Goal: Information Seeking & Learning: Learn about a topic

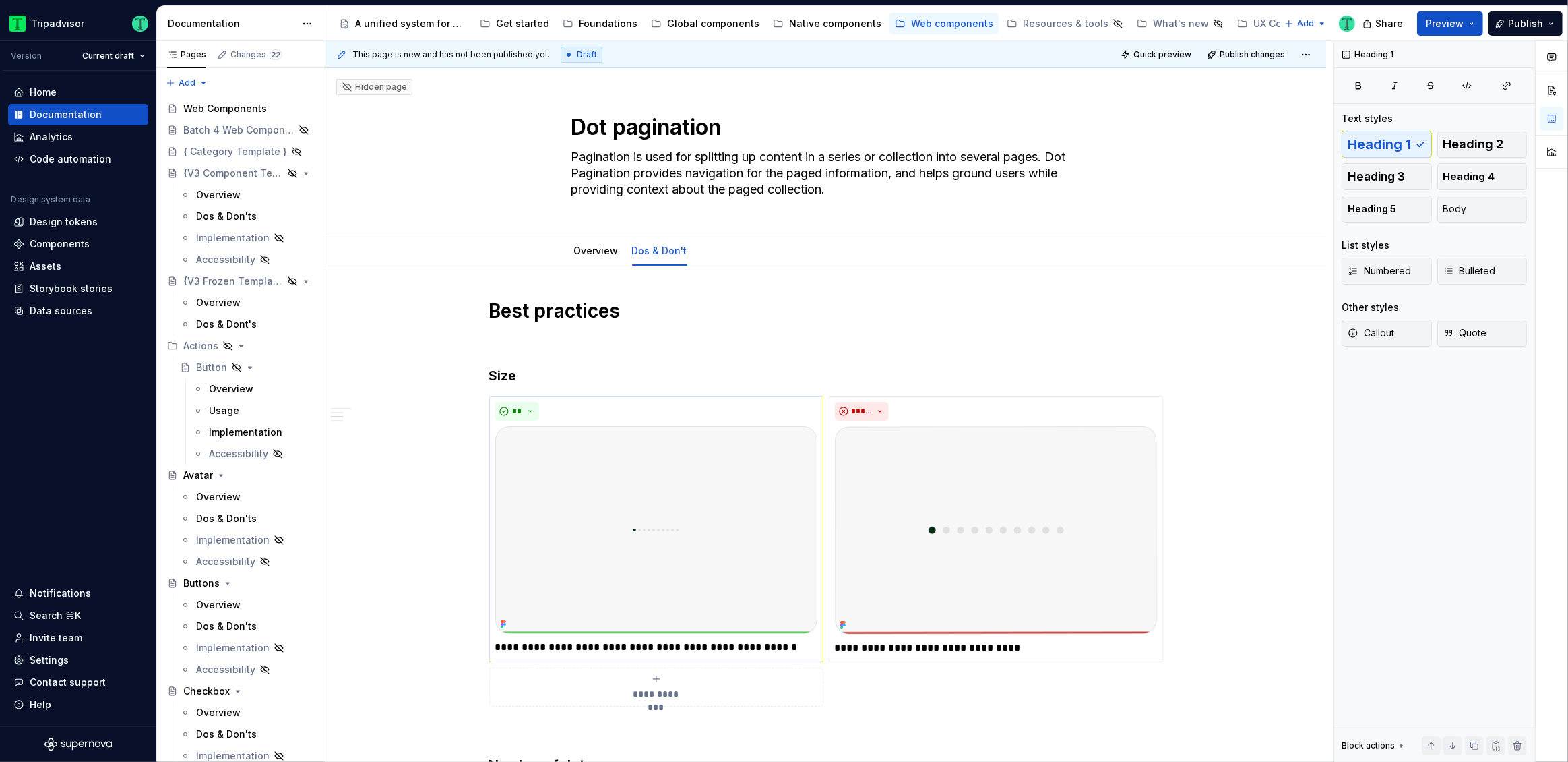
scroll to position [396, 0]
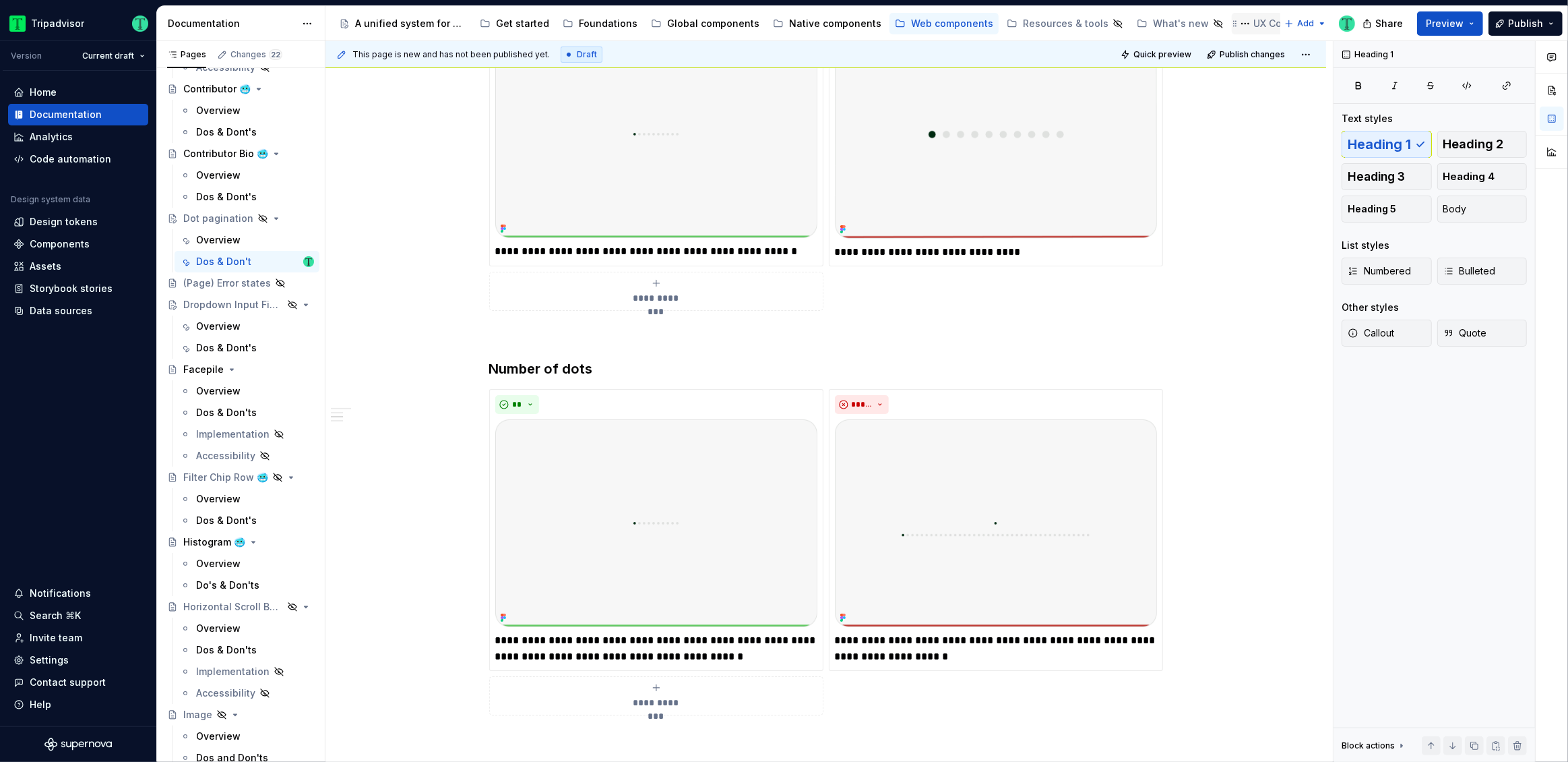
click at [1254, 20] on div "UX Copy Catalog" at bounding box center [1293, 24] width 79 height 14
type textarea "*"
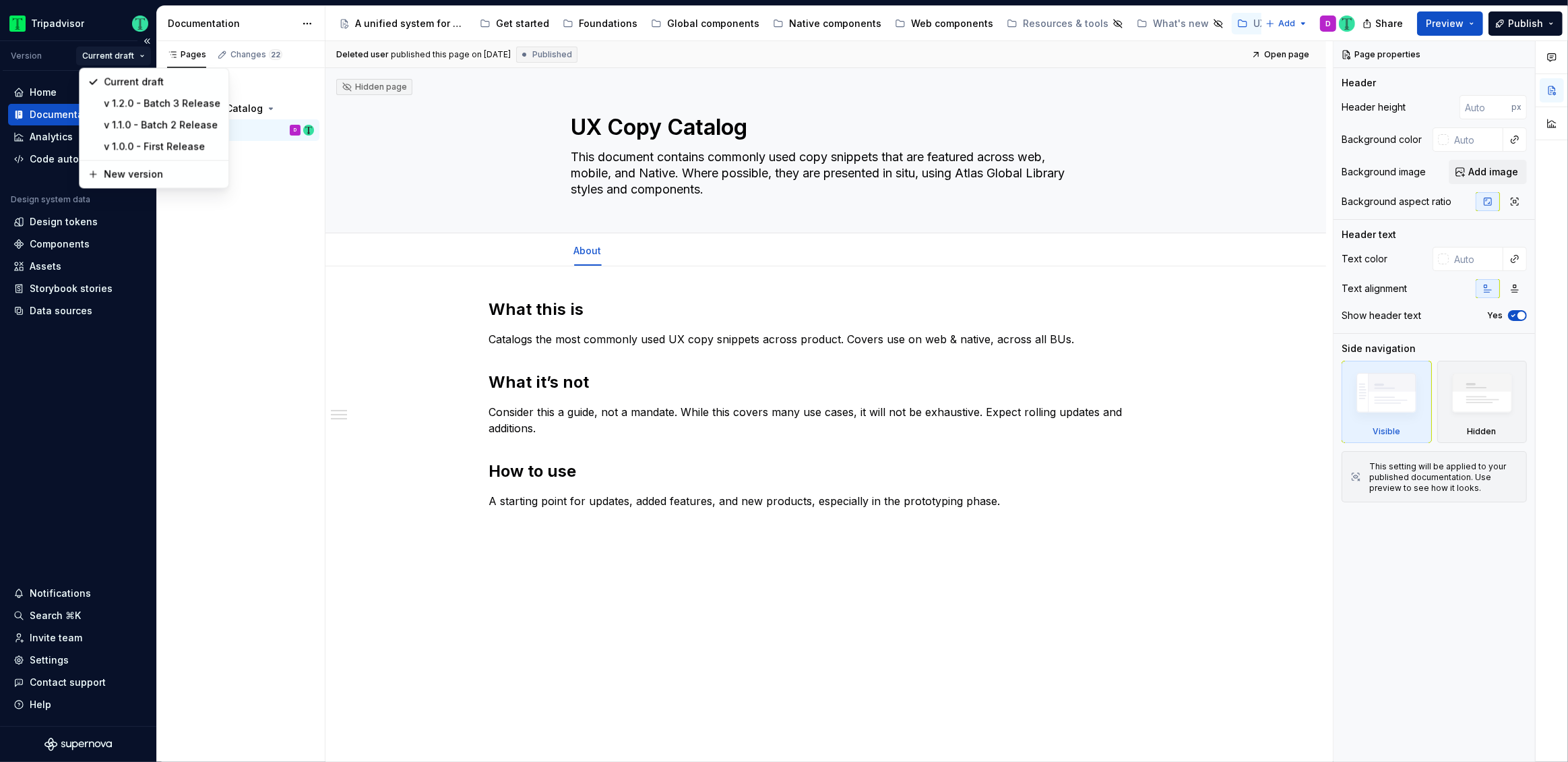
click at [115, 53] on html "Tripadvisor Version Current draft Home Documentation Analytics Code automation …" at bounding box center [784, 381] width 1568 height 762
click at [141, 147] on div "v 1.0.0 - First Release" at bounding box center [161, 146] width 117 height 14
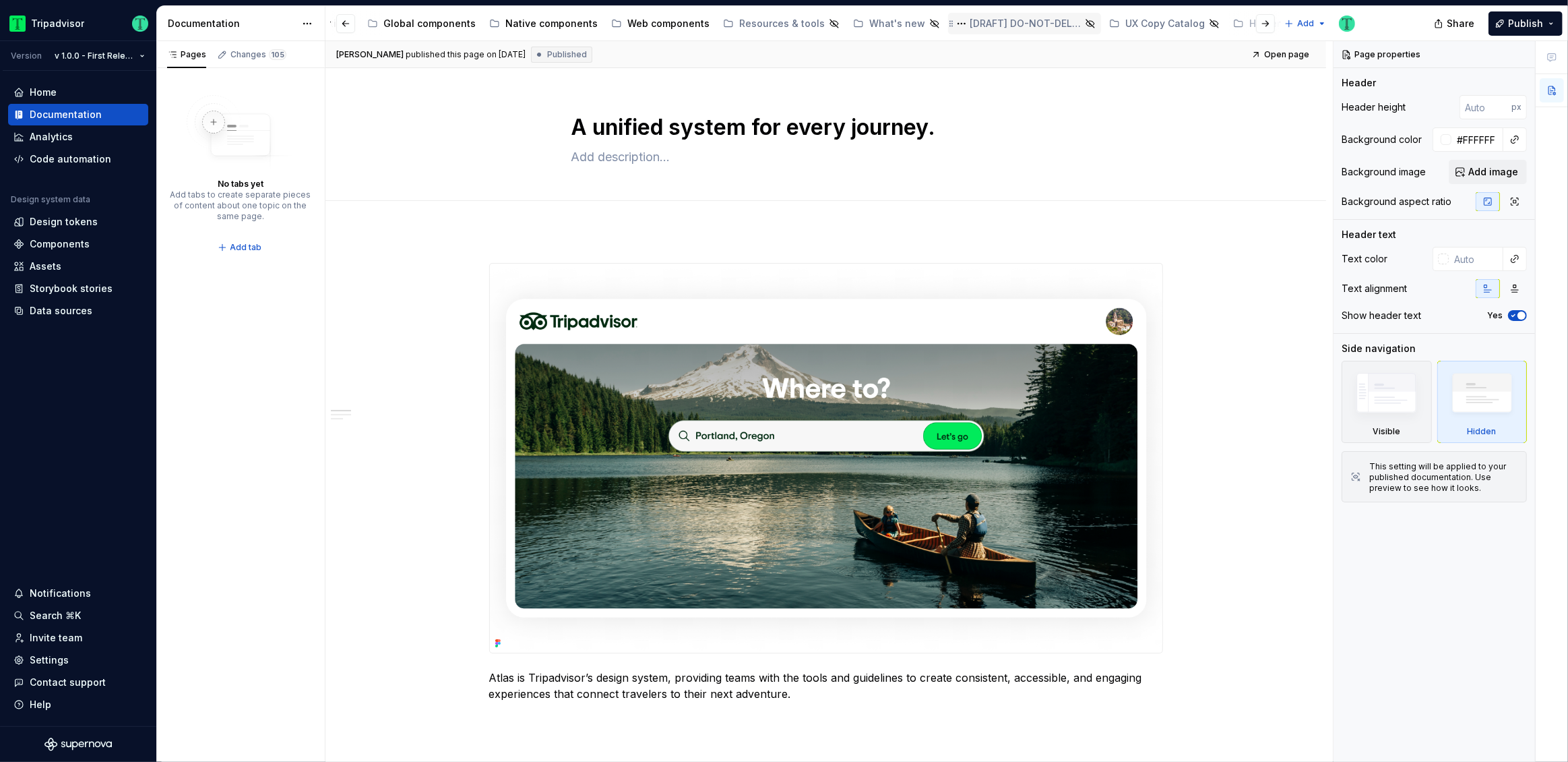
scroll to position [0, 304]
click at [1127, 26] on div "UX Copy Catalog" at bounding box center [1145, 24] width 79 height 14
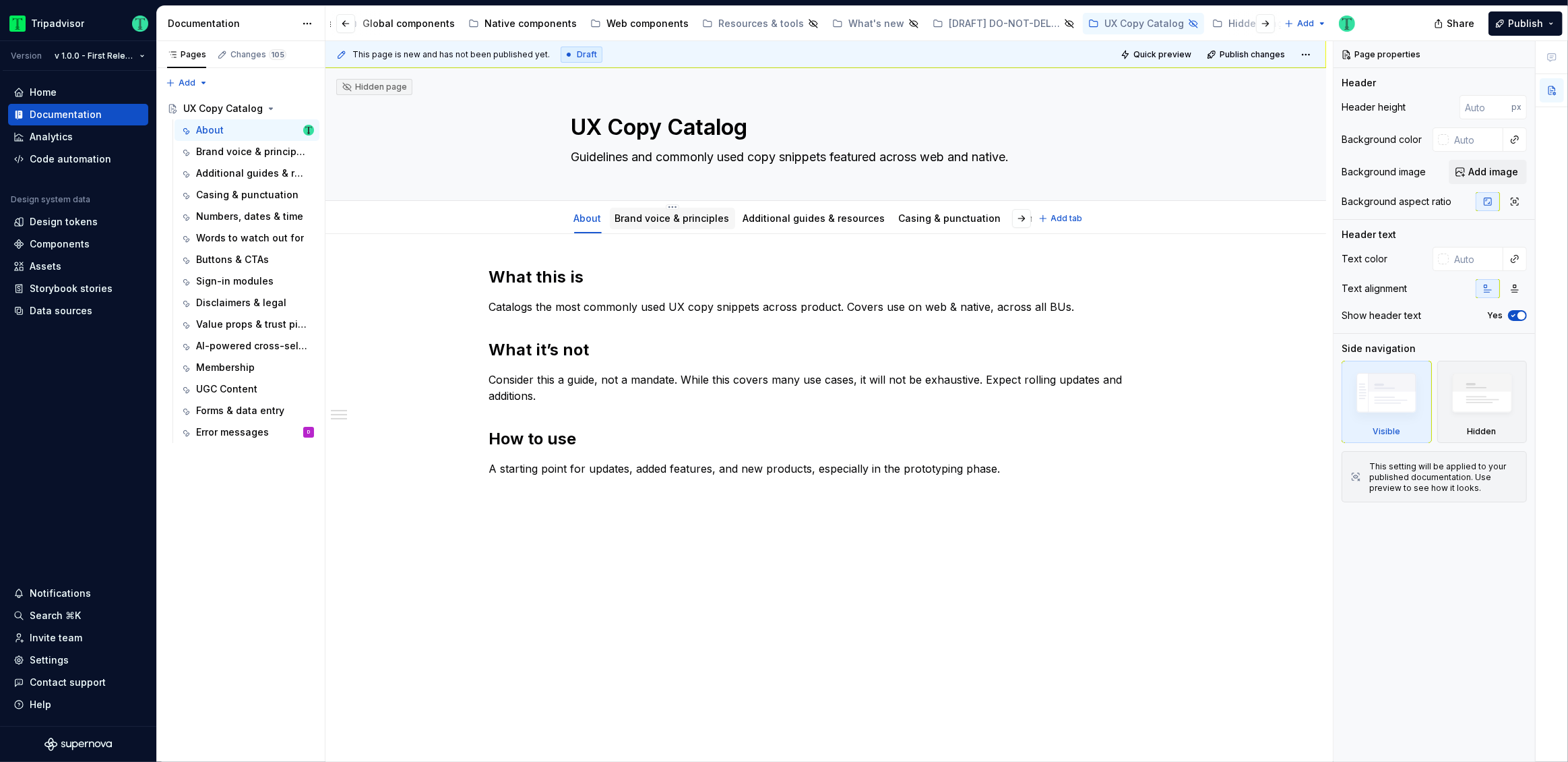
click at [655, 225] on div "Brand voice & principles" at bounding box center [673, 218] width 115 height 16
click at [653, 216] on link "Brand voice & principles" at bounding box center [673, 218] width 115 height 12
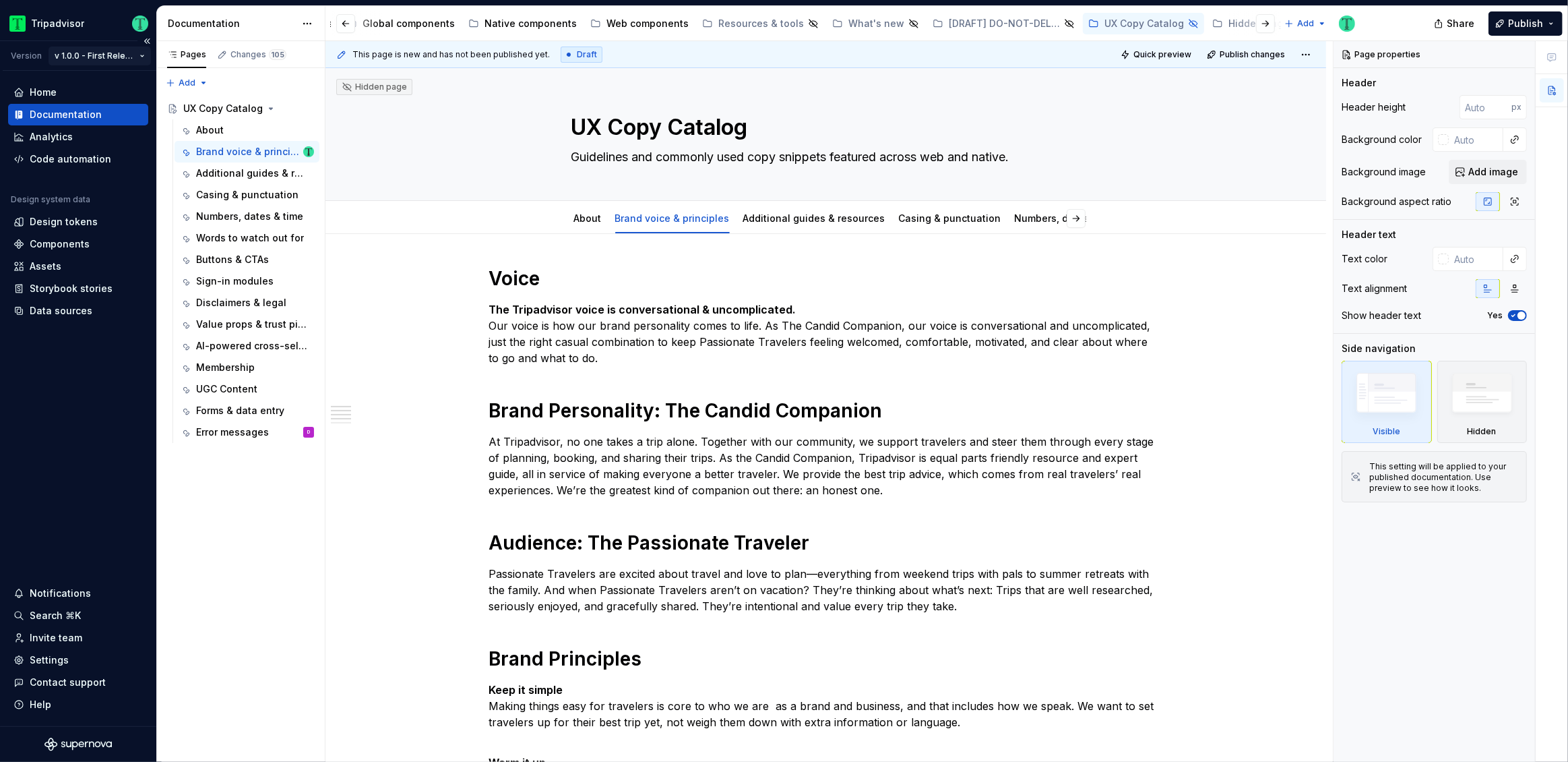
click at [100, 54] on html "Tripadvisor Version v 1.0.0 - First Release Home Documentation Analytics Code a…" at bounding box center [784, 381] width 1568 height 762
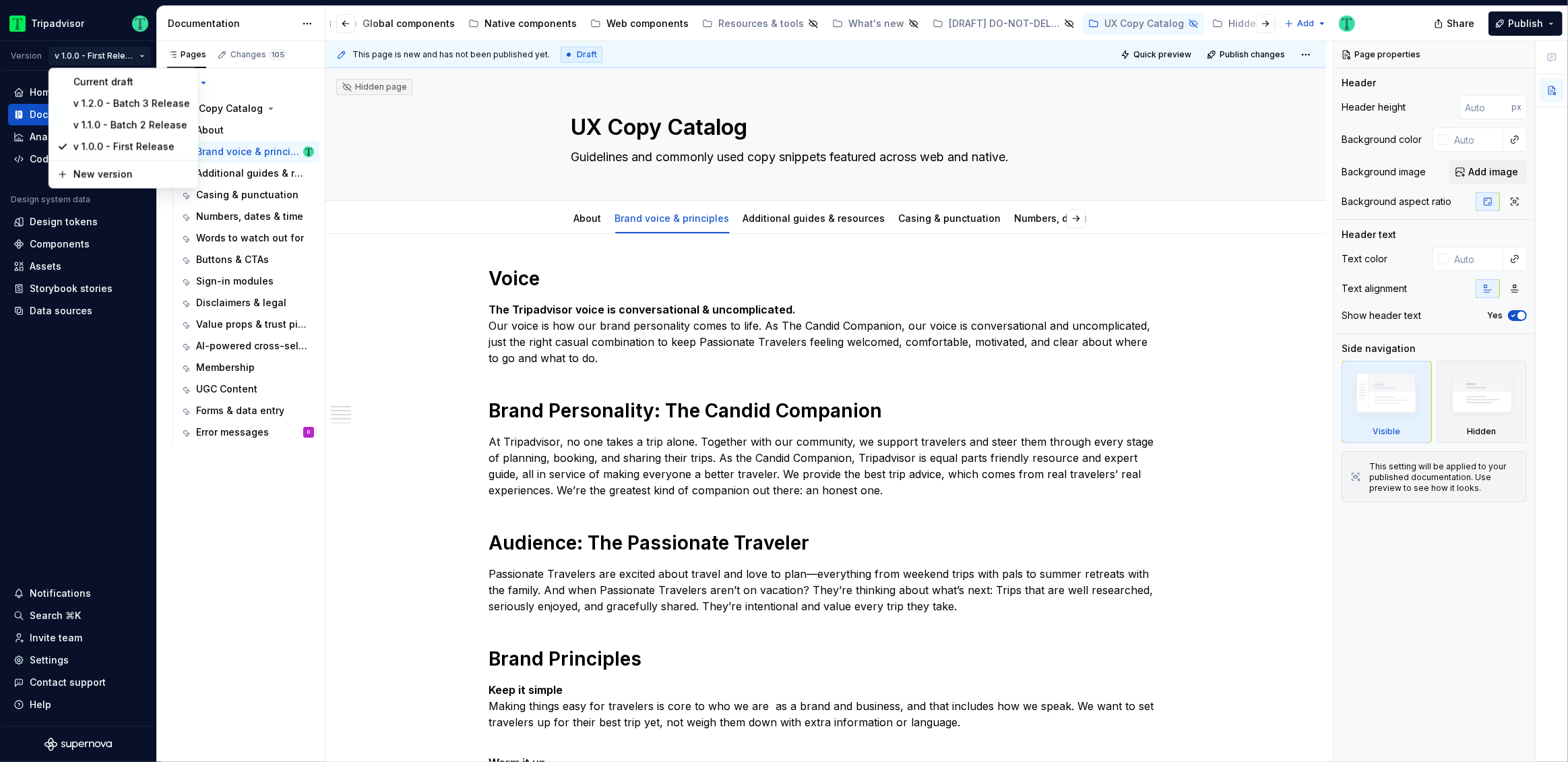
type textarea "*"
click at [492, 332] on html "Tripadvisor Version v 1.0.0 - First Release Home Documentation Analytics Code a…" at bounding box center [784, 381] width 1568 height 762
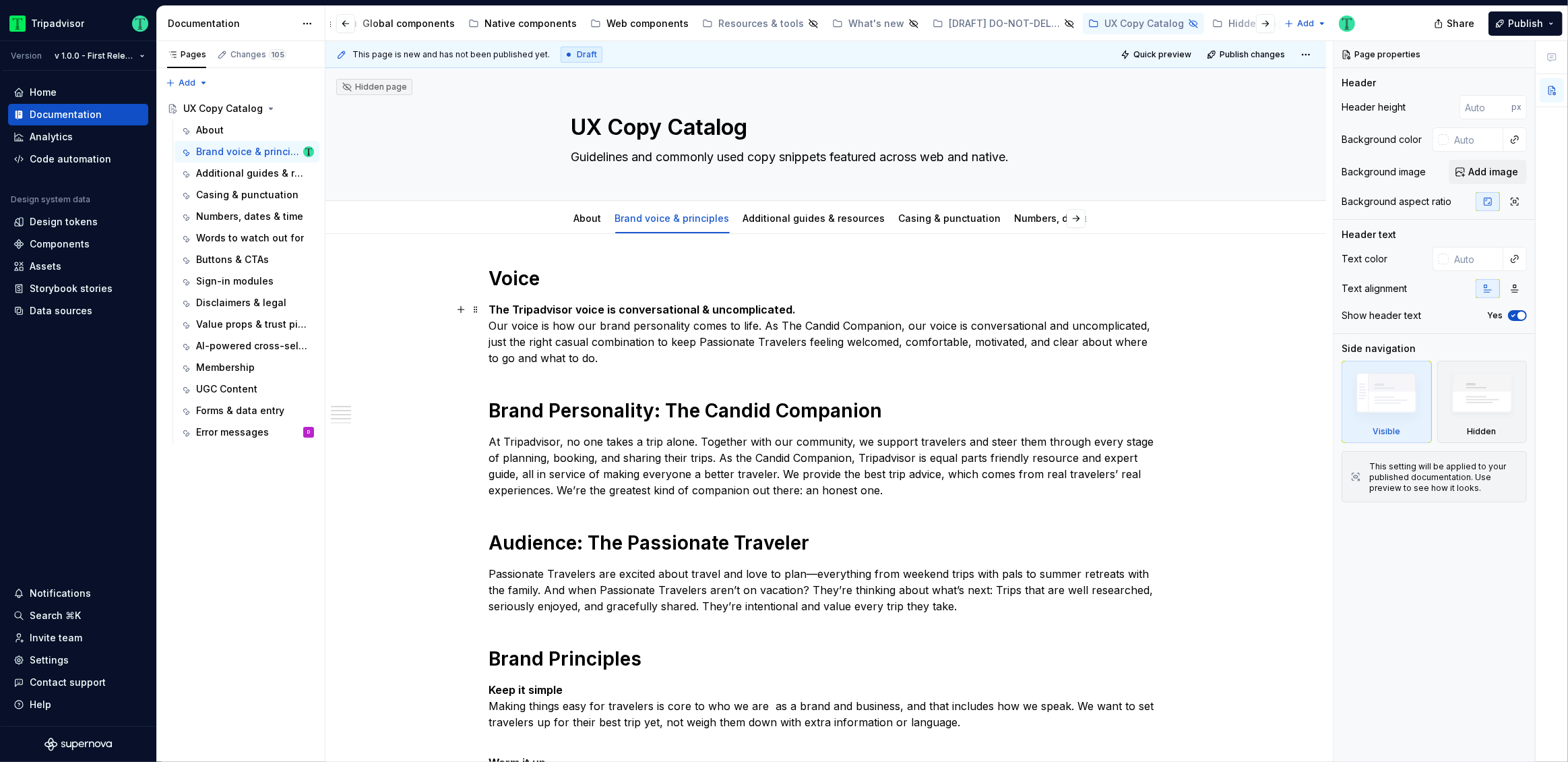
click at [504, 338] on p "The Tripadvisor voice is conversational & uncomplicated. Our voice is how our b…" at bounding box center [826, 333] width 674 height 65
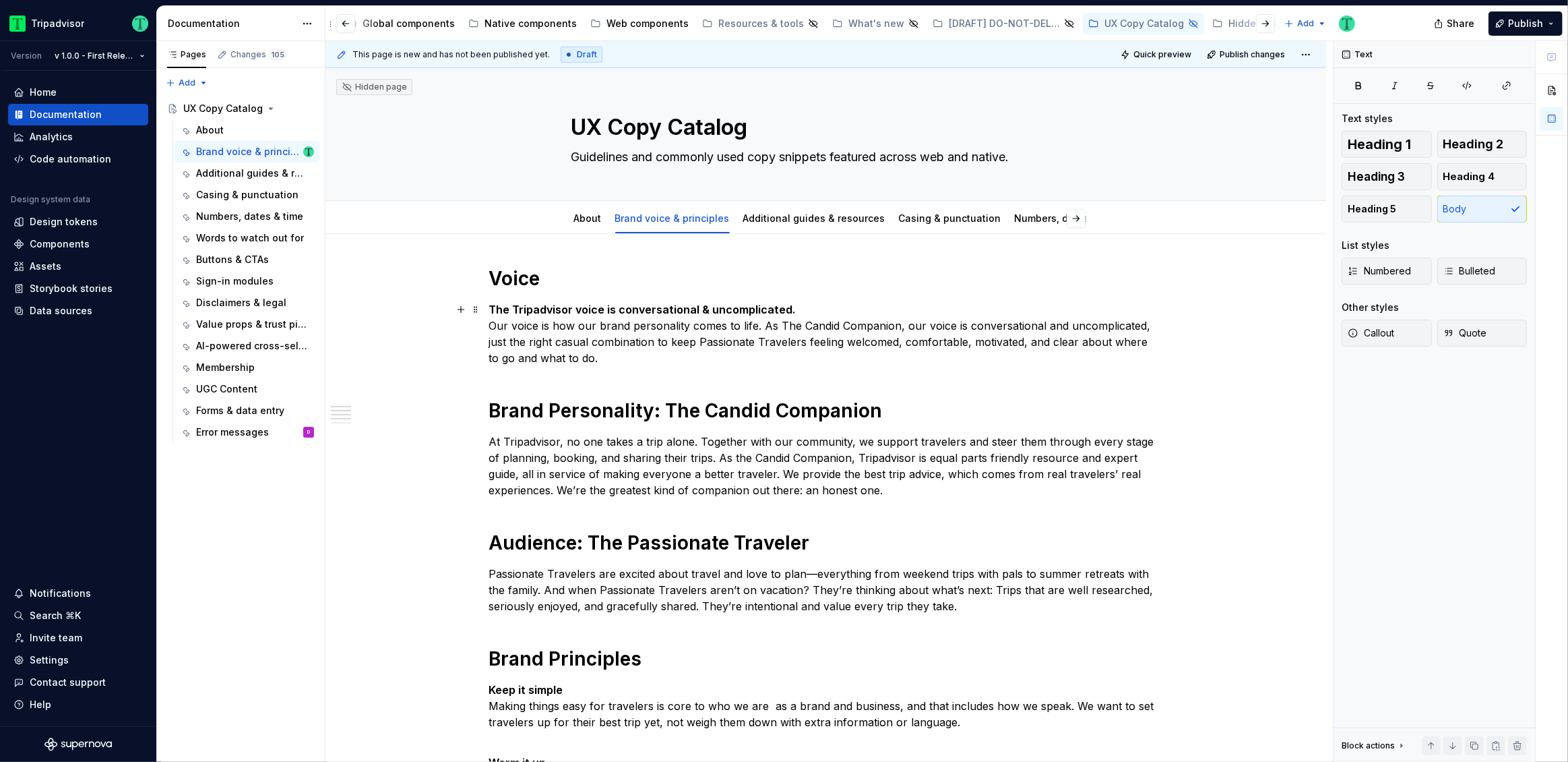
click at [620, 361] on p "The Tripadvisor voice is conversational & uncomplicated. Our voice is how our b…" at bounding box center [826, 333] width 674 height 65
click at [775, 221] on link "Additional guides & resources" at bounding box center [814, 218] width 142 height 12
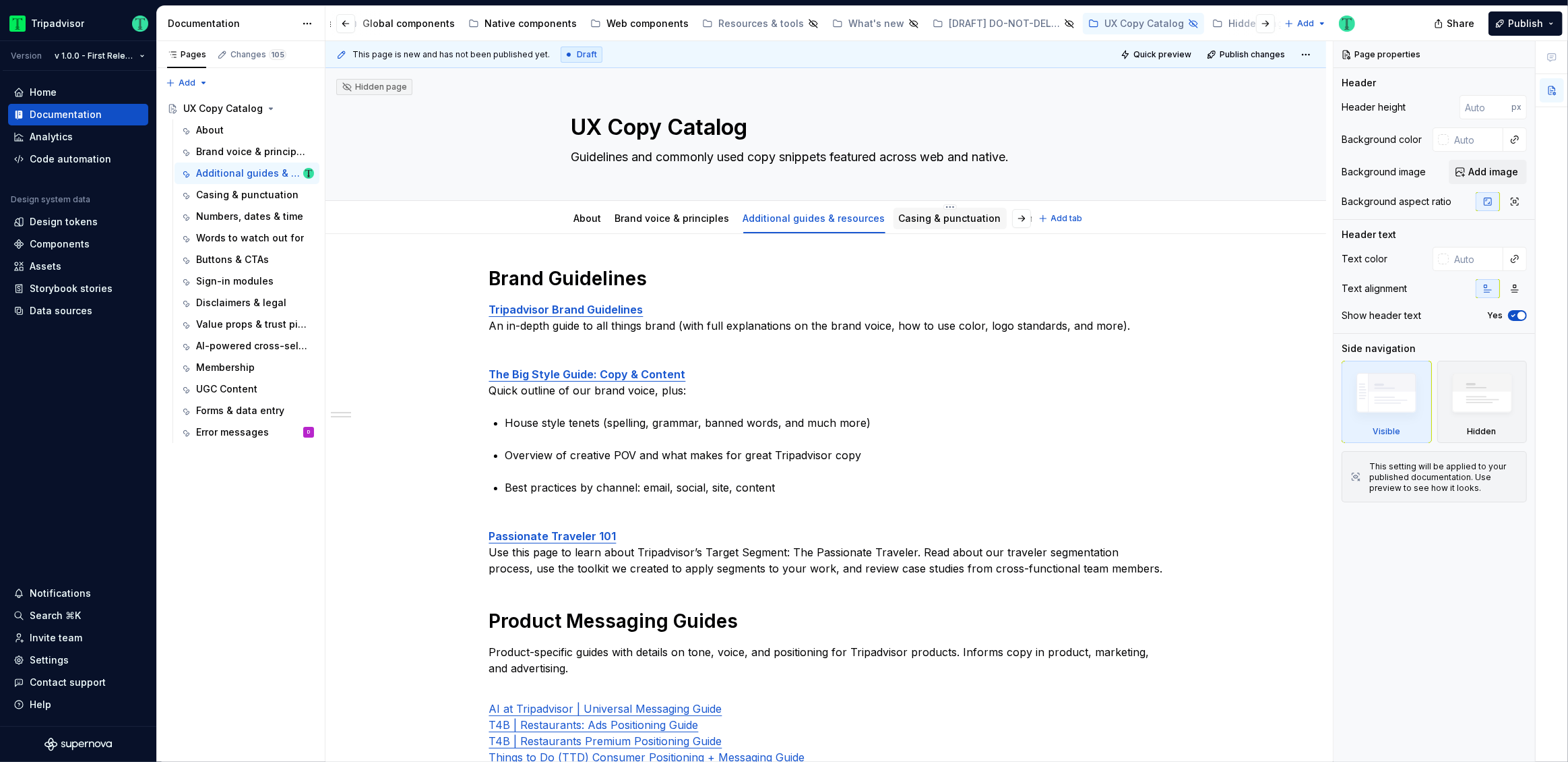
click at [928, 229] on div "Casing & punctuation" at bounding box center [950, 218] width 113 height 25
click at [932, 227] on div "Casing & punctuation" at bounding box center [950, 219] width 113 height 22
click at [937, 219] on link "Casing & punctuation" at bounding box center [949, 218] width 102 height 12
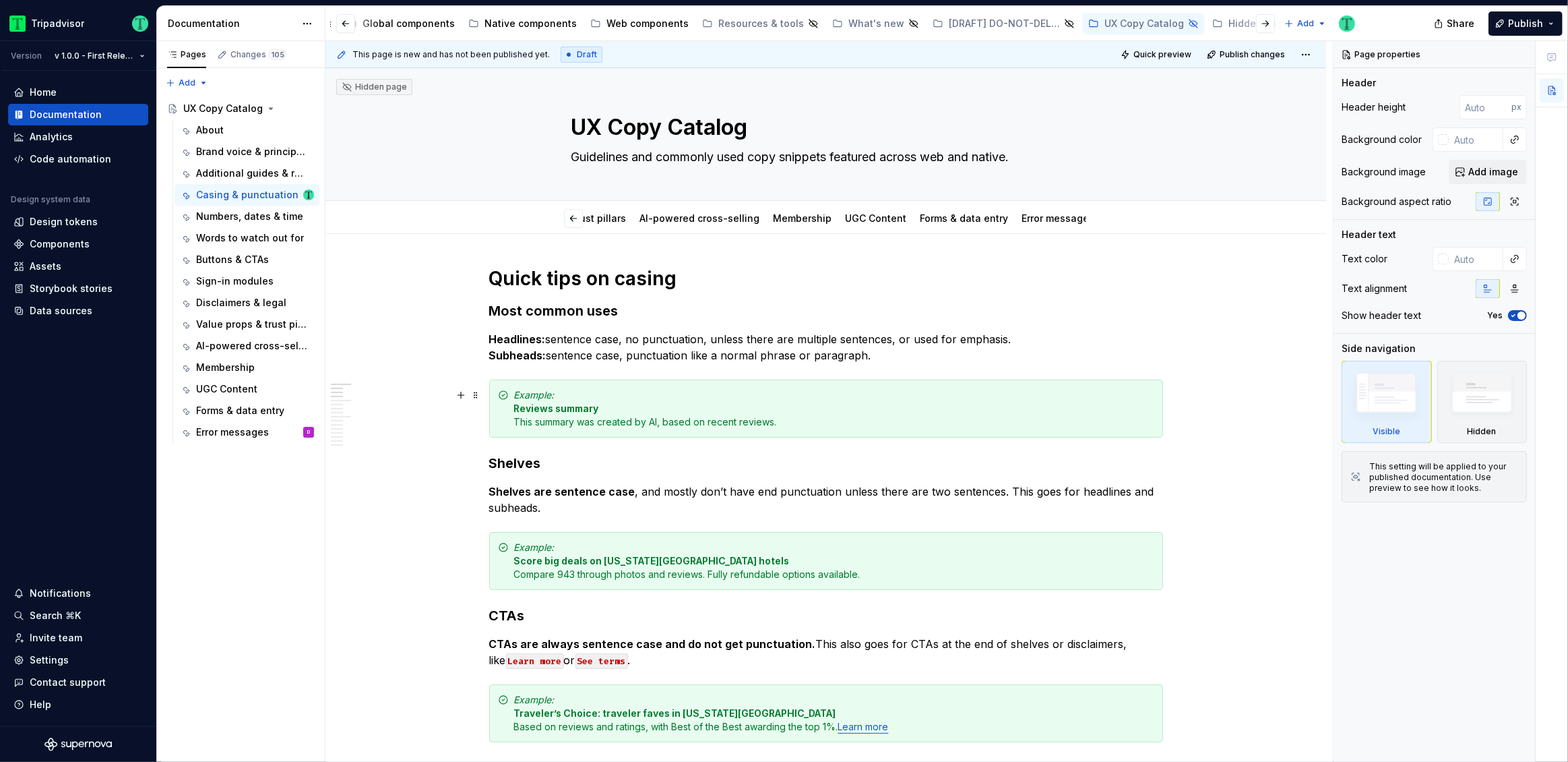
scroll to position [0, 988]
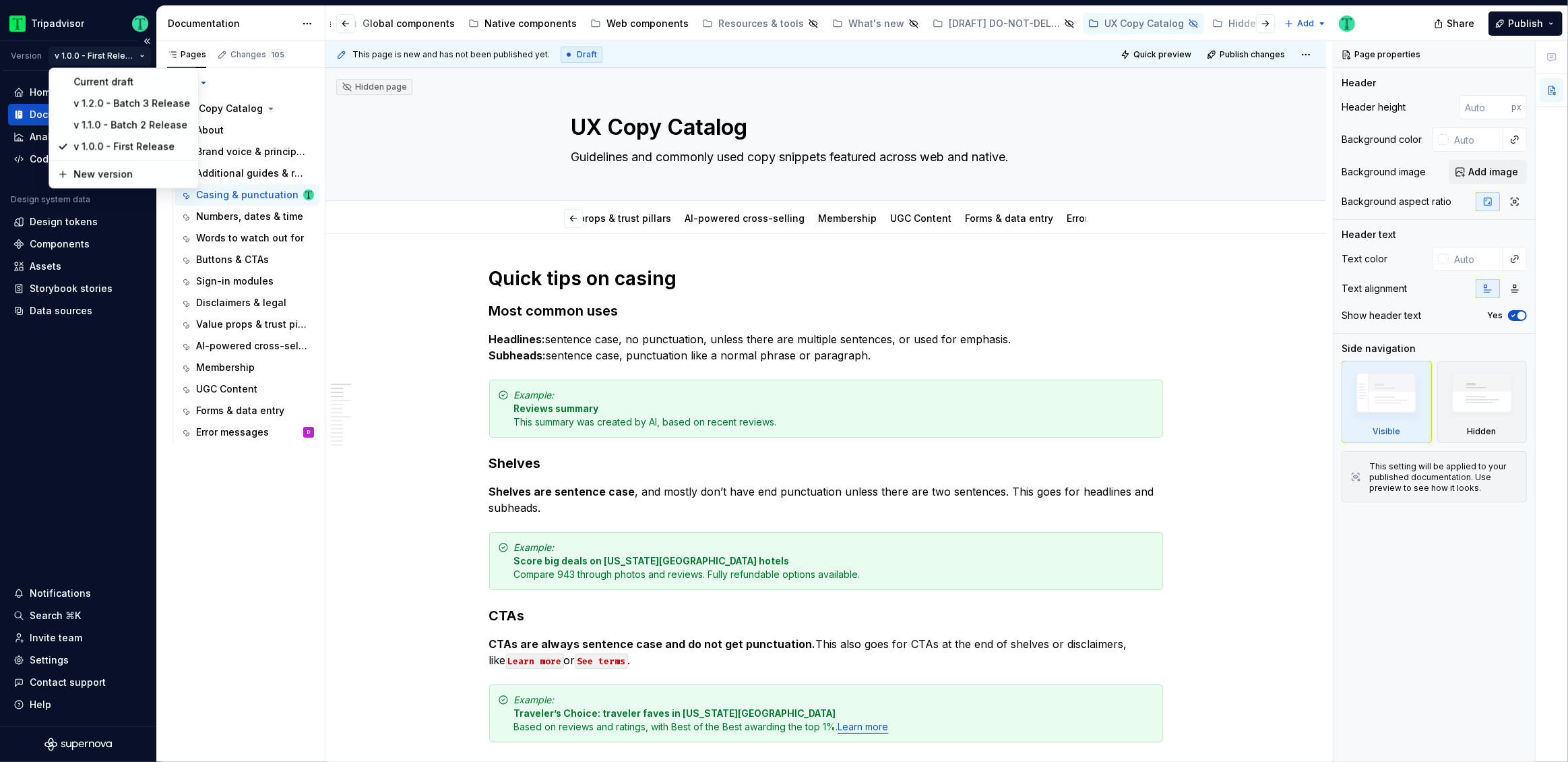
click at [116, 57] on html "Tripadvisor Version v 1.0.0 - First Release Home Documentation Analytics Code a…" at bounding box center [784, 381] width 1568 height 762
click at [86, 74] on div "Current draft" at bounding box center [132, 81] width 117 height 14
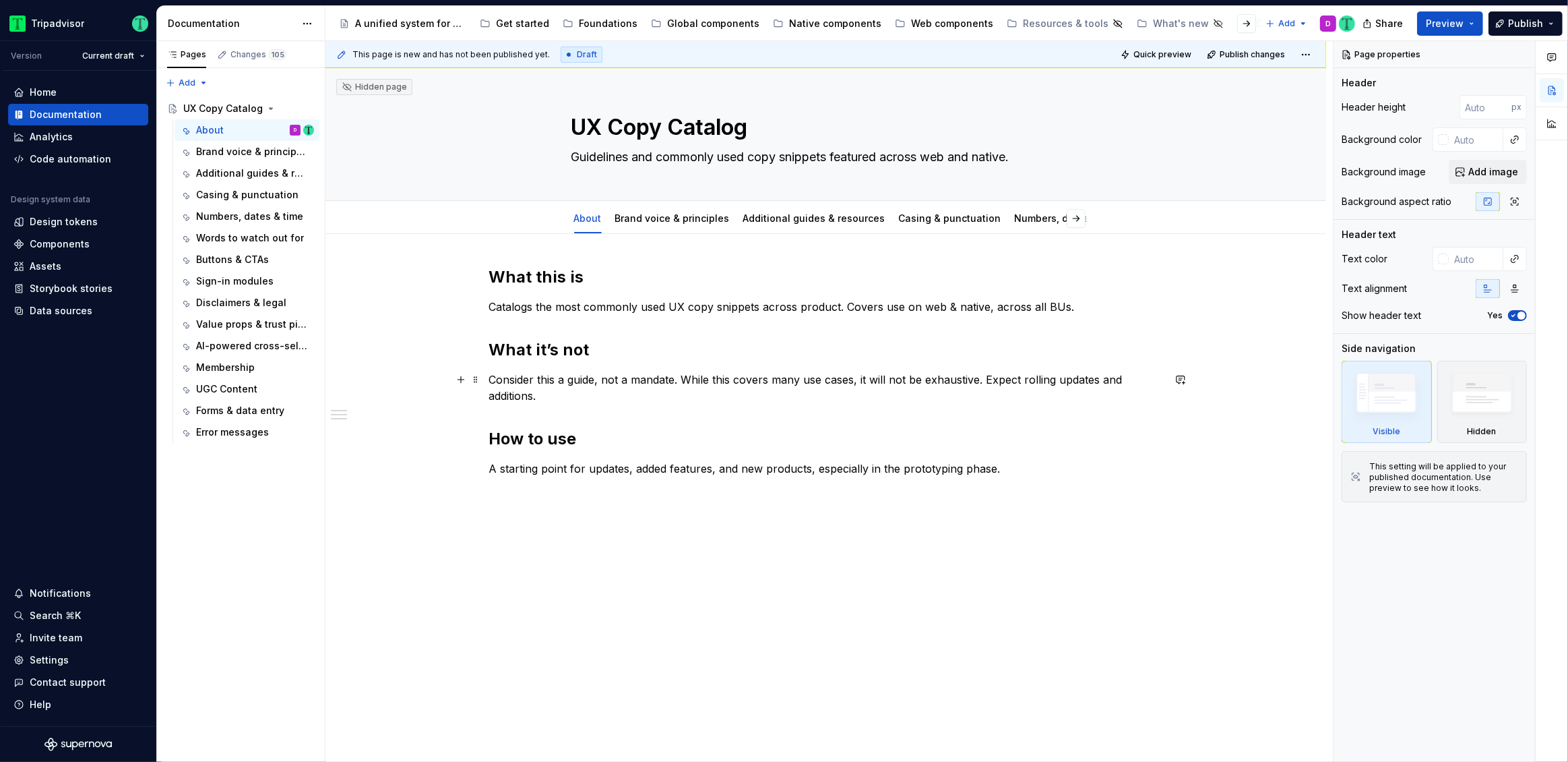
type textarea "*"
type textarea "This document contains commonly used copy snippets that are featured across web…"
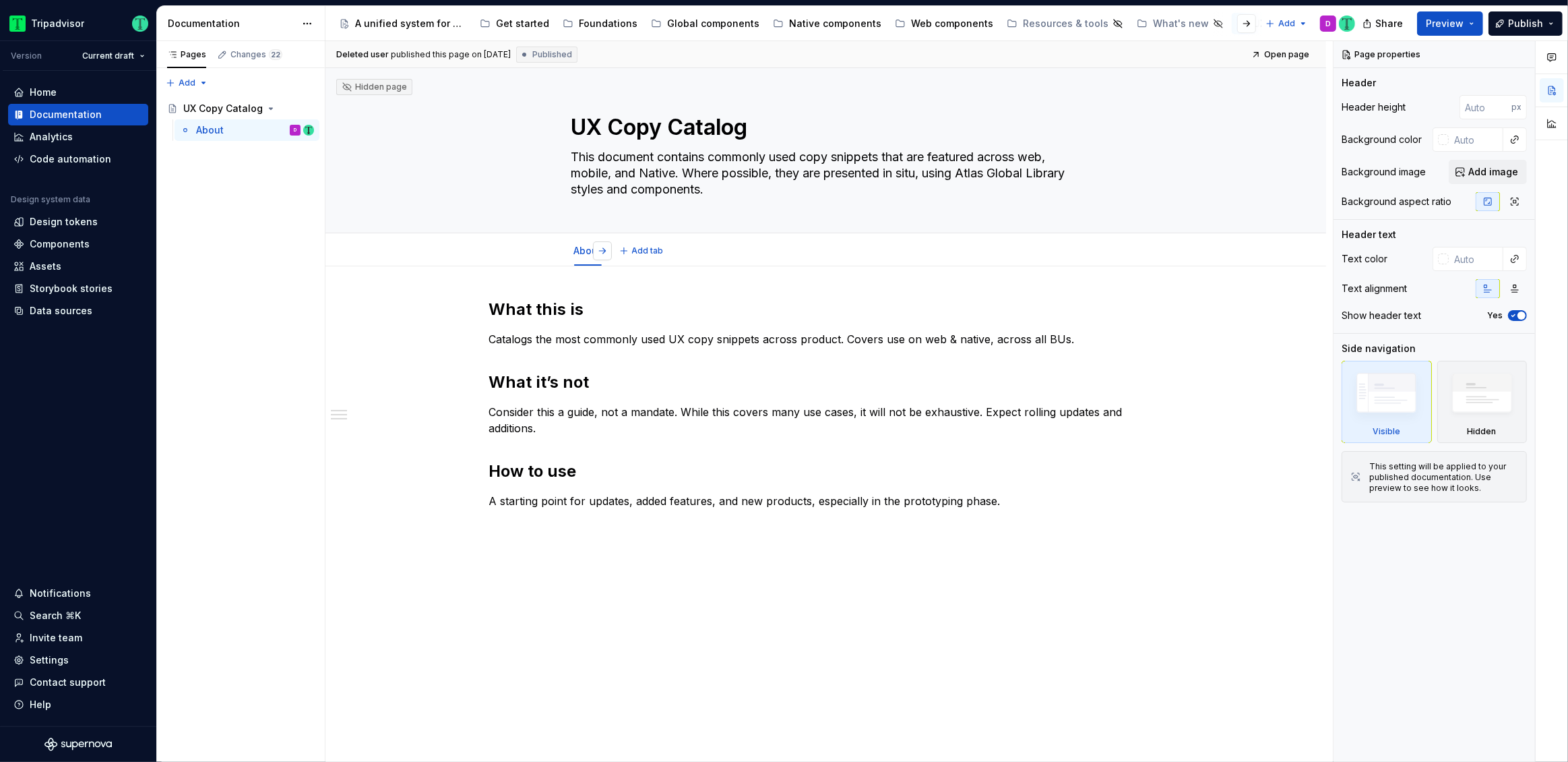
click at [599, 252] on button "button" at bounding box center [603, 250] width 19 height 19
click at [380, 384] on div "What this is Catalogs the most commonly used UX copy snippets across product. C…" at bounding box center [826, 510] width 1001 height 487
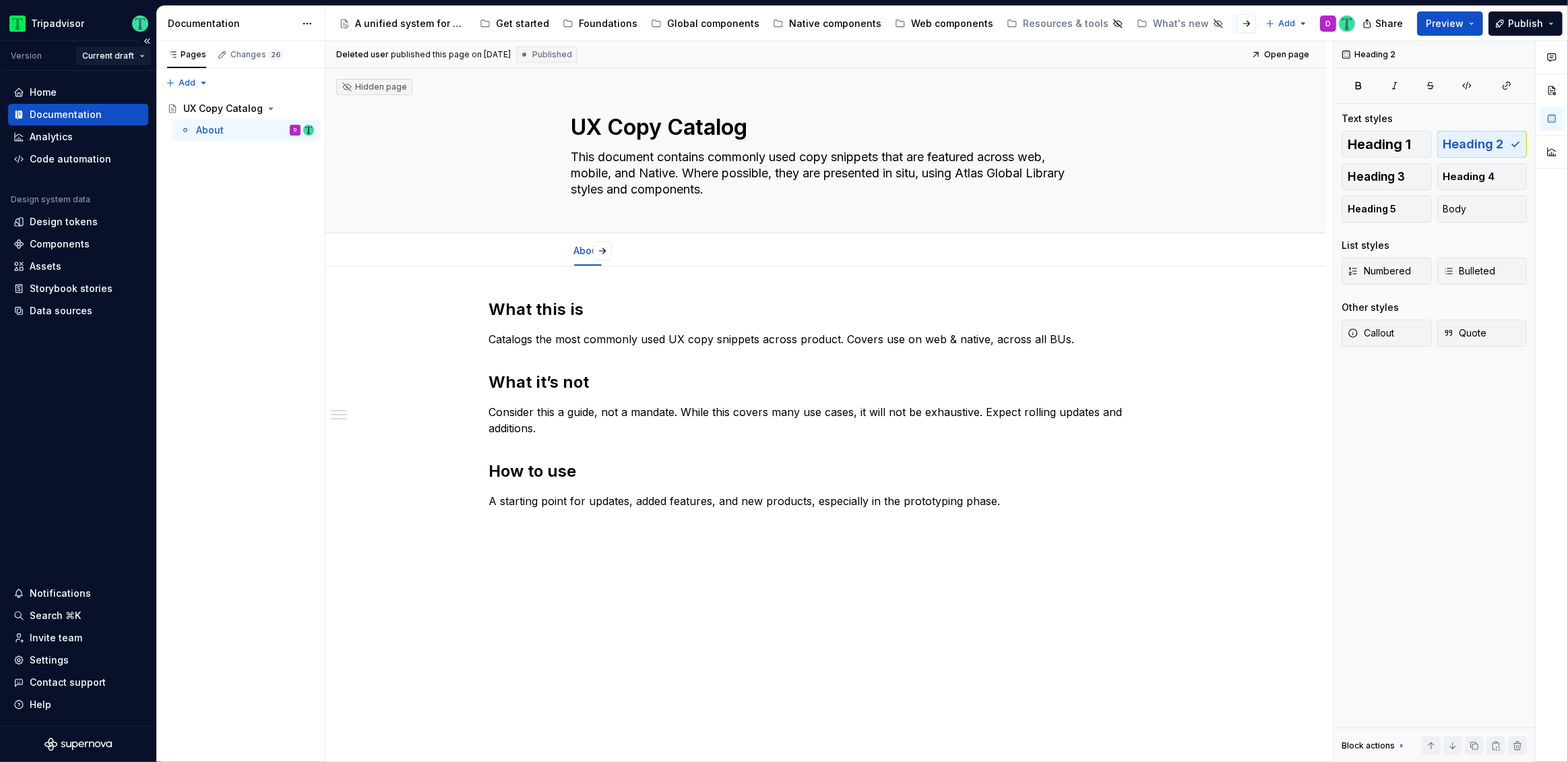
click at [95, 52] on html "Tripadvisor Version Current draft Home Documentation Analytics Code automation …" at bounding box center [784, 381] width 1568 height 762
click at [123, 78] on div "Current draft" at bounding box center [161, 81] width 117 height 14
click at [716, 26] on div "Global components" at bounding box center [713, 24] width 92 height 14
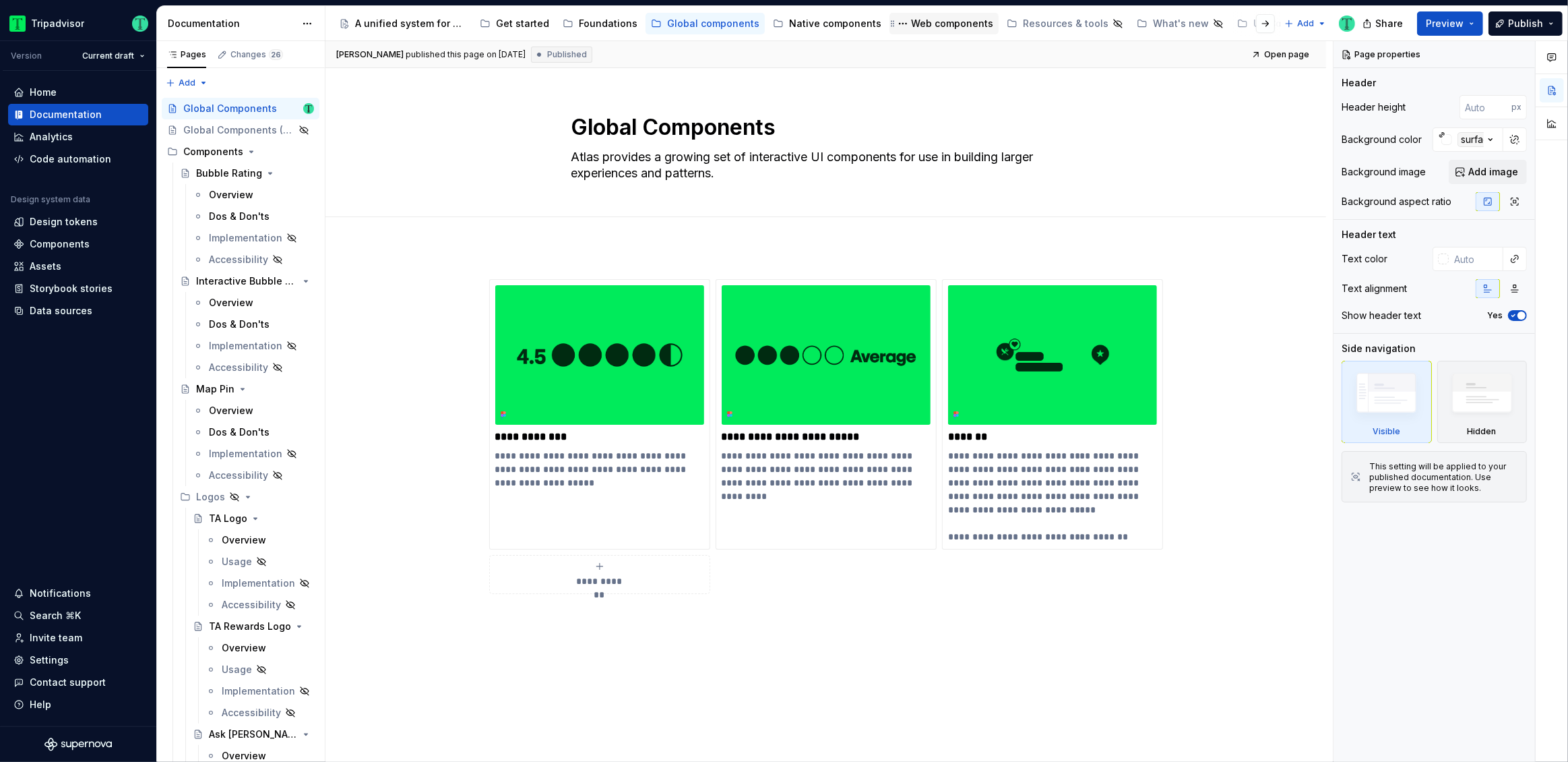
click at [928, 25] on div "Web components" at bounding box center [952, 24] width 82 height 14
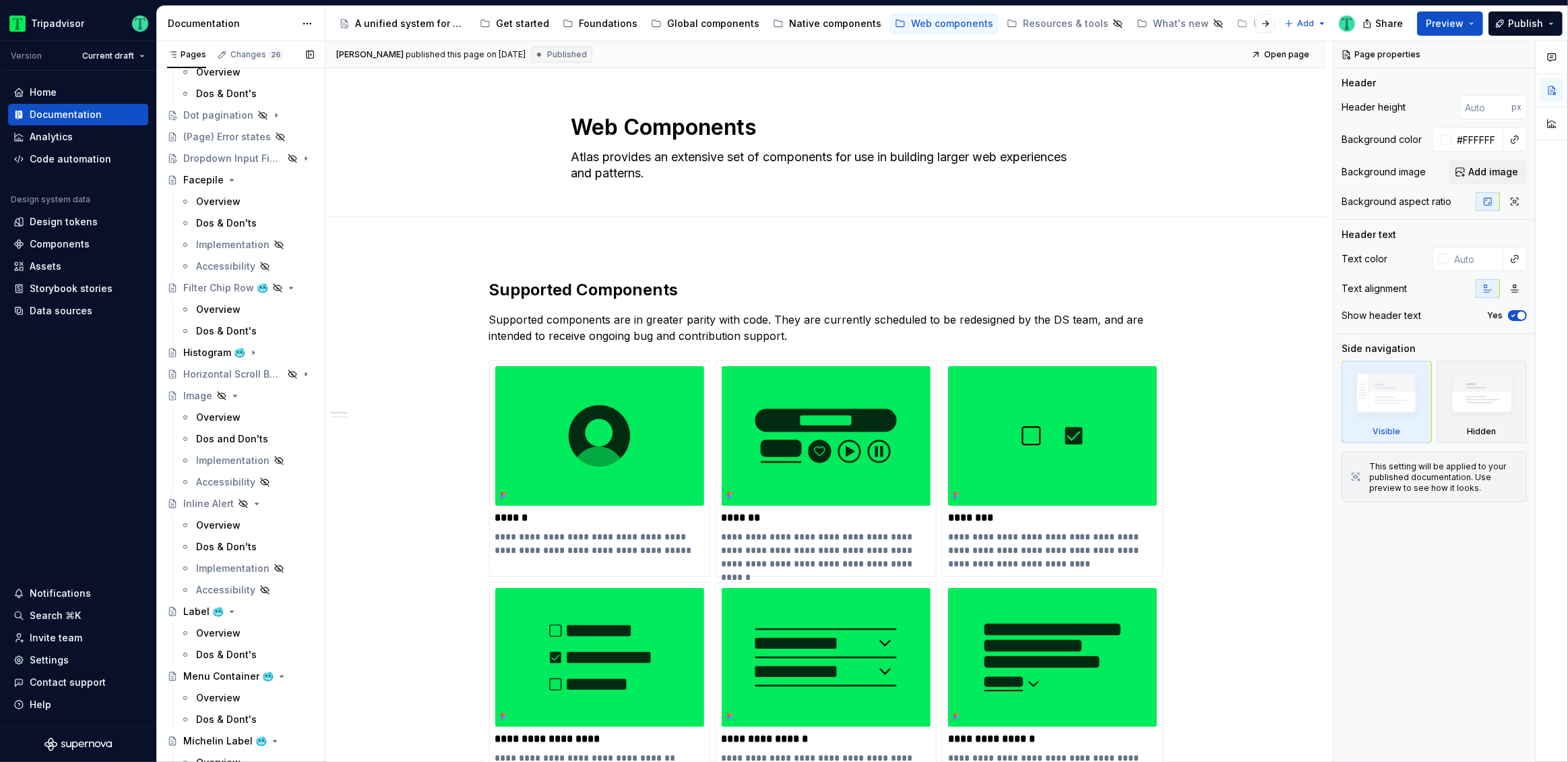
scroll to position [1139, 0]
click at [282, 286] on button "Page tree" at bounding box center [286, 285] width 19 height 19
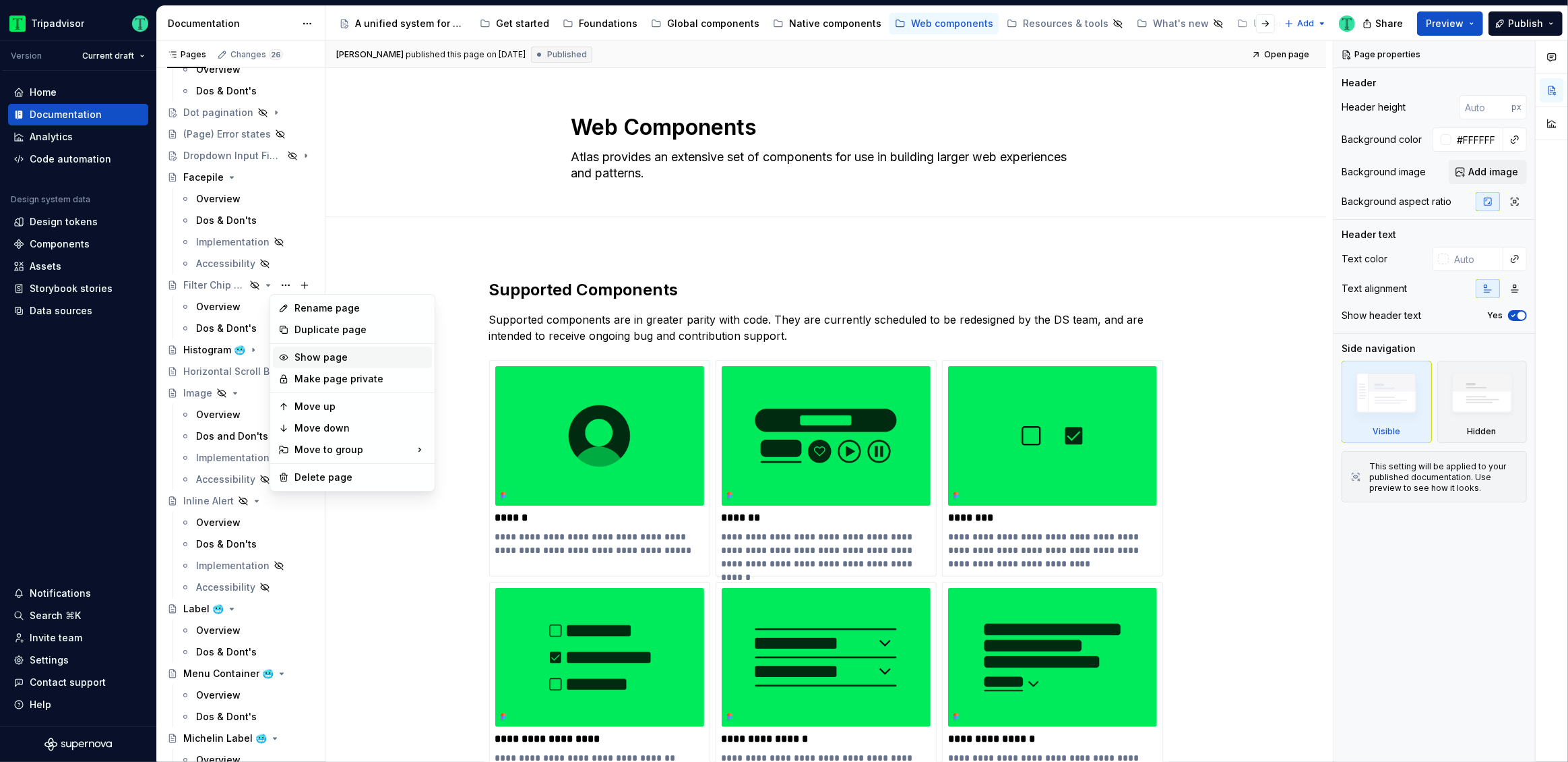
click at [291, 352] on div "Show page" at bounding box center [352, 358] width 159 height 22
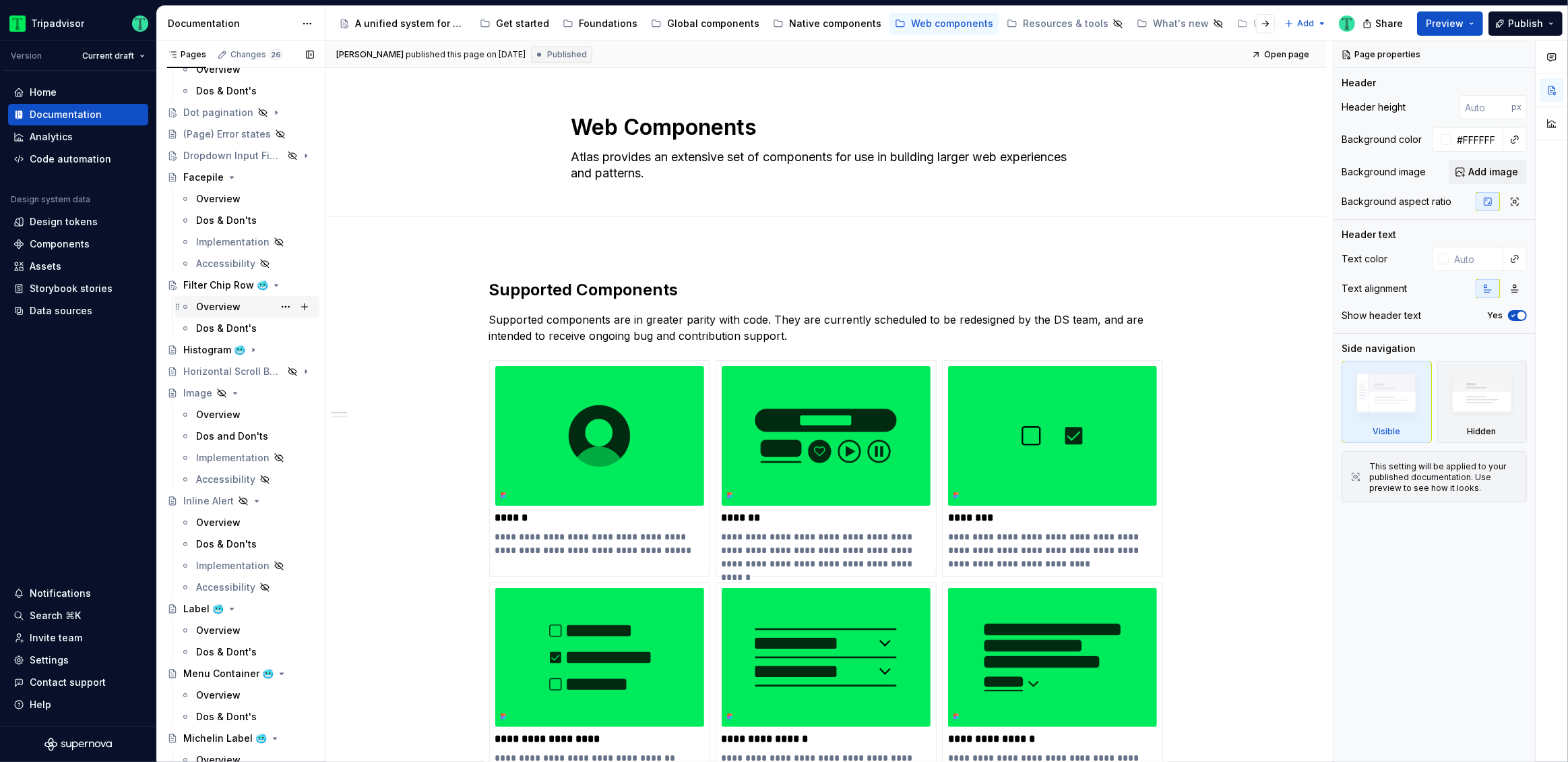
click at [223, 309] on div "Overview" at bounding box center [218, 307] width 45 height 14
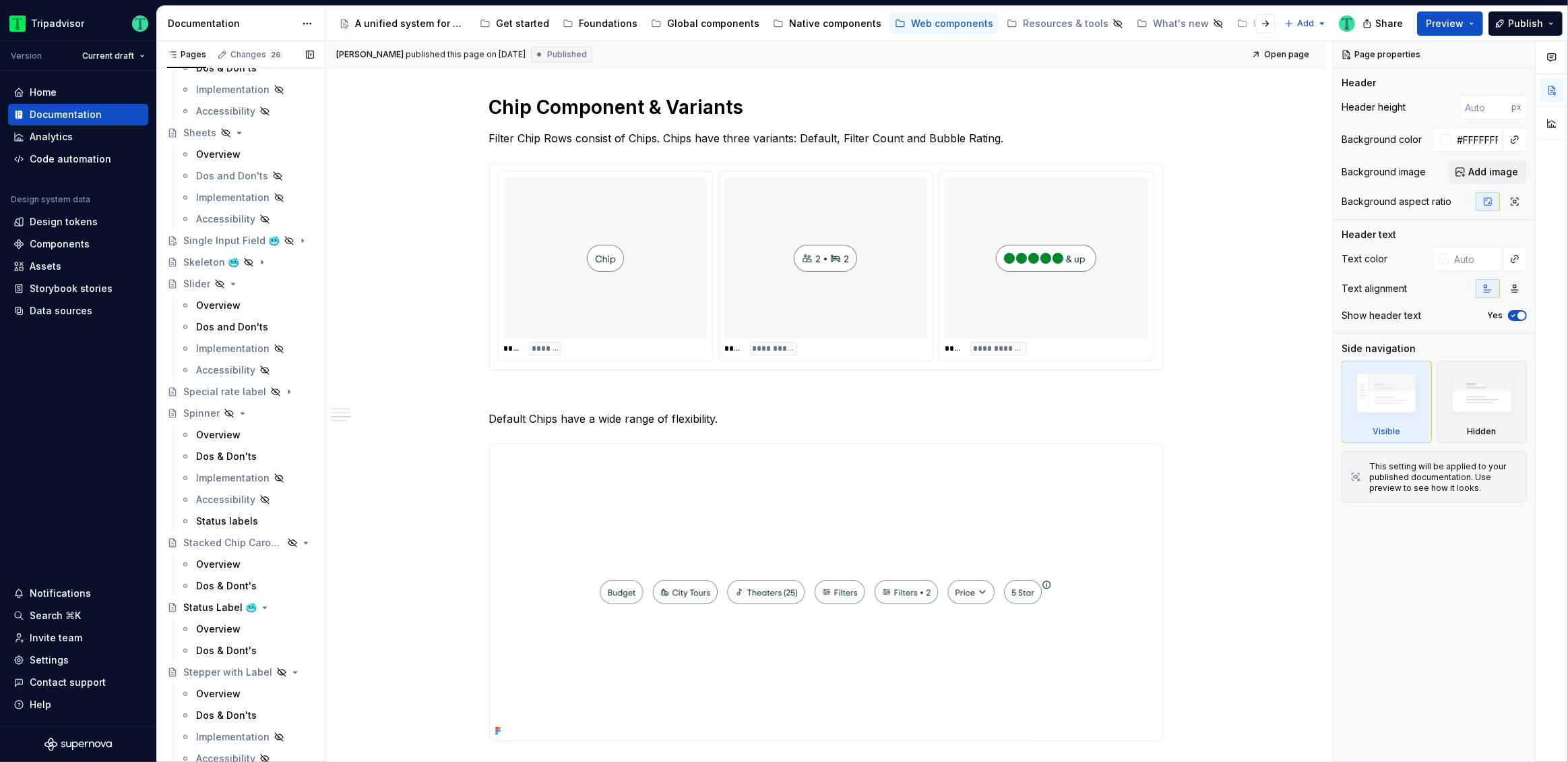
scroll to position [2424, 0]
click at [282, 532] on button "Page tree" at bounding box center [286, 533] width 19 height 19
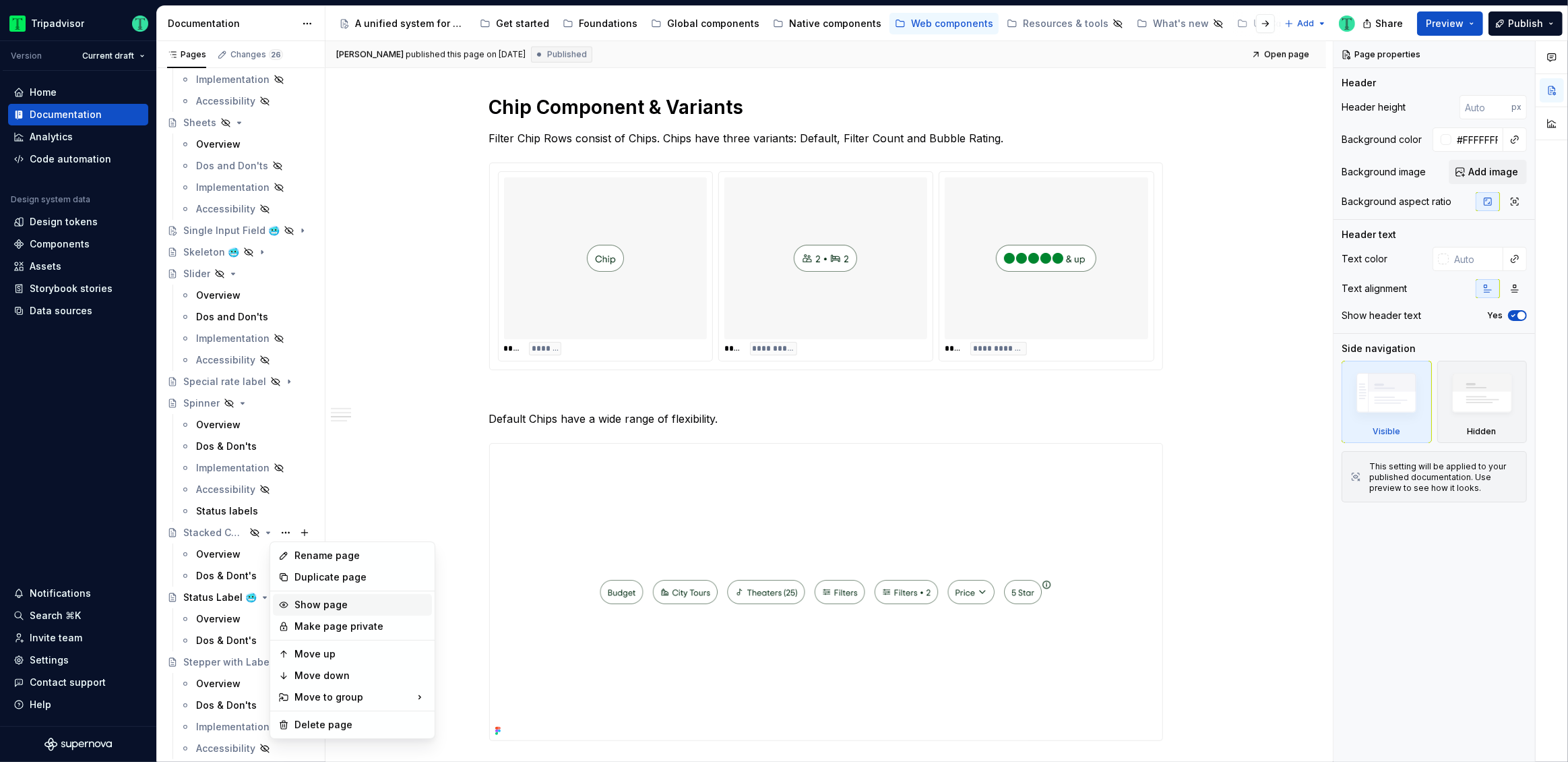
click at [323, 607] on div "Show page" at bounding box center [360, 605] width 132 height 14
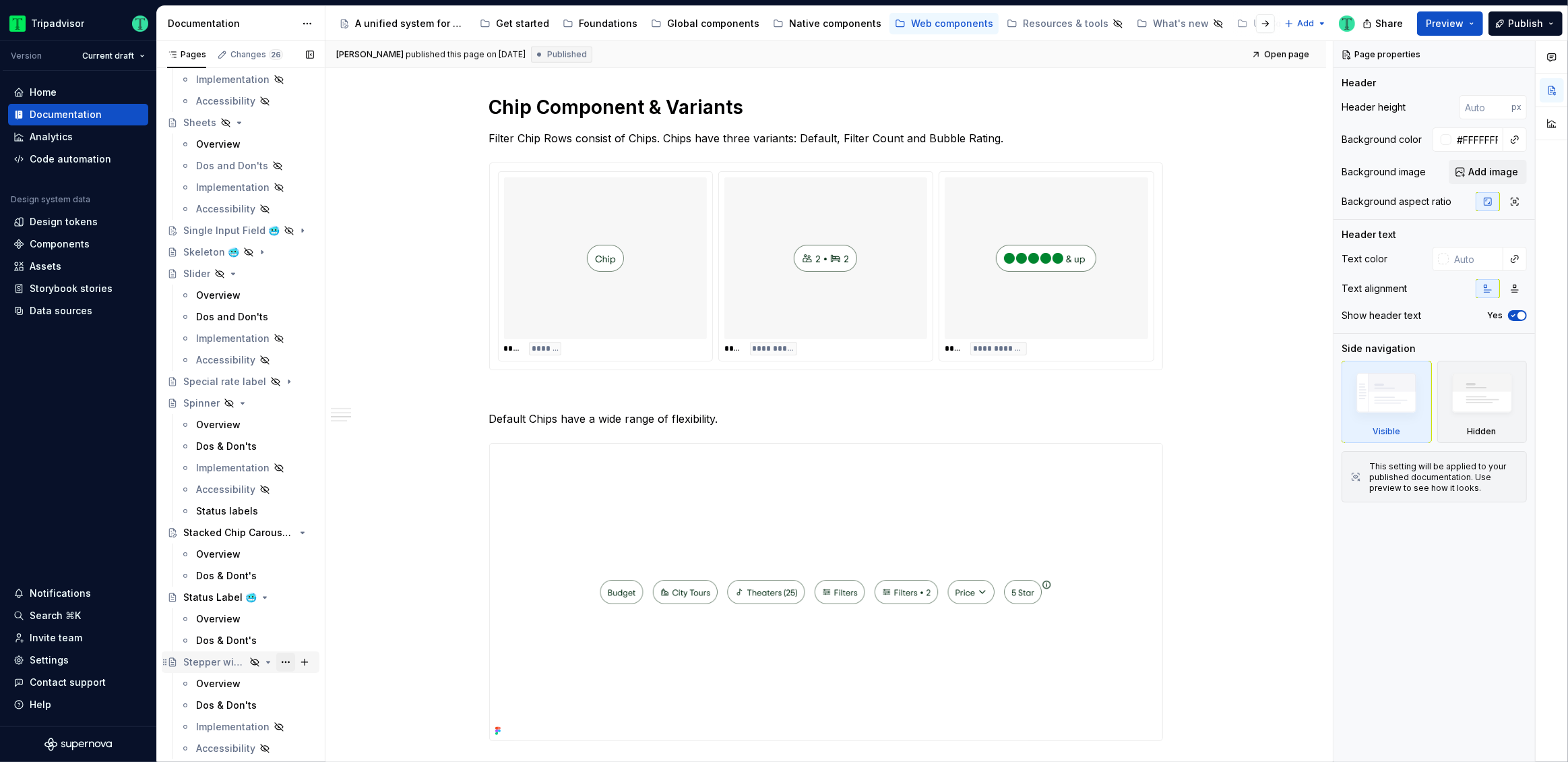
click at [284, 662] on button "Page tree" at bounding box center [286, 662] width 19 height 19
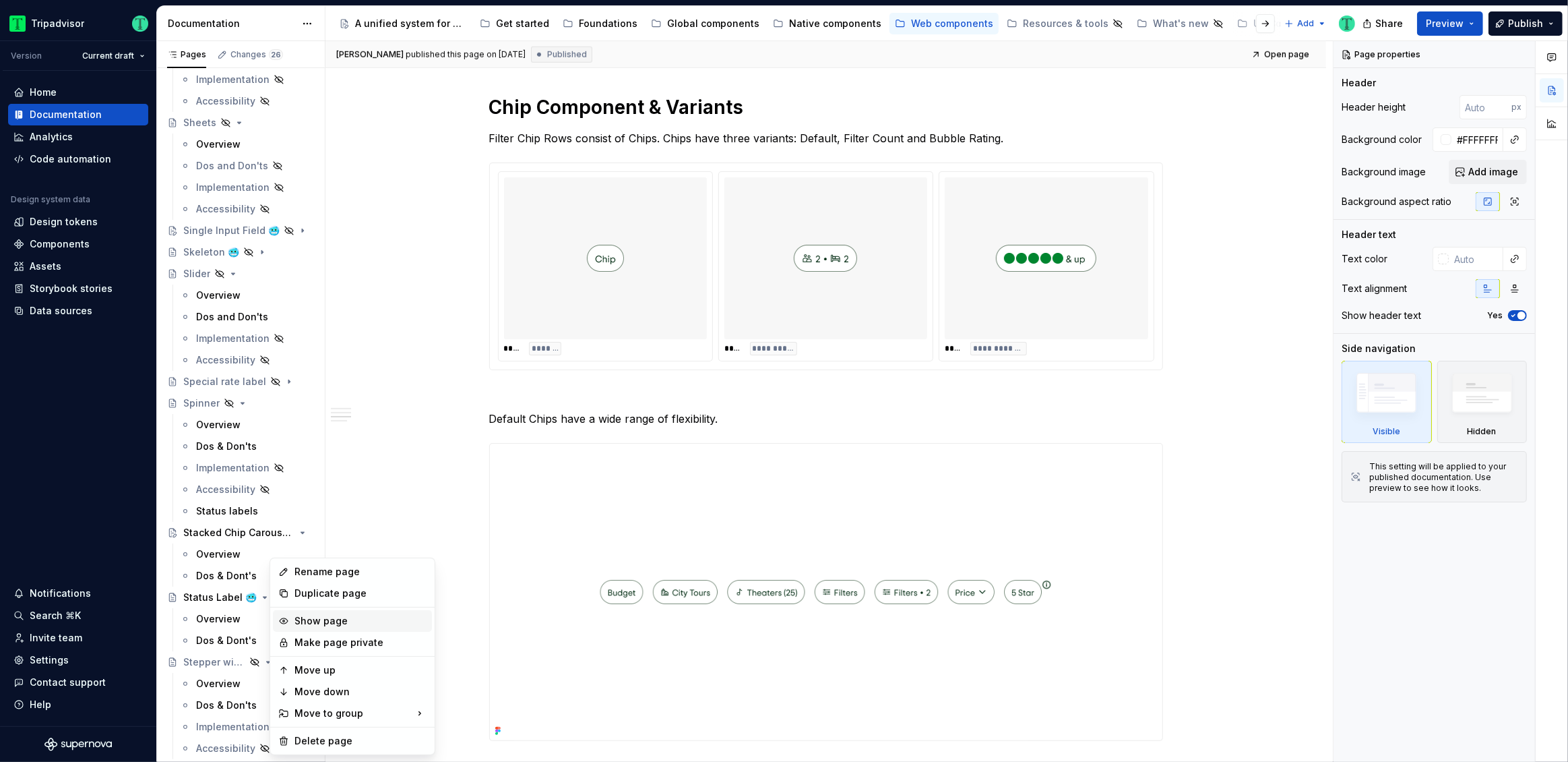
click at [300, 622] on div "Show page" at bounding box center [360, 621] width 132 height 14
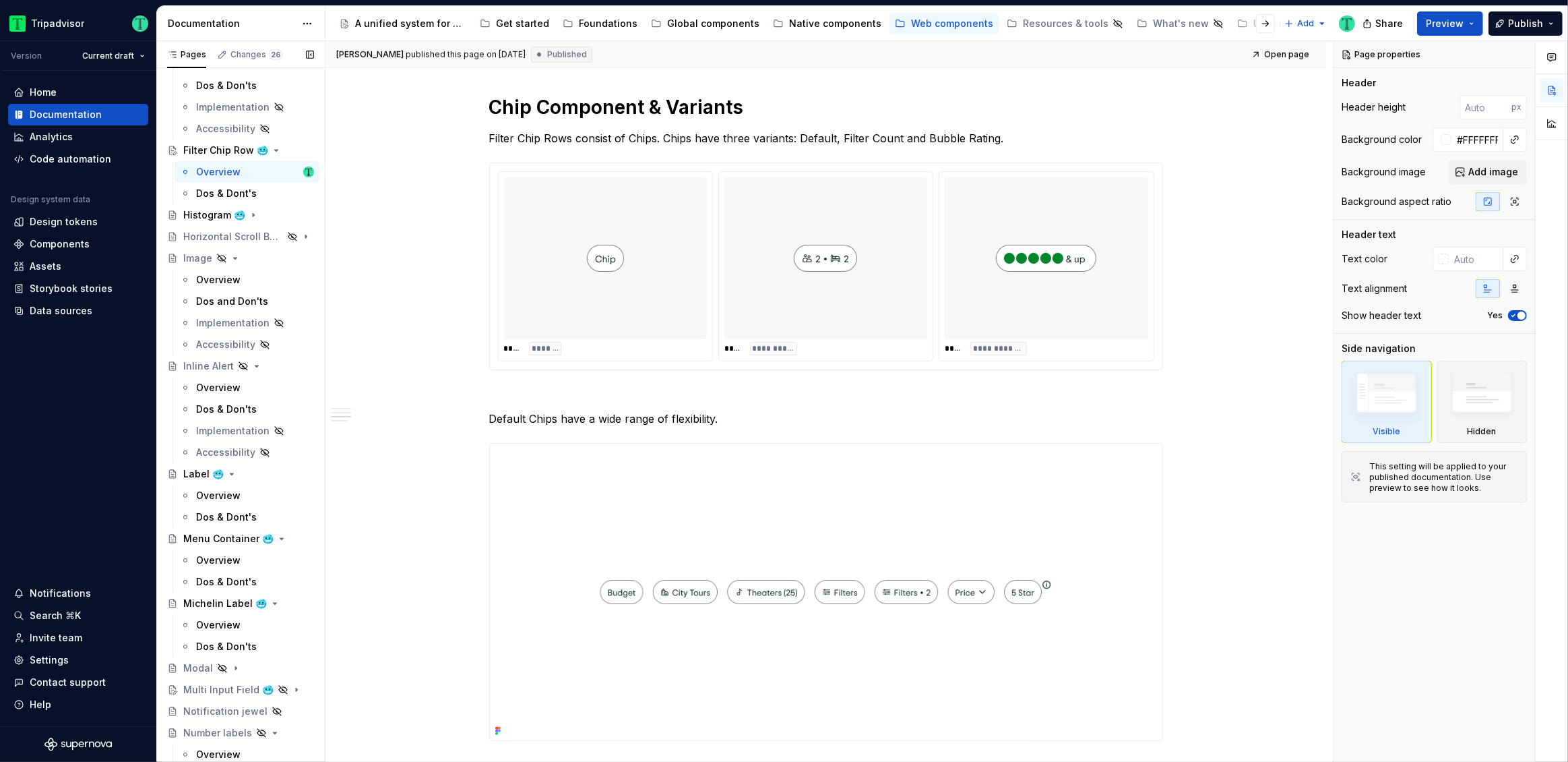
scroll to position [1234, 0]
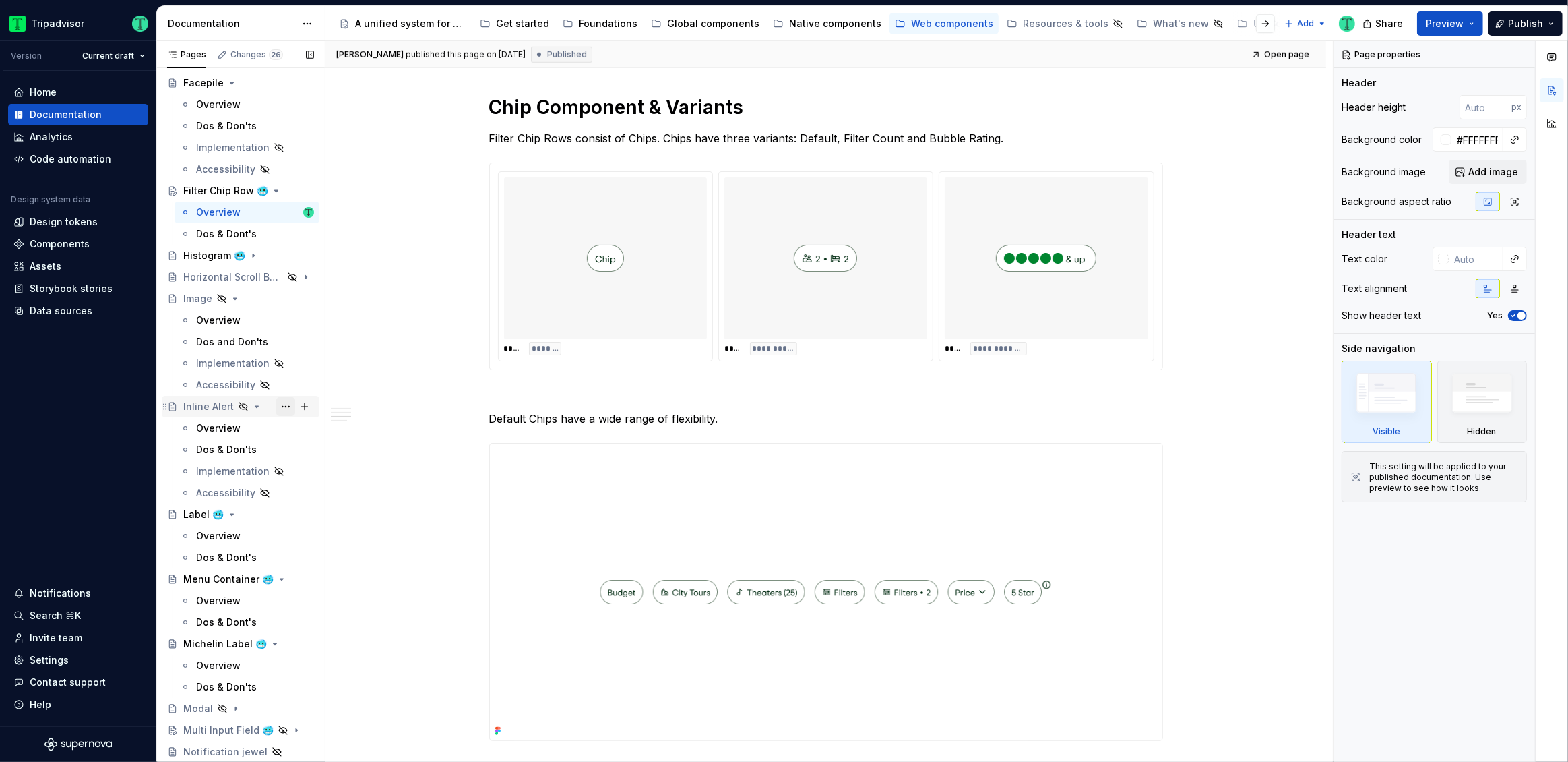
click at [278, 408] on button "Page tree" at bounding box center [286, 407] width 19 height 19
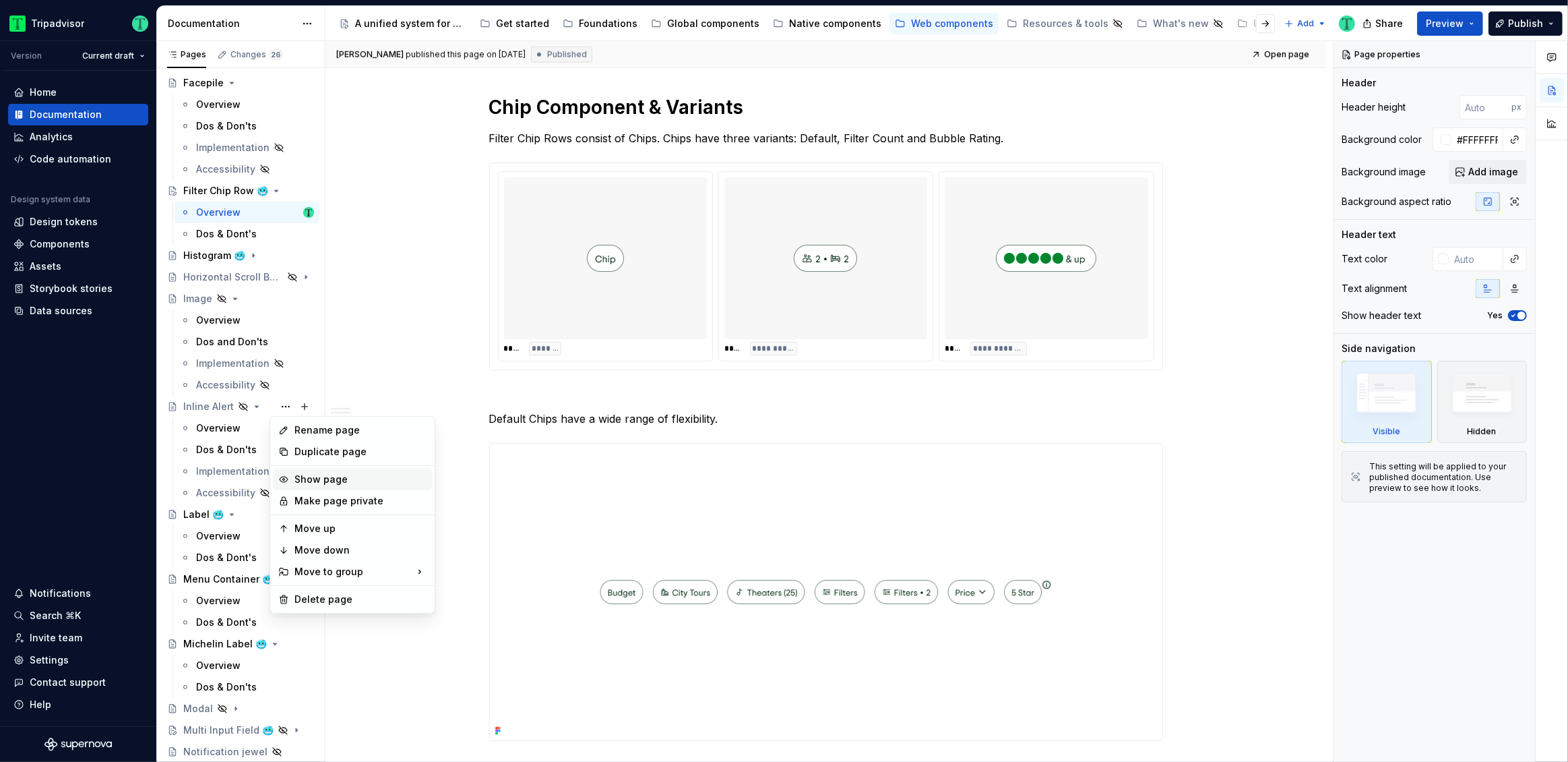
click at [284, 480] on icon at bounding box center [283, 479] width 11 height 11
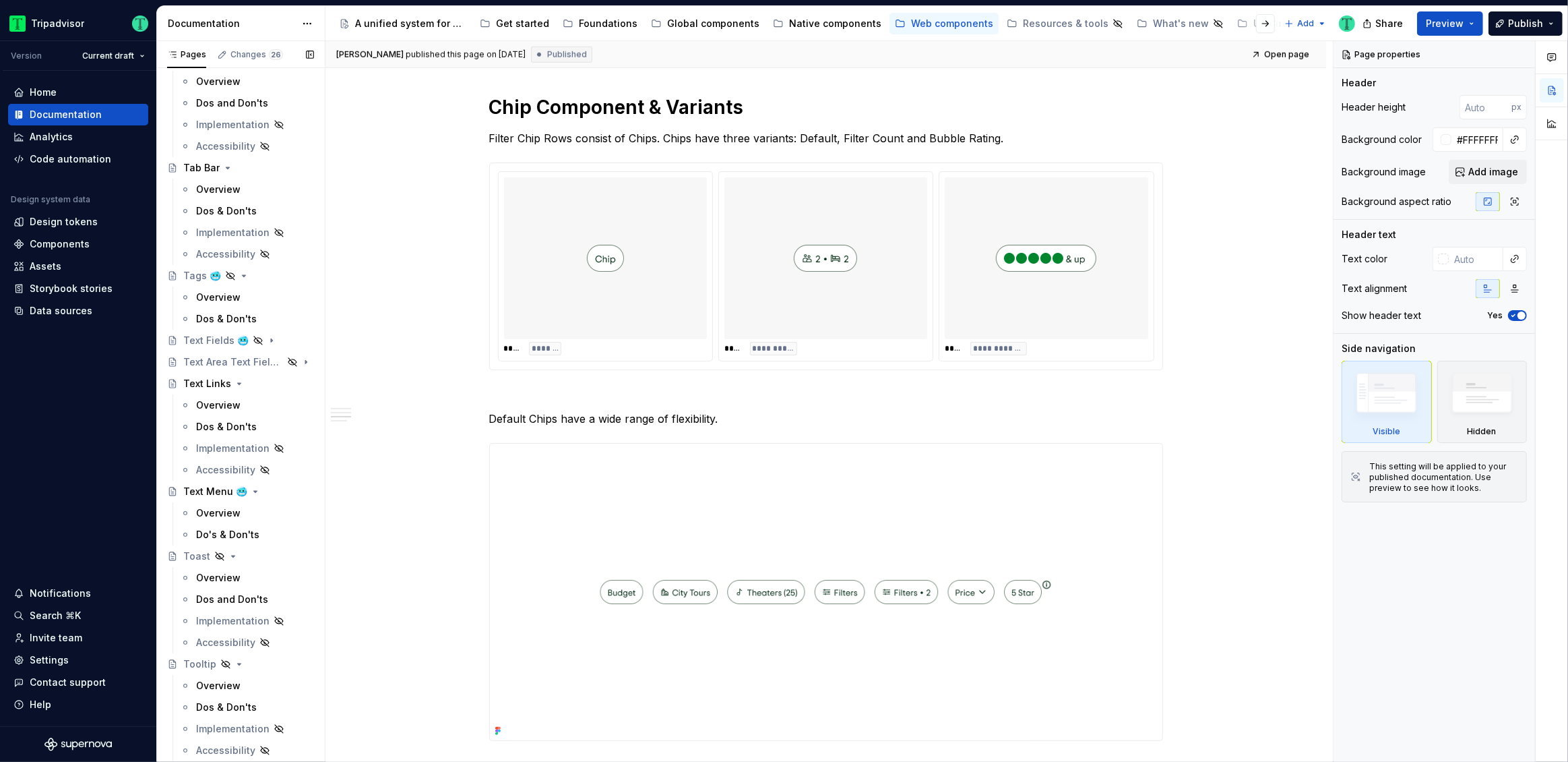
scroll to position [3324, 0]
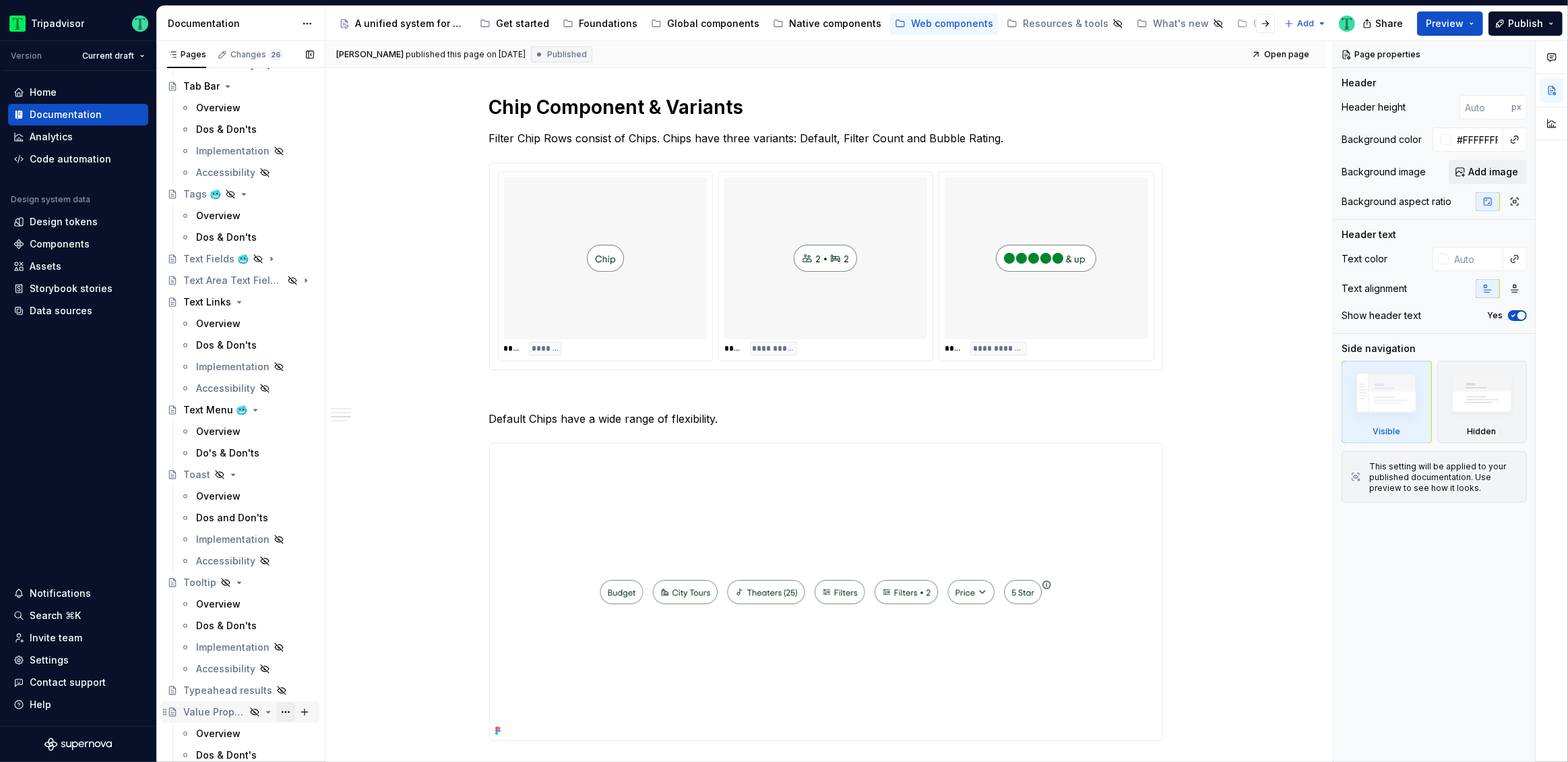
click at [280, 710] on button "Page tree" at bounding box center [286, 712] width 19 height 19
click at [308, 639] on div "Show page" at bounding box center [360, 643] width 132 height 14
click at [221, 727] on div "Overview" at bounding box center [218, 733] width 45 height 14
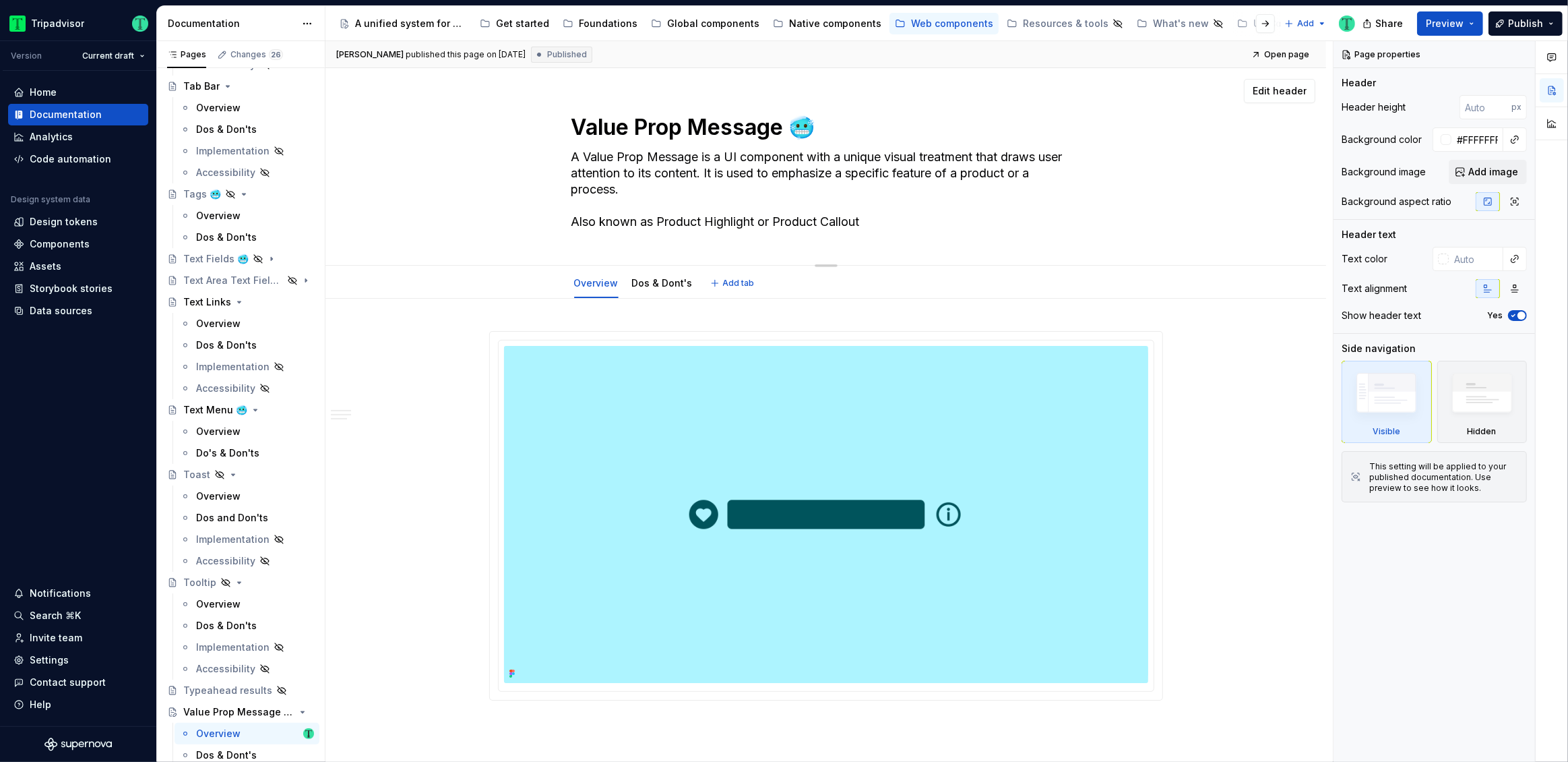
drag, startPoint x: 573, startPoint y: 132, endPoint x: 782, endPoint y: 118, distance: 209.5
click at [782, 118] on textarea "Value Prop Message 🥶" at bounding box center [823, 128] width 510 height 32
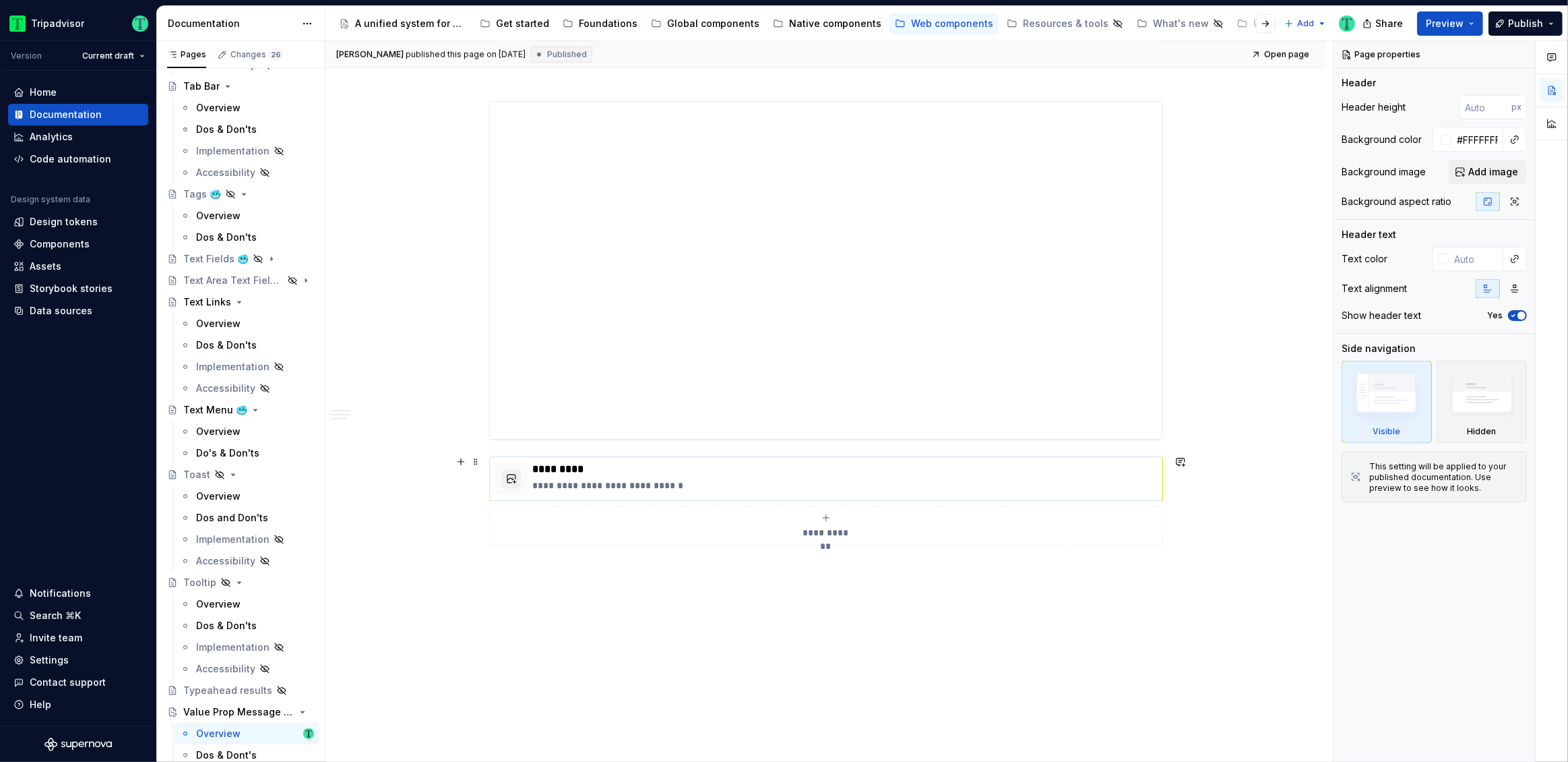
scroll to position [1652, 0]
click at [822, 458] on html "Tripadvisor Version Current draft Home Documentation Analytics Code automation …" at bounding box center [784, 381] width 1568 height 762
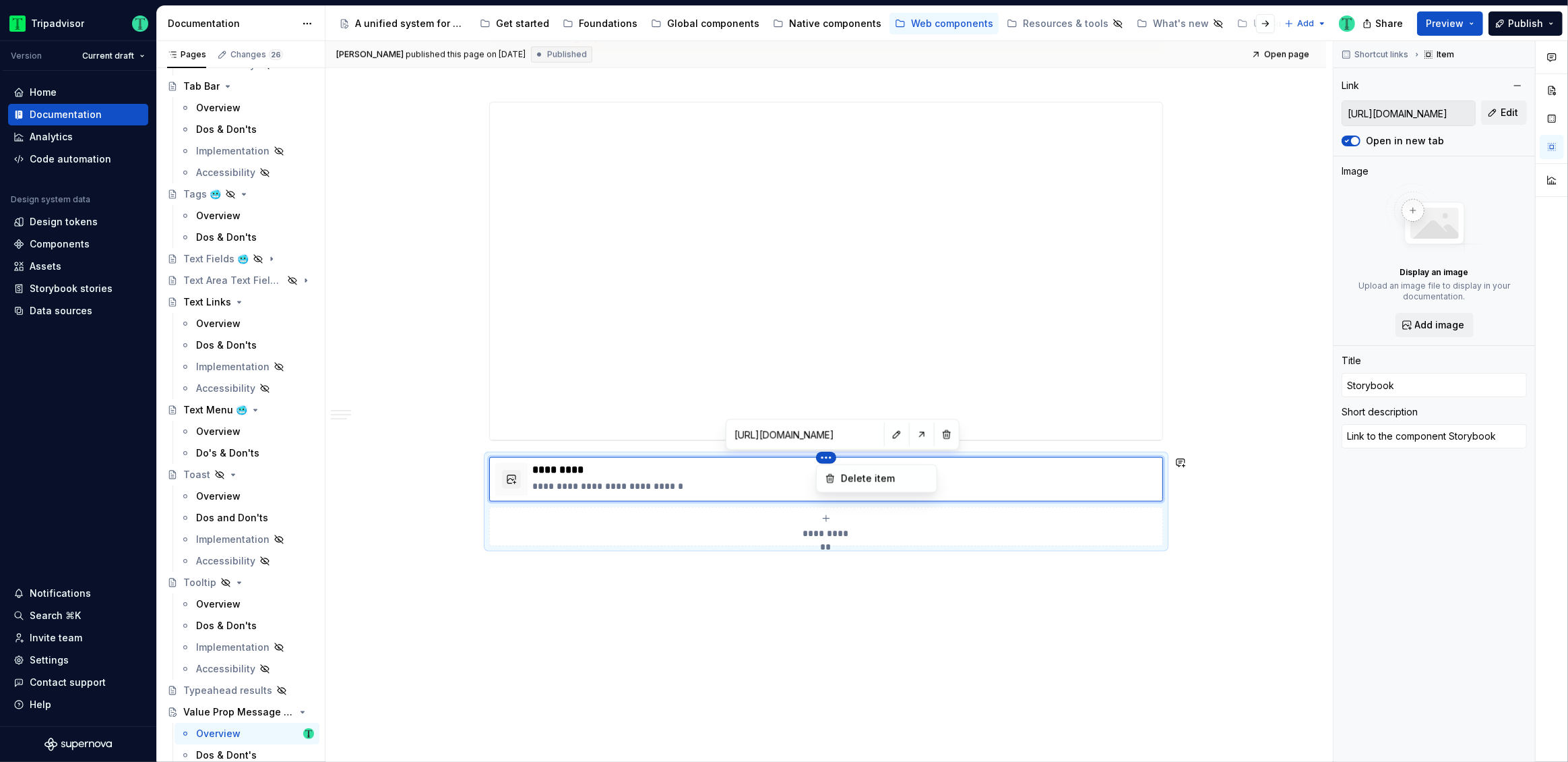
click at [768, 479] on html "Tripadvisor Version Current draft Home Documentation Analytics Code automation …" at bounding box center [784, 381] width 1568 height 762
click at [397, 347] on div "**********" at bounding box center [829, 402] width 1008 height 721
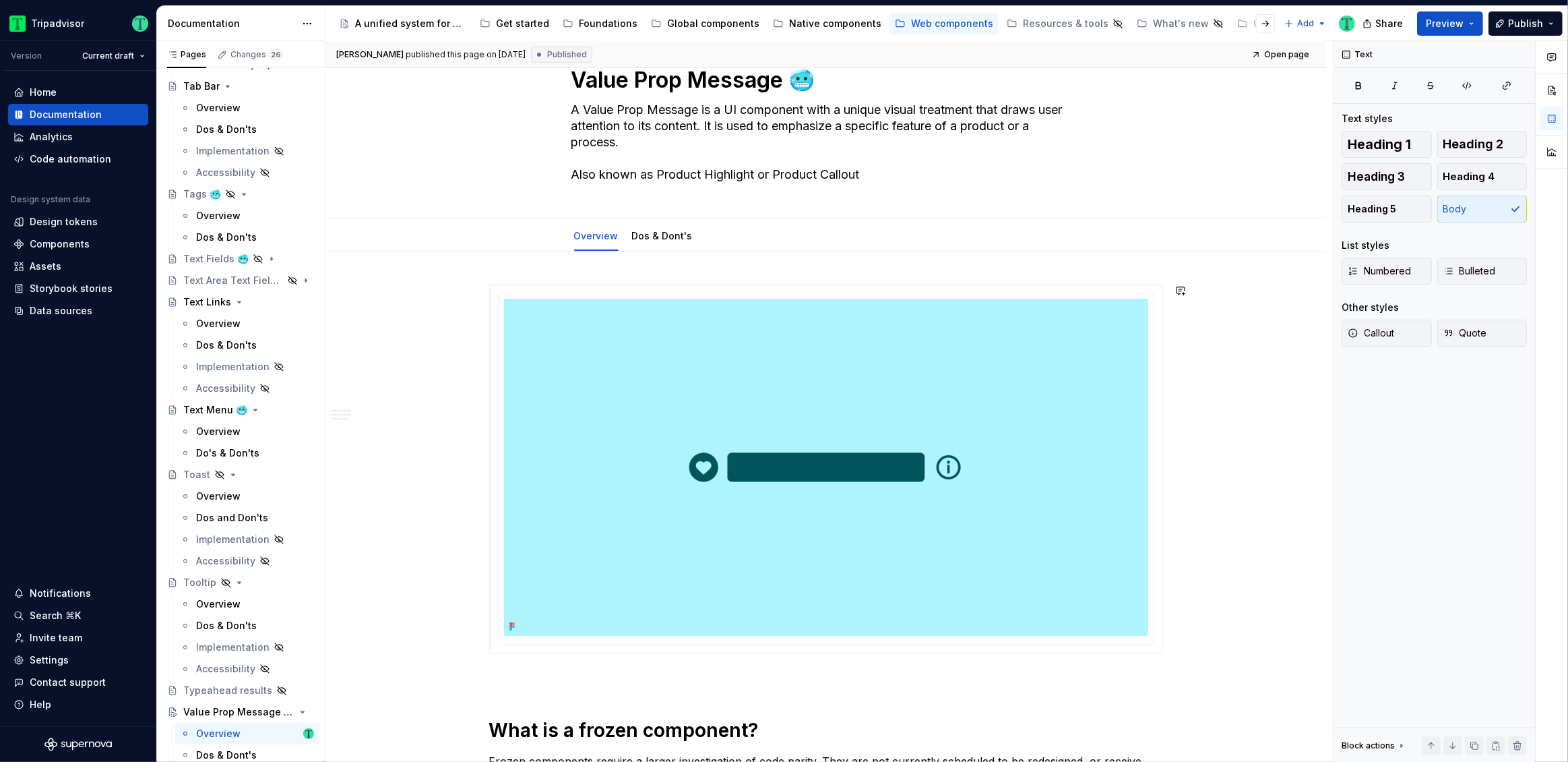
scroll to position [0, 0]
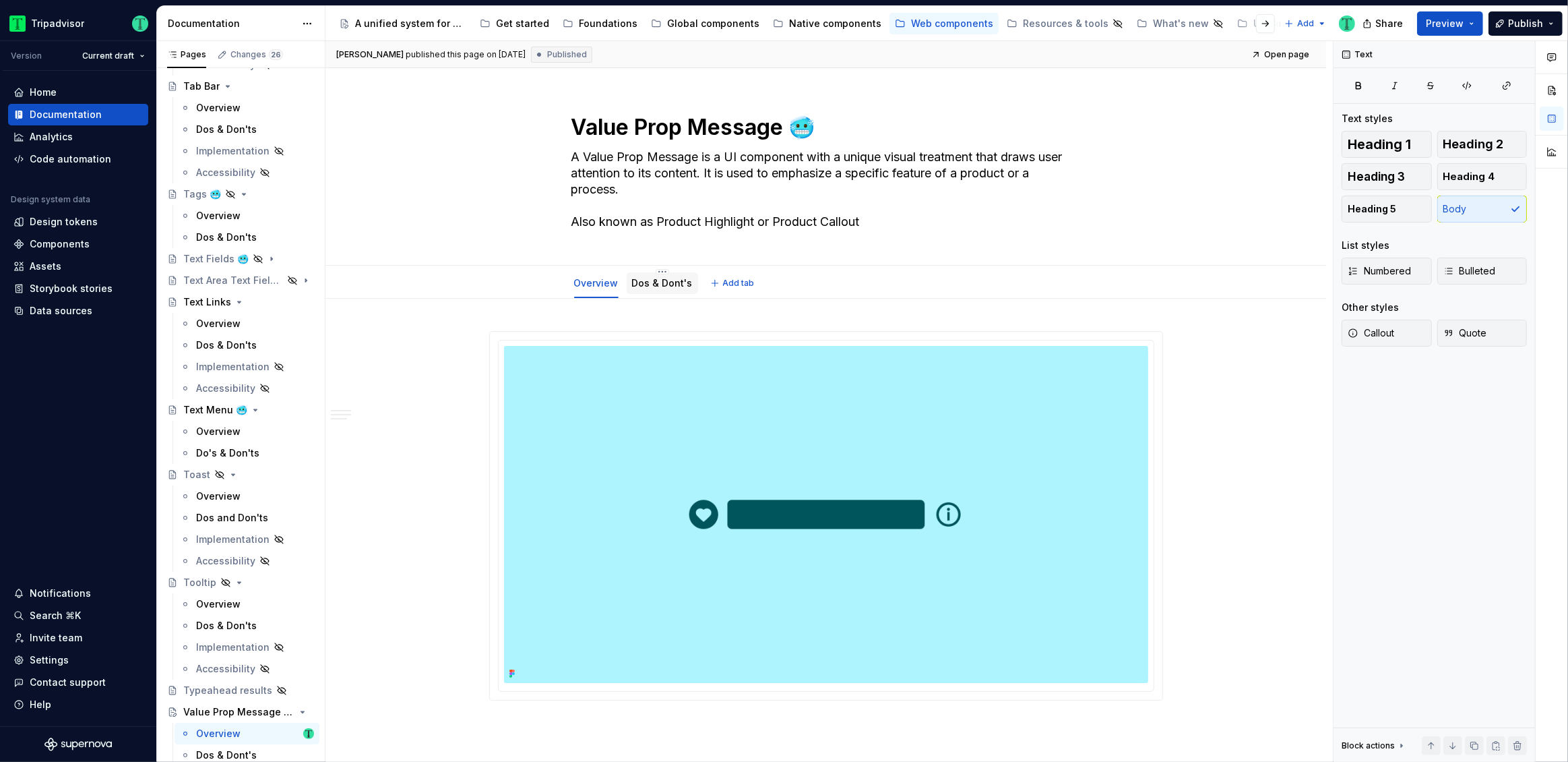
click at [667, 278] on link "Dos & Dont's" at bounding box center [663, 283] width 61 height 12
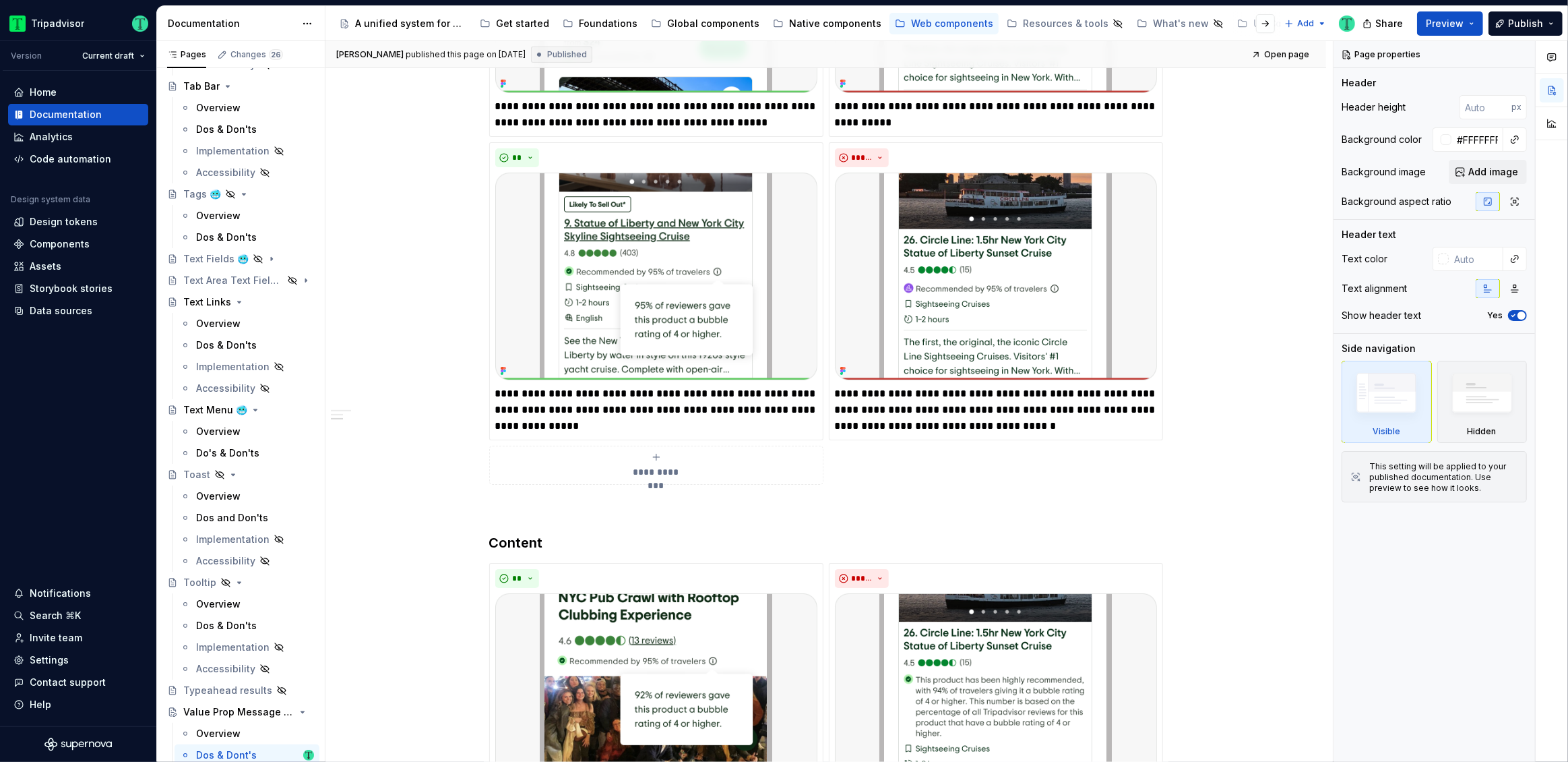
scroll to position [583, 0]
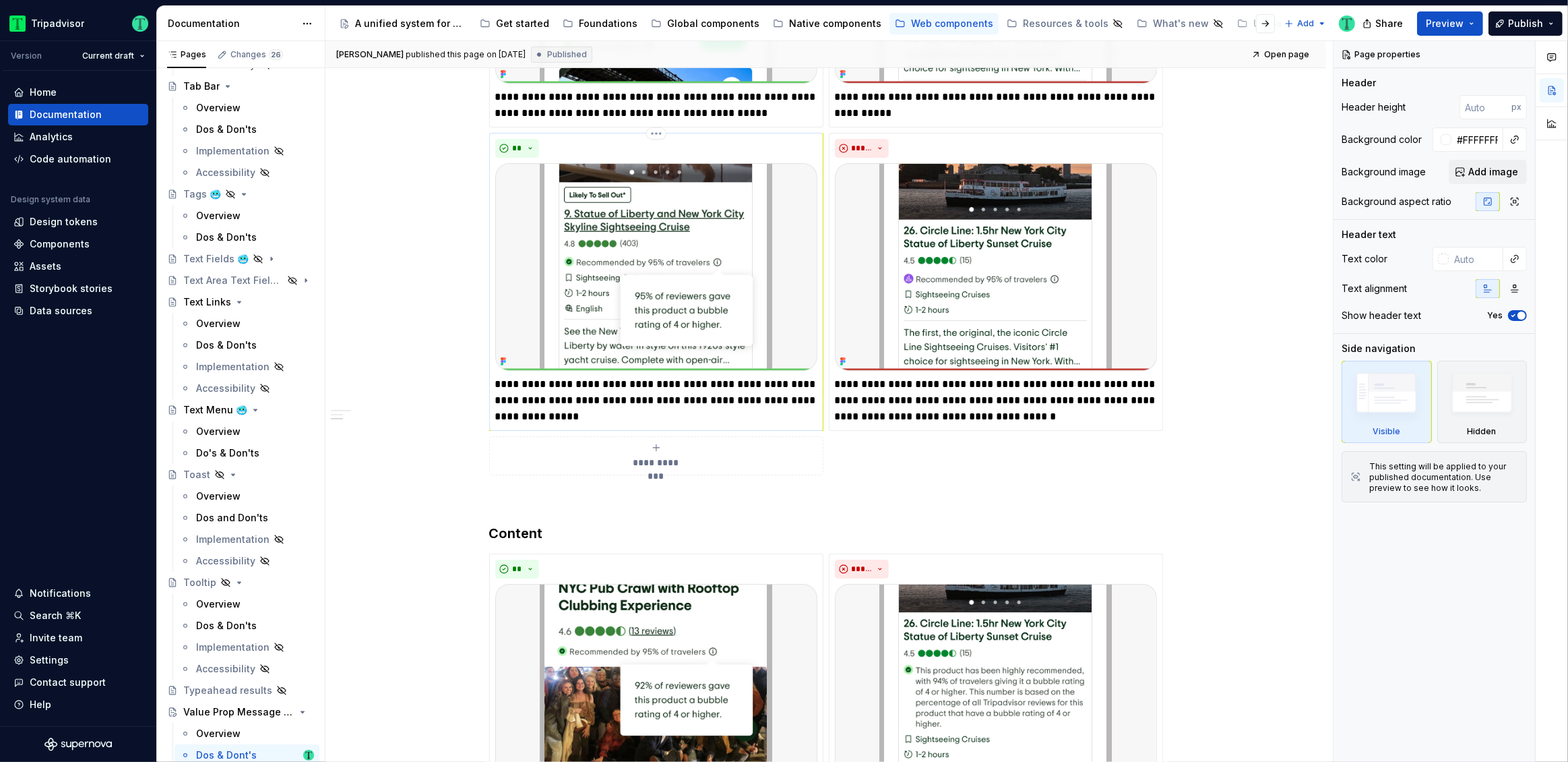
click at [716, 400] on p "**********" at bounding box center [656, 400] width 322 height 48
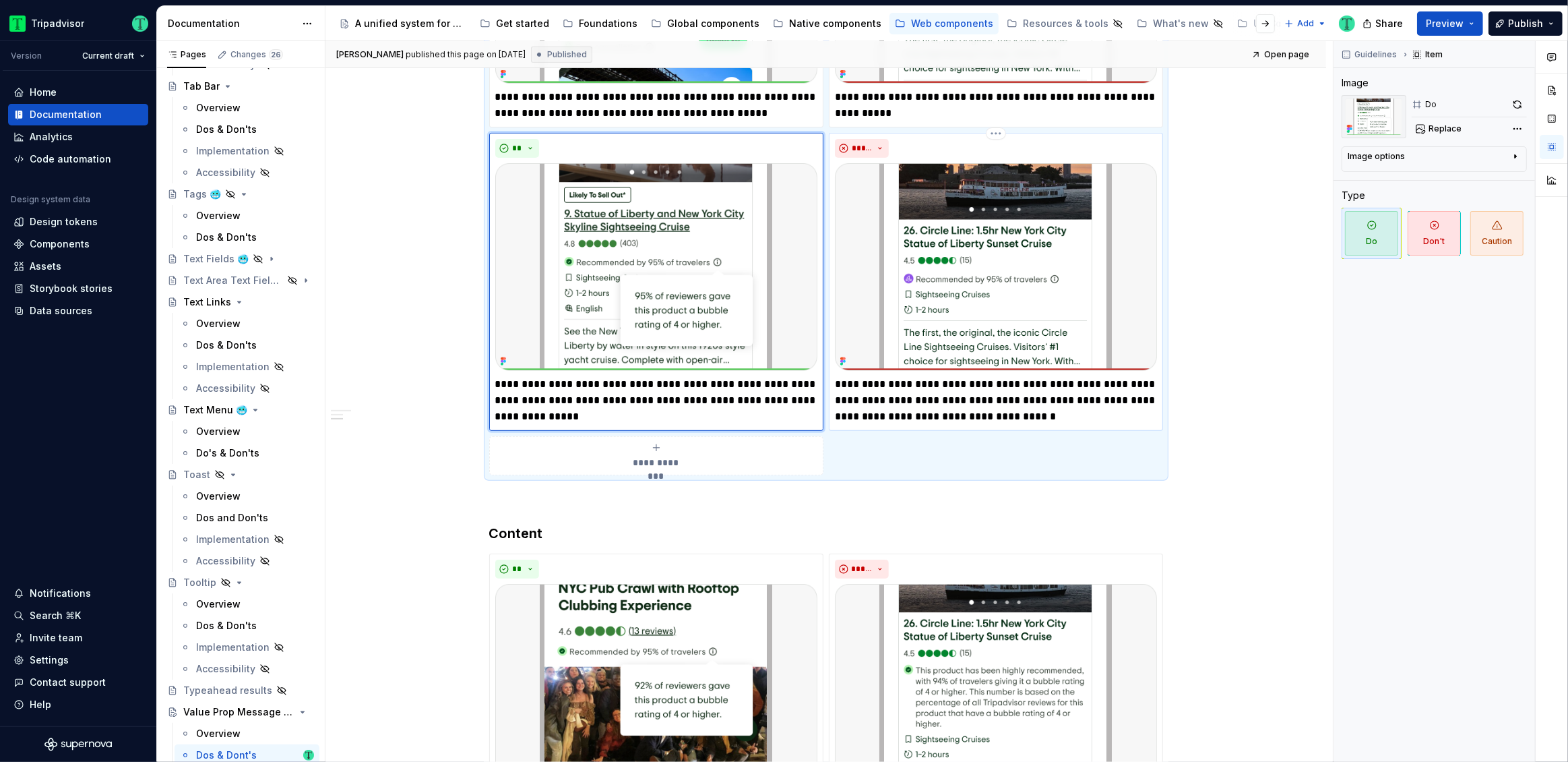
type textarea "*"
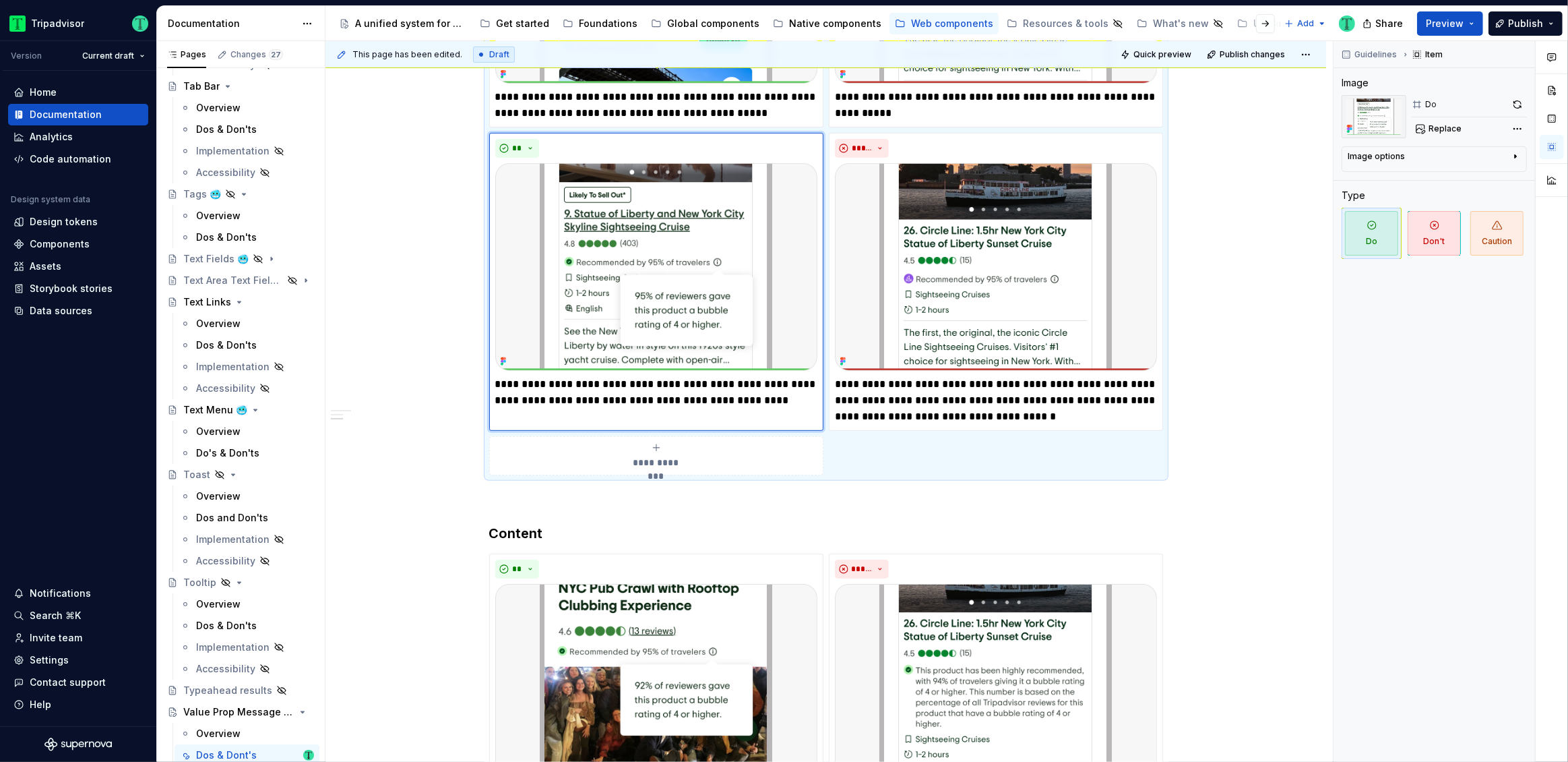
click at [1300, 385] on div "**********" at bounding box center [826, 444] width 1001 height 1457
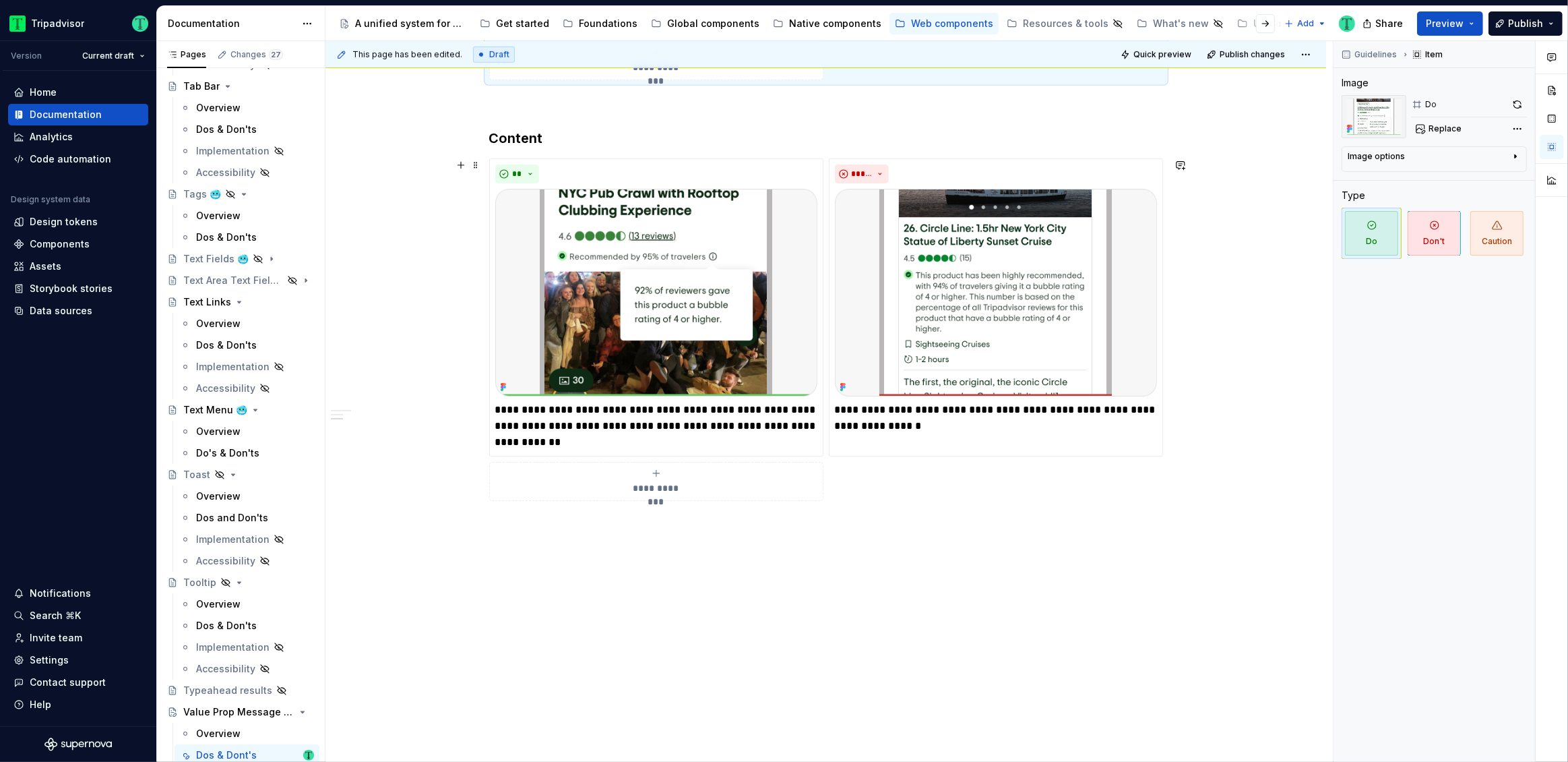
scroll to position [993, 0]
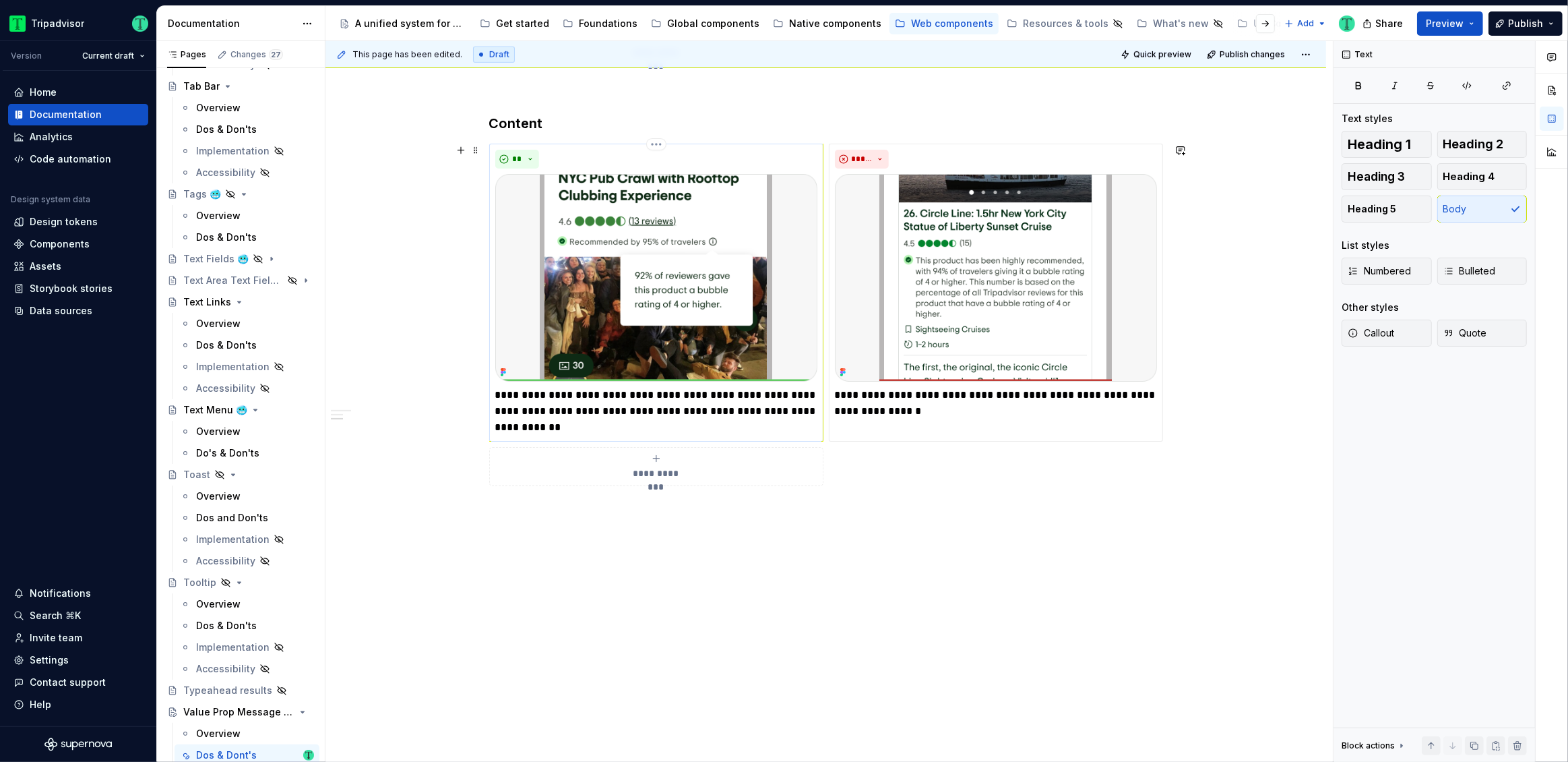
click at [513, 424] on p "**********" at bounding box center [656, 411] width 322 height 48
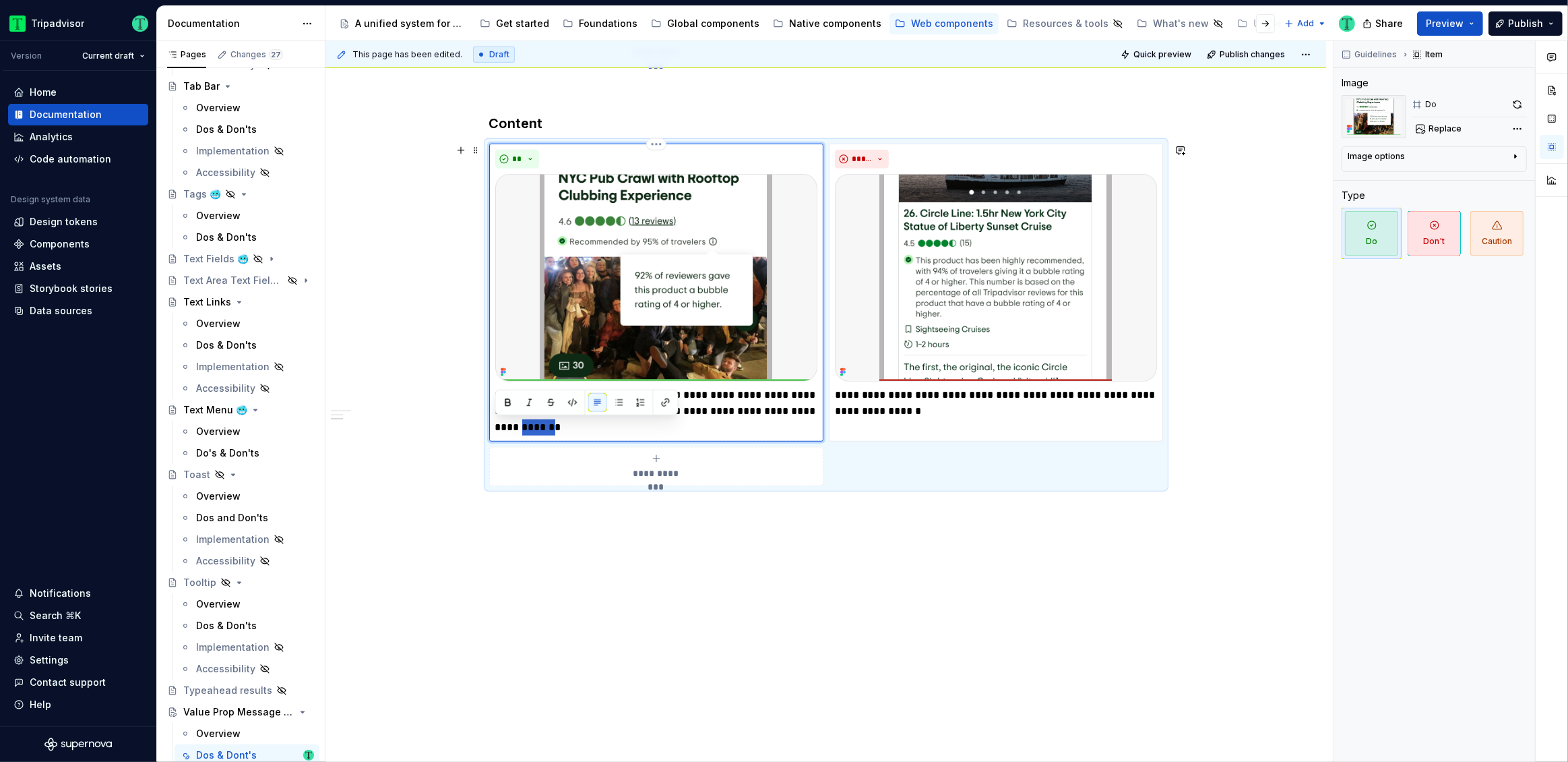
click at [513, 424] on p "**********" at bounding box center [656, 411] width 322 height 48
type textarea "*"
click at [690, 556] on div "**********" at bounding box center [826, 35] width 1001 height 1457
click at [854, 606] on div "**********" at bounding box center [826, 35] width 1001 height 1457
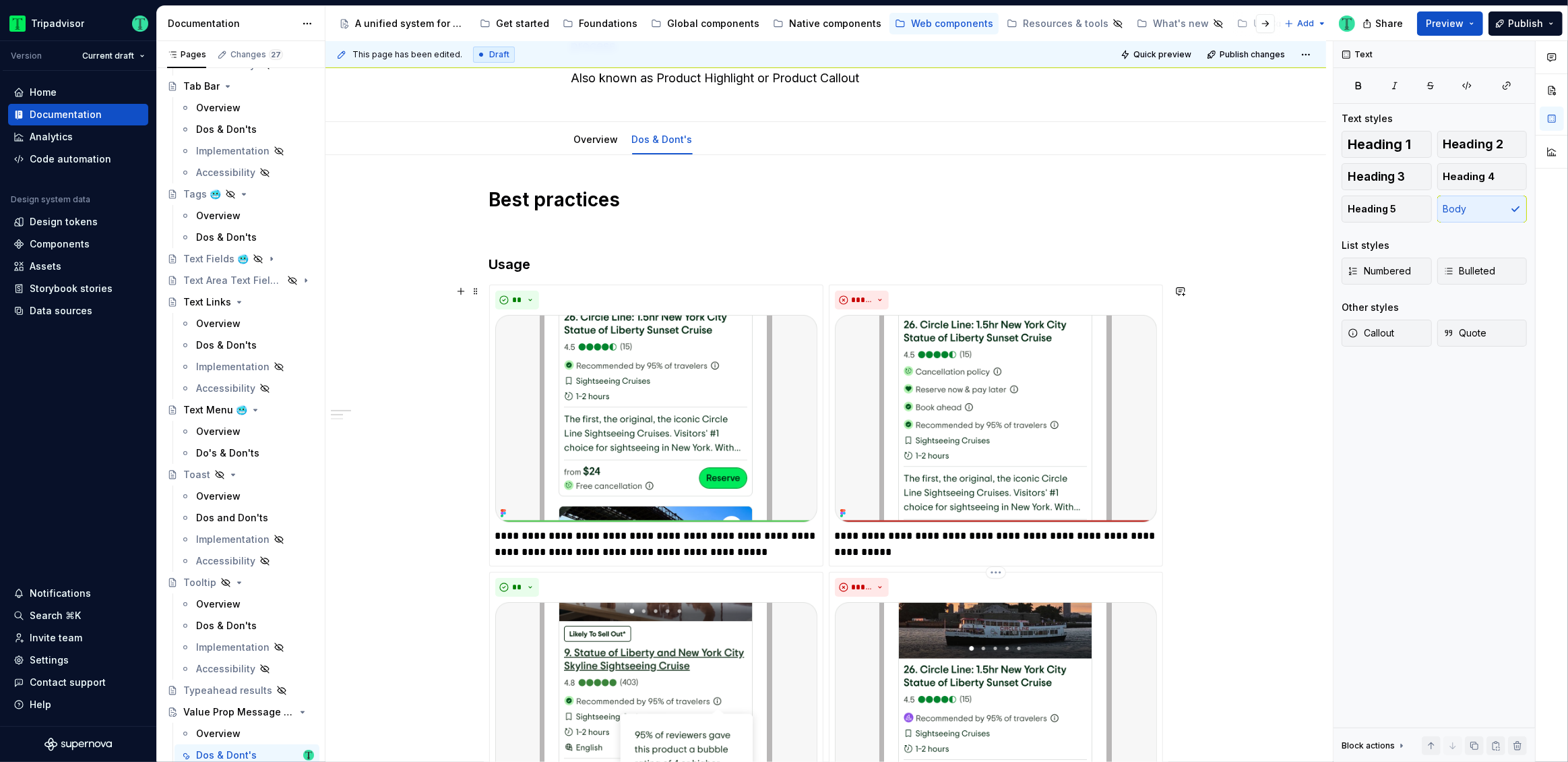
scroll to position [0, 0]
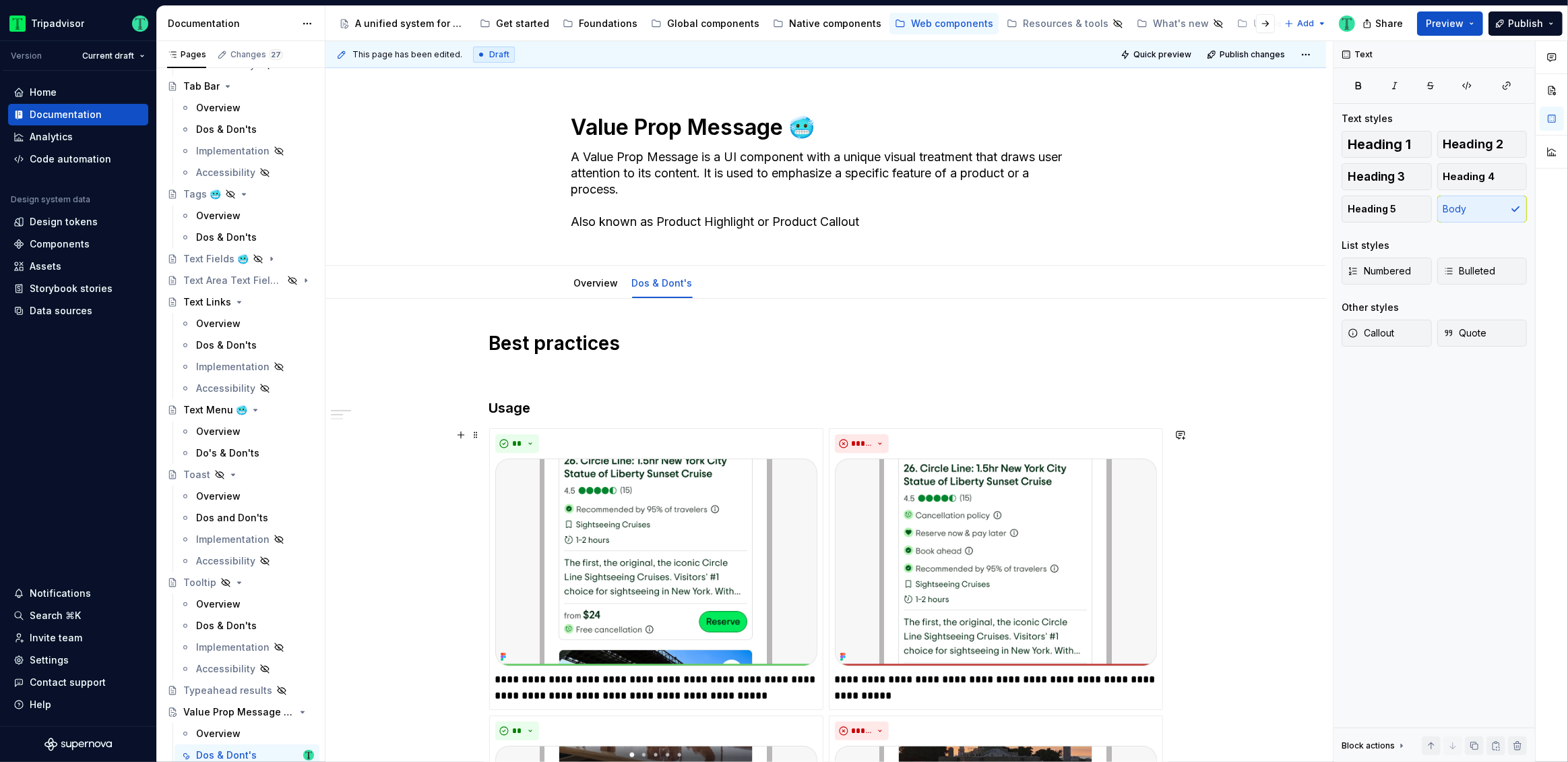
click at [870, 348] on h1 "Best practices" at bounding box center [826, 343] width 674 height 25
click at [276, 267] on button "Page tree" at bounding box center [286, 266] width 19 height 19
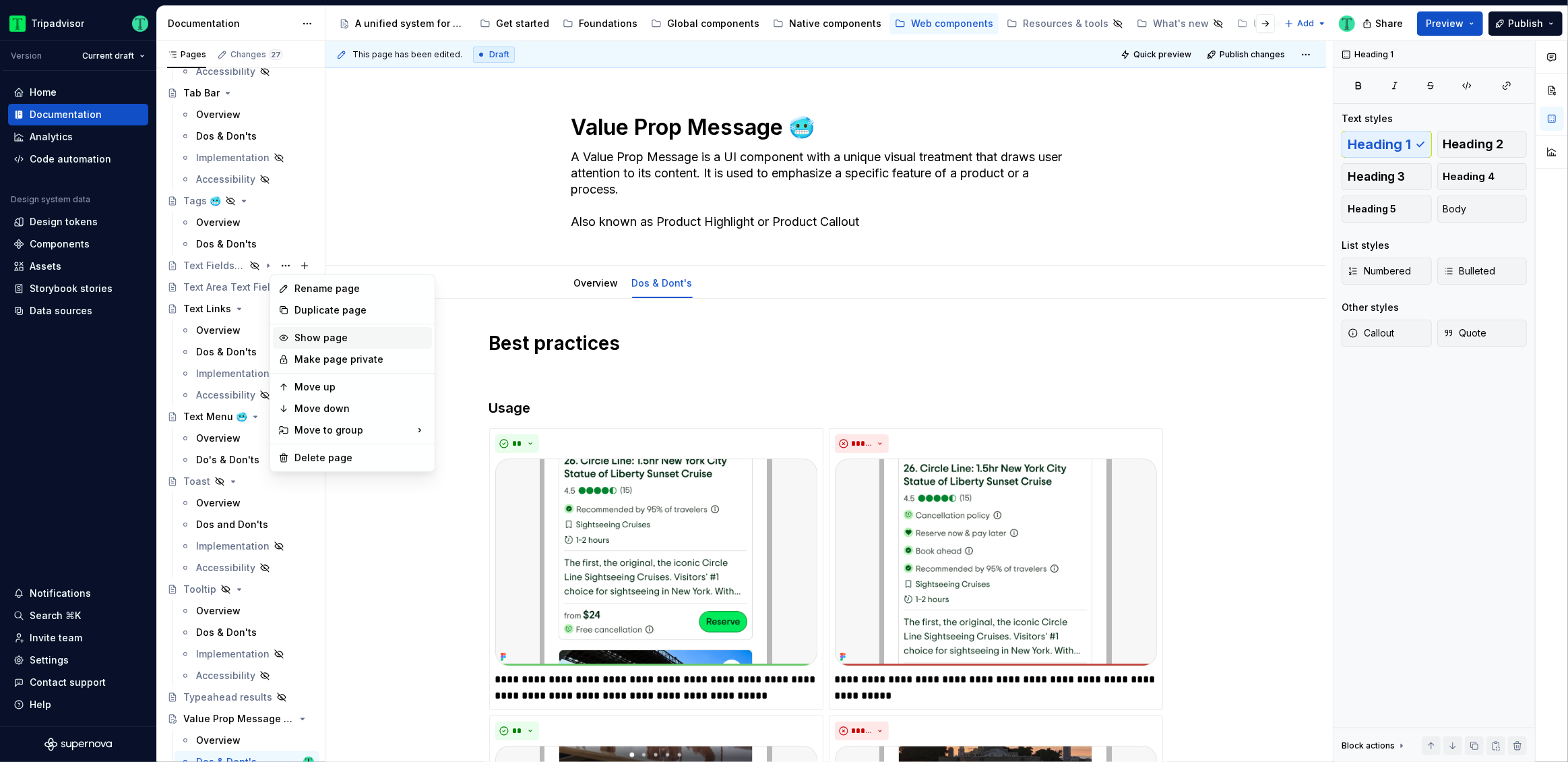
click at [303, 334] on div "Show page" at bounding box center [360, 337] width 132 height 14
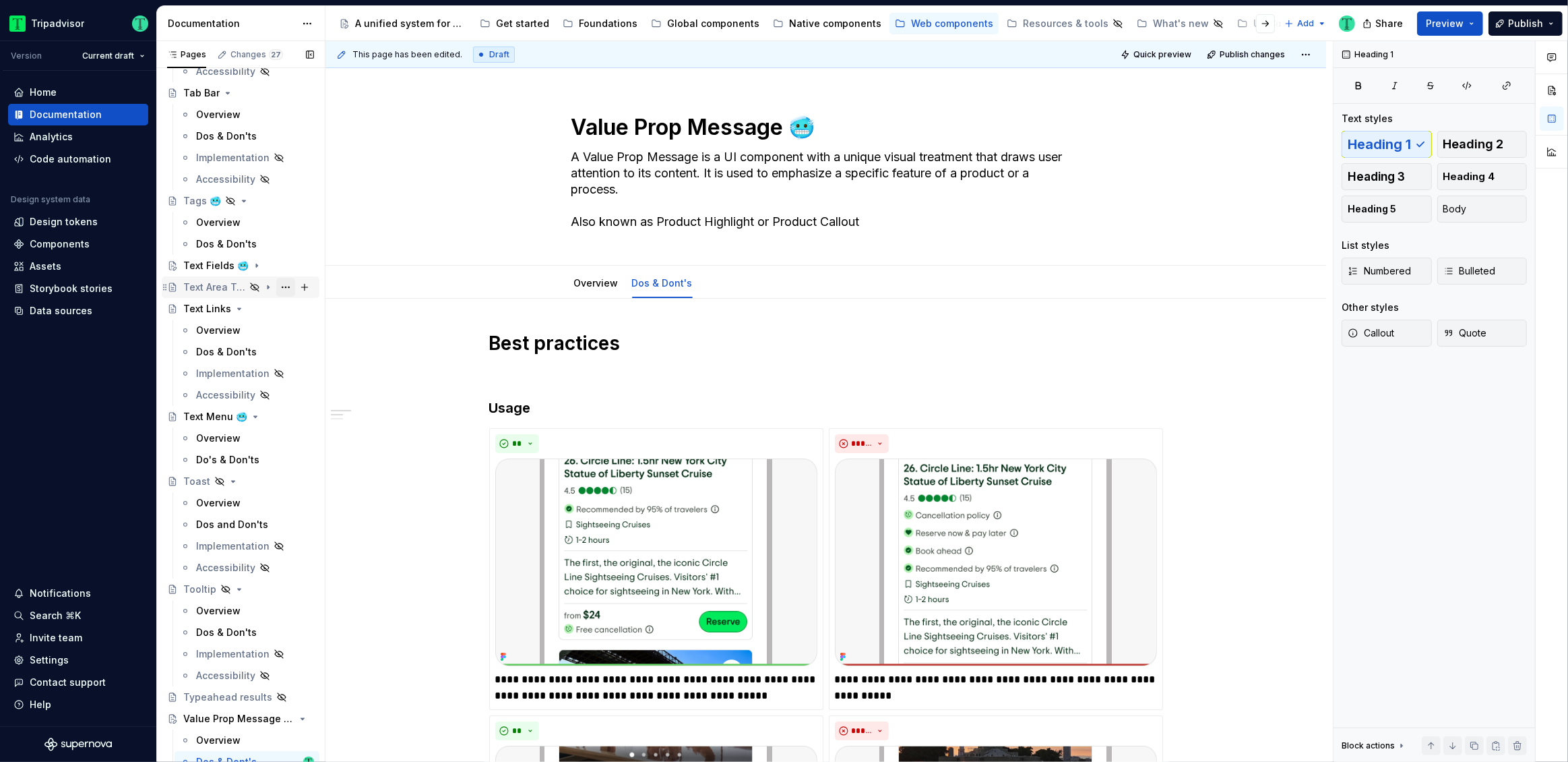
click at [280, 288] on button "Page tree" at bounding box center [286, 287] width 19 height 19
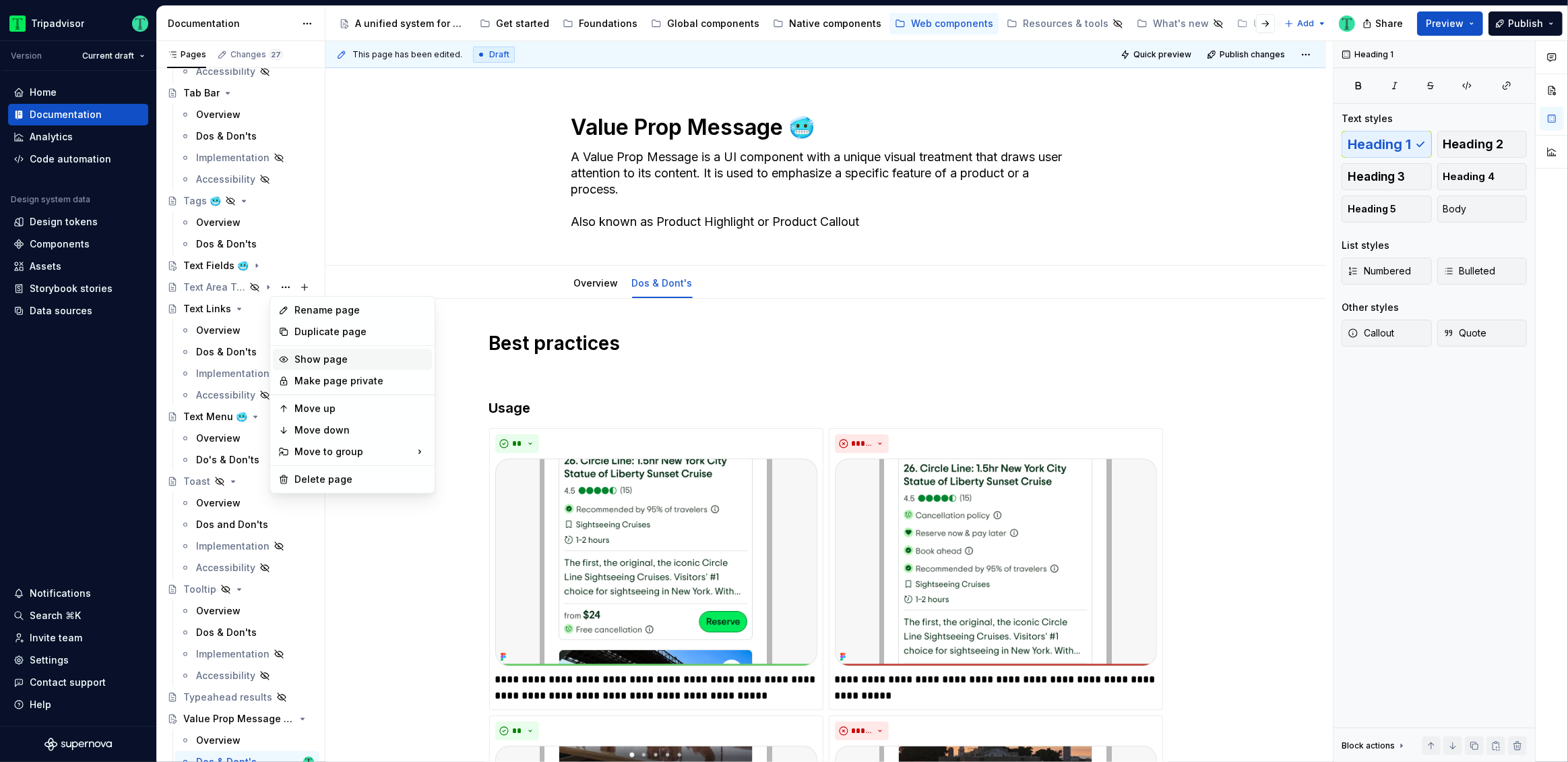
click at [298, 356] on div "Show page" at bounding box center [360, 359] width 132 height 14
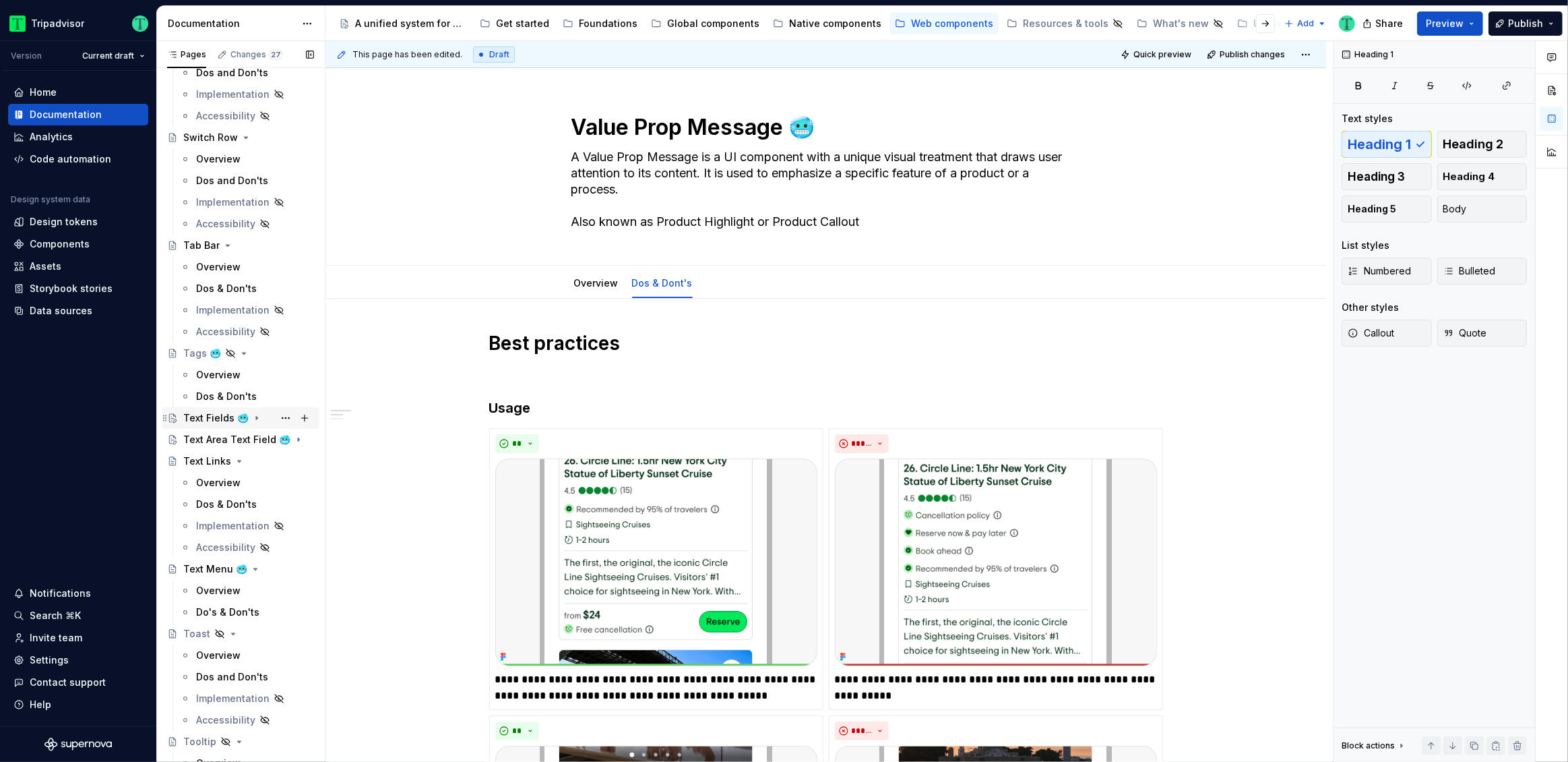
scroll to position [3324, 0]
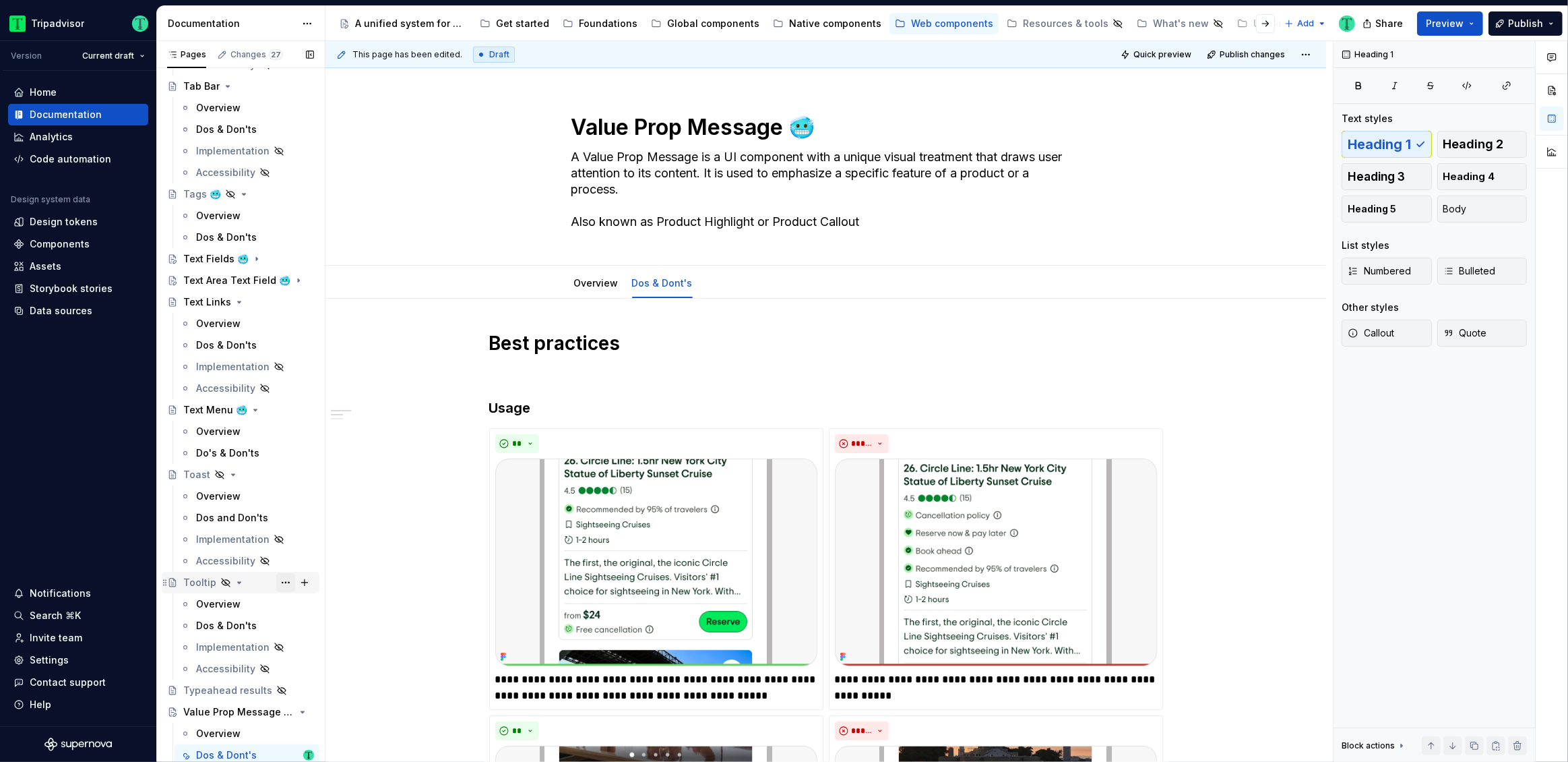
click at [281, 582] on button "Page tree" at bounding box center [286, 583] width 19 height 19
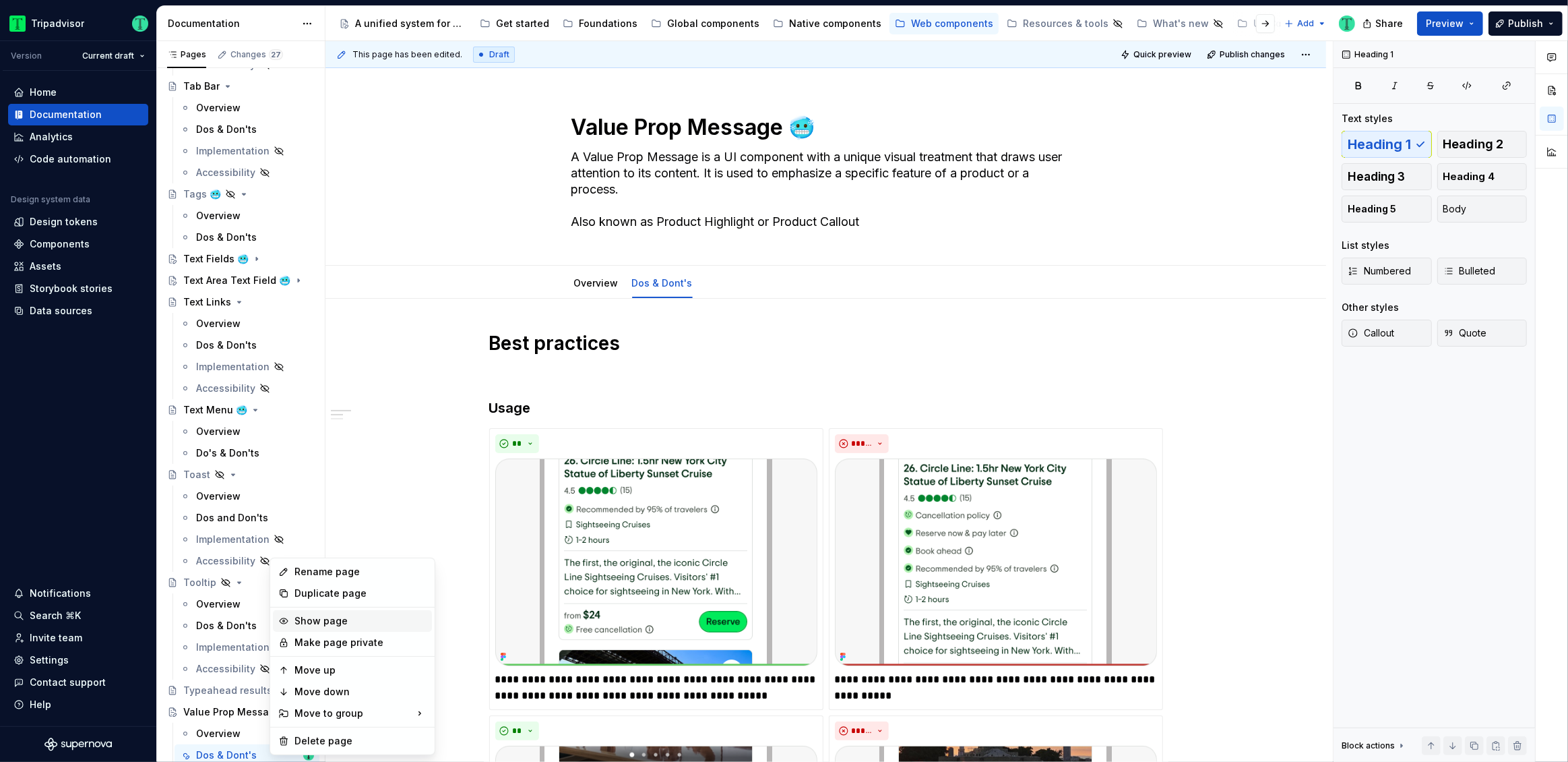
click at [311, 622] on div "Show page" at bounding box center [360, 621] width 132 height 14
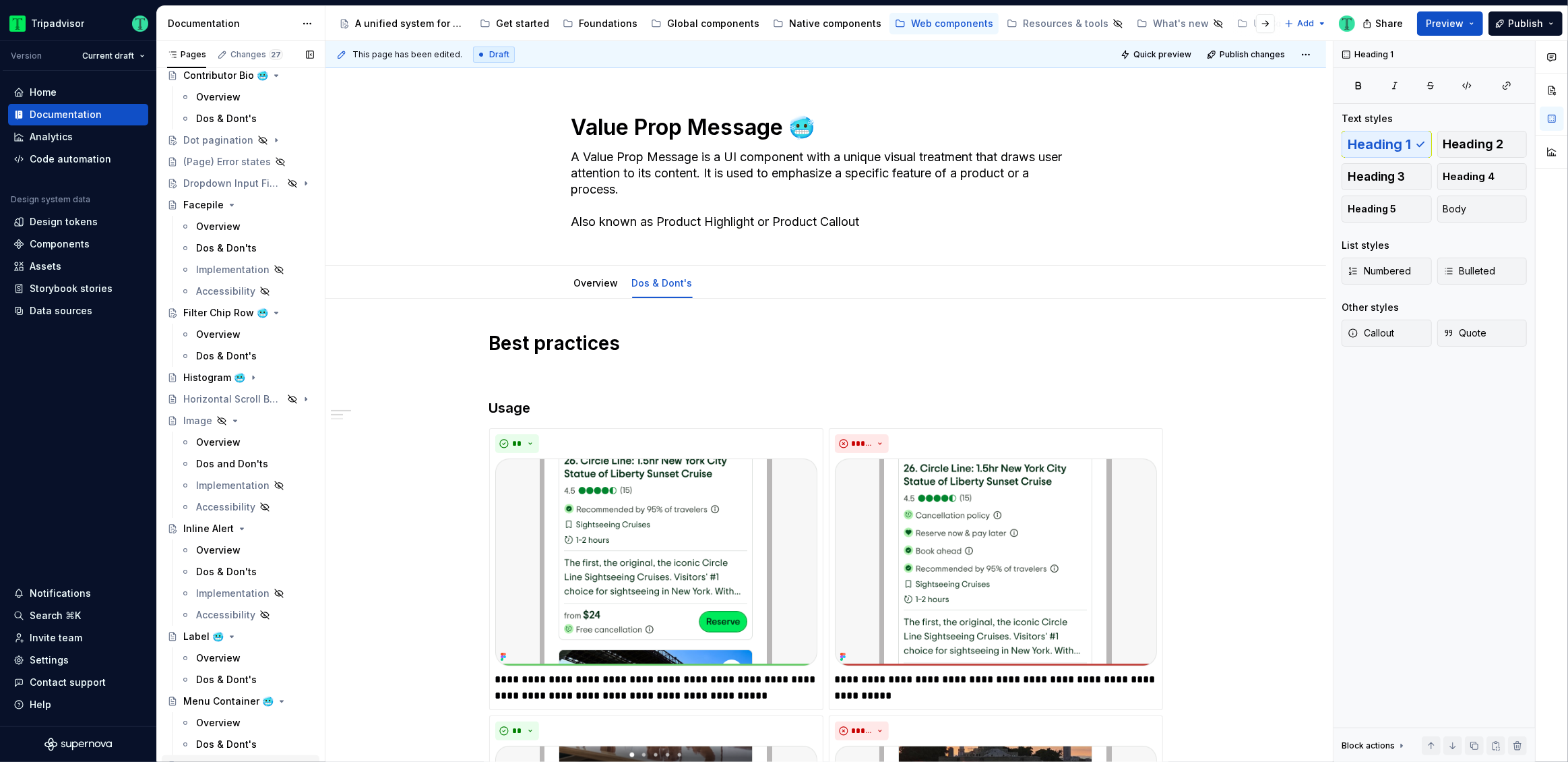
scroll to position [1112, 0]
click at [667, 22] on div "Global components" at bounding box center [713, 24] width 92 height 14
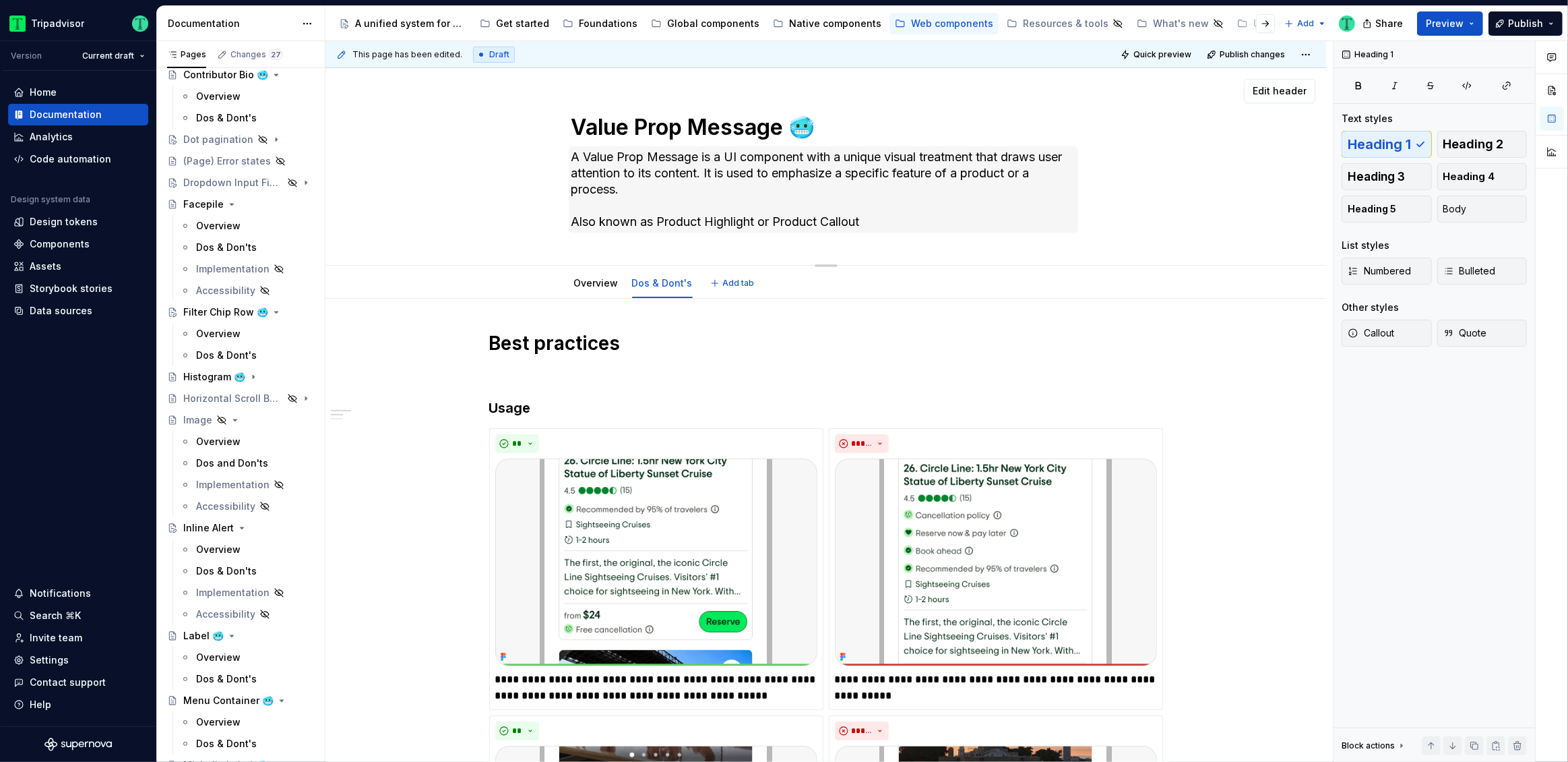
scroll to position [497, 0]
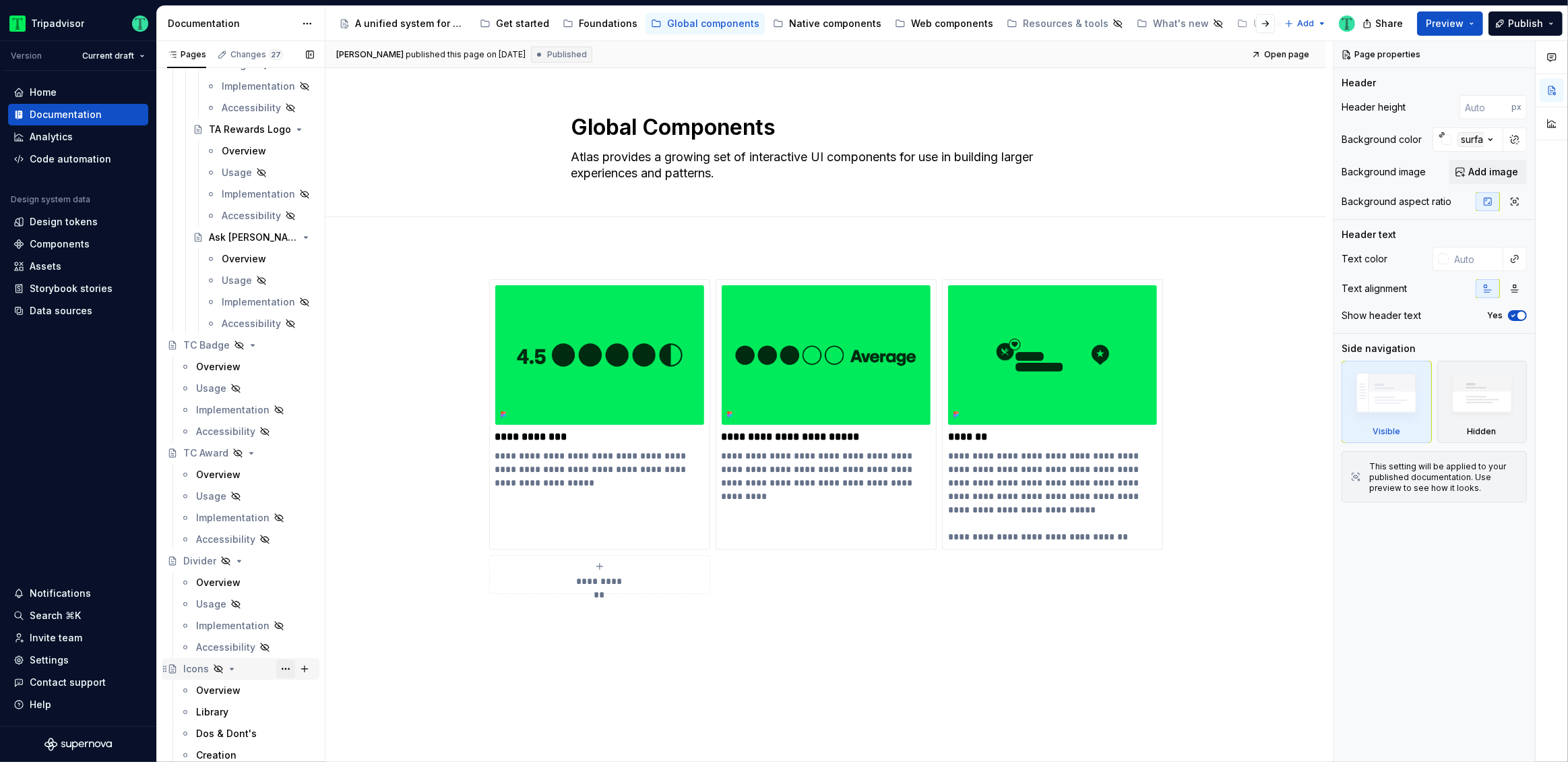
click at [281, 671] on button "Page tree" at bounding box center [286, 669] width 19 height 19
click at [309, 640] on div "Show page" at bounding box center [360, 643] width 132 height 14
click at [219, 690] on div "Overview" at bounding box center [218, 690] width 45 height 14
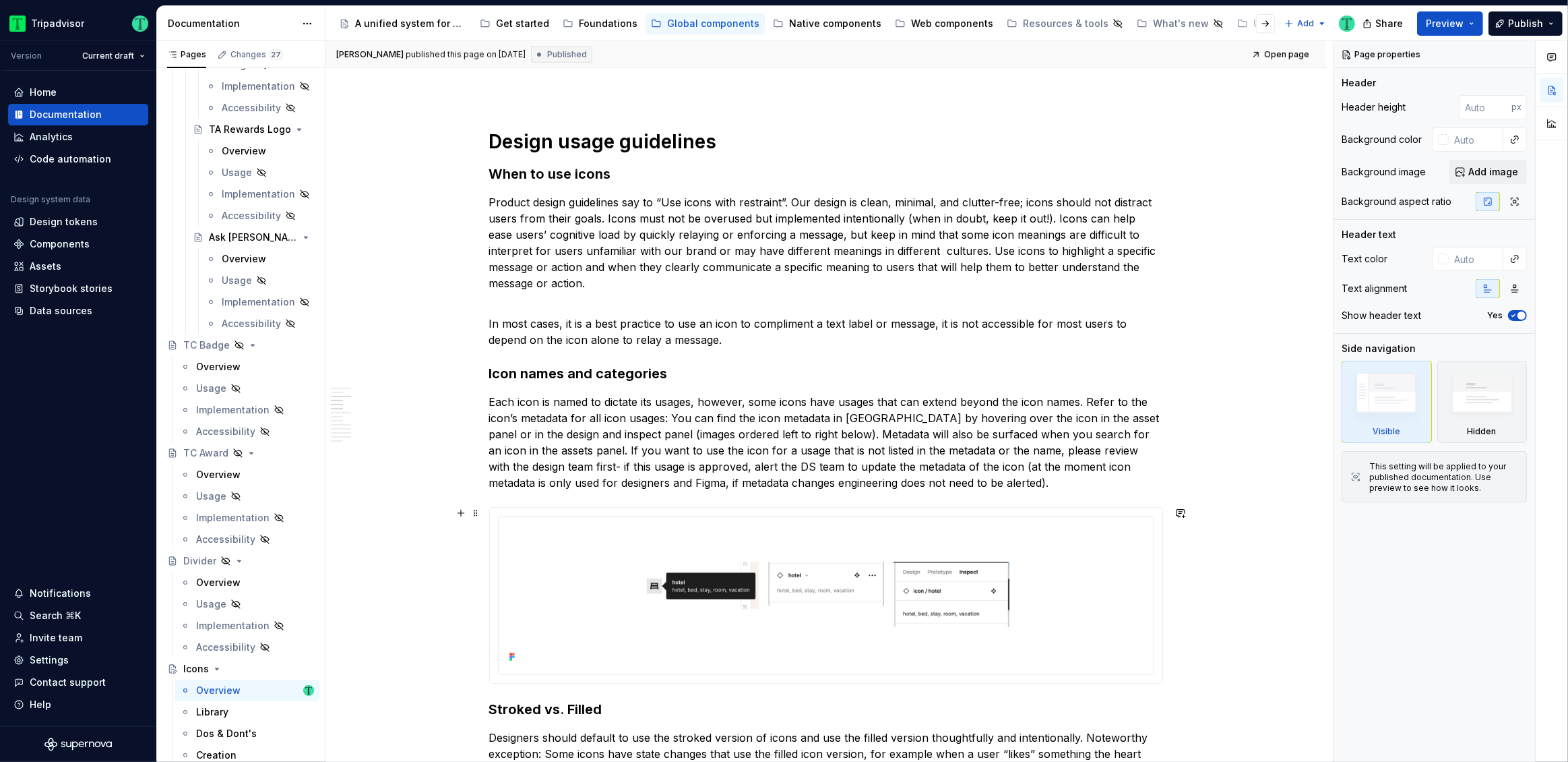
scroll to position [1001, 0]
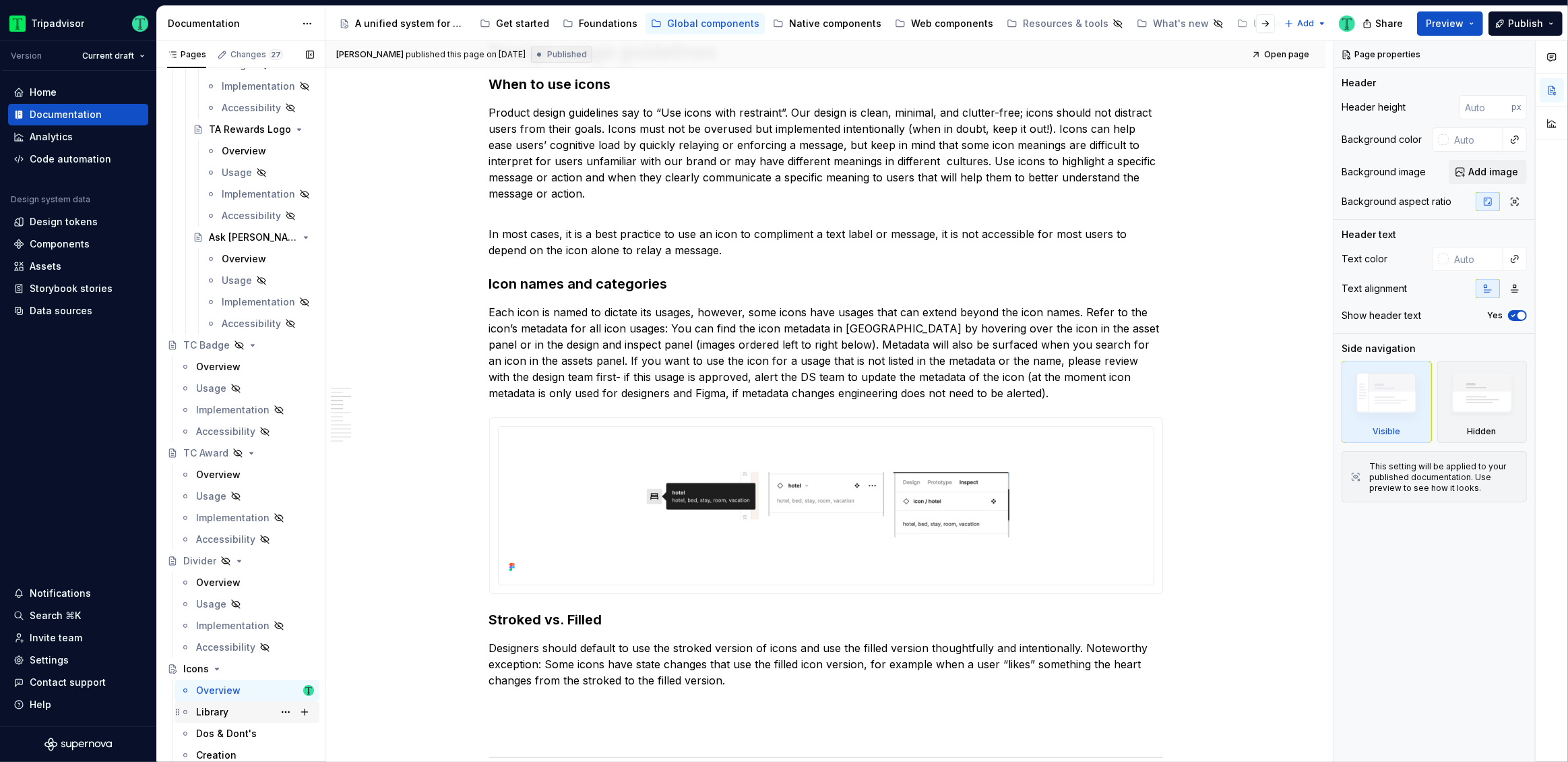
click at [211, 715] on div "Library" at bounding box center [212, 712] width 32 height 14
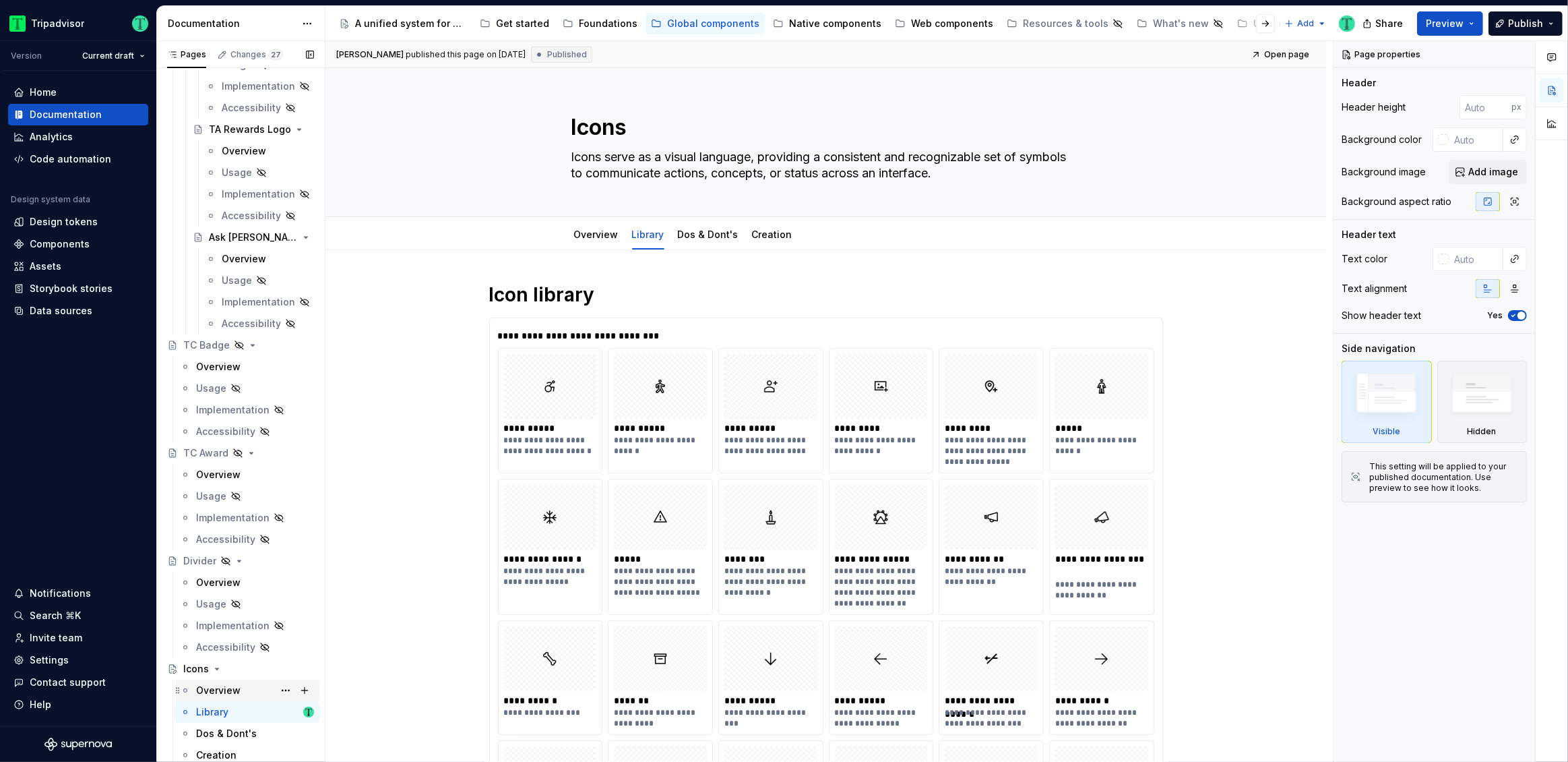
click at [216, 694] on div "Overview" at bounding box center [218, 690] width 45 height 14
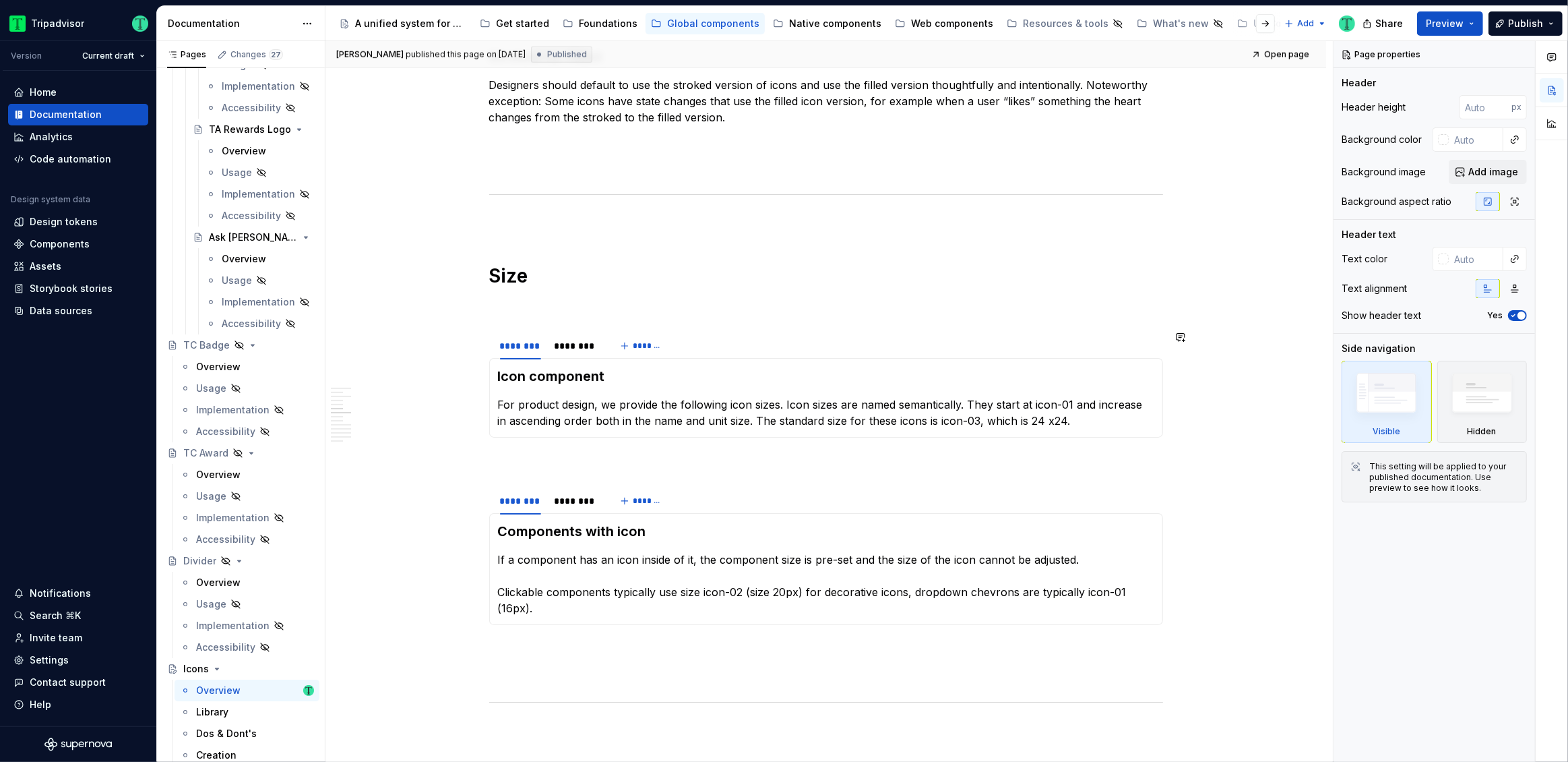
scroll to position [1652, 0]
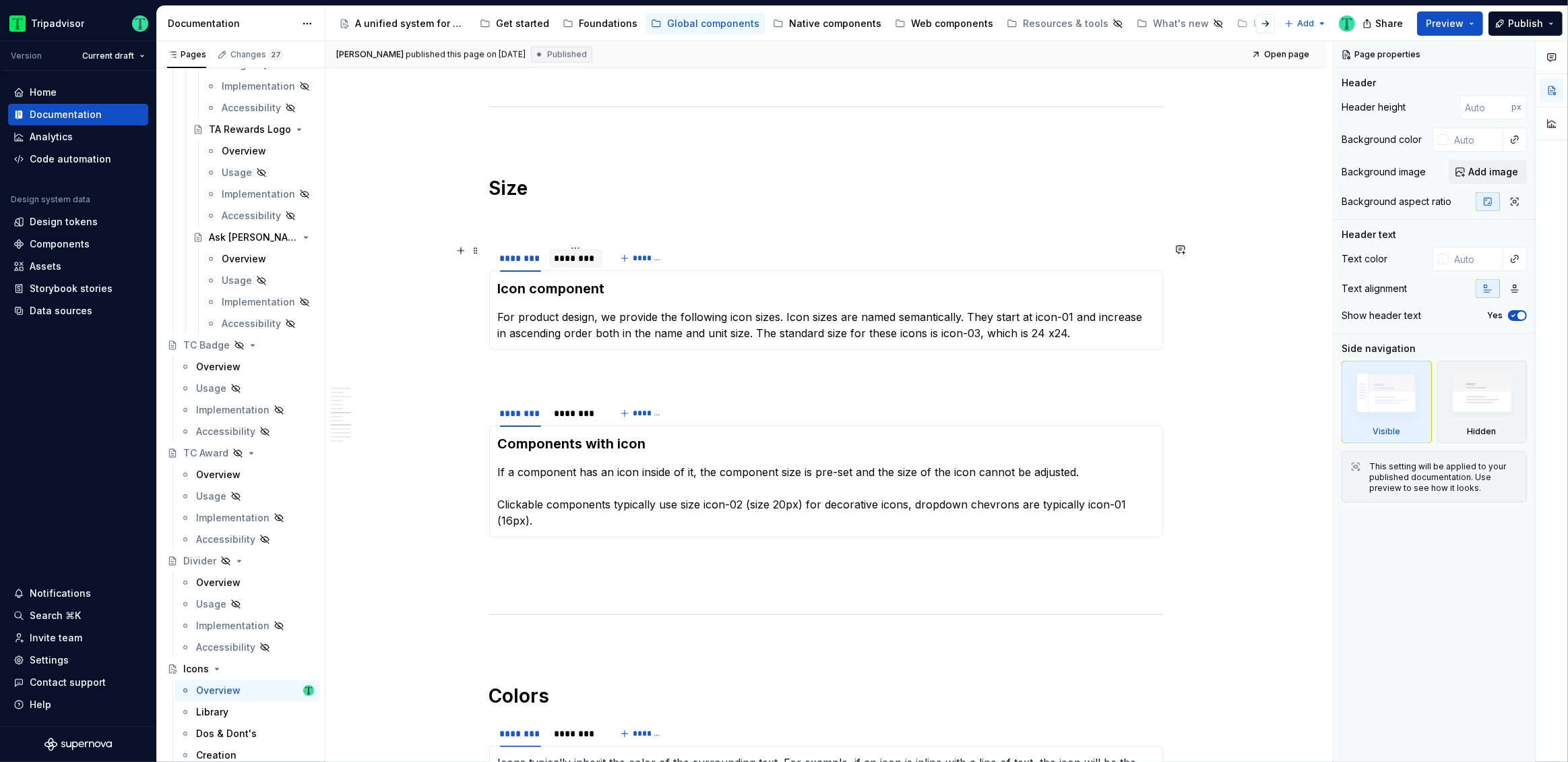
click at [568, 258] on div "********" at bounding box center [576, 258] width 43 height 14
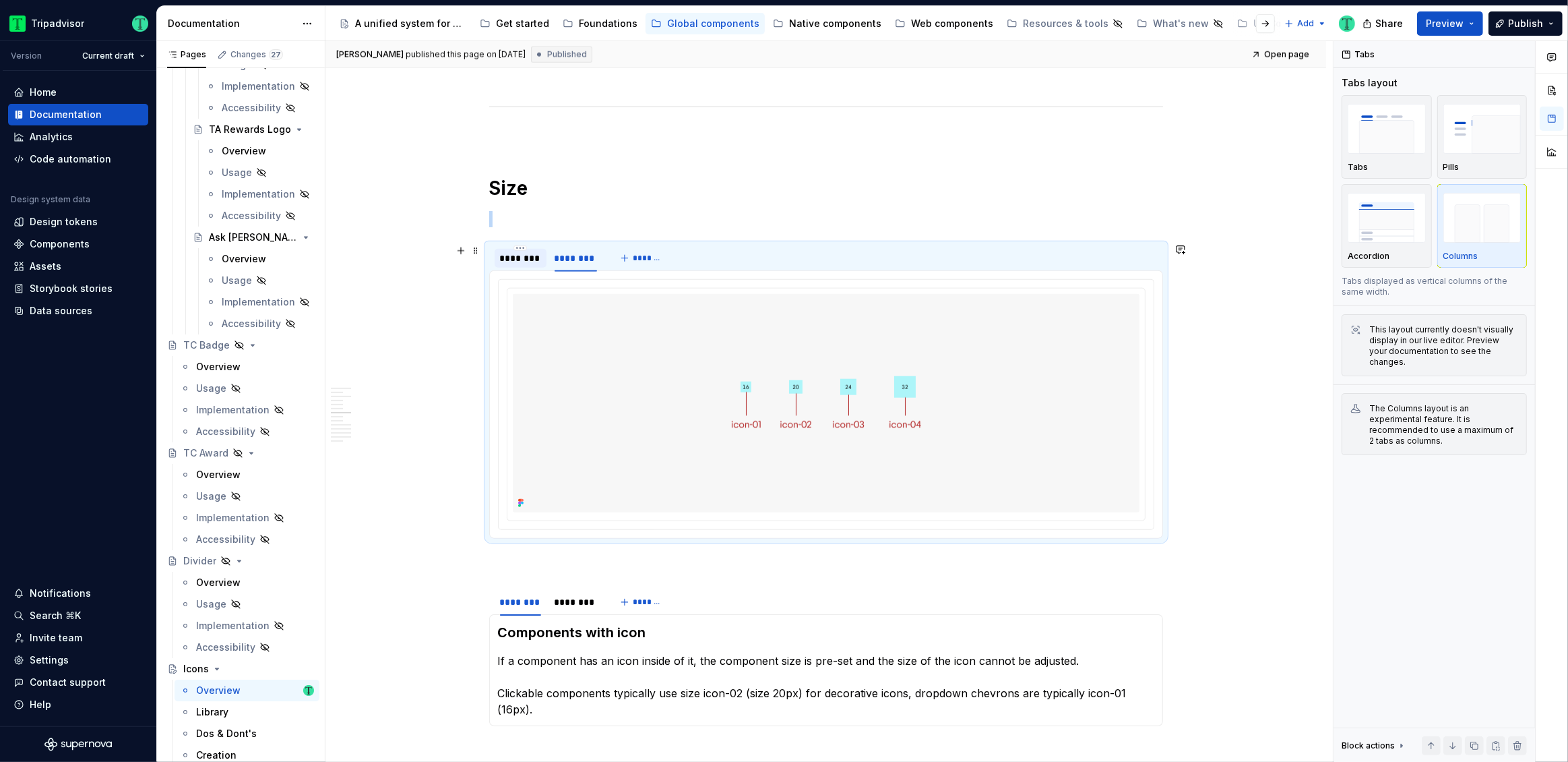
click at [533, 262] on div "********" at bounding box center [521, 258] width 41 height 14
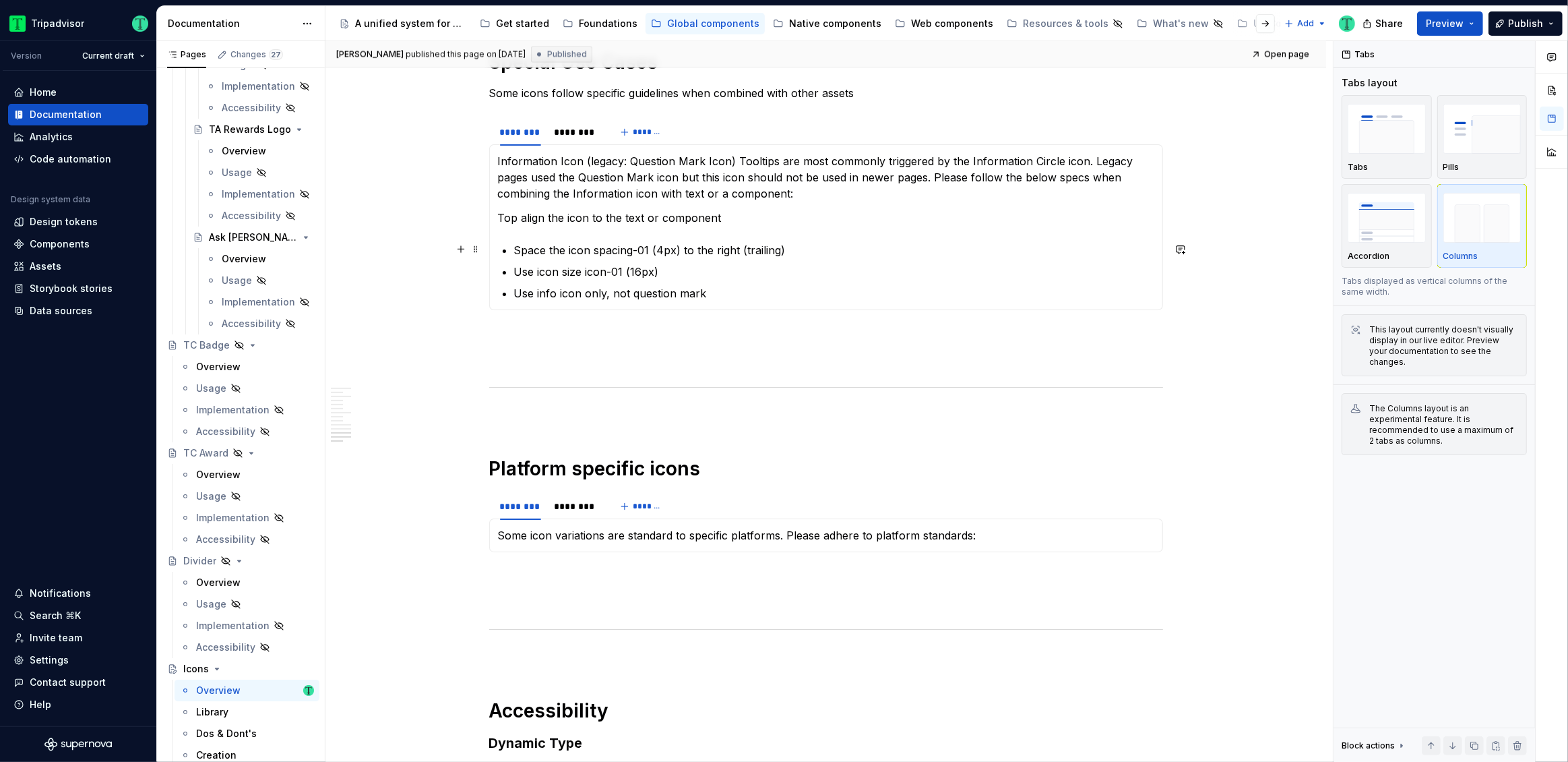
scroll to position [2503, 0]
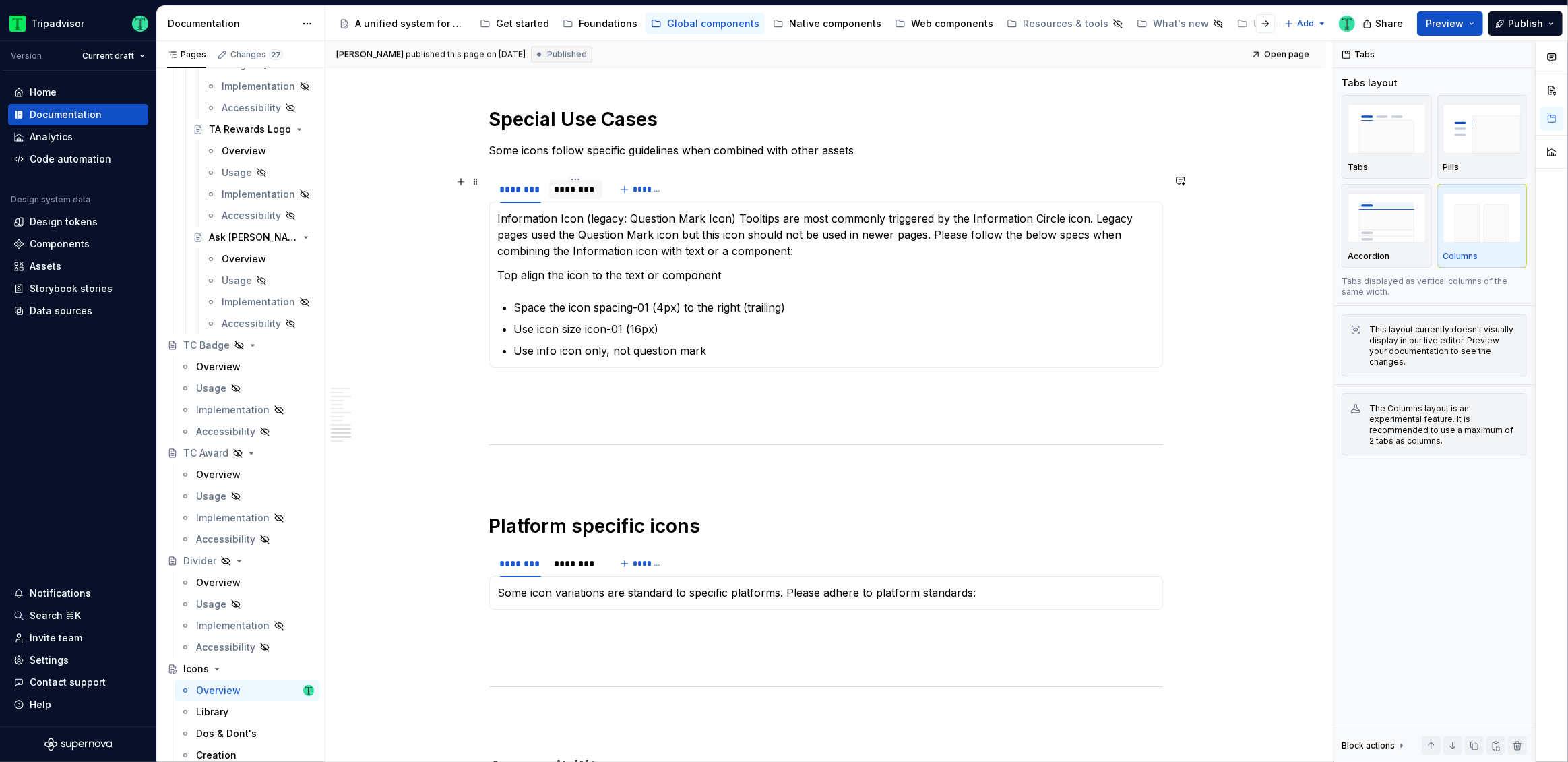
click at [555, 195] on div "********" at bounding box center [576, 189] width 54 height 19
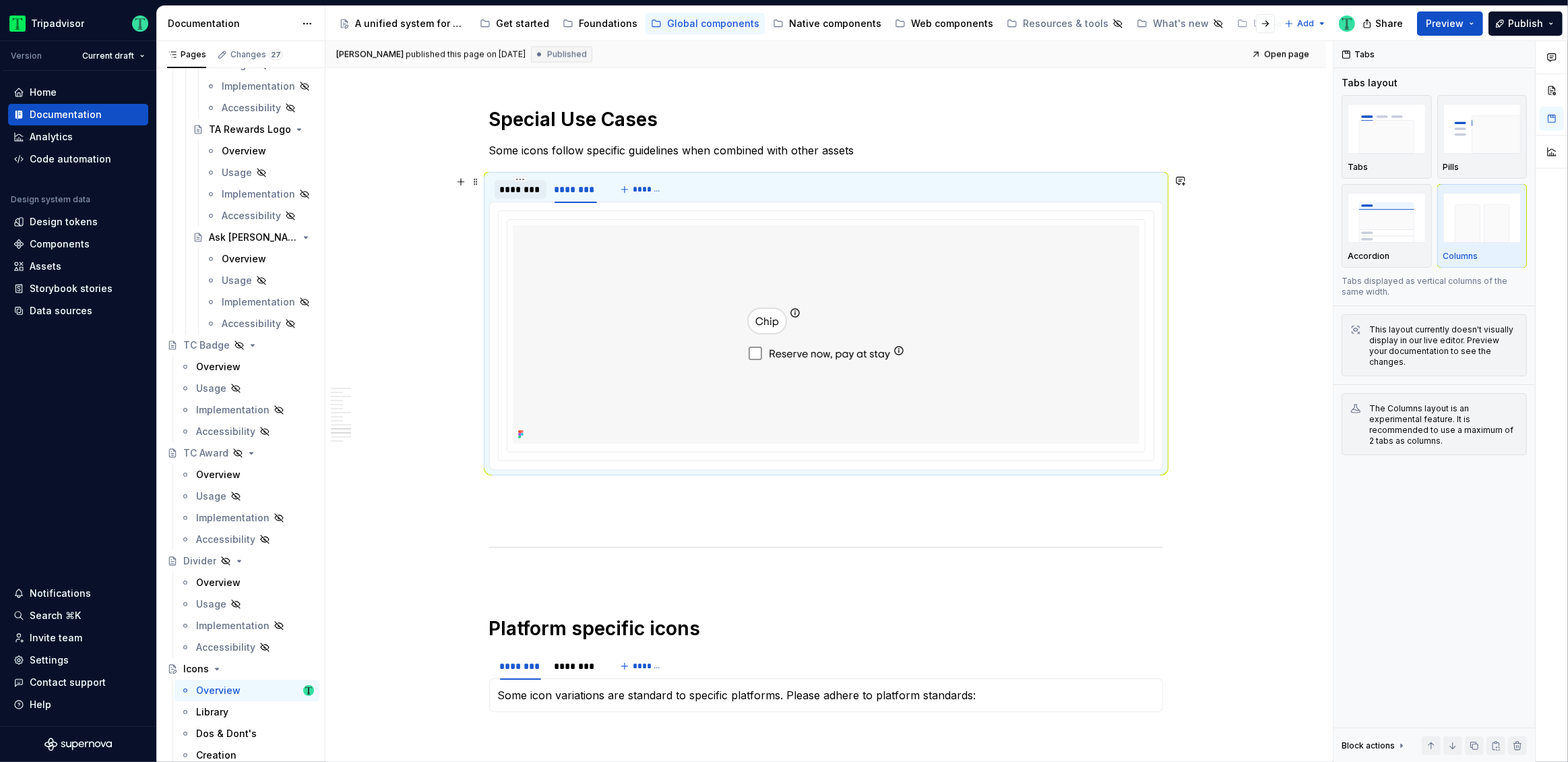
click at [533, 184] on div "********" at bounding box center [521, 189] width 41 height 14
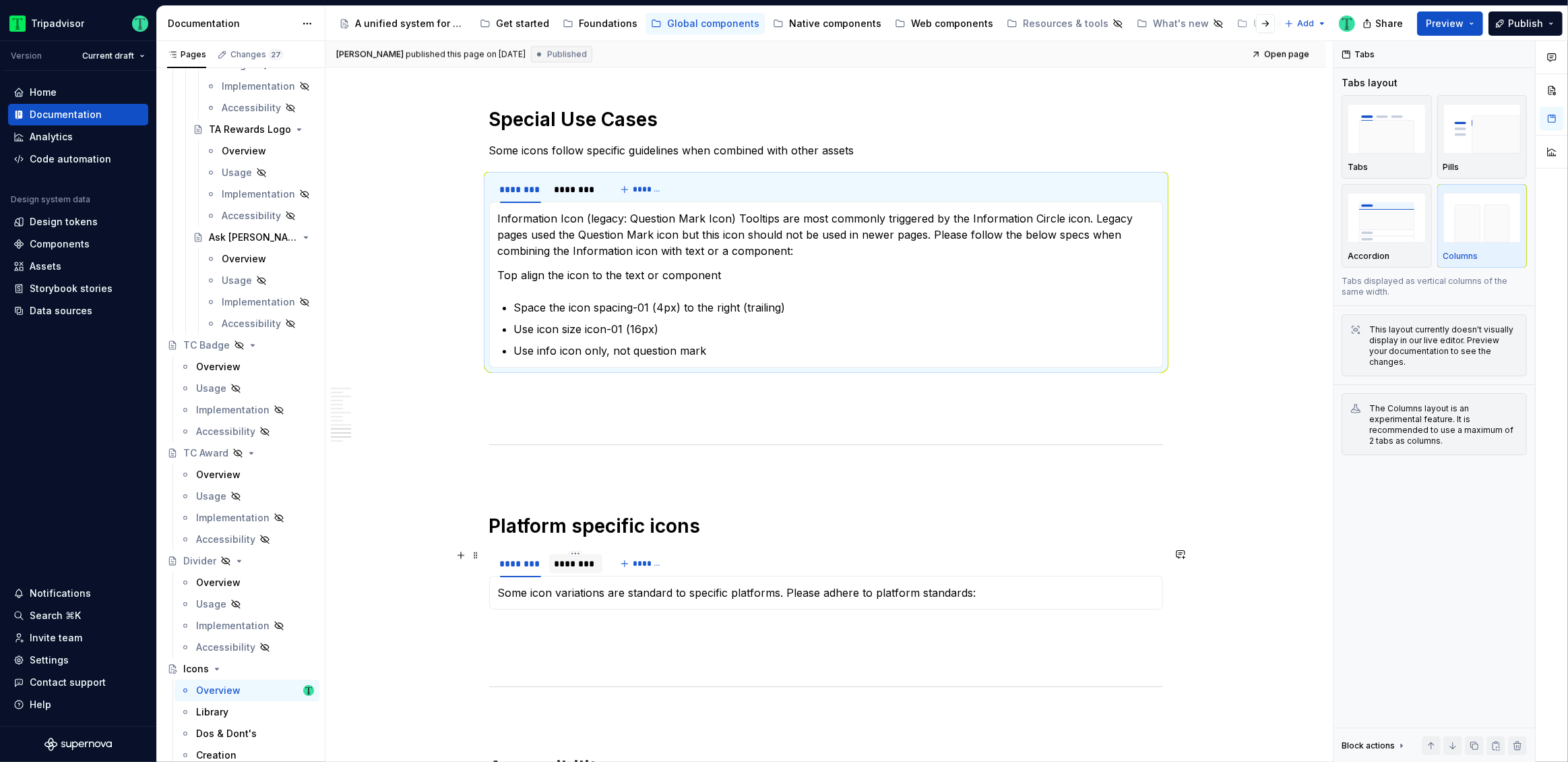
click at [579, 560] on div "********" at bounding box center [576, 564] width 43 height 14
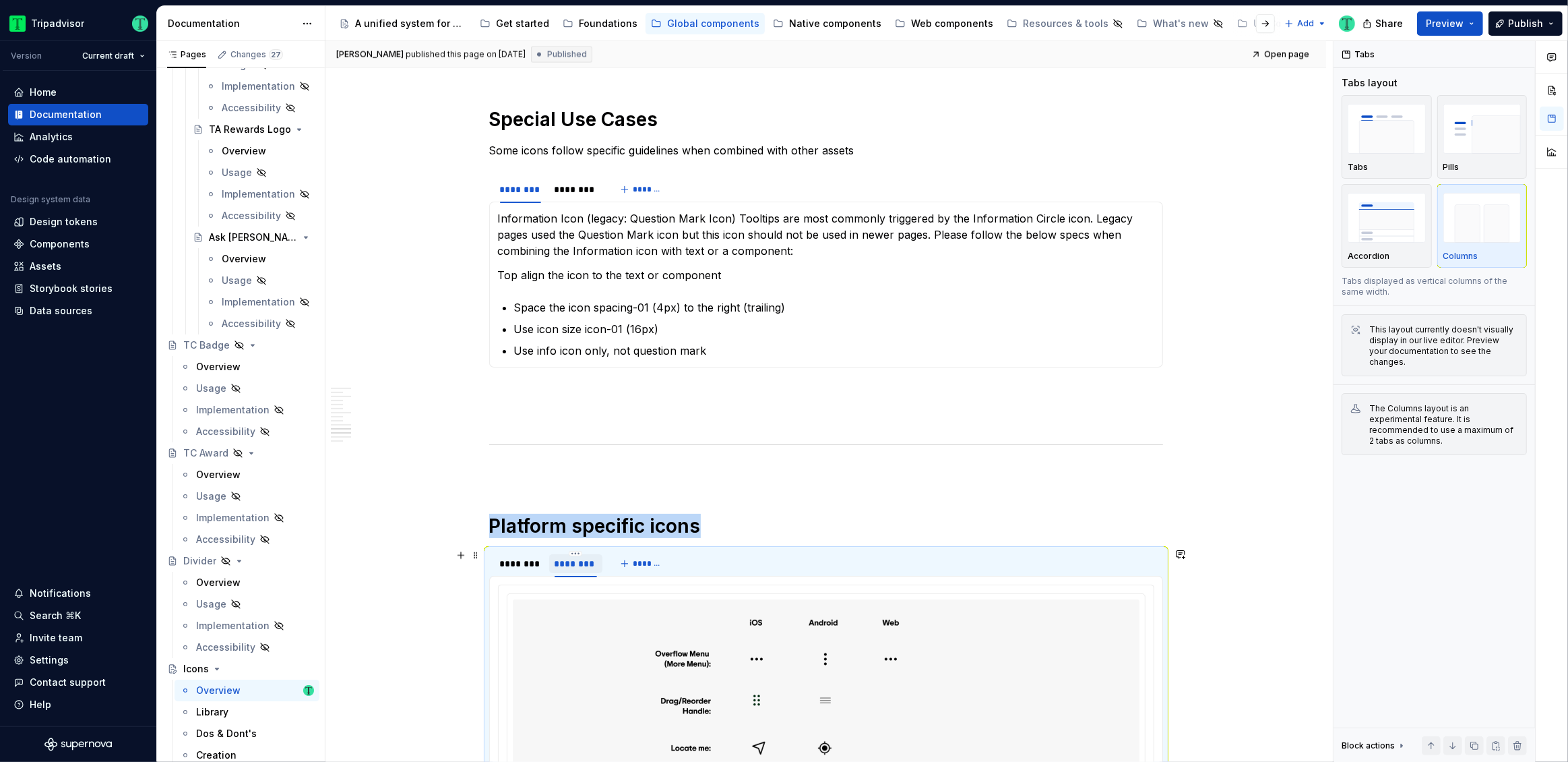
click at [581, 560] on div "********" at bounding box center [576, 564] width 43 height 14
click at [543, 565] on div "********" at bounding box center [520, 563] width 52 height 19
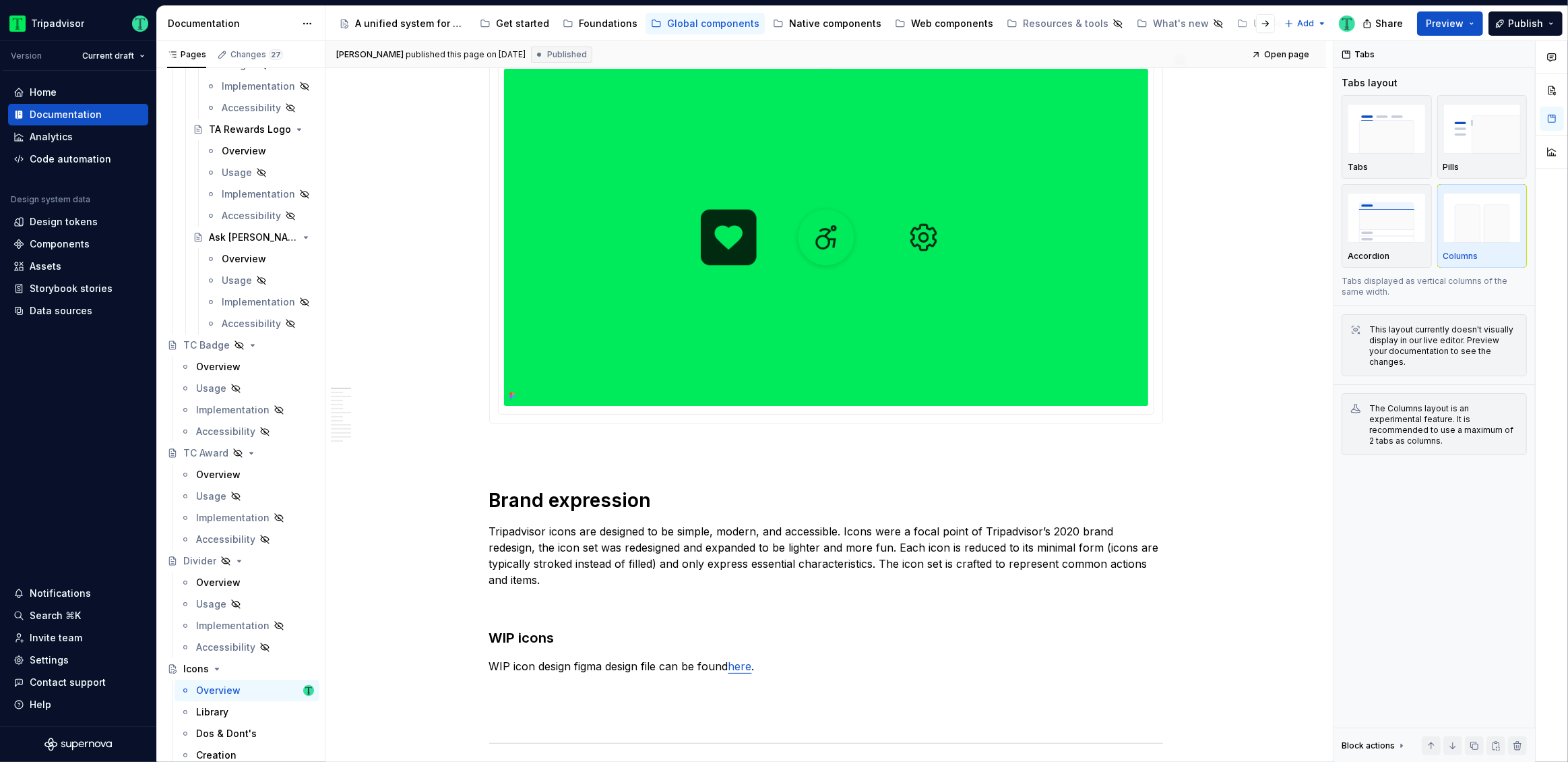
scroll to position [0, 0]
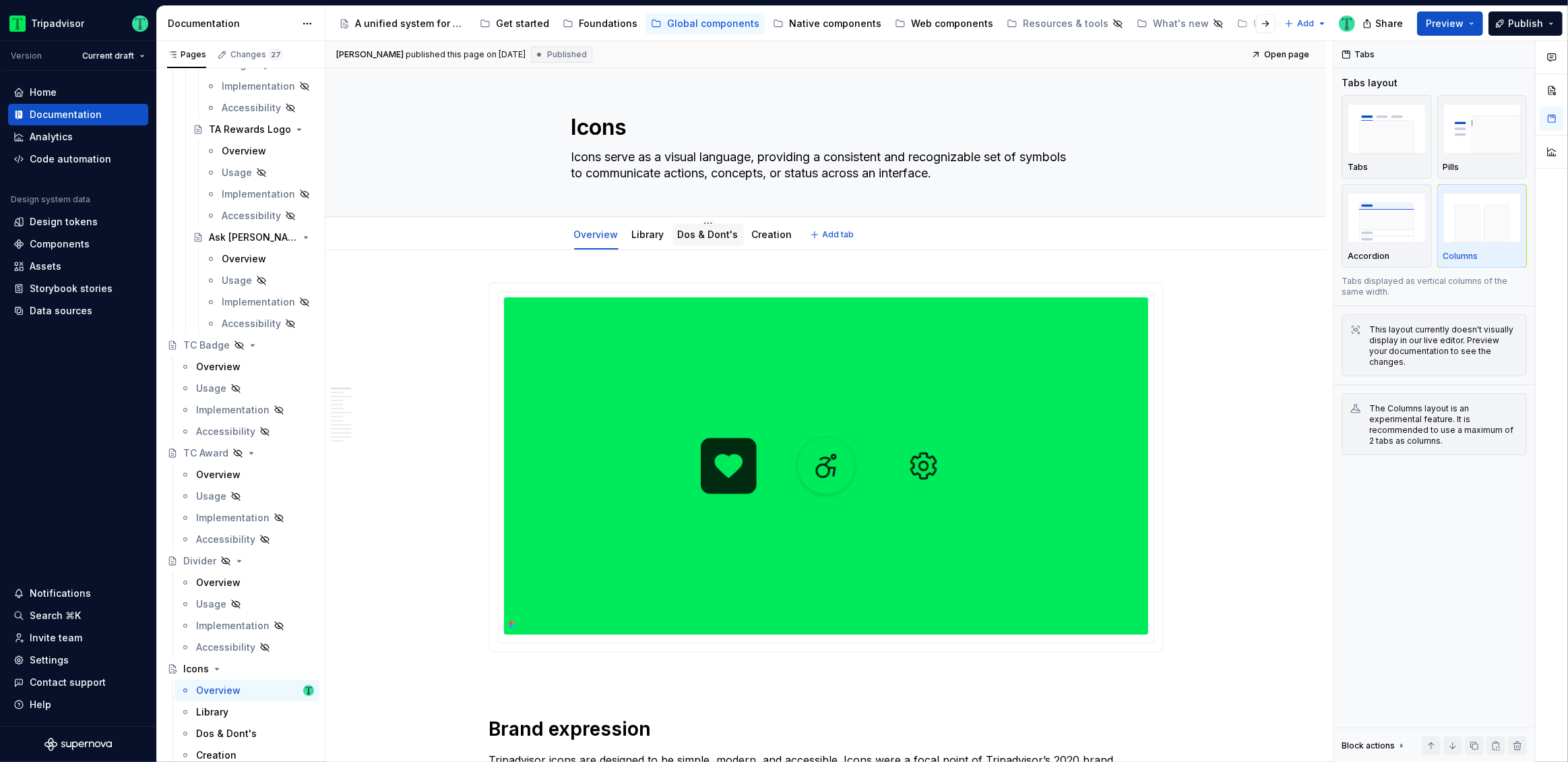
click at [696, 239] on link "Dos & Dont's" at bounding box center [708, 234] width 61 height 12
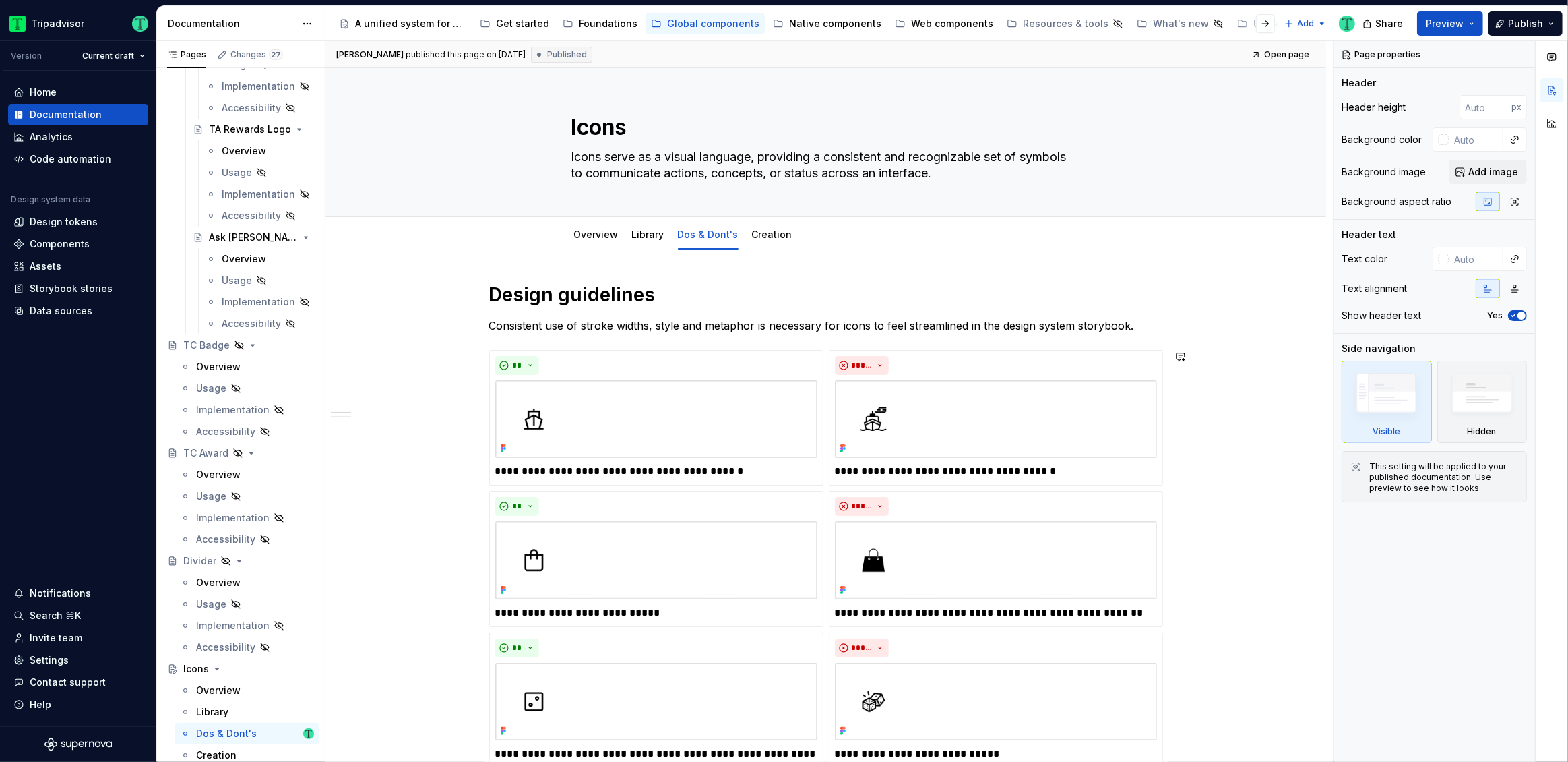
scroll to position [2, 0]
click at [766, 234] on link "Creation" at bounding box center [773, 233] width 41 height 12
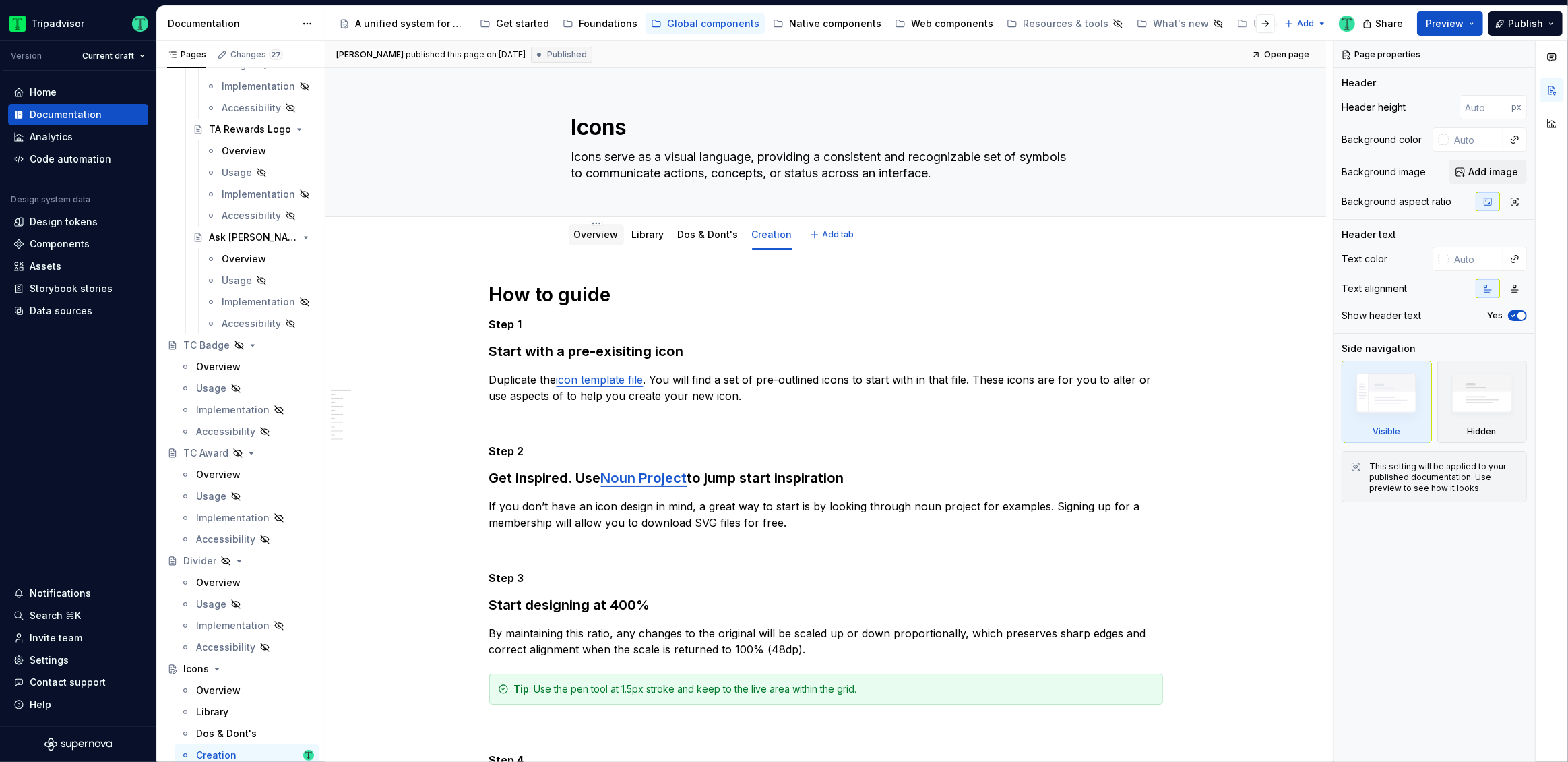
click at [612, 238] on link "Overview" at bounding box center [596, 234] width 45 height 12
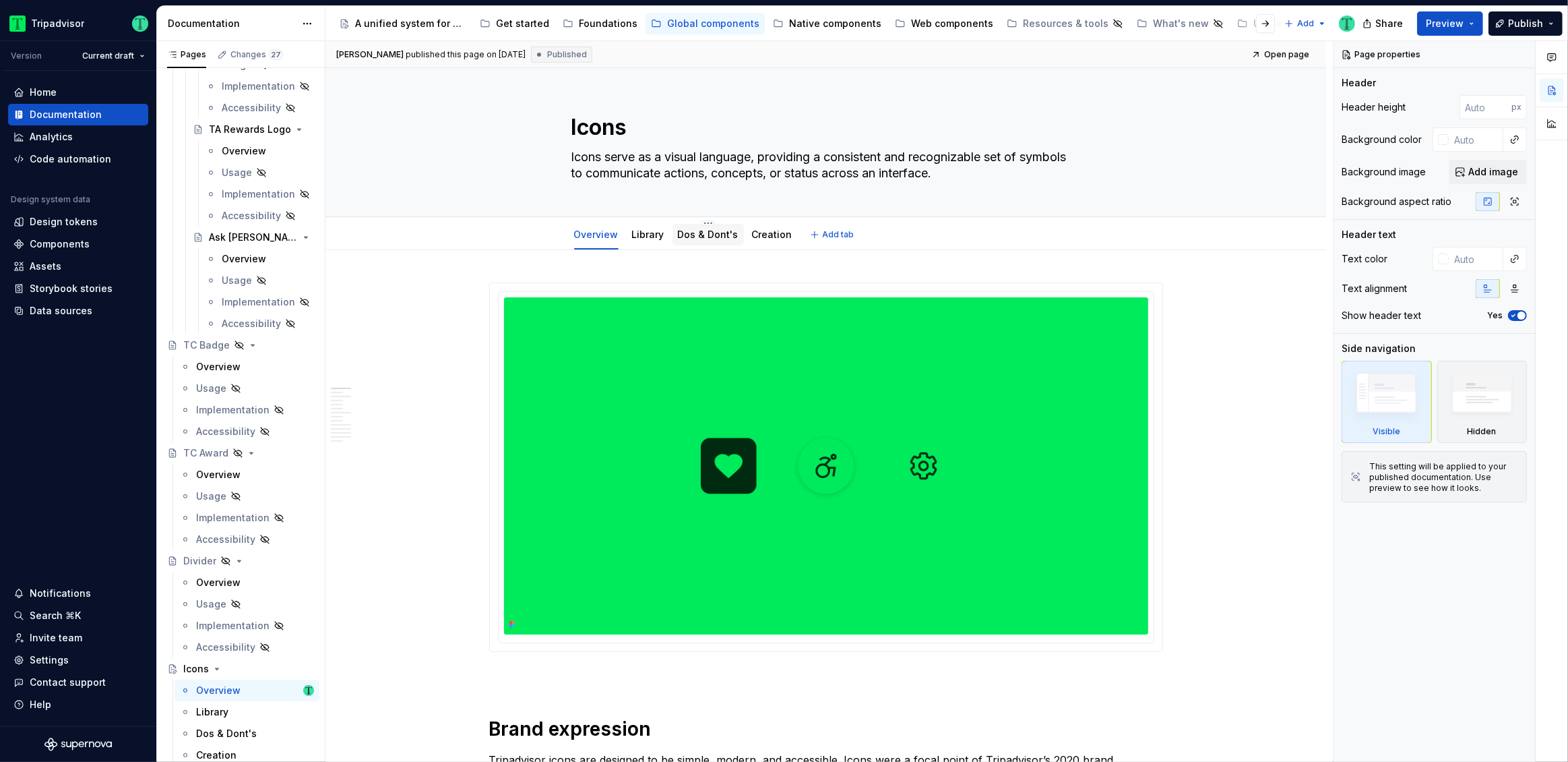
click at [696, 233] on link "Dos & Dont's" at bounding box center [708, 234] width 61 height 12
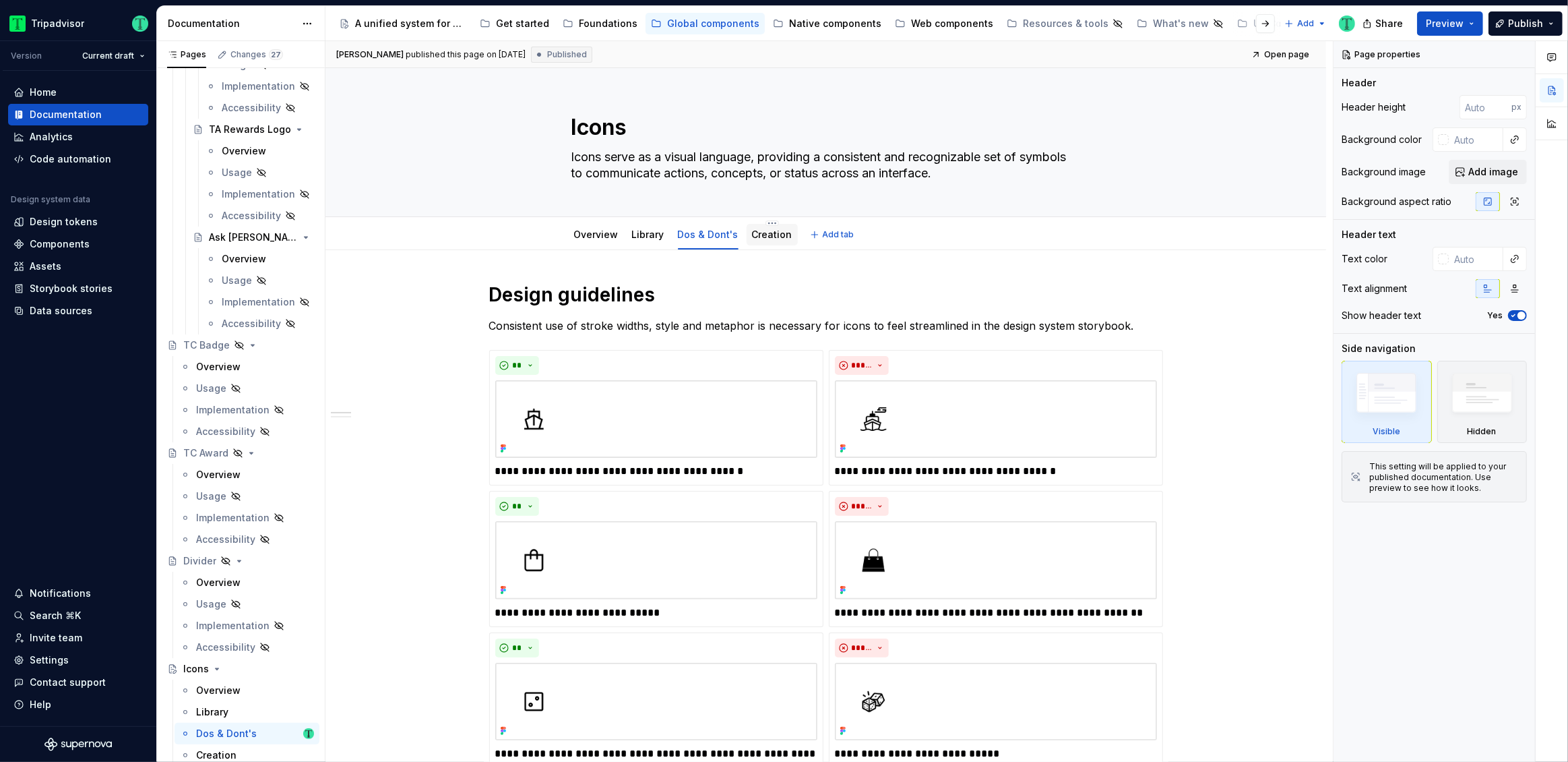
click at [746, 232] on div "Creation" at bounding box center [772, 235] width 52 height 22
click at [757, 236] on link "Creation" at bounding box center [773, 234] width 41 height 12
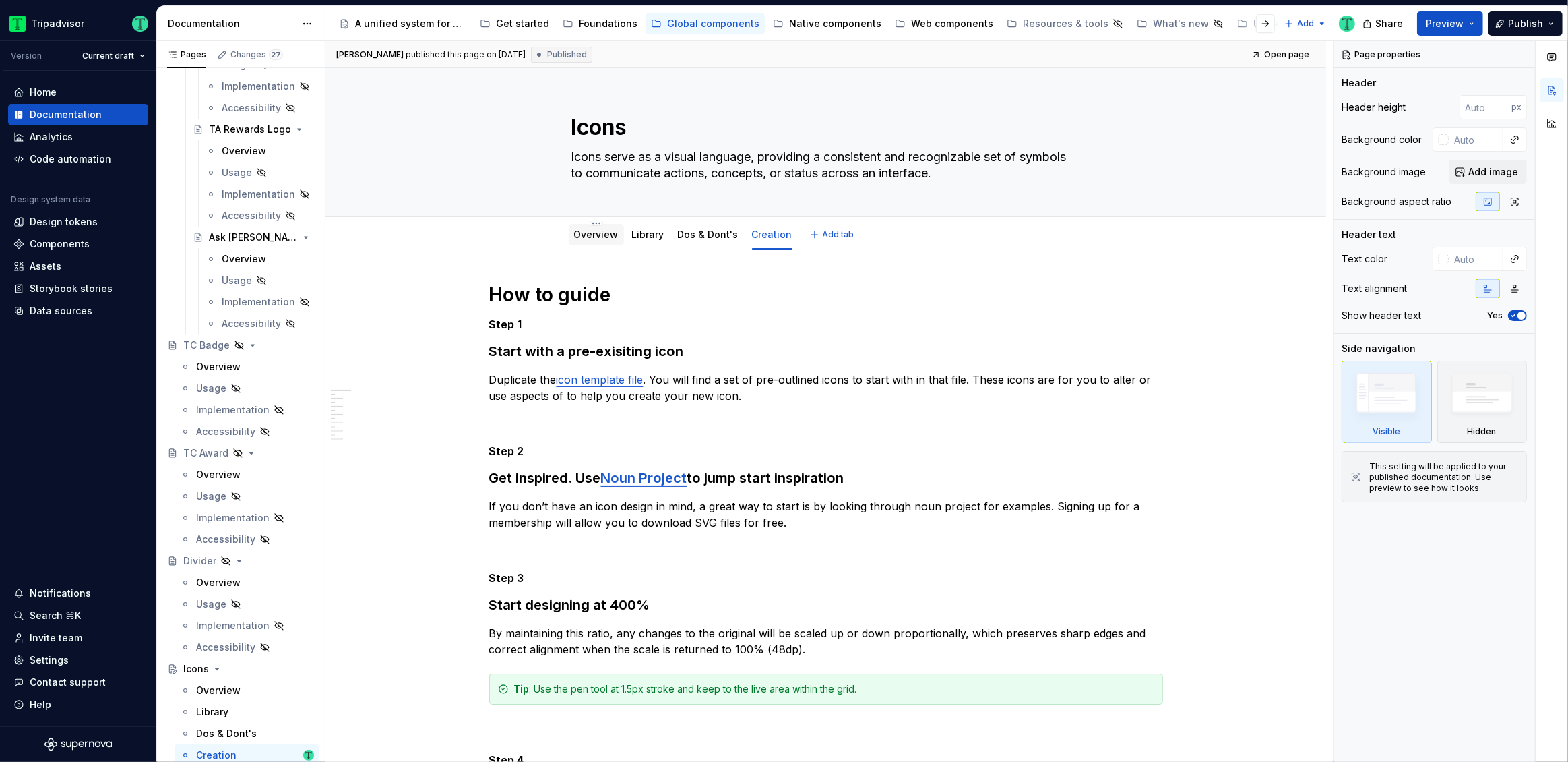
click at [582, 234] on link "Overview" at bounding box center [596, 234] width 45 height 12
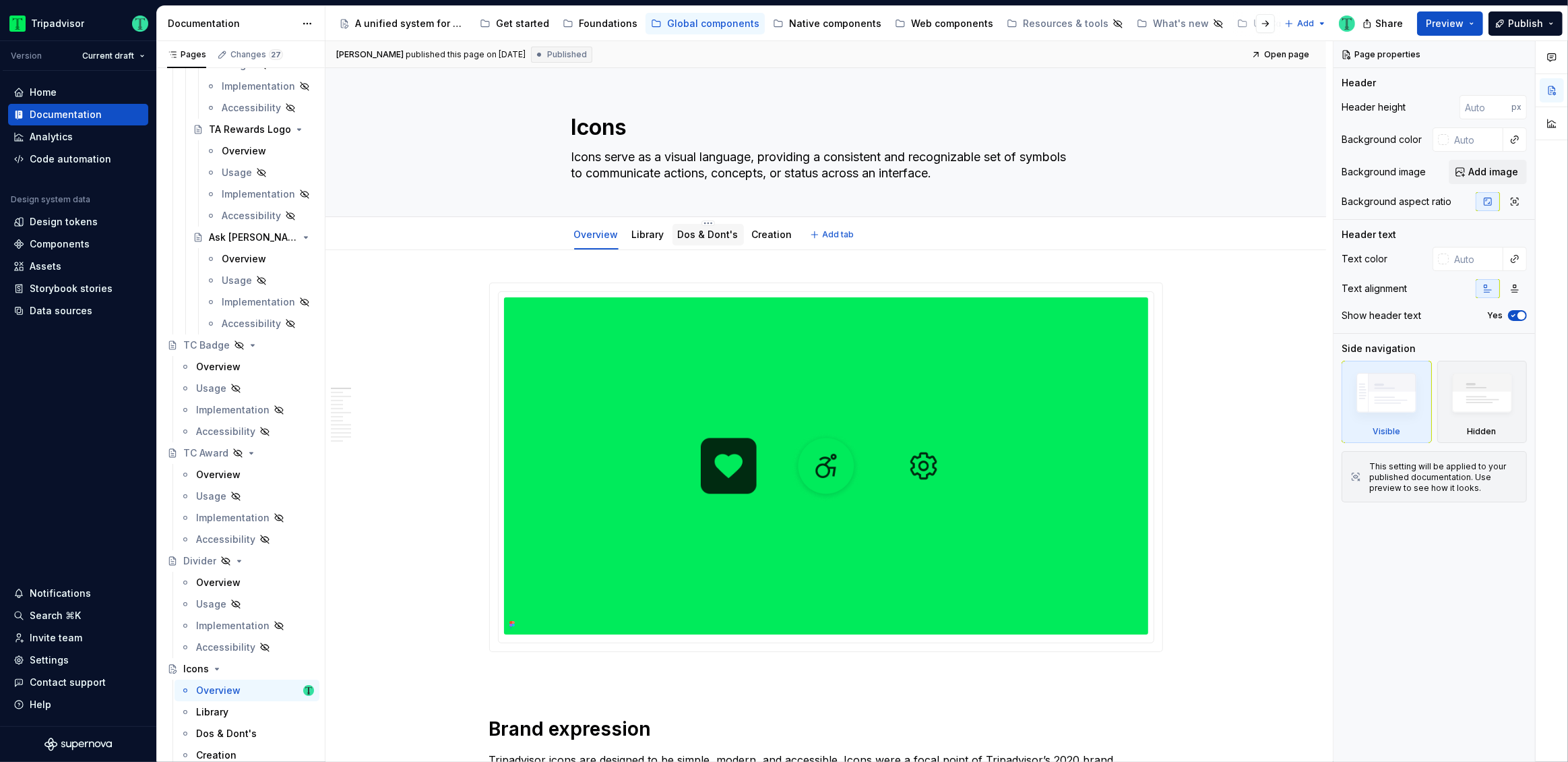
click at [682, 243] on div "Dos & Dont's" at bounding box center [708, 235] width 72 height 22
click at [752, 236] on link "Creation" at bounding box center [773, 234] width 41 height 12
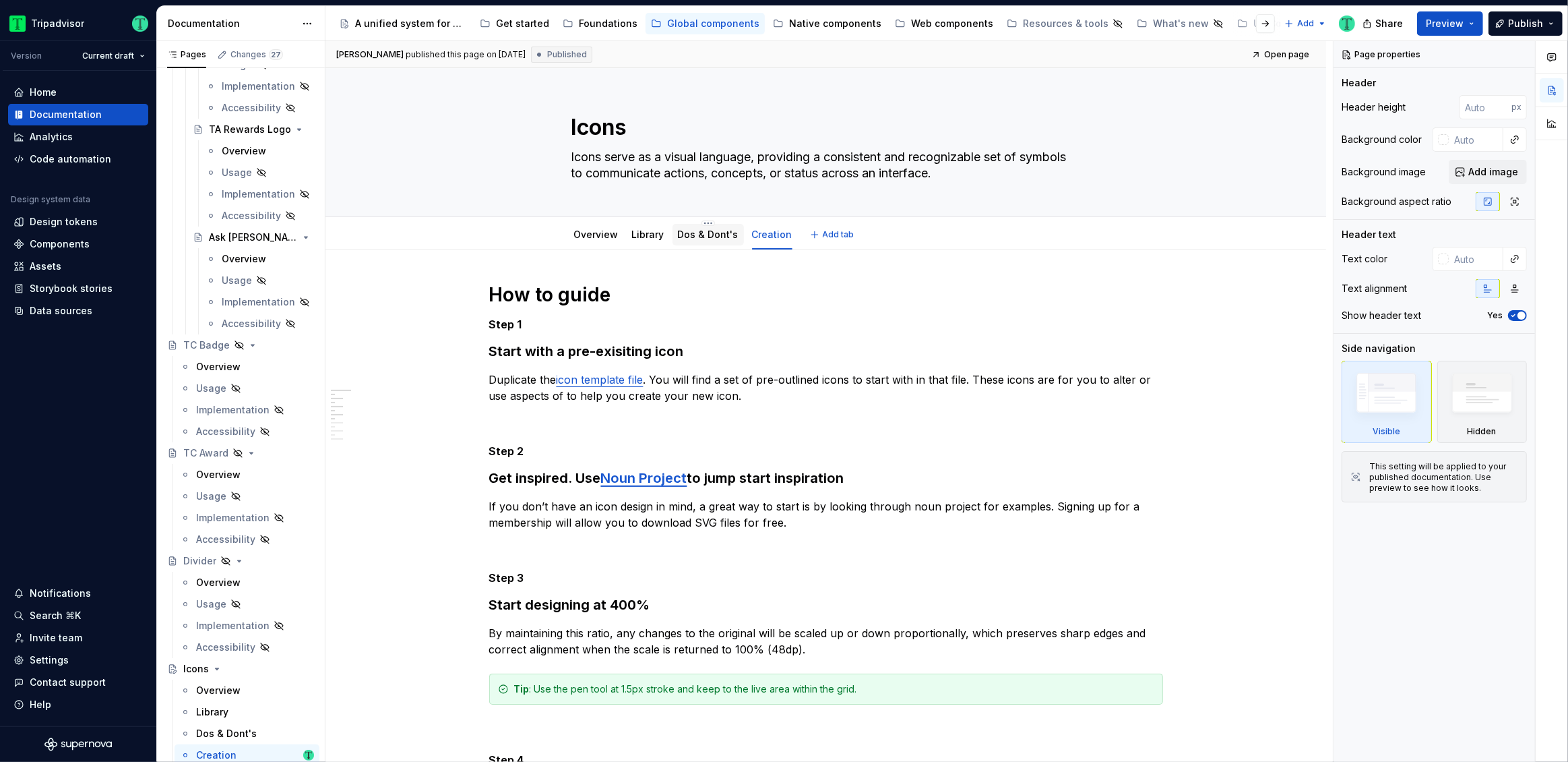
click at [711, 241] on div "Dos & Dont's" at bounding box center [708, 234] width 61 height 16
click at [688, 236] on link "Dos & Dont's" at bounding box center [708, 234] width 61 height 12
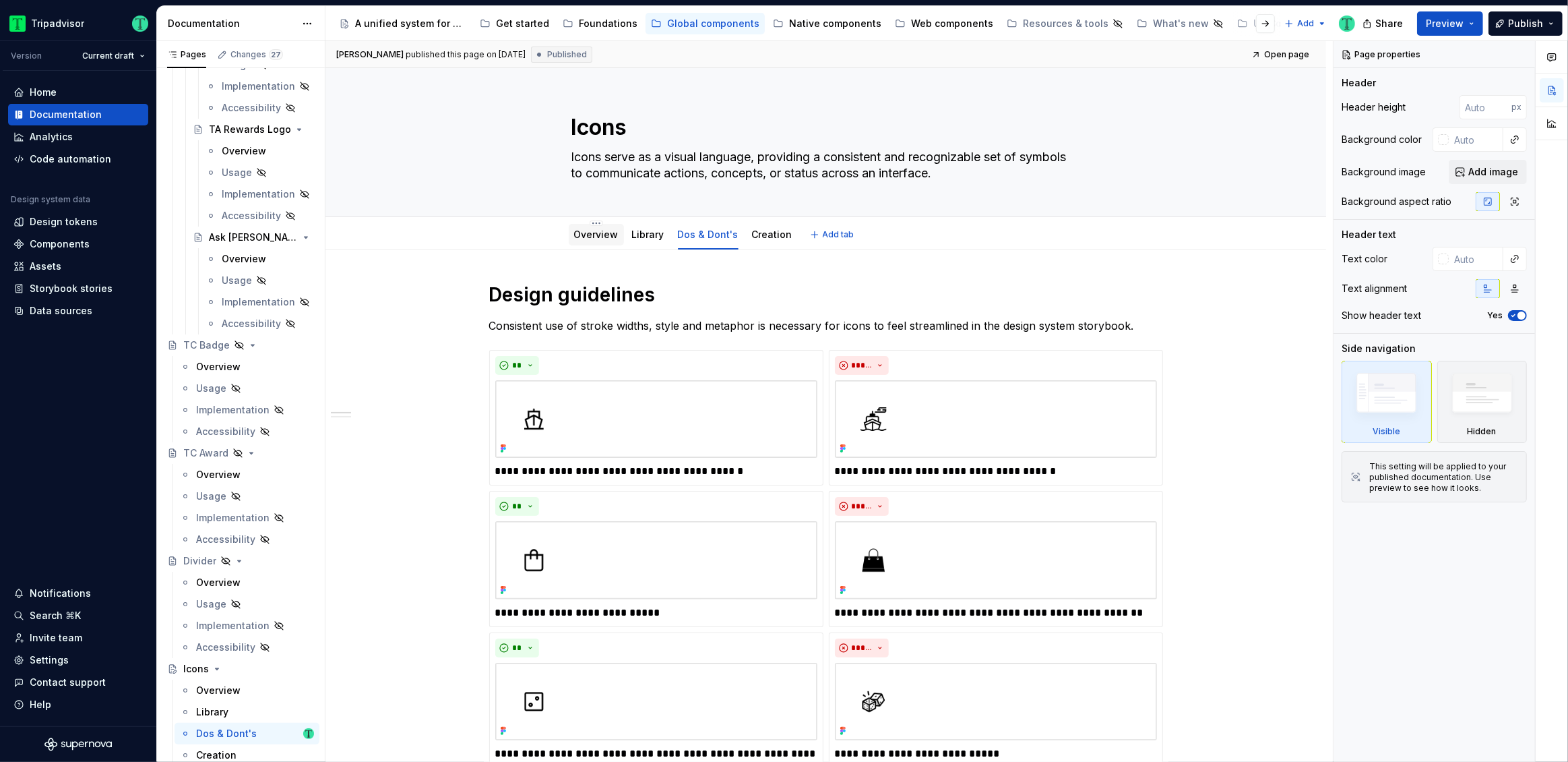
click at [586, 241] on div "Overview" at bounding box center [596, 234] width 45 height 14
click at [592, 237] on link "Overview" at bounding box center [596, 234] width 45 height 12
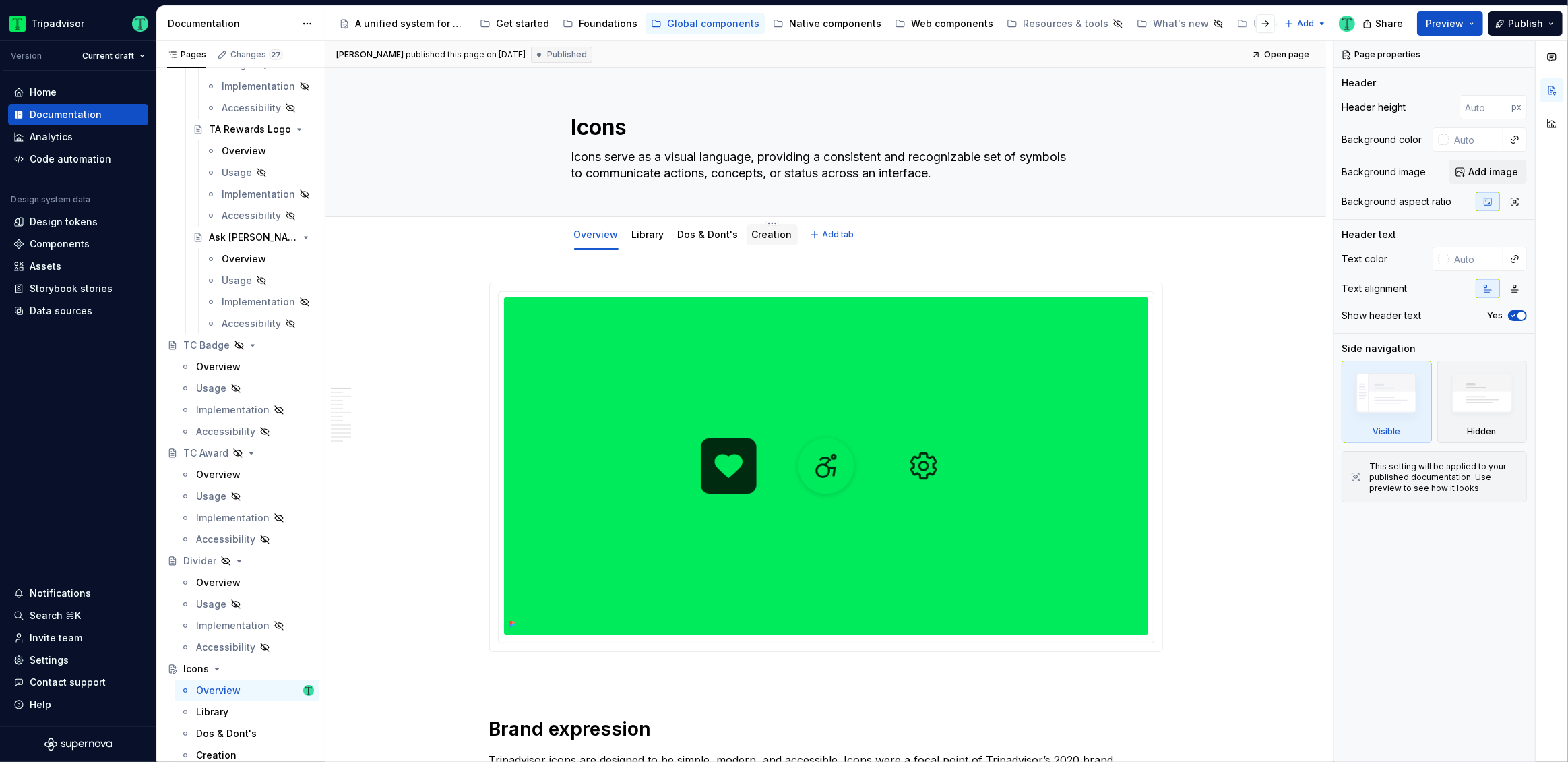
click at [752, 237] on link "Creation" at bounding box center [773, 234] width 41 height 12
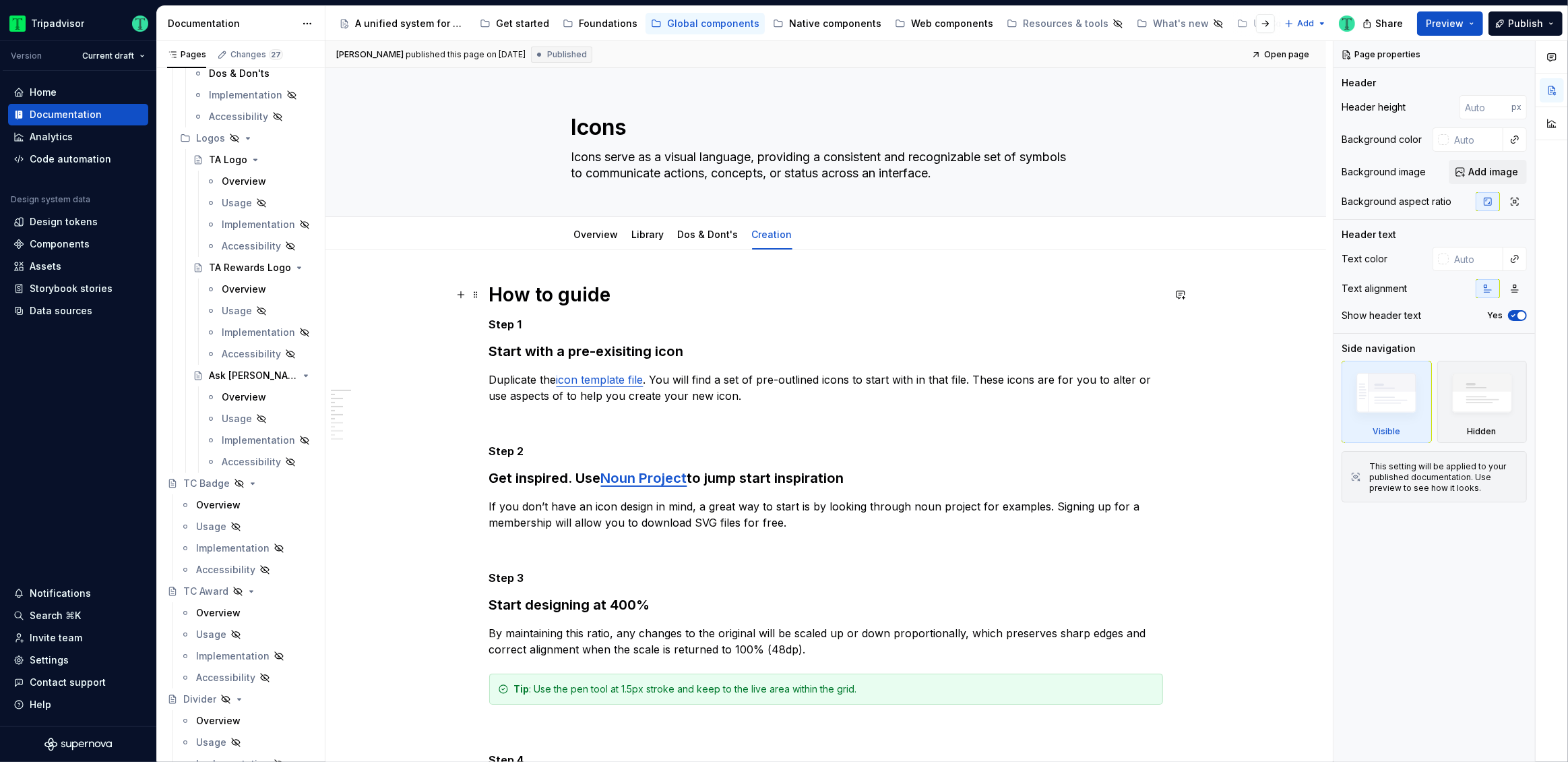
click at [1001, 290] on h1 "How to guide" at bounding box center [826, 294] width 674 height 25
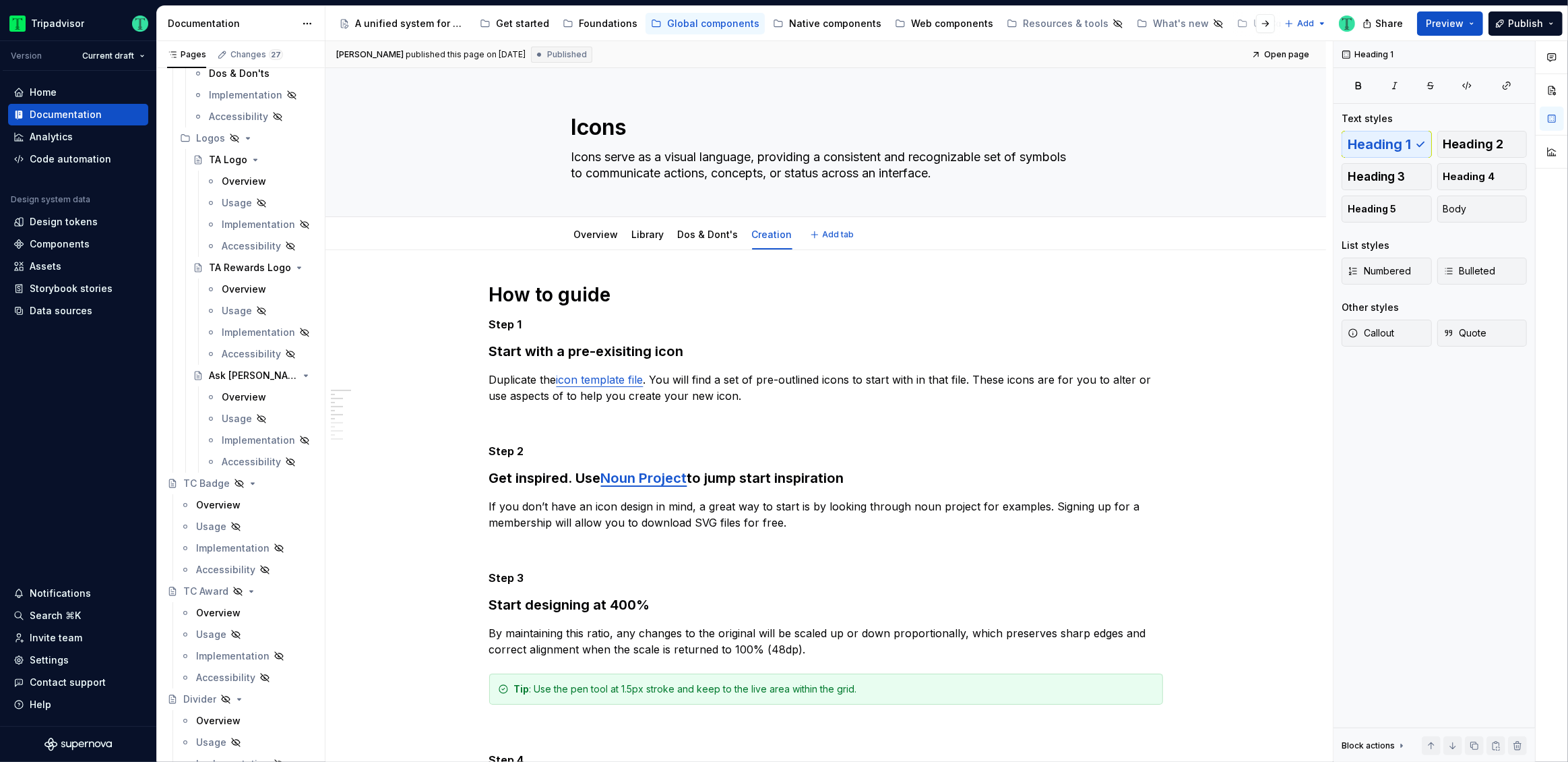
click at [1066, 243] on div "Overview Library Dos & Dont's Creation Add tab" at bounding box center [826, 234] width 526 height 30
click at [1153, 413] on p at bounding box center [826, 419] width 674 height 16
click at [571, 117] on textarea "Icons" at bounding box center [823, 128] width 510 height 32
click at [969, 182] on textarea "Icons serve as a visual language, providing a consistent and recognizable set o…" at bounding box center [823, 165] width 510 height 38
click at [937, 359] on h3 "Start with a pre-exisiting icon" at bounding box center [826, 351] width 674 height 19
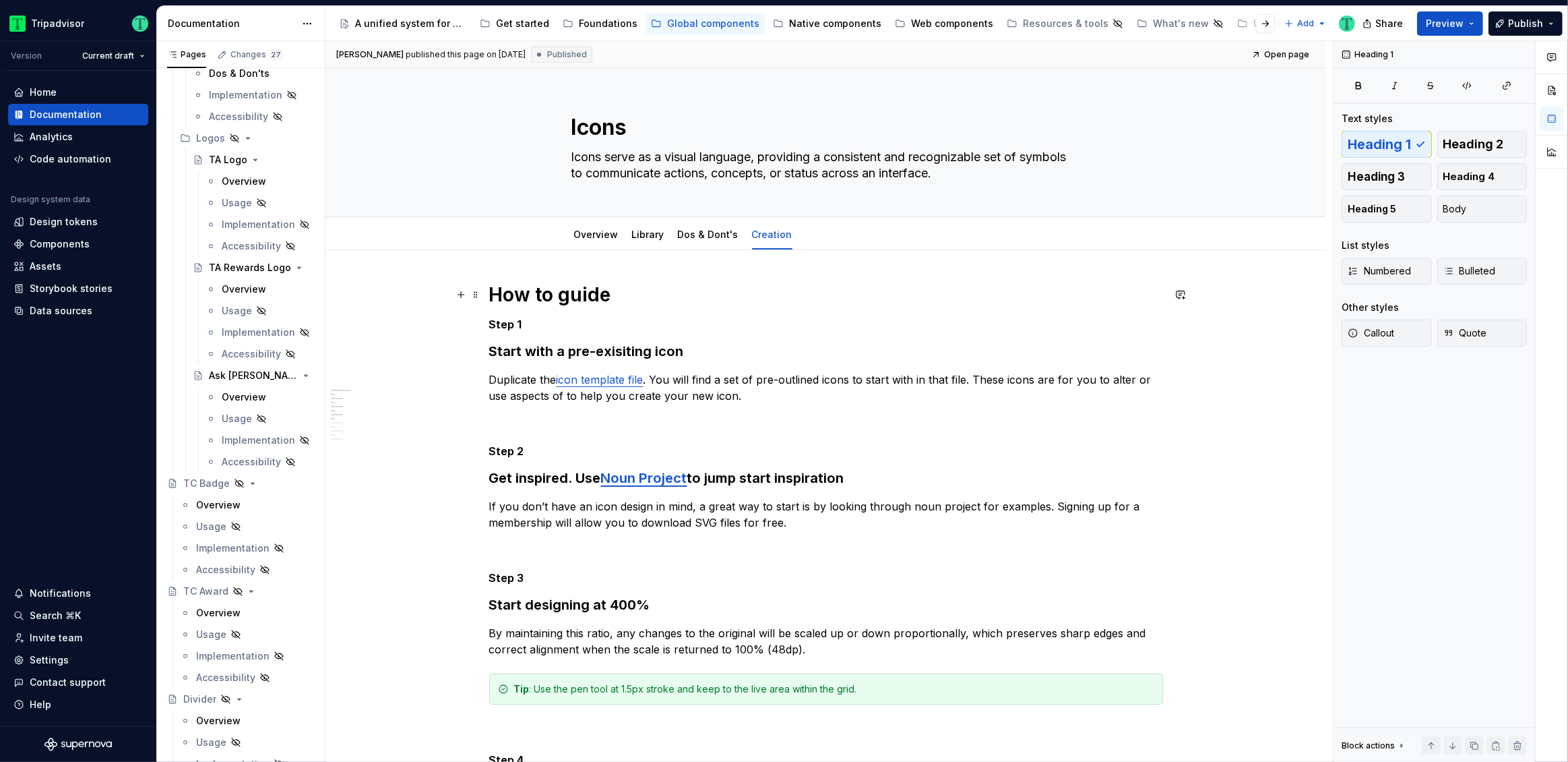
click at [562, 293] on h1 "How to guide" at bounding box center [826, 294] width 674 height 25
click at [657, 301] on h1 "How to guide" at bounding box center [826, 294] width 674 height 25
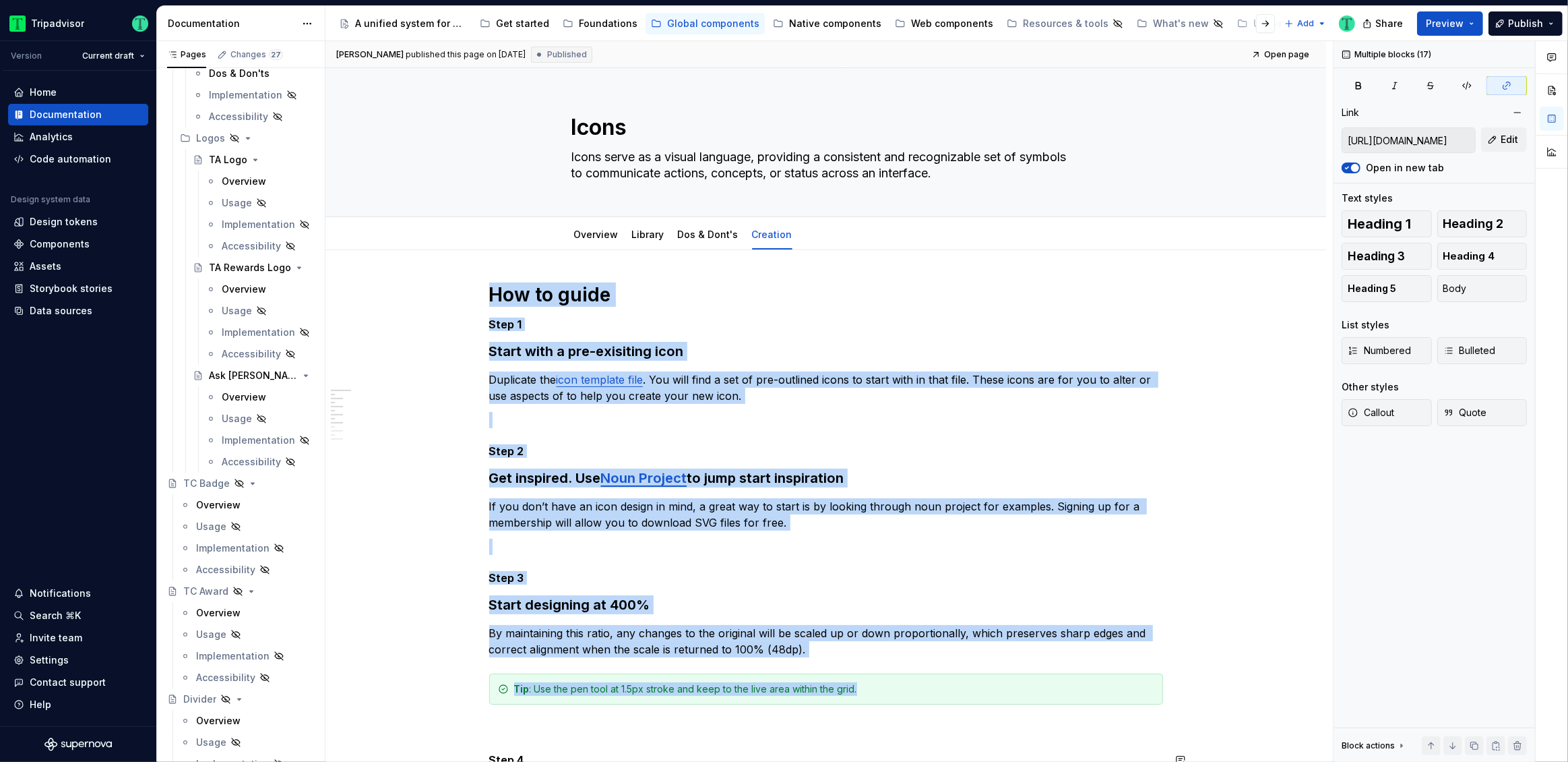
scroll to position [1132, 0]
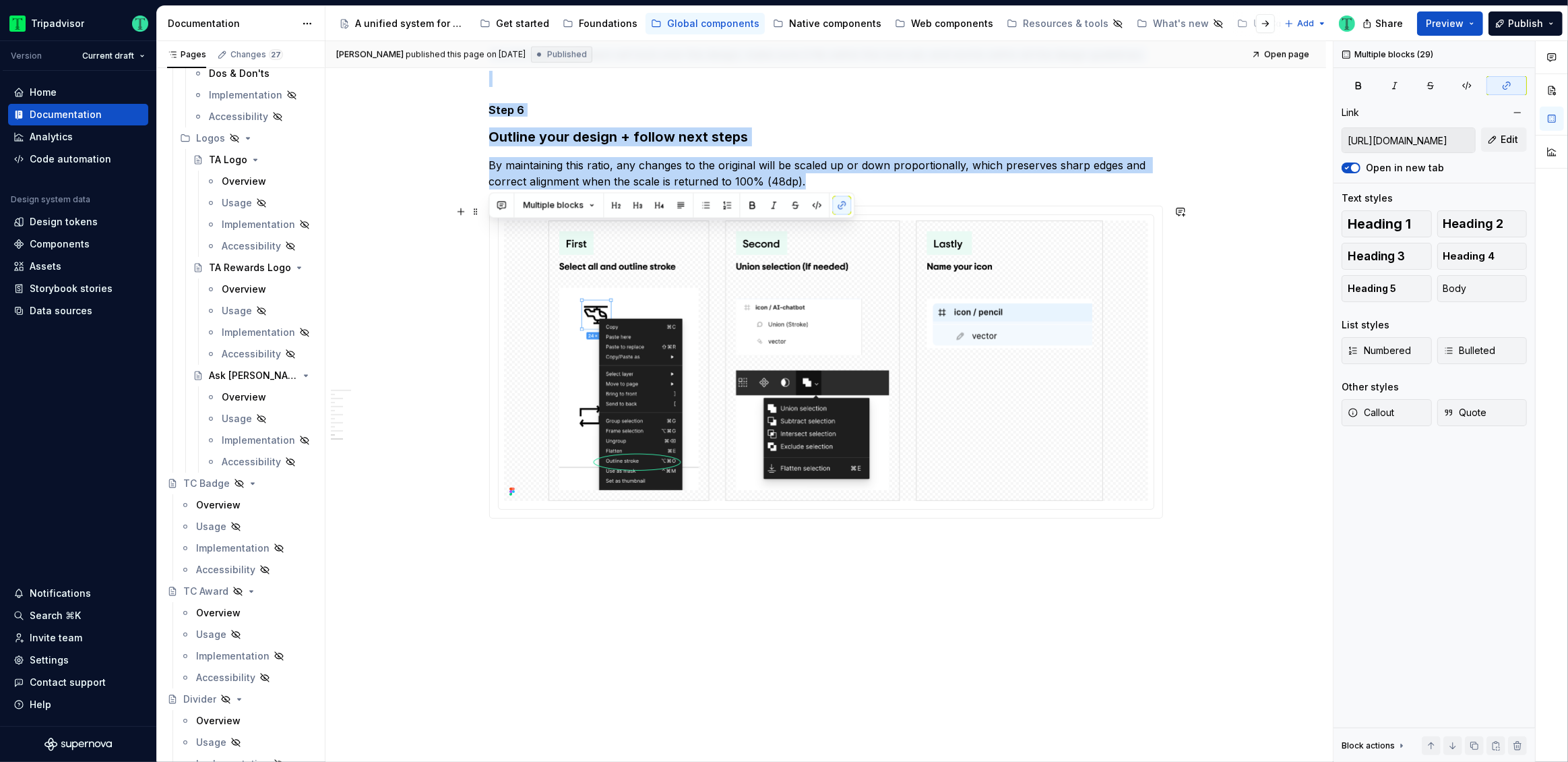
drag, startPoint x: 489, startPoint y: 299, endPoint x: 915, endPoint y: 205, distance: 436.2
copy div "How to guide Step 1 Start with a pre-exisiting icon Duplicate the icon template…"
click at [1244, 225] on div "Brandon Shefton published this page on September 24, 2025 Published Open page I…" at bounding box center [829, 402] width 1008 height 721
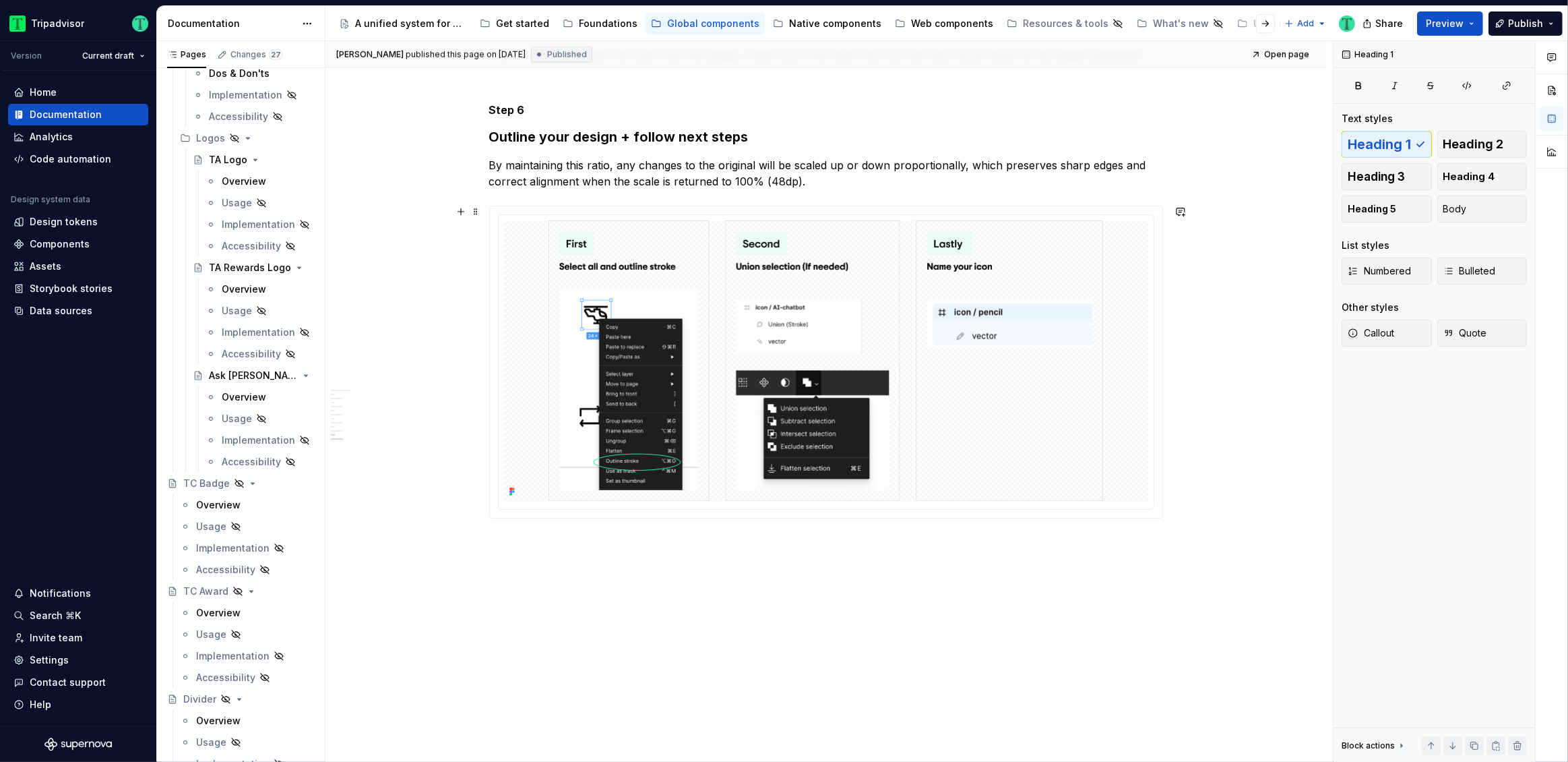
scroll to position [0, 0]
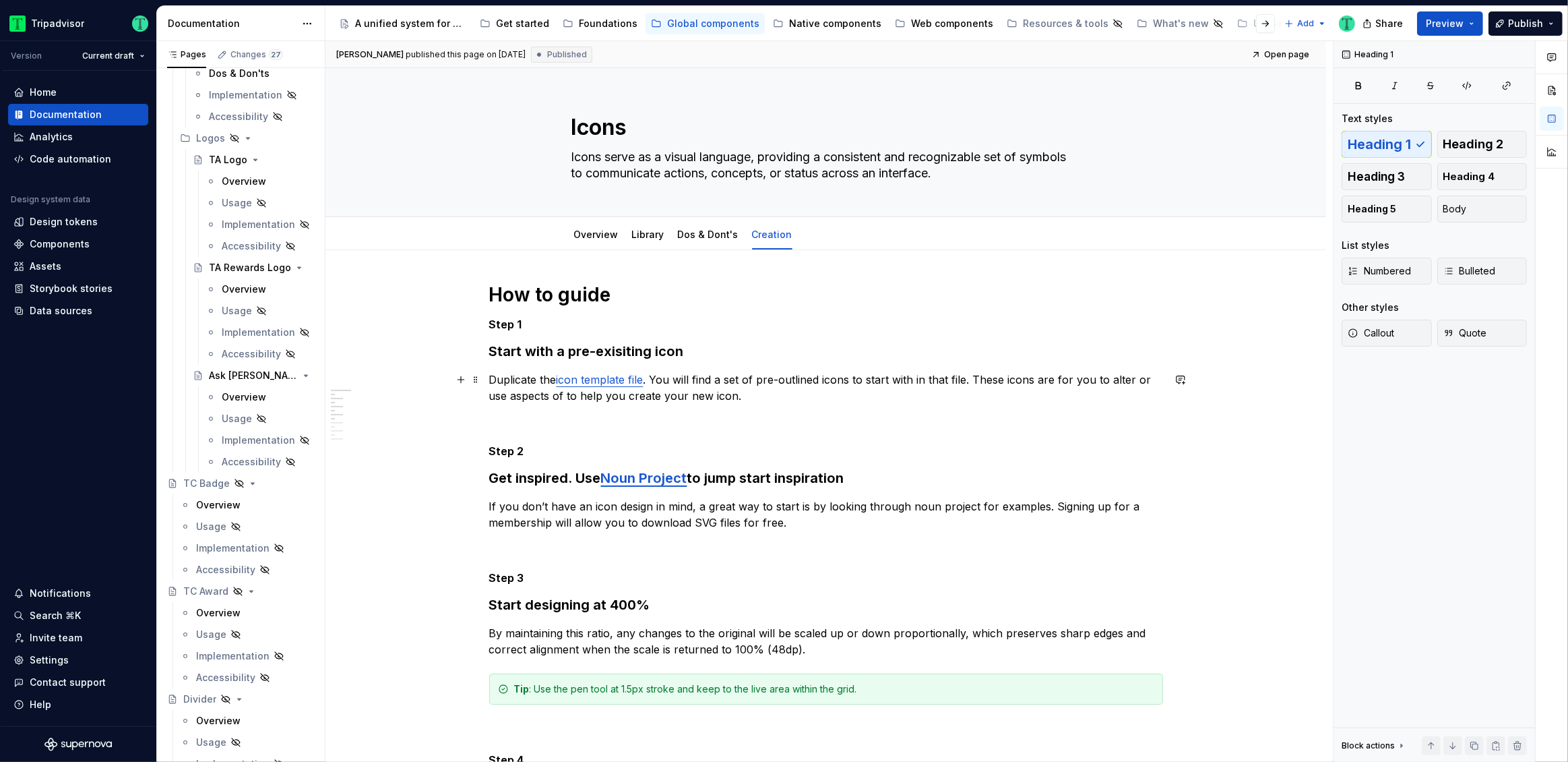
click at [1006, 397] on p "Duplicate the icon template file . You will find a set of pre-outlined icons to…" at bounding box center [826, 387] width 674 height 32
click at [970, 388] on p "Duplicate the icon template file . You will find a set of pre-outlined icons to…" at bounding box center [826, 387] width 674 height 32
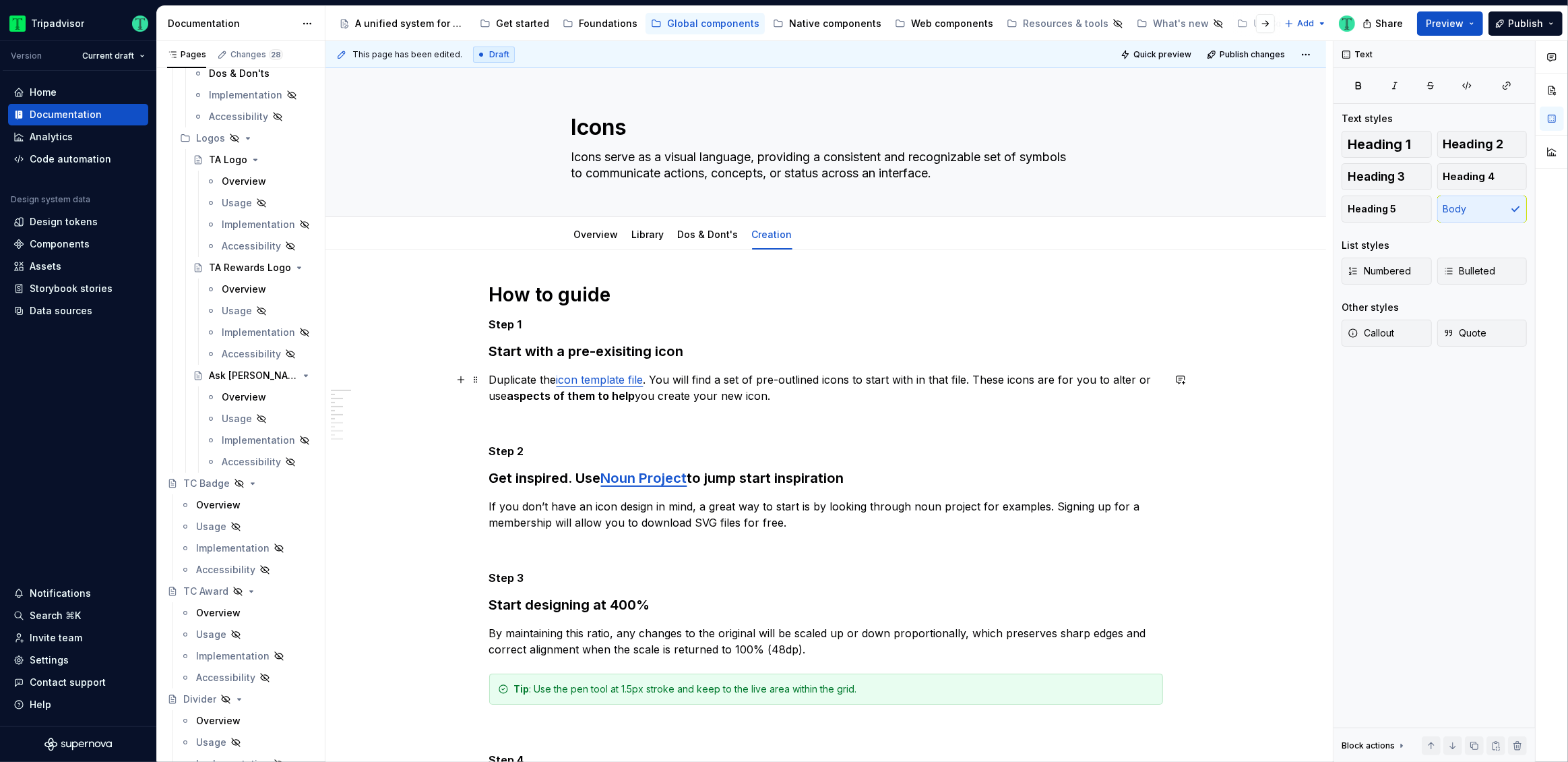
click at [510, 395] on p "Duplicate the icon template file . You will find a set of pre-outlined icons to…" at bounding box center [826, 387] width 674 height 32
drag, startPoint x: 632, startPoint y: 392, endPoint x: 510, endPoint y: 398, distance: 122.1
click at [510, 398] on strong "aspects of them to help" at bounding box center [571, 396] width 128 height 14
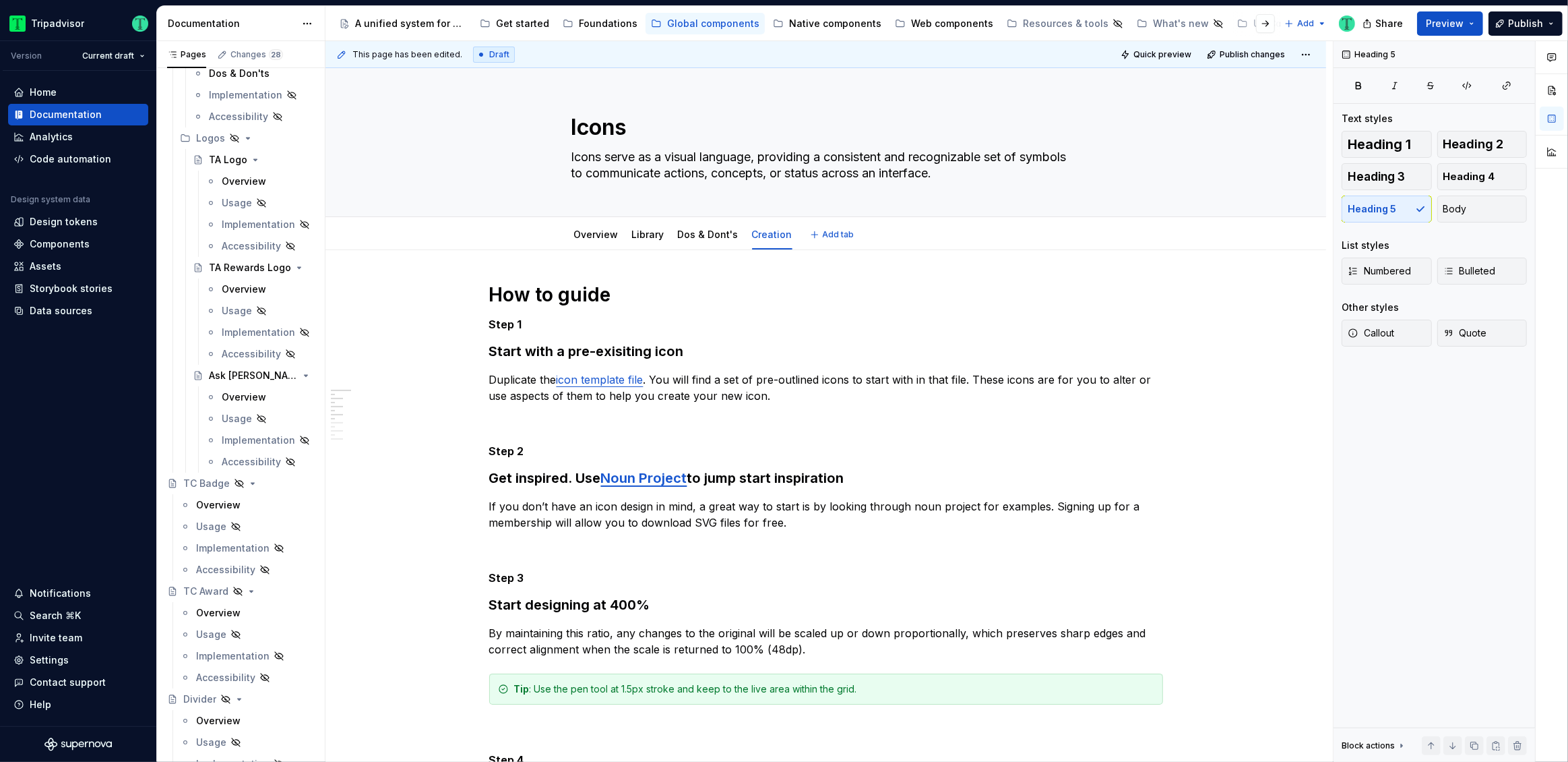
type textarea "*"
click at [921, 506] on p "If you don’t have an icon design in mind, a great way to start is by looking th…" at bounding box center [826, 514] width 674 height 32
type textarea "*"
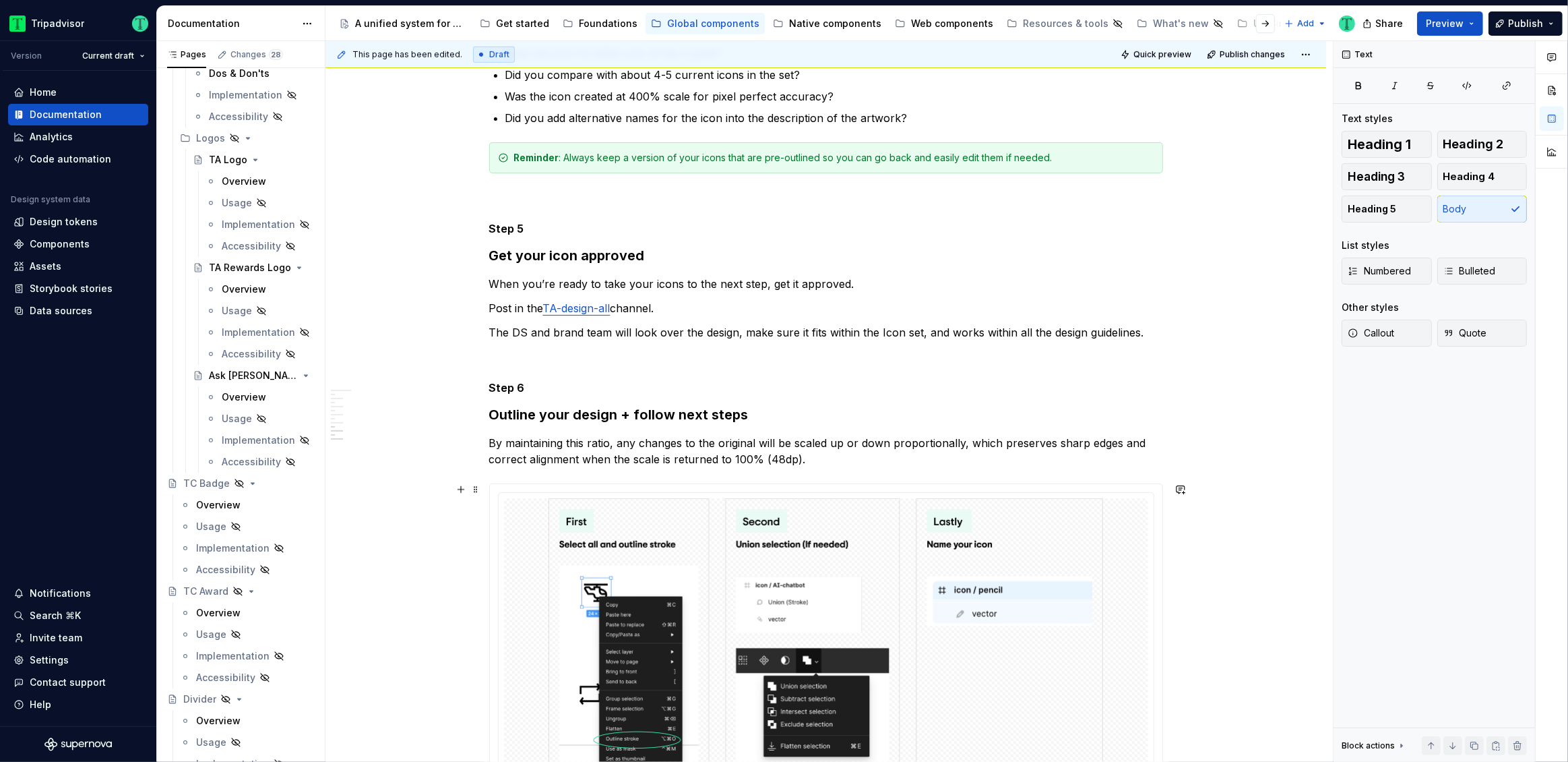
scroll to position [856, 0]
click at [663, 441] on p "By maintaining this ratio, any changes to the original will be scaled up or dow…" at bounding box center [826, 448] width 674 height 32
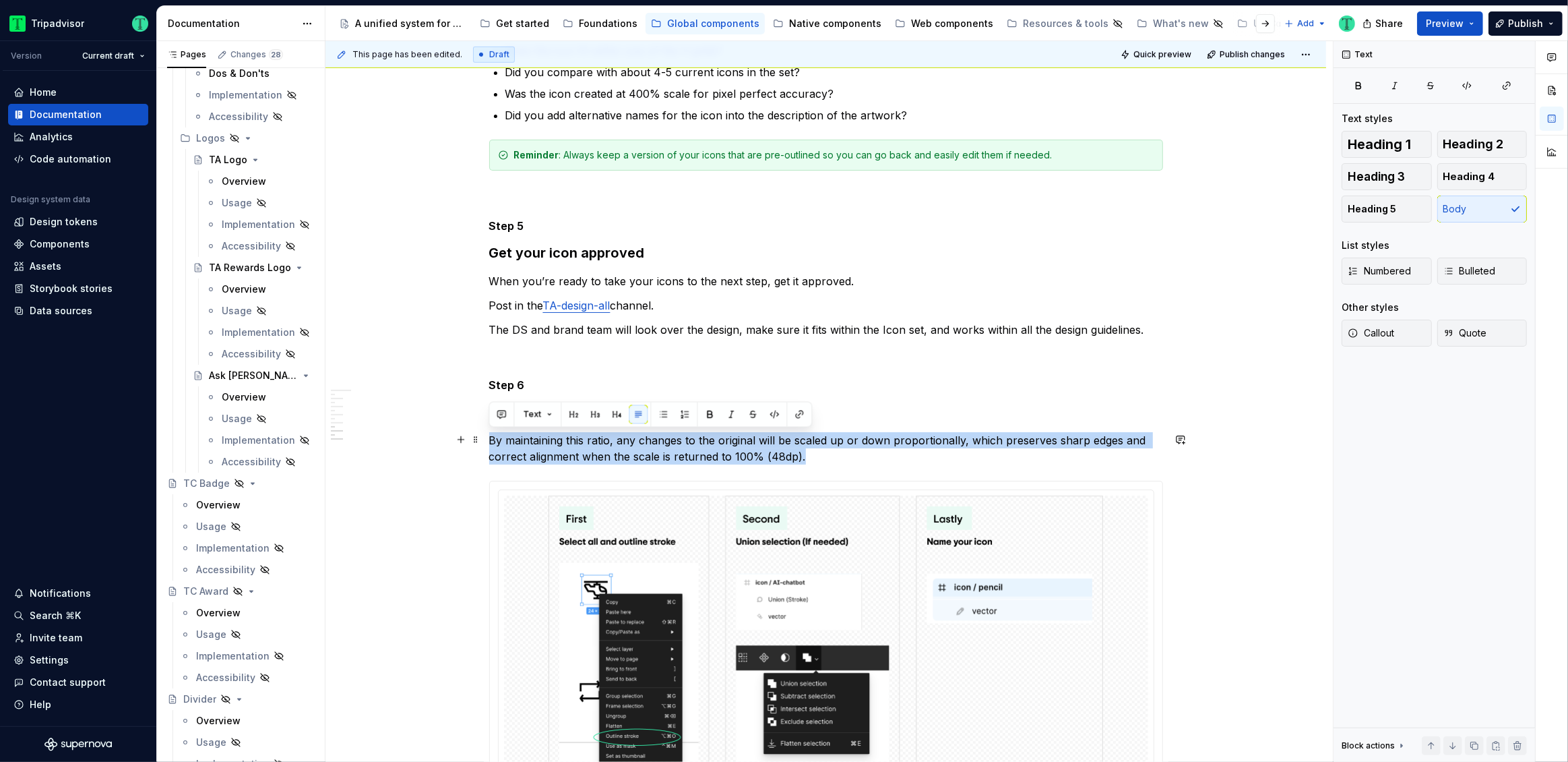
click at [663, 441] on p "By maintaining this ratio, any changes to the original will be scaled up or dow…" at bounding box center [826, 448] width 674 height 32
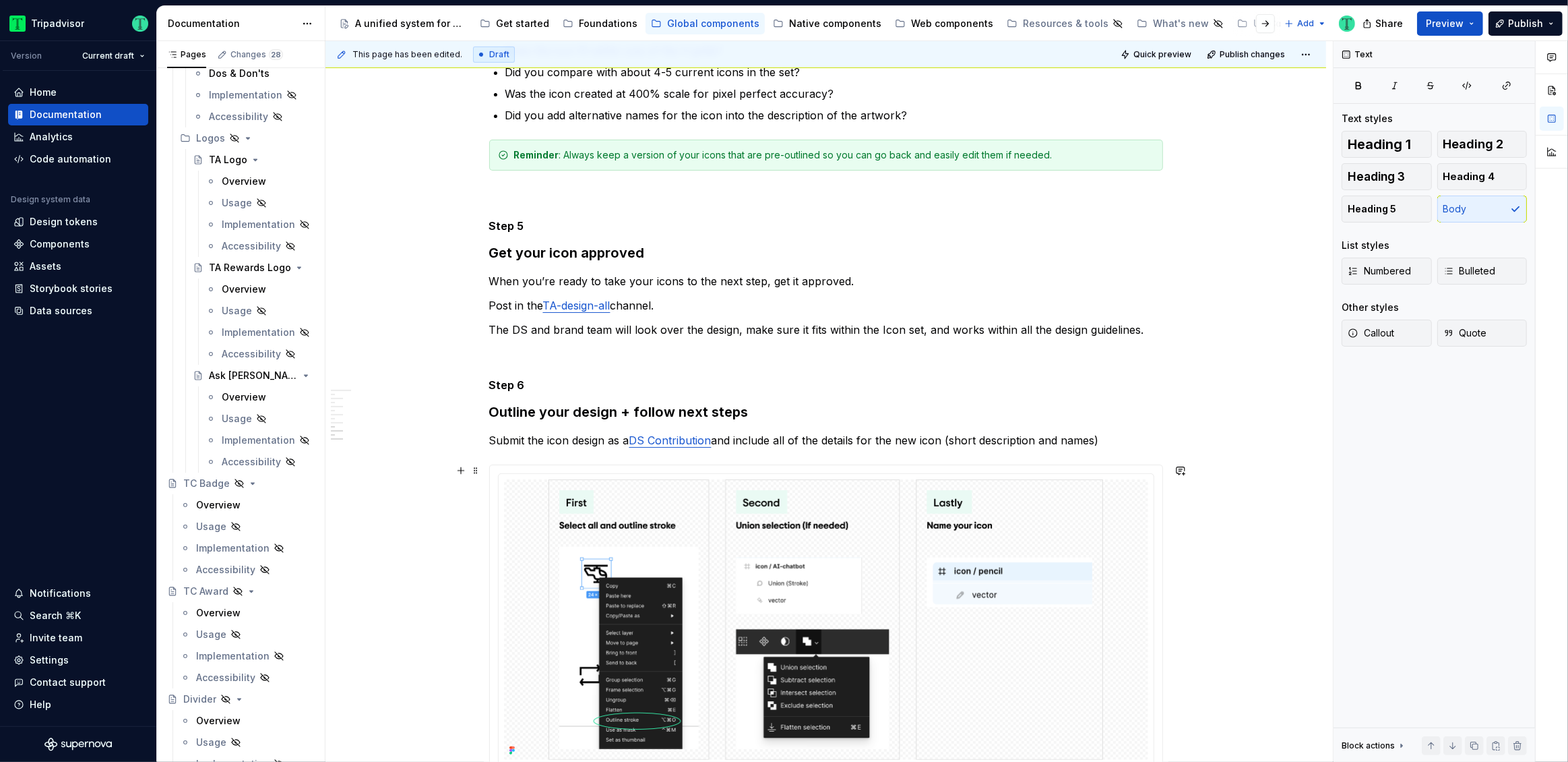
click at [434, 570] on div "How to guide Step 1 Start with a pre-exisiting icon Duplicate the icon template…" at bounding box center [826, 207] width 1001 height 1628
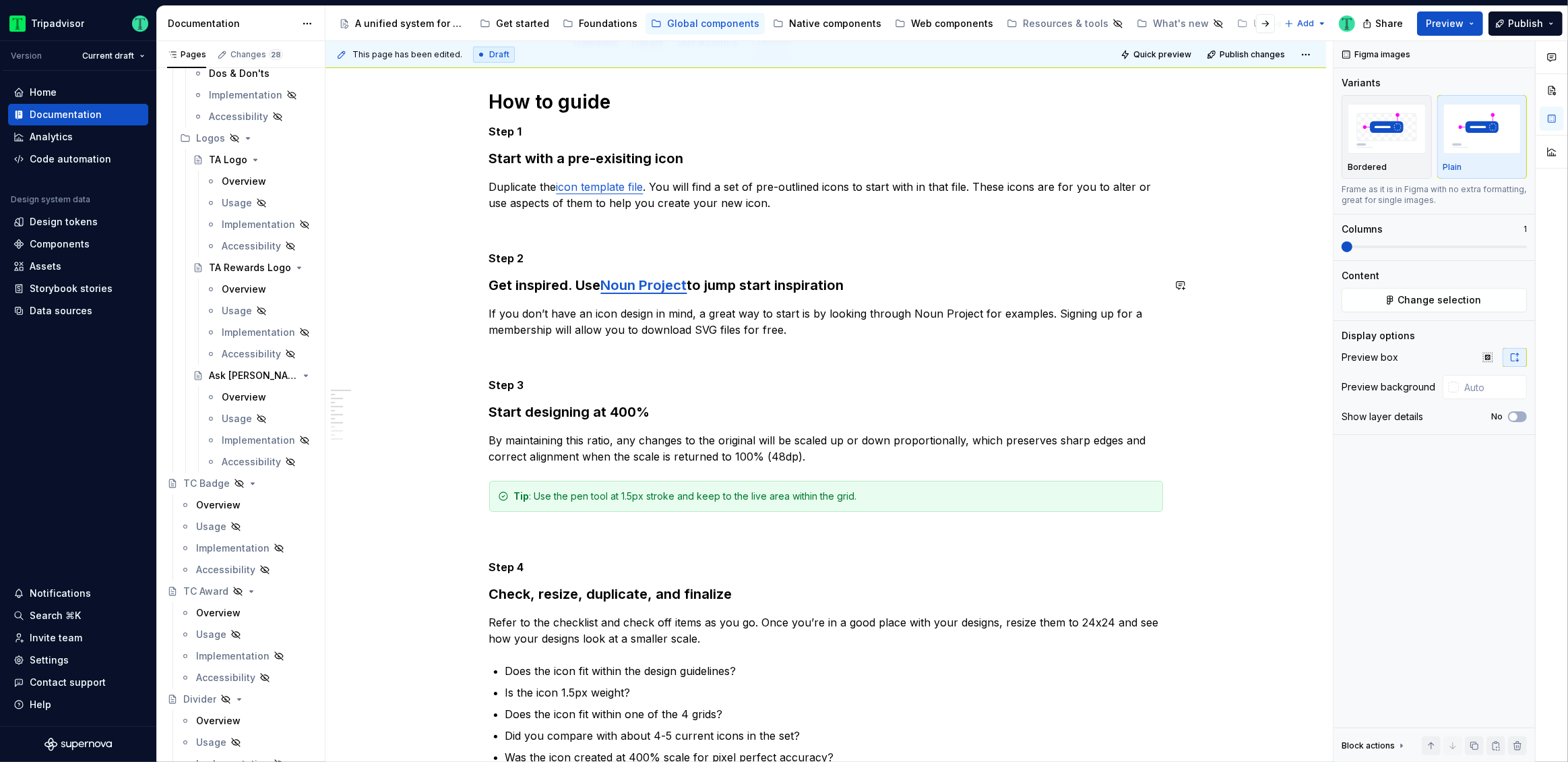
scroll to position [192, 0]
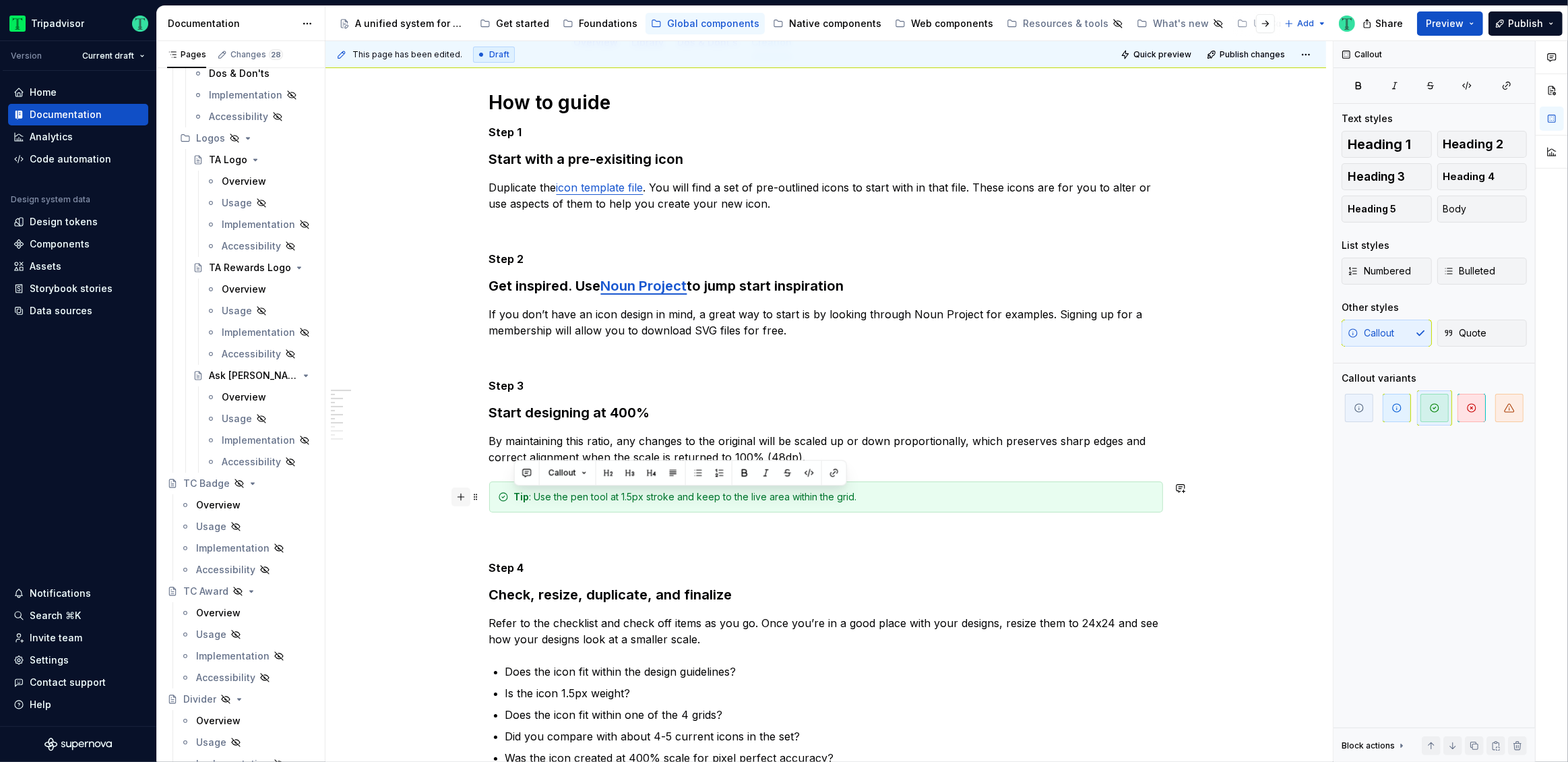
drag, startPoint x: 859, startPoint y: 497, endPoint x: 462, endPoint y: 503, distance: 397.0
click at [489, 503] on div "How to guide Step 1 Start with a pre-exisiting icon Duplicate the icon template…" at bounding box center [826, 774] width 674 height 1368
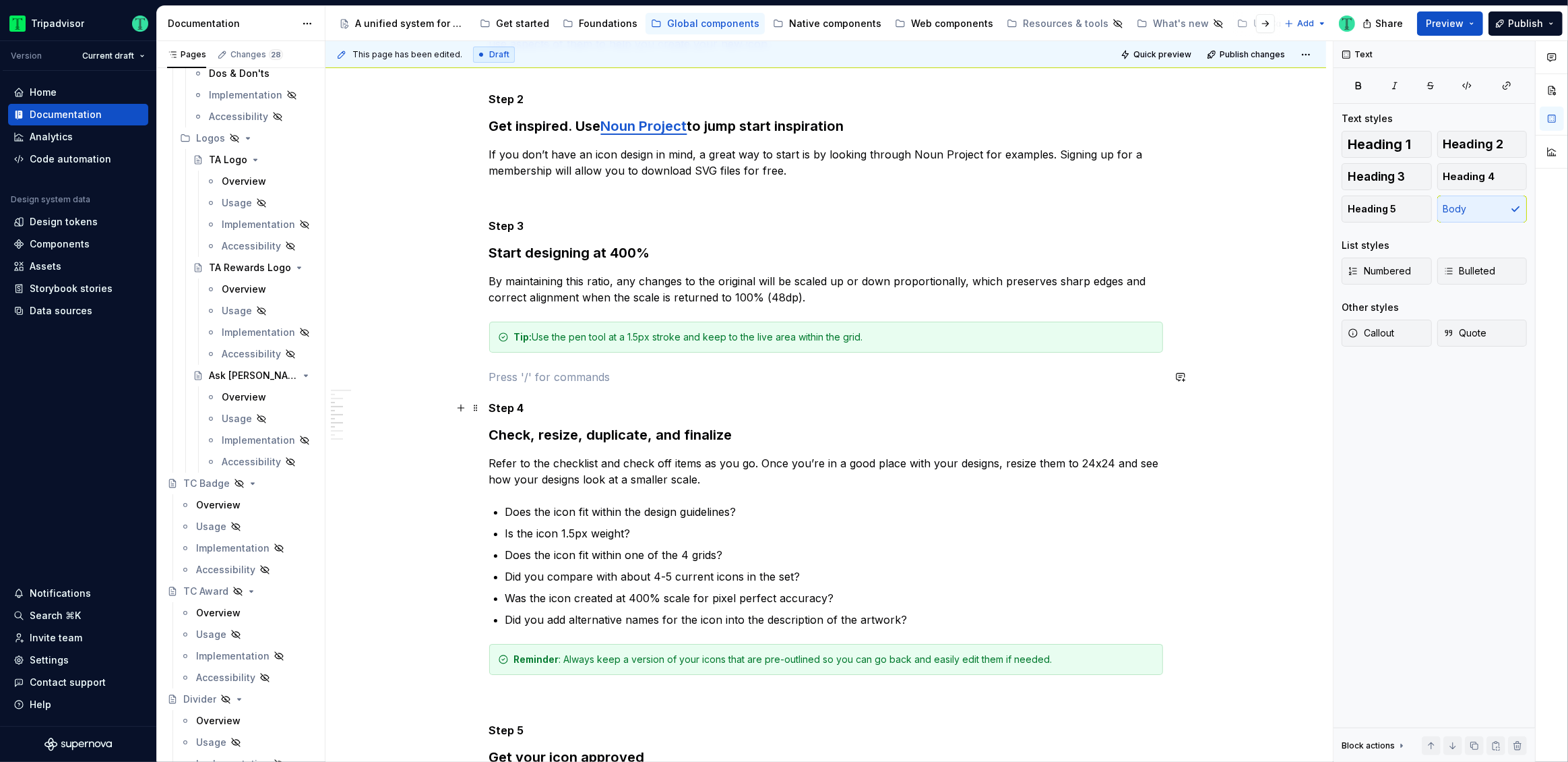
scroll to position [360, 0]
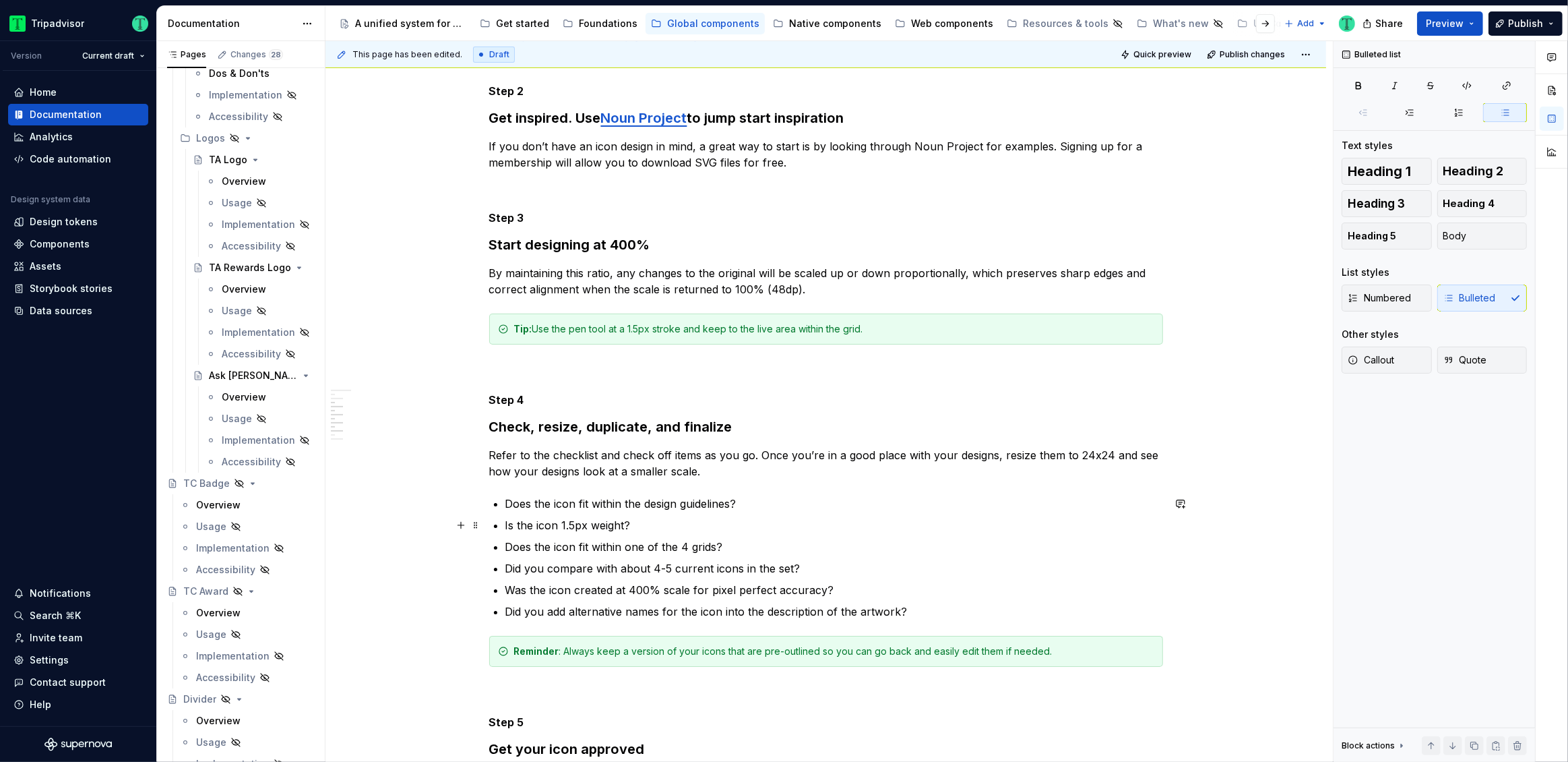
click at [527, 522] on p "Is the icon 1.5px weight?" at bounding box center [834, 524] width 658 height 16
drag, startPoint x: 560, startPoint y: 526, endPoint x: 627, endPoint y: 530, distance: 67.1
click at [627, 530] on p "Is the icon 1.5px weight ?" at bounding box center [834, 524] width 658 height 16
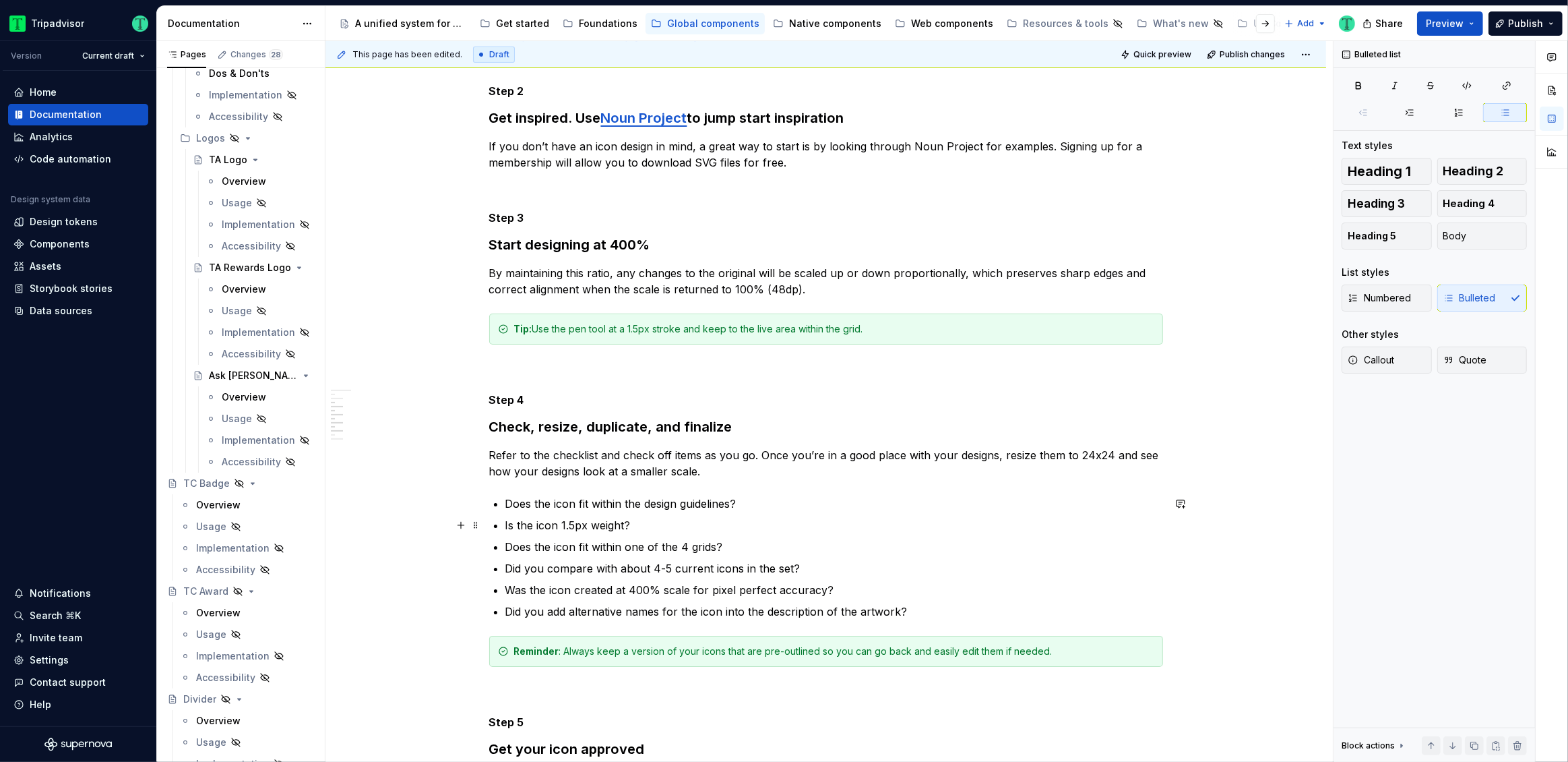
click at [679, 522] on p "Is the icon 1.5px weight?" at bounding box center [834, 524] width 658 height 16
click at [604, 524] on p "Is the icon 1.5px weight?" at bounding box center [834, 524] width 658 height 16
click at [604, 524] on p "Is the icon 1.5px weight?" at bounding box center [834, 524] width 658 height 16
click at [612, 524] on p "Does the icon have a 1.5px weight ?" at bounding box center [834, 524] width 658 height 16
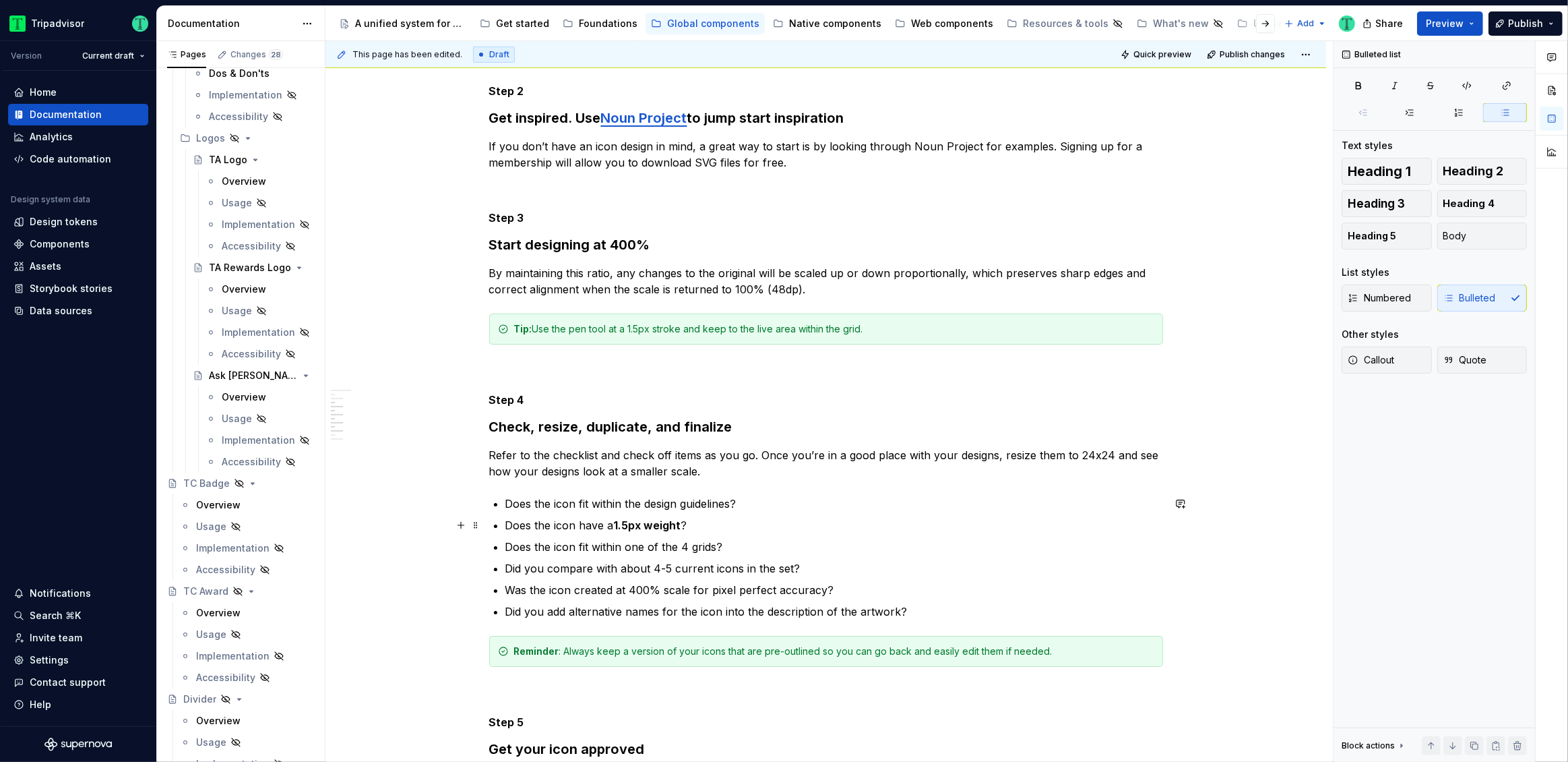
click at [612, 524] on p "Does the icon have a 1.5px weight ?" at bounding box center [834, 524] width 658 height 16
click at [413, 548] on div "How to guide Step 1 Start with a pre-exisiting icon Duplicate the icon template…" at bounding box center [826, 704] width 1001 height 1628
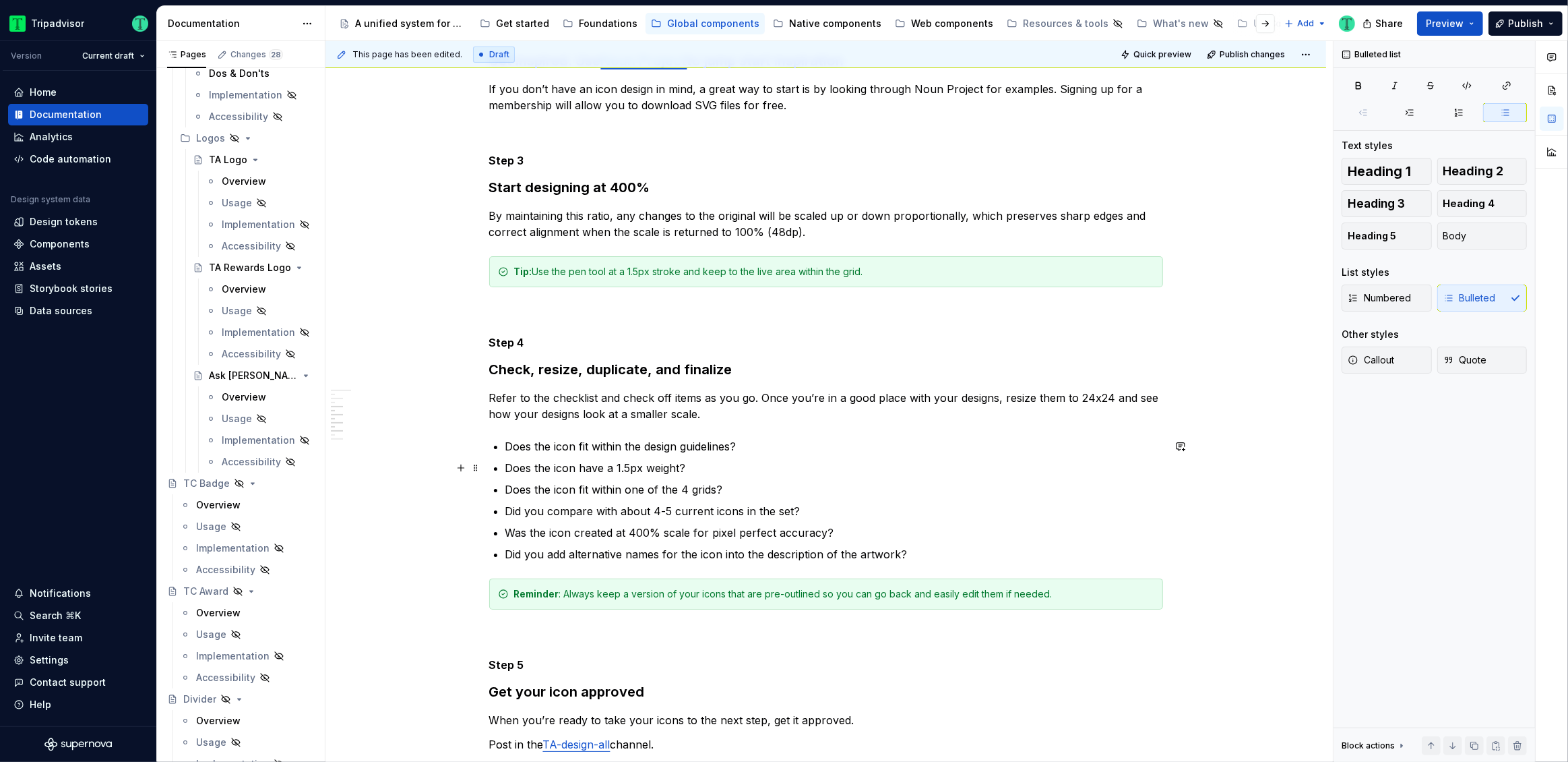
scroll to position [419, 0]
click at [623, 554] on p "Did you add alternative names for the icon into the description of the artwork?" at bounding box center [834, 552] width 658 height 16
click at [912, 550] on p "Did you add alternative names for the icon into the description of the artwork?" at bounding box center [834, 552] width 658 height 16
click at [714, 551] on p "Did you add alternative names for the icon into the description of the artwork?" at bounding box center [834, 552] width 658 height 16
click at [786, 556] on p "Did you add alternative names for the icon into the description of the artwork?" at bounding box center [834, 552] width 658 height 16
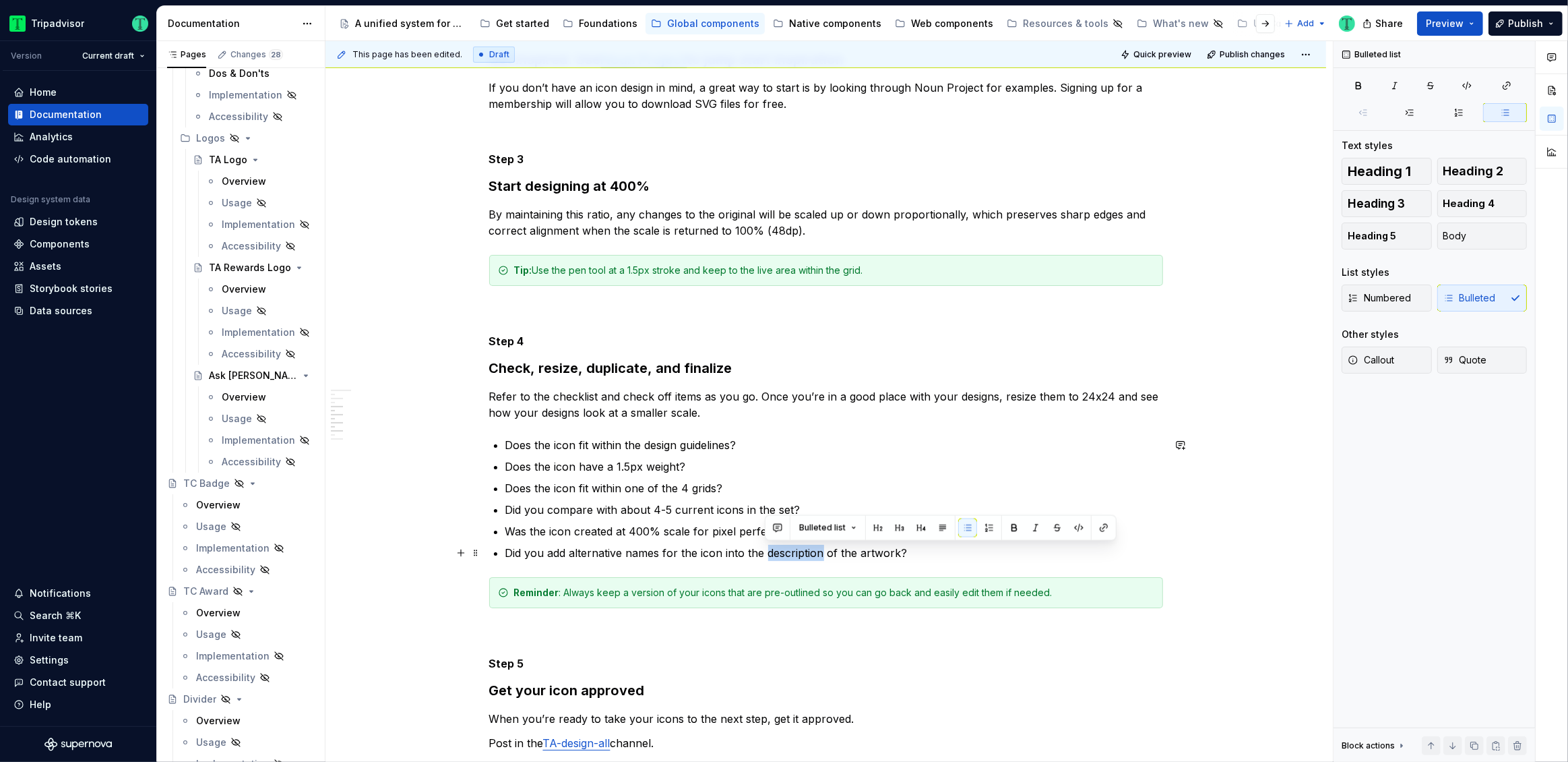
click at [786, 556] on p "Did you add alternative names for the icon into the description of the artwork?" at bounding box center [834, 552] width 658 height 16
click at [779, 542] on ul "Does the icon fit within the design guidelines? Does the icon have a 1.5px weig…" at bounding box center [834, 499] width 658 height 124
click at [782, 548] on p "Did you add alternative names for the icon into the metadata of the artwork?" at bounding box center [834, 552] width 658 height 16
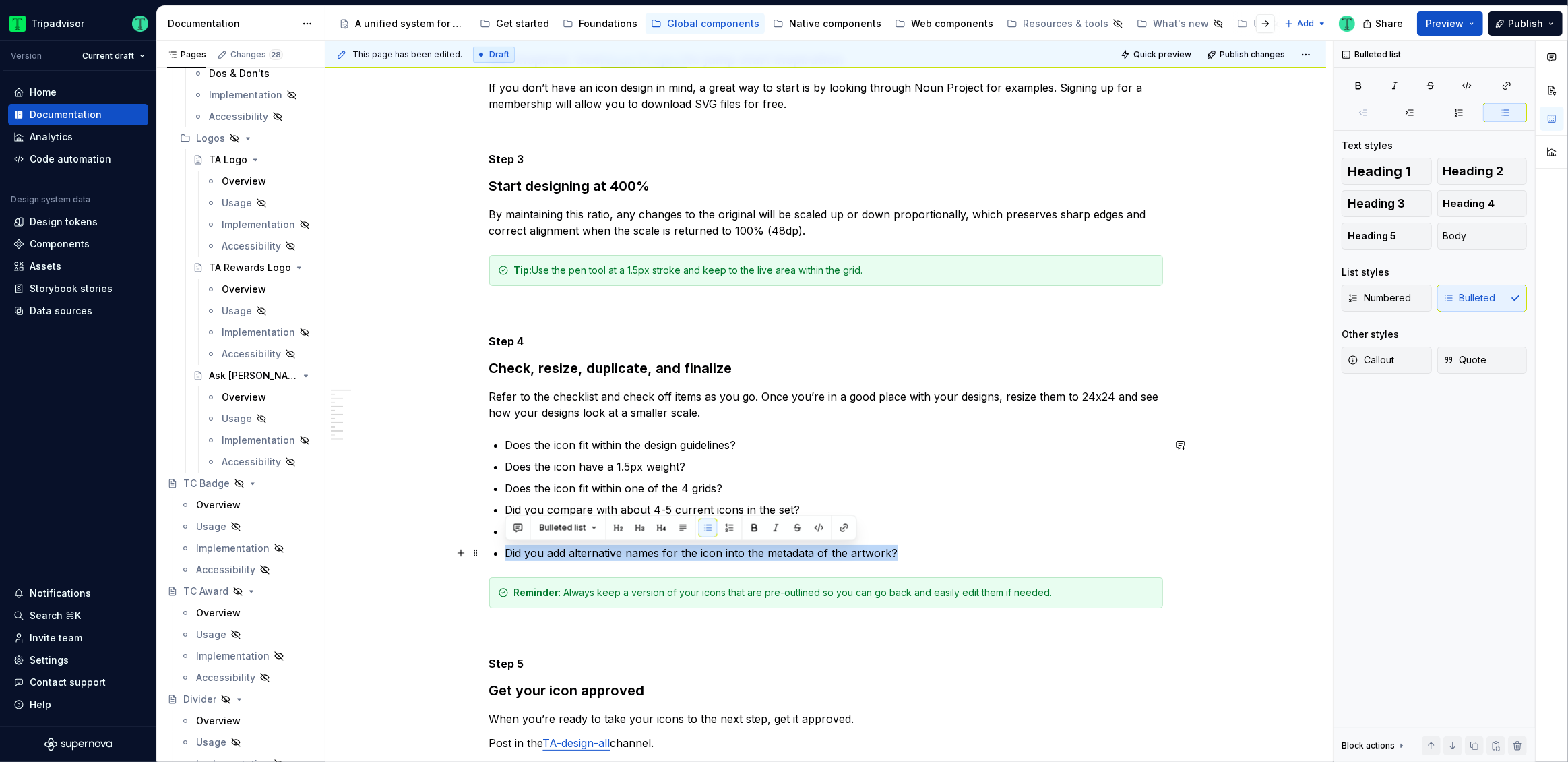
click at [782, 548] on p "Did you add alternative names for the icon into the metadata of the artwork?" at bounding box center [834, 552] width 658 height 16
copy p "Did you add alternative names for the icon into the metadata of the artwork?"
click at [942, 546] on p "Did you add alternative names for the icon into the metadata of the artwork?" at bounding box center [834, 552] width 658 height 16
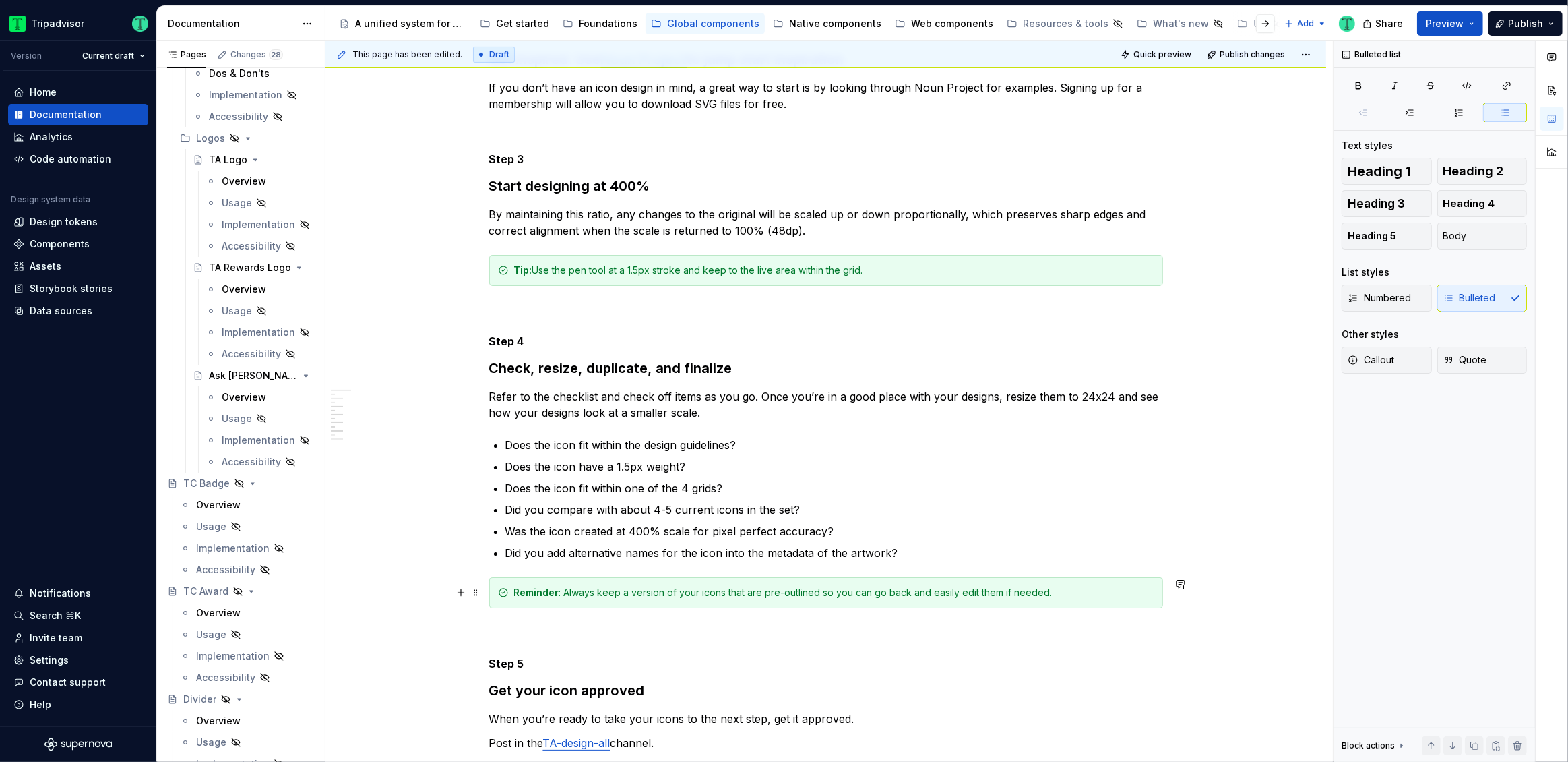
click at [609, 597] on div "Reminder : Always keep a version of your icons that are pre-outlined so you can…" at bounding box center [833, 593] width 640 height 14
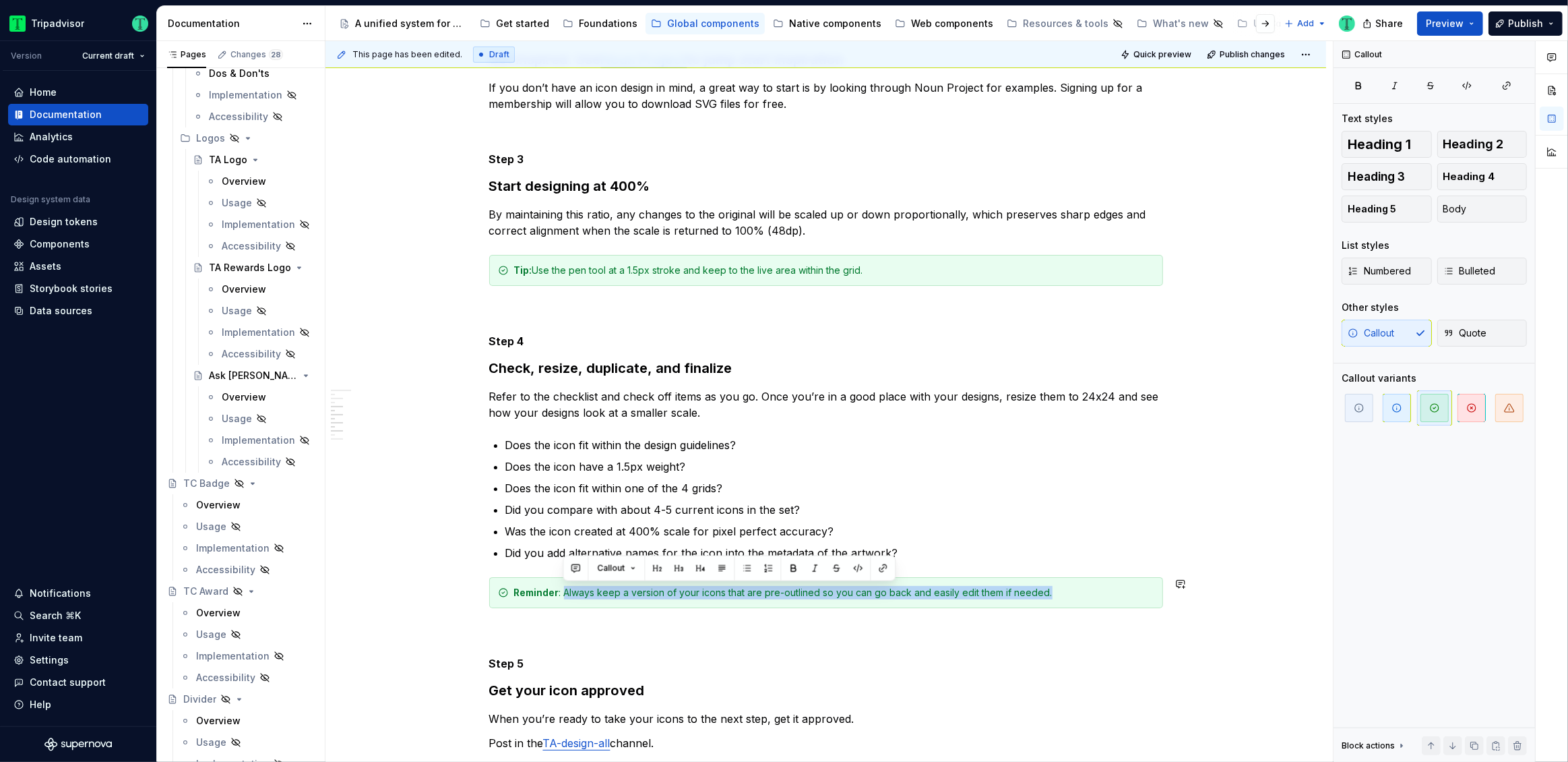
drag, startPoint x: 563, startPoint y: 589, endPoint x: 1075, endPoint y: 588, distance: 512.0
click at [1075, 588] on div "Reminder : Always keep a version of your icons that are pre-outlined so you can…" at bounding box center [833, 593] width 640 height 14
click at [388, 550] on div "How to guide Step 1 Start with a pre-exisiting icon Duplicate the icon template…" at bounding box center [826, 645] width 1001 height 1628
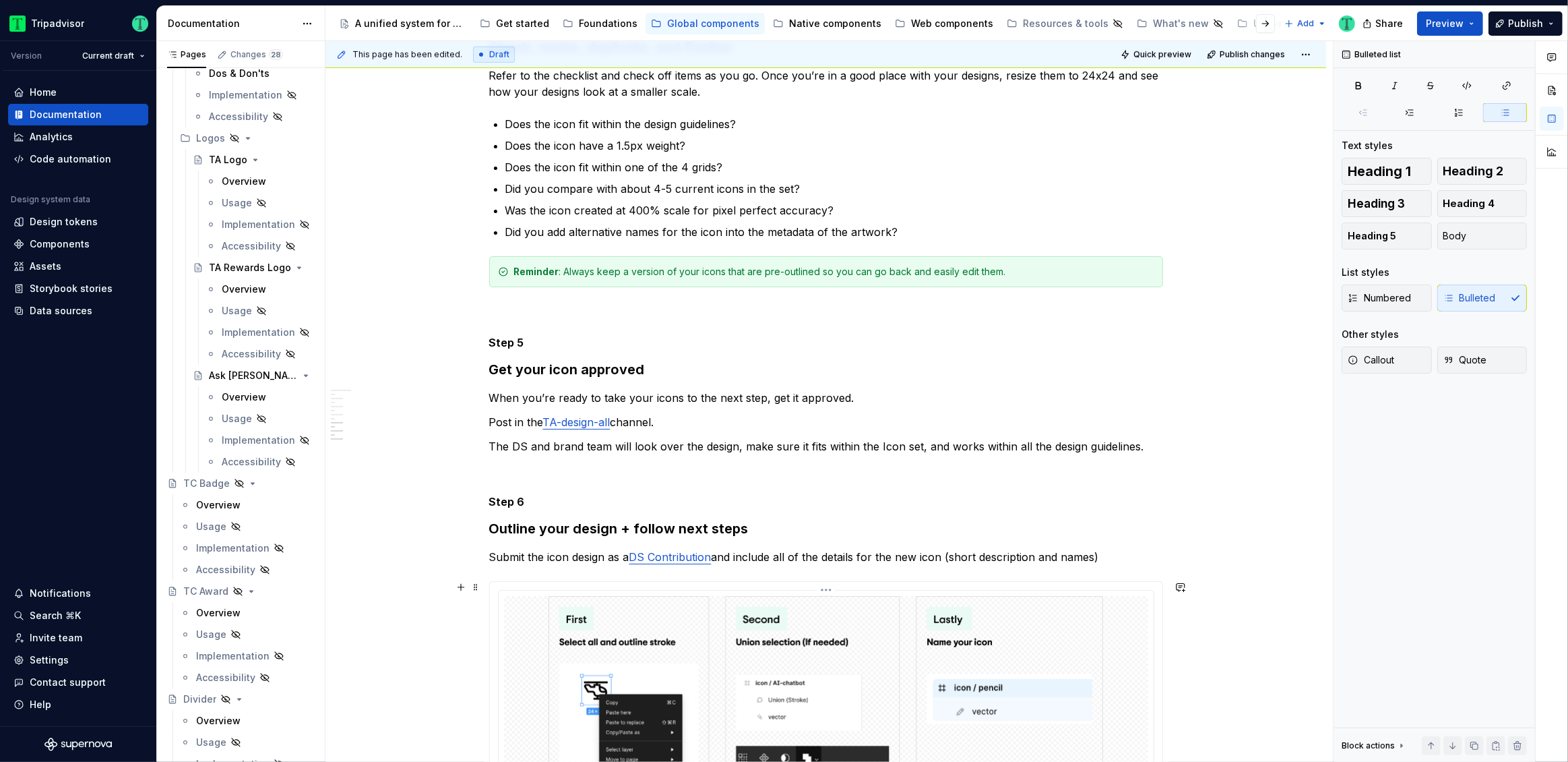
scroll to position [745, 0]
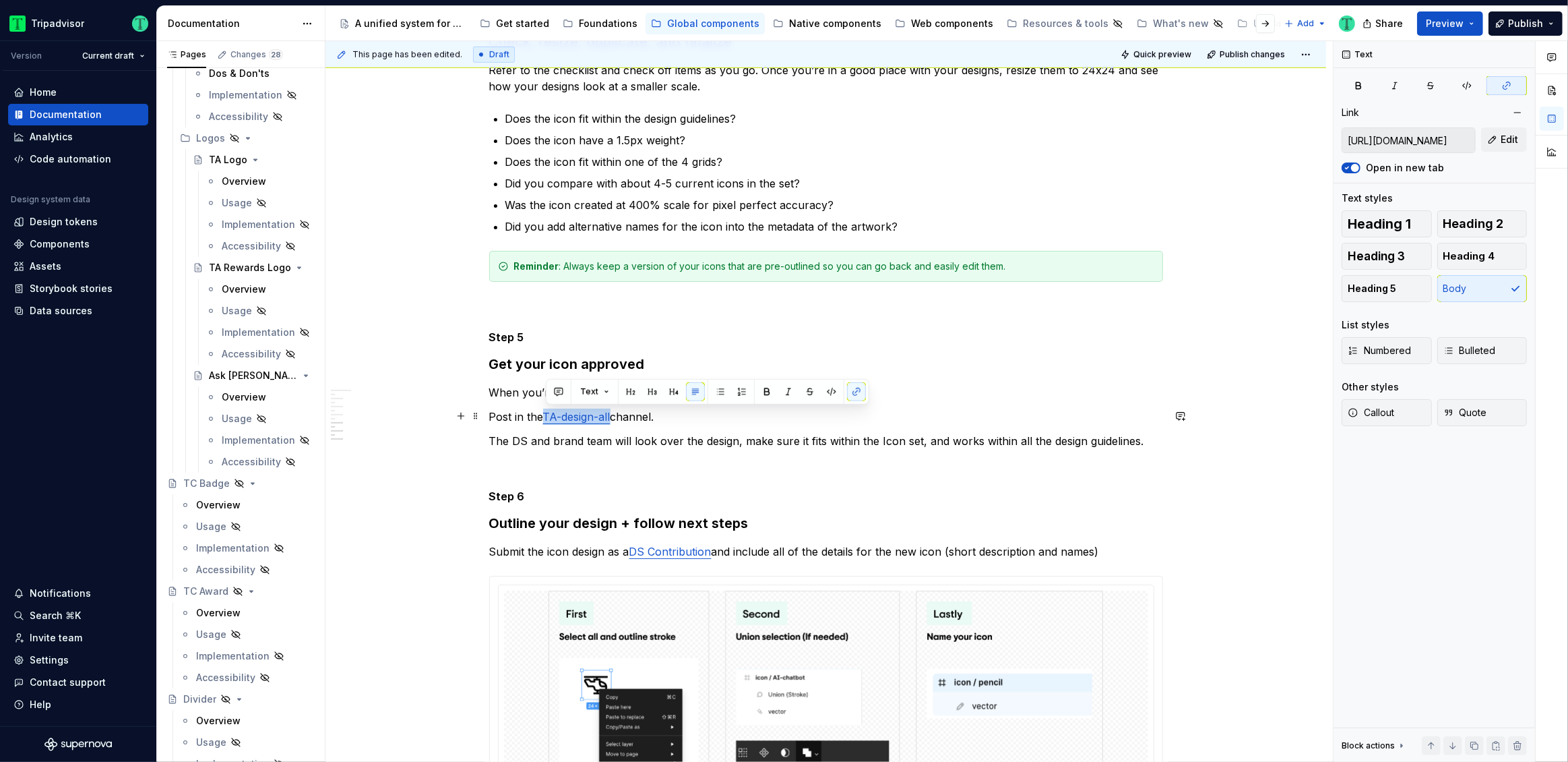
drag, startPoint x: 548, startPoint y: 415, endPoint x: 615, endPoint y: 418, distance: 67.1
click at [615, 418] on p "Post in the TA-design-all channel." at bounding box center [826, 416] width 674 height 16
click at [437, 563] on div "How to guide Step 1 Start with a pre-exisiting icon Duplicate the icon template…" at bounding box center [826, 319] width 1001 height 1628
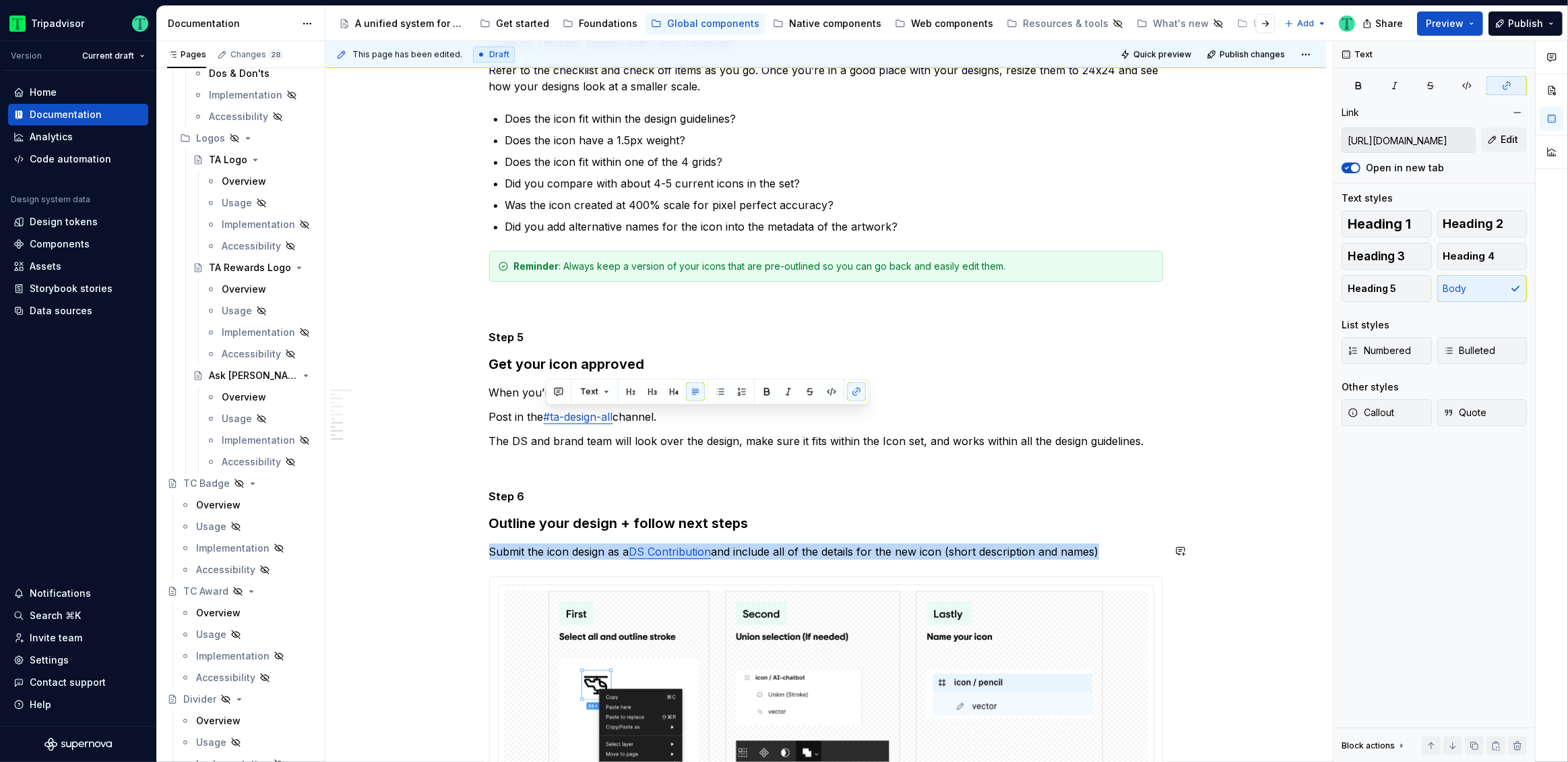
scroll to position [870, 0]
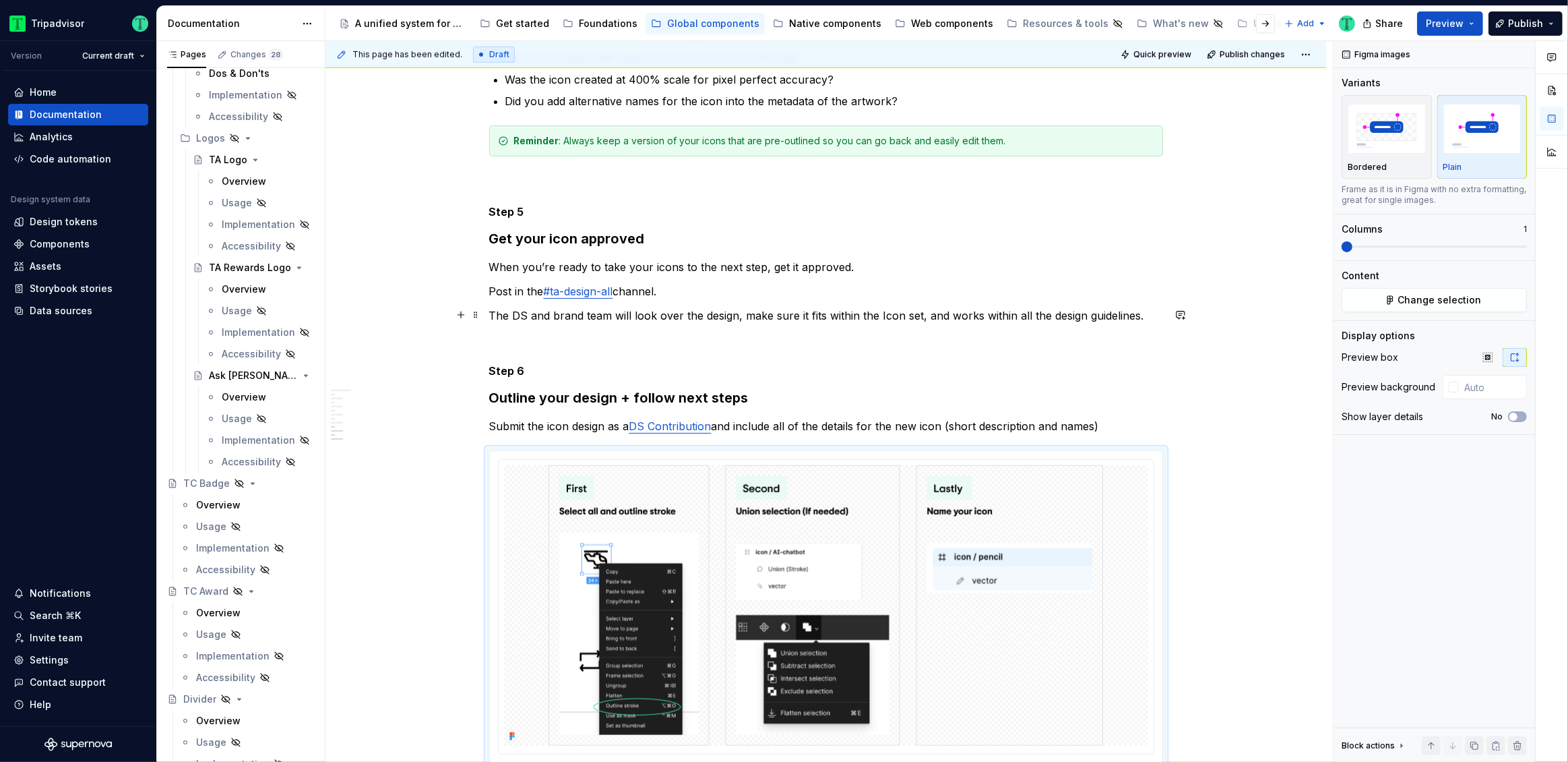
click at [807, 308] on p "The DS and brand team will look over the design, make sure it fits within the I…" at bounding box center [826, 315] width 674 height 16
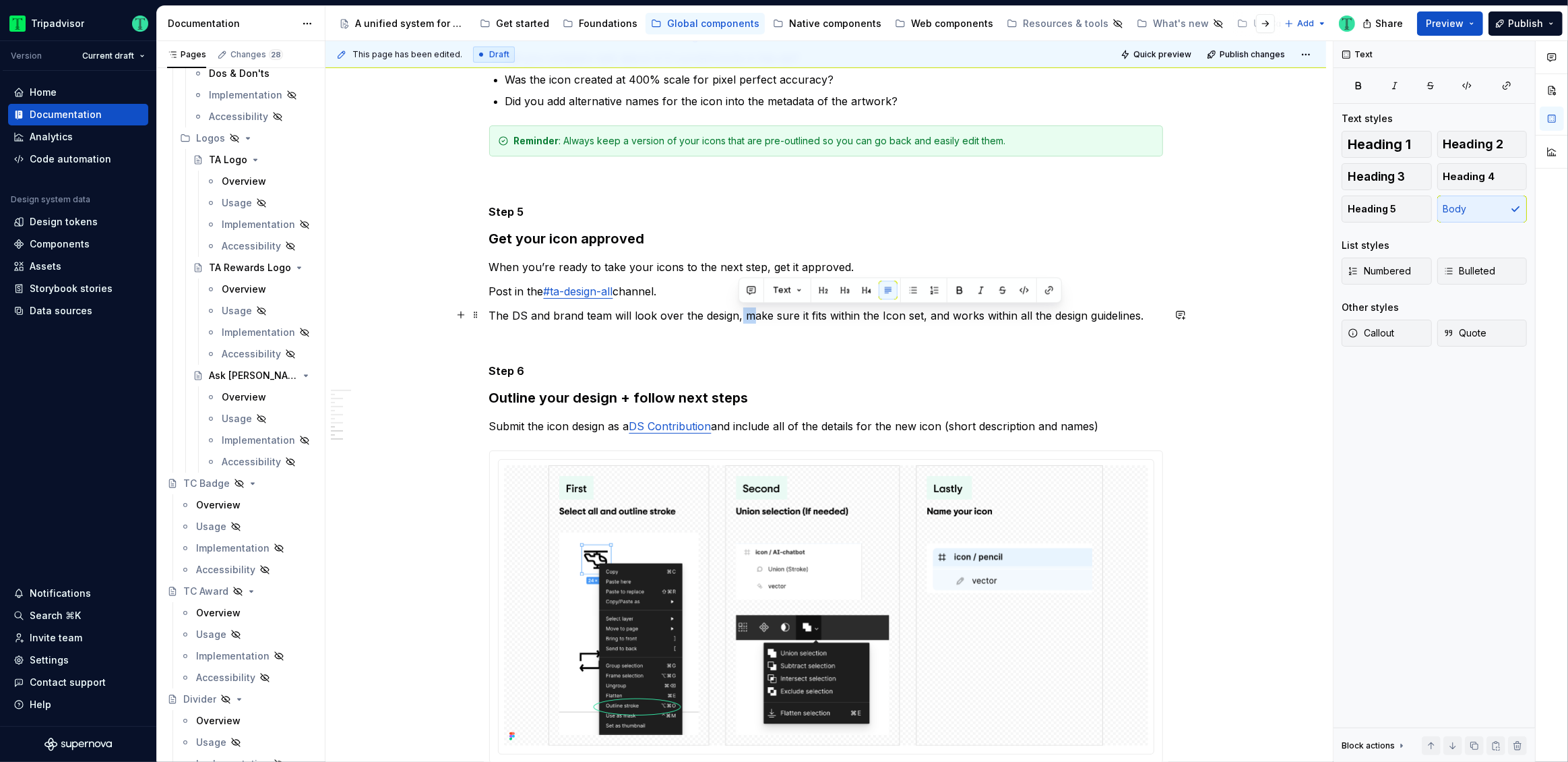
drag, startPoint x: 738, startPoint y: 314, endPoint x: 754, endPoint y: 315, distance: 16.0
click at [754, 315] on p "The DS and brand team will look over the design, make sure it fits within the I…" at bounding box center [826, 315] width 674 height 16
drag, startPoint x: 743, startPoint y: 317, endPoint x: 918, endPoint y: 316, distance: 175.0
click at [918, 316] on p "The DS and brand team will look over the design, make sure it fits within the I…" at bounding box center [826, 315] width 674 height 16
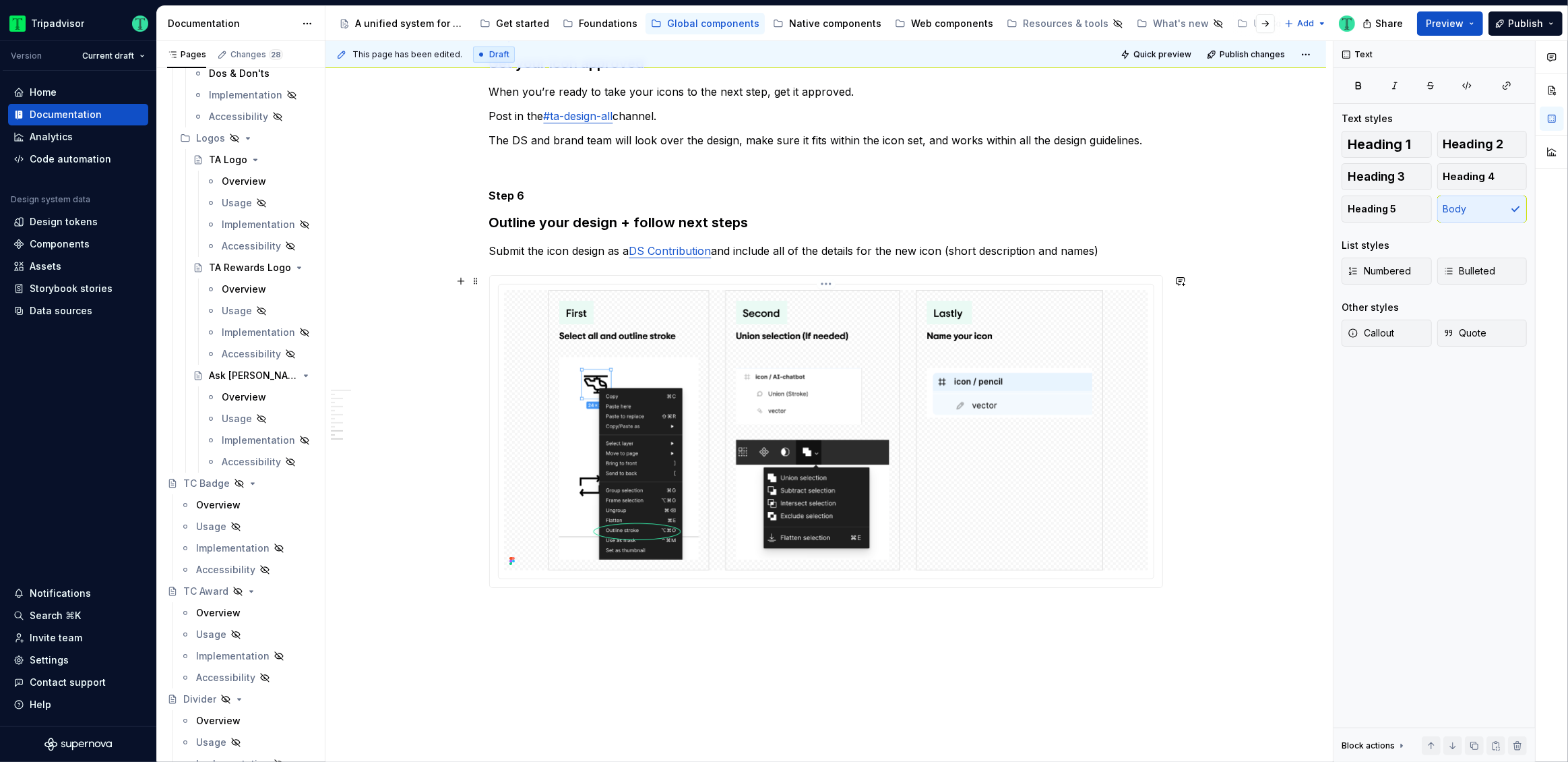
scroll to position [0, 0]
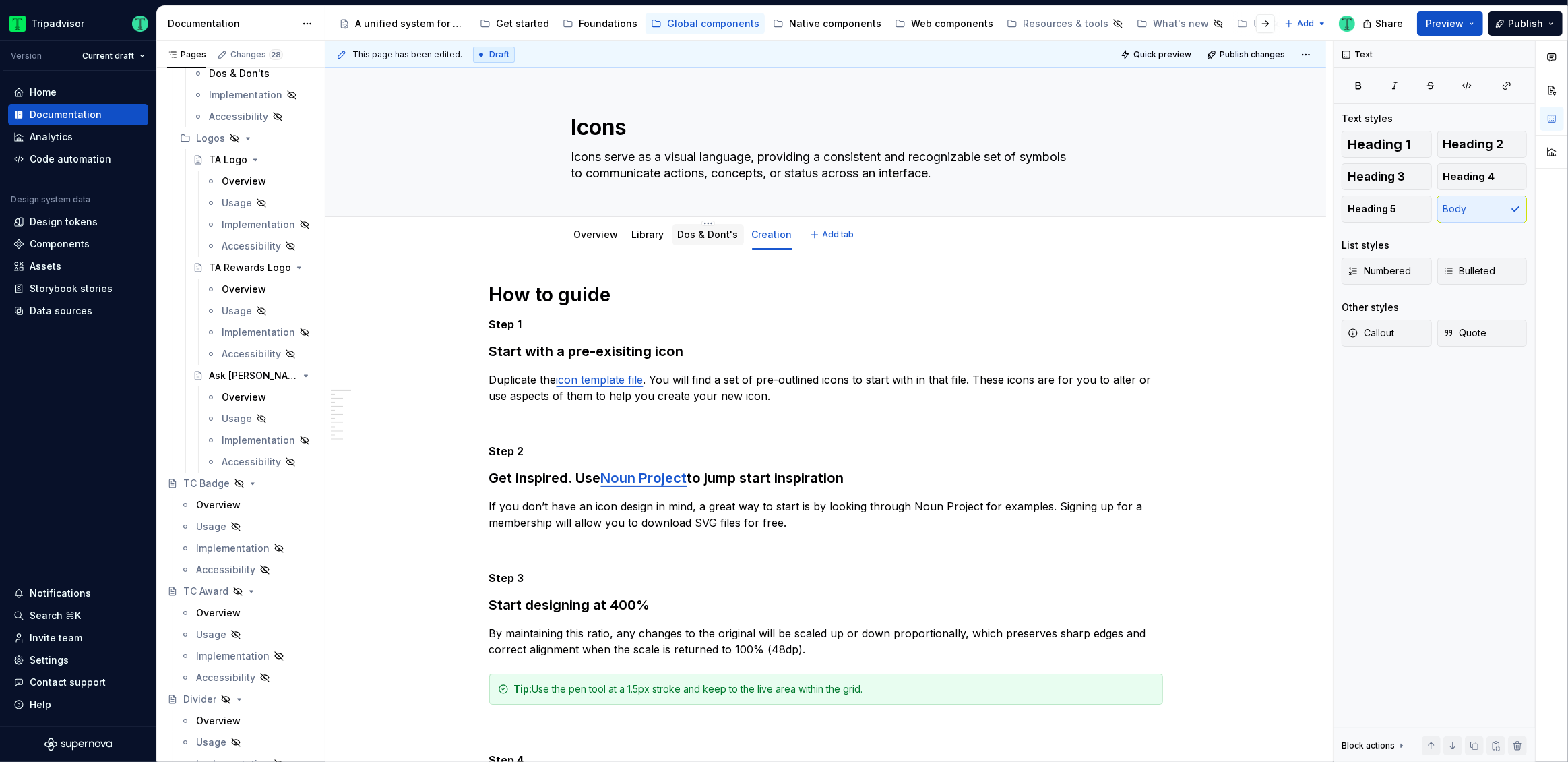
click at [706, 238] on link "Dos & Dont's" at bounding box center [708, 234] width 61 height 12
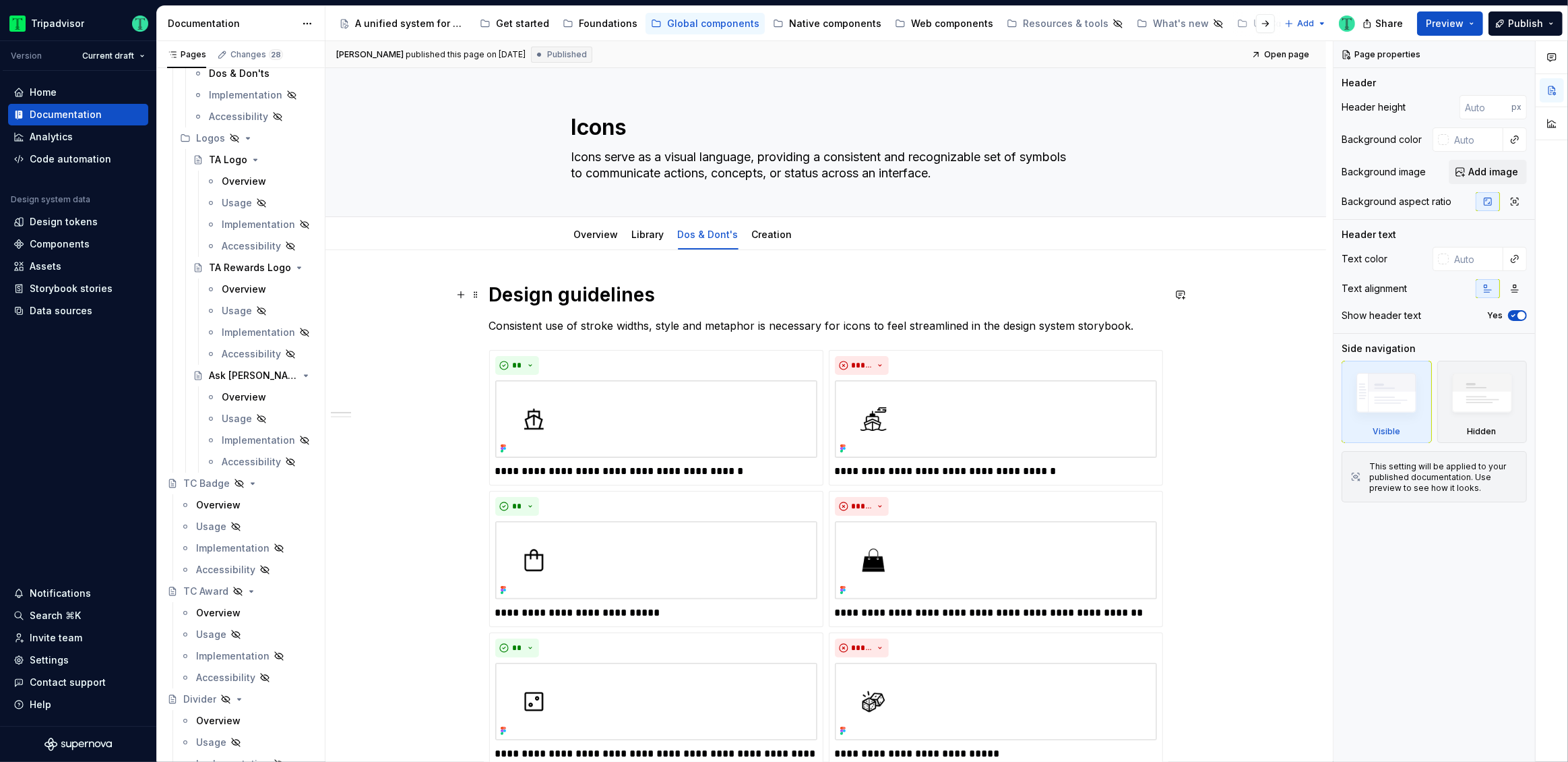
click at [493, 288] on h1 "Design guidelines" at bounding box center [826, 294] width 674 height 25
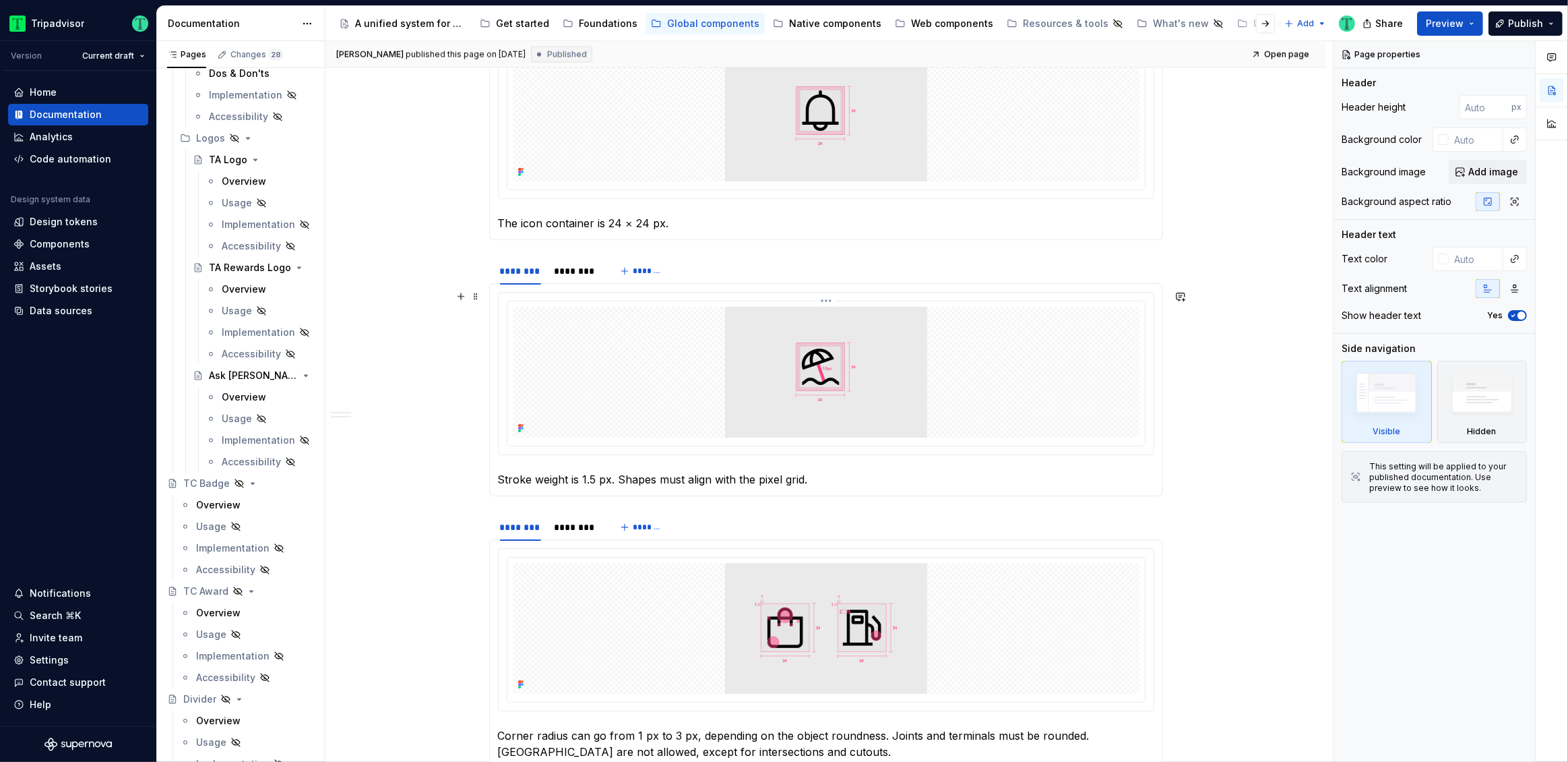
scroll to position [2267, 0]
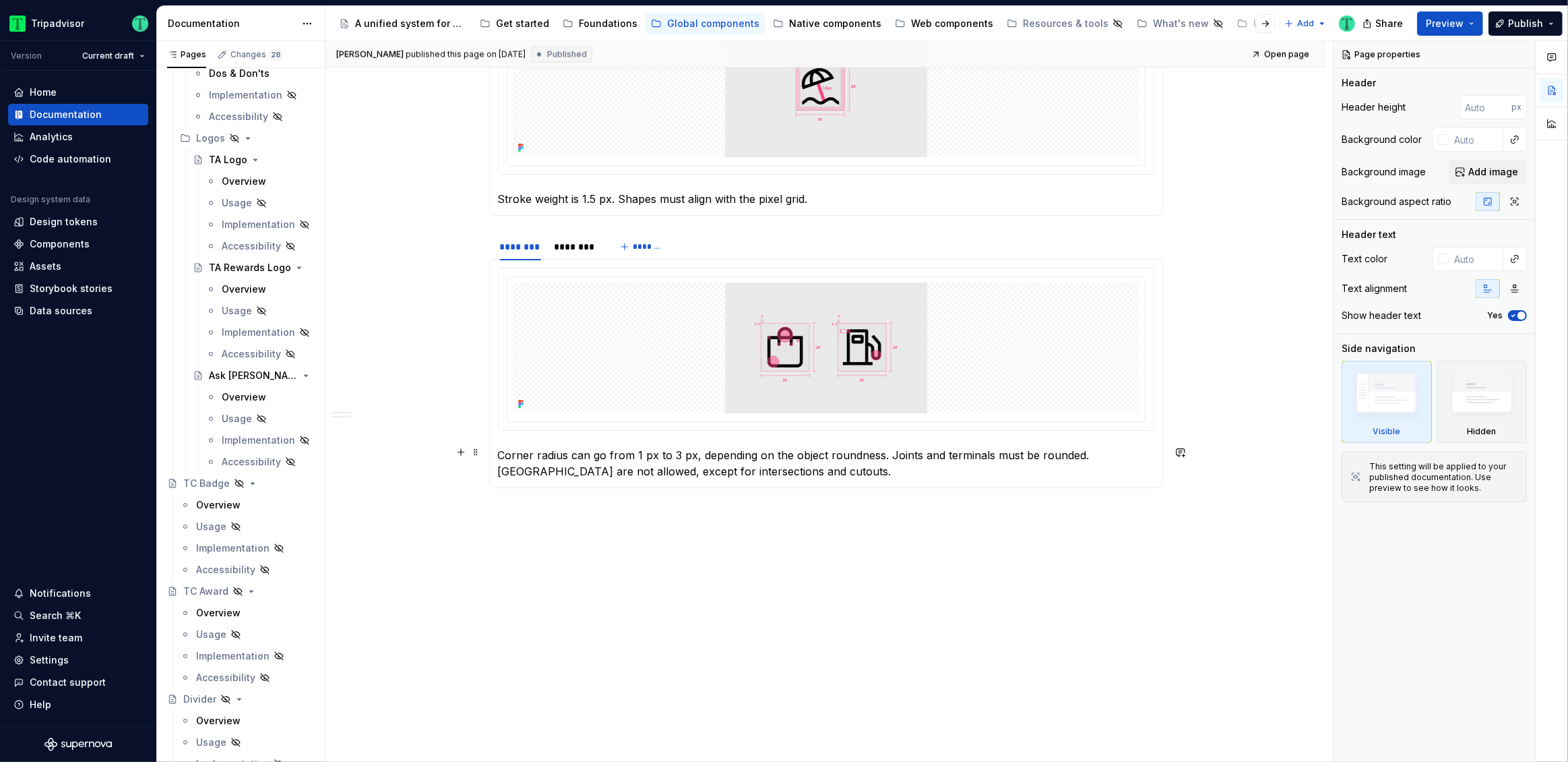
click at [814, 474] on p "Corner radius can go from 1 px to 3 px, depending on the object roundness. Join…" at bounding box center [826, 463] width 656 height 32
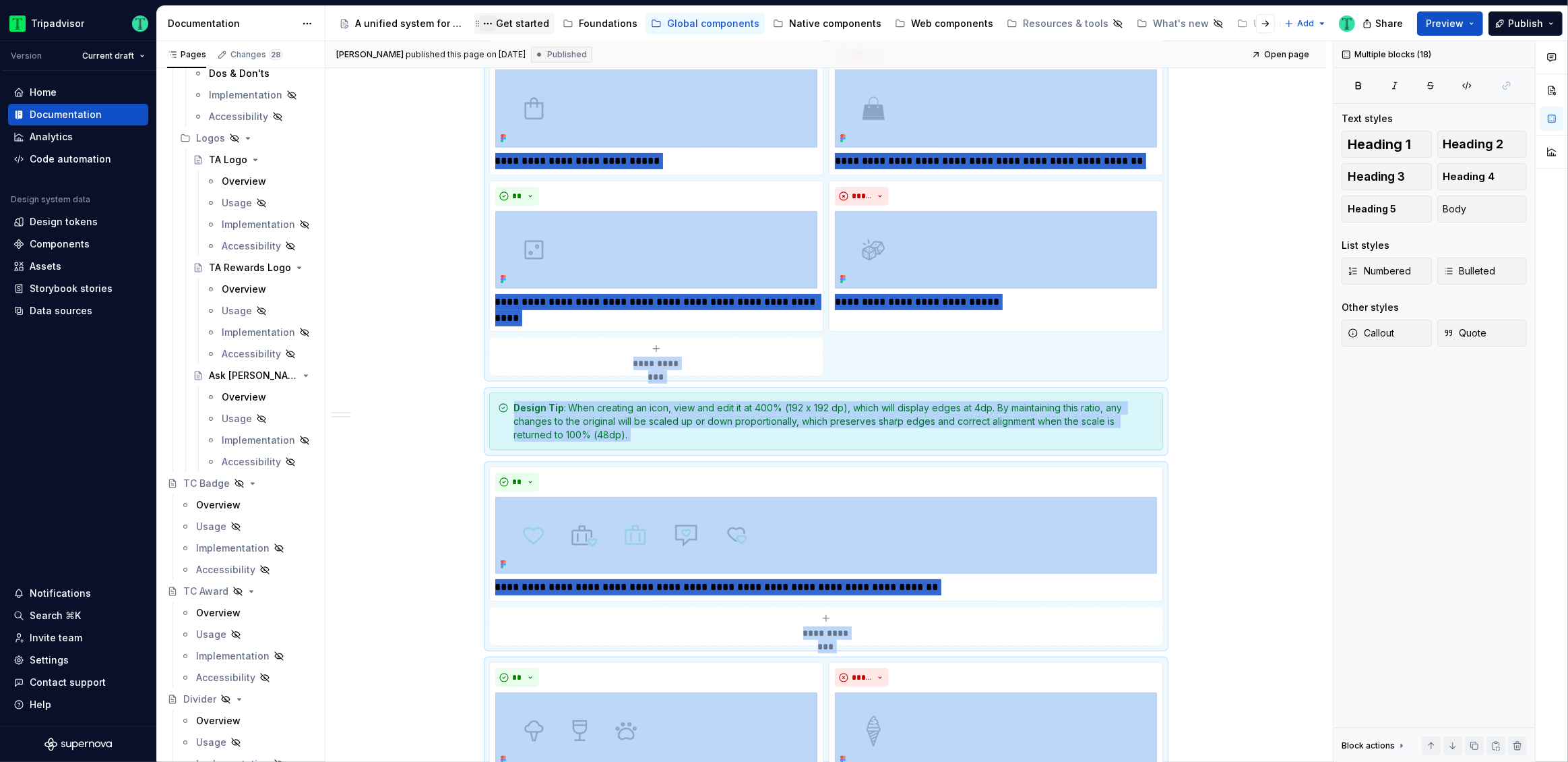
scroll to position [0, 0]
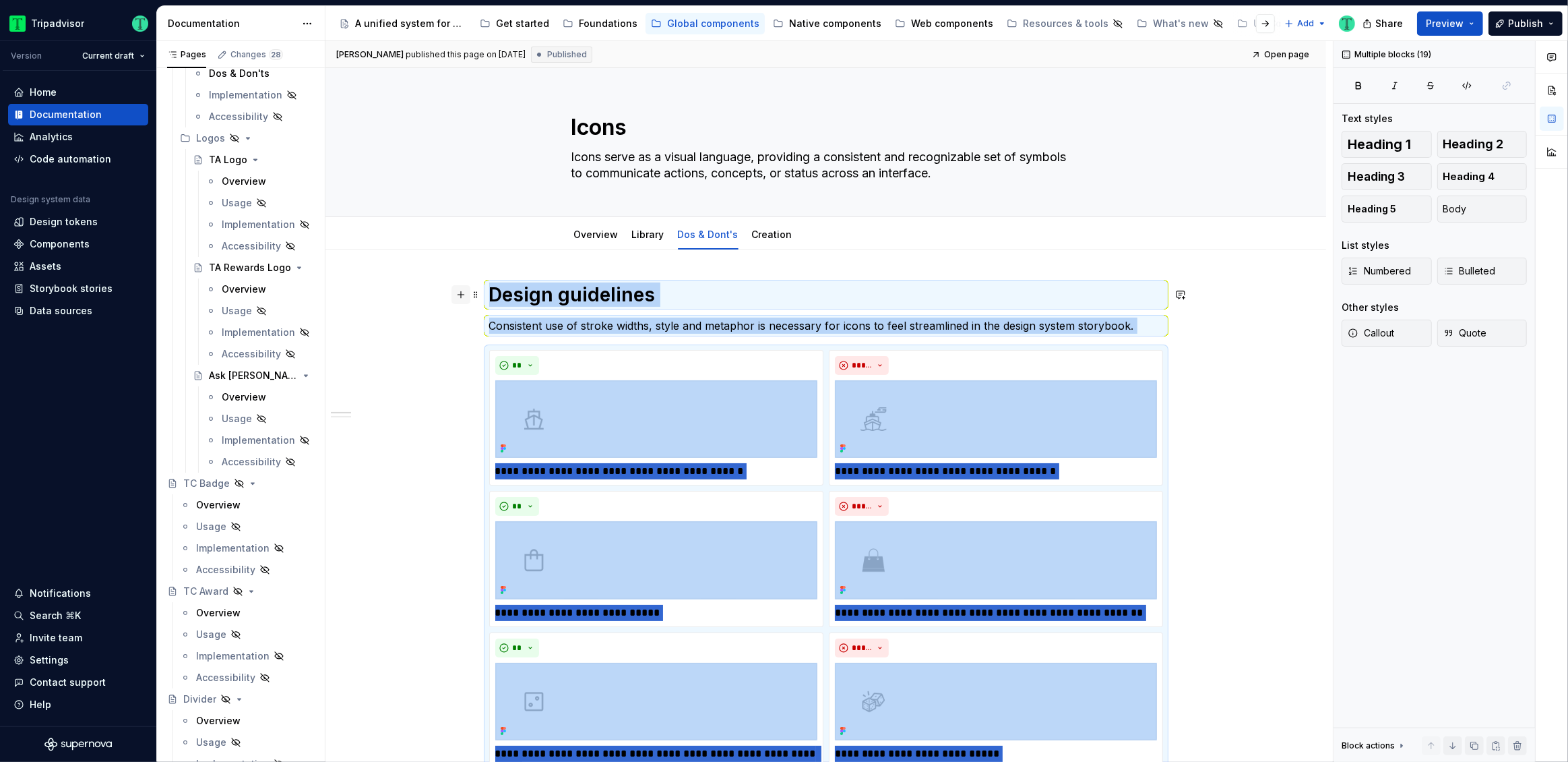
drag, startPoint x: 816, startPoint y: 472, endPoint x: 464, endPoint y: 286, distance: 398.1
click at [491, 289] on h1 "Design guidelines" at bounding box center [826, 294] width 674 height 25
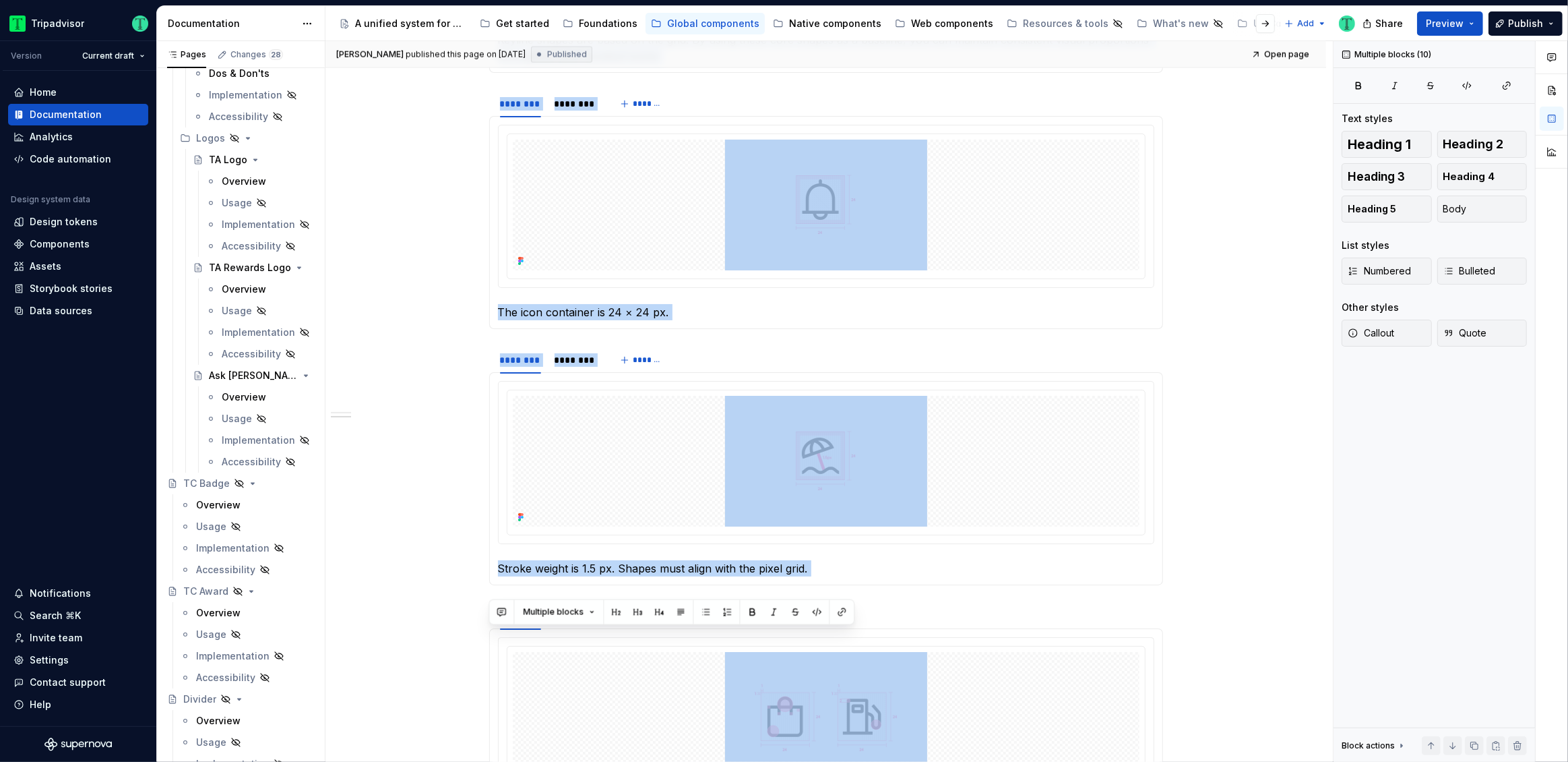
scroll to position [2267, 0]
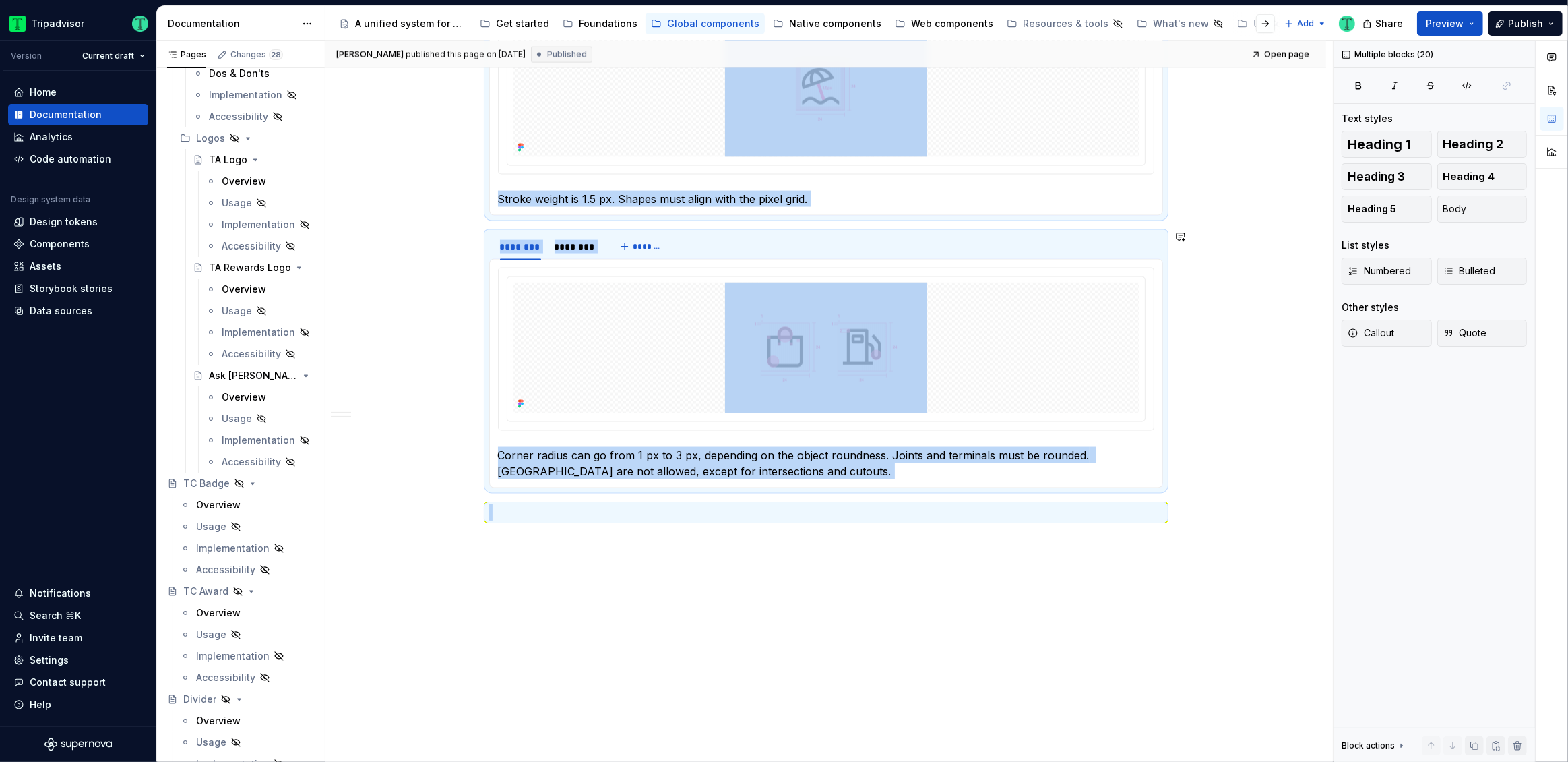
drag, startPoint x: 492, startPoint y: 296, endPoint x: 816, endPoint y: 494, distance: 379.7
click at [1474, 22] on button "Preview" at bounding box center [1451, 24] width 66 height 25
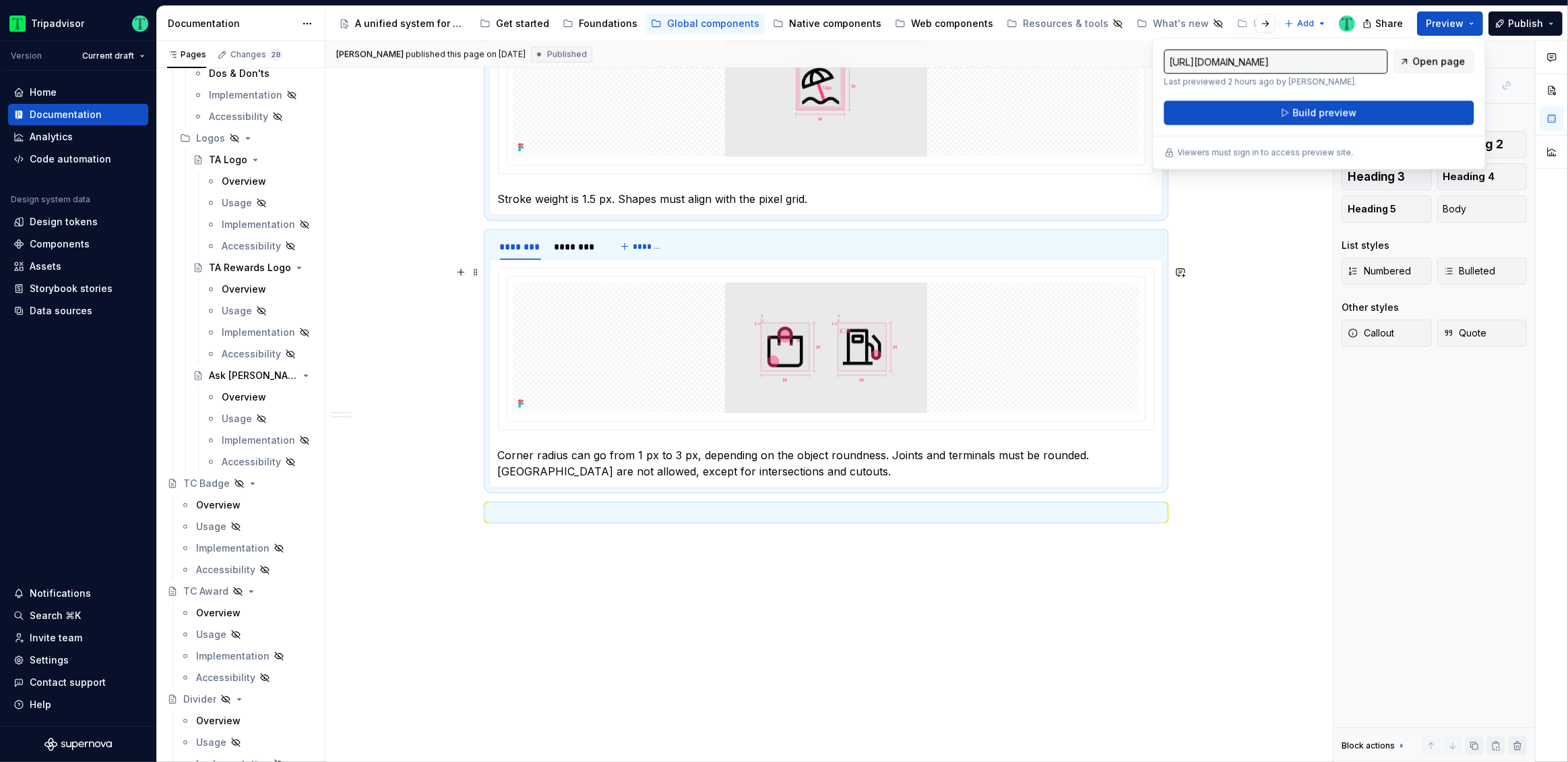
click at [1243, 325] on div "**********" at bounding box center [829, 402] width 1008 height 721
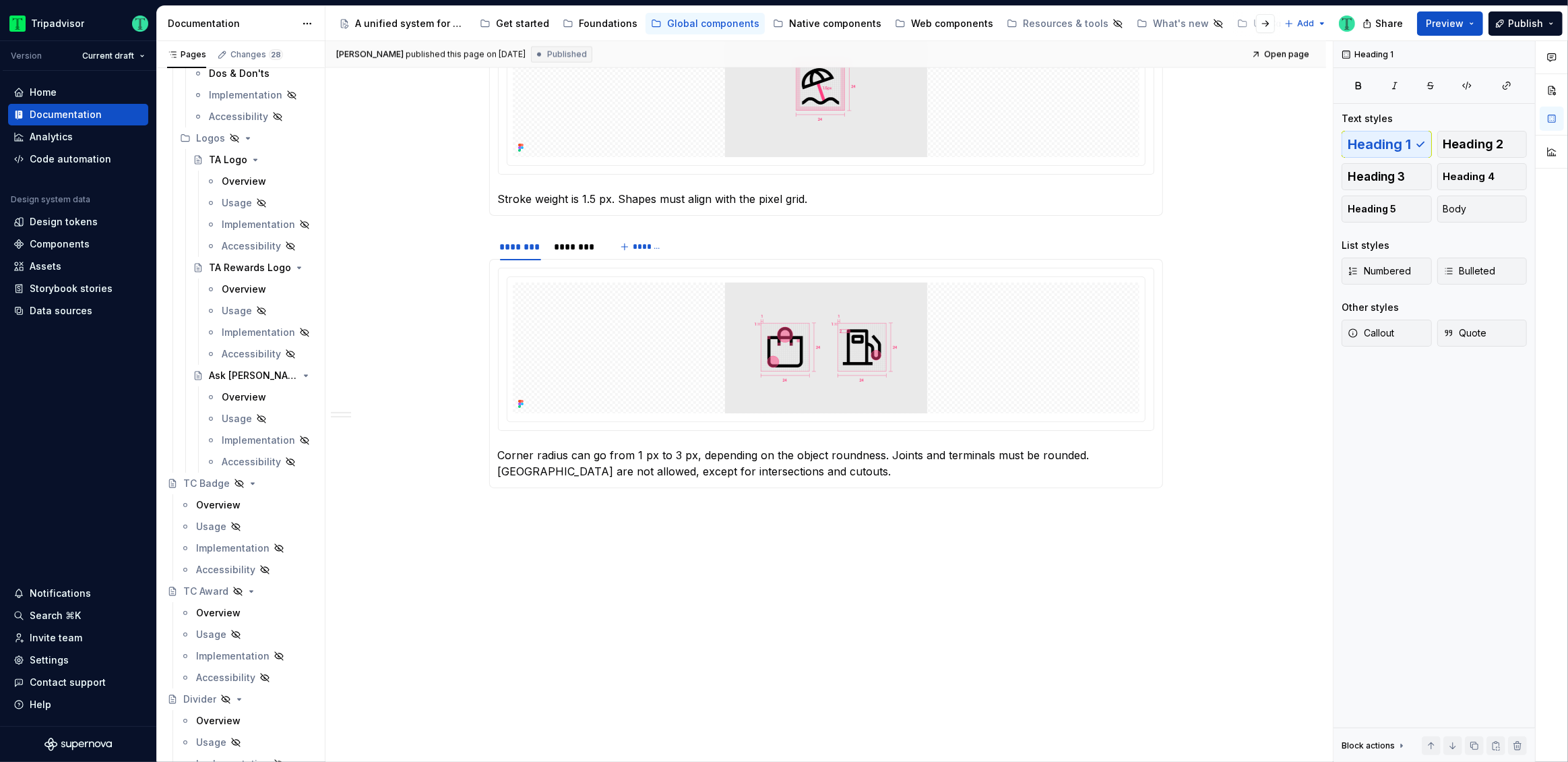
click at [1280, 68] on div "Brandon Shefton published this page on September 25, 2025 Published Open page" at bounding box center [826, 55] width 1001 height 27
click at [1472, 19] on button "Preview" at bounding box center [1451, 24] width 66 height 25
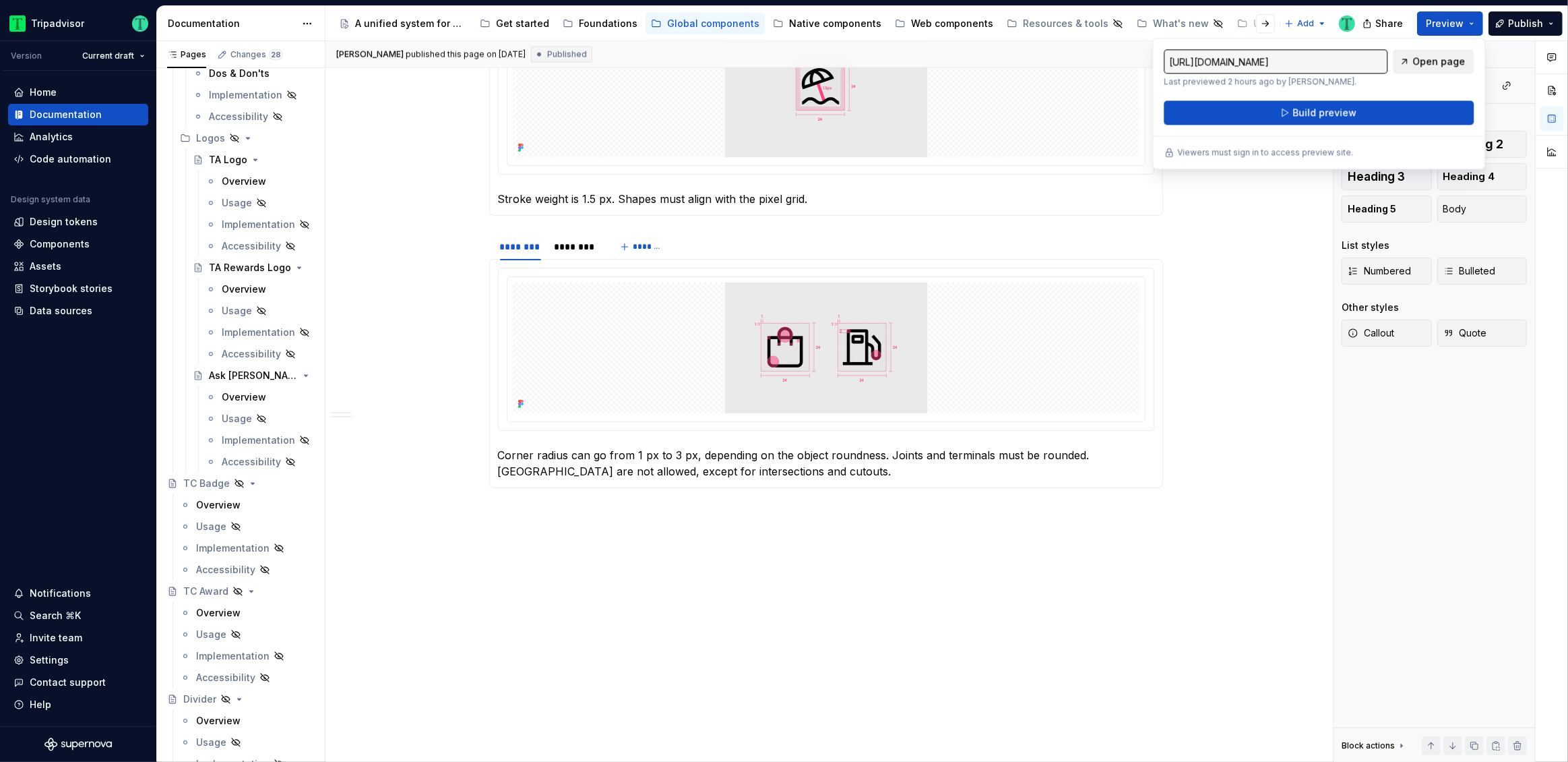
click at [1431, 58] on span "Open page" at bounding box center [1439, 62] width 52 height 14
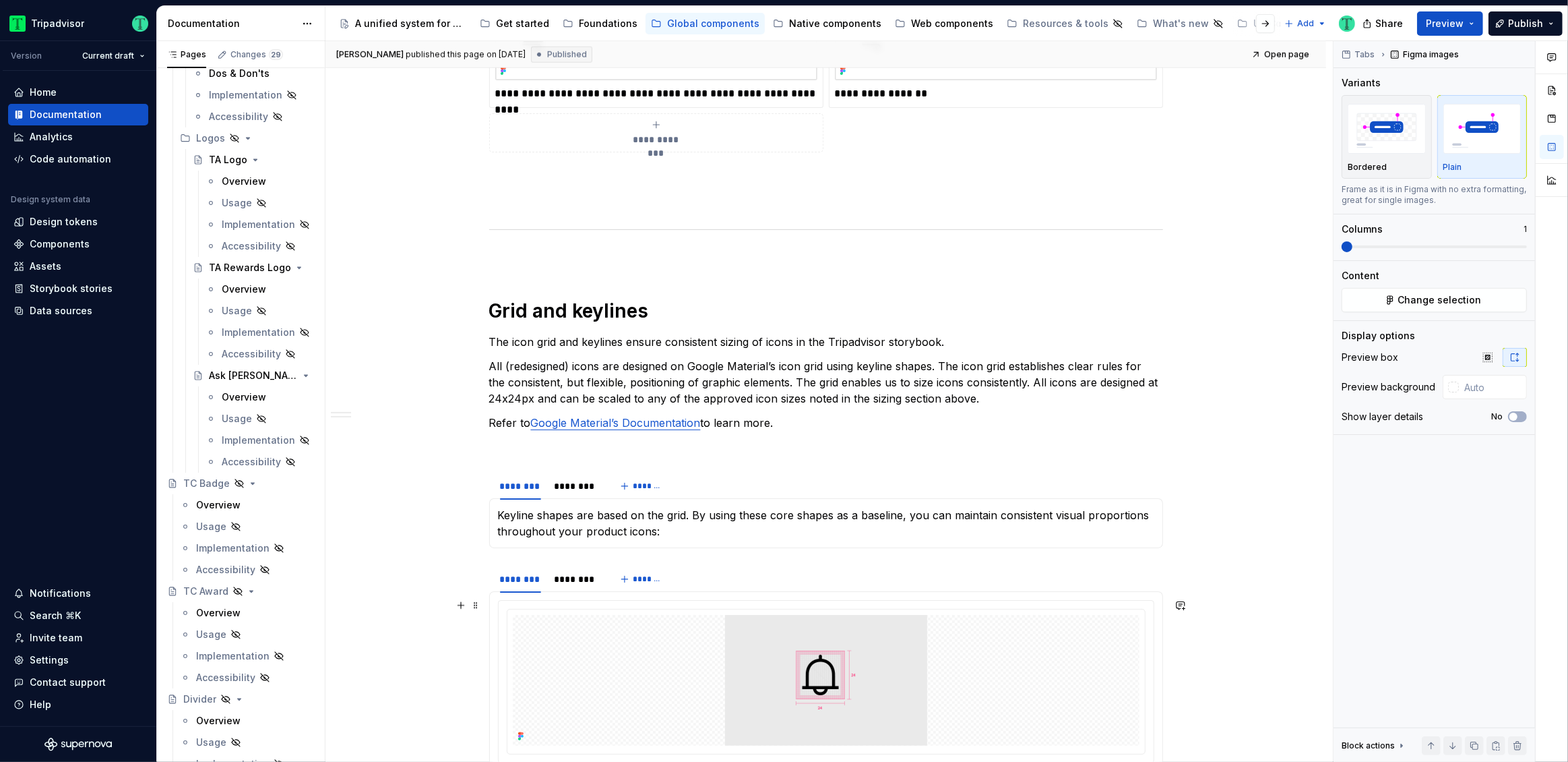
scroll to position [0, 0]
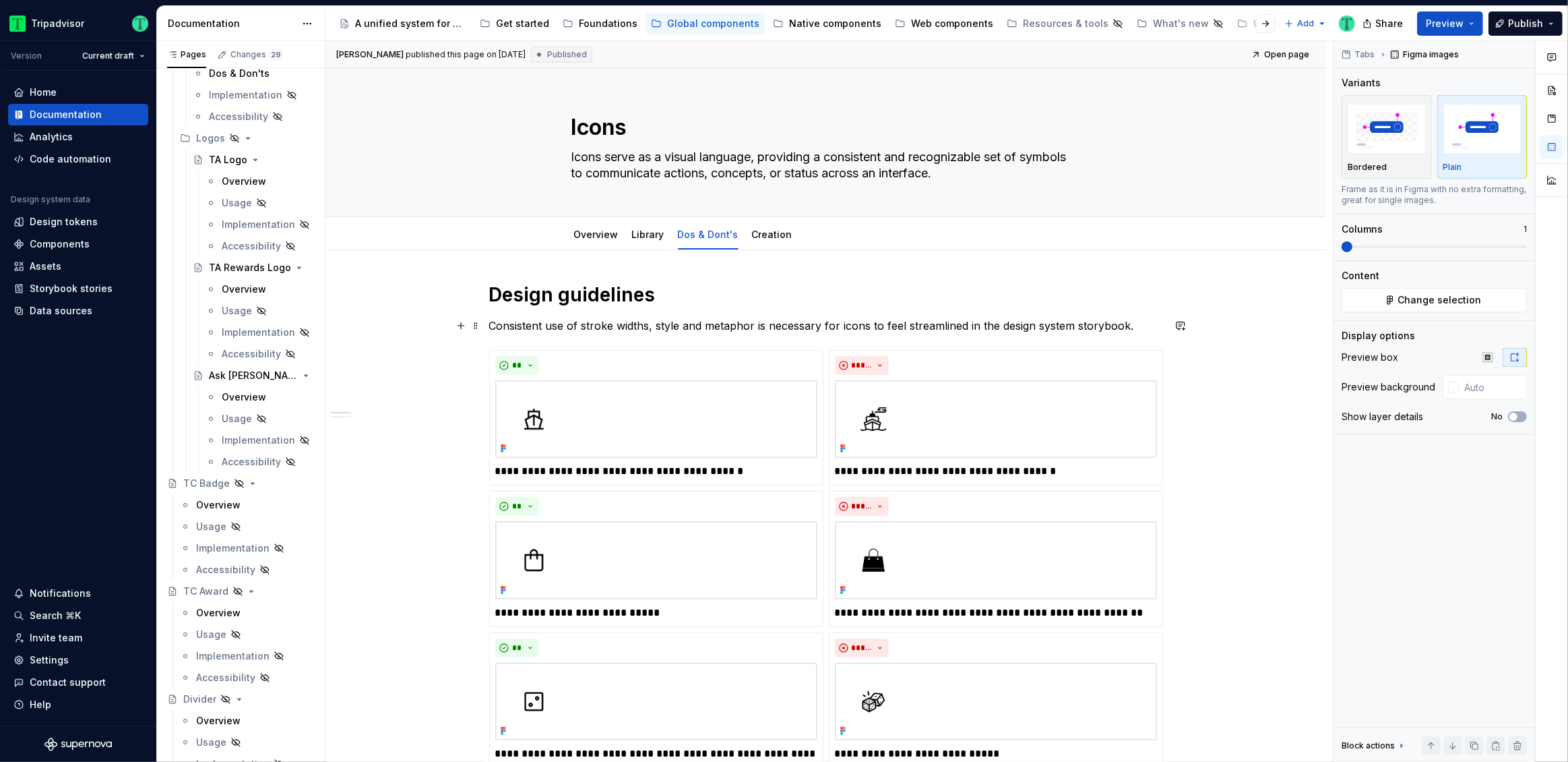
click at [1090, 326] on p "Consistent use of stroke widths, style and metaphor is necessary for icons to f…" at bounding box center [826, 325] width 674 height 16
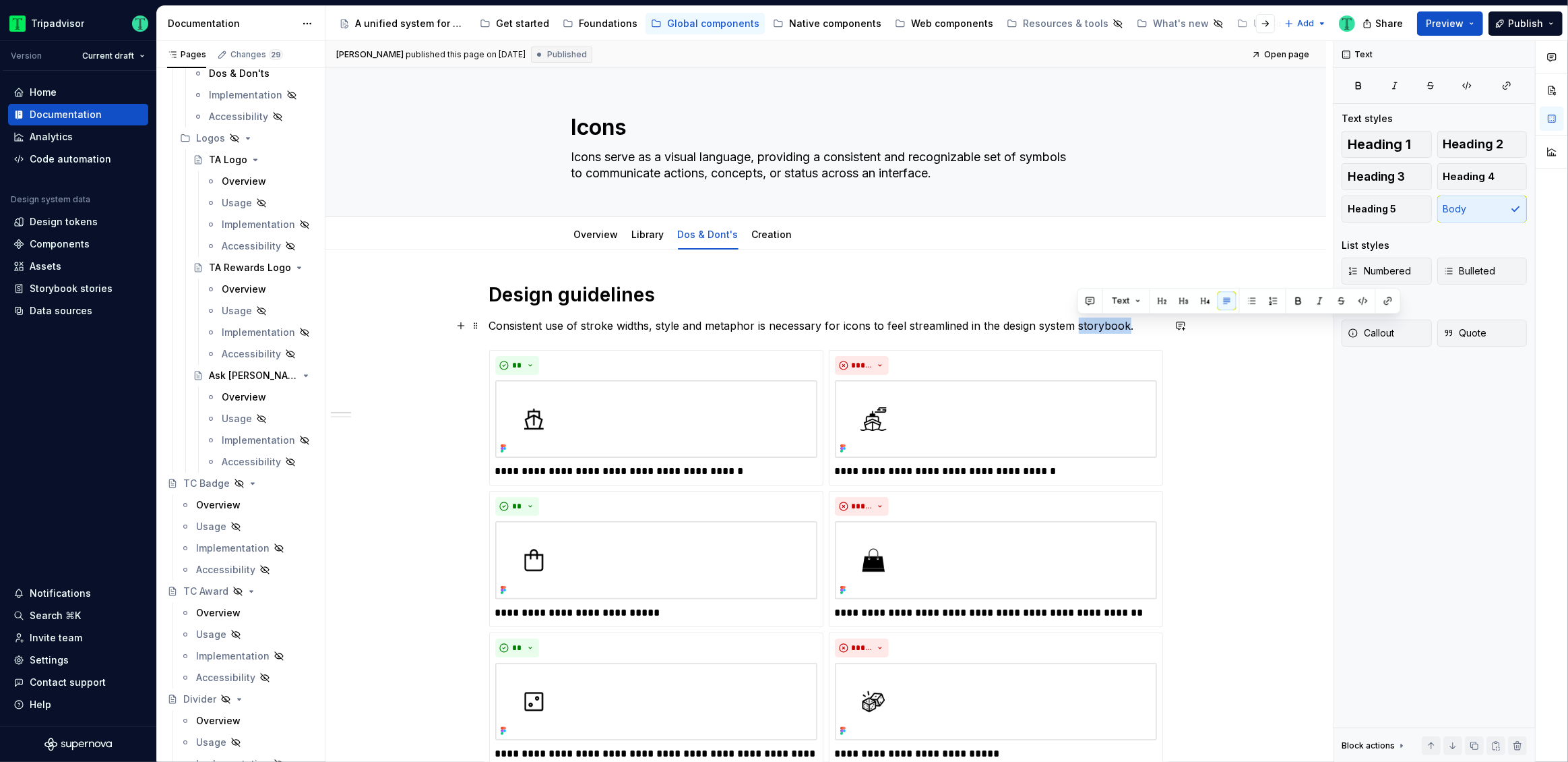
click at [1090, 326] on p "Consistent use of stroke widths, style and metaphor is necessary for icons to f…" at bounding box center [826, 325] width 674 height 16
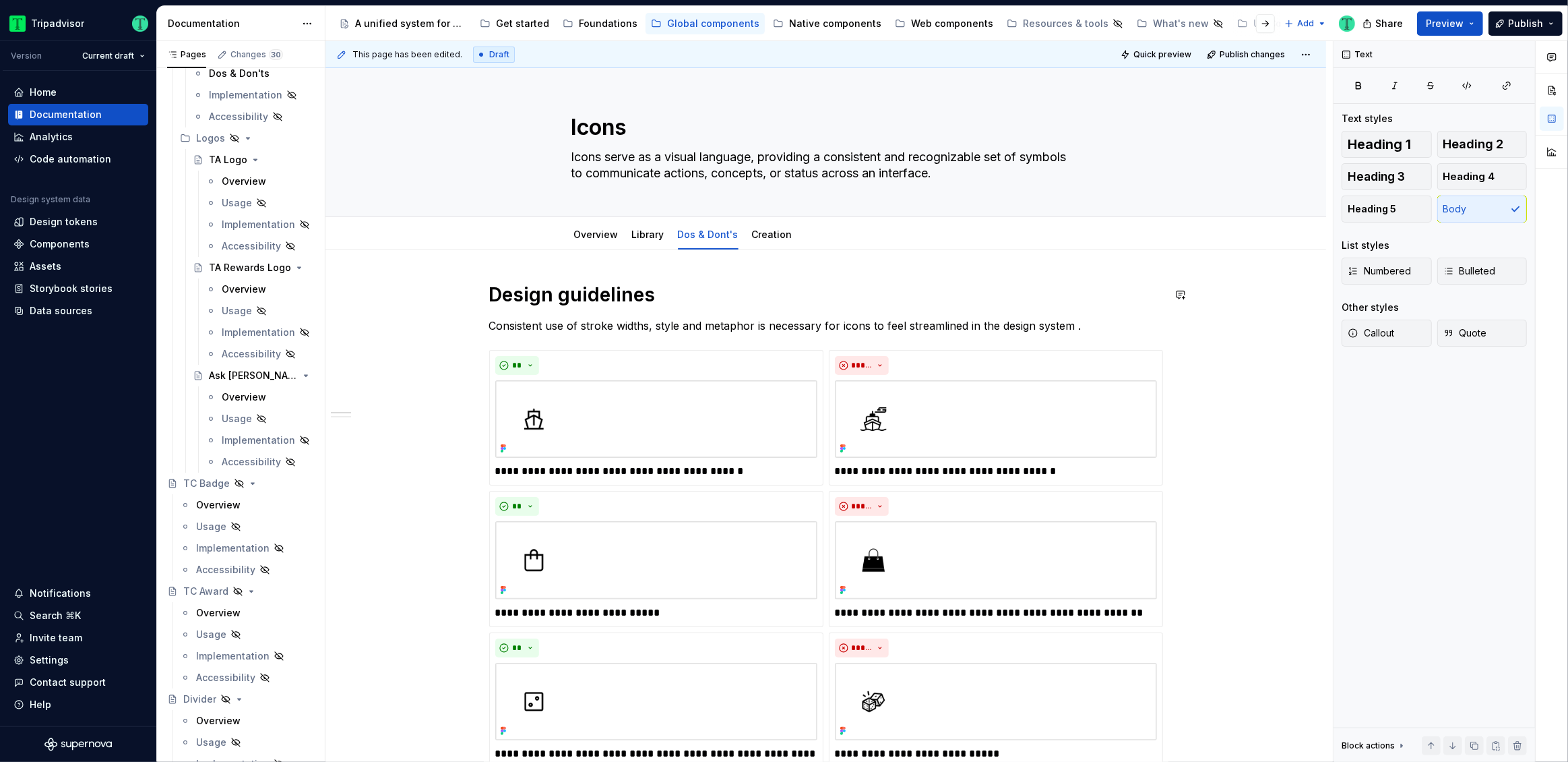
type textarea "*"
click at [685, 330] on p "Consistent use of stroke widths, style and metaphor is necessary for icons to f…" at bounding box center [826, 325] width 674 height 16
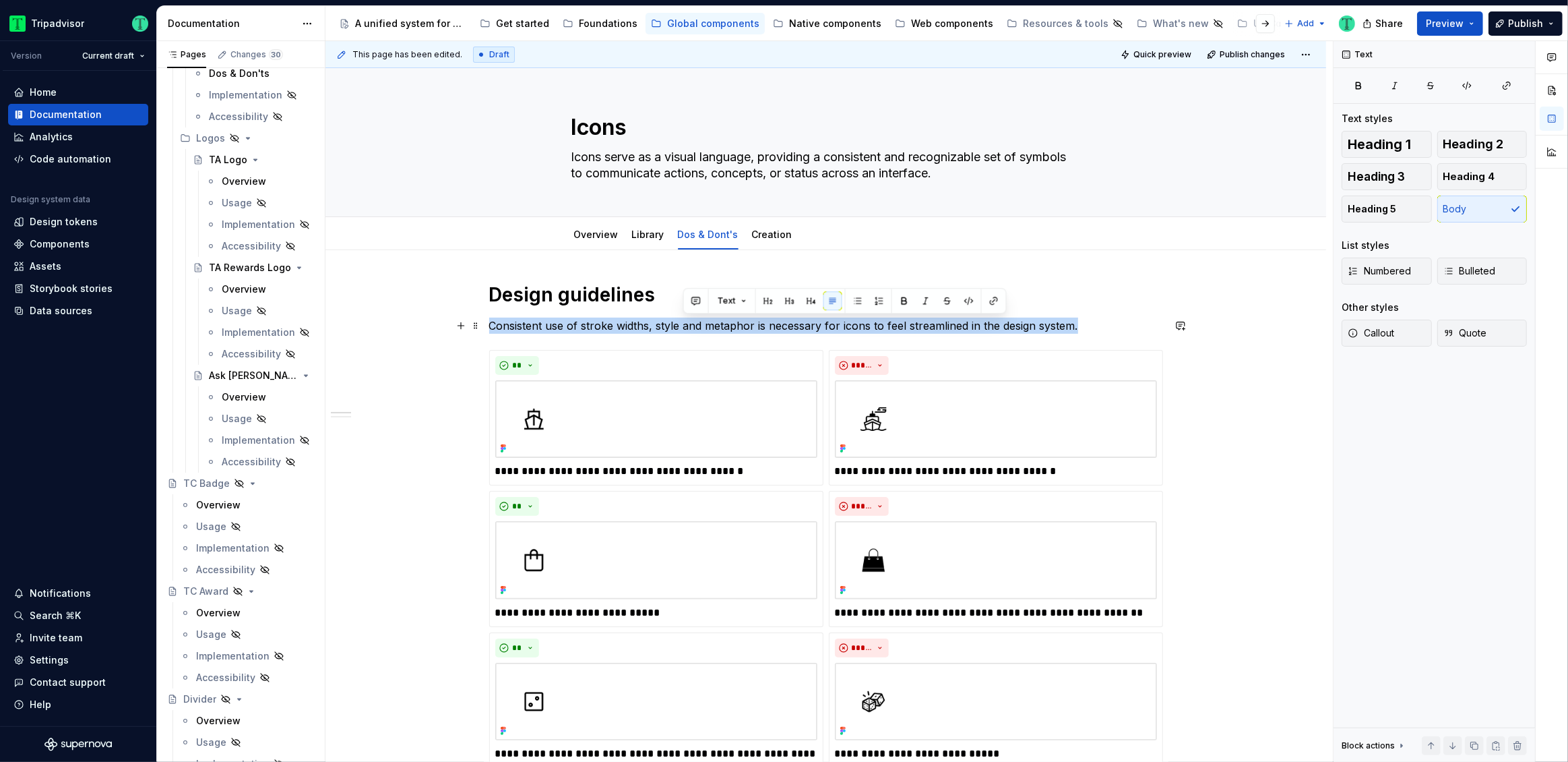
click at [685, 330] on p "Consistent use of stroke widths, style and metaphor is necessary for icons to f…" at bounding box center [826, 325] width 674 height 16
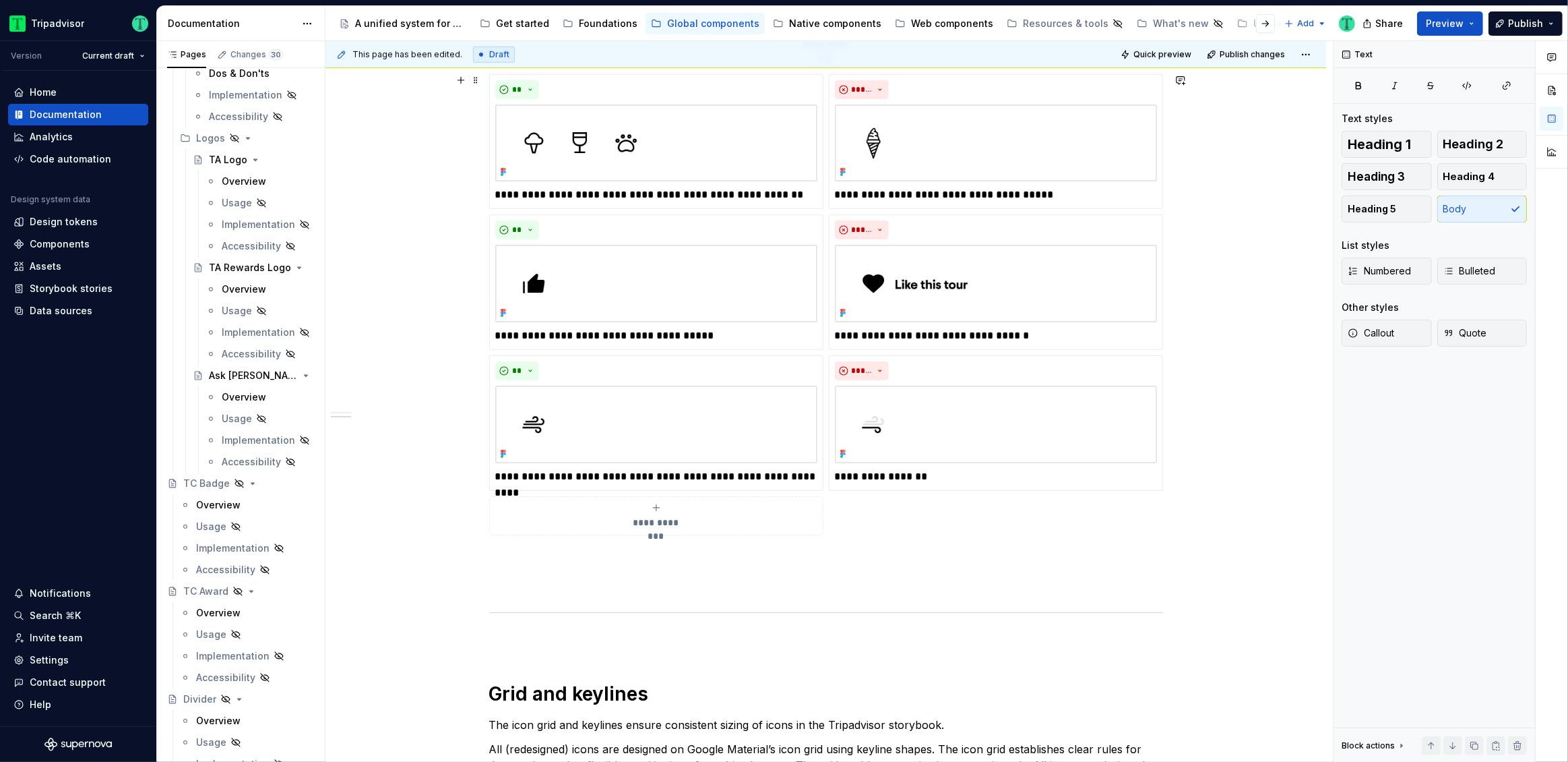
scroll to position [901, 0]
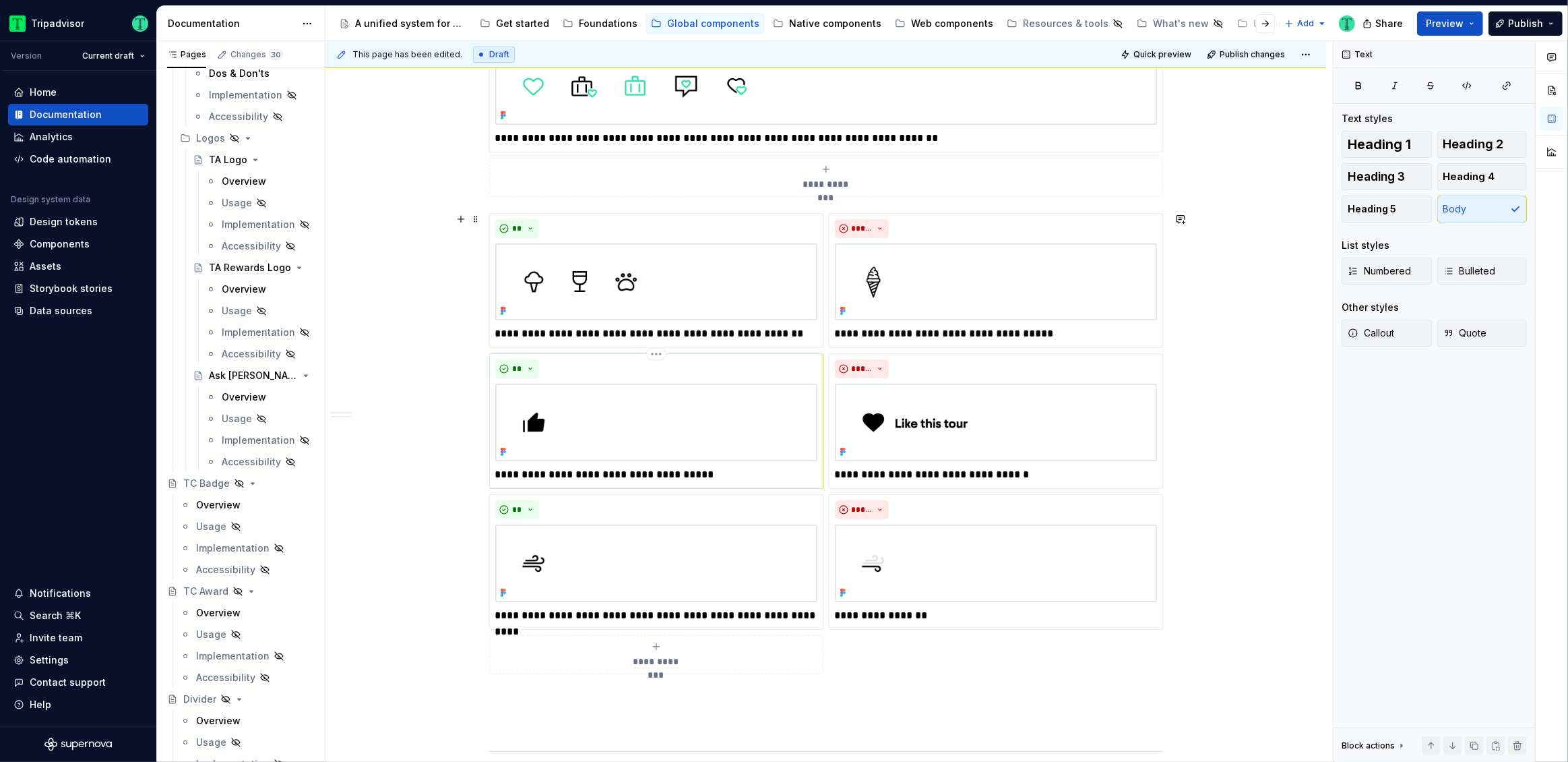
click at [604, 478] on p "**********" at bounding box center [656, 474] width 322 height 16
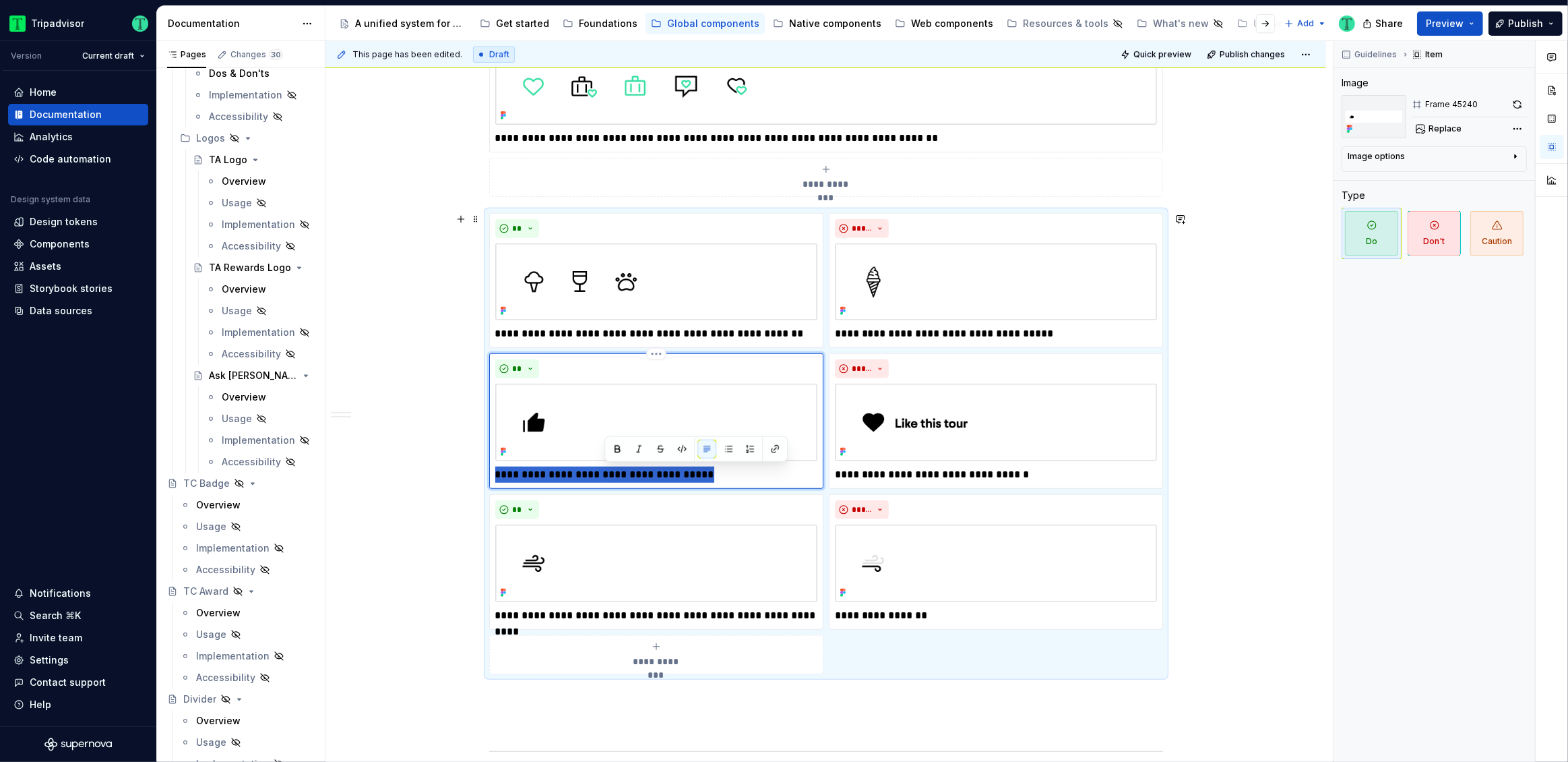
click at [604, 478] on p "**********" at bounding box center [656, 474] width 322 height 16
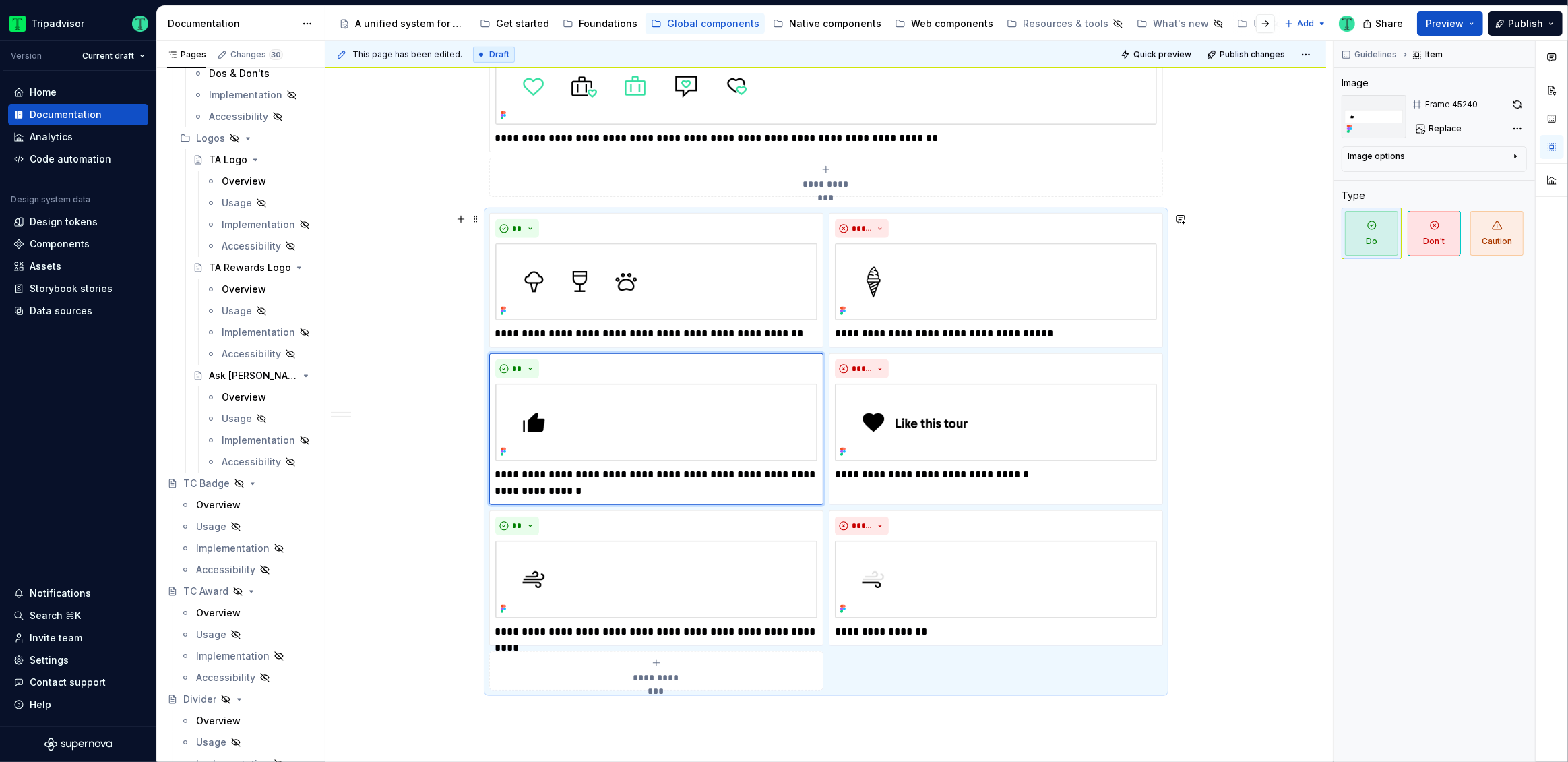
click at [380, 536] on div "**********" at bounding box center [829, 402] width 1008 height 721
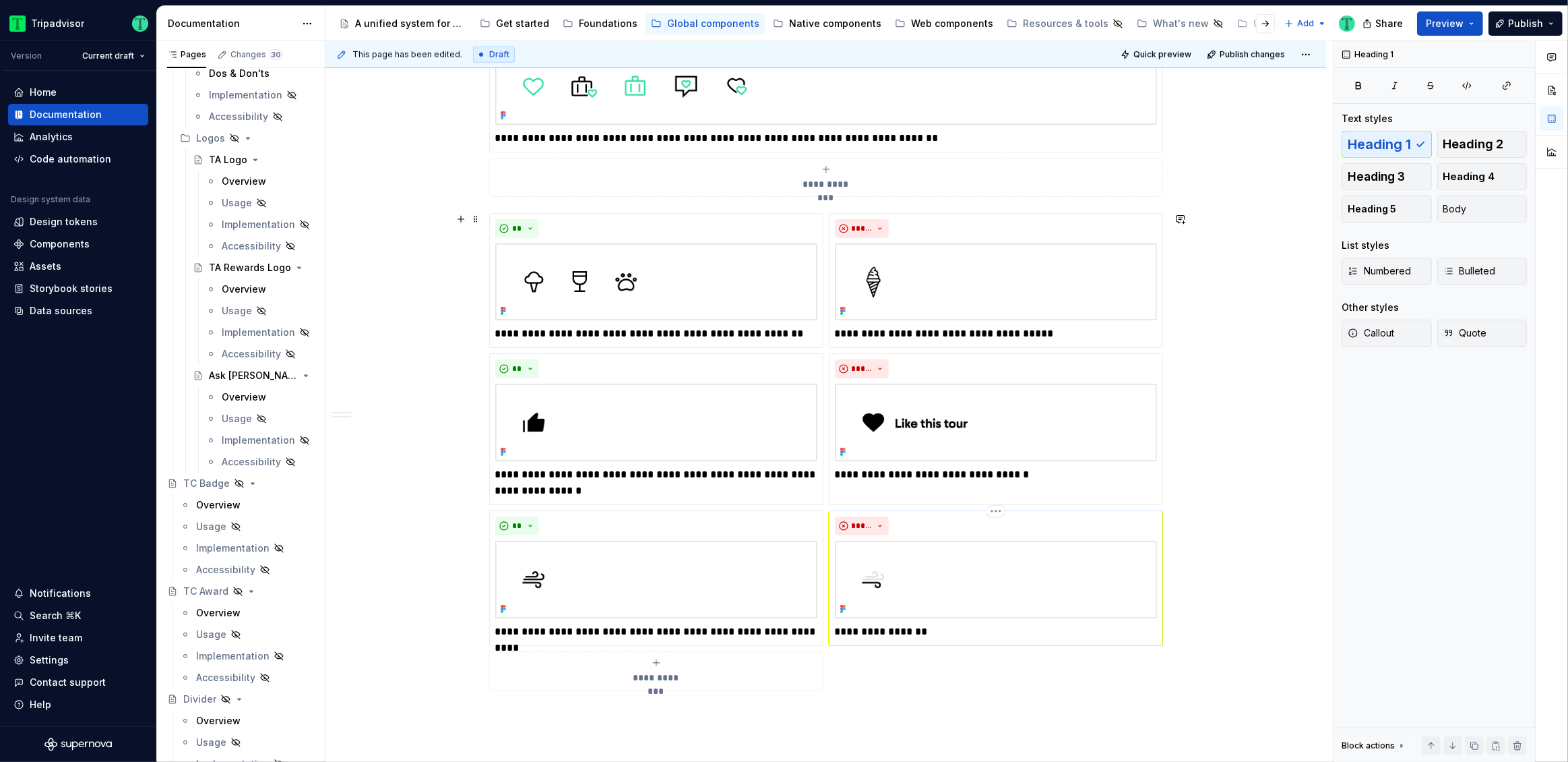
click at [839, 628] on p "**********" at bounding box center [996, 631] width 322 height 16
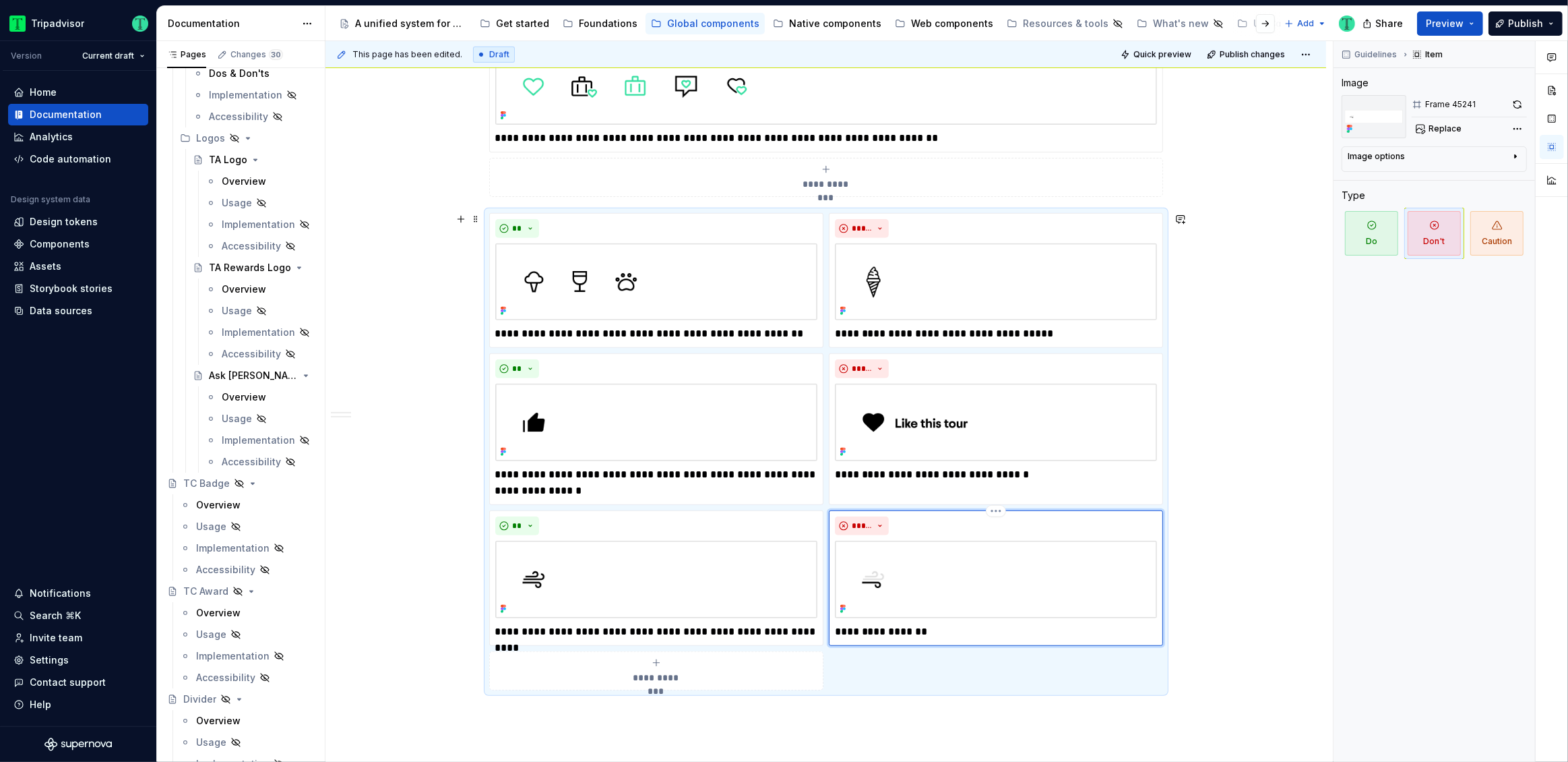
type textarea "*"
click at [845, 476] on p "**********" at bounding box center [996, 474] width 322 height 16
click at [843, 336] on p "**********" at bounding box center [996, 333] width 322 height 16
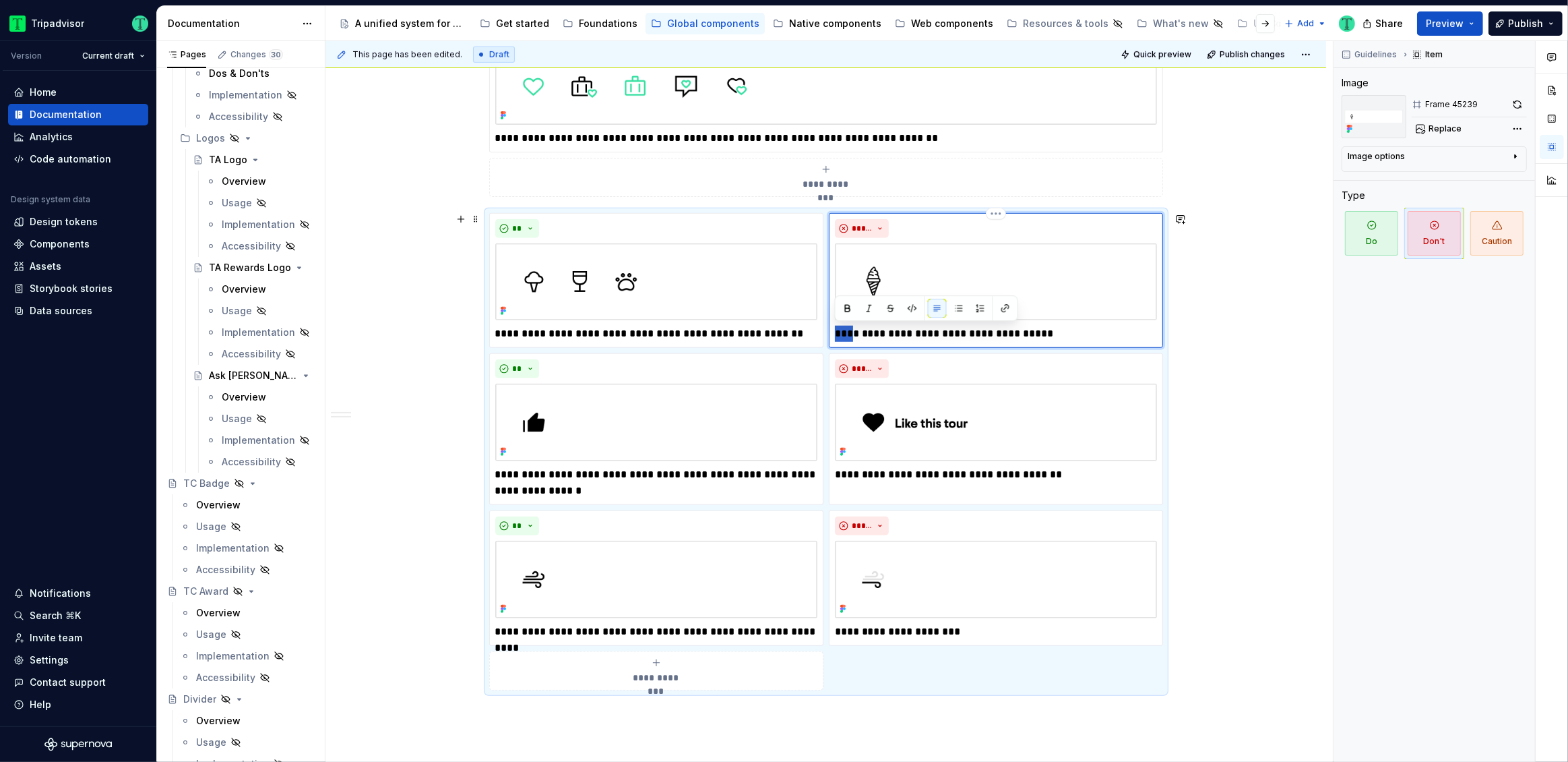
click at [843, 336] on p "**********" at bounding box center [996, 333] width 322 height 16
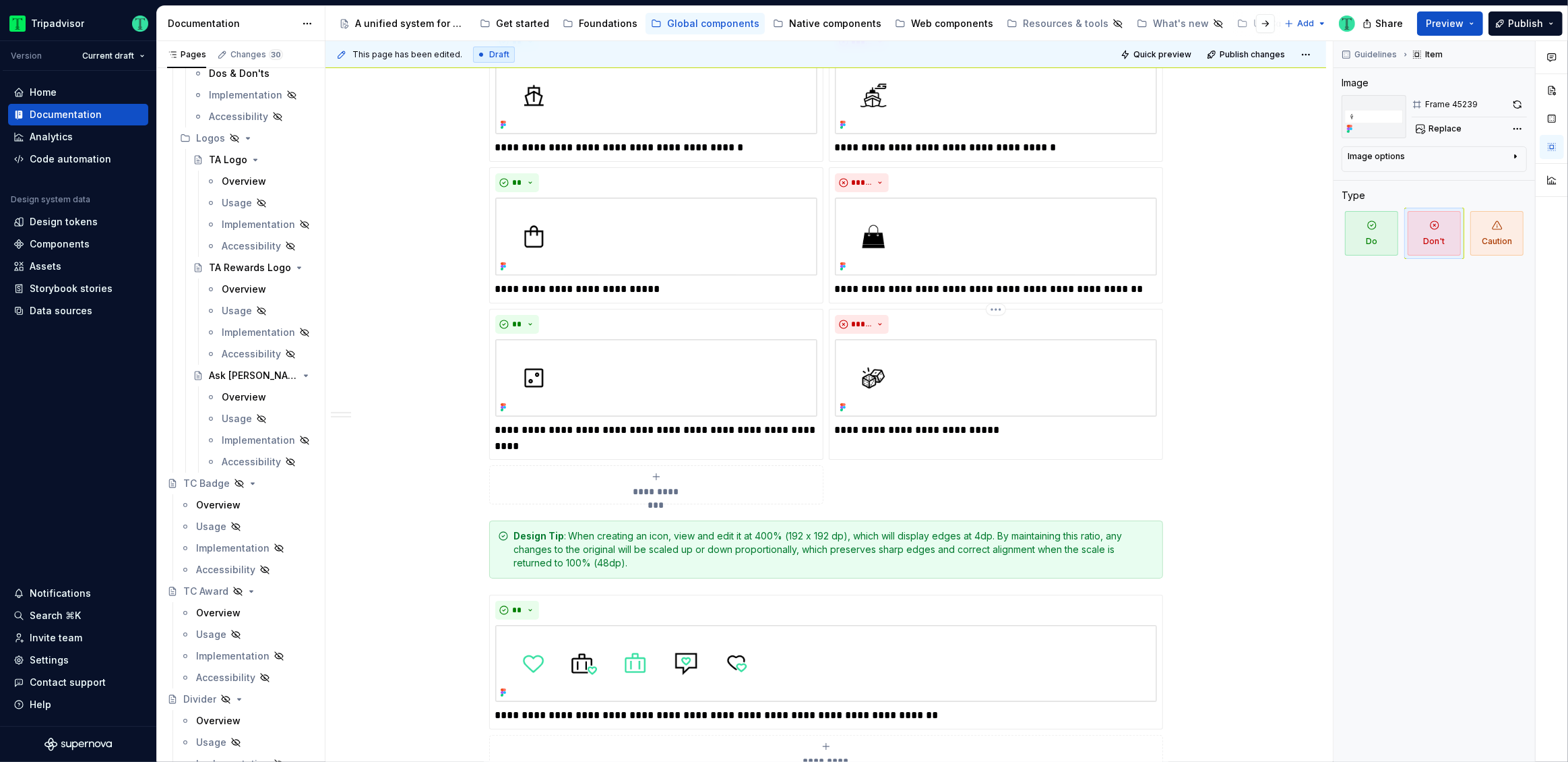
scroll to position [291, 0]
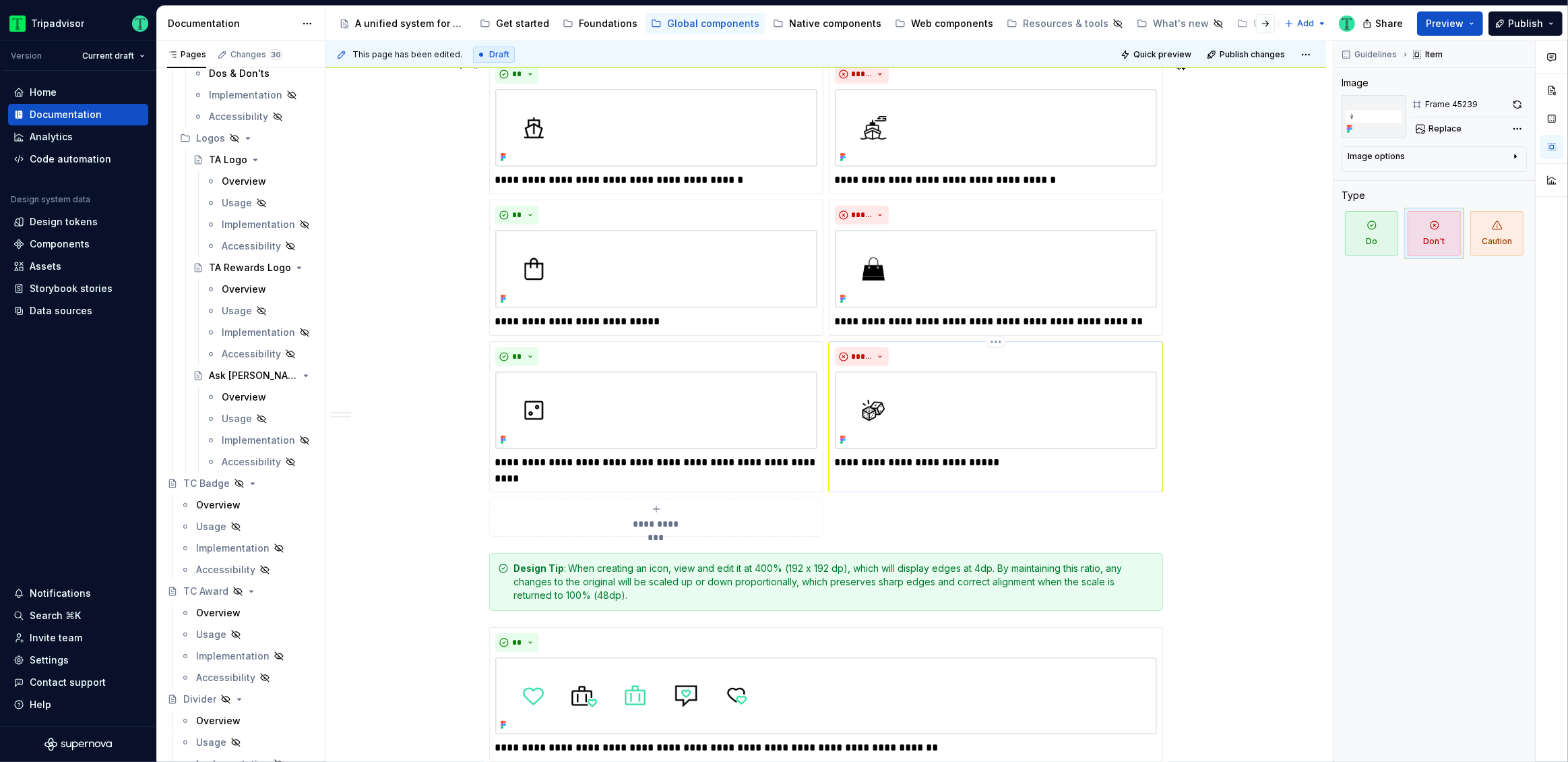
click at [850, 463] on p "**********" at bounding box center [996, 462] width 322 height 16
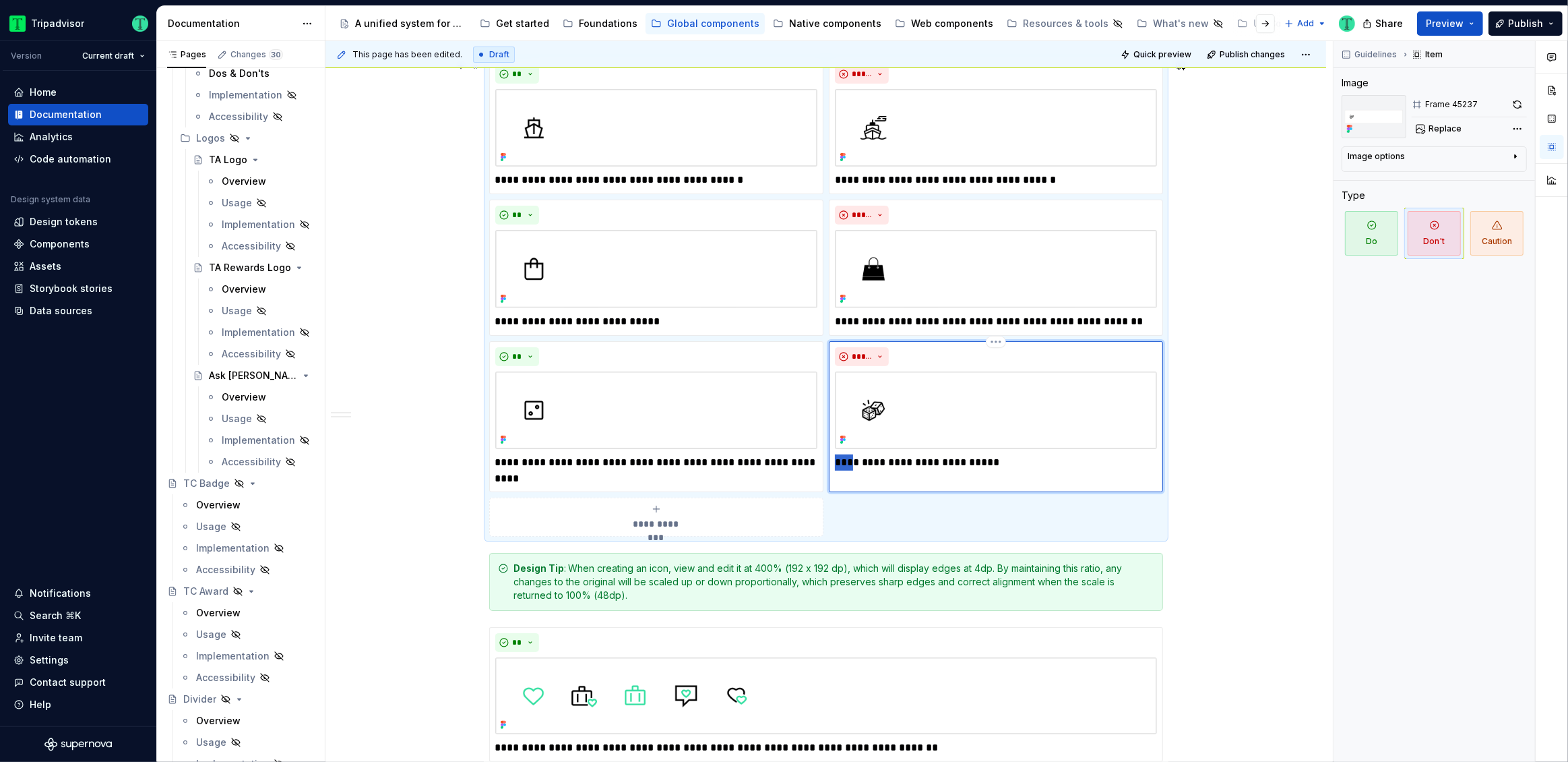
click at [850, 463] on p "**********" at bounding box center [996, 462] width 322 height 16
click at [846, 317] on p "**********" at bounding box center [996, 321] width 322 height 16
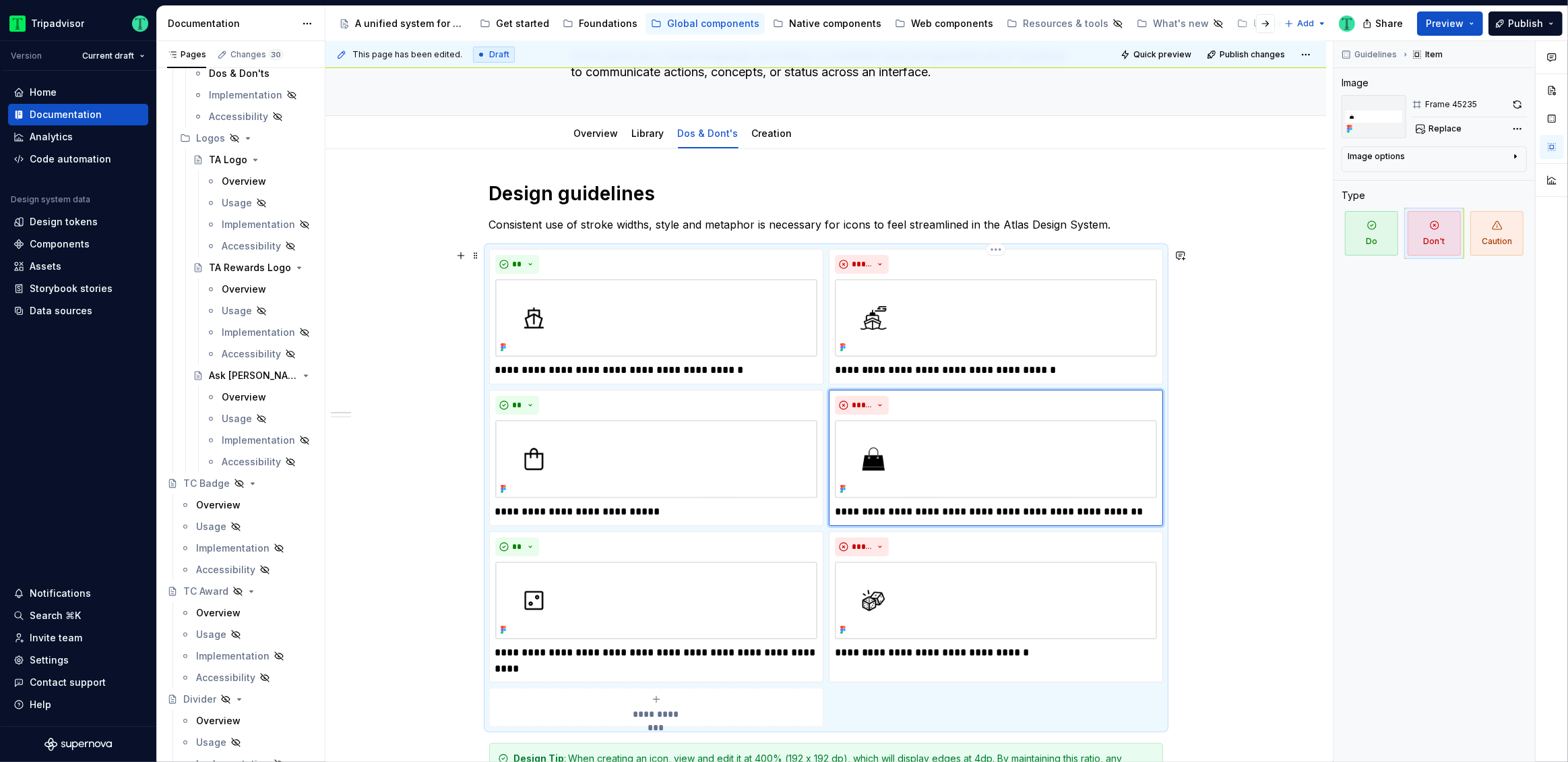
scroll to position [100, 0]
drag, startPoint x: 839, startPoint y: 371, endPoint x: 821, endPoint y: 373, distance: 18.1
click at [821, 373] on div "**********" at bounding box center [826, 489] width 674 height 478
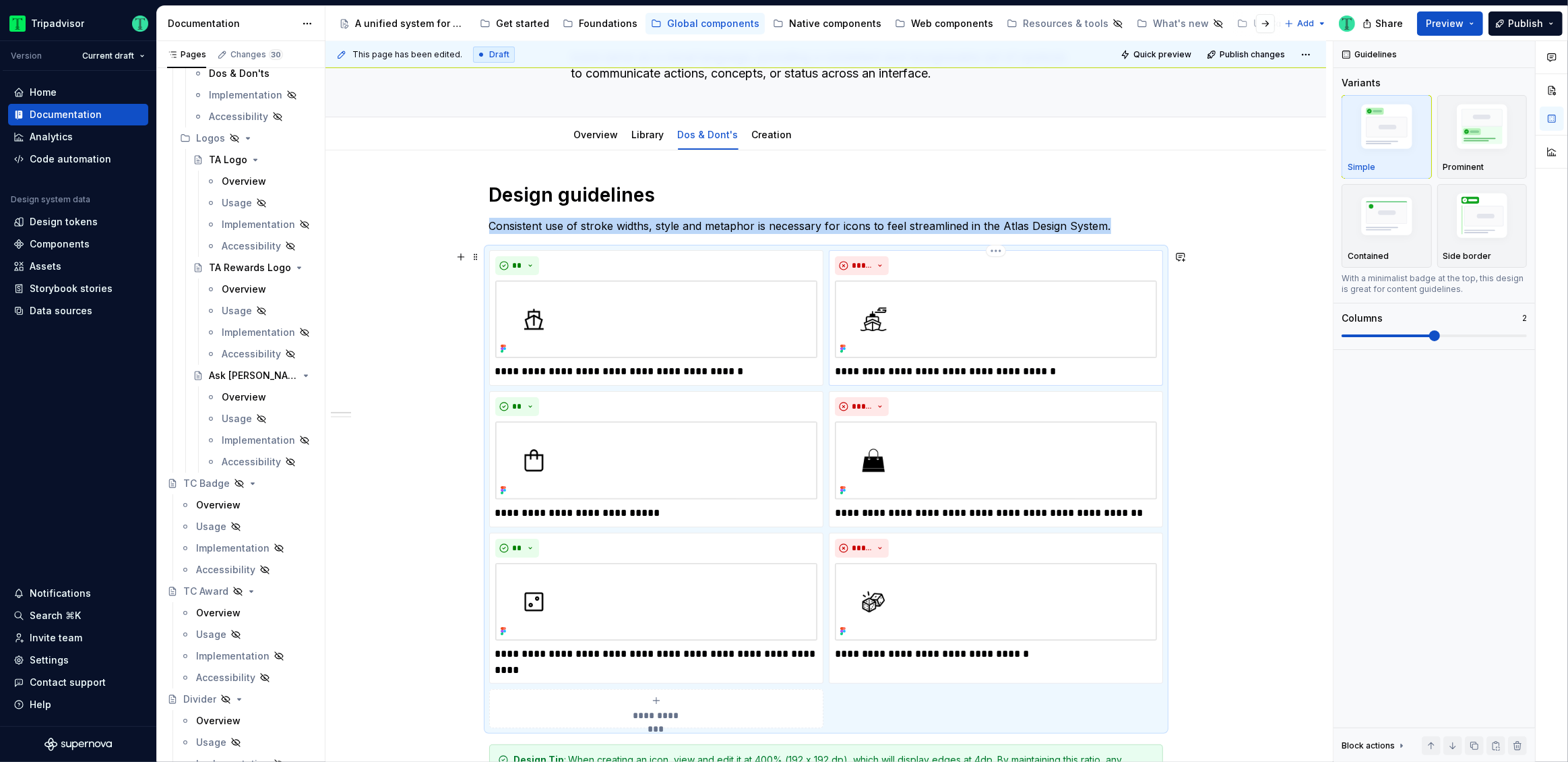
click at [854, 371] on p "**********" at bounding box center [996, 371] width 322 height 16
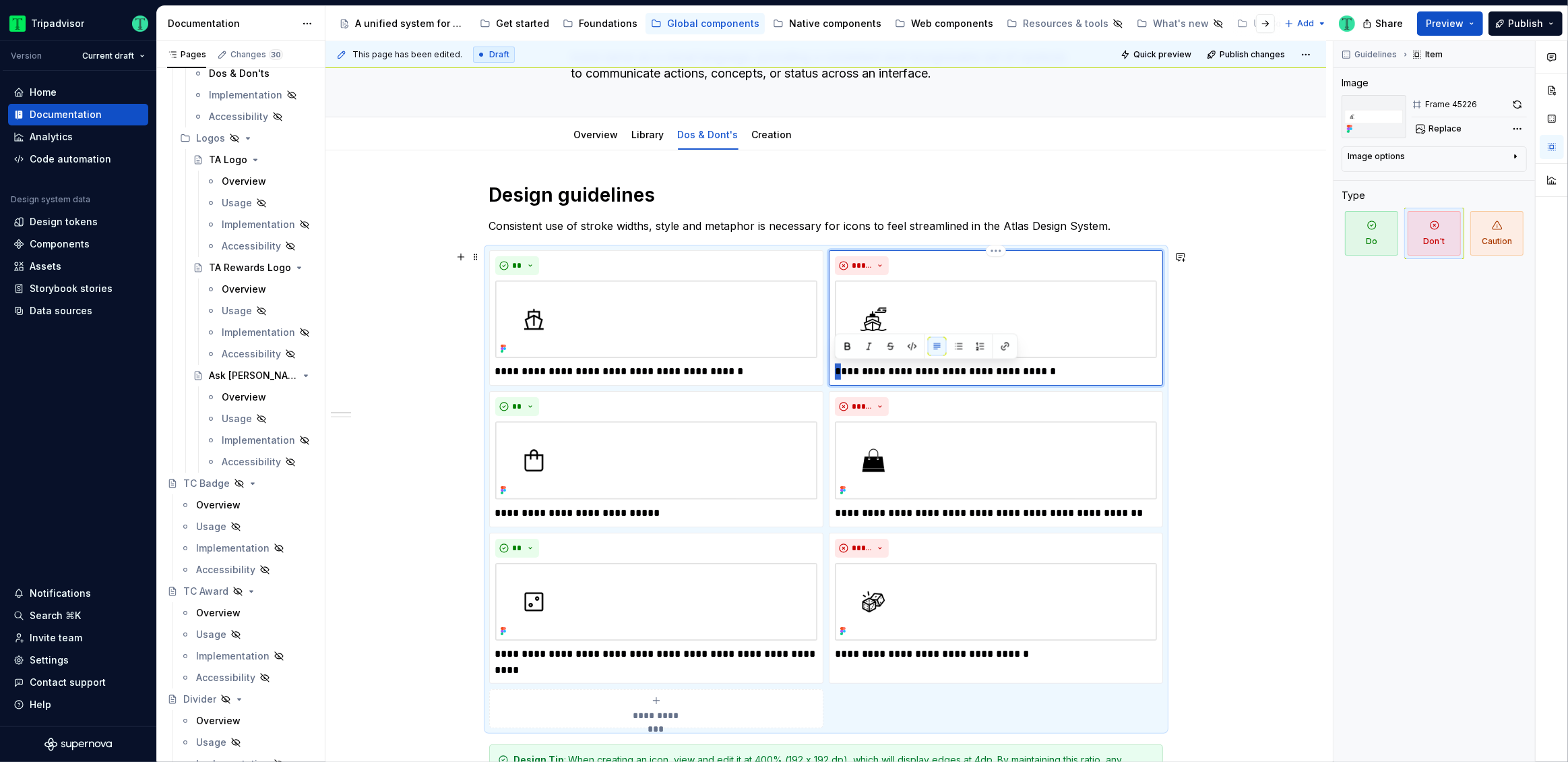
click at [836, 371] on p "**********" at bounding box center [996, 371] width 322 height 16
paste div
type textarea "*"
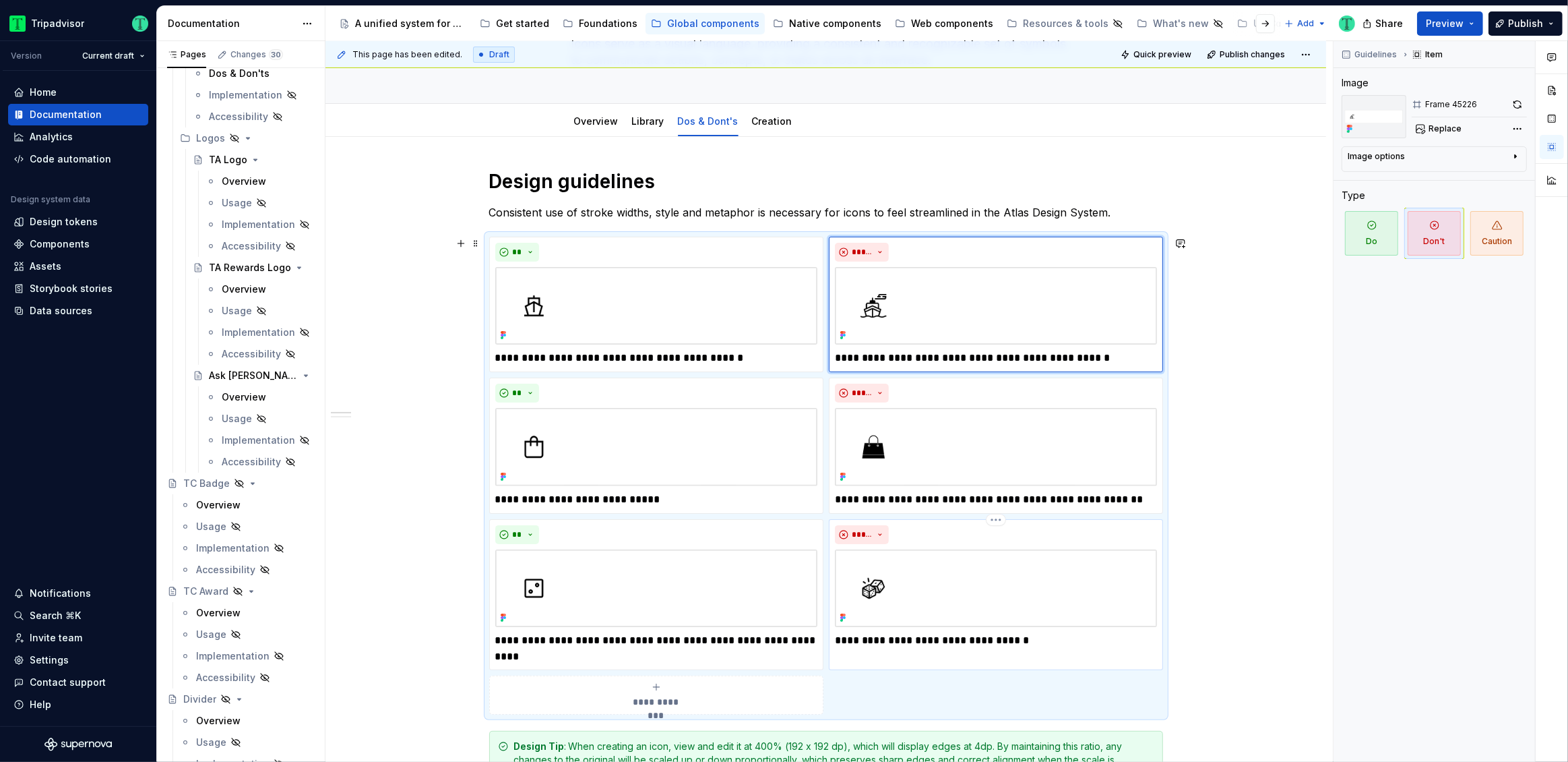
scroll to position [149, 0]
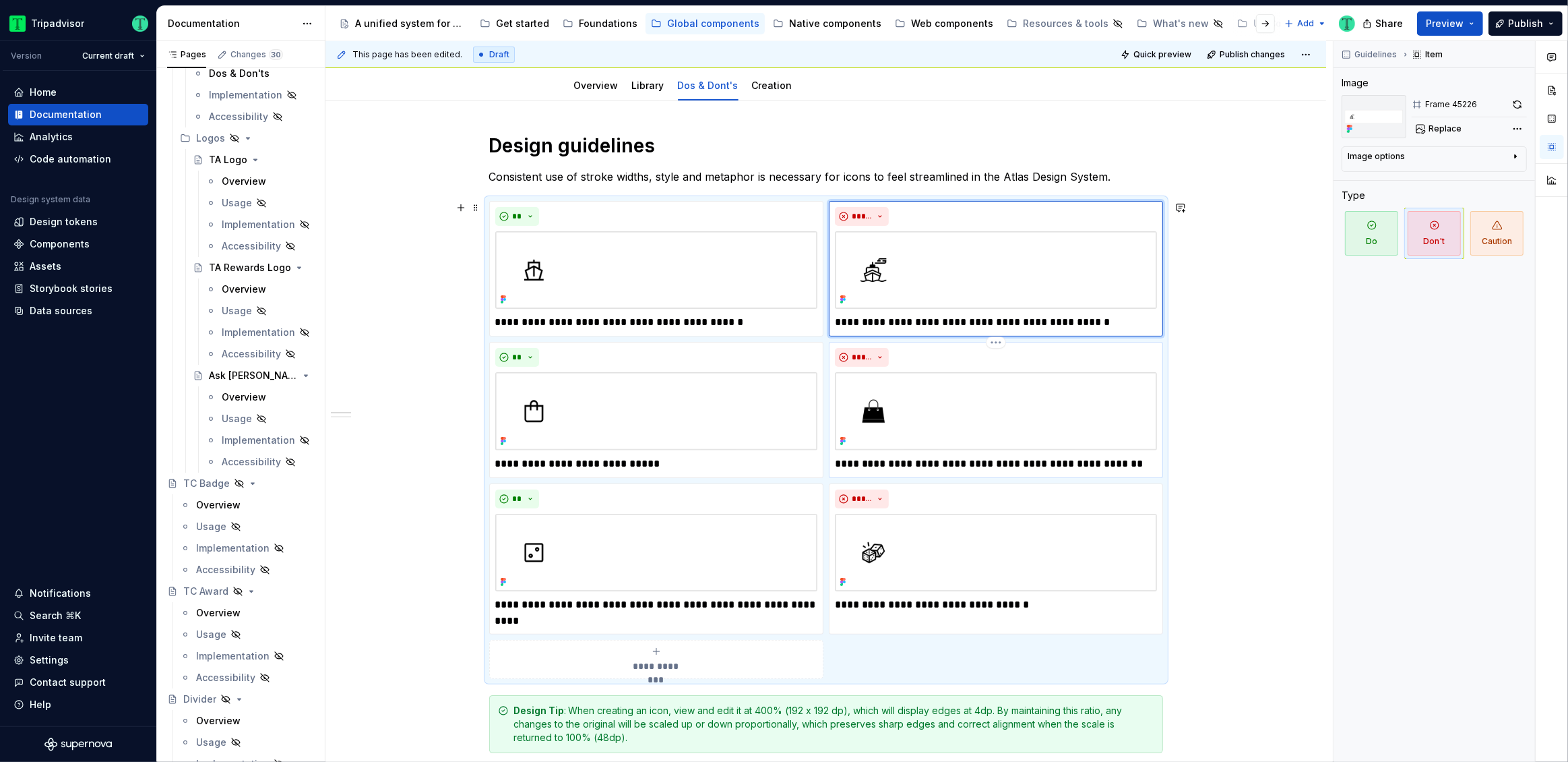
click at [836, 463] on p "**********" at bounding box center [996, 463] width 322 height 16
paste div
type textarea "*"
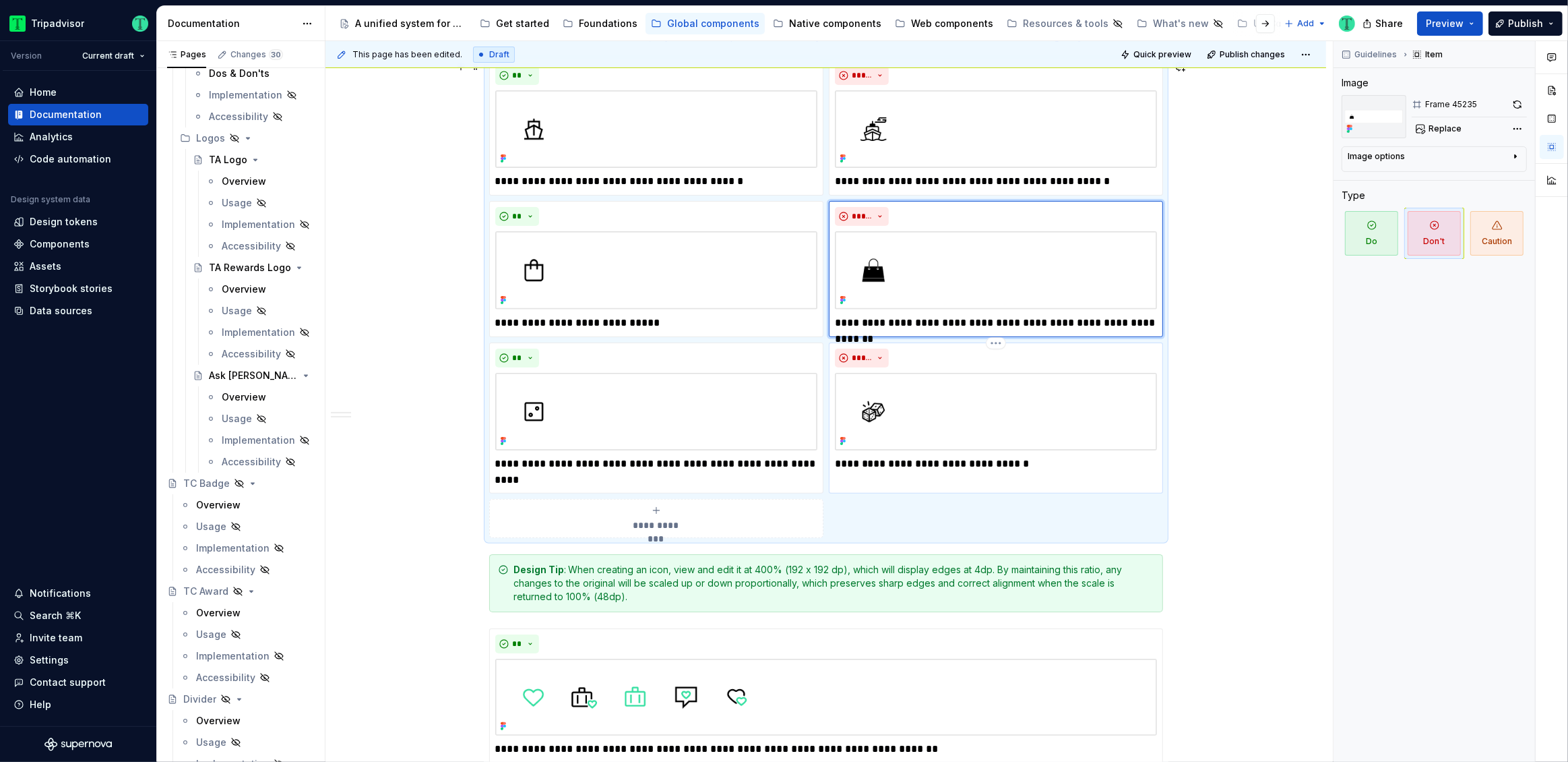
scroll to position [289, 0]
click at [1134, 323] on p "**********" at bounding box center [996, 323] width 322 height 16
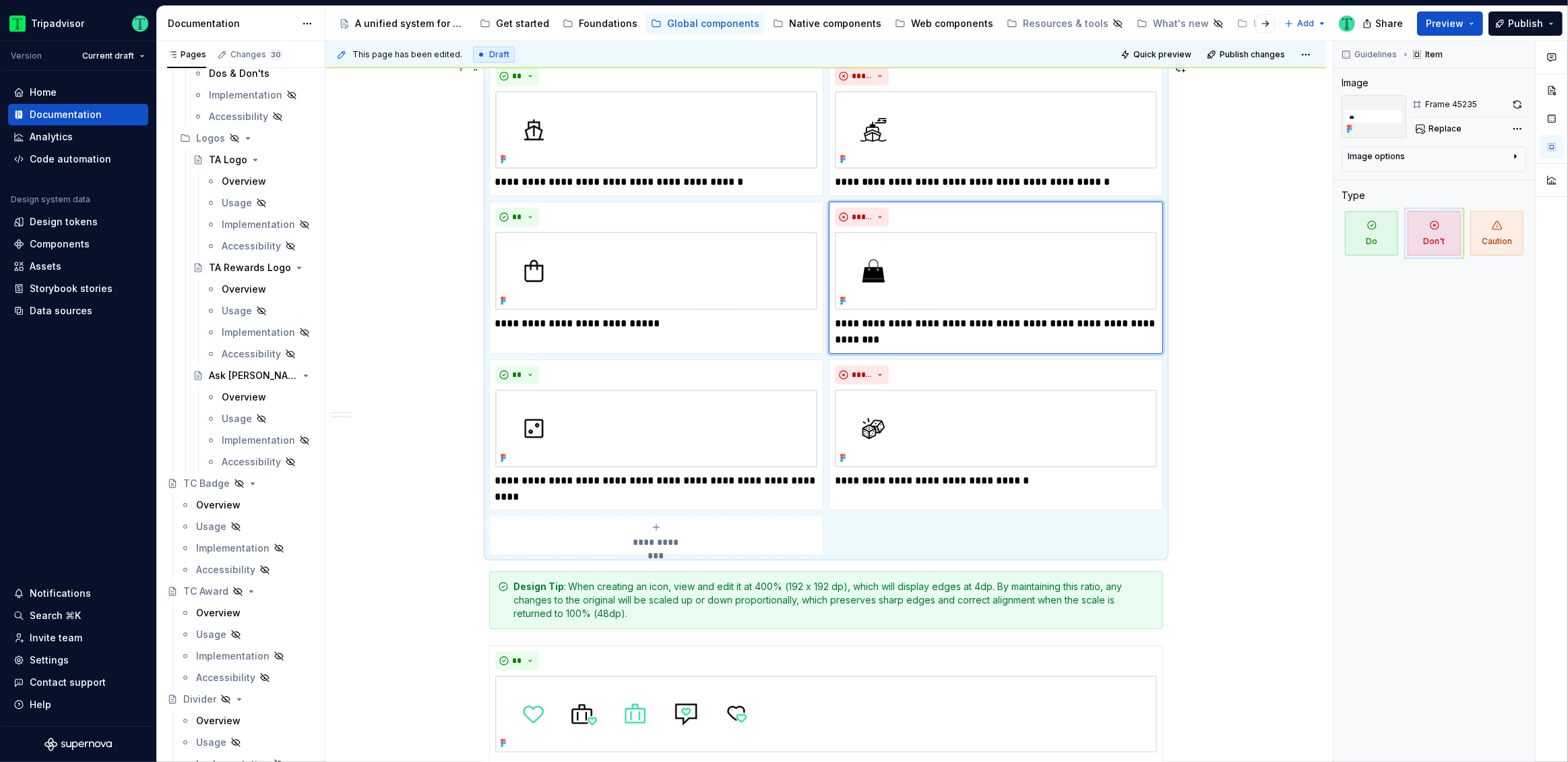
type textarea "*"
click at [1054, 481] on p "**********" at bounding box center [996, 480] width 322 height 16
type textarea "*"
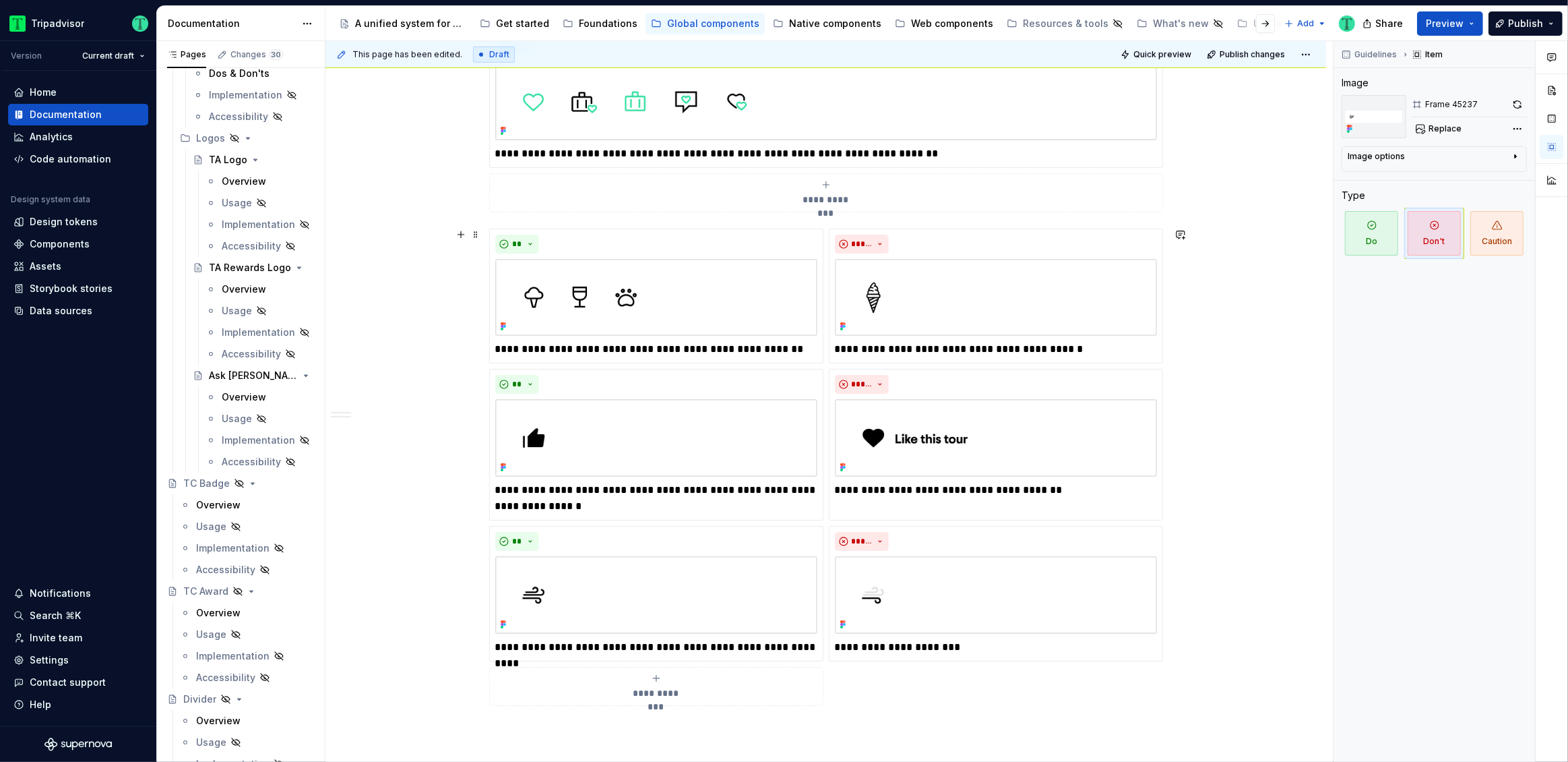
scroll to position [938, 0]
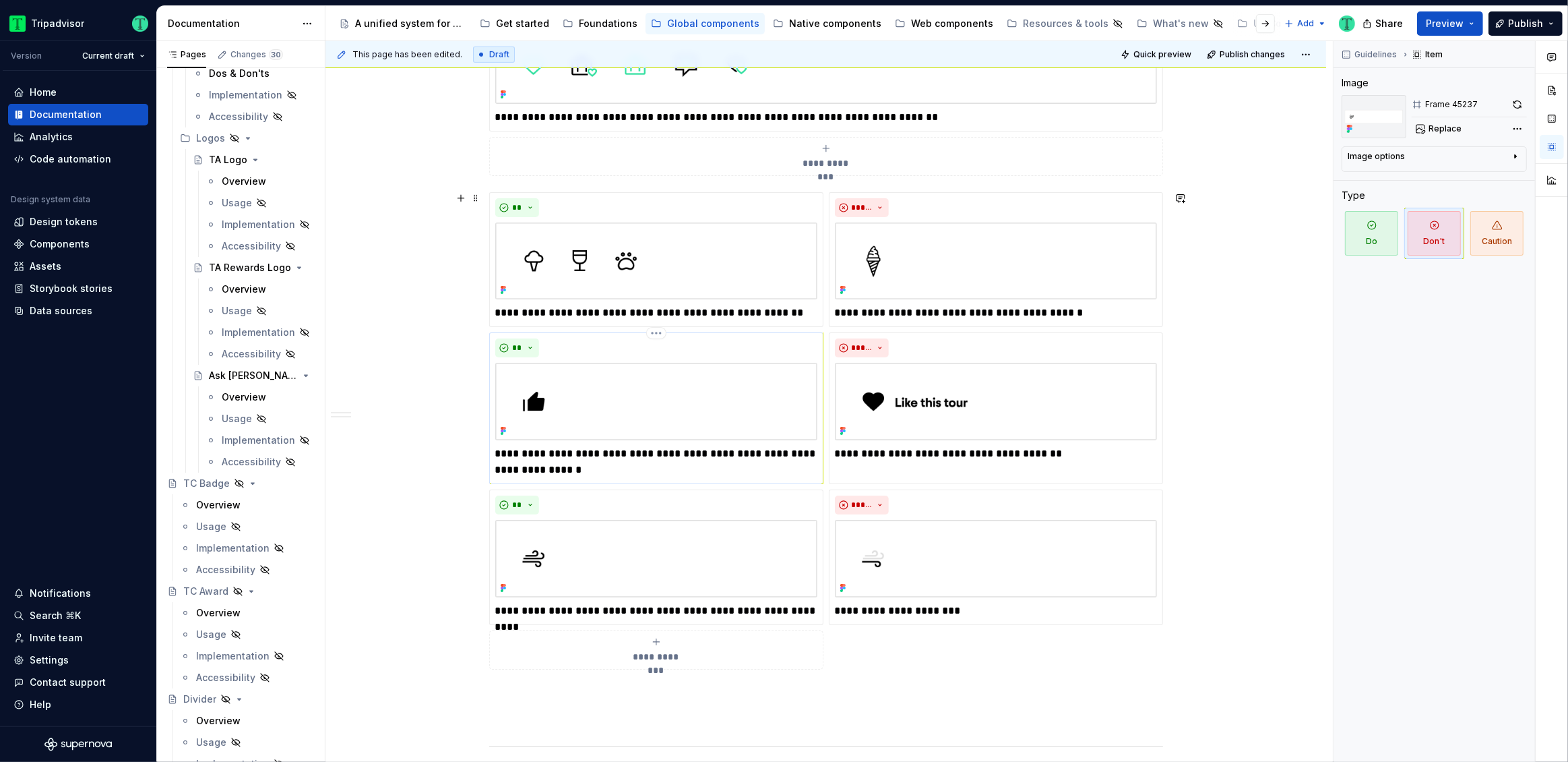
click at [652, 474] on p "**********" at bounding box center [656, 462] width 322 height 32
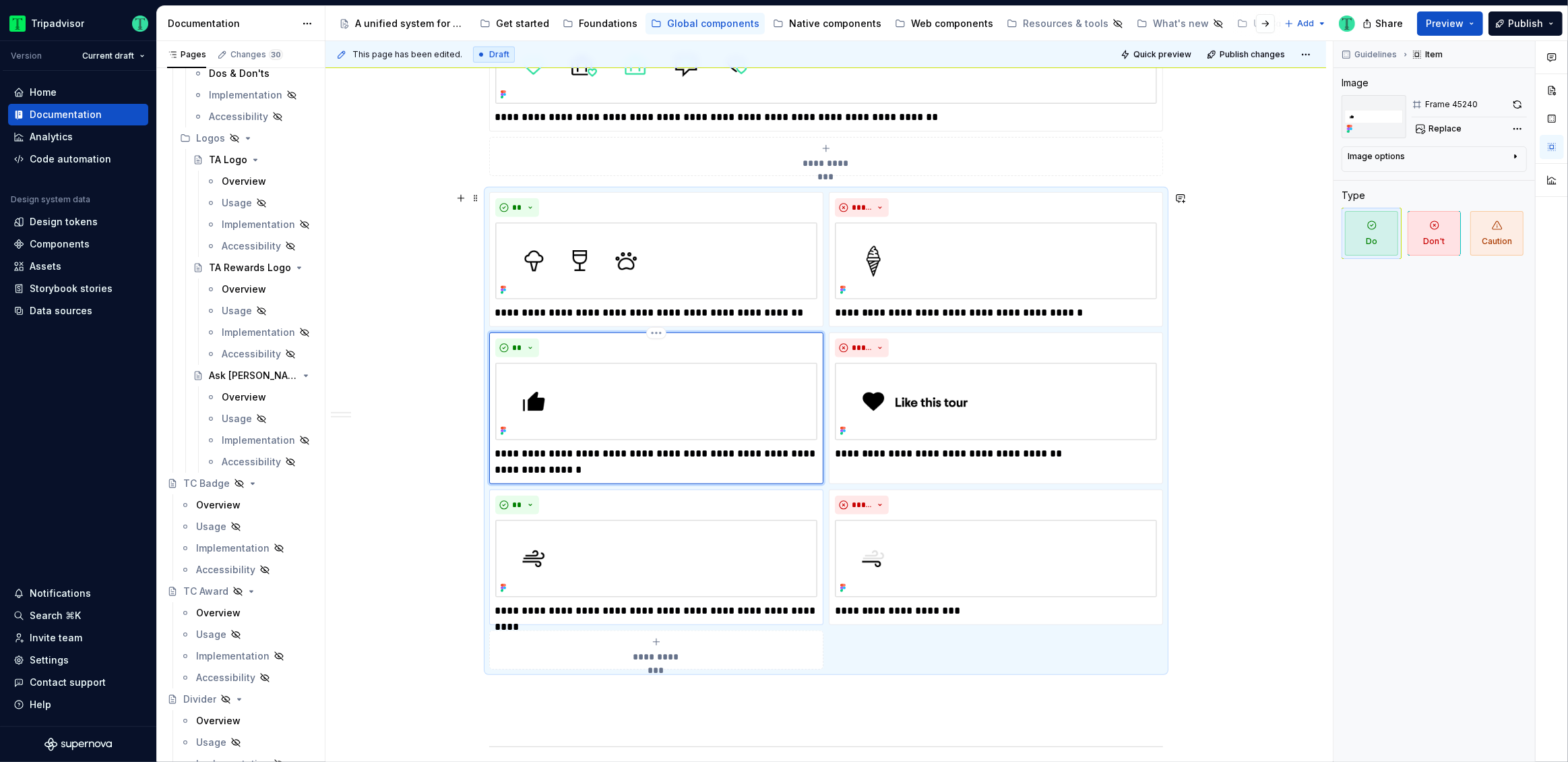
type textarea "*"
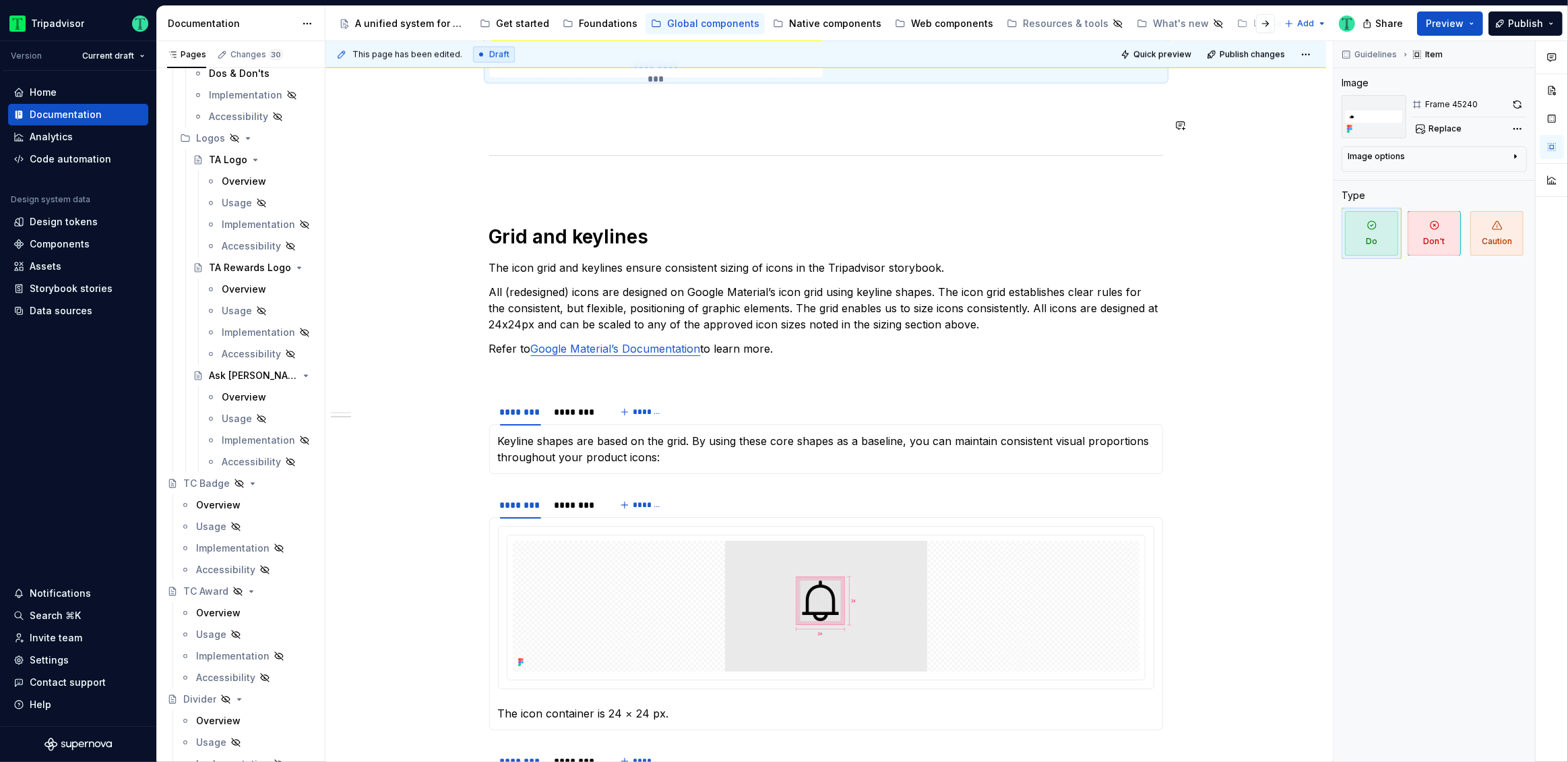
scroll to position [1530, 0]
click at [913, 266] on p "The icon grid and keylines ensure consistent sizing of icons in the Tripadvisor…" at bounding box center [826, 266] width 674 height 16
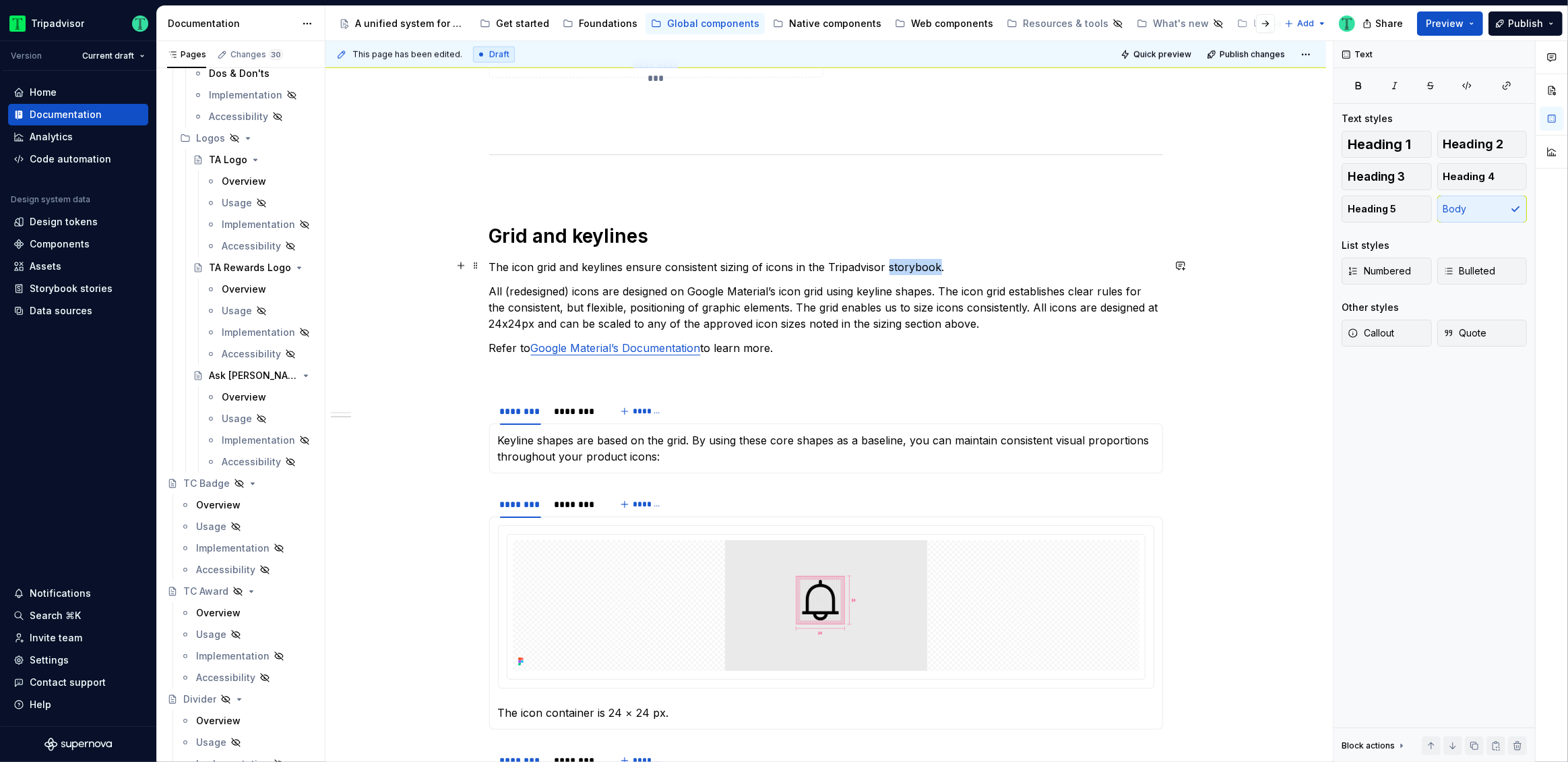
click at [913, 266] on p "The icon grid and keylines ensure consistent sizing of icons in the Tripadvisor…" at bounding box center [826, 266] width 674 height 16
click at [846, 263] on p "The icon grid and keylines ensure consistent sizing of icons in the Atlas Desig…" at bounding box center [826, 266] width 674 height 16
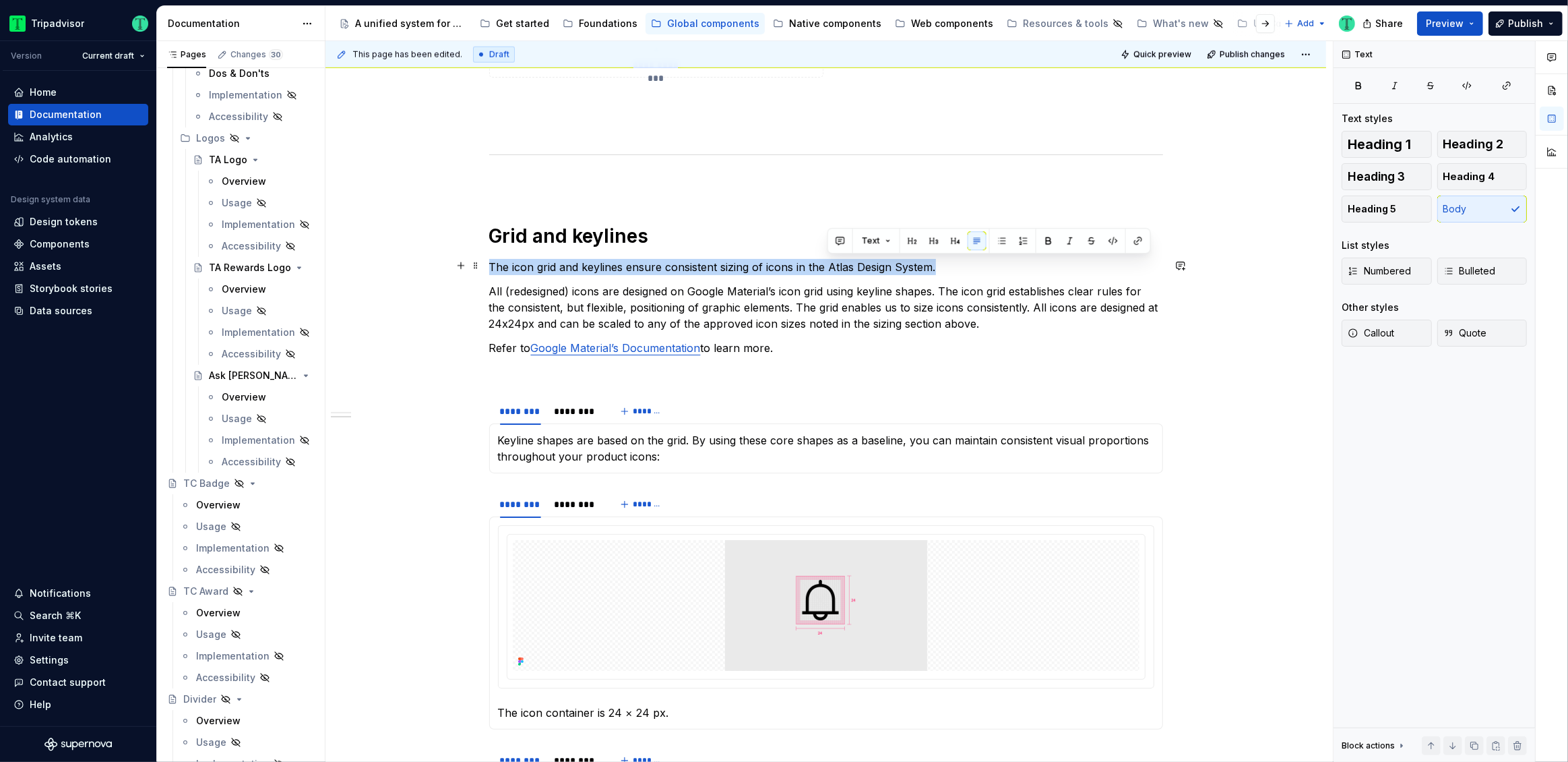
click at [846, 263] on p "The icon grid and keylines ensure consistent sizing of icons in the Atlas Desig…" at bounding box center [826, 266] width 674 height 16
copy p "The icon grid and keylines ensure consistent sizing of icons in the Atlas Desig…"
click at [752, 289] on p "All (redesigned) icons are designed on Google Material’s icon grid using keylin…" at bounding box center [826, 307] width 674 height 48
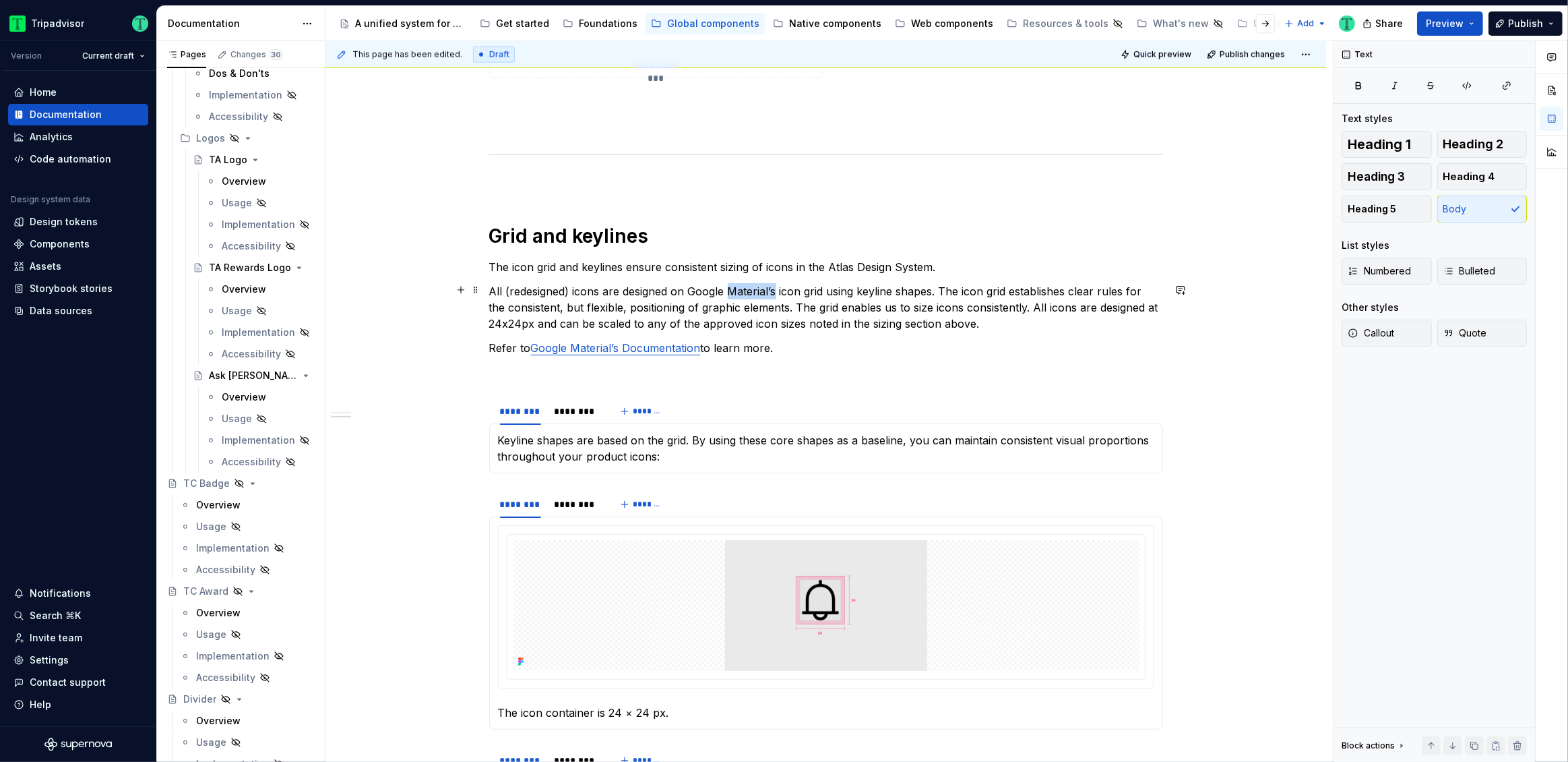
click at [752, 289] on p "All (redesigned) icons are designed on Google Material’s icon grid using keylin…" at bounding box center [826, 307] width 674 height 48
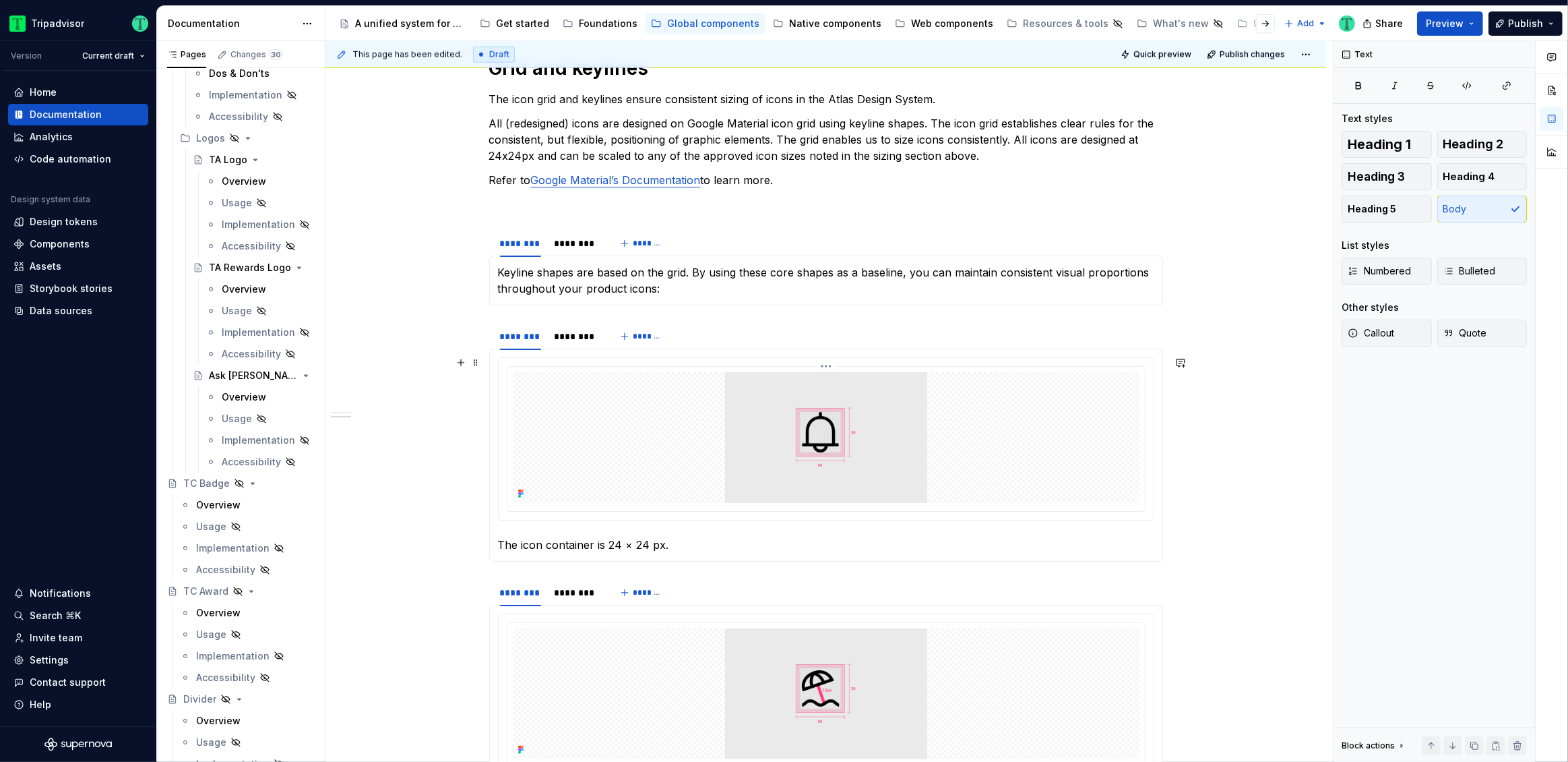
scroll to position [1698, 0]
click at [533, 342] on div "********" at bounding box center [520, 336] width 52 height 19
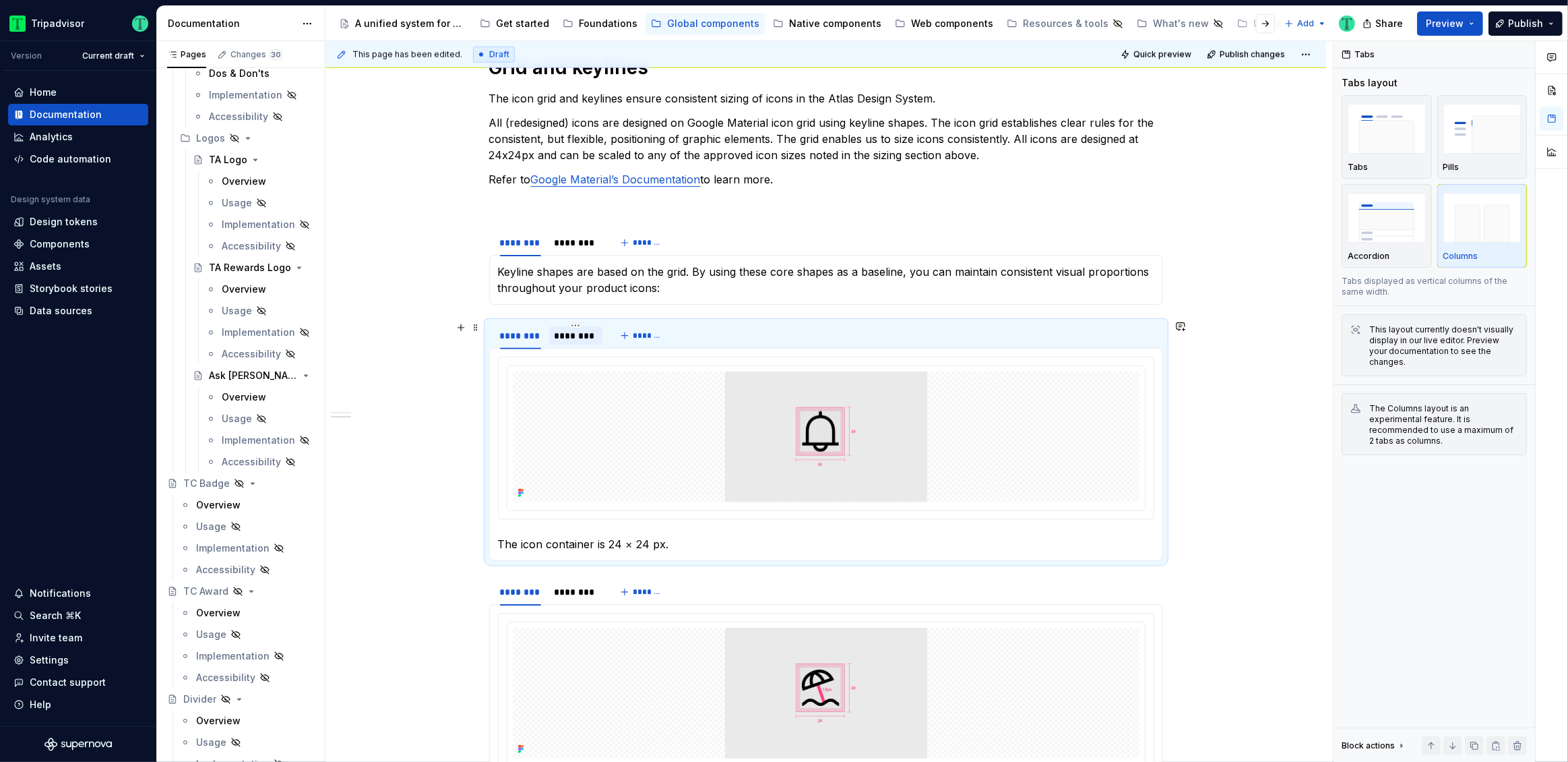
click at [573, 340] on div "********" at bounding box center [576, 336] width 43 height 14
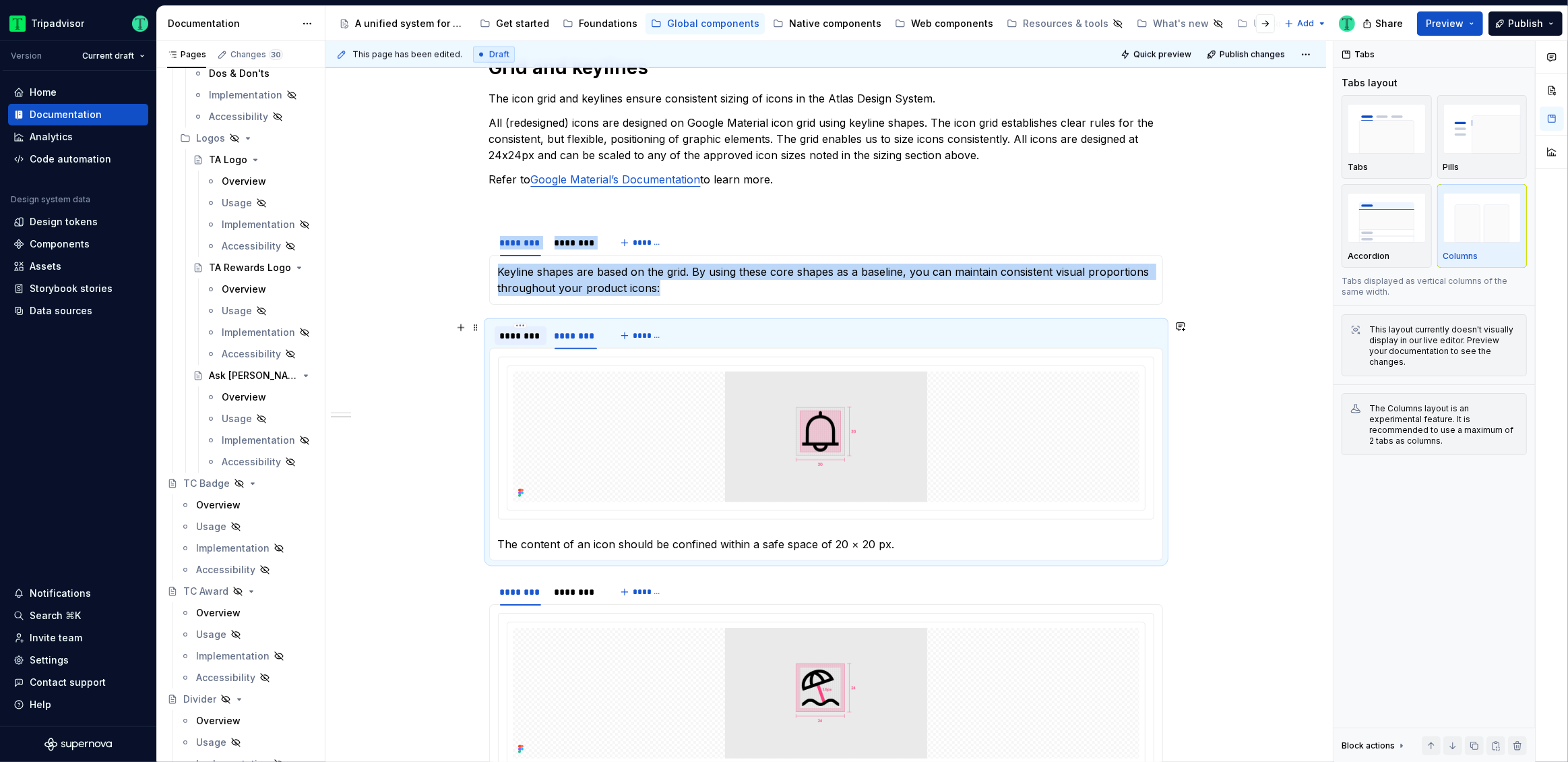
click at [533, 341] on div "********" at bounding box center [521, 336] width 41 height 14
click at [565, 347] on div at bounding box center [576, 348] width 54 height 2
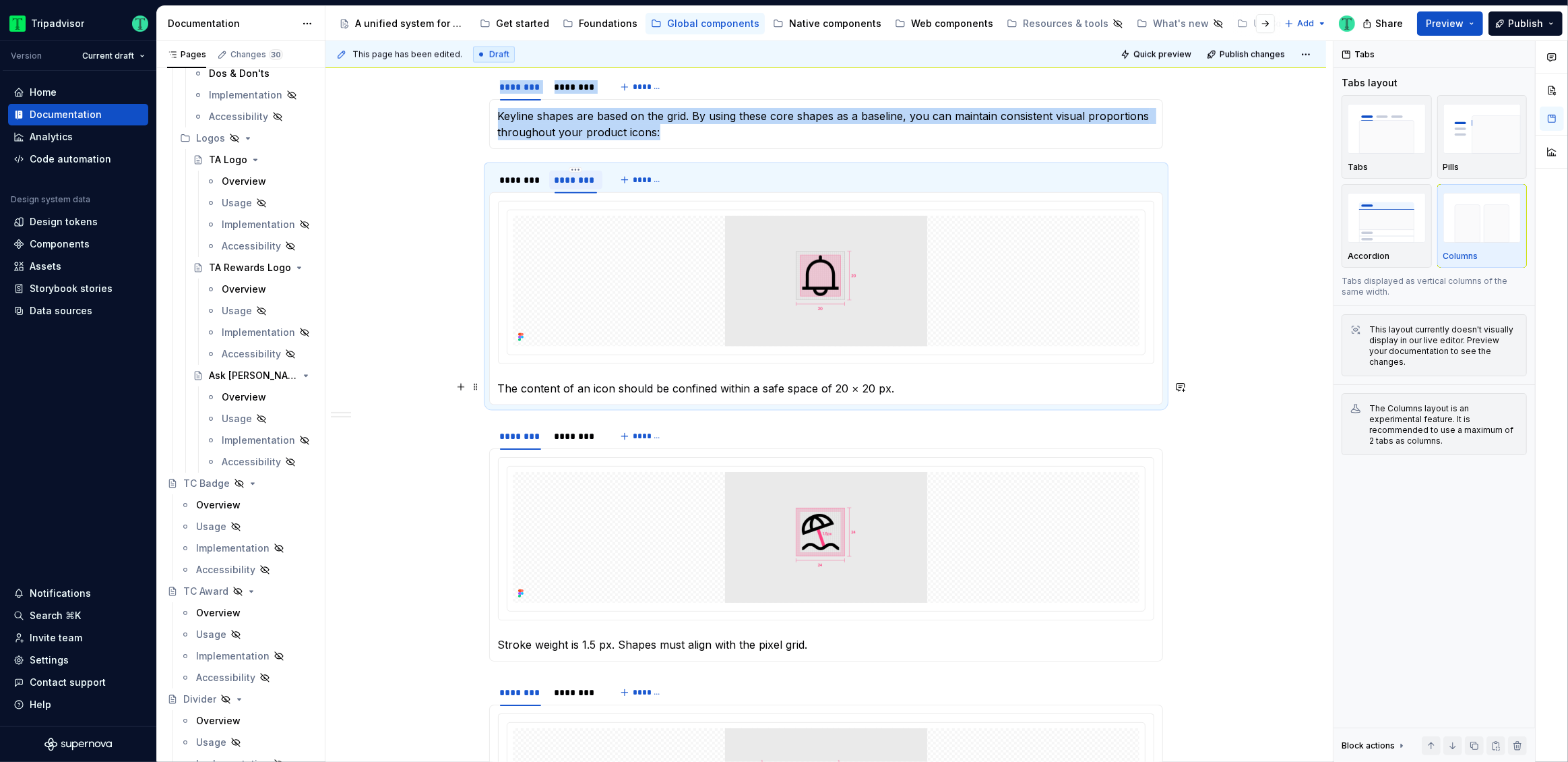
scroll to position [1919, 0]
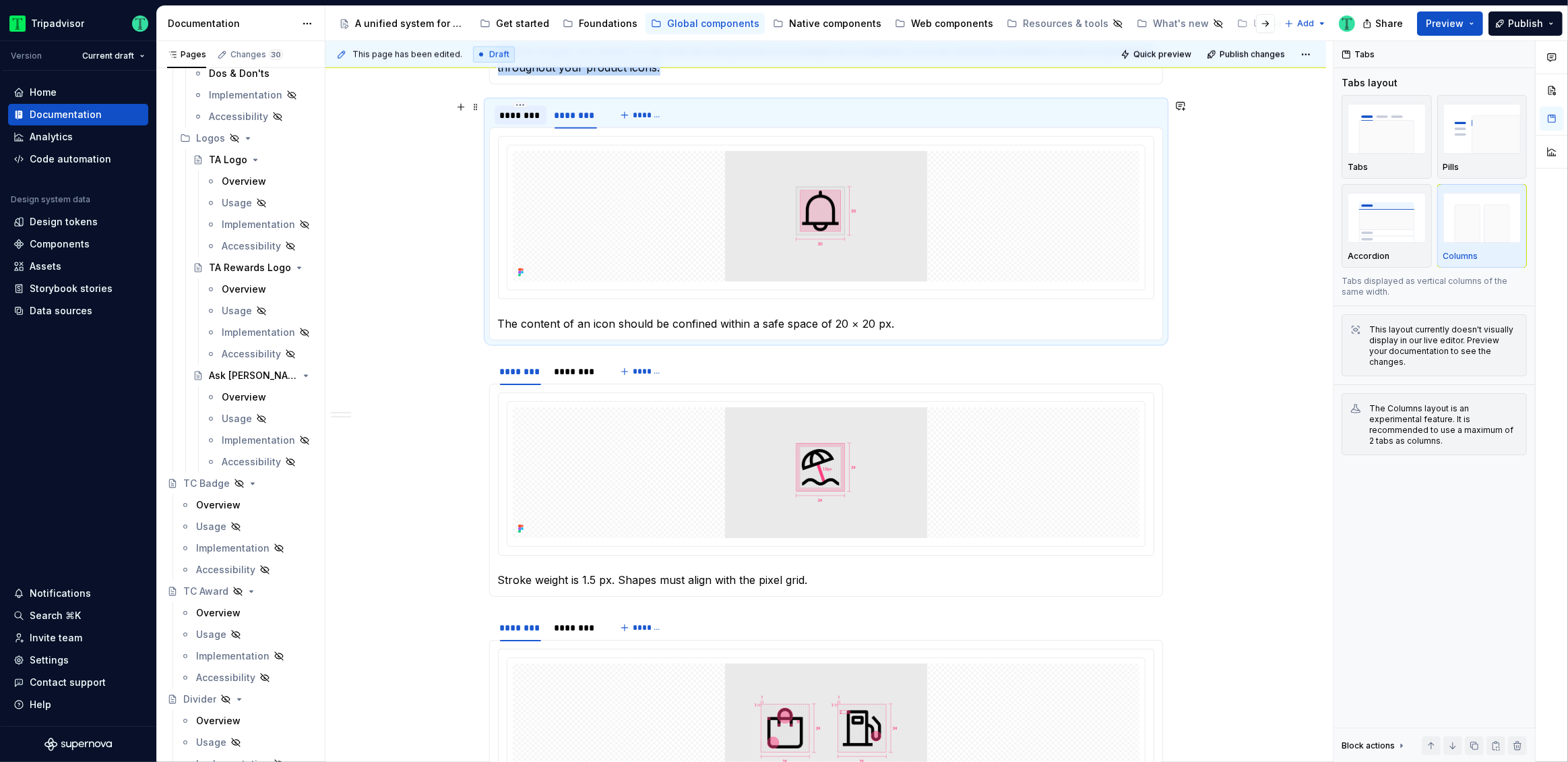
click at [527, 115] on div "********" at bounding box center [521, 115] width 41 height 14
click at [576, 371] on div "********" at bounding box center [576, 371] width 43 height 14
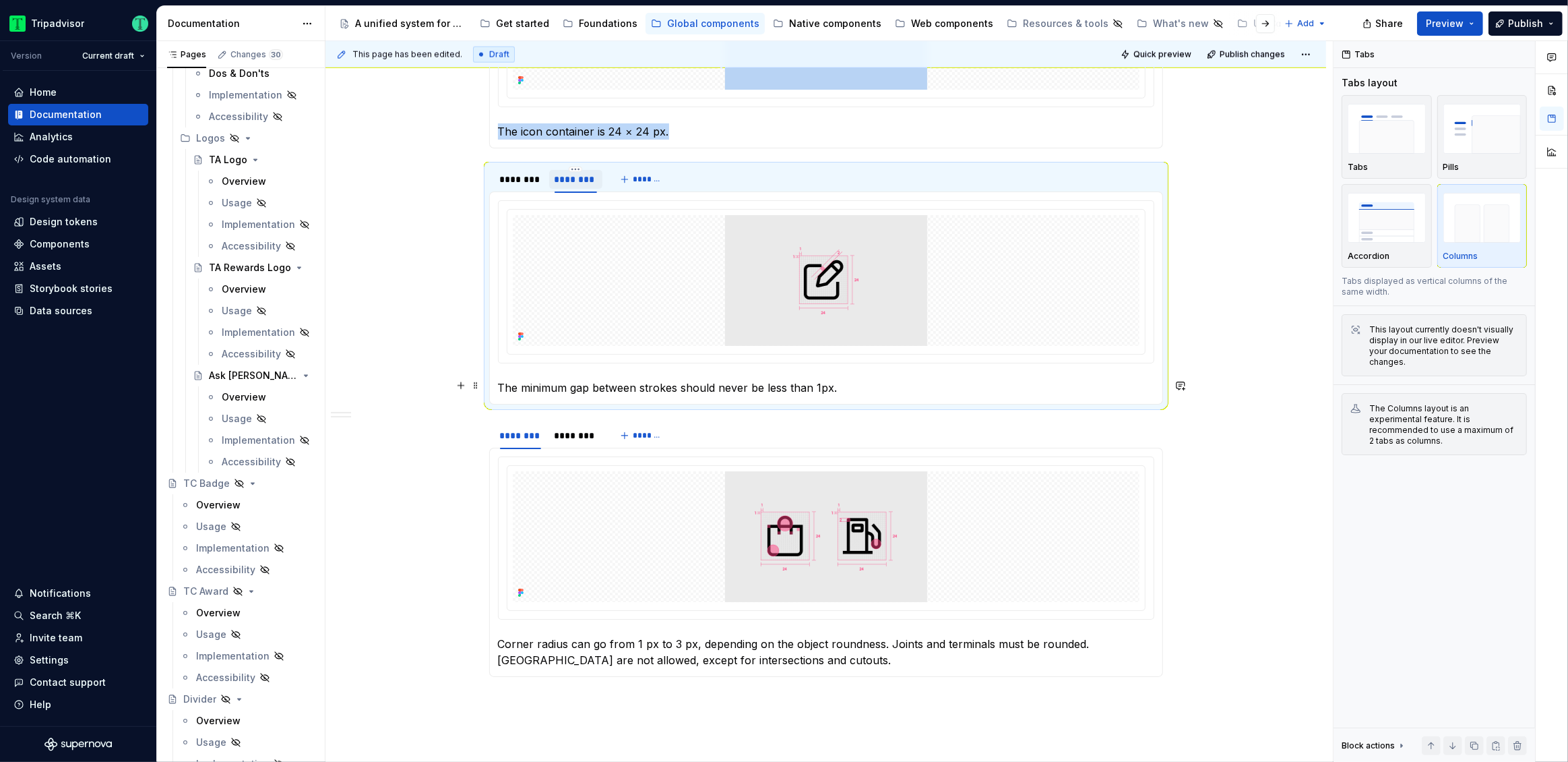
scroll to position [2113, 0]
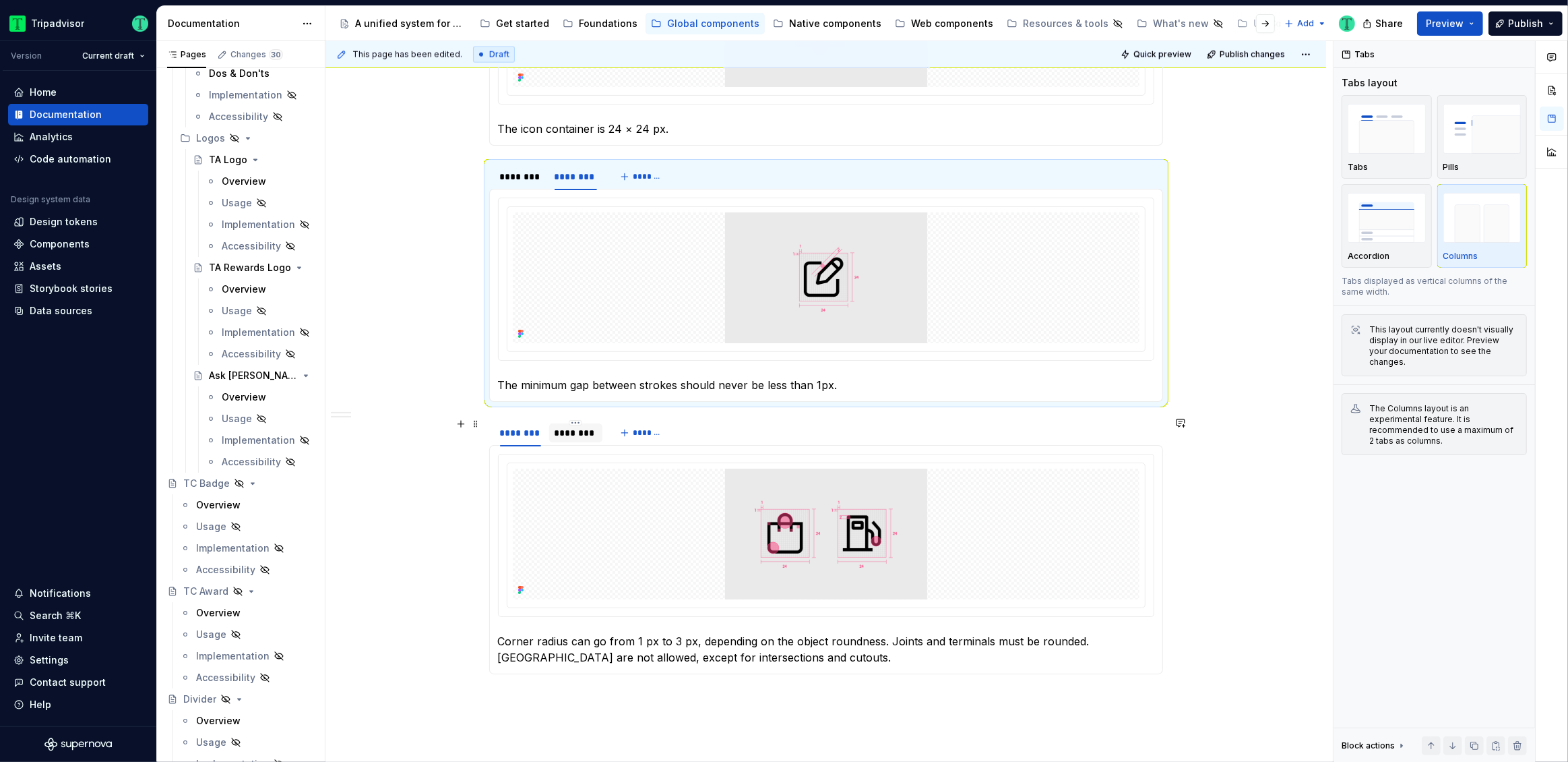
click at [583, 432] on div "********" at bounding box center [576, 433] width 43 height 14
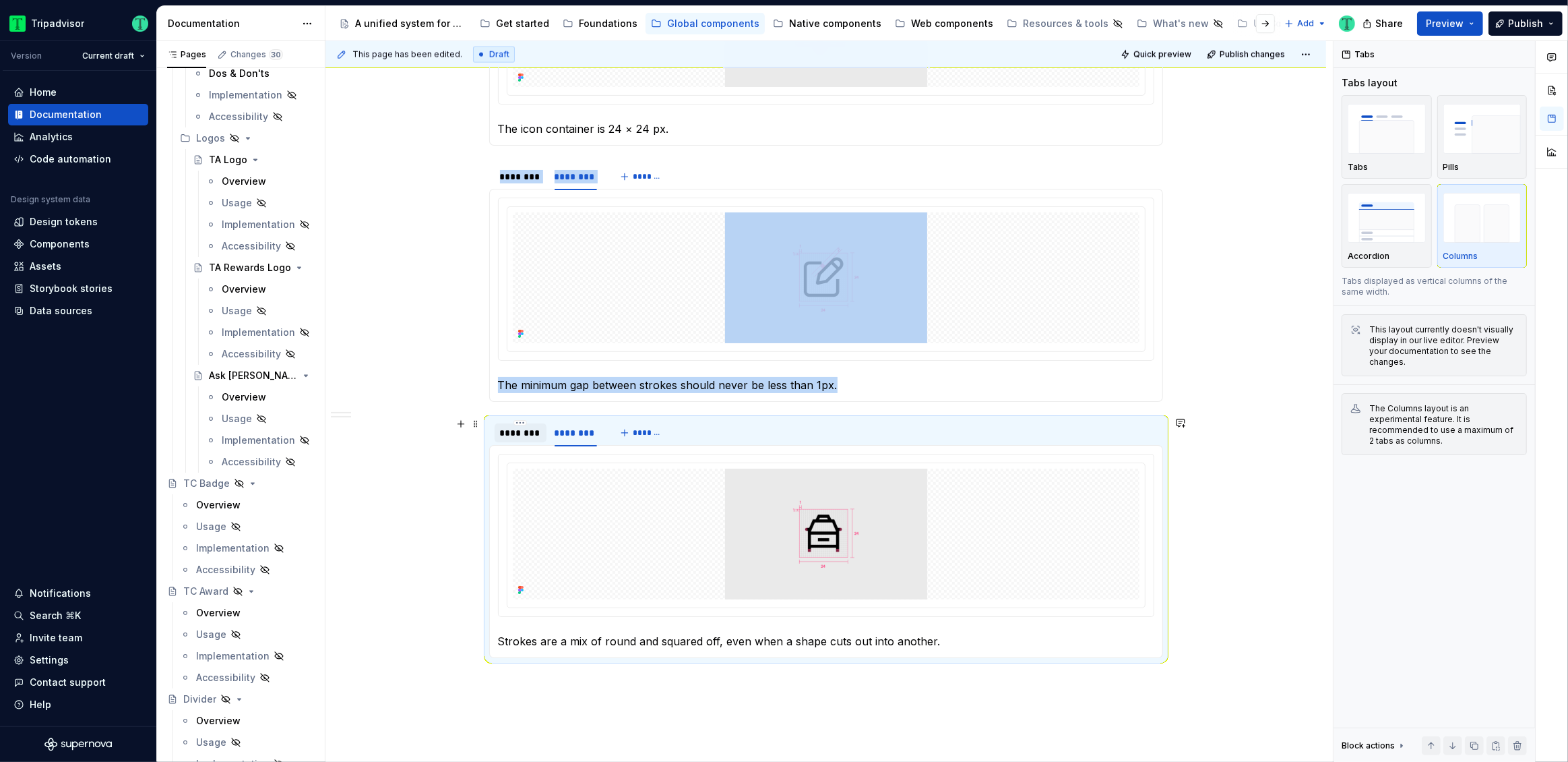
click at [525, 436] on div "********" at bounding box center [521, 433] width 41 height 14
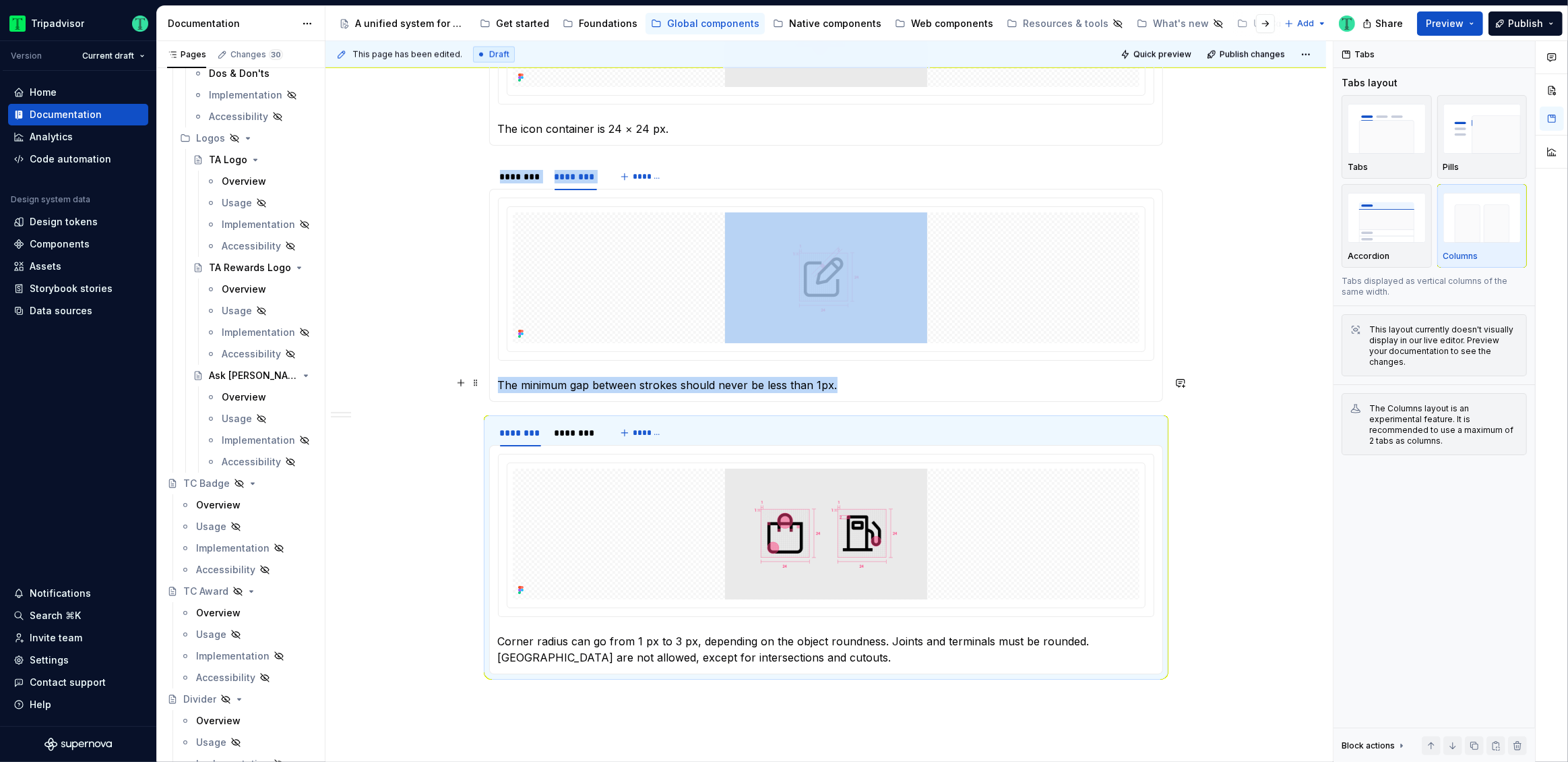
scroll to position [2037, 0]
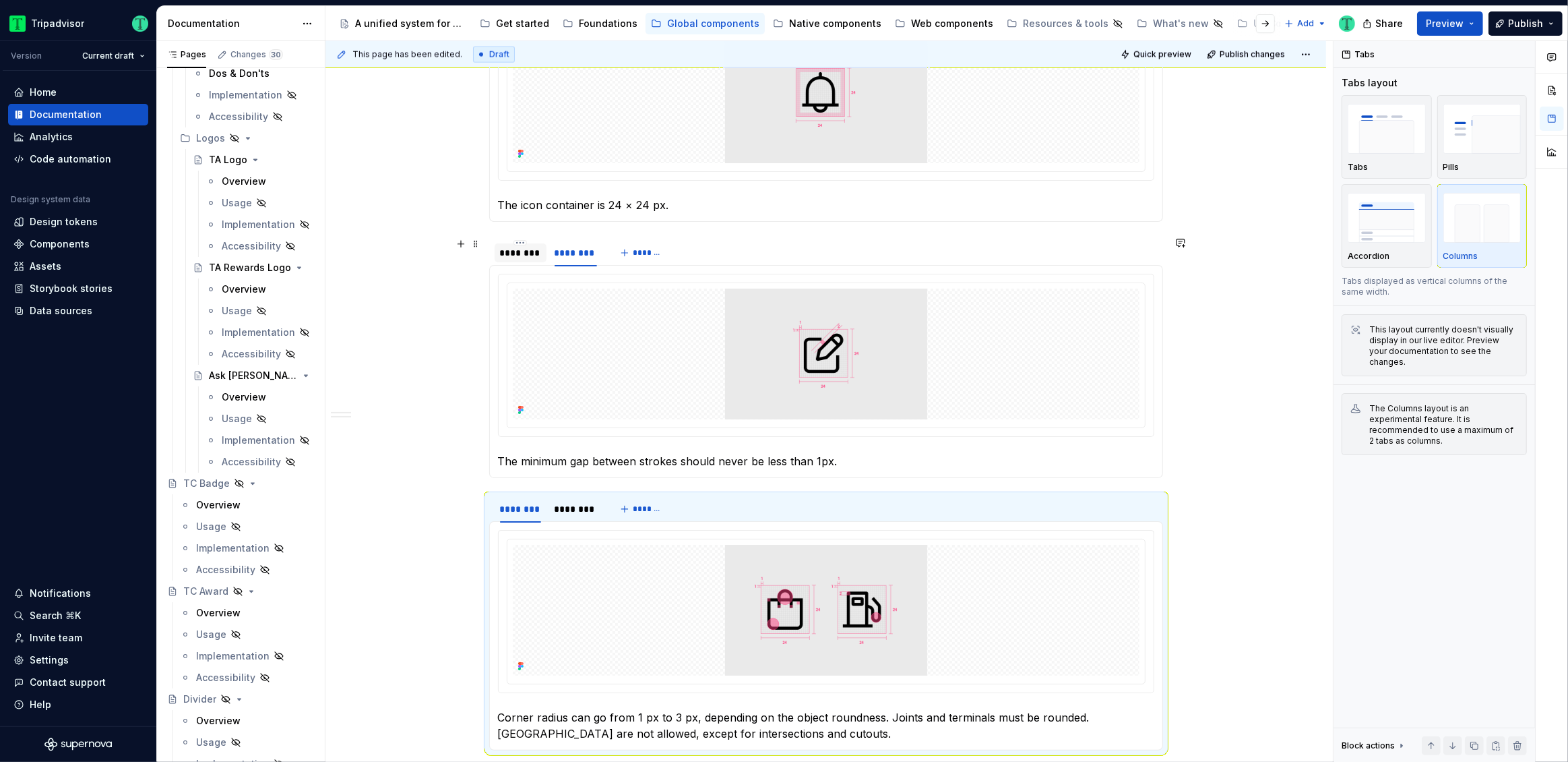
click at [512, 248] on div "********" at bounding box center [521, 253] width 41 height 14
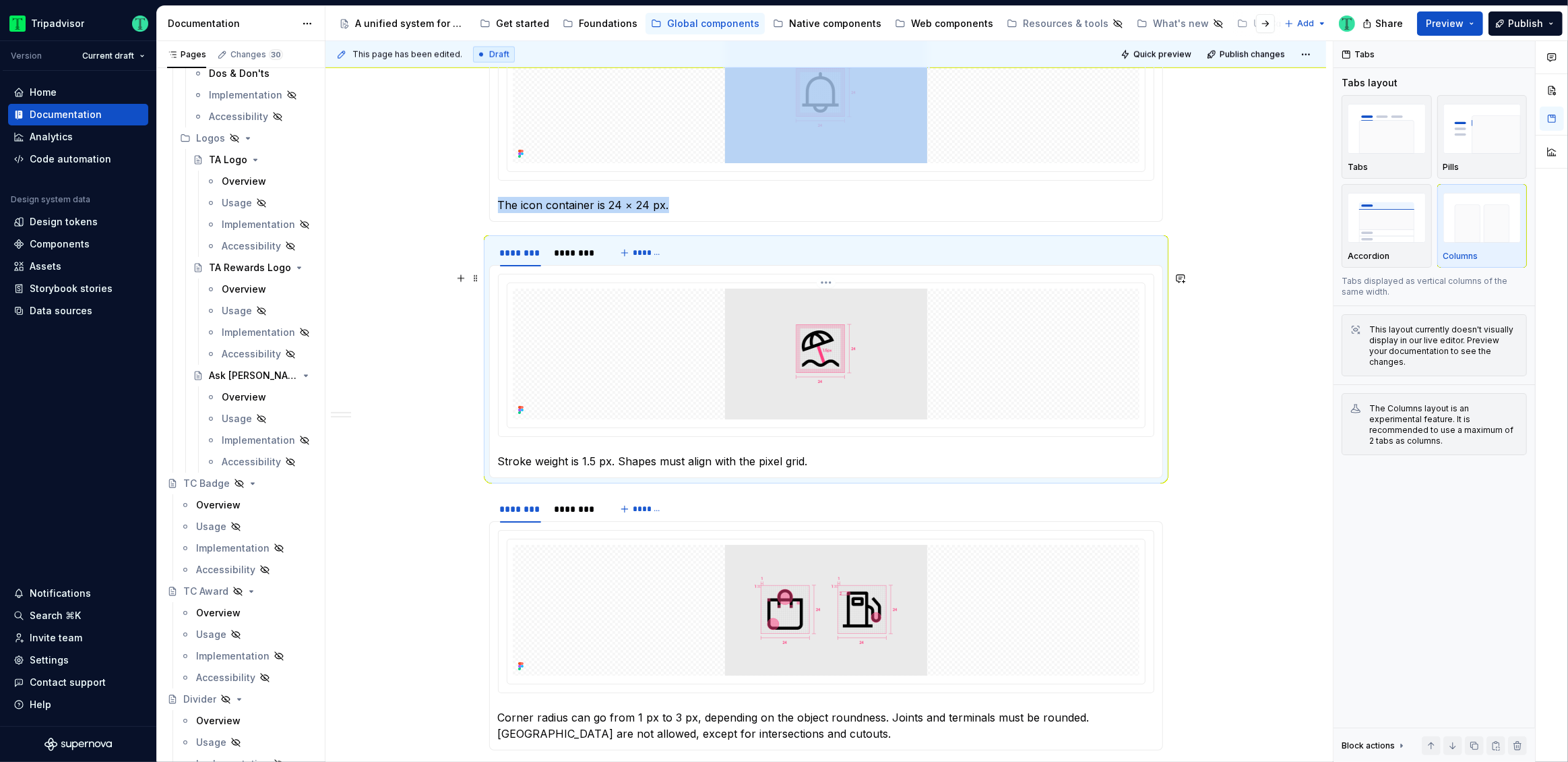
scroll to position [1897, 0]
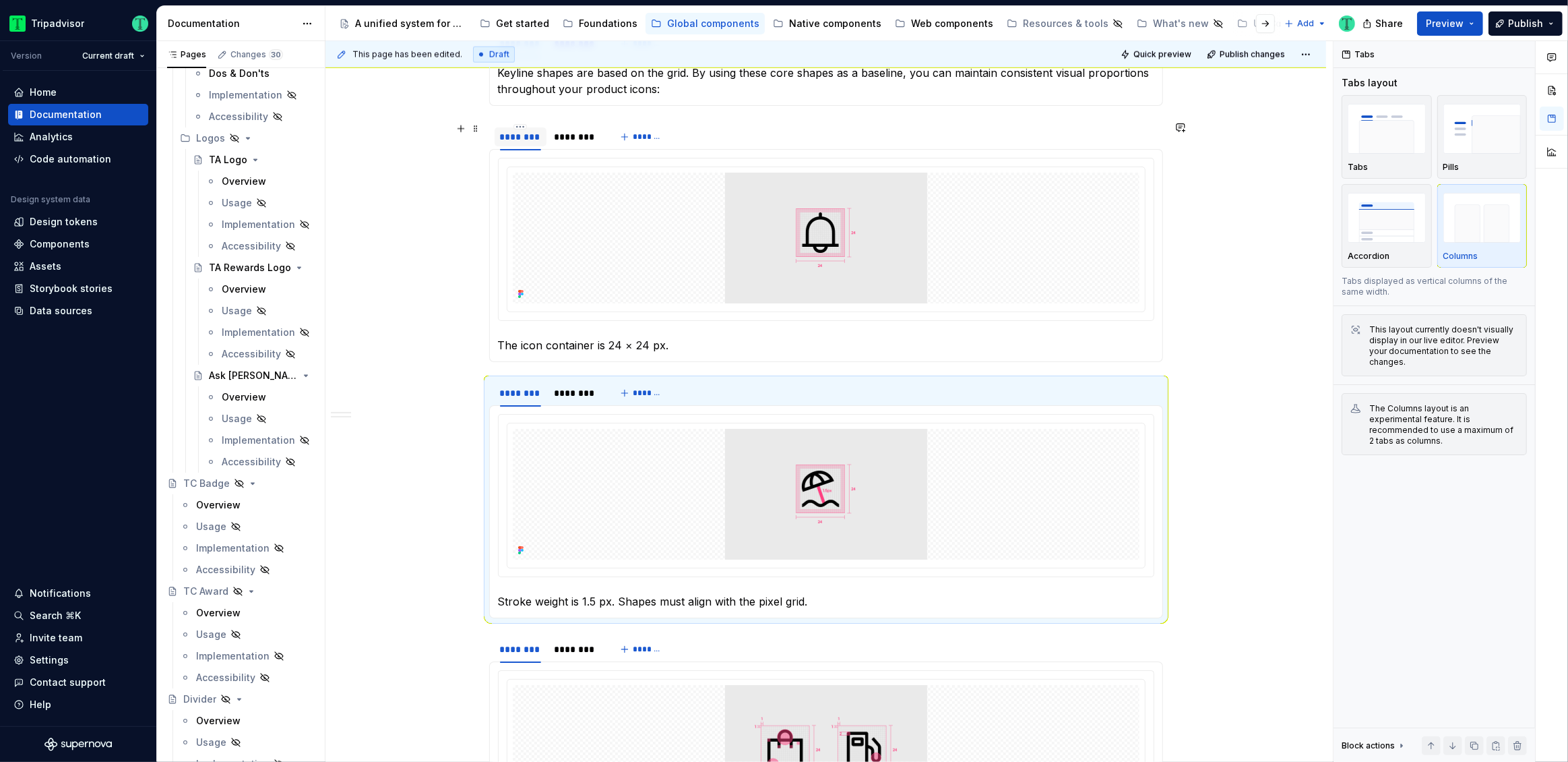
click at [516, 140] on div "********" at bounding box center [521, 137] width 41 height 14
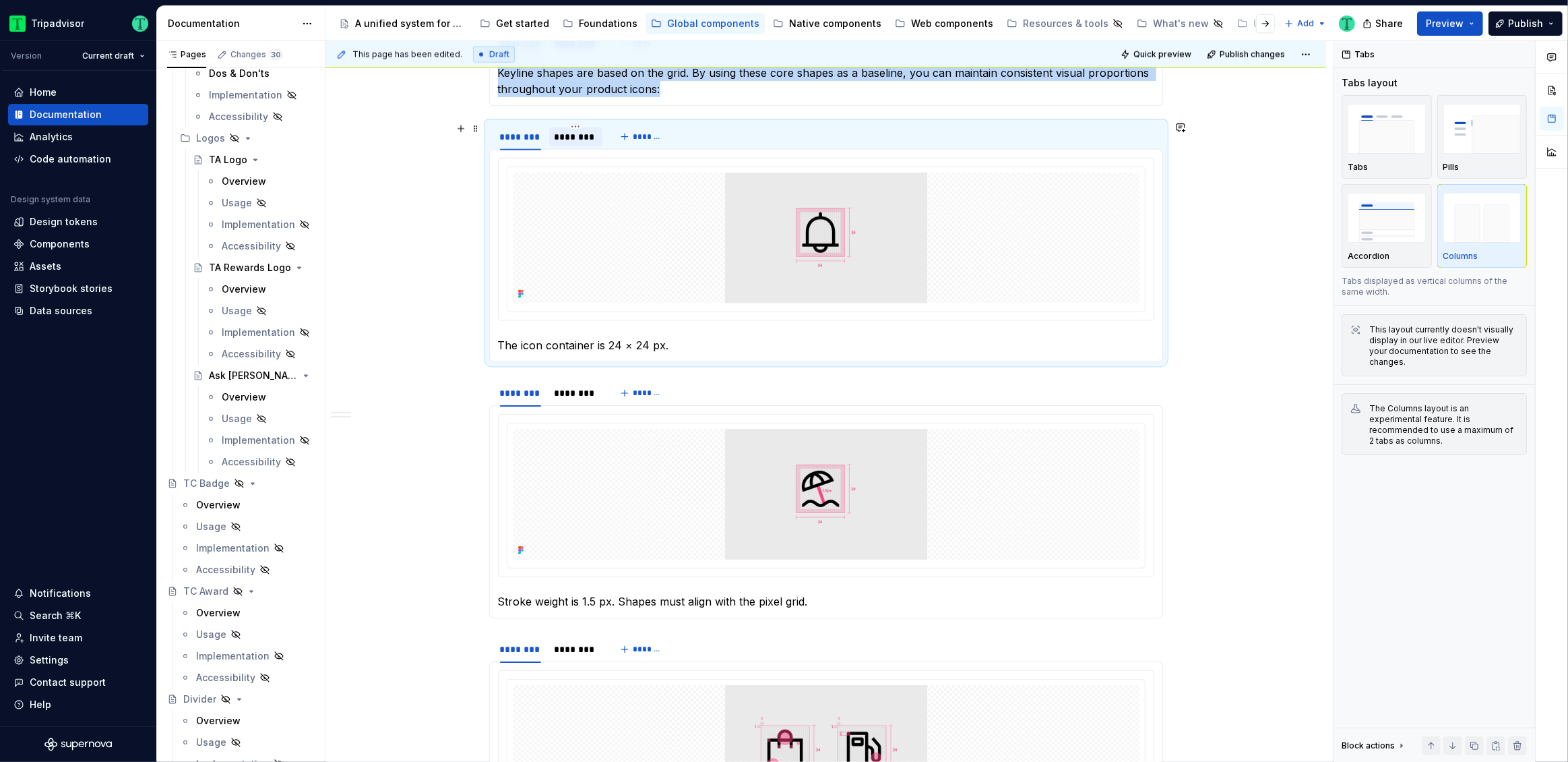
click at [573, 138] on div "********" at bounding box center [576, 137] width 43 height 14
click at [514, 138] on div "********" at bounding box center [521, 137] width 41 height 14
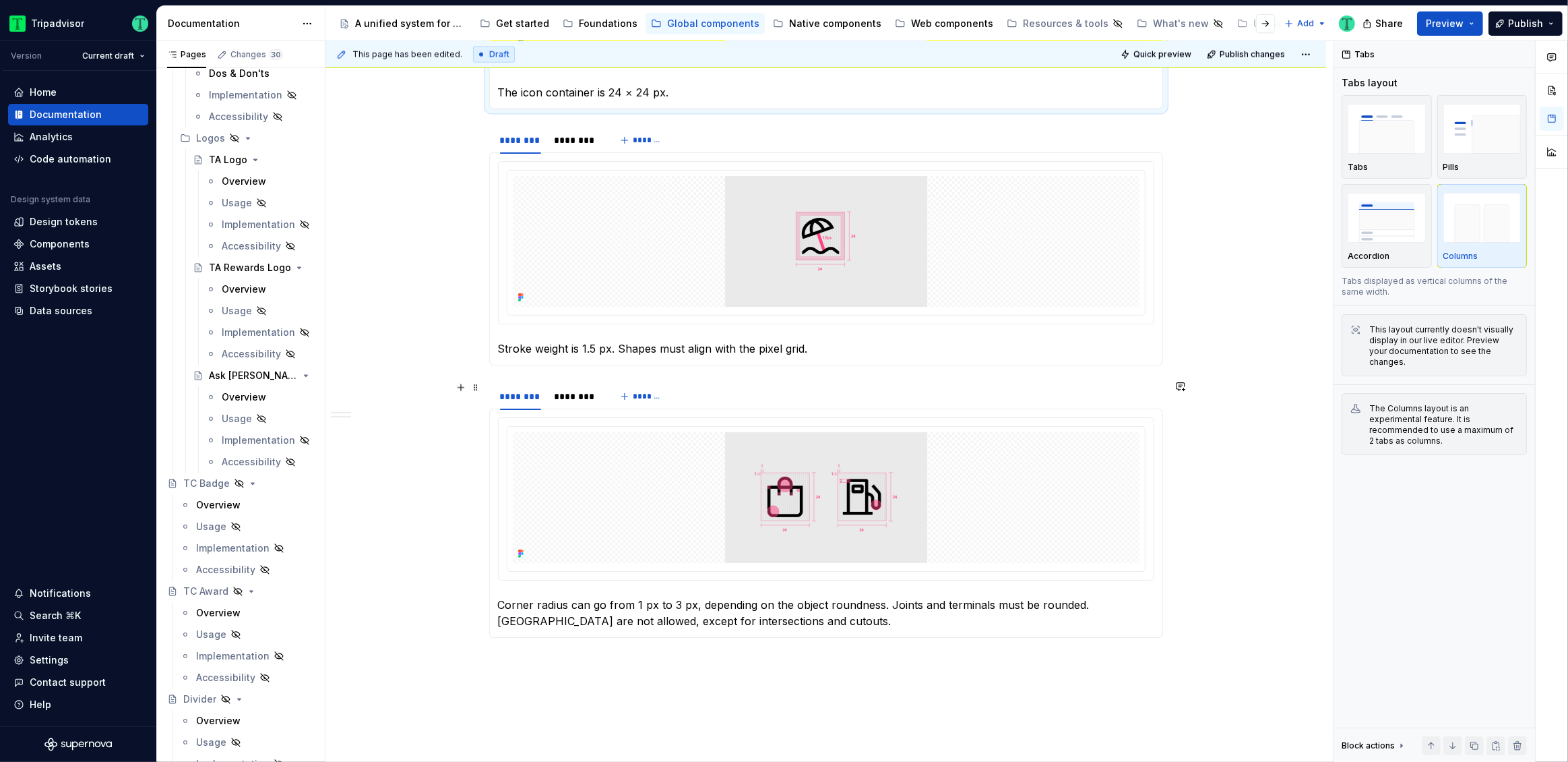
scroll to position [2040, 0]
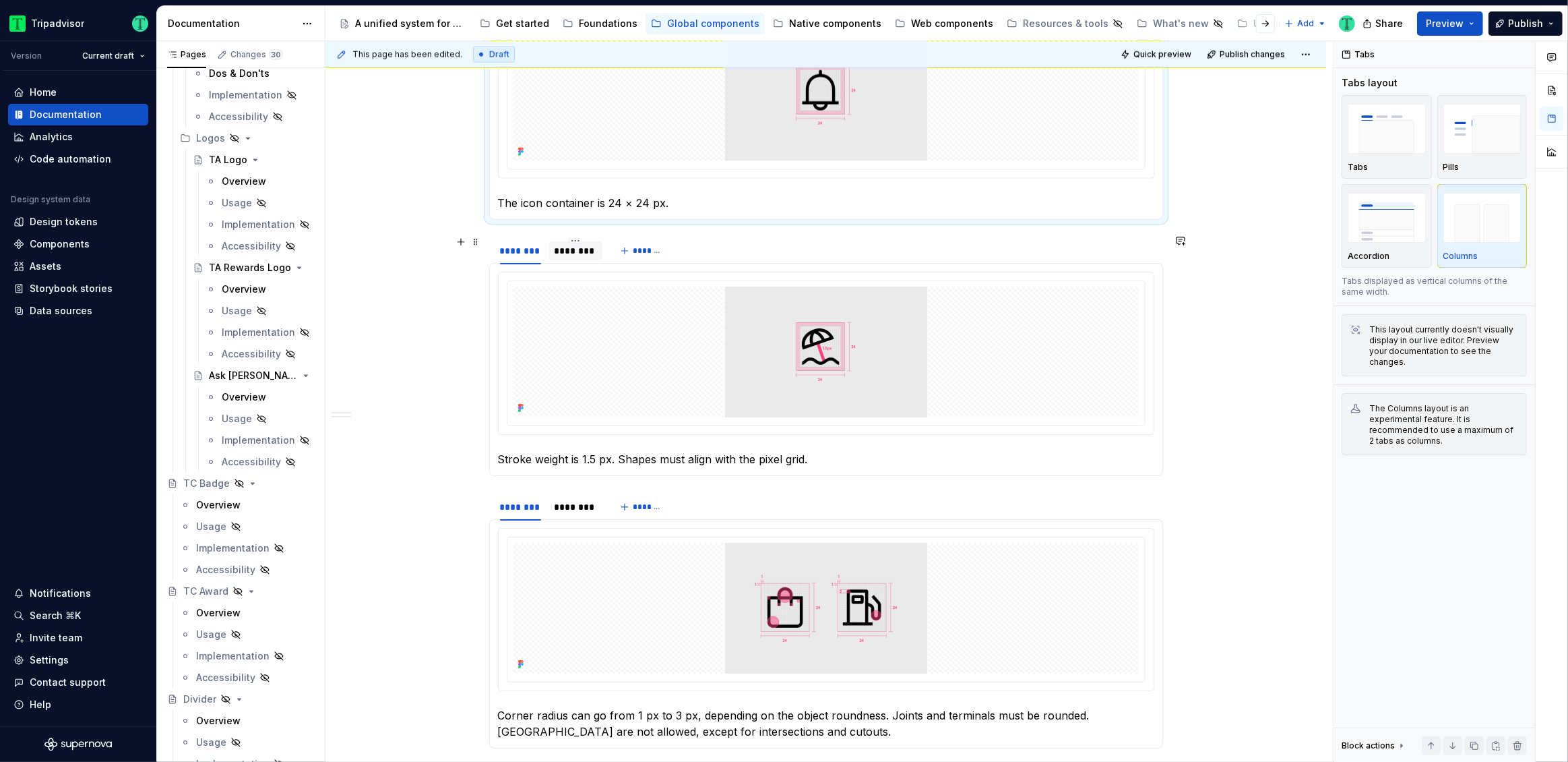
click at [581, 254] on div "********" at bounding box center [576, 251] width 43 height 14
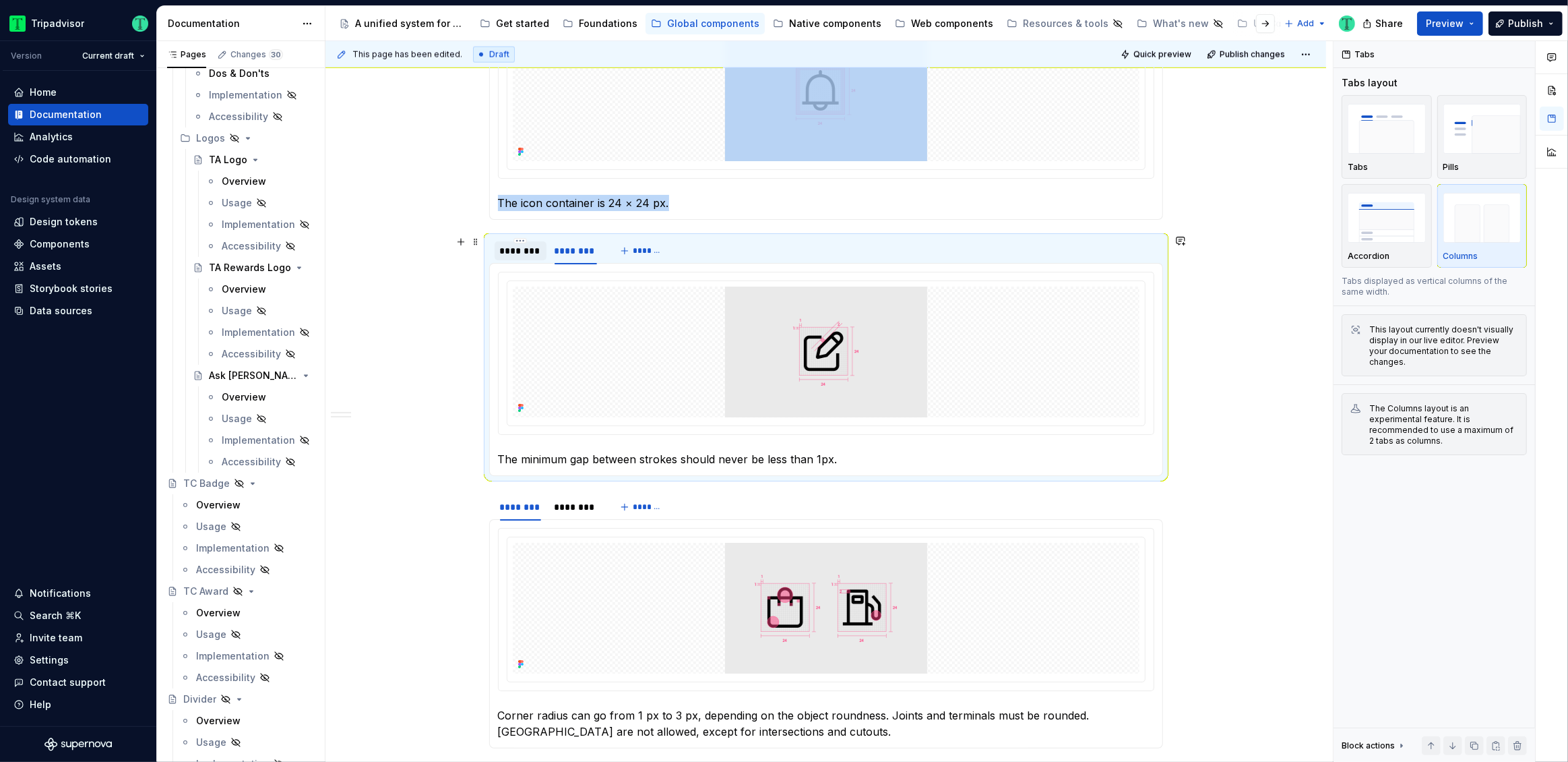
click at [536, 255] on div "********" at bounding box center [521, 251] width 41 height 14
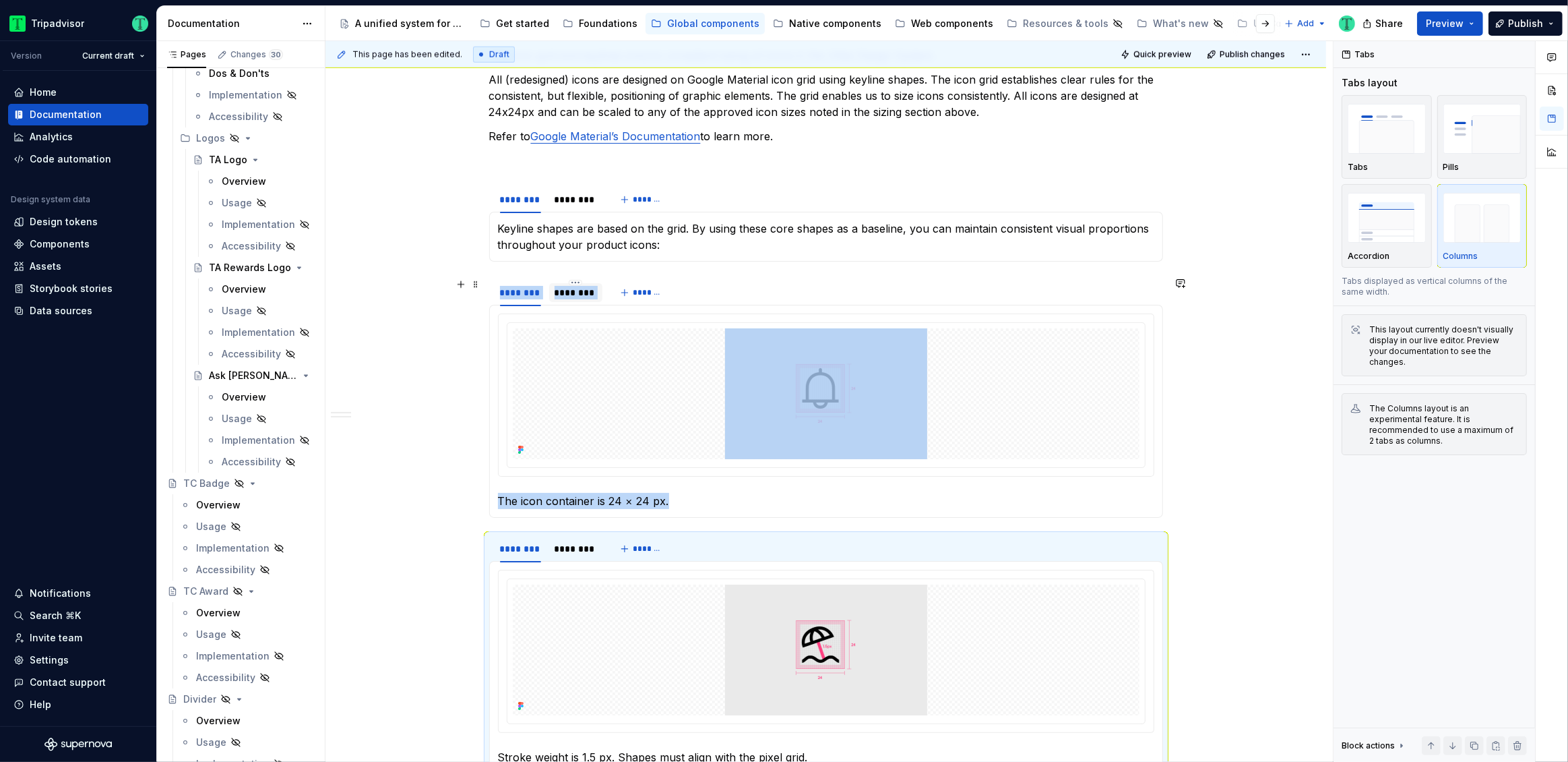
scroll to position [1743, 0]
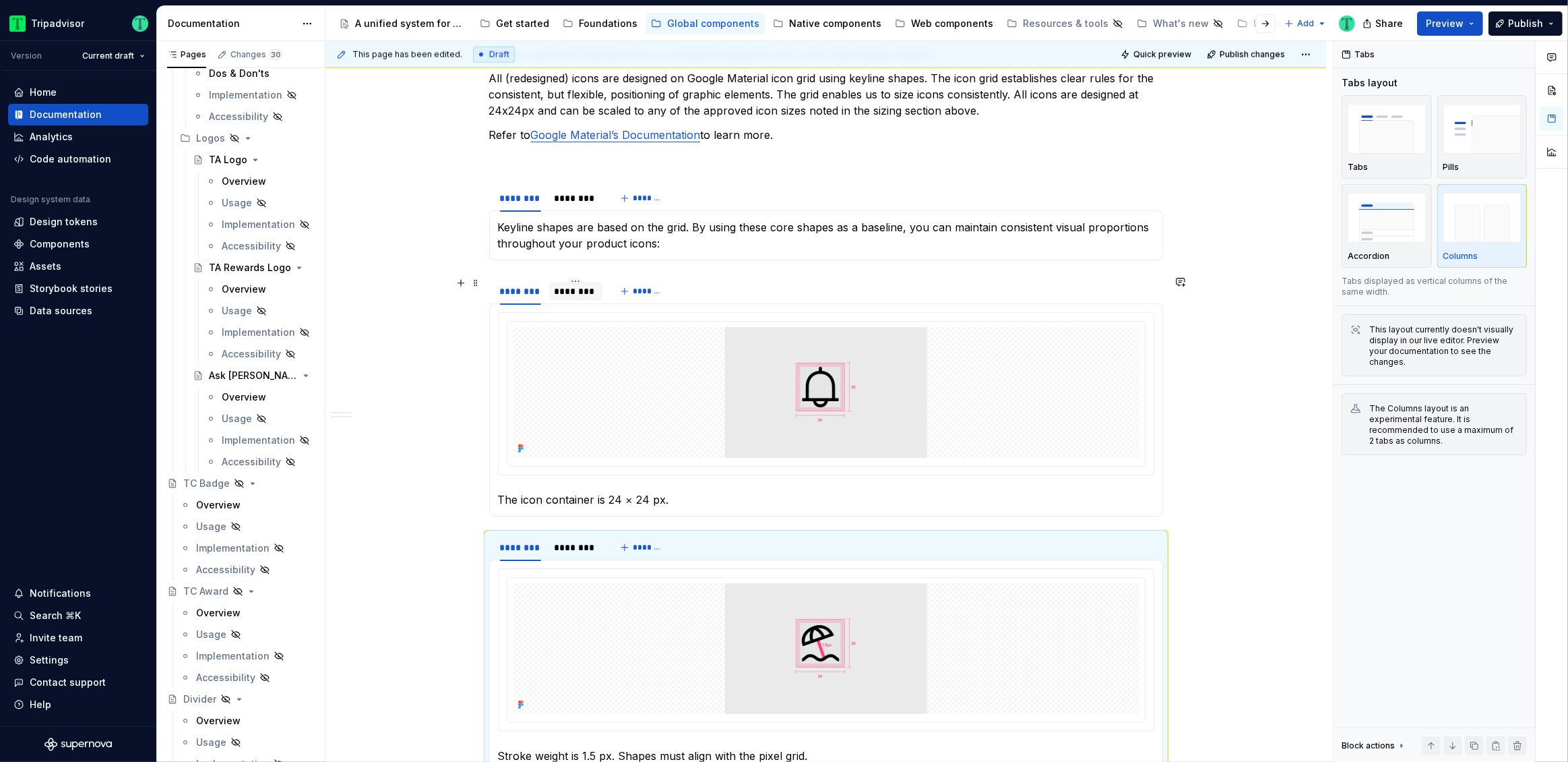
click at [566, 296] on div "********" at bounding box center [576, 291] width 43 height 14
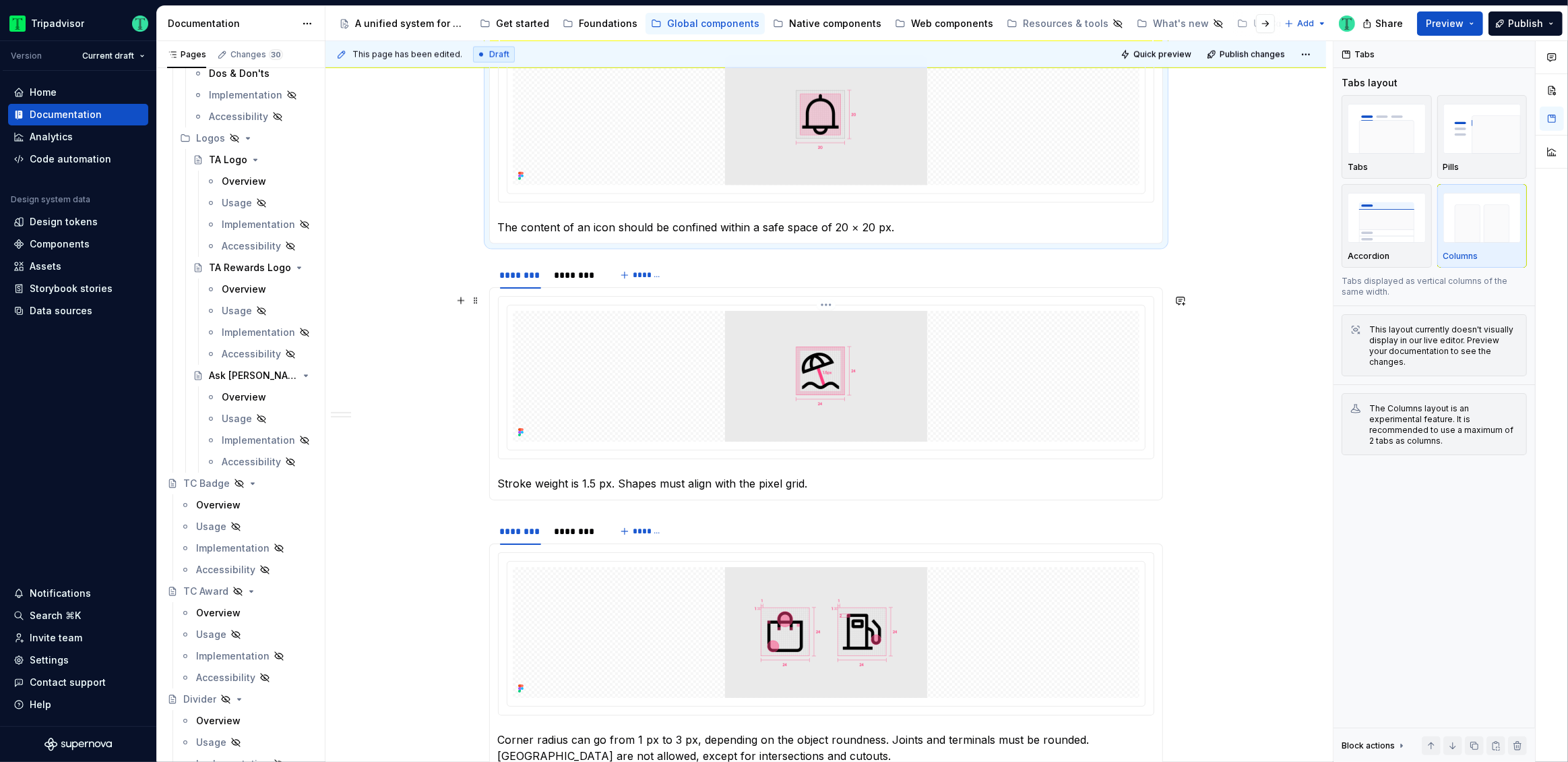
scroll to position [2017, 0]
click at [562, 284] on div at bounding box center [576, 285] width 54 height 2
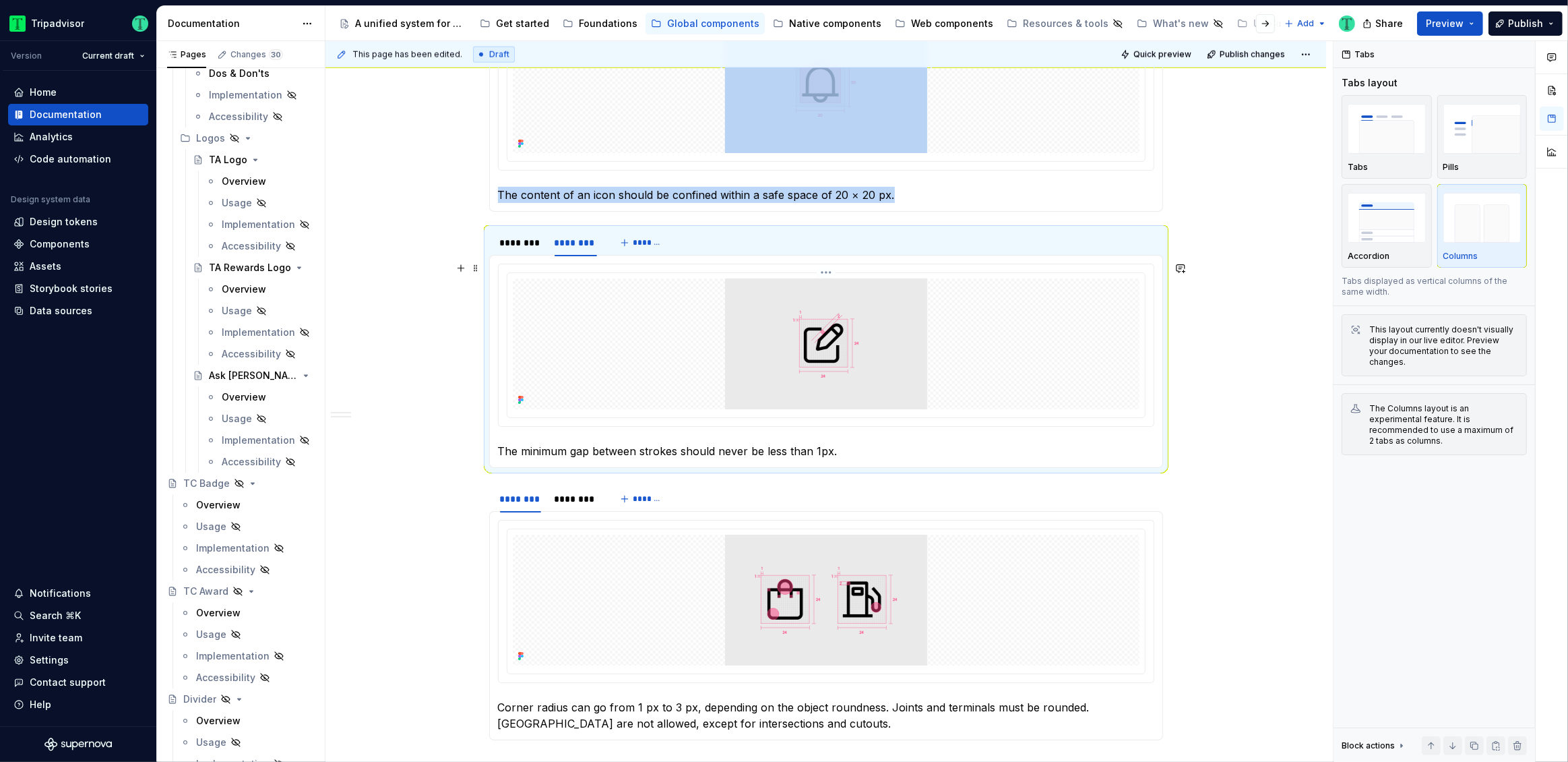
scroll to position [2053, 0]
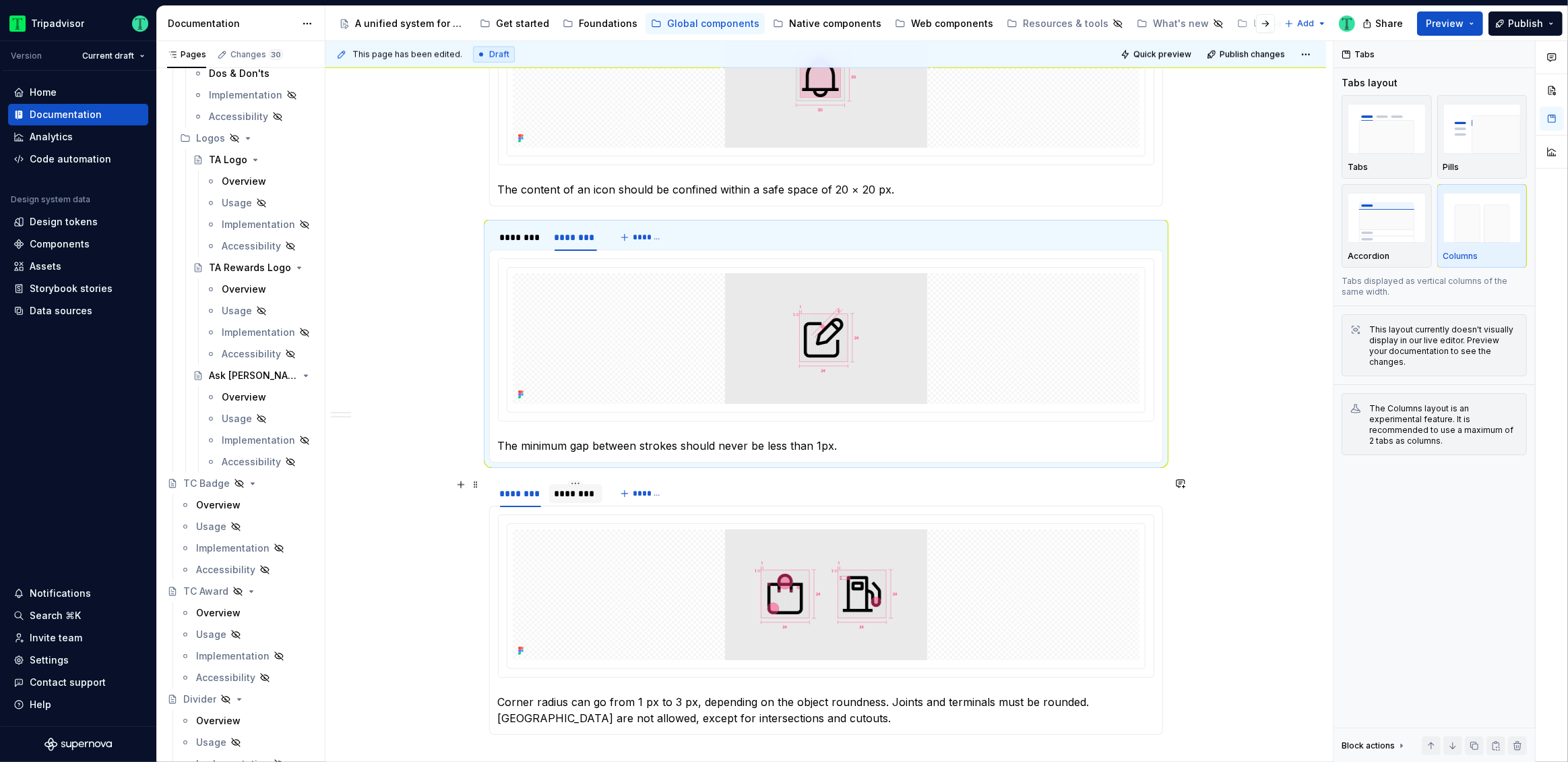
click at [596, 492] on div "********" at bounding box center [576, 494] width 43 height 14
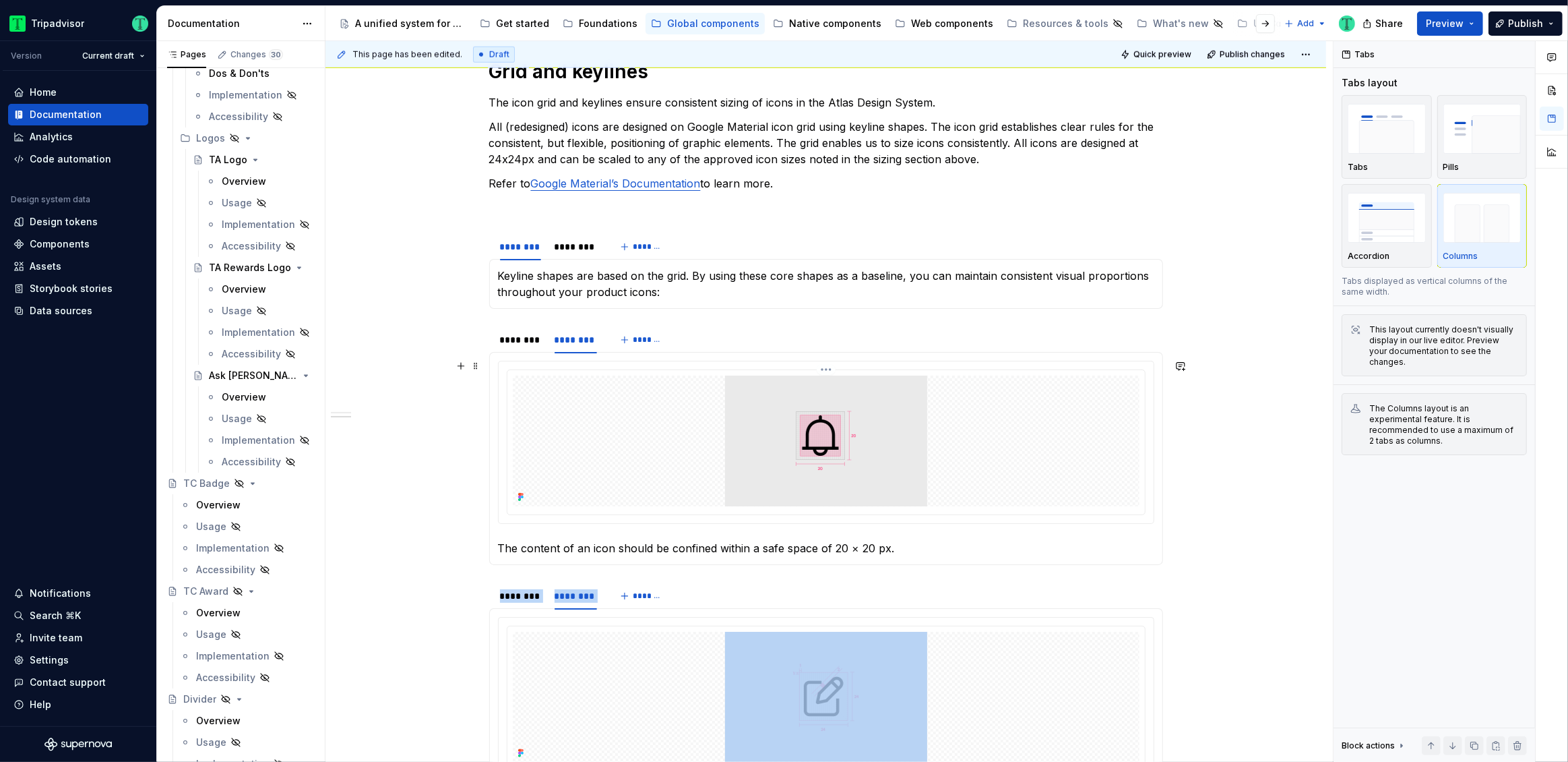
scroll to position [1650, 0]
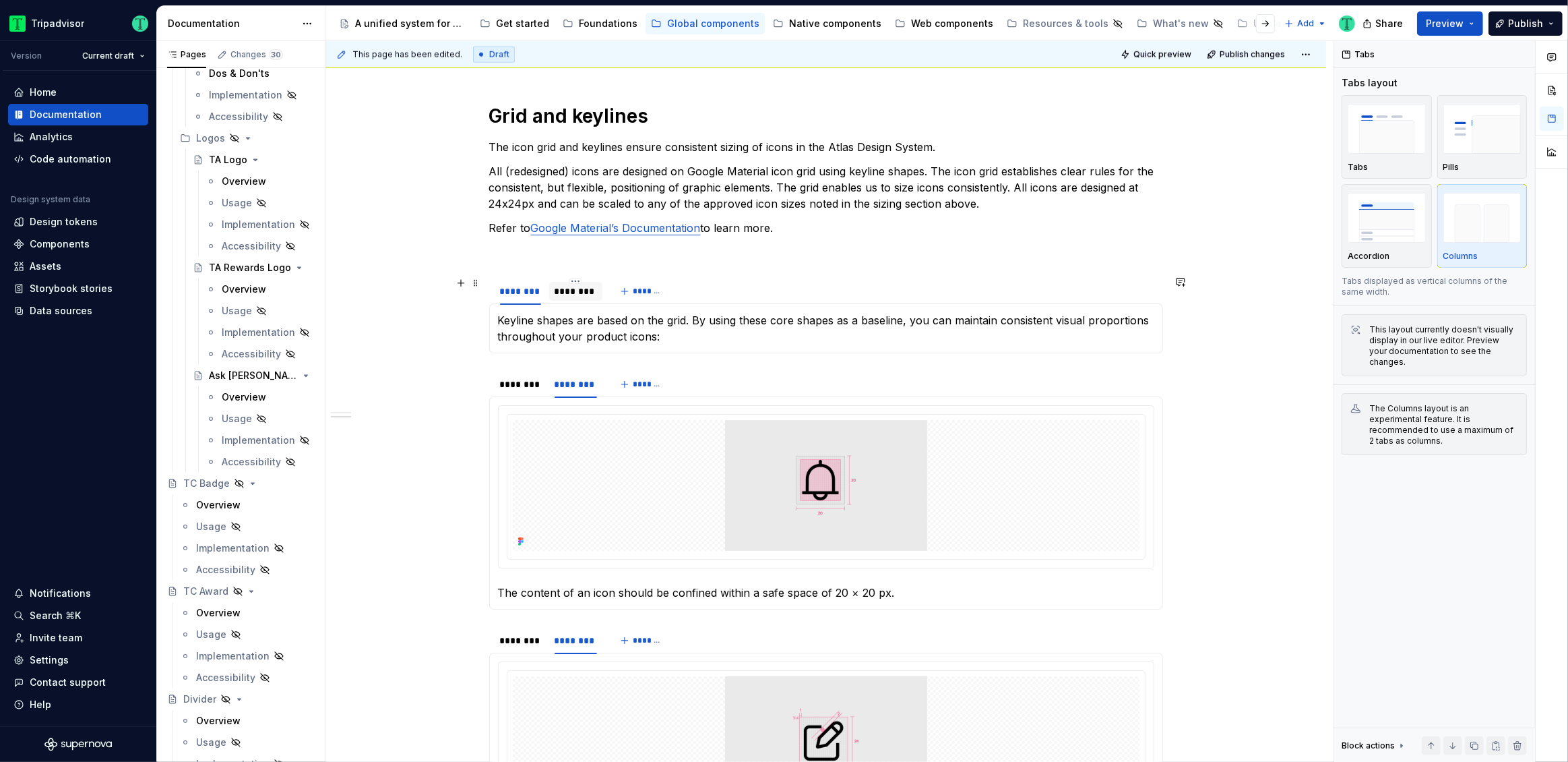
click at [576, 291] on div "********" at bounding box center [576, 291] width 43 height 14
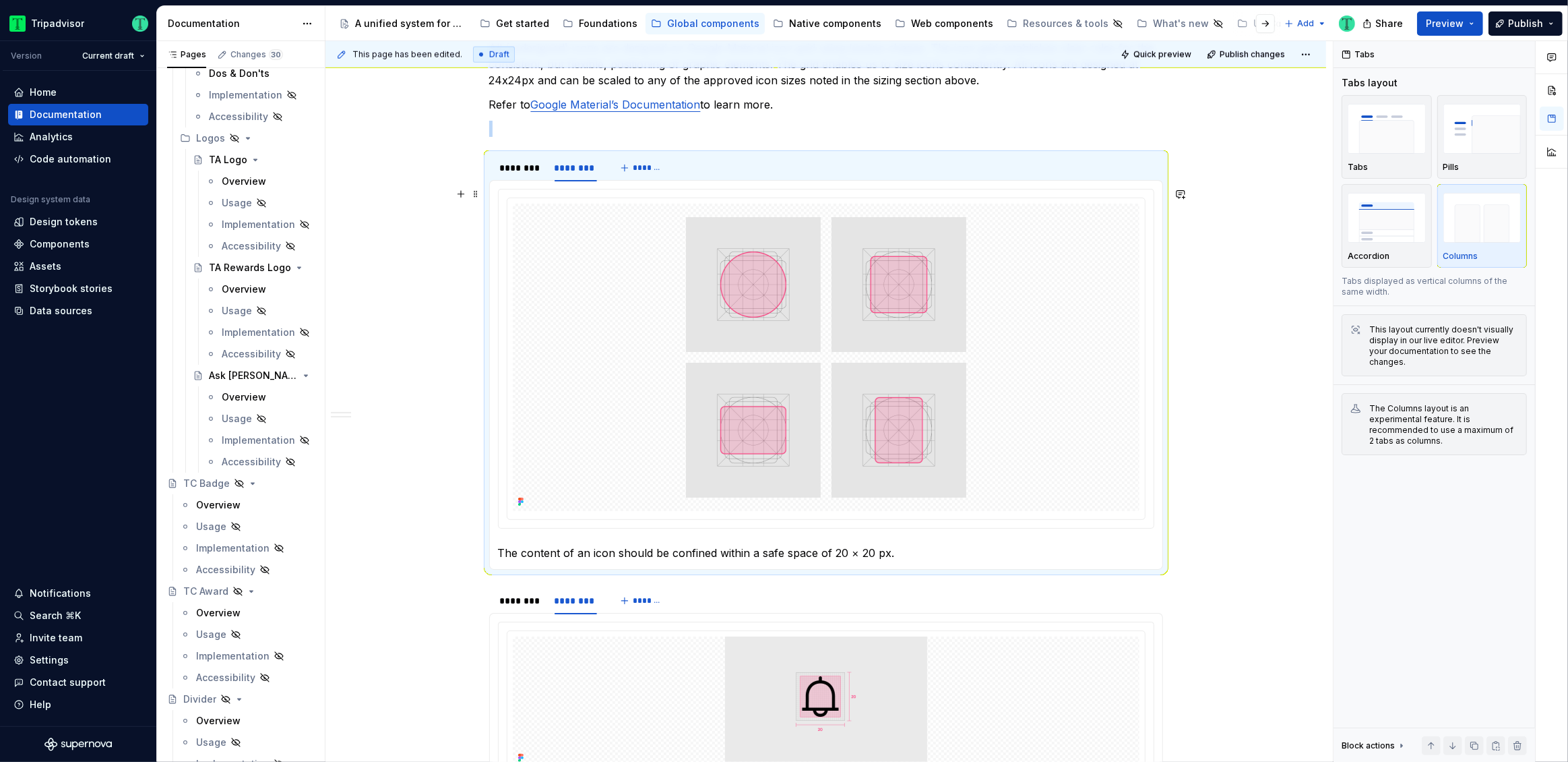
scroll to position [1774, 0]
click at [521, 173] on div "********" at bounding box center [520, 167] width 52 height 19
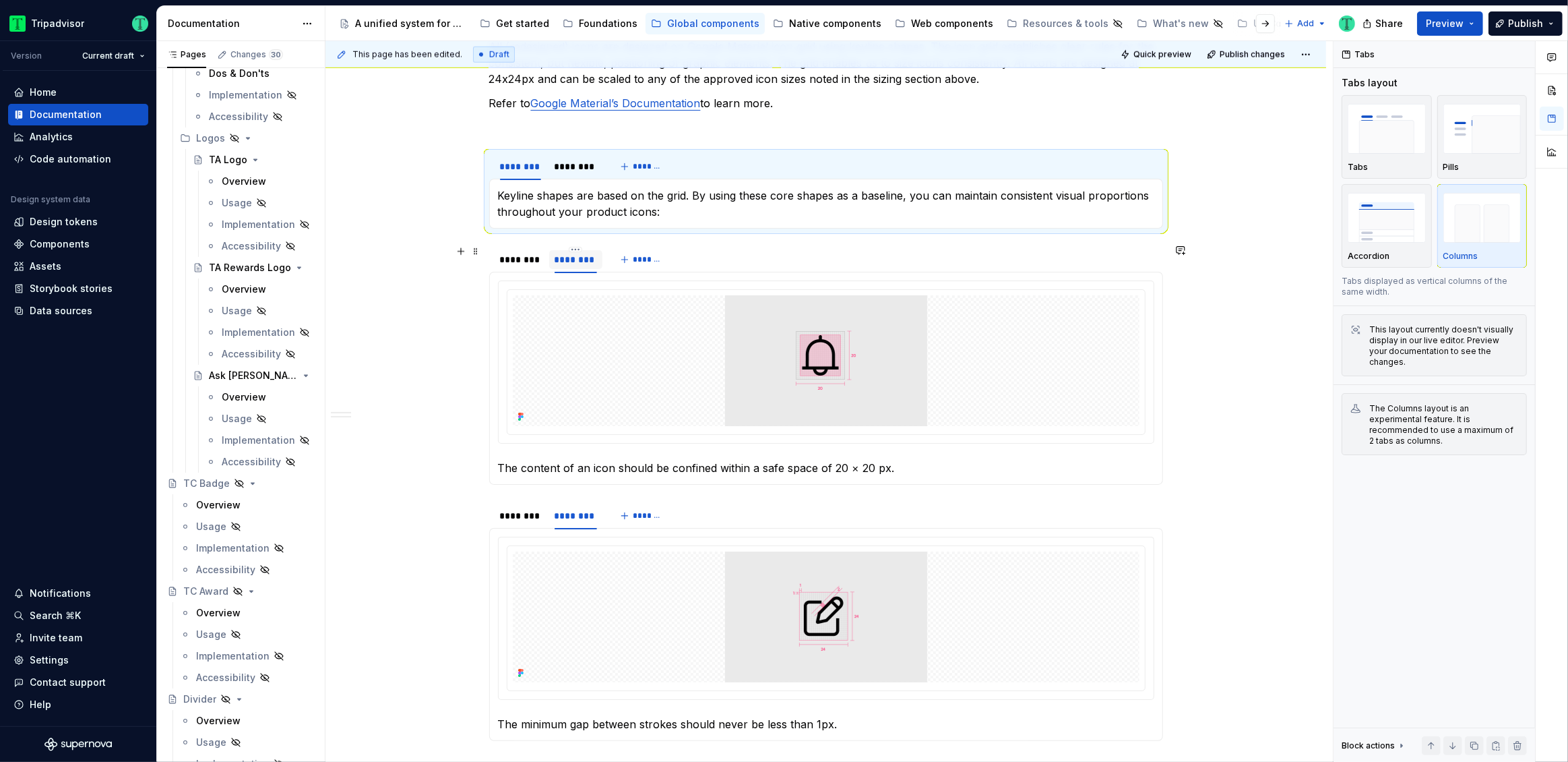
click at [586, 263] on div "********" at bounding box center [576, 260] width 43 height 14
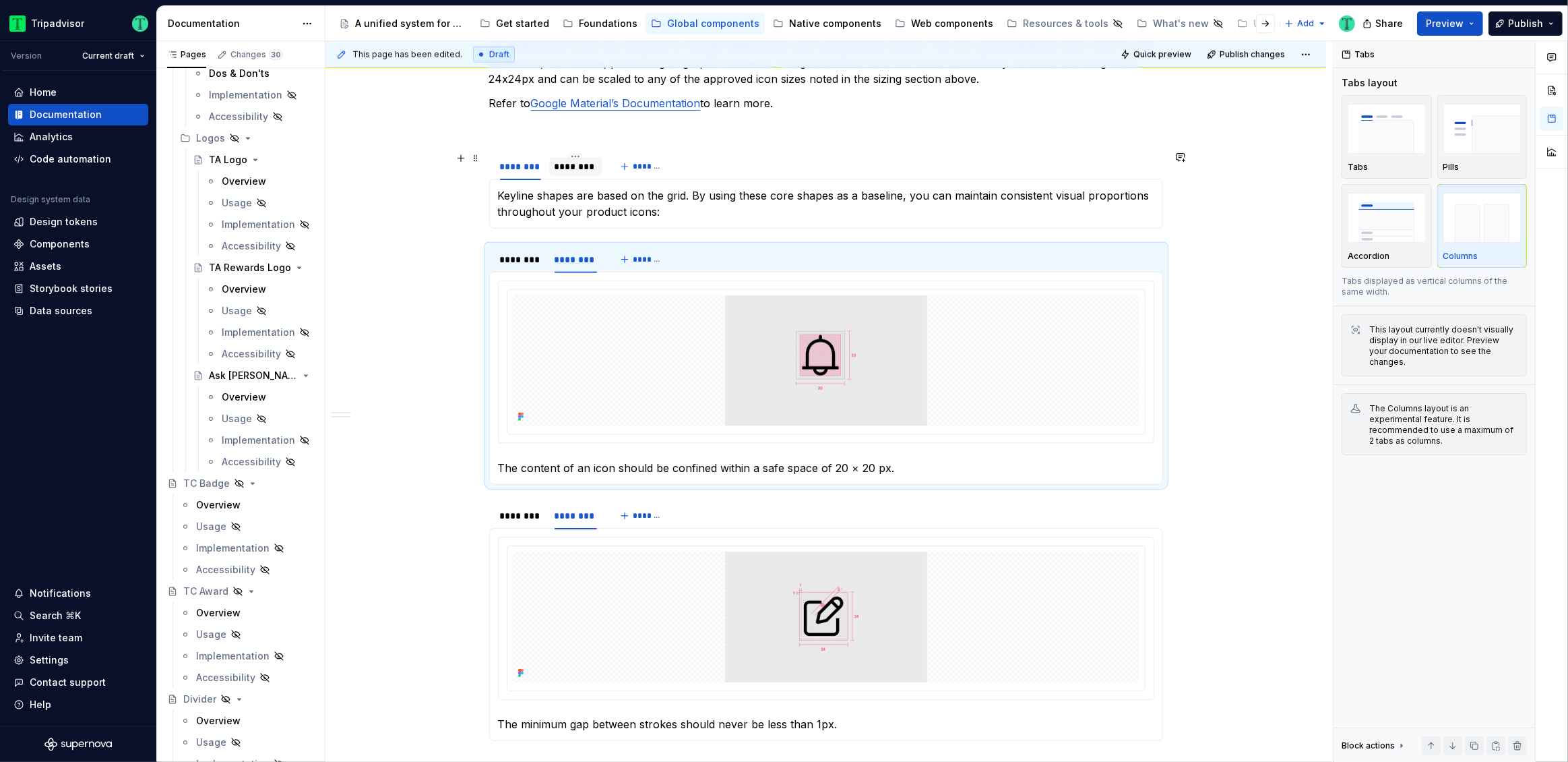
click at [591, 170] on div "********" at bounding box center [576, 167] width 43 height 14
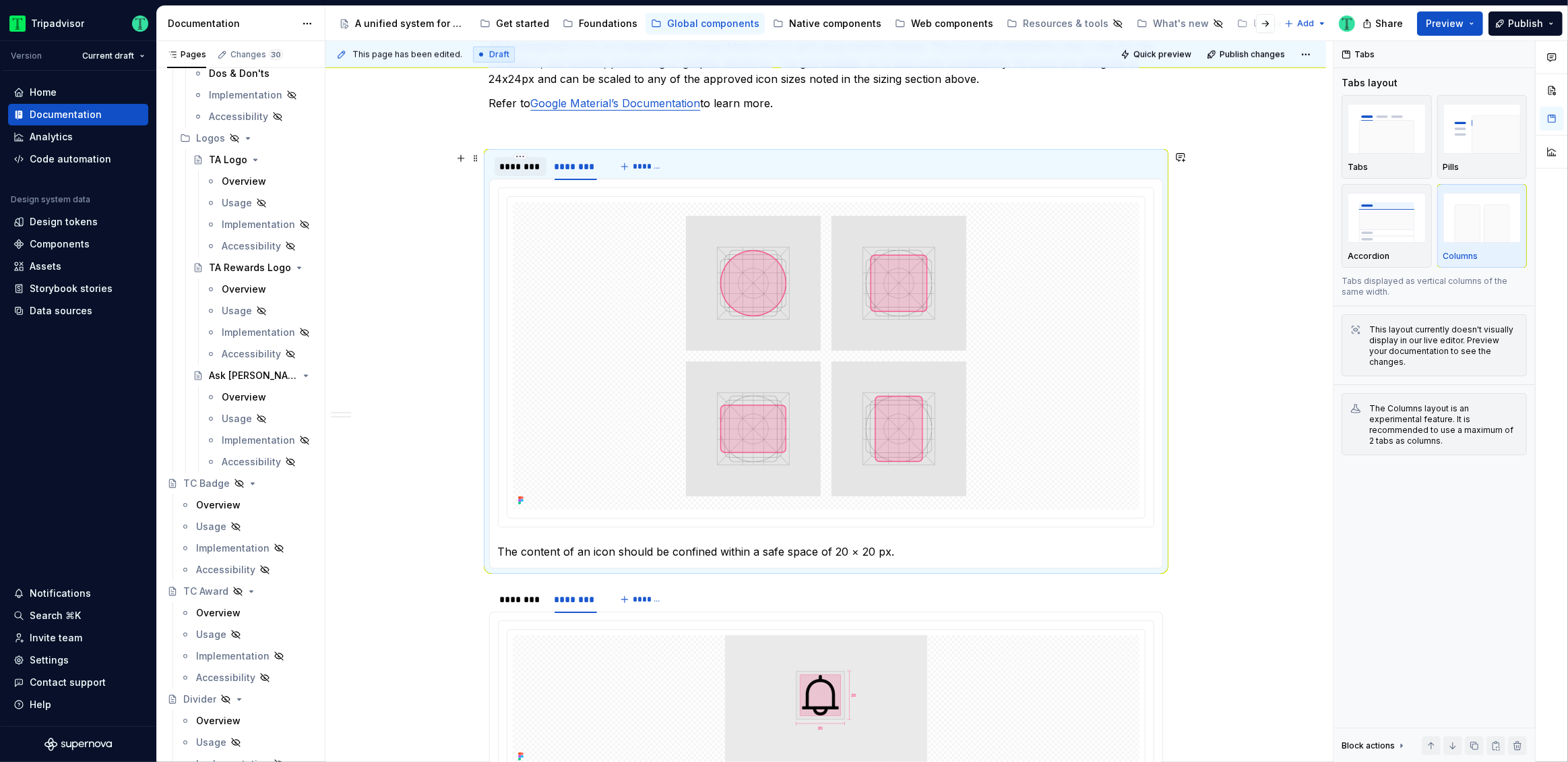
click at [534, 172] on div "********" at bounding box center [520, 167] width 52 height 19
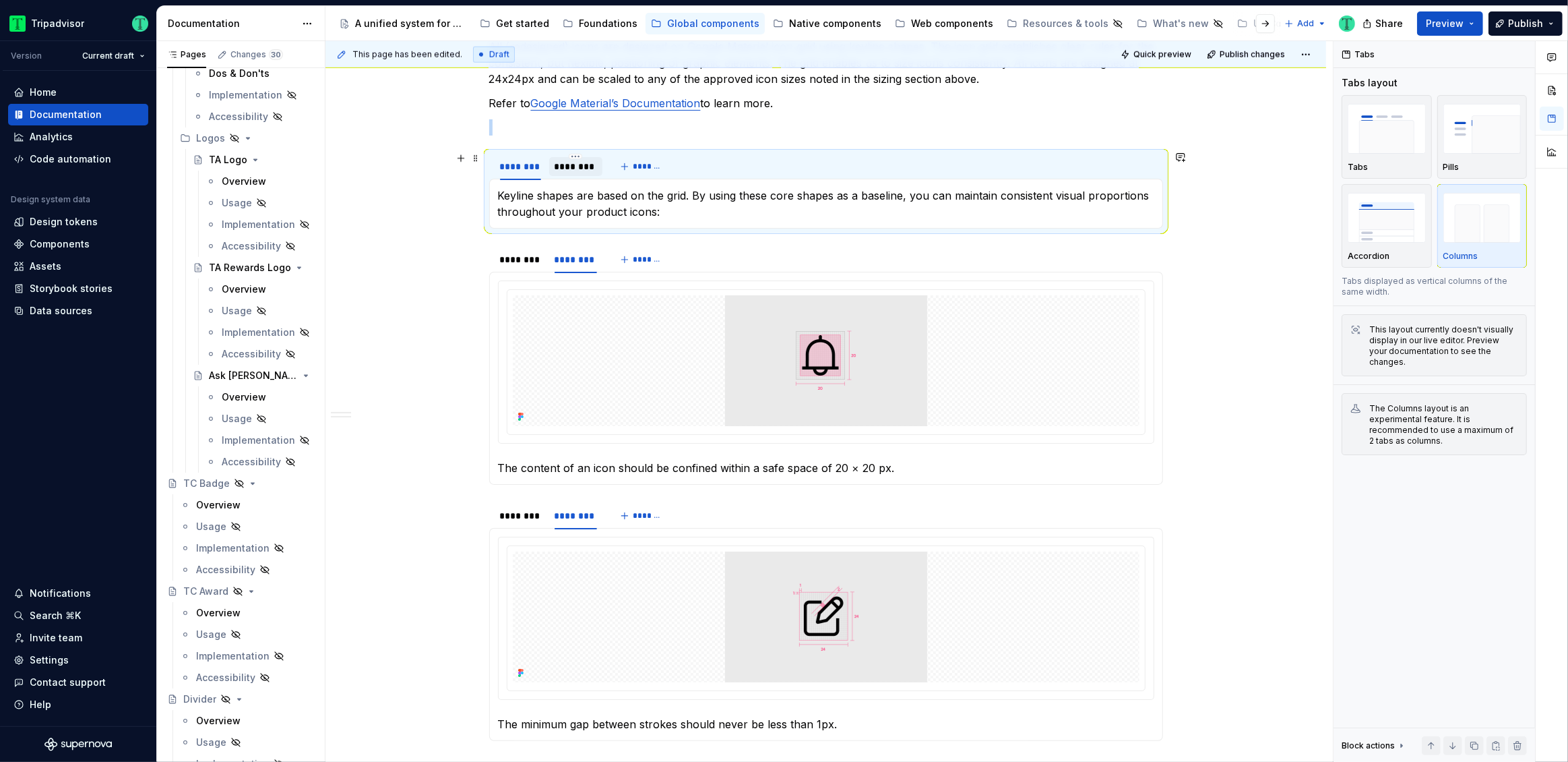
click at [580, 168] on div "********" at bounding box center [576, 167] width 43 height 14
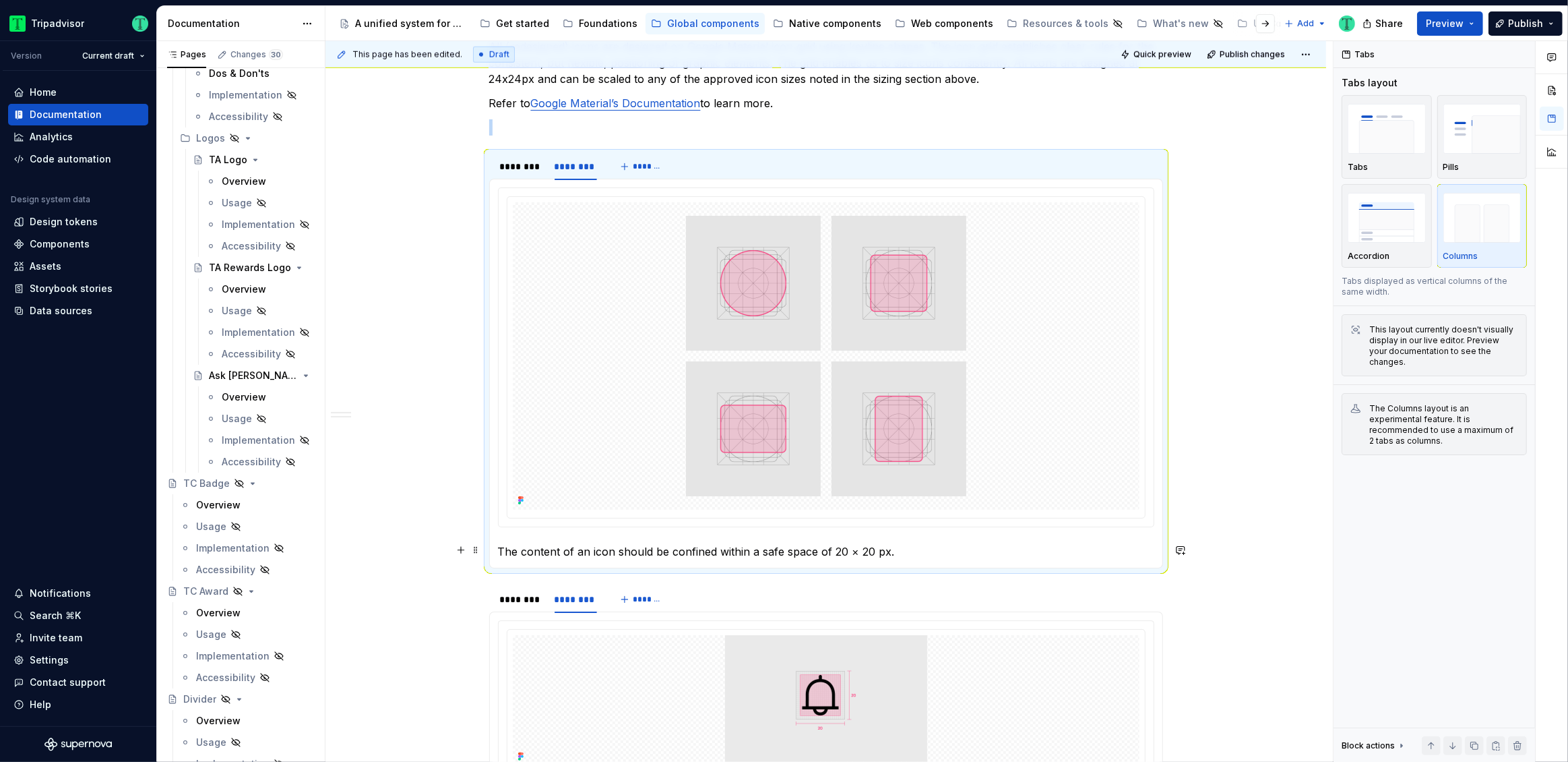
click at [700, 544] on p "The content of an icon should be confined within a safe space of 20 × 20 px." at bounding box center [826, 551] width 656 height 16
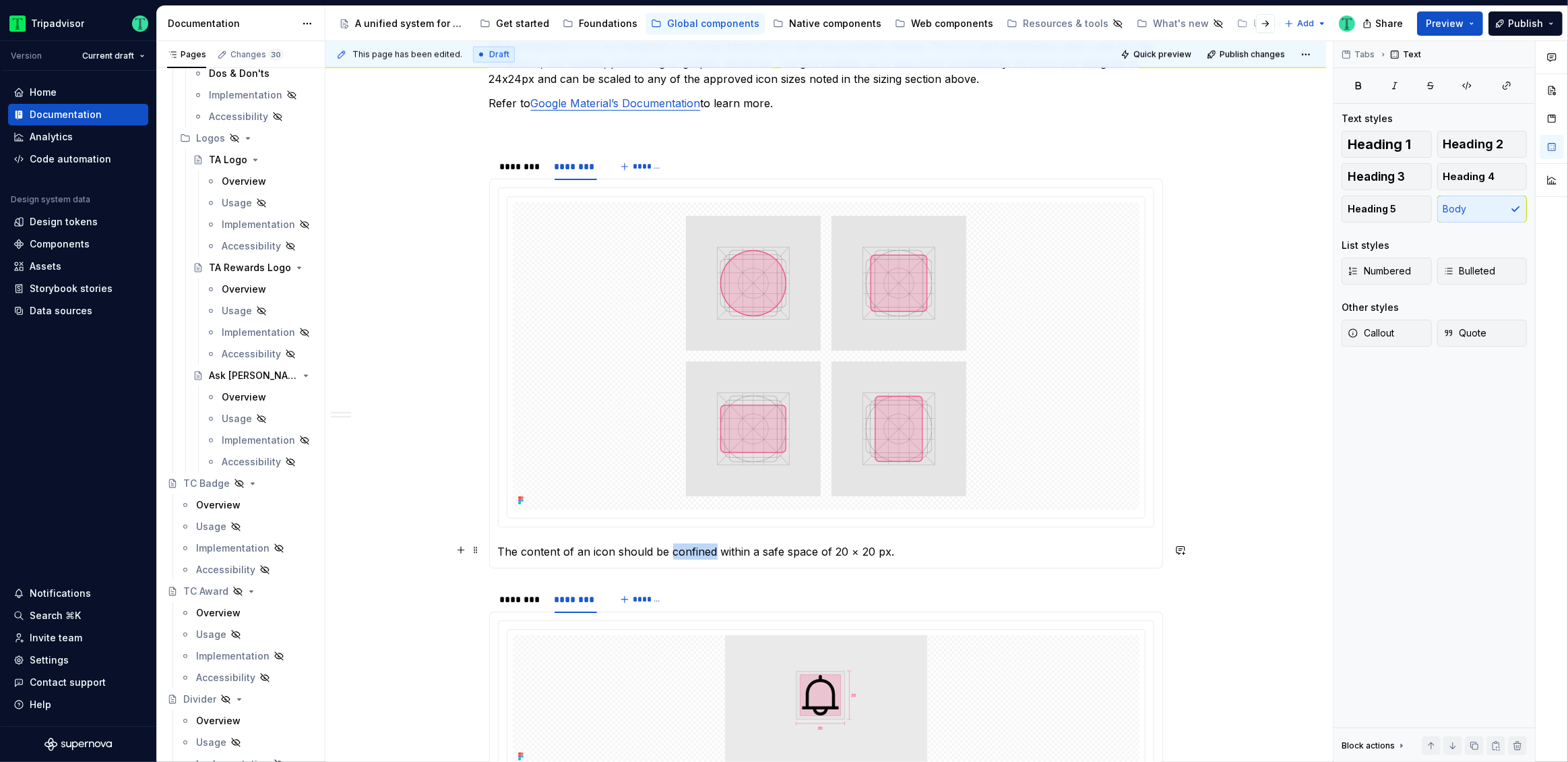
click at [700, 544] on p "The content of an icon should be confined within a safe space of 20 × 20 px." at bounding box center [826, 551] width 656 height 16
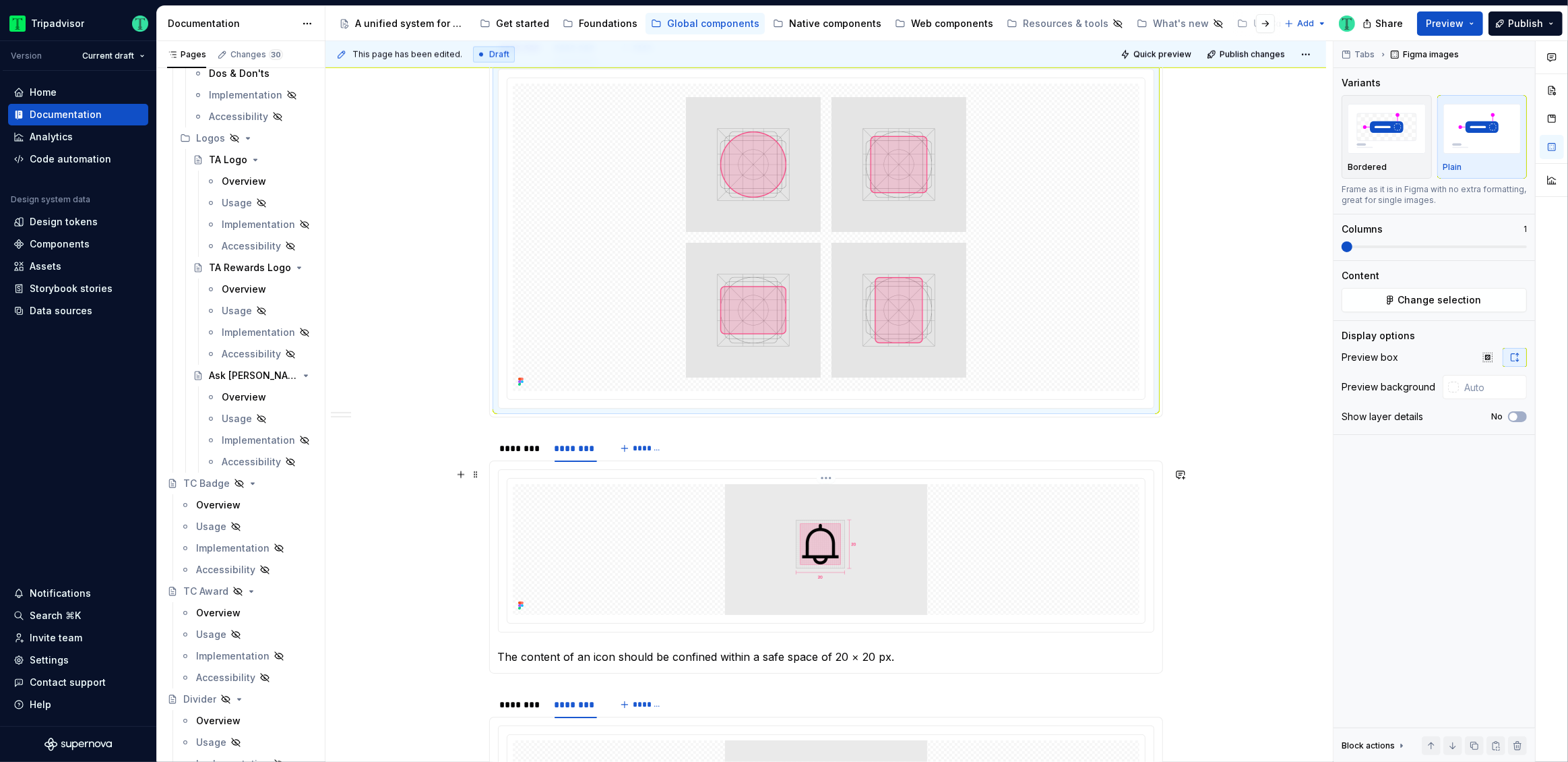
scroll to position [1938, 0]
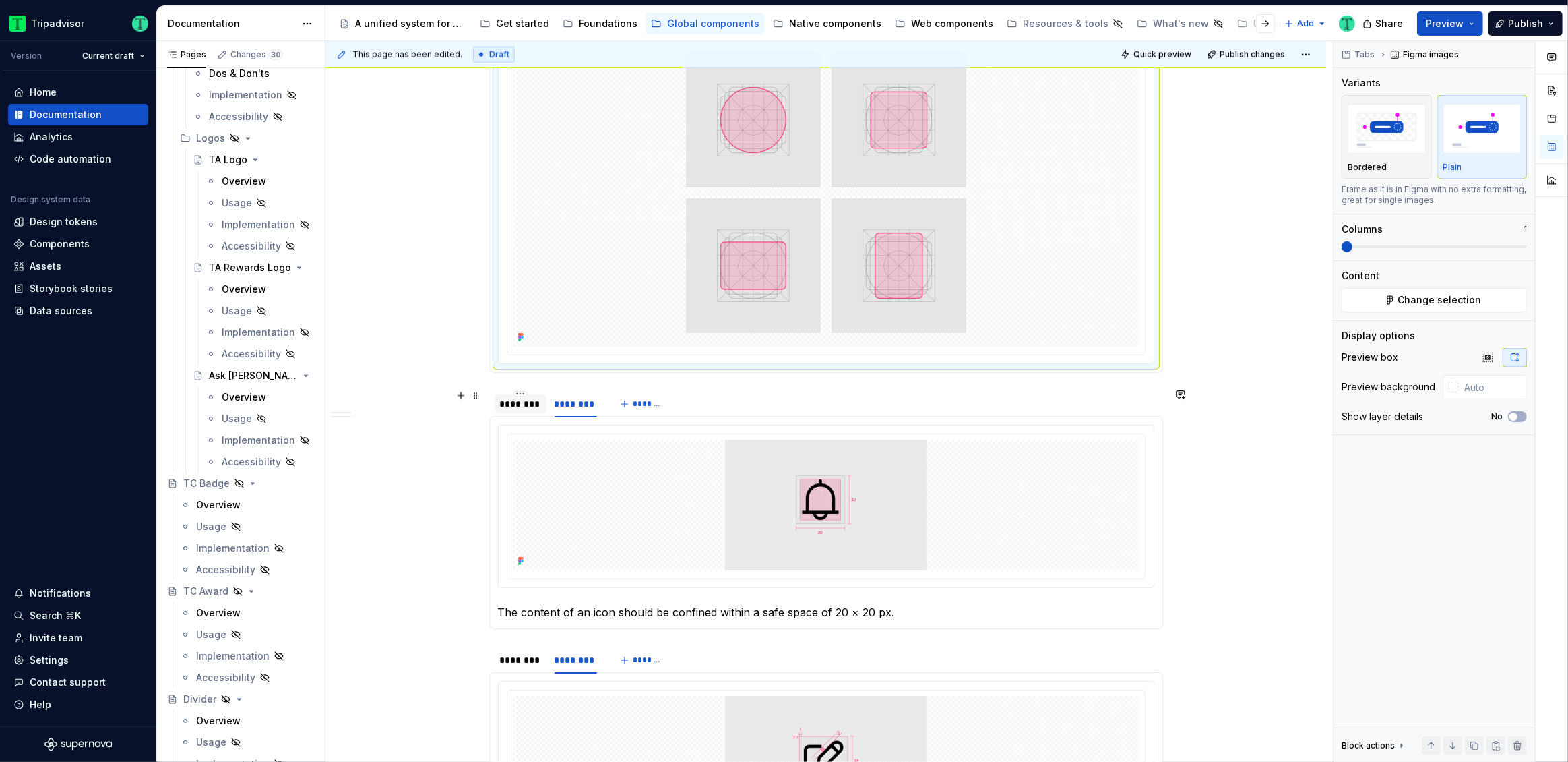
click at [533, 406] on div "********" at bounding box center [521, 404] width 41 height 14
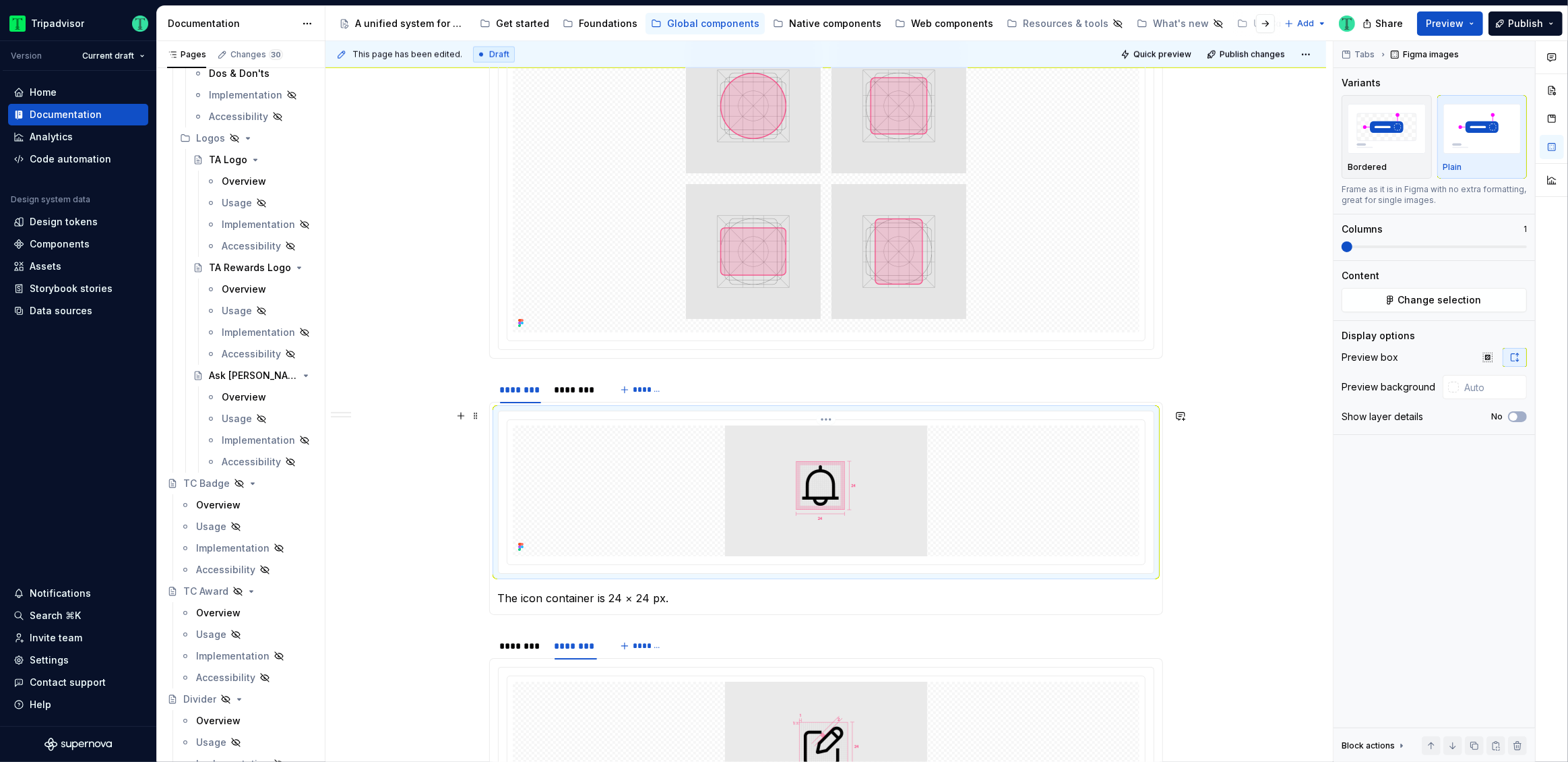
scroll to position [2058, 0]
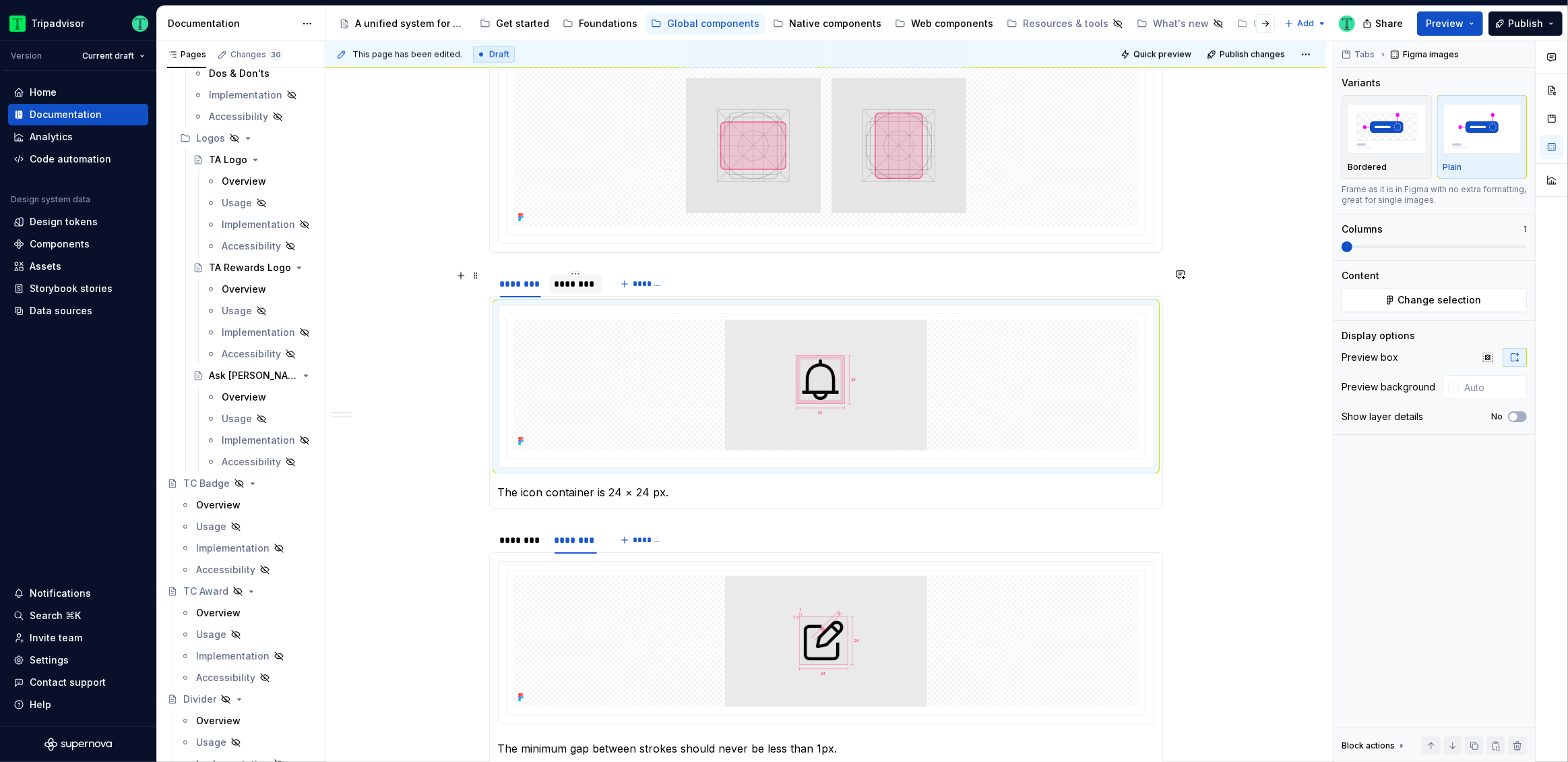
click at [566, 289] on div "********" at bounding box center [576, 283] width 54 height 19
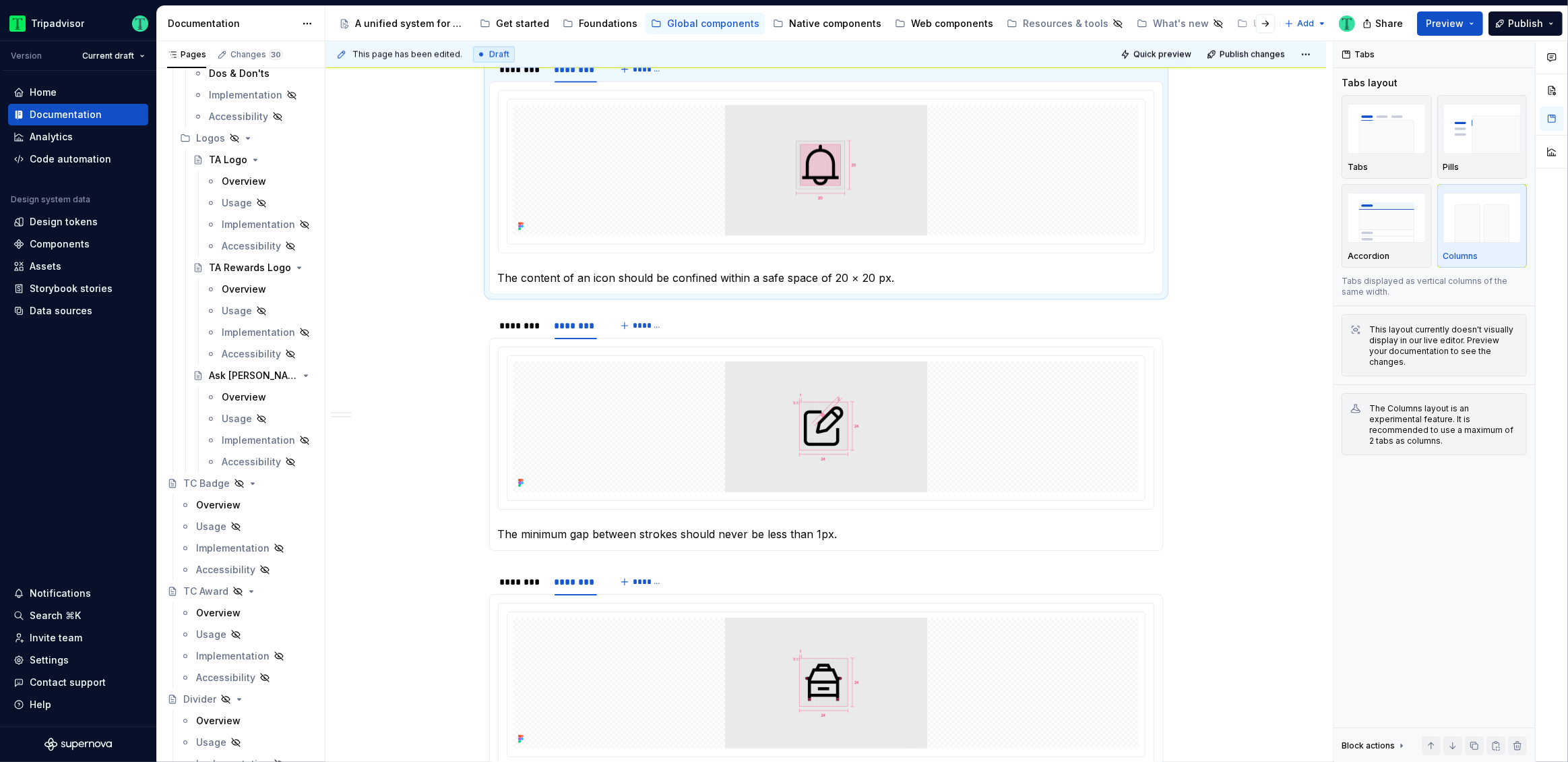
scroll to position [2269, 0]
click at [529, 331] on div "********" at bounding box center [521, 329] width 41 height 14
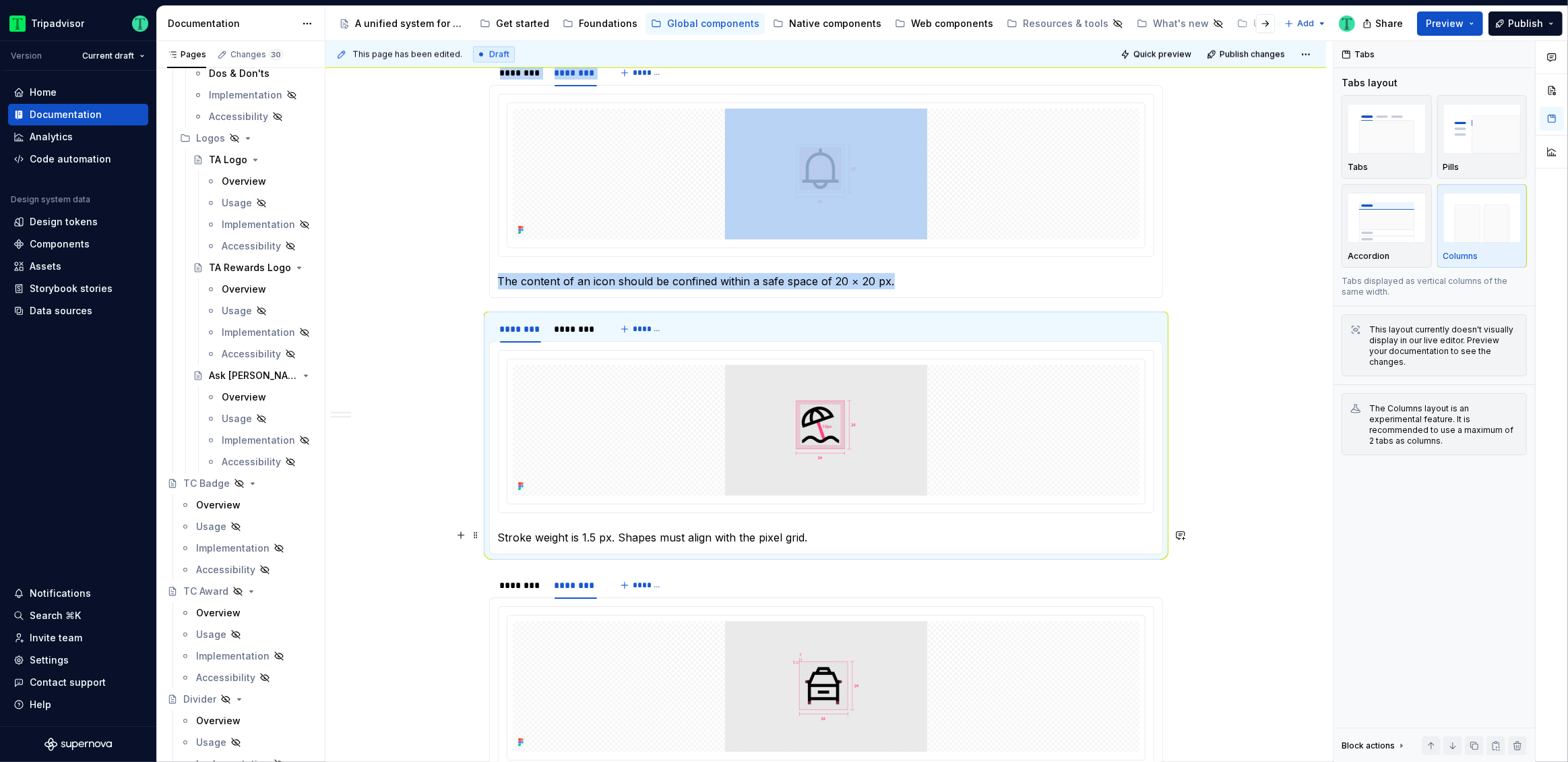
click at [598, 538] on p "Stroke weight is 1.5 px. Shapes must align with the pixel grid." at bounding box center [826, 537] width 656 height 16
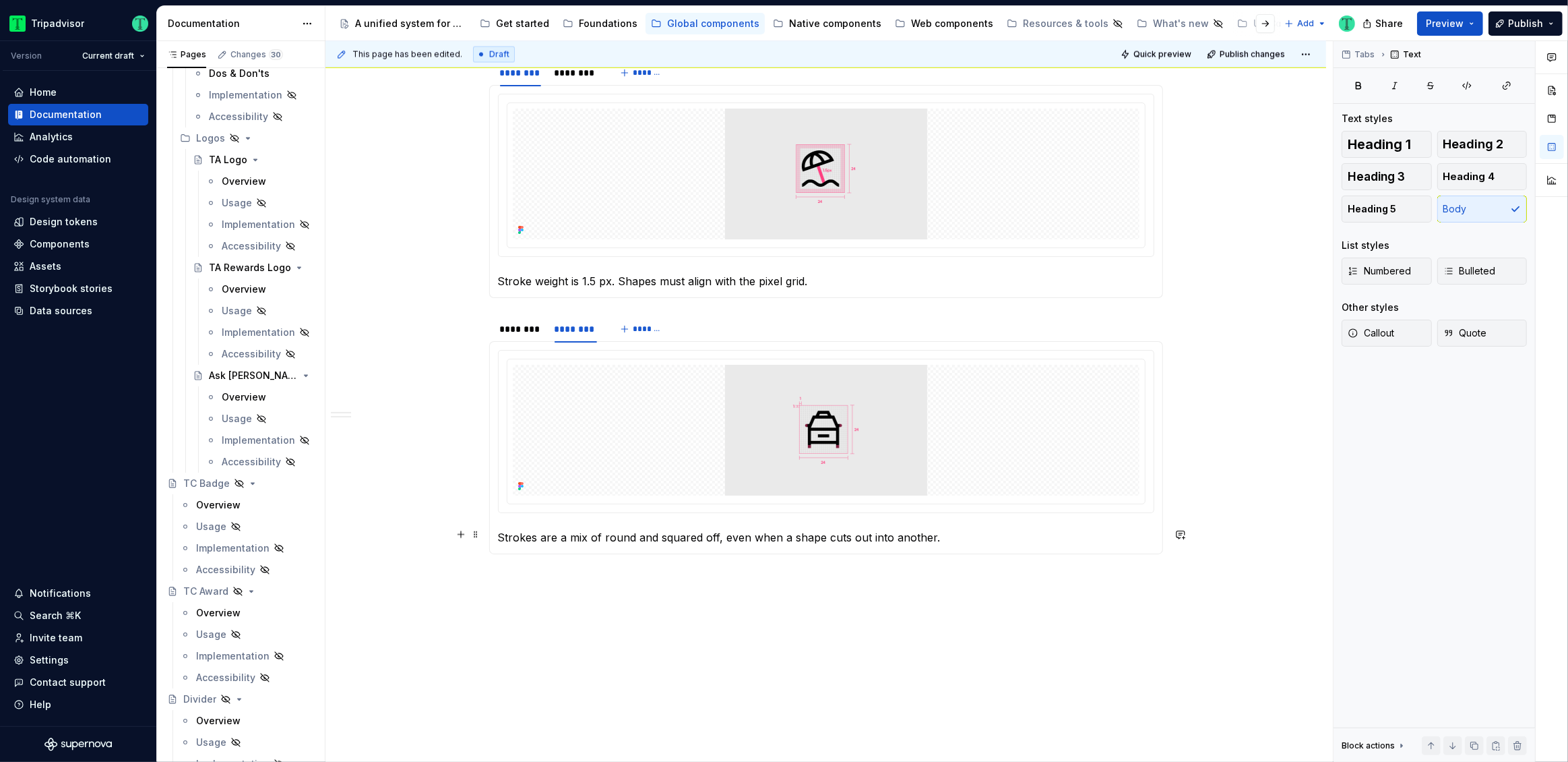
scroll to position [2534, 0]
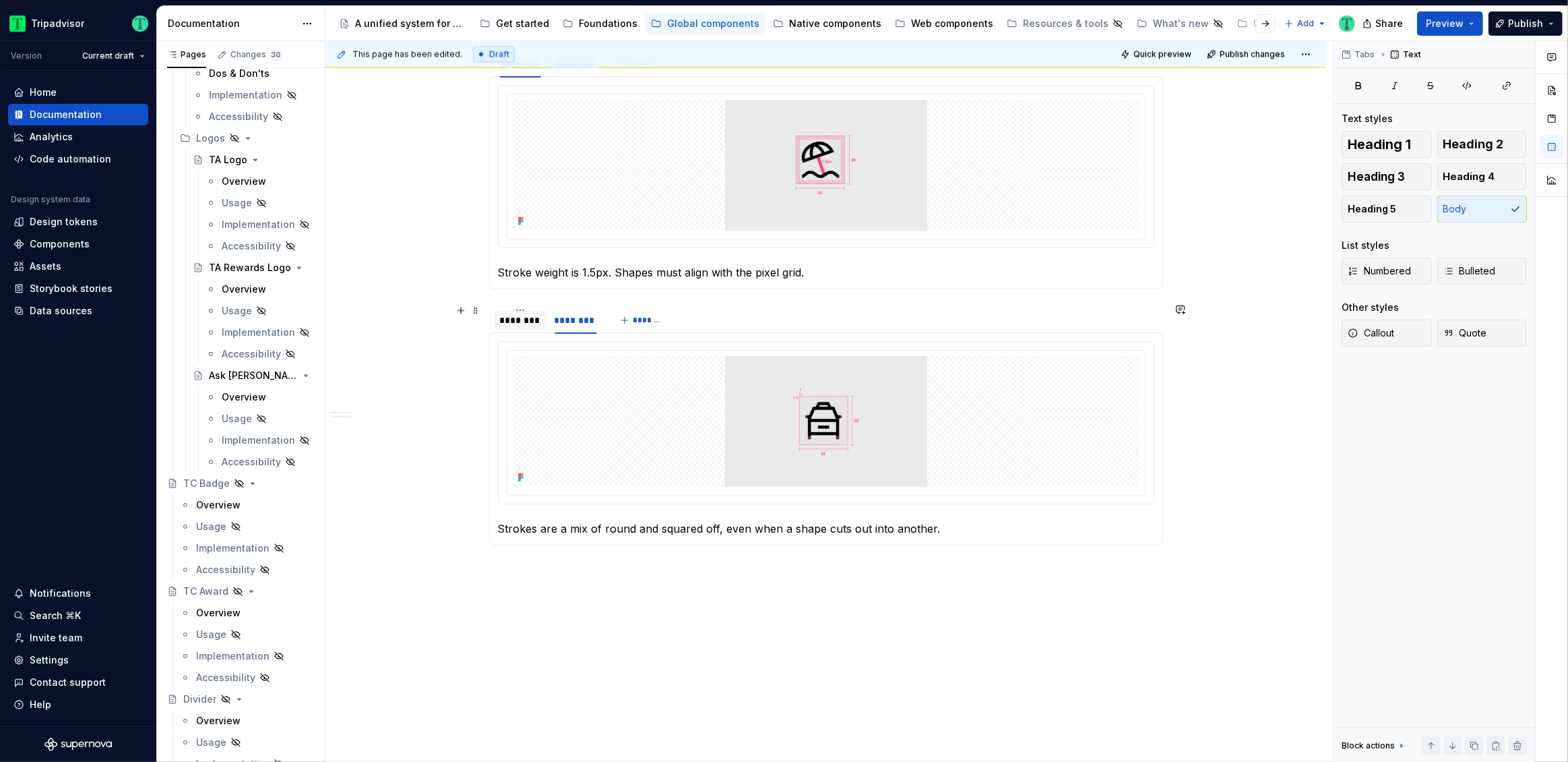
click at [533, 324] on div "********" at bounding box center [521, 321] width 41 height 14
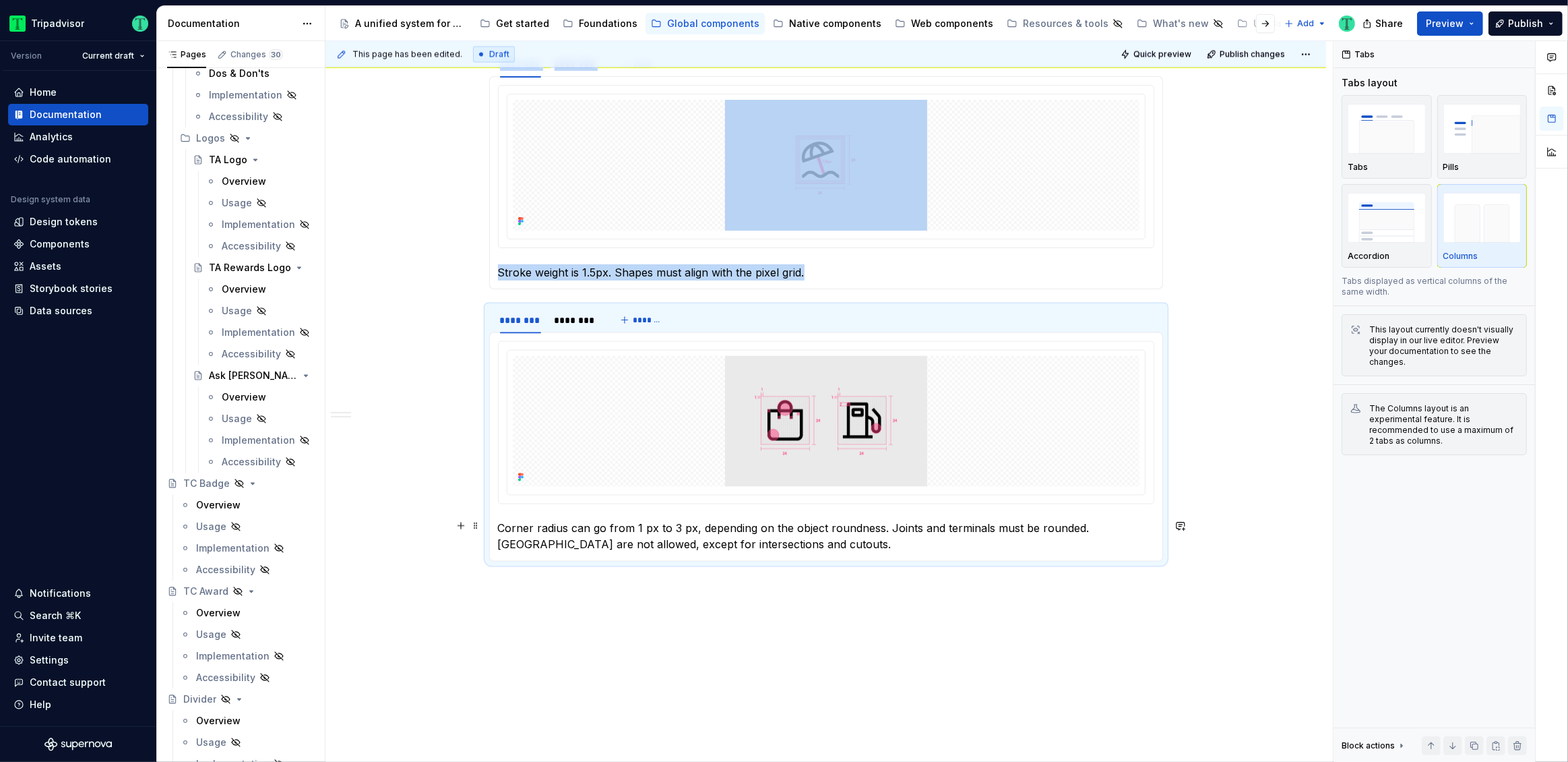
click at [681, 526] on p "Corner radius can go from 1 px to 3 px, depending on the object roundness. Join…" at bounding box center [826, 536] width 656 height 32
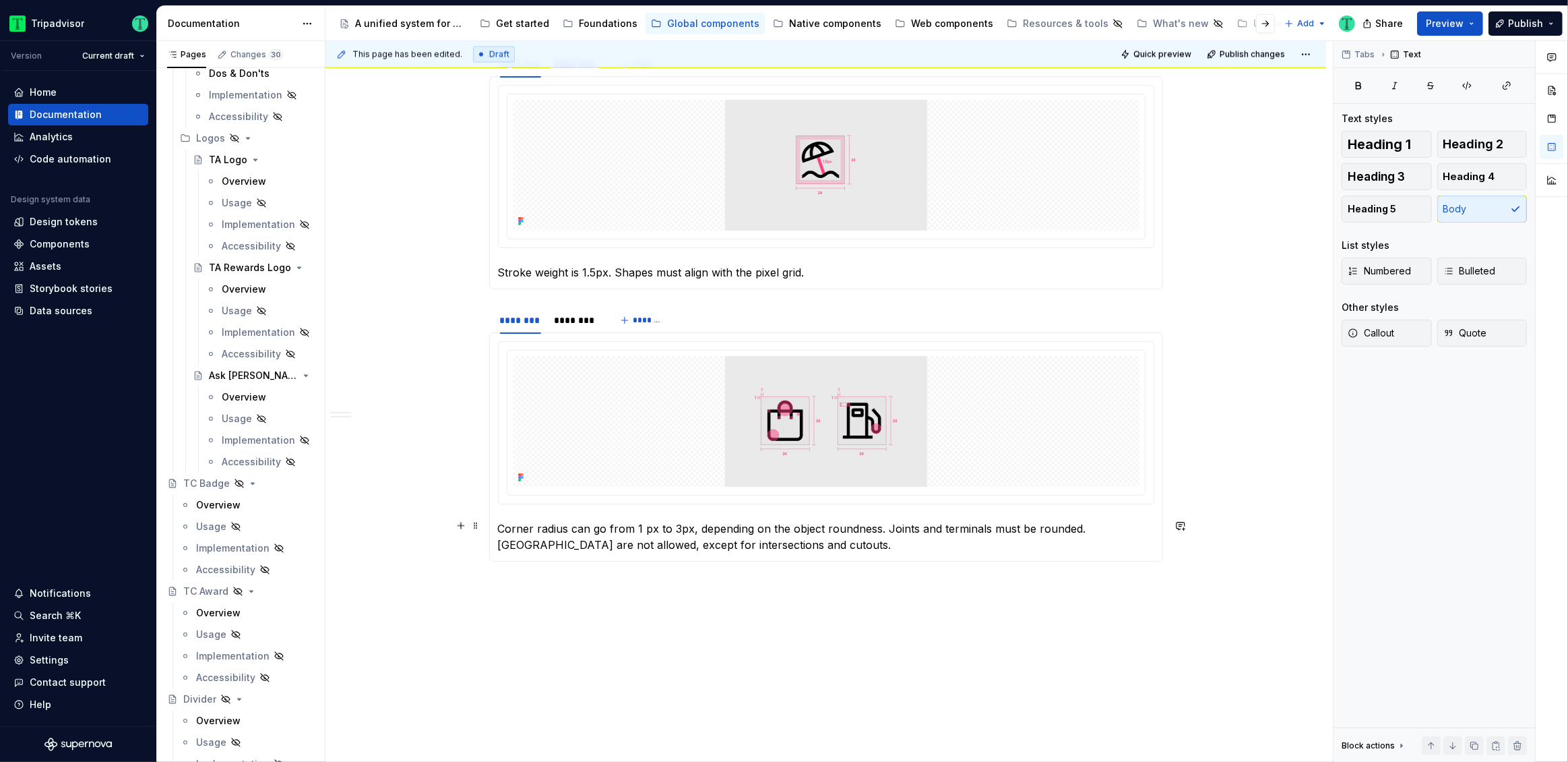
click at [642, 527] on p "Corner radius can go from 1 px to 3px, depending on the object roundness. Joint…" at bounding box center [826, 536] width 656 height 32
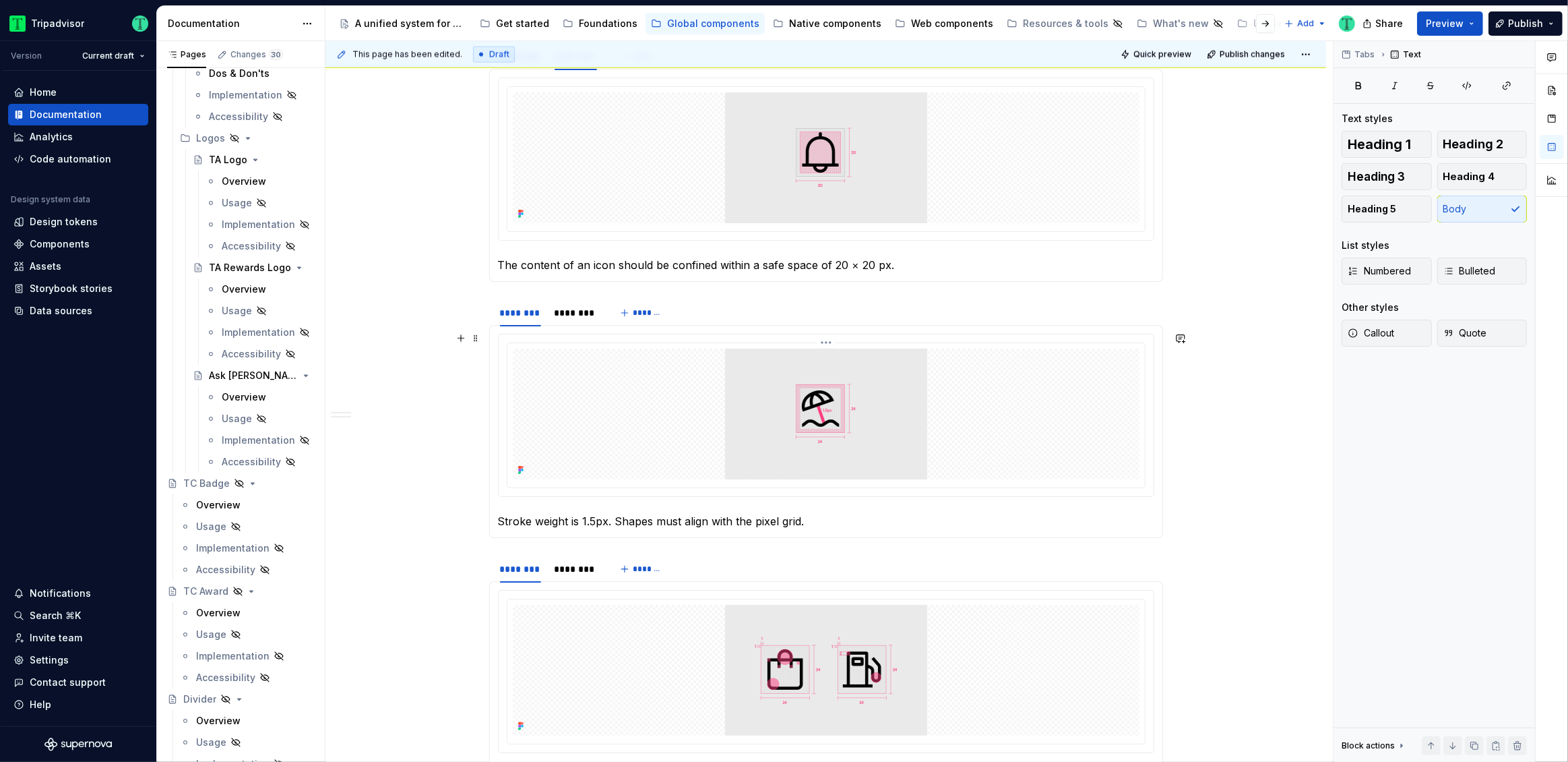
scroll to position [2263, 0]
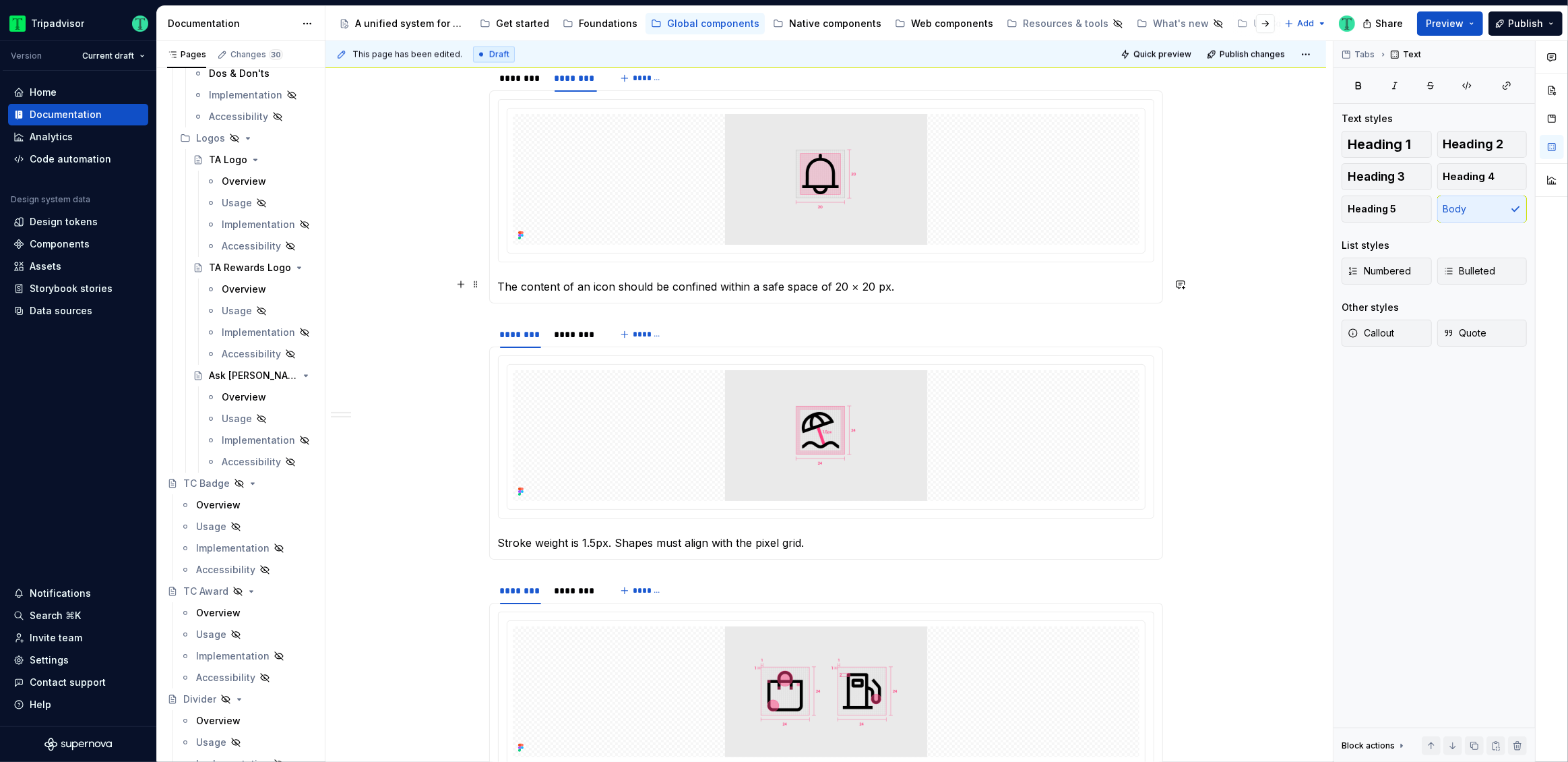
click at [876, 281] on p "The content of an icon should be confined within a safe space of 20 × 20 px." at bounding box center [826, 286] width 656 height 16
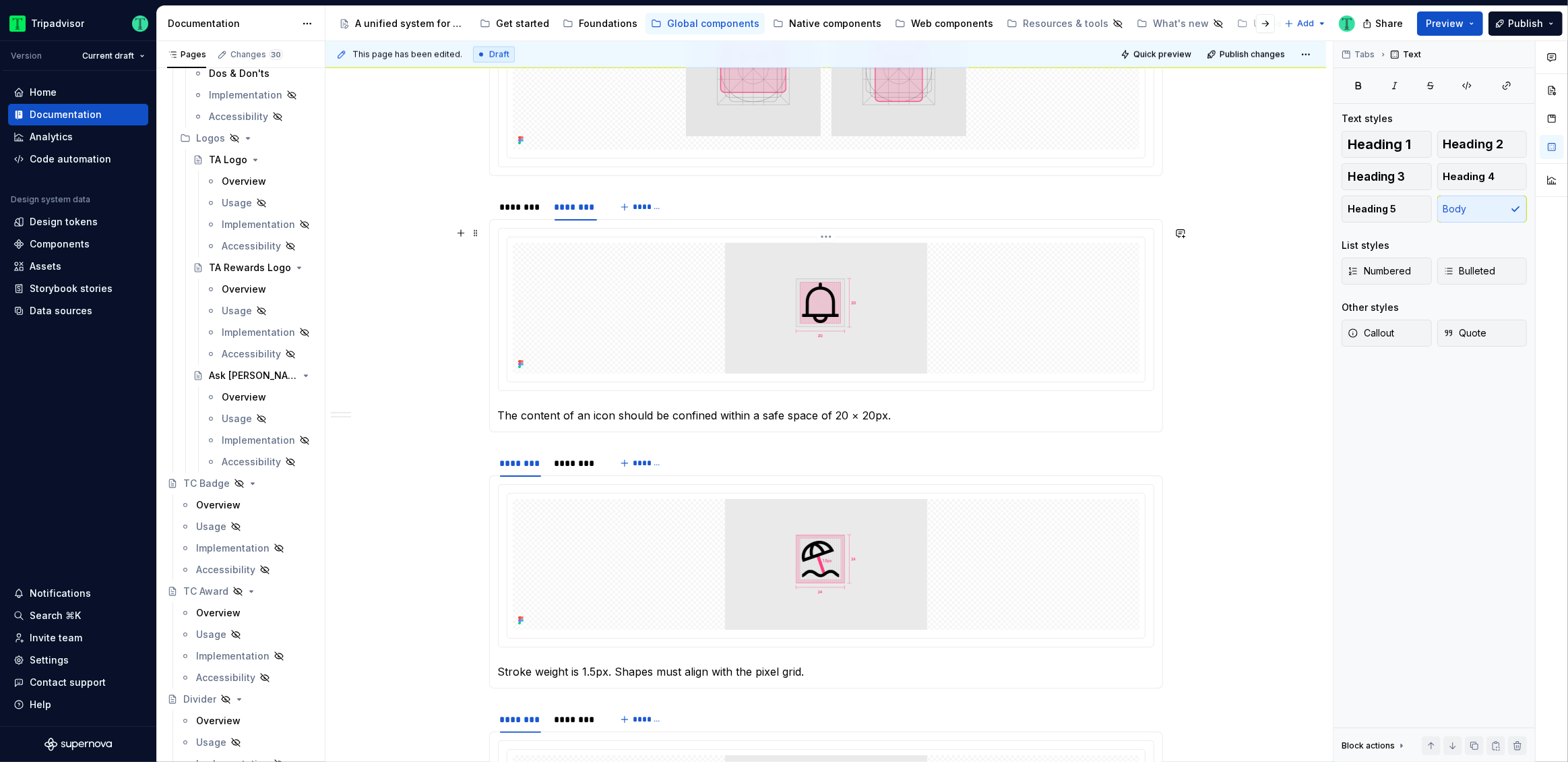
scroll to position [2162, 0]
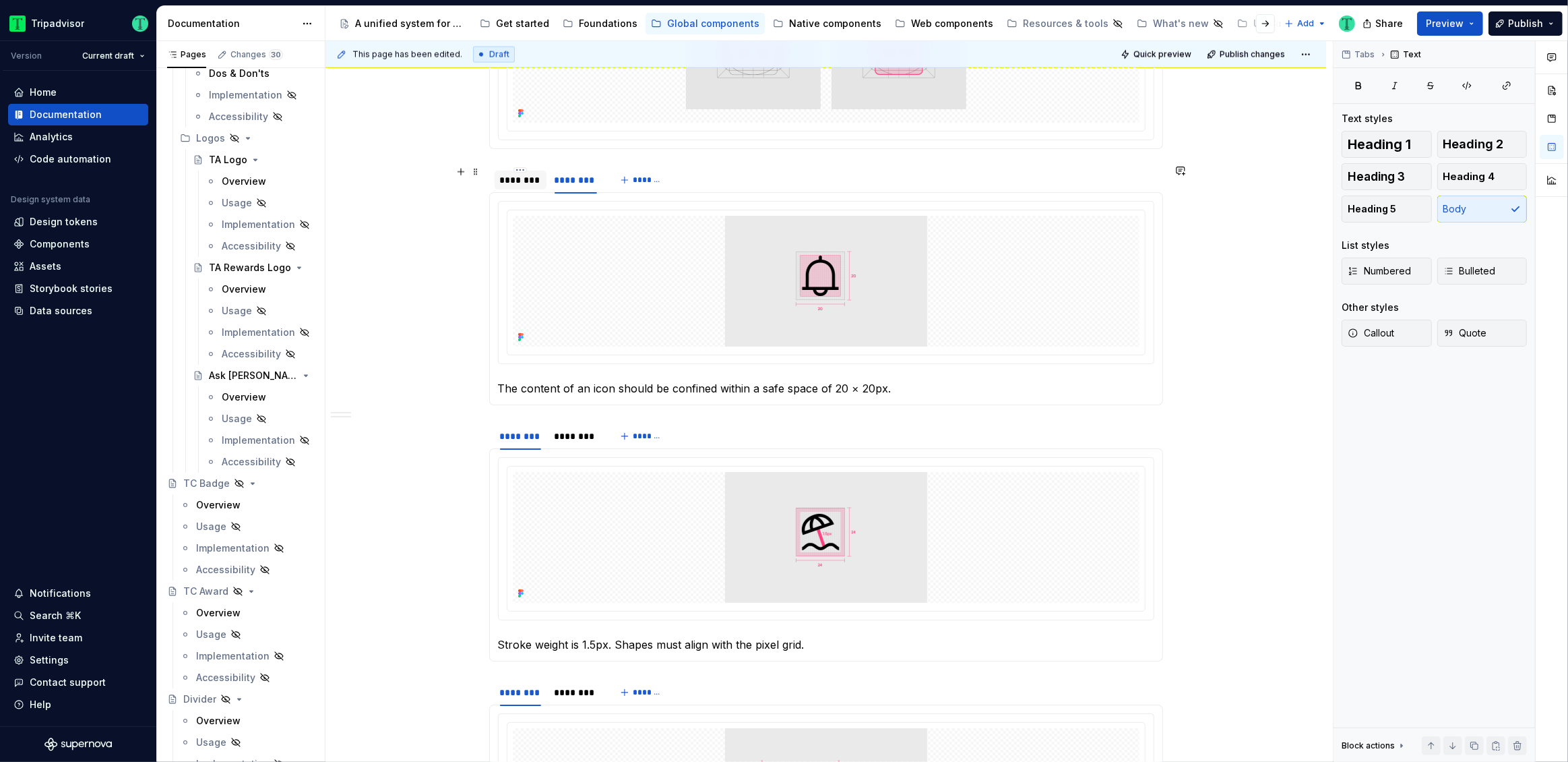
click at [527, 185] on div "********" at bounding box center [520, 180] width 52 height 19
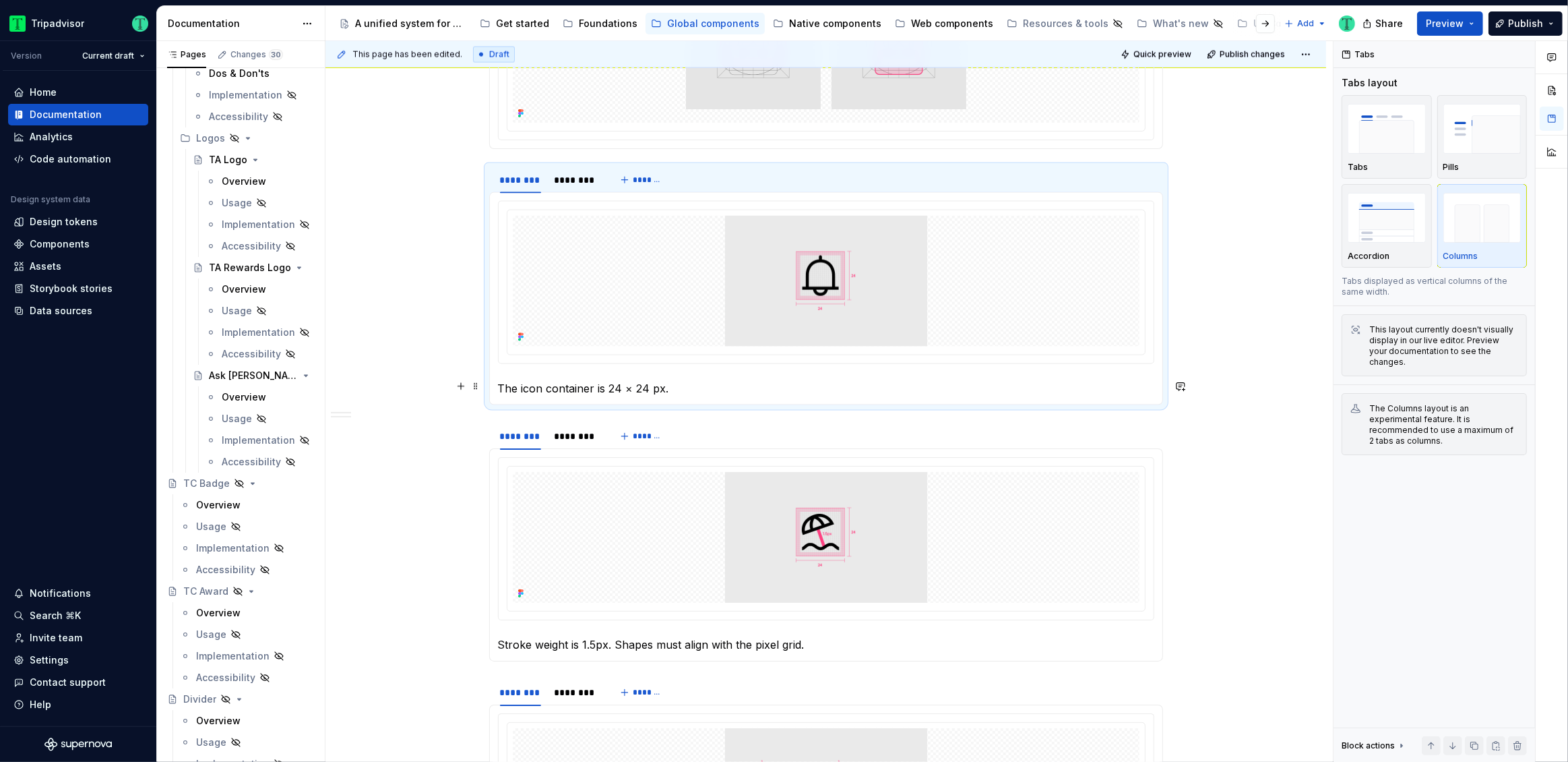
click at [652, 391] on p "The icon container is 24 × 24 px." at bounding box center [826, 388] width 656 height 16
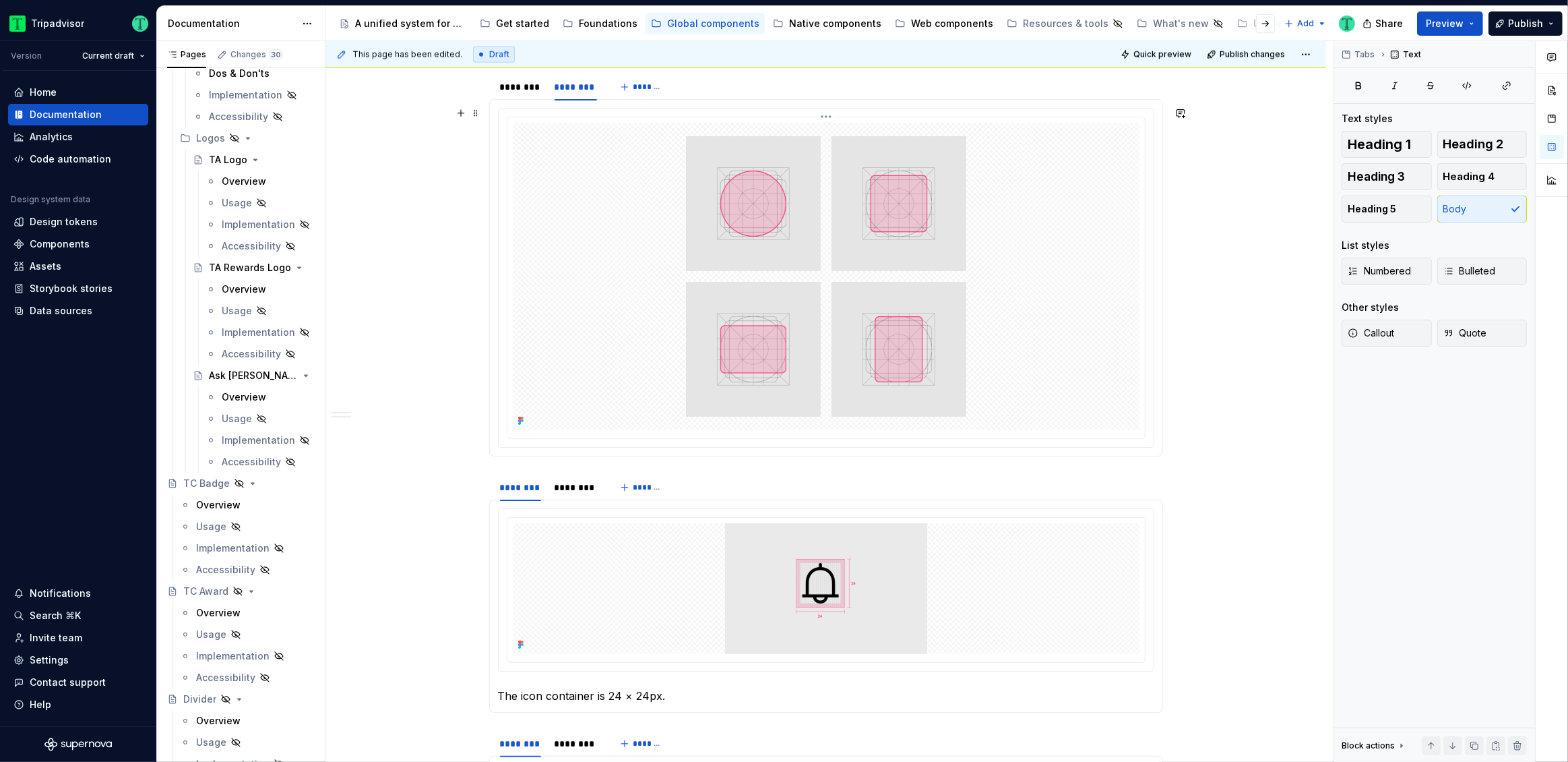
scroll to position [1753, 0]
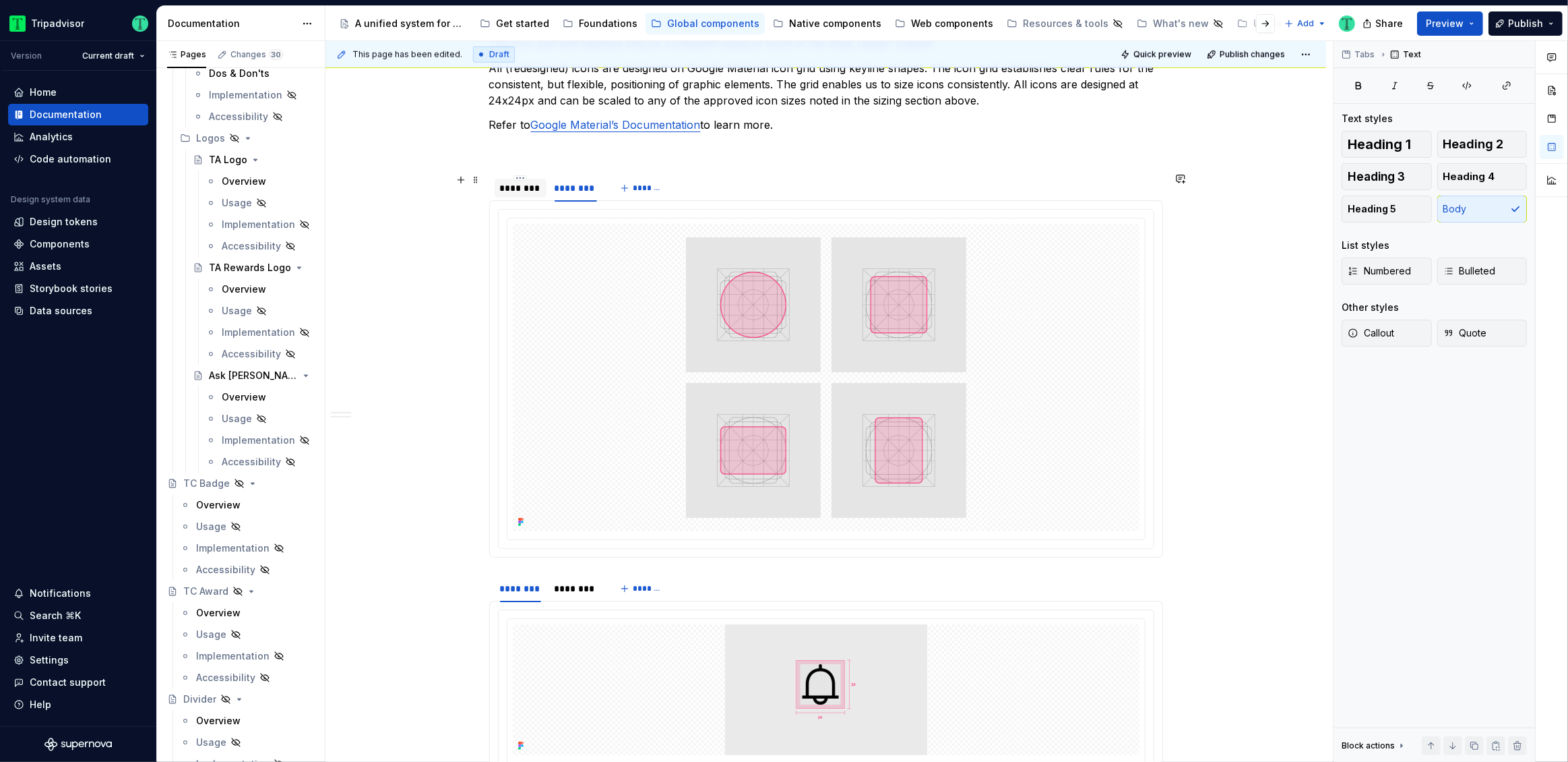
click at [533, 193] on div "********" at bounding box center [521, 188] width 41 height 14
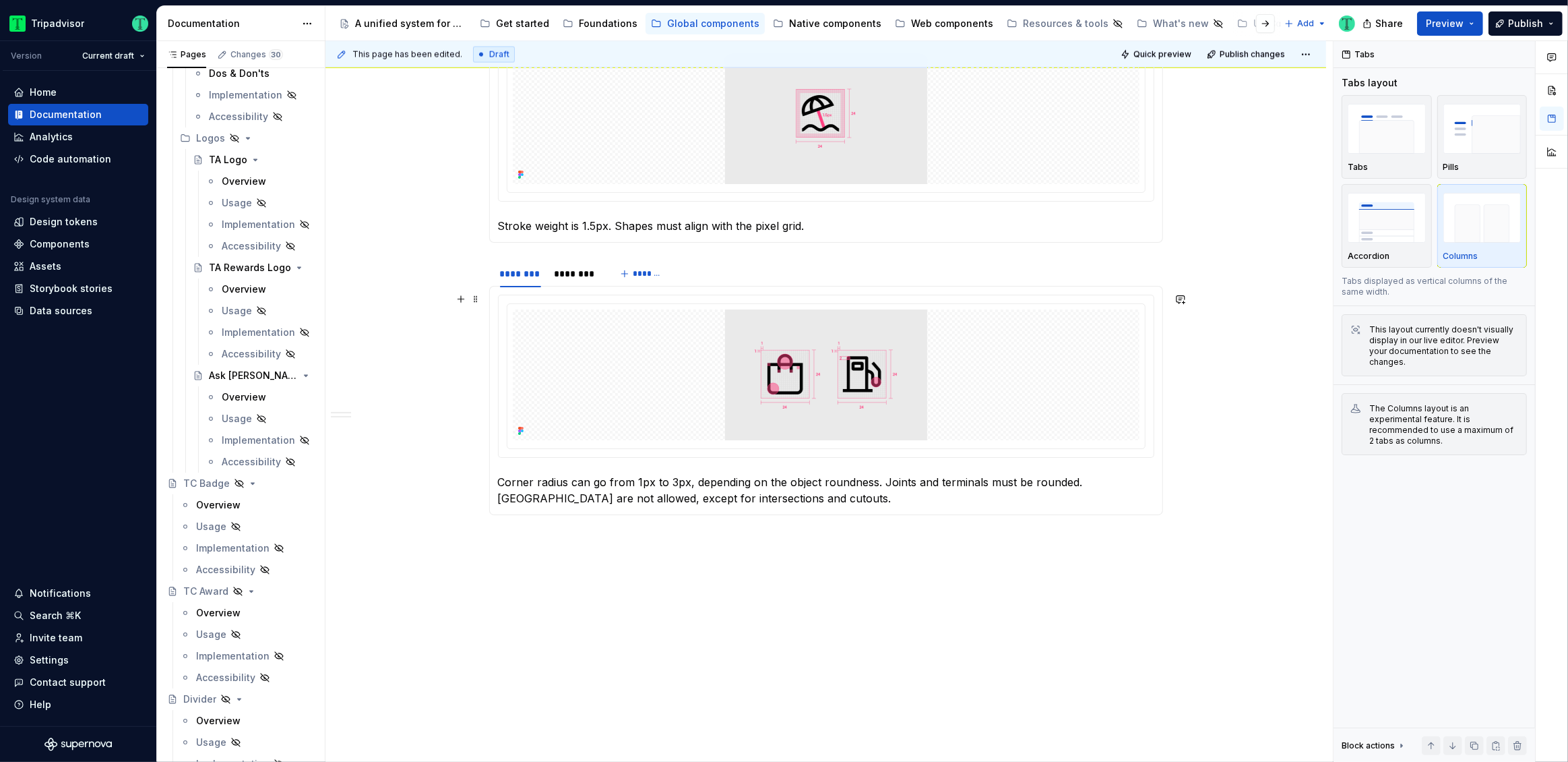
scroll to position [2300, 0]
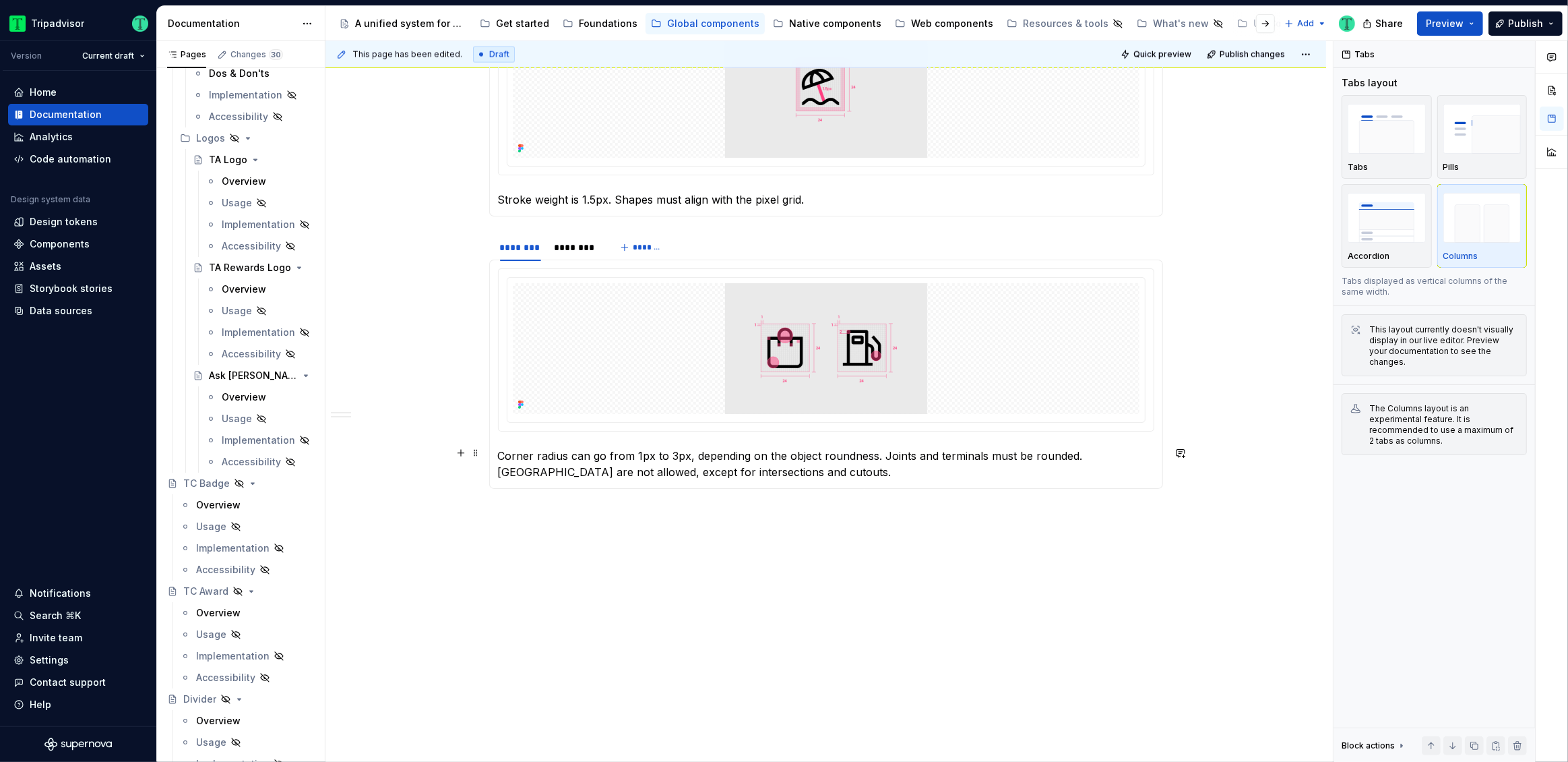
click at [813, 458] on p "Corner radius can go from 1px to 3px, depending on the object roundness. Joints…" at bounding box center [826, 463] width 656 height 32
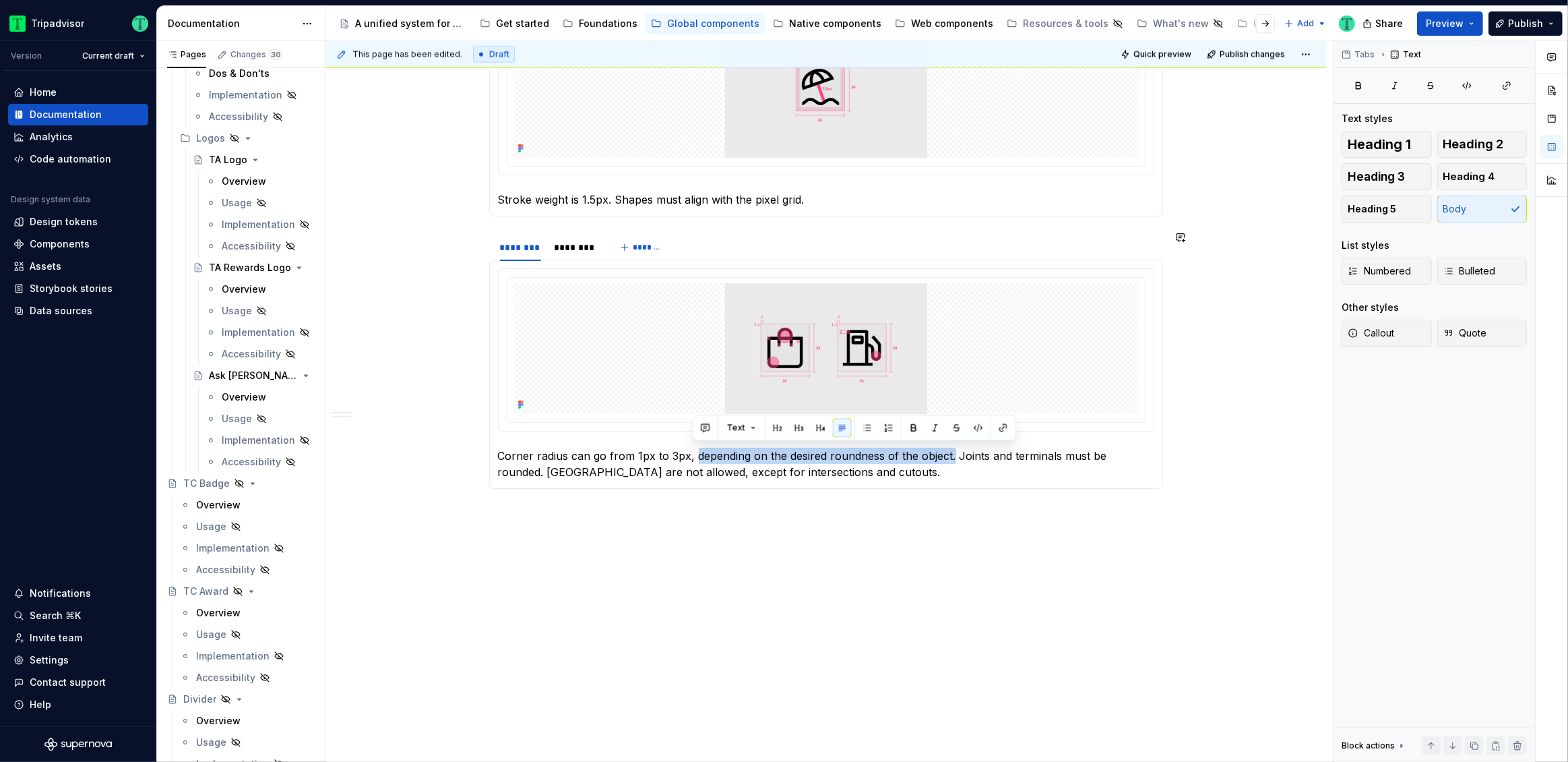
copy p "depending on the desired roundness of the object."
click at [592, 245] on div "********" at bounding box center [576, 248] width 43 height 14
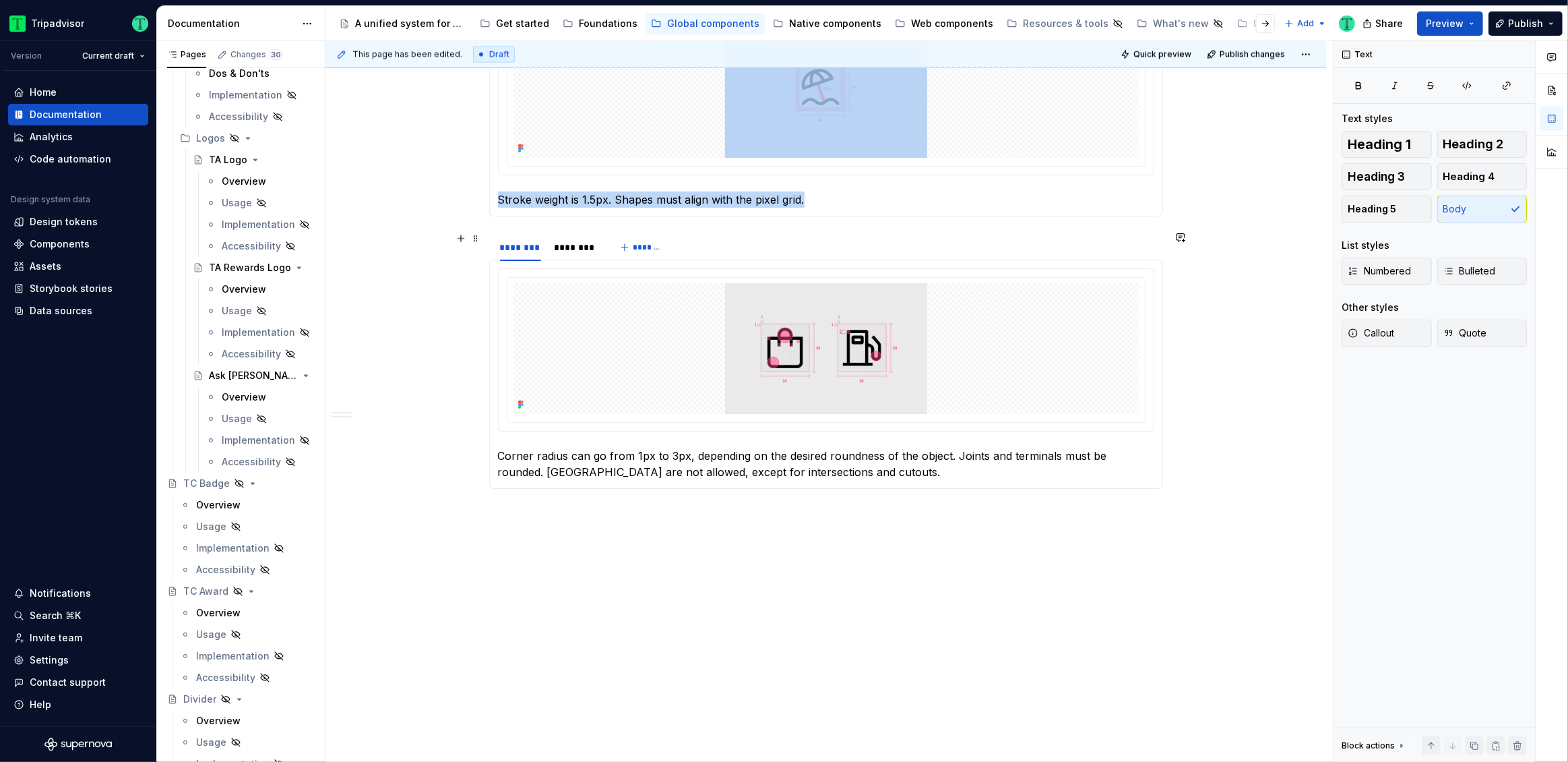
scroll to position [2283, 0]
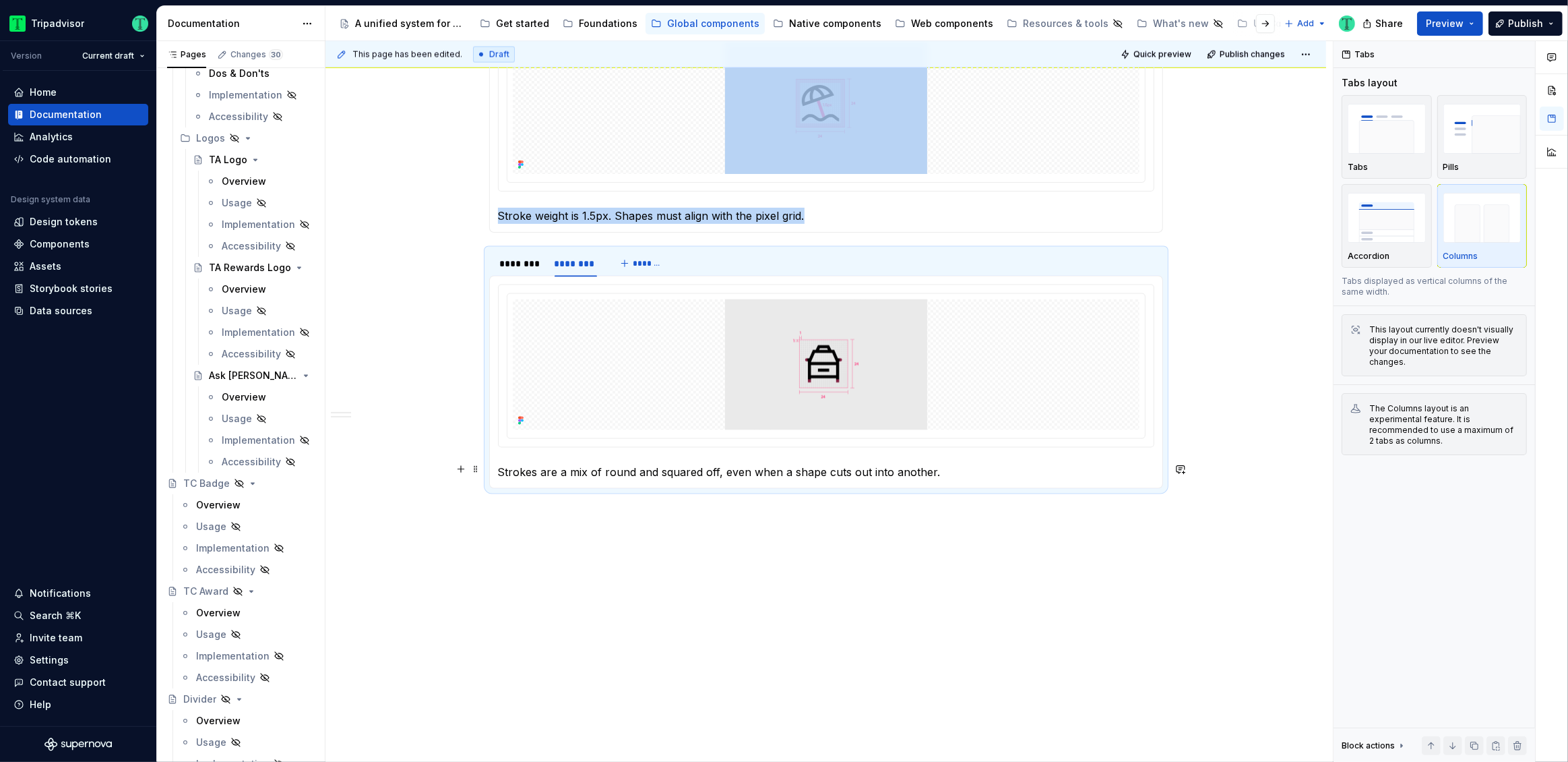
click at [889, 476] on p "Strokes are a mix of round and squared off, even when a shape cuts out into ano…" at bounding box center [826, 471] width 656 height 16
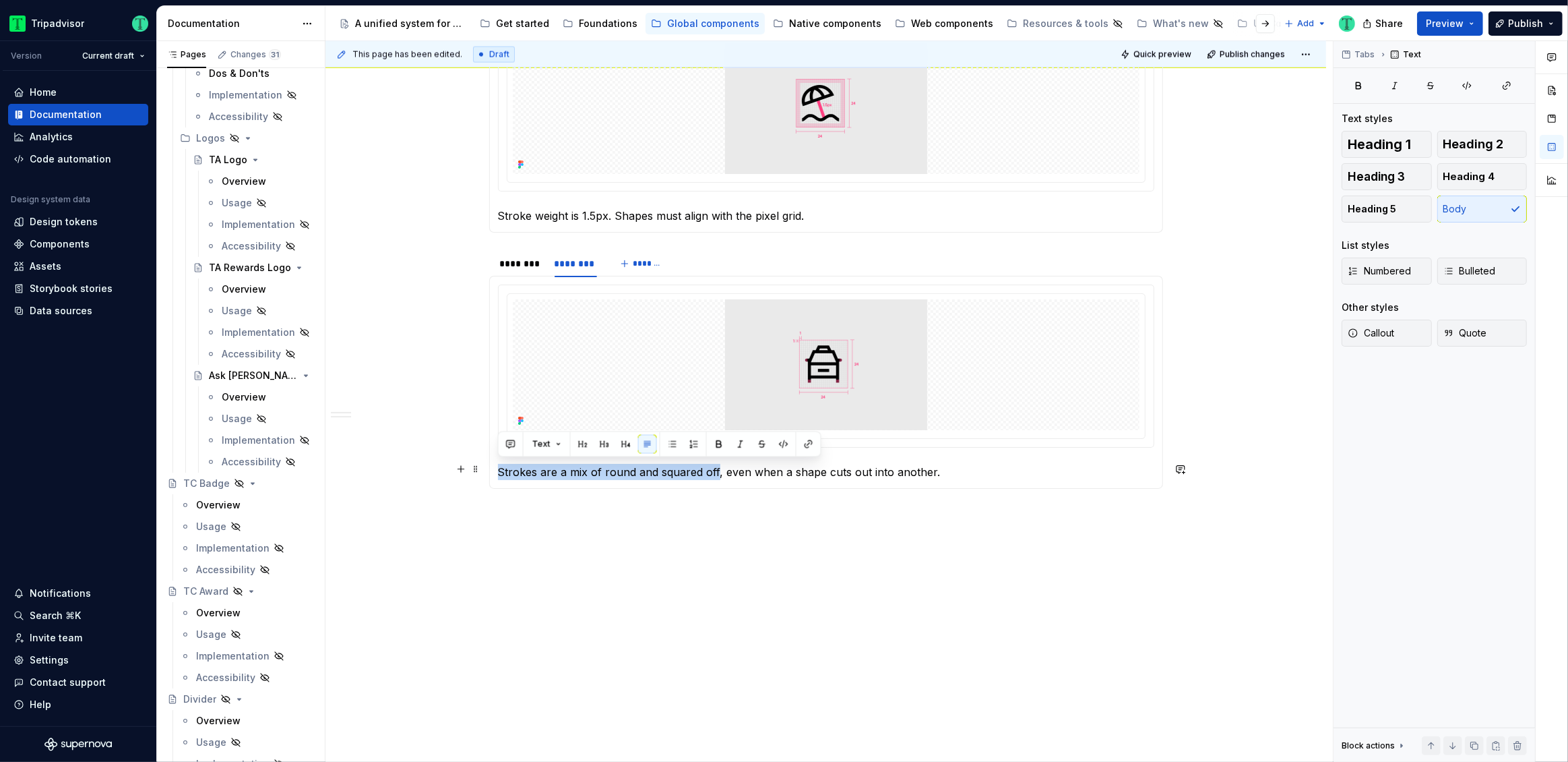
drag, startPoint x: 715, startPoint y: 466, endPoint x: 490, endPoint y: 466, distance: 225.0
click at [490, 466] on div "Corner radius can go from 1px to 3px, depending on the desired roundness of the…" at bounding box center [826, 382] width 674 height 213
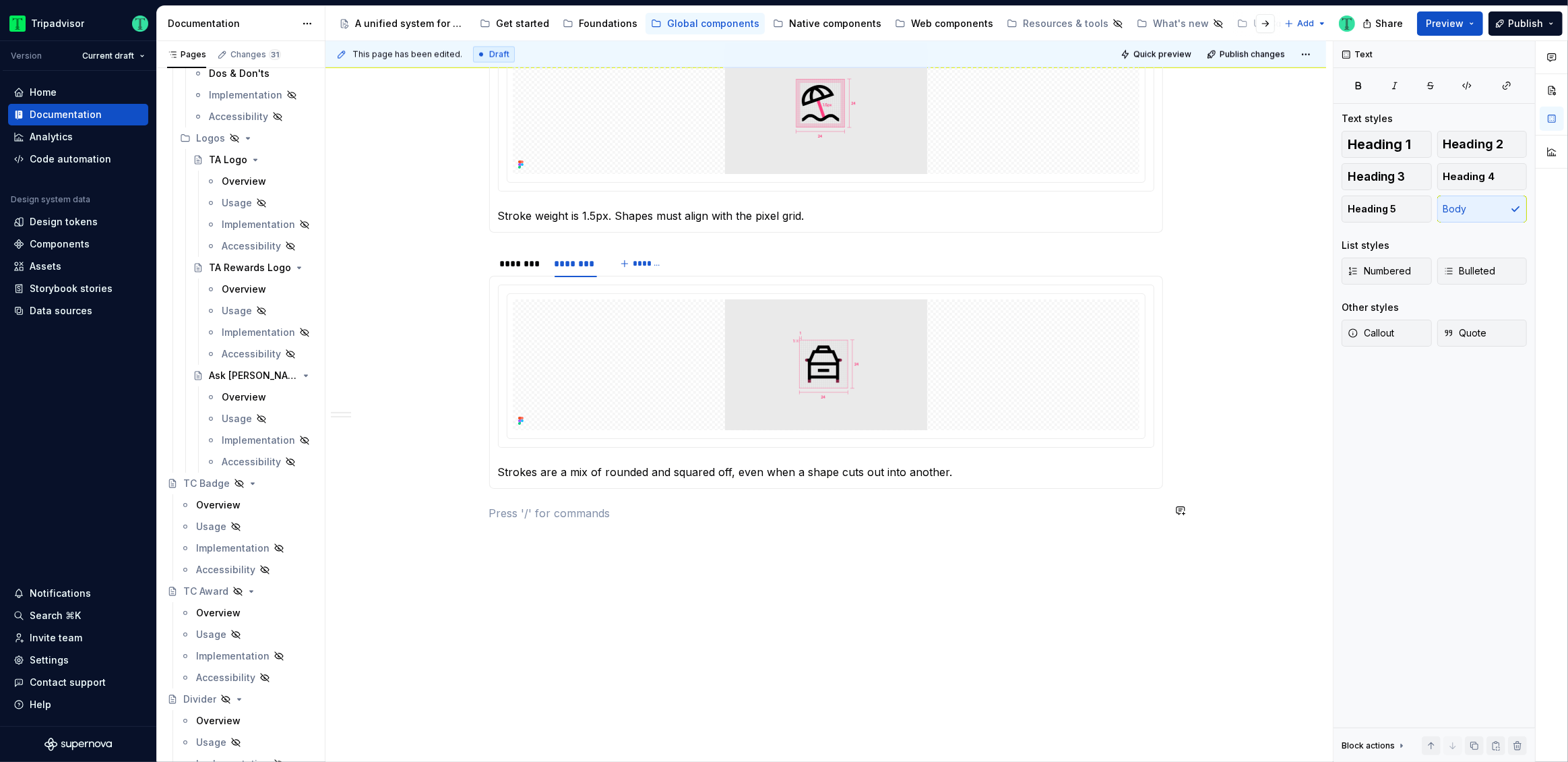
click at [643, 606] on div "**********" at bounding box center [829, 402] width 1008 height 721
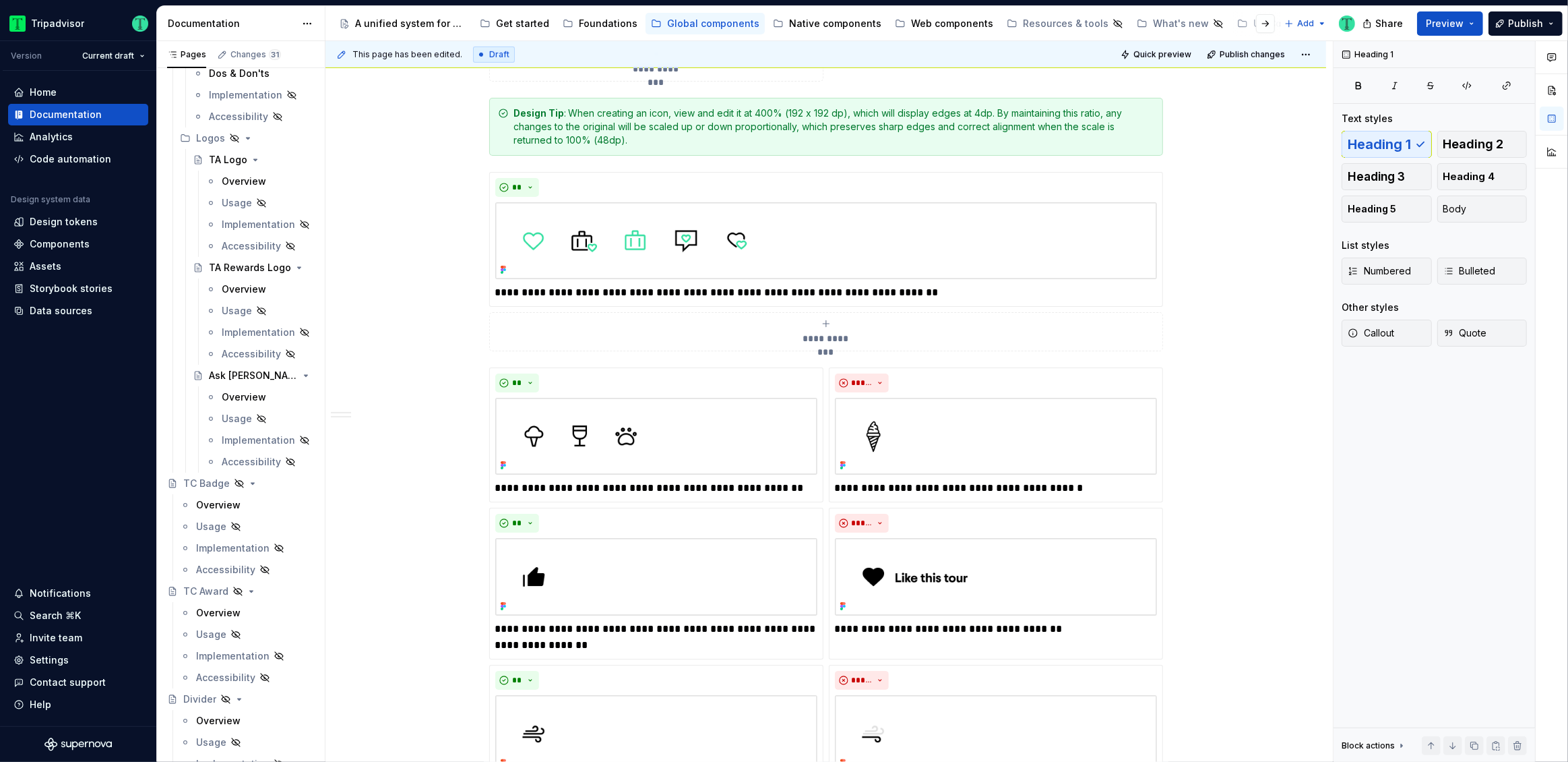
scroll to position [0, 0]
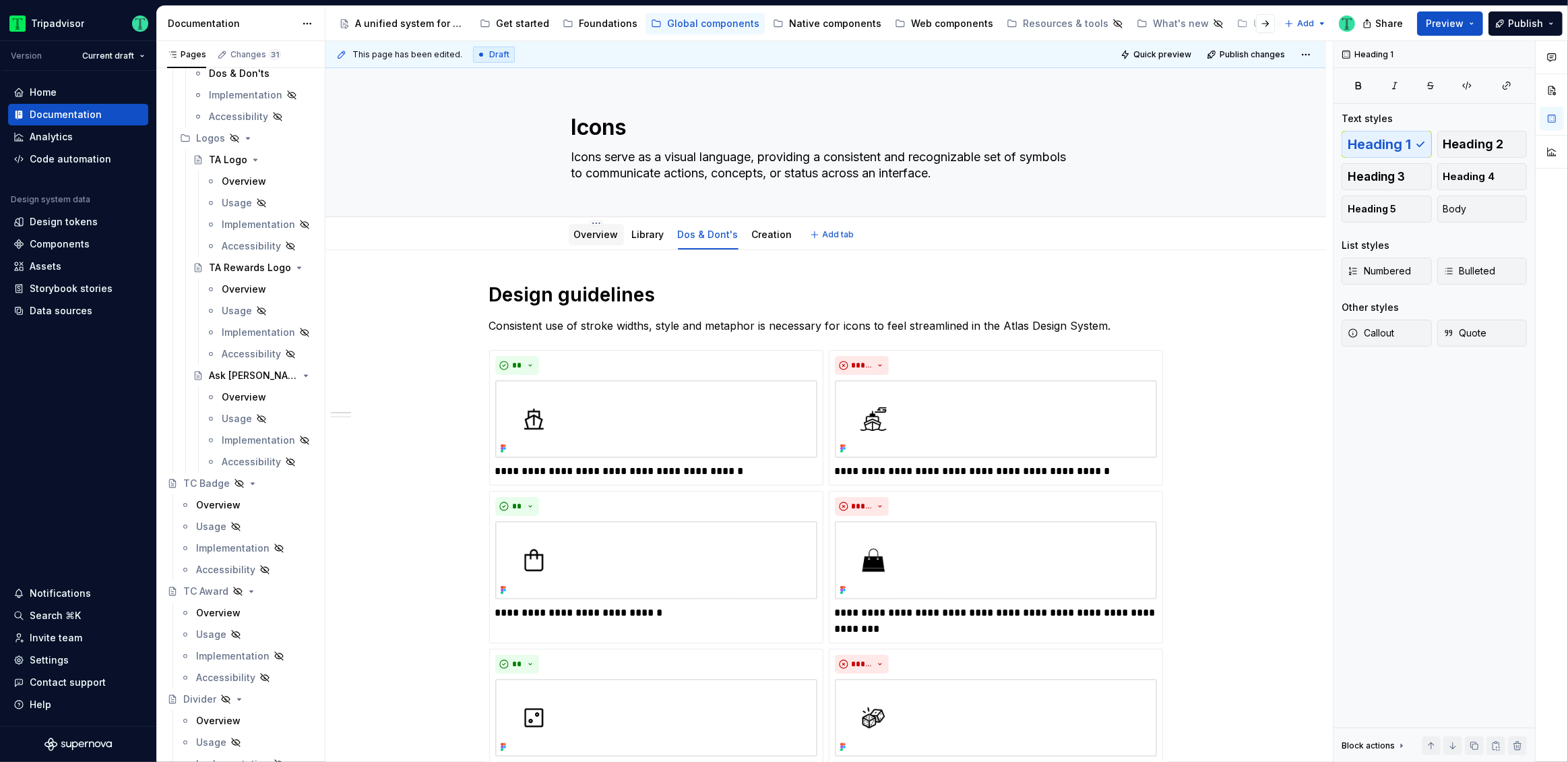
click at [576, 235] on link "Overview" at bounding box center [596, 234] width 45 height 12
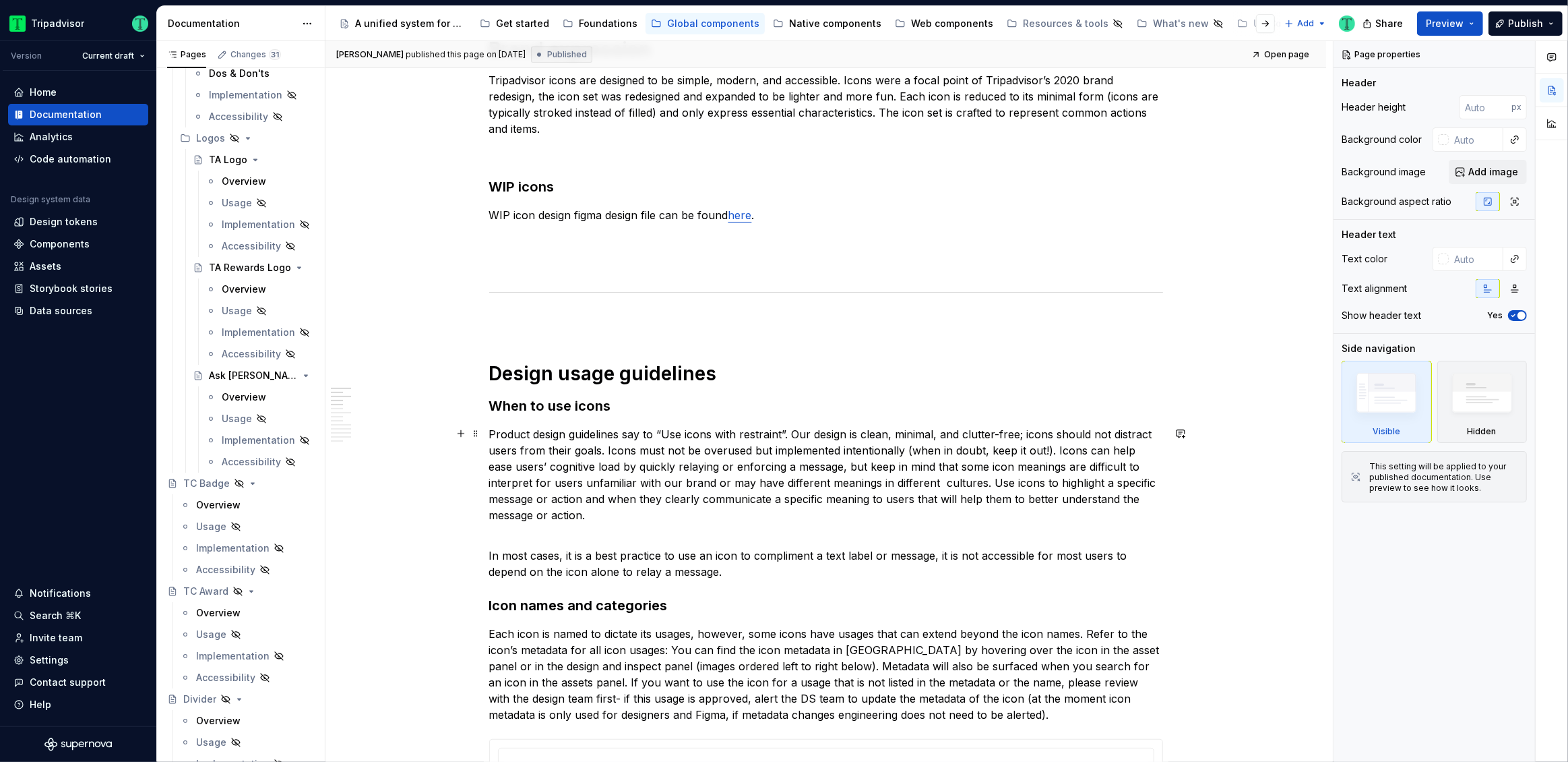
scroll to position [358, 0]
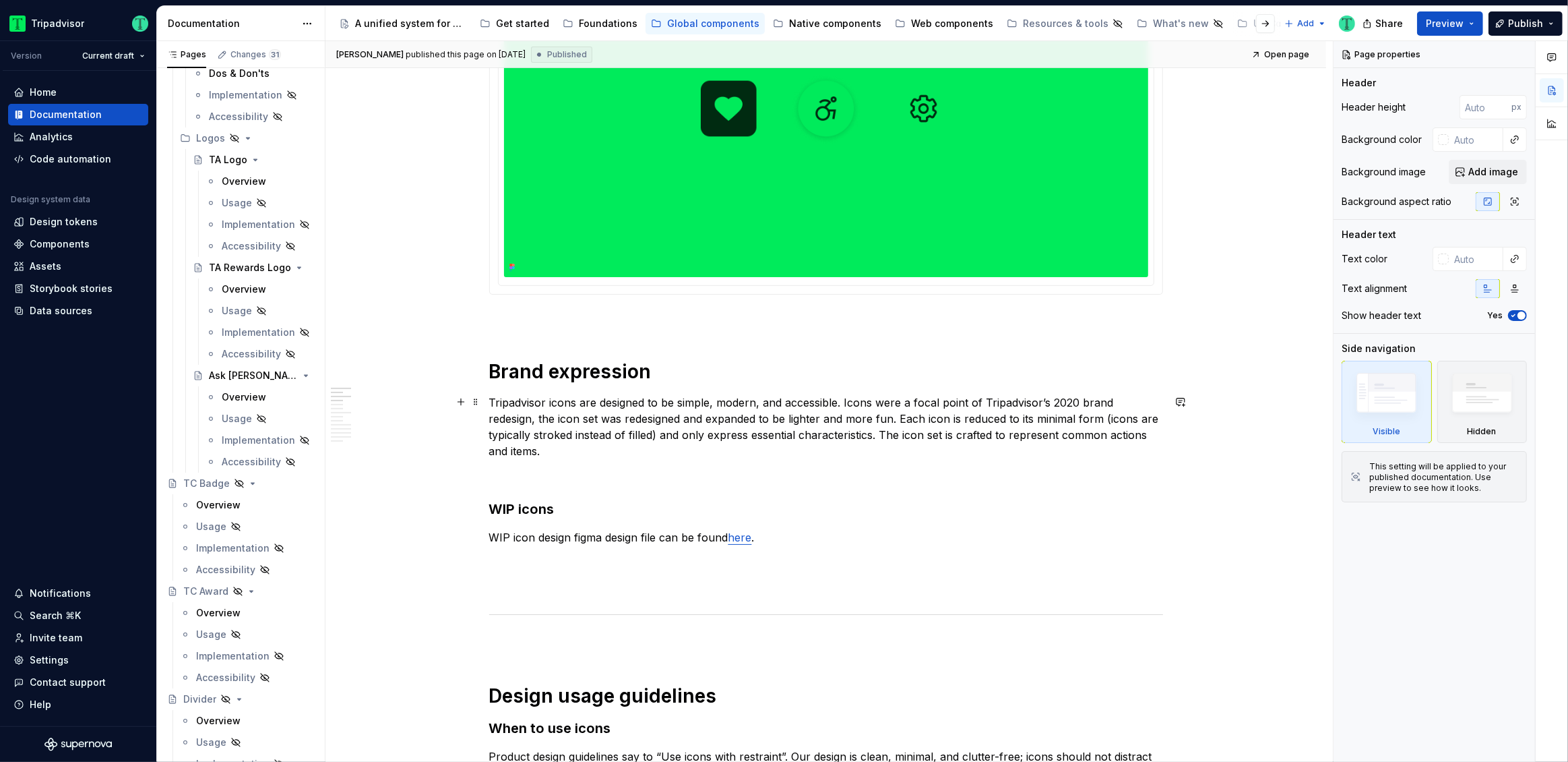
click at [833, 405] on p "Tripadvisor icons are designed to be simple, modern, and accessible. Icons were…" at bounding box center [826, 426] width 674 height 65
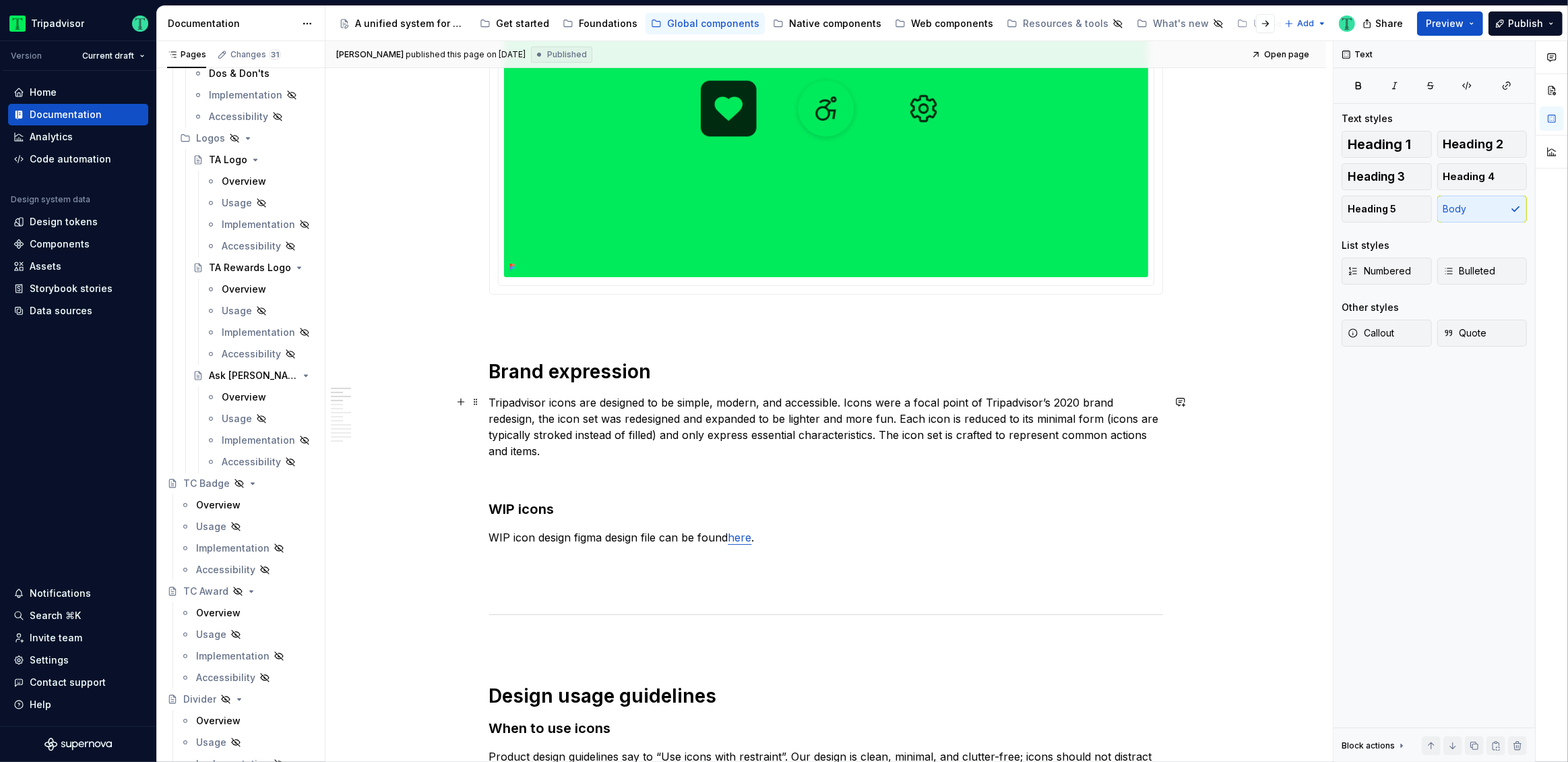
click at [845, 404] on p "Tripadvisor icons are designed to be simple, modern, and accessible. Icons were…" at bounding box center [826, 426] width 674 height 65
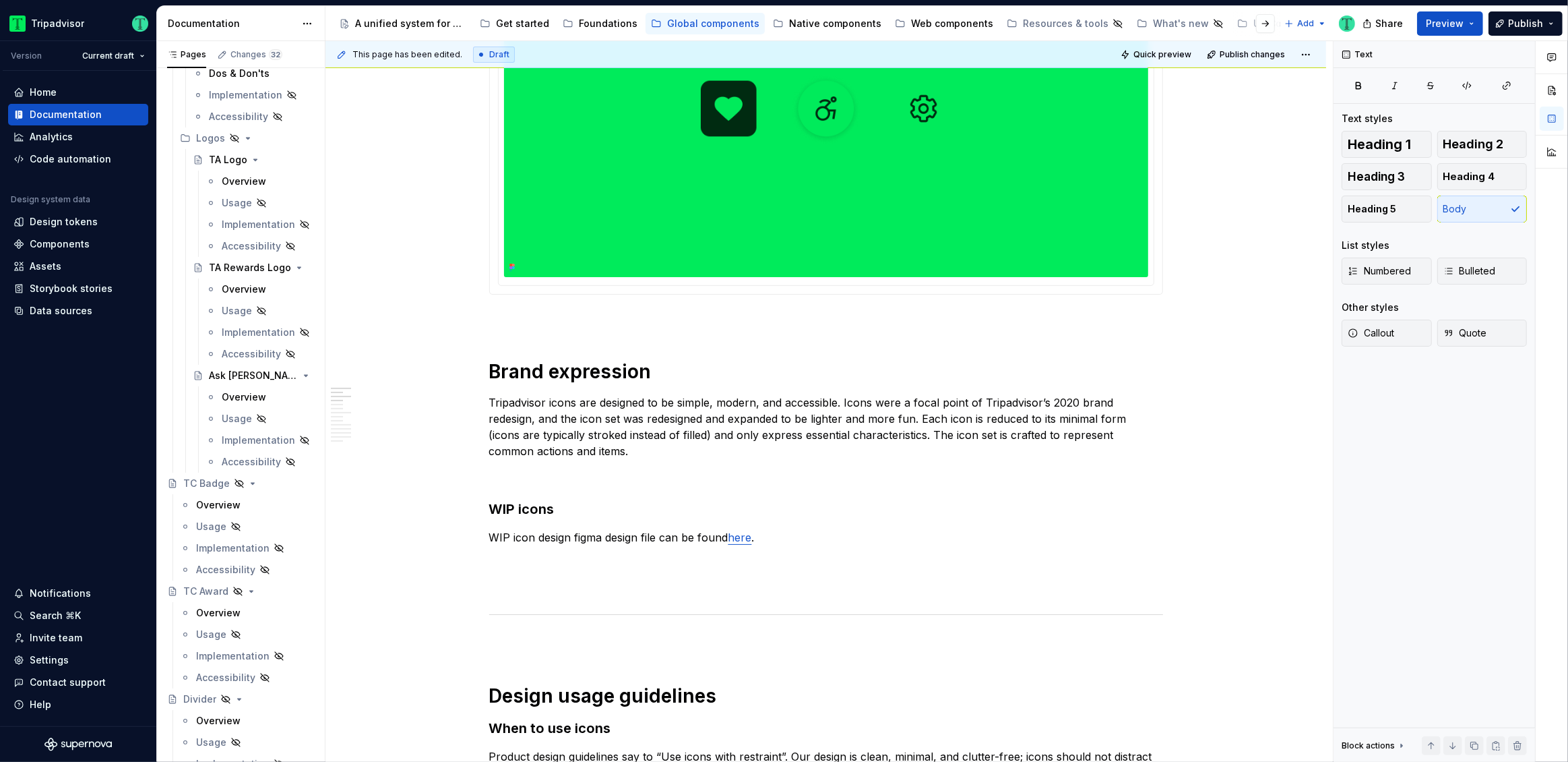
type textarea "*"
click at [527, 544] on p "WIP icon design figma design file can be found here ." at bounding box center [826, 537] width 674 height 16
click at [497, 537] on p "WIP icon design figma design file can be found here ." at bounding box center [826, 537] width 674 height 16
drag, startPoint x: 491, startPoint y: 534, endPoint x: 728, endPoint y: 540, distance: 237.1
click at [728, 540] on p "WIP icon design figma design file can be found here ." at bounding box center [826, 537] width 674 height 16
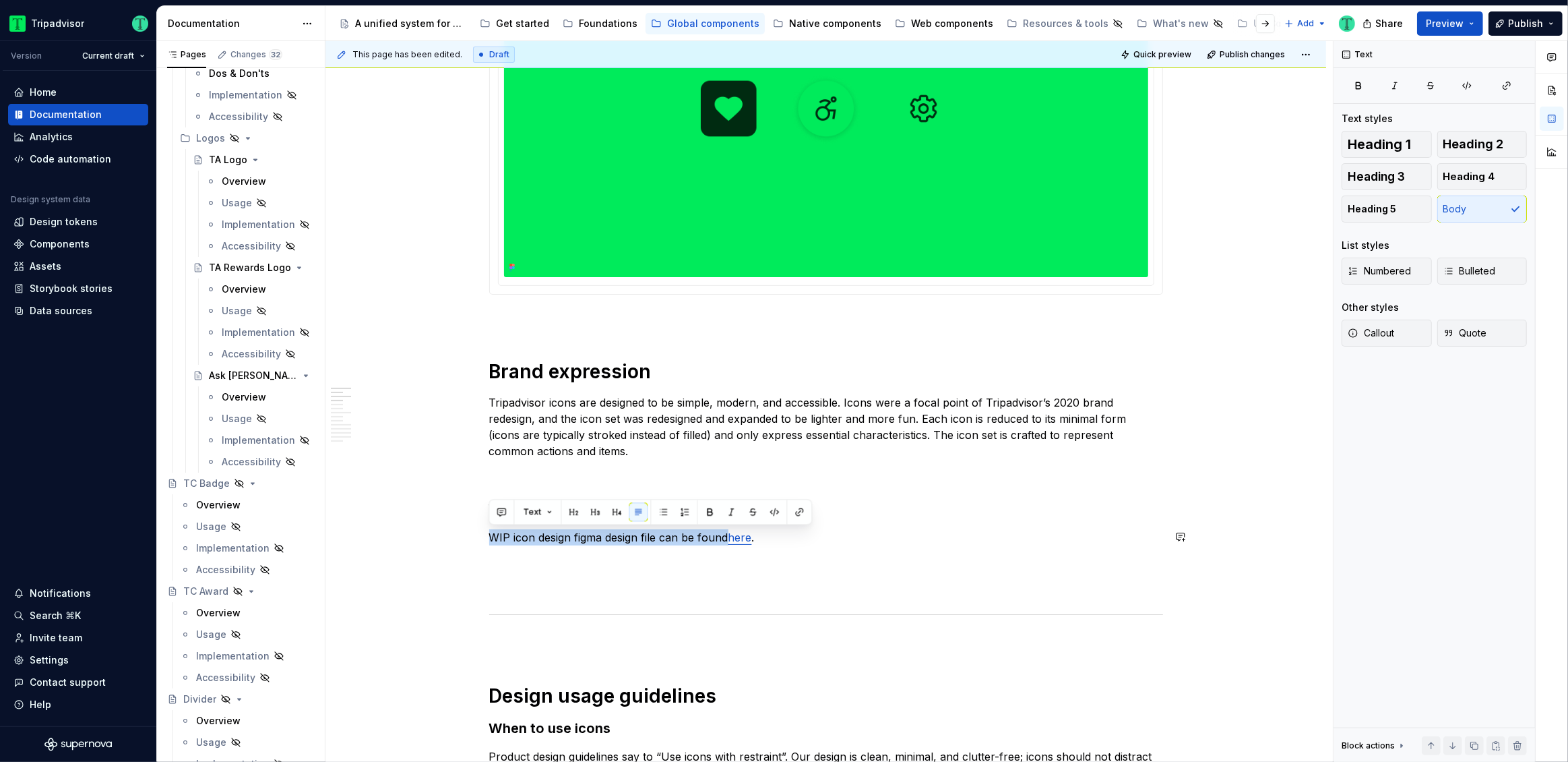
paste div
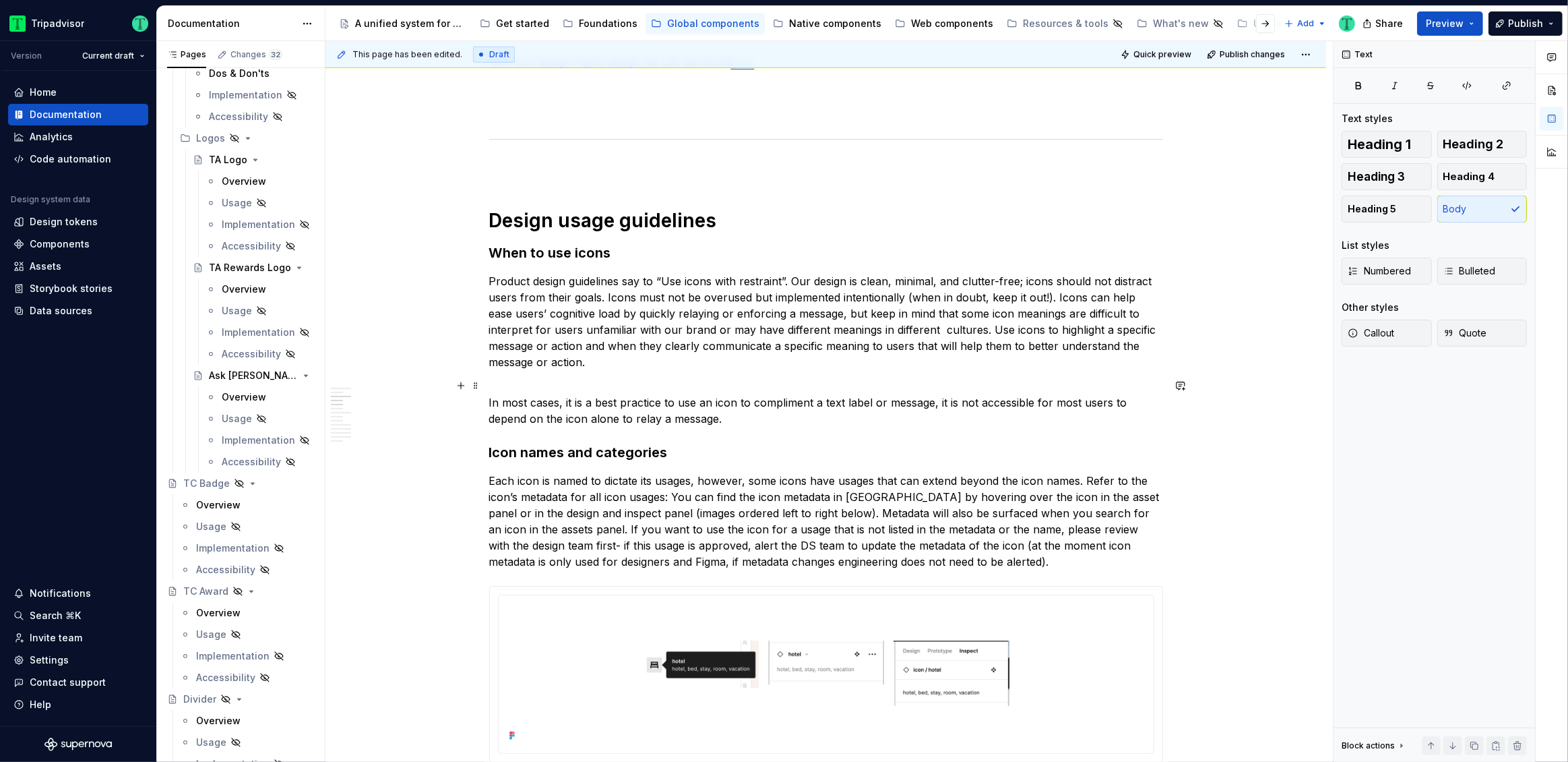
click at [789, 404] on p "In most cases, it is a best practice to use an icon to compliment a text label …" at bounding box center [826, 402] width 674 height 48
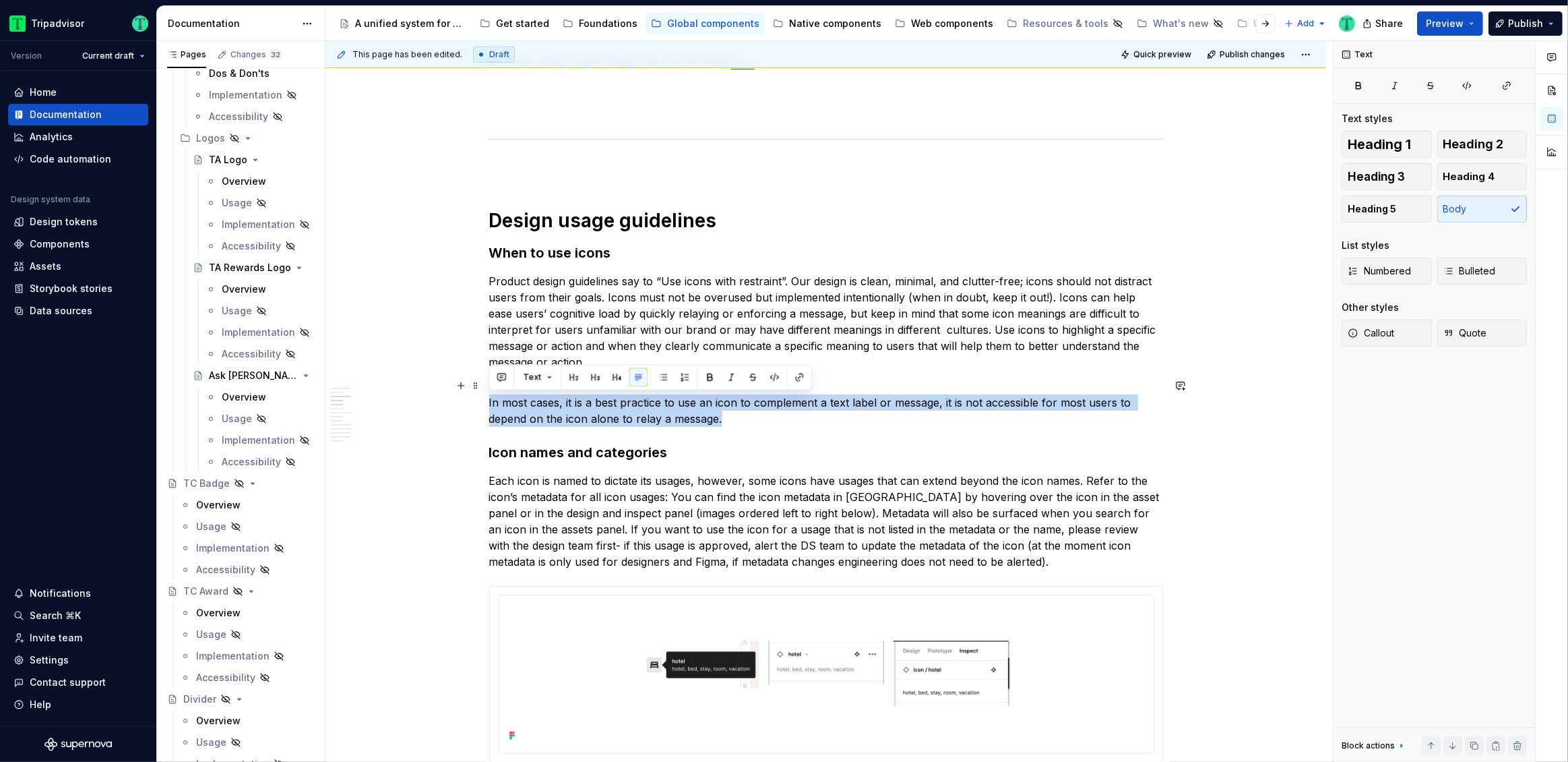
drag, startPoint x: 489, startPoint y: 402, endPoint x: 719, endPoint y: 416, distance: 230.4
click at [719, 416] on p "In most cases, it is a best practice to use an icon to complement a text label …" at bounding box center [826, 402] width 674 height 48
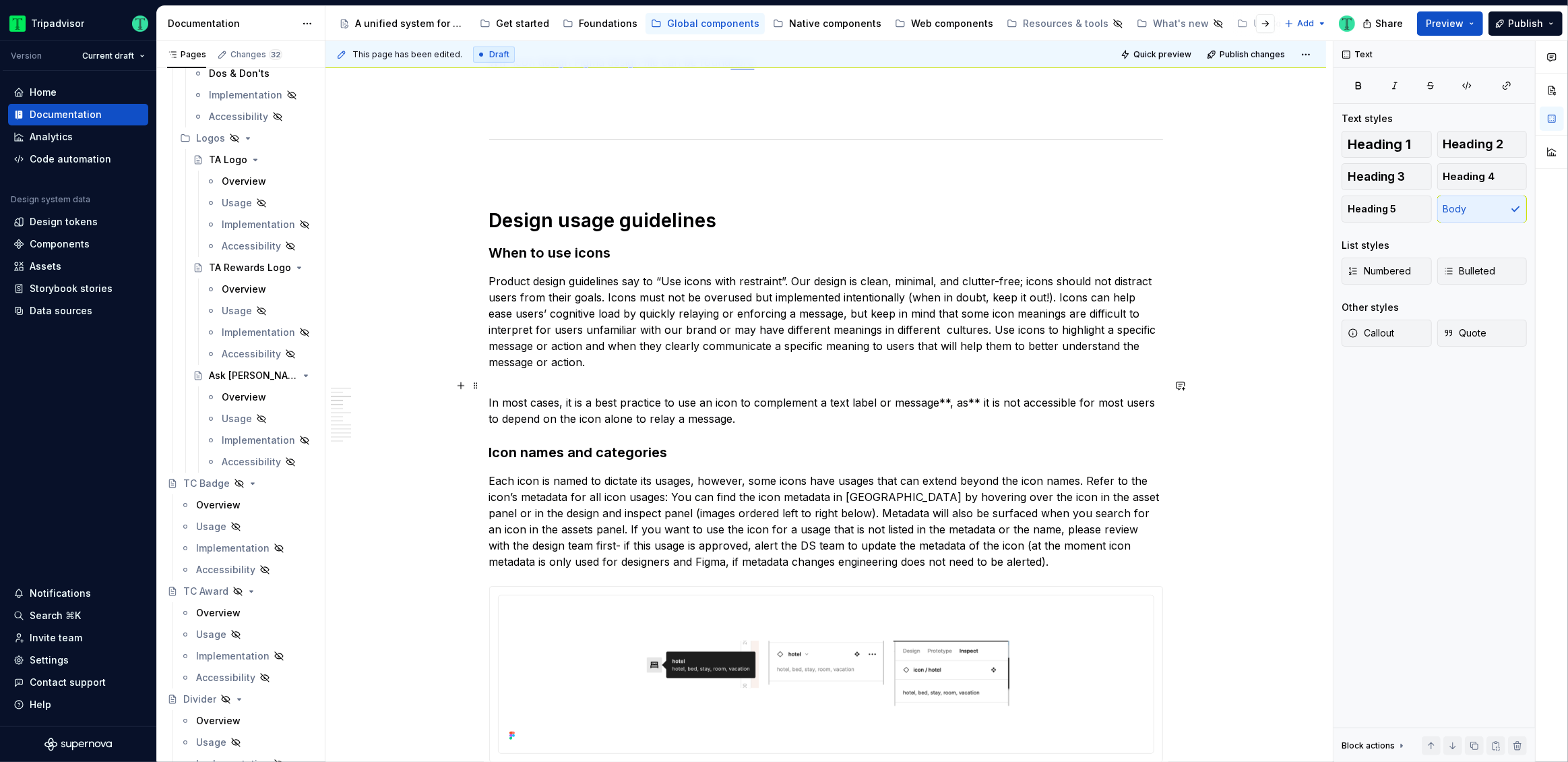
click at [915, 403] on p "In most cases, it is a best practice to use an icon to complement a text label …" at bounding box center [826, 402] width 674 height 48
click at [681, 487] on p "Each icon is named to dictate its usages, however, some icons have usages that …" at bounding box center [826, 521] width 674 height 97
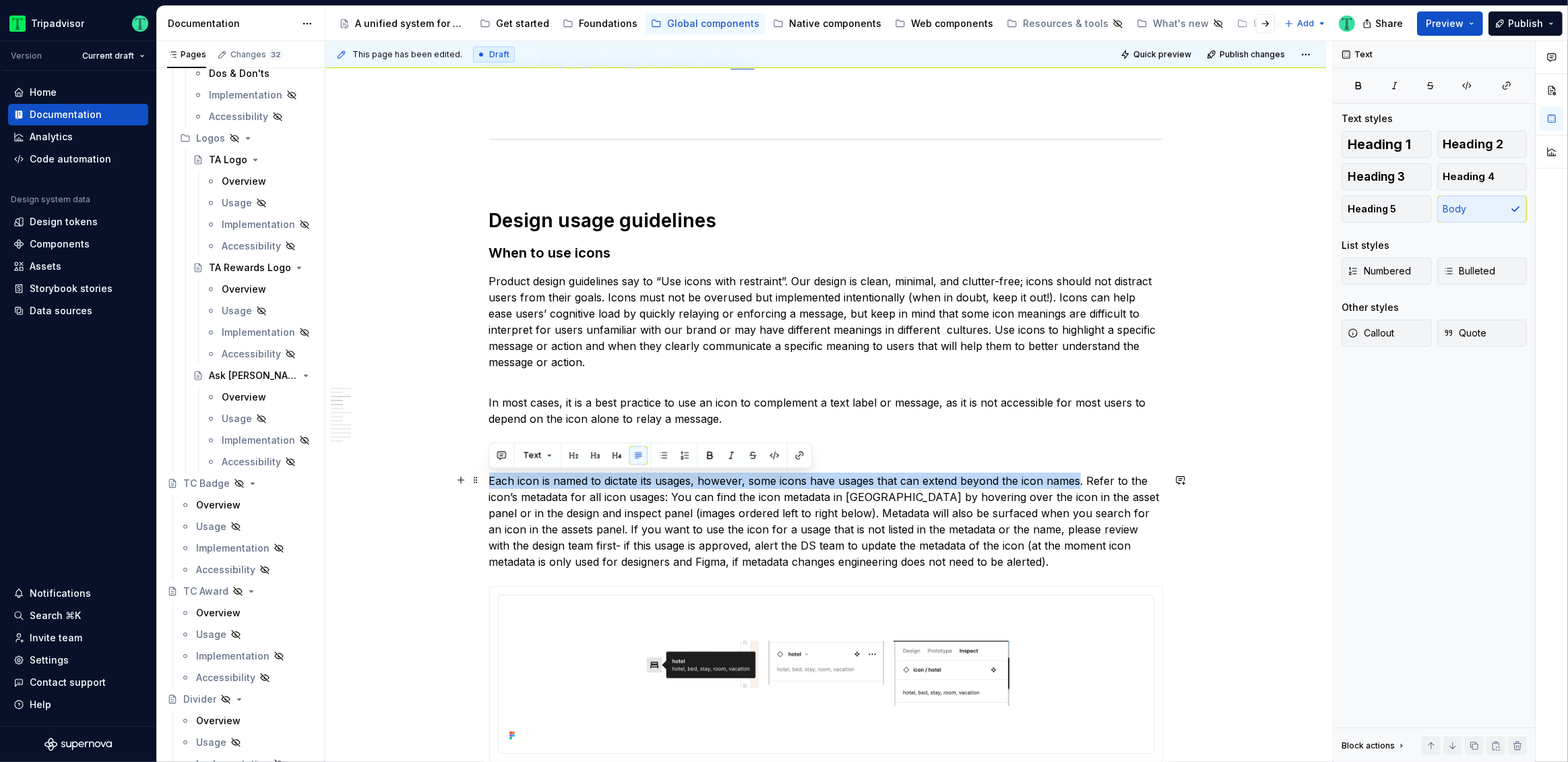
drag, startPoint x: 490, startPoint y: 479, endPoint x: 1079, endPoint y: 480, distance: 589.0
click at [1079, 480] on p "Each icon is named to dictate its usages, however, some icons have usages that …" at bounding box center [826, 521] width 674 height 97
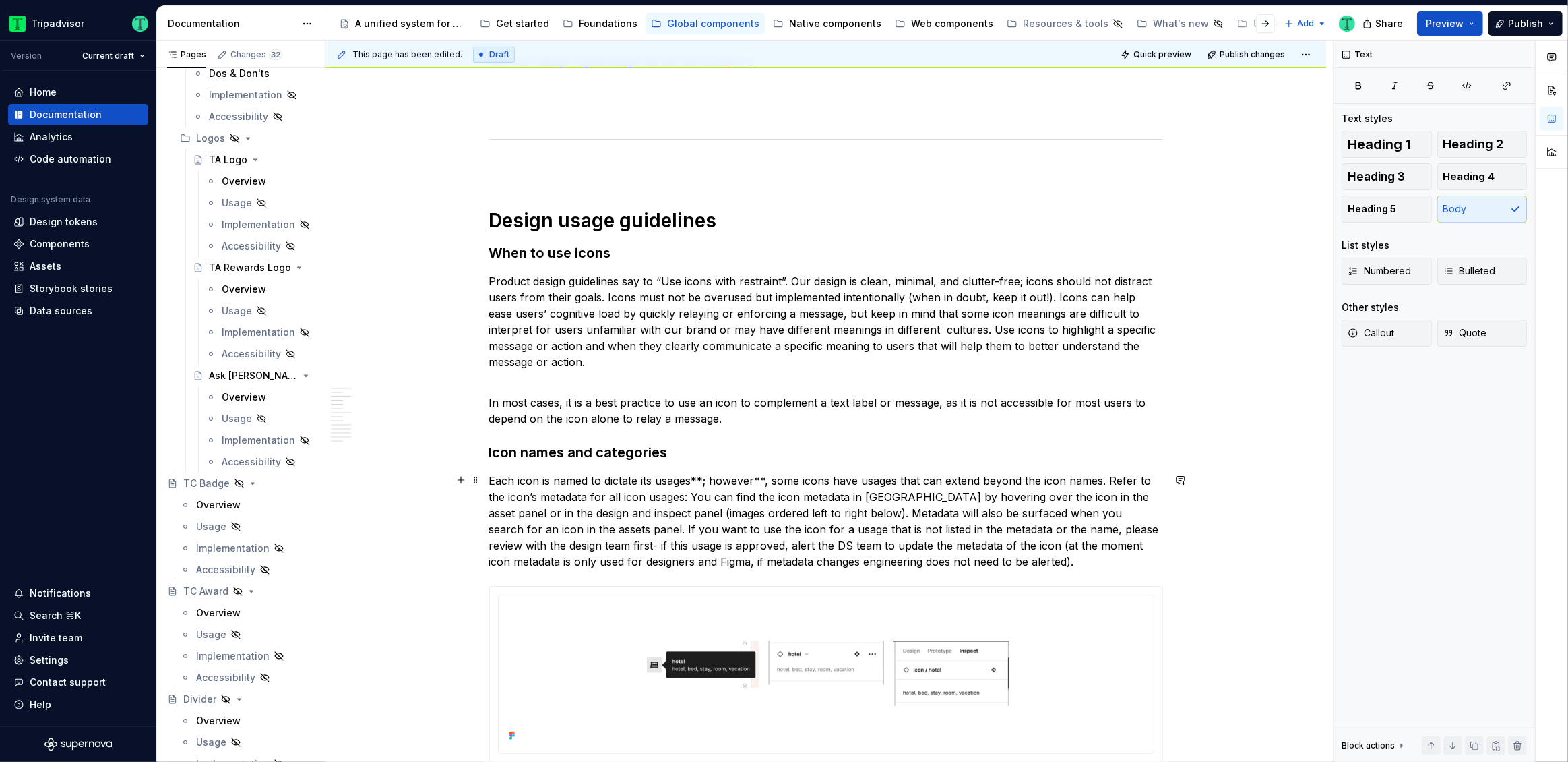
click at [762, 477] on p "Each icon is named to dictate its usages**; however**, some icons have usages t…" at bounding box center [826, 521] width 674 height 97
click at [664, 498] on p "Each icon is named to dictate its usages; however, some icons have usages that …" at bounding box center [826, 521] width 674 height 97
click at [678, 534] on p "Each icon is named to dictate its usages; however, some icons have usages that …" at bounding box center [826, 521] width 674 height 97
click at [898, 527] on p "Each icon is named to dictate its usages; however, some icons have usages that …" at bounding box center [826, 521] width 674 height 97
click at [979, 543] on p "Each icon is named to dictate its usages; however, some icons have usages that …" at bounding box center [826, 521] width 674 height 97
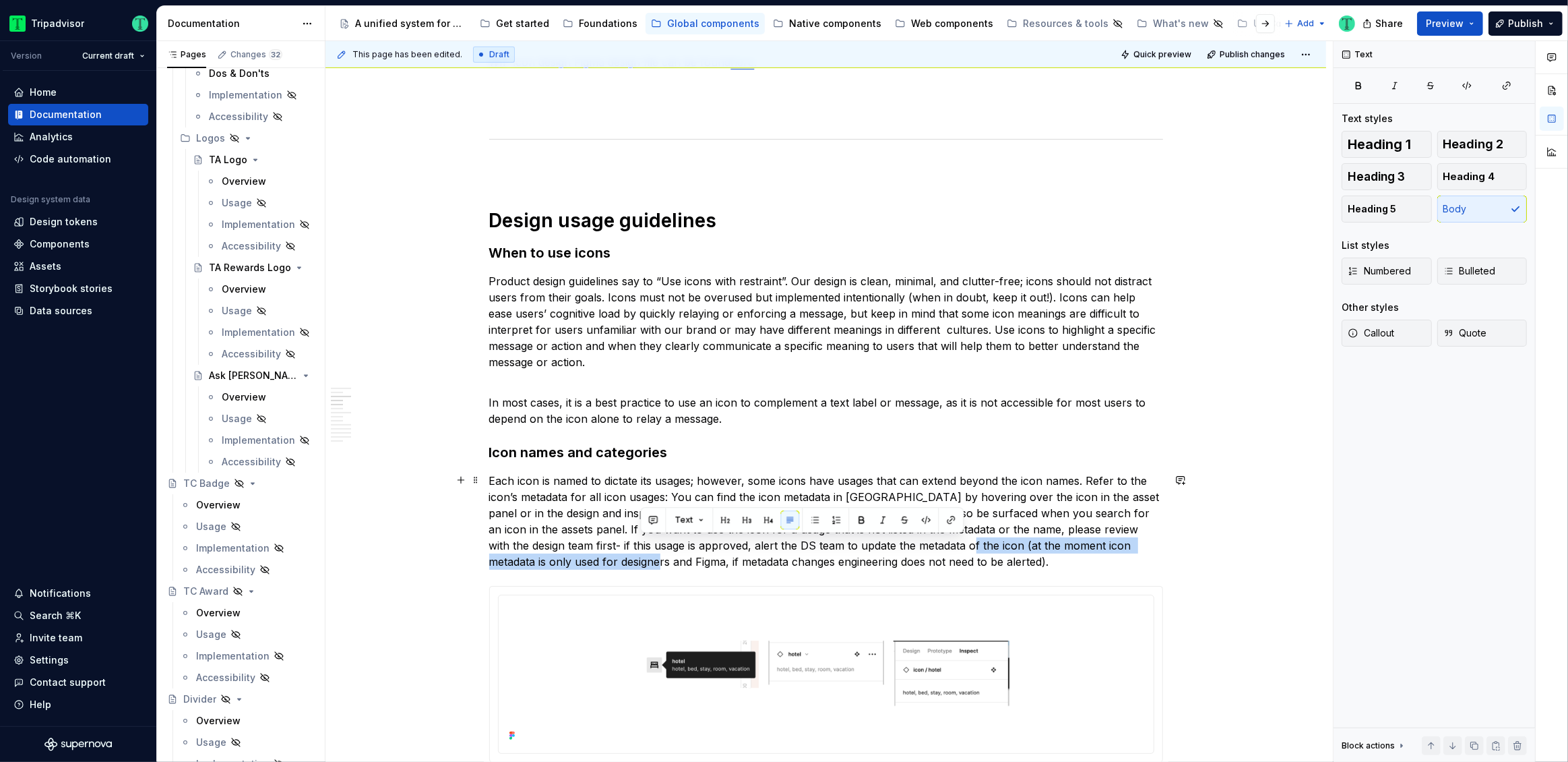
drag, startPoint x: 948, startPoint y: 545, endPoint x: 641, endPoint y: 560, distance: 307.4
click at [641, 560] on p "Each icon is named to dictate its usages; however, some icons have usages that …" at bounding box center [826, 521] width 674 height 97
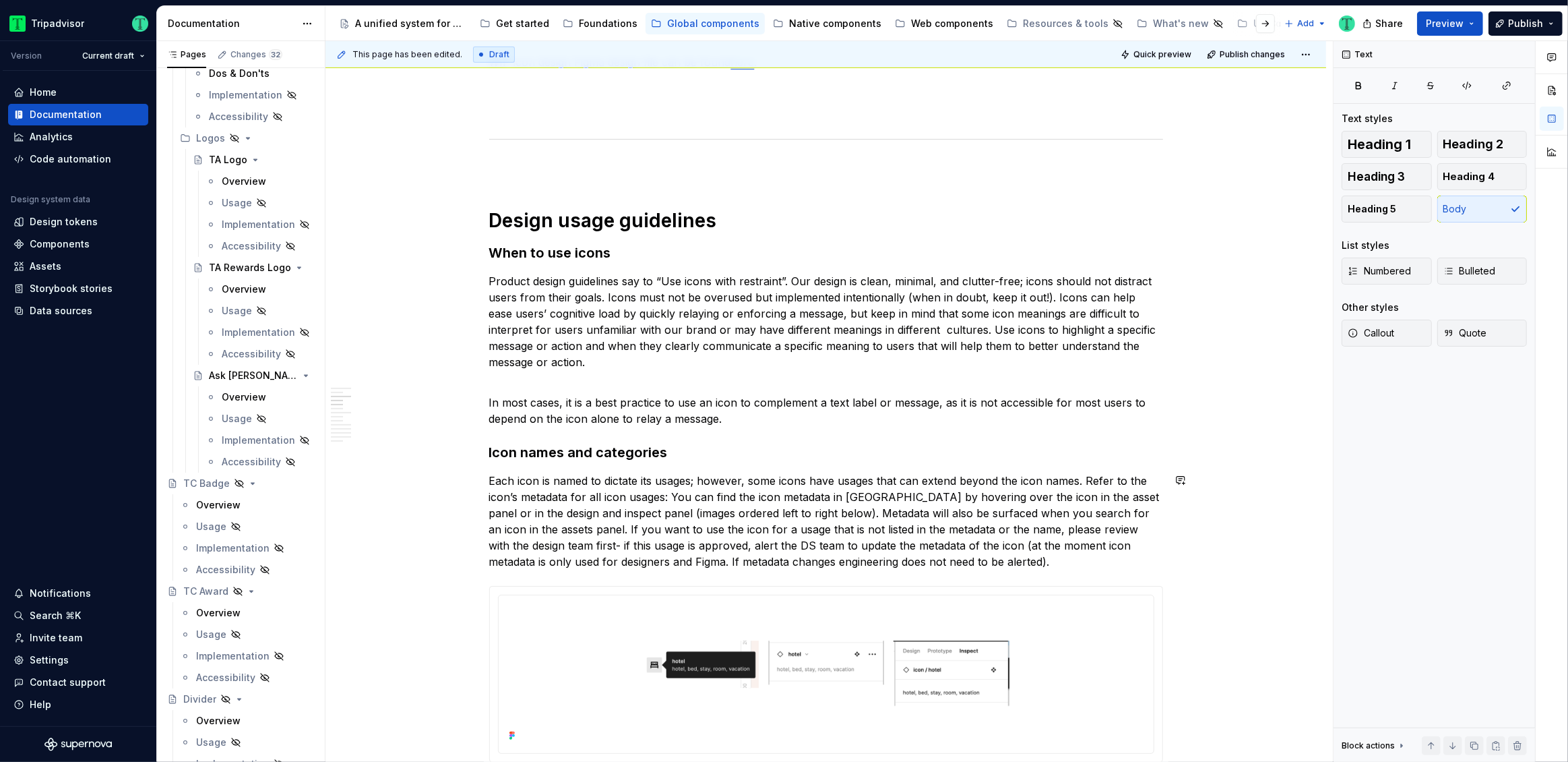
click at [652, 551] on p "Each icon is named to dictate its usages; however, some icons have usages that …" at bounding box center [826, 521] width 674 height 97
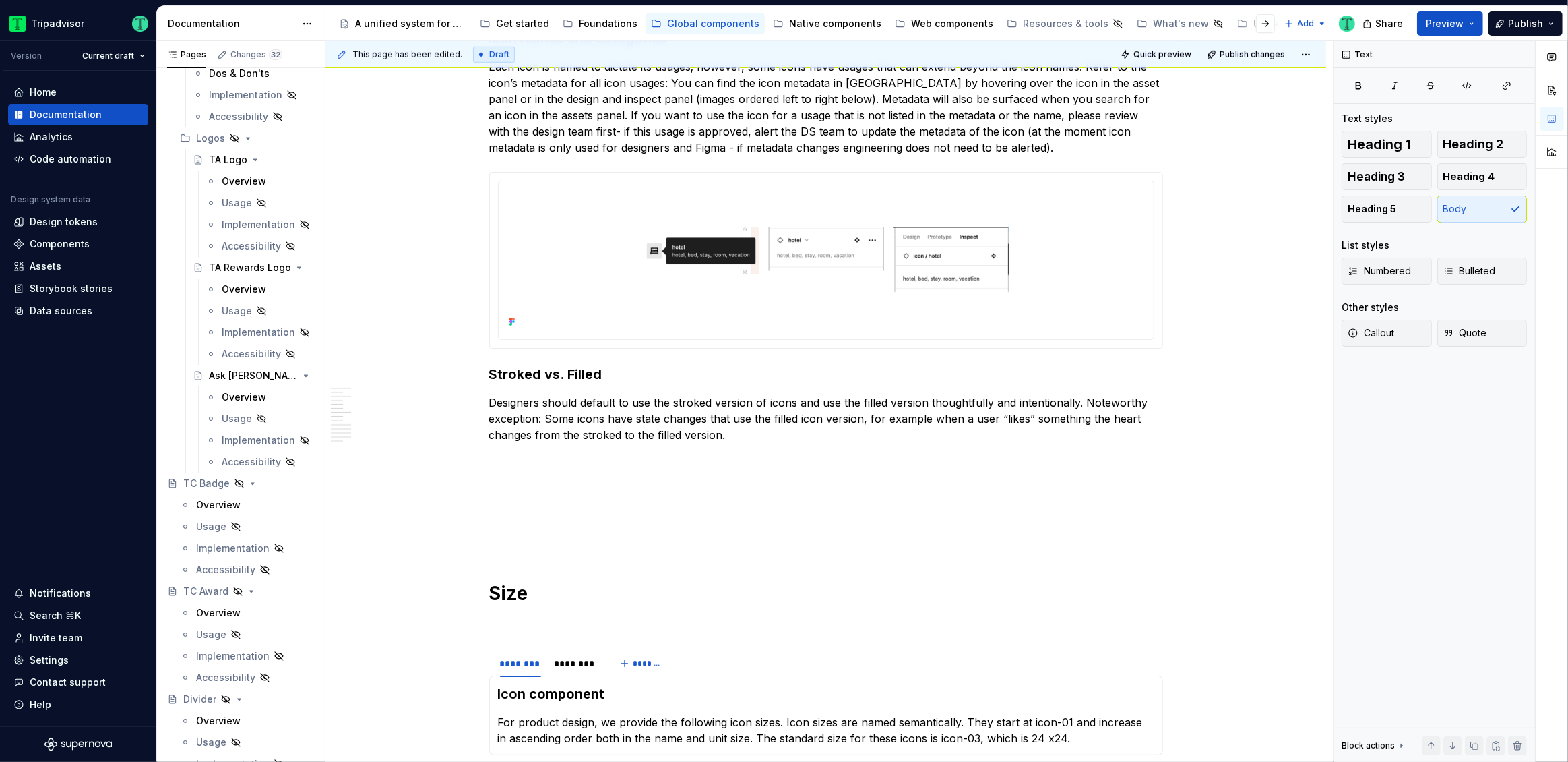
scroll to position [1566, 0]
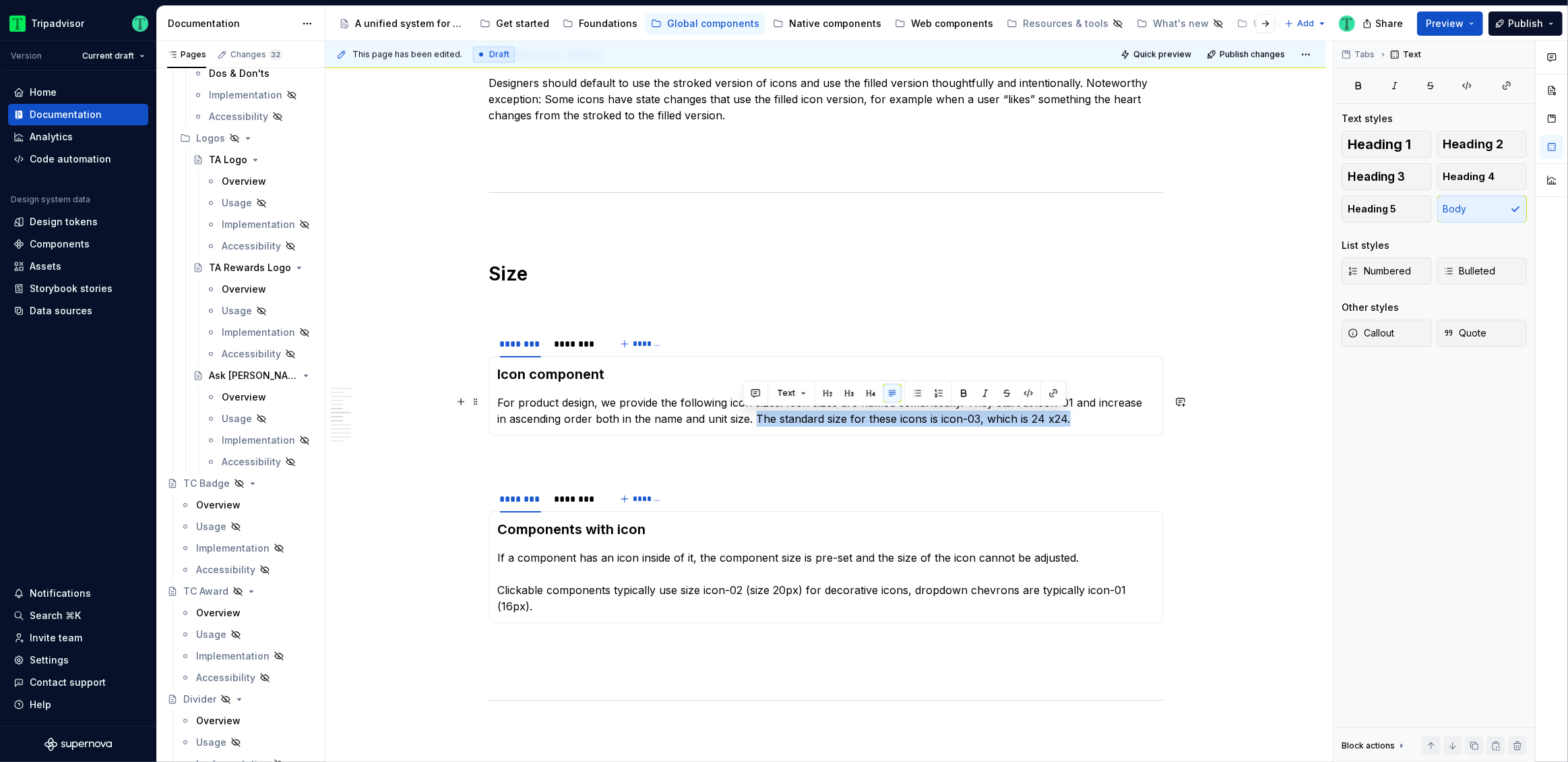
drag, startPoint x: 746, startPoint y: 417, endPoint x: 1078, endPoint y: 412, distance: 332.0
click at [1078, 412] on p "For product design, we provide the following icon sizes. Icon sizes are named s…" at bounding box center [826, 410] width 656 height 32
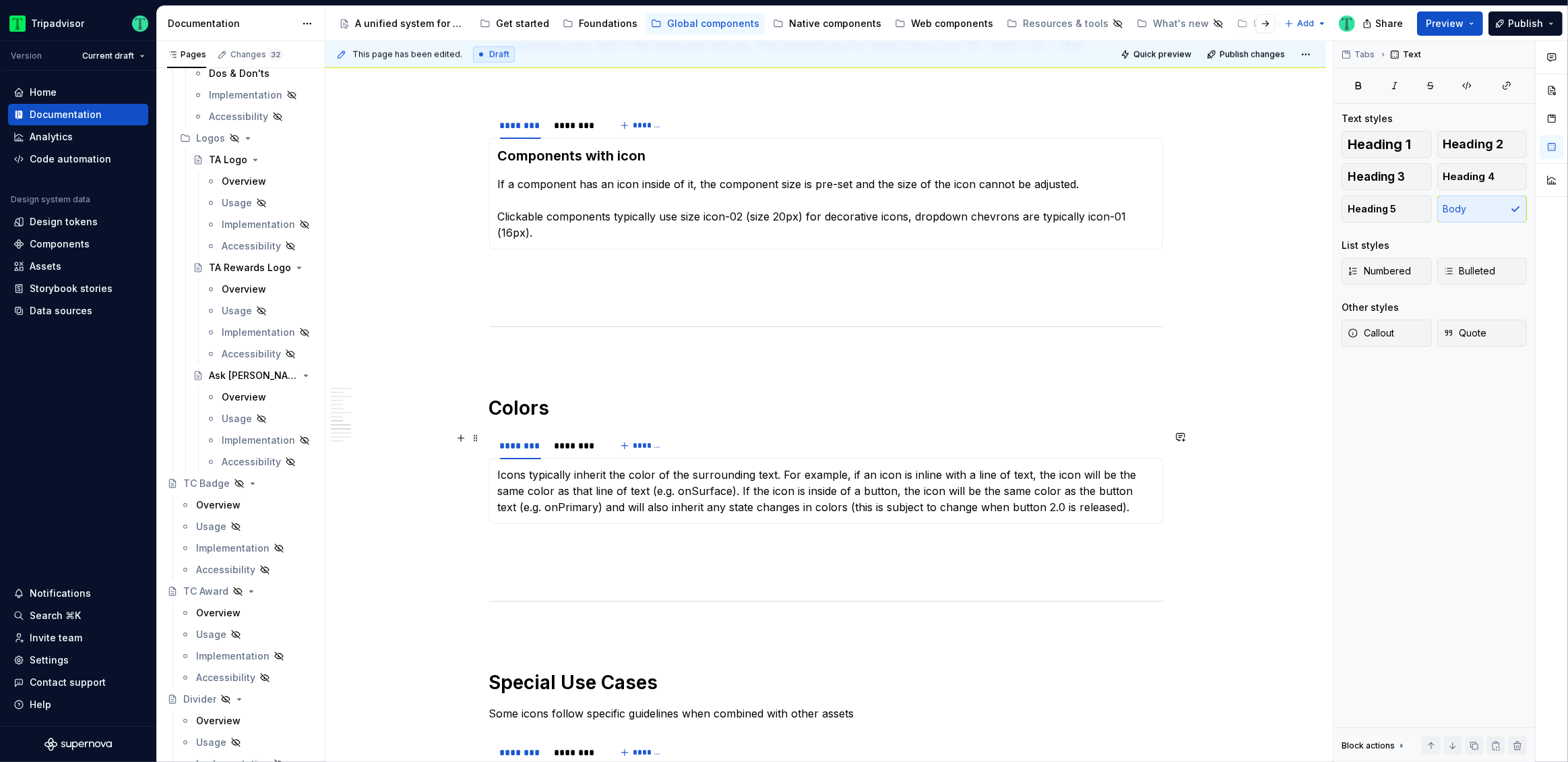
scroll to position [1939, 0]
click at [675, 490] on p "Icons typically inherit the color of the surrounding text. For example, if an i…" at bounding box center [826, 491] width 656 height 48
click at [524, 507] on p "Icons typically inherit the color of the surrounding text. For example, if an i…" at bounding box center [826, 491] width 656 height 48
click at [588, 441] on div "********" at bounding box center [576, 447] width 43 height 14
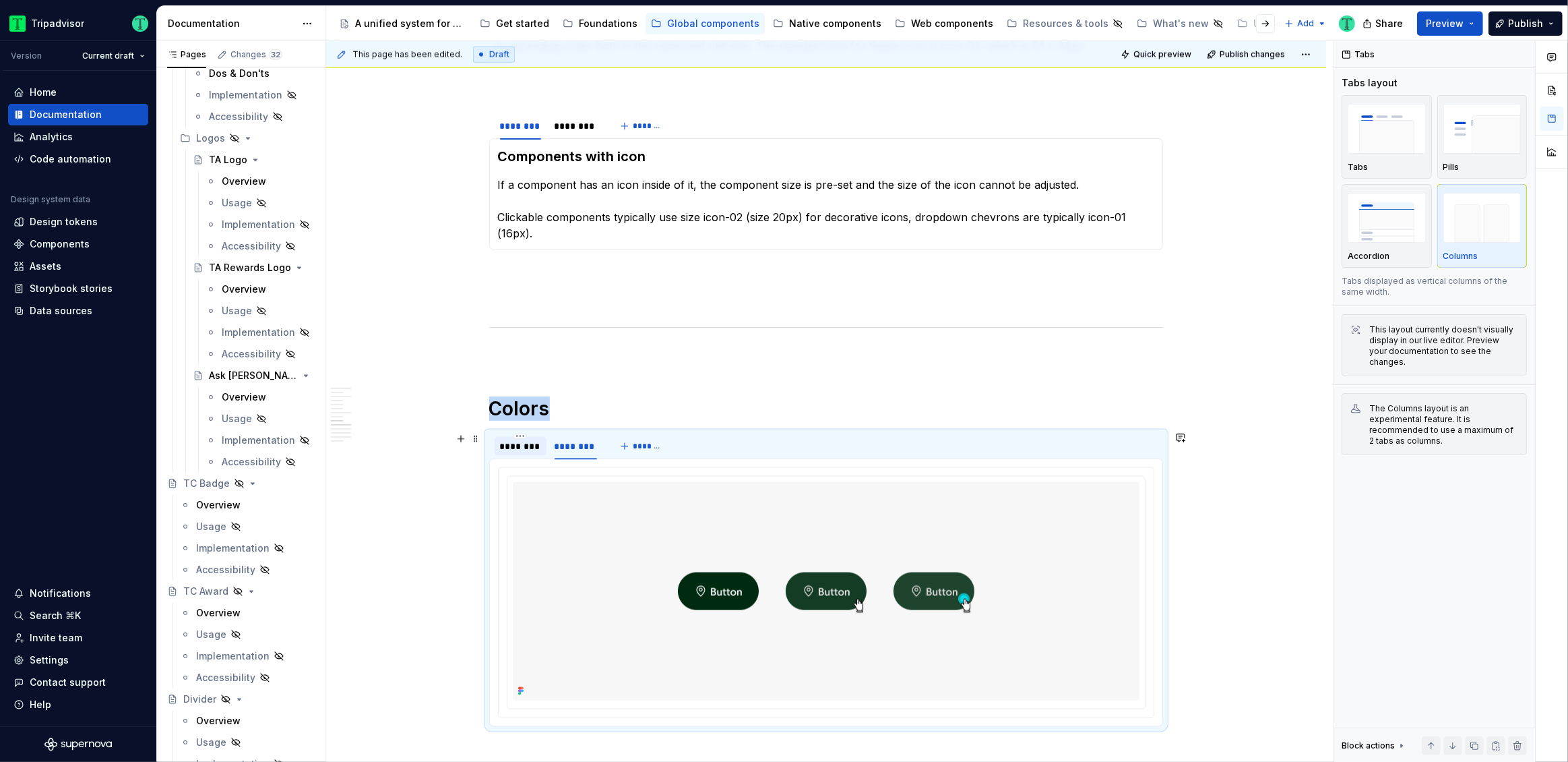
click at [521, 447] on div "********" at bounding box center [521, 447] width 41 height 14
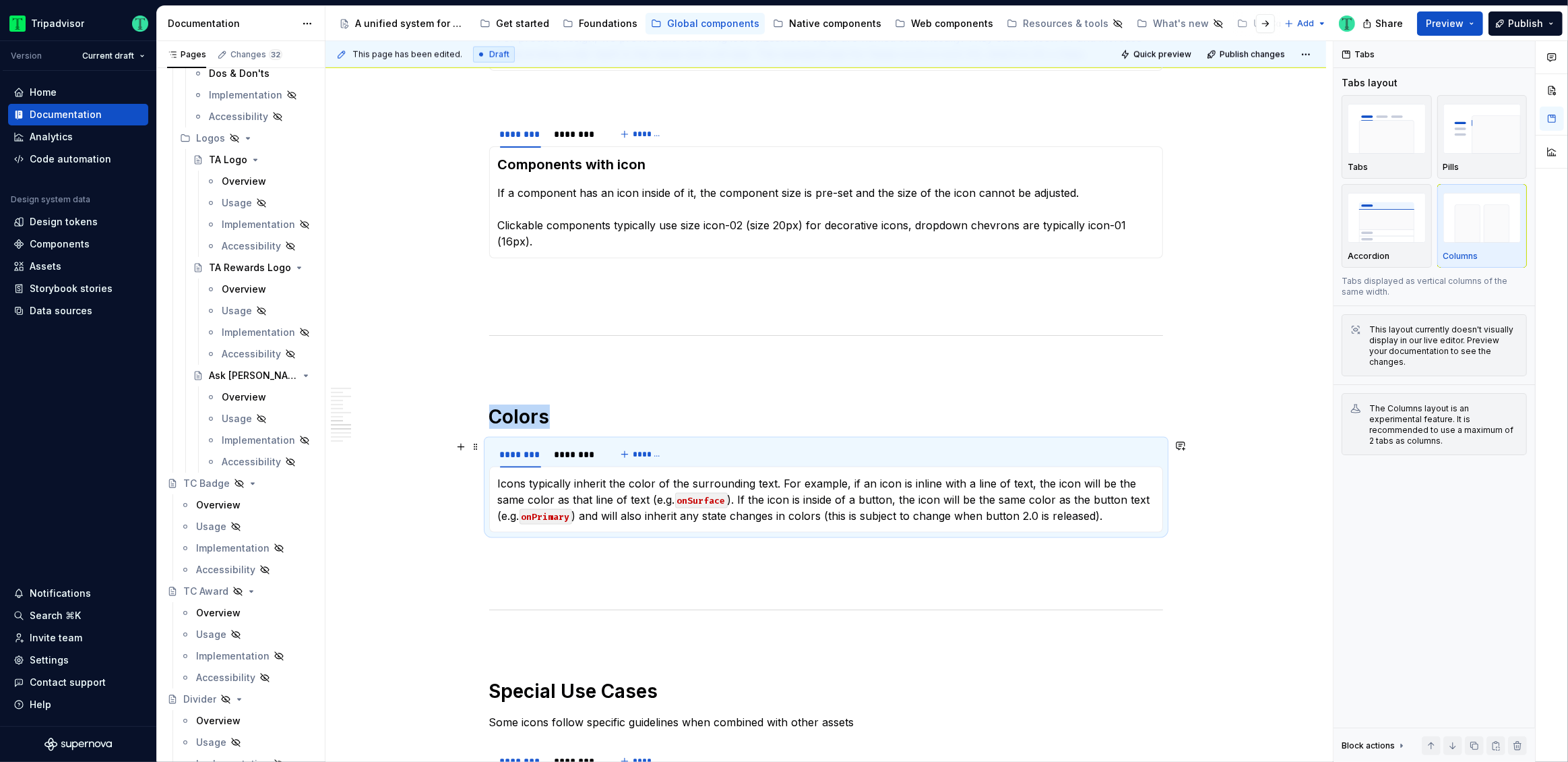
scroll to position [1928, 0]
click at [602, 141] on div "********" at bounding box center [576, 137] width 54 height 19
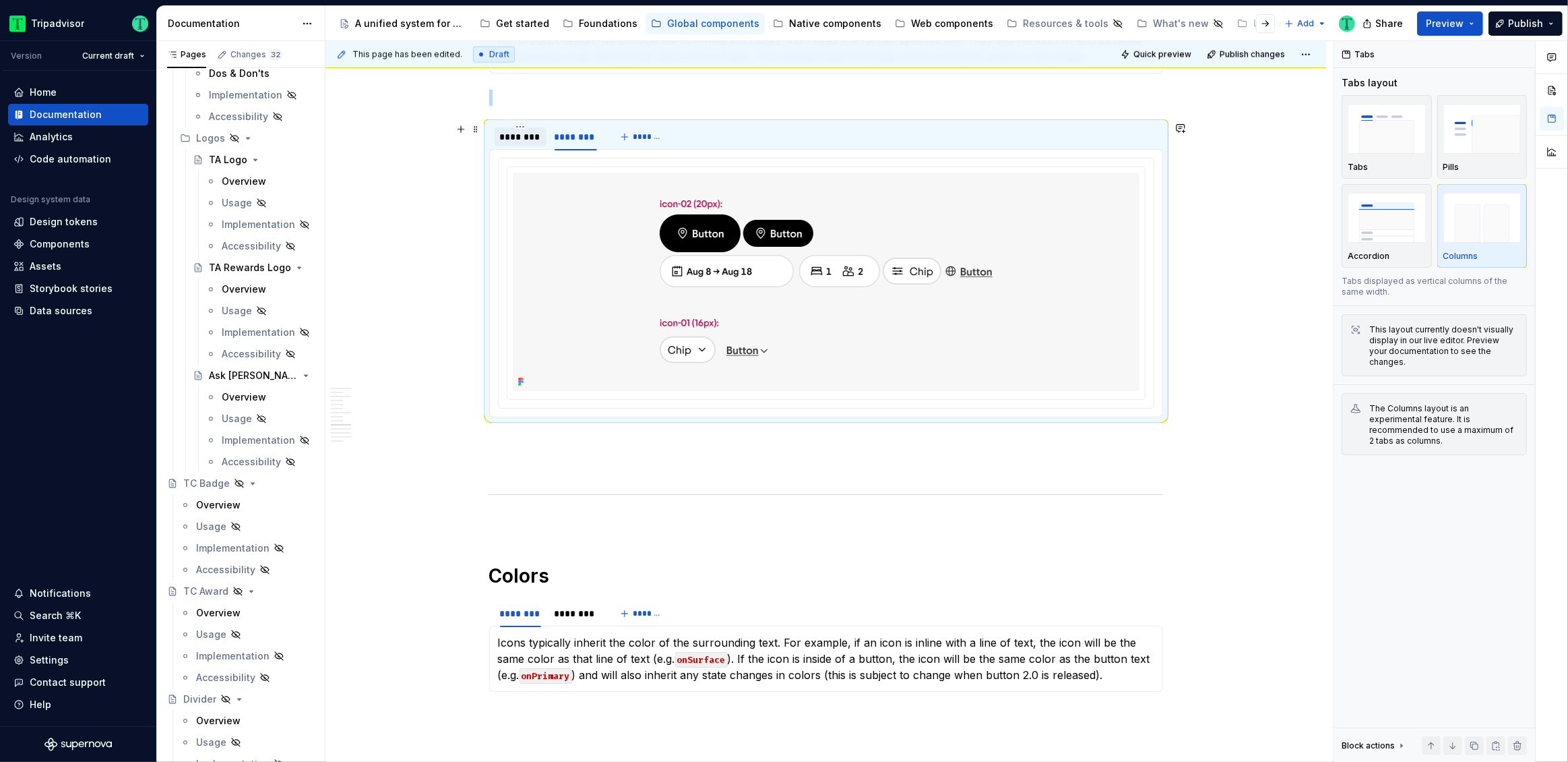
click at [505, 141] on div "********" at bounding box center [521, 137] width 41 height 14
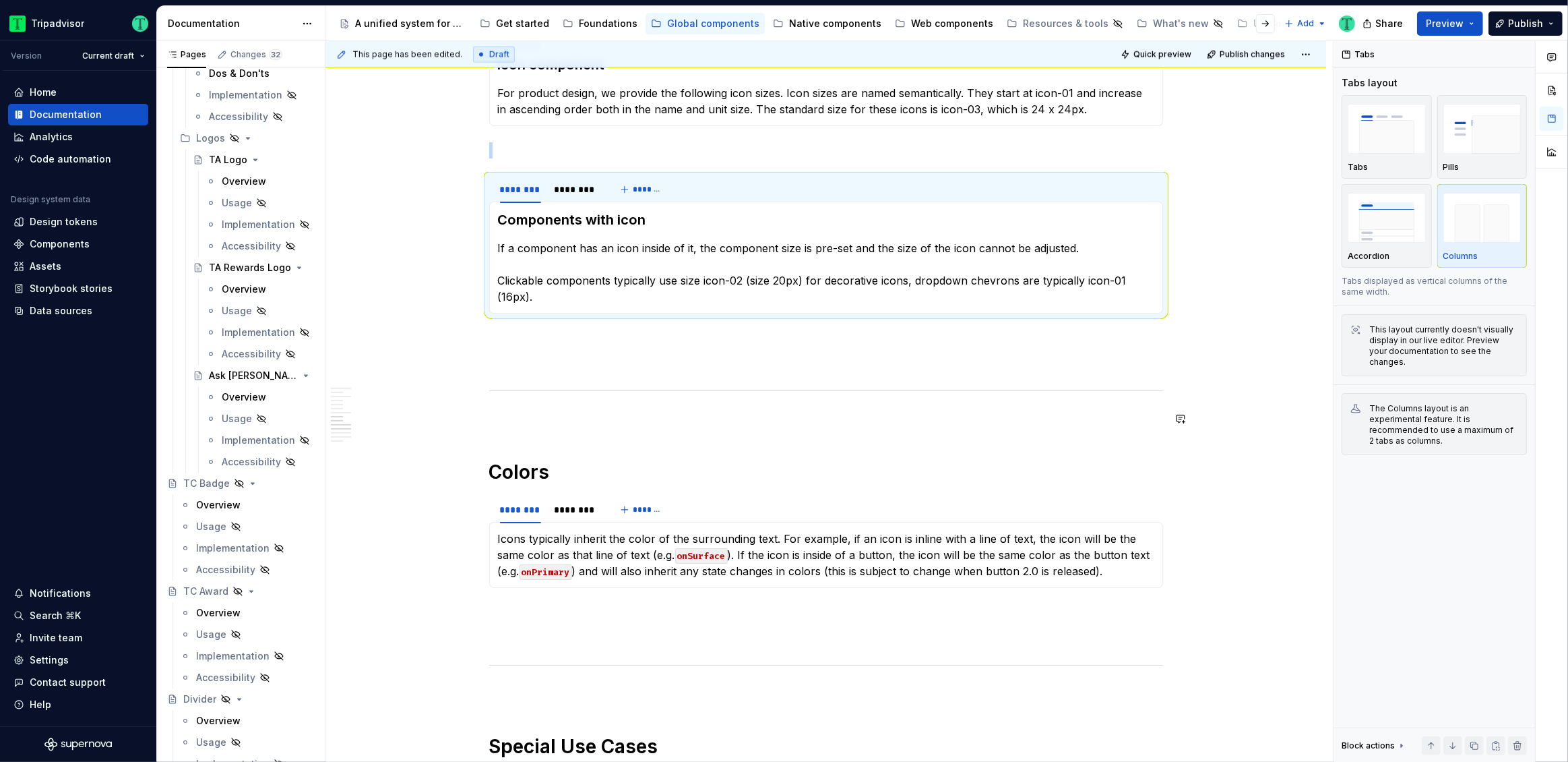
scroll to position [1867, 0]
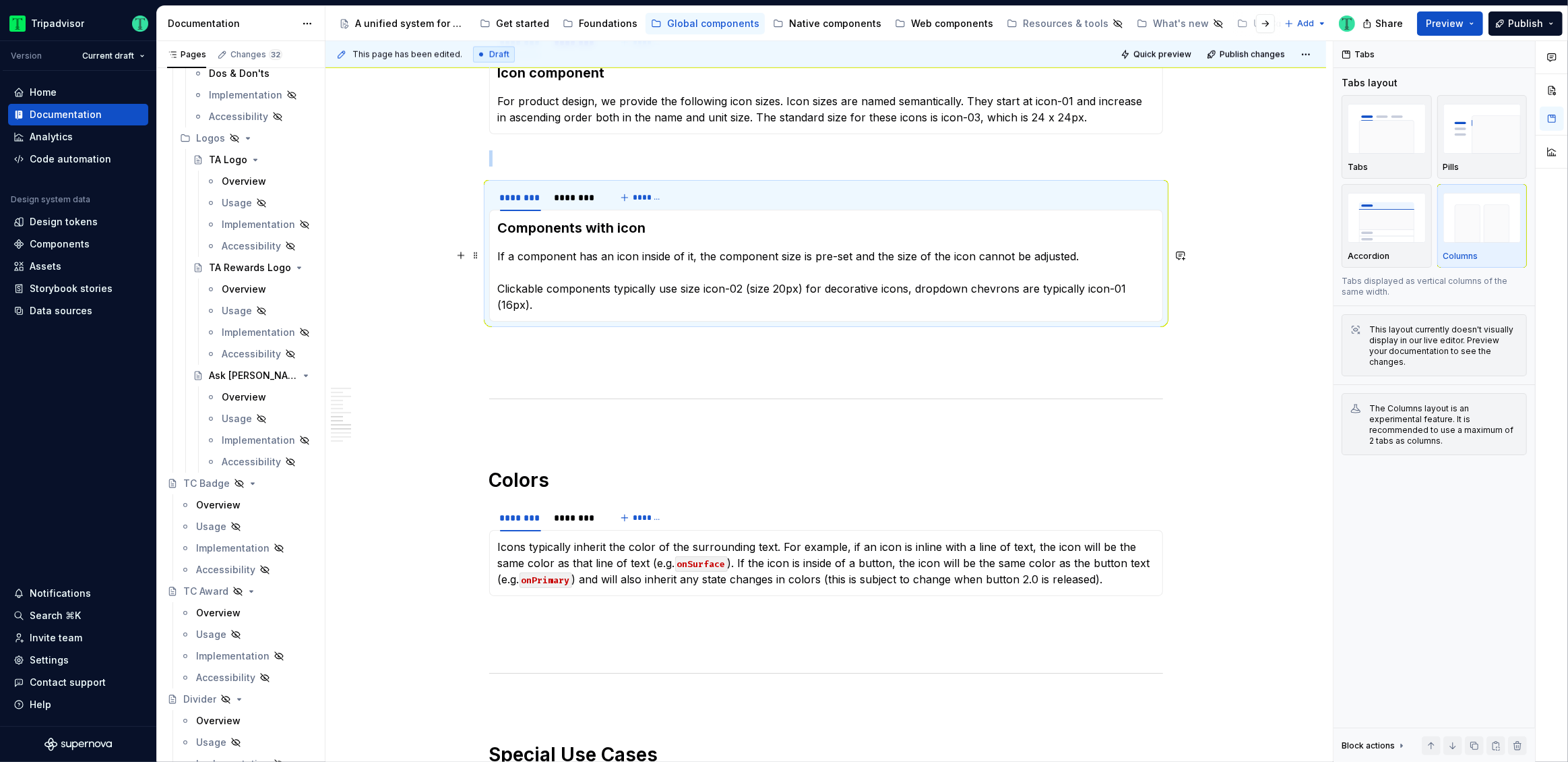
click at [701, 282] on p "If a component has an icon inside of it, the component size is pre-set and the …" at bounding box center [826, 280] width 656 height 65
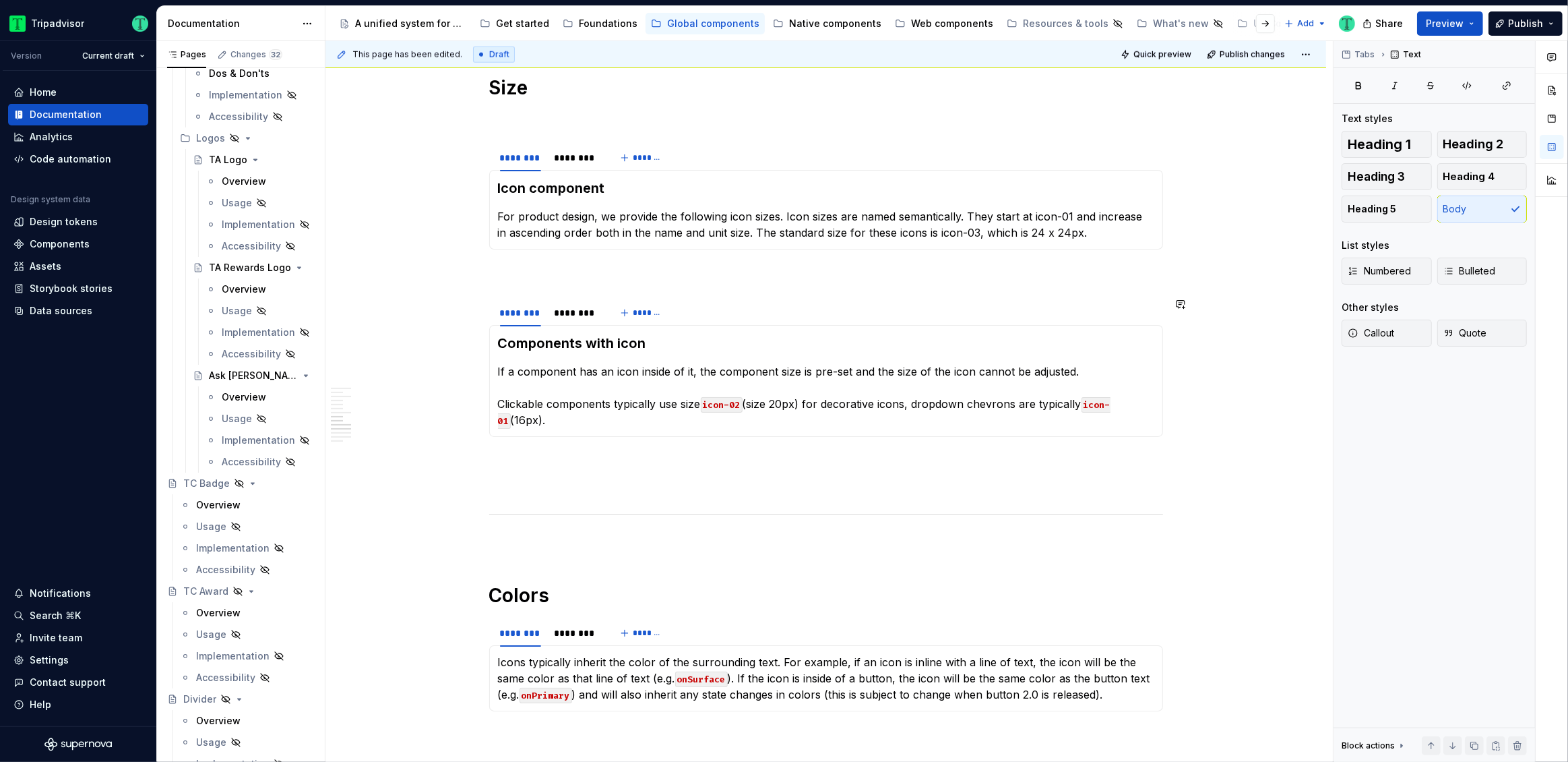
scroll to position [1732, 0]
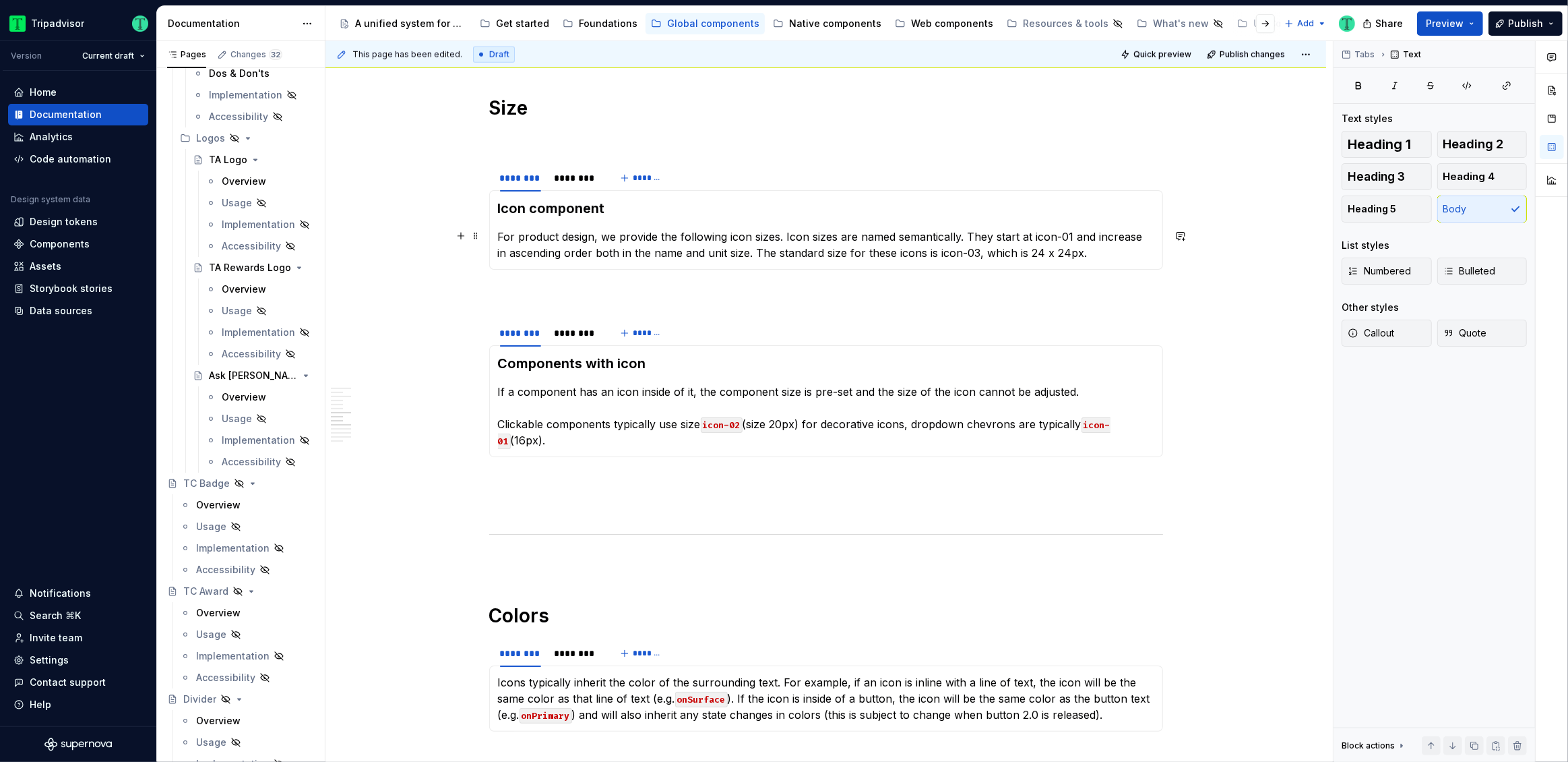
click at [926, 253] on p "For product design, we provide the following icon sizes. Icon sizes are named s…" at bounding box center [826, 244] width 656 height 32
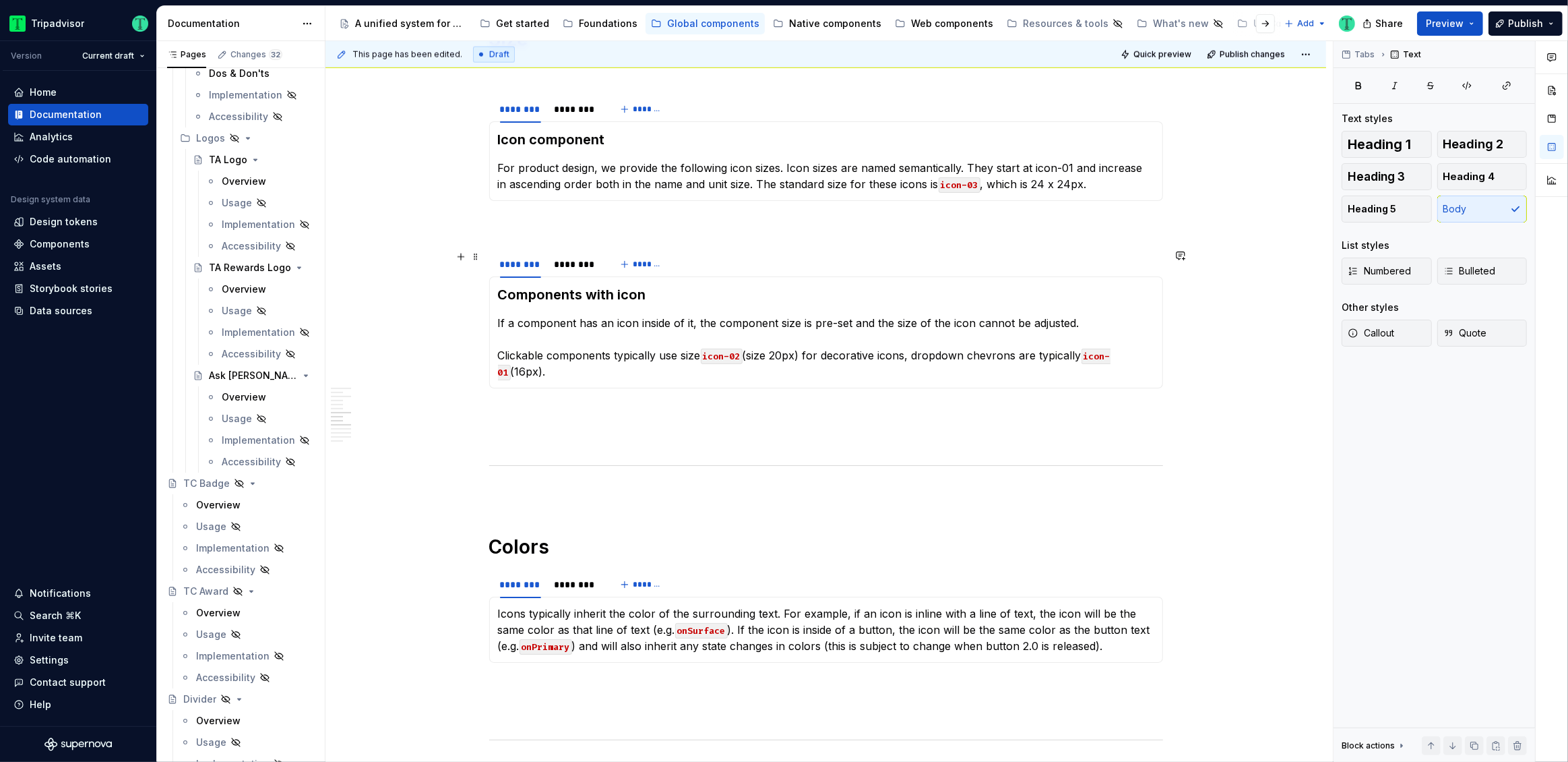
scroll to position [1817, 0]
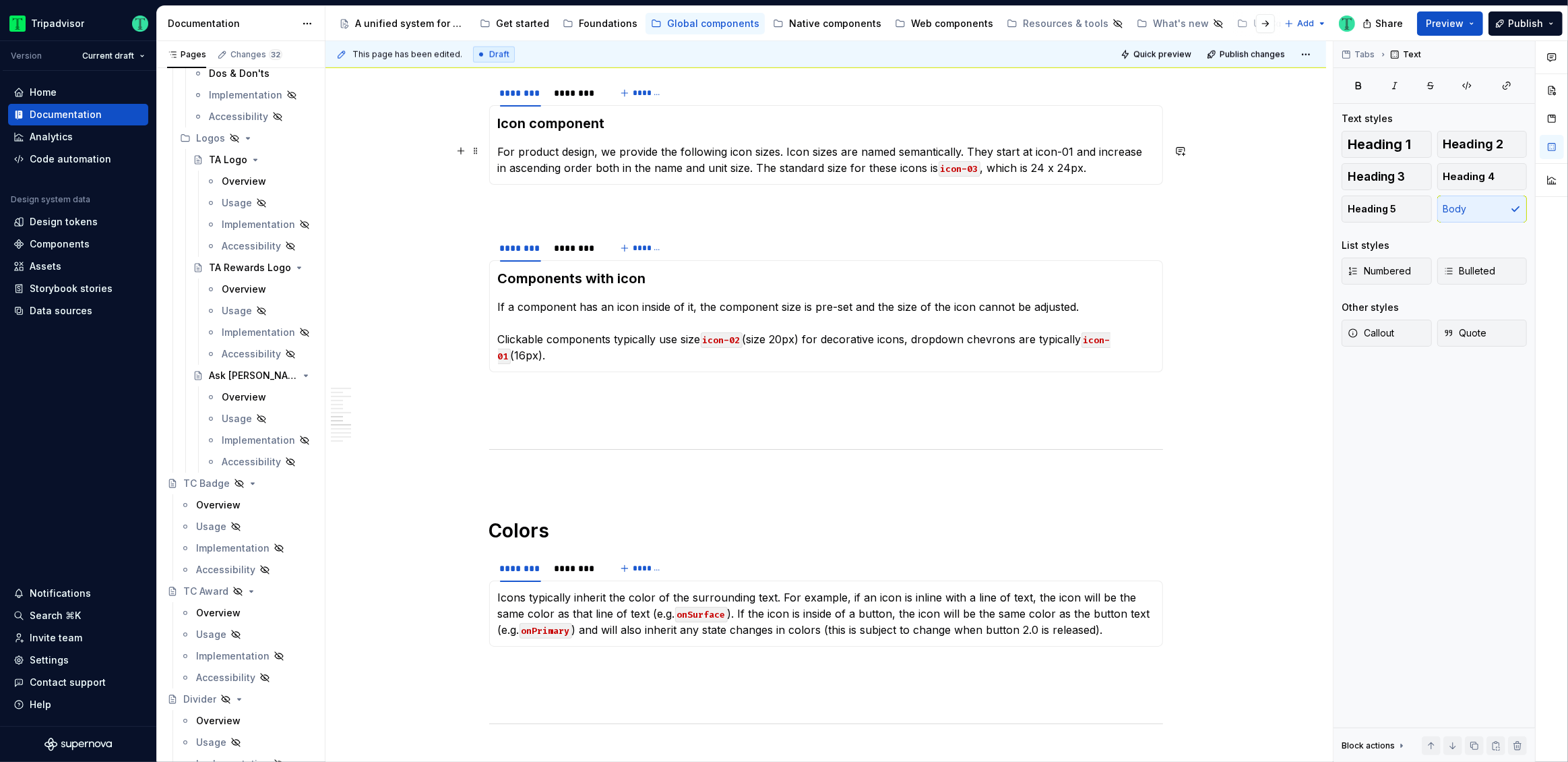
drag, startPoint x: 1031, startPoint y: 150, endPoint x: 1041, endPoint y: 148, distance: 10.2
click at [1031, 149] on p "For product design, we provide the following icon sizes. Icon sizes are named s…" at bounding box center [826, 160] width 656 height 32
click at [1072, 146] on p "For product design, we provide the following icon sizes. Icon sizes are named s…" at bounding box center [826, 160] width 656 height 32
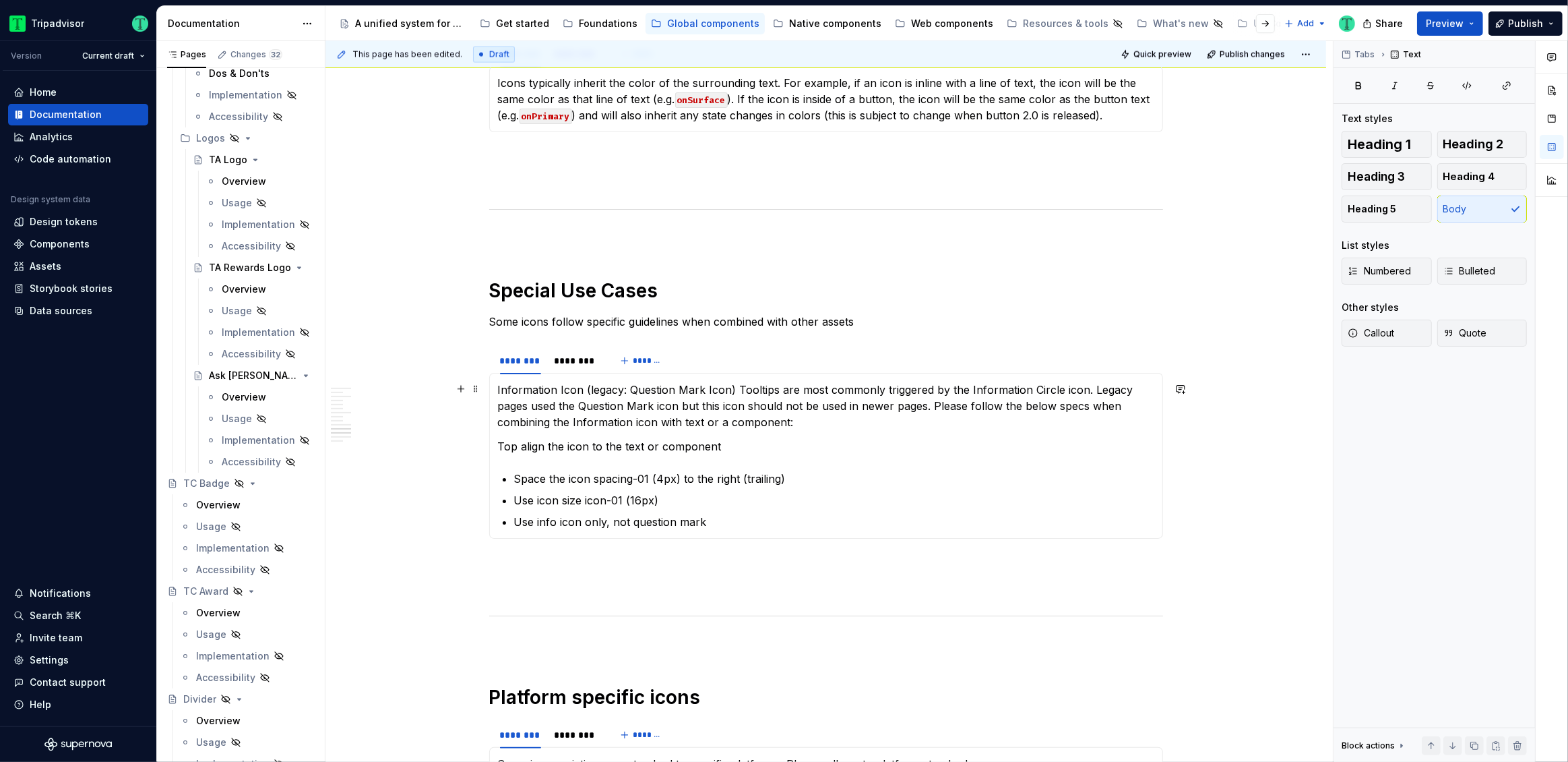
scroll to position [2382, 0]
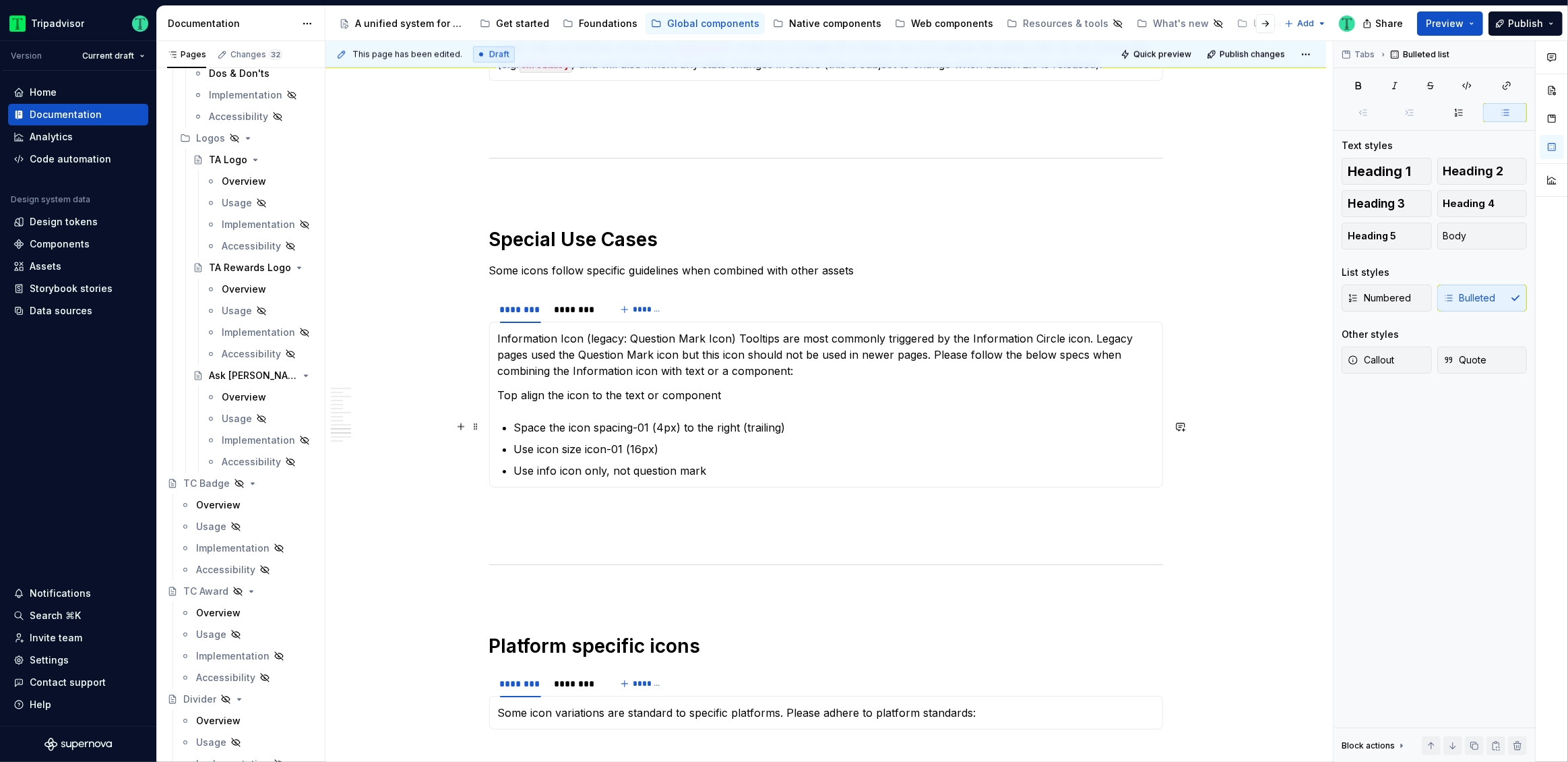
click at [591, 427] on p "Space the icon spacing-01 (4px) to the right (trailing)" at bounding box center [833, 427] width 640 height 16
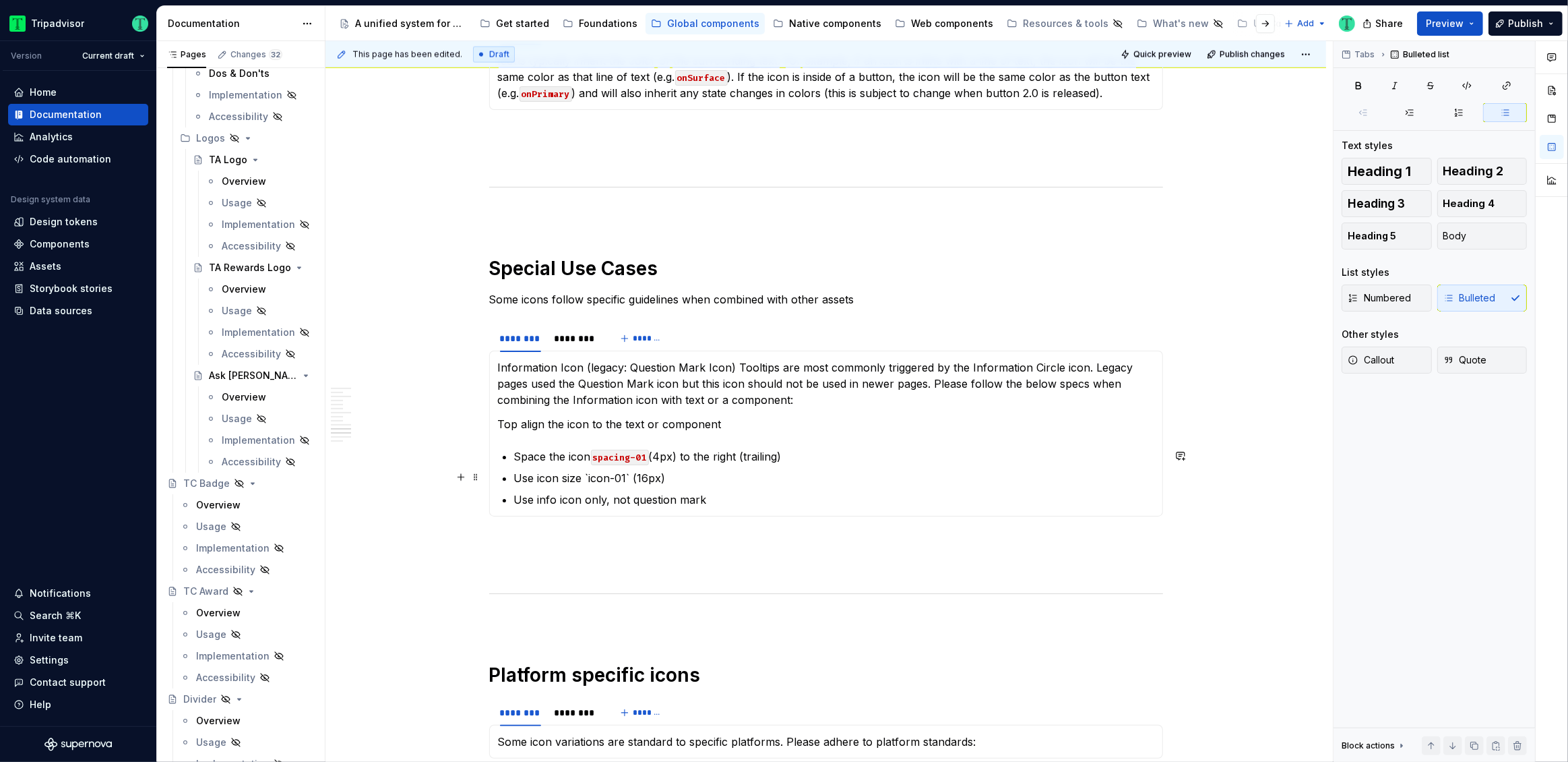
scroll to position [2355, 0]
click at [779, 458] on p "Space the icon spacing-01 (4px) to the right (trailing)" at bounding box center [833, 455] width 640 height 16
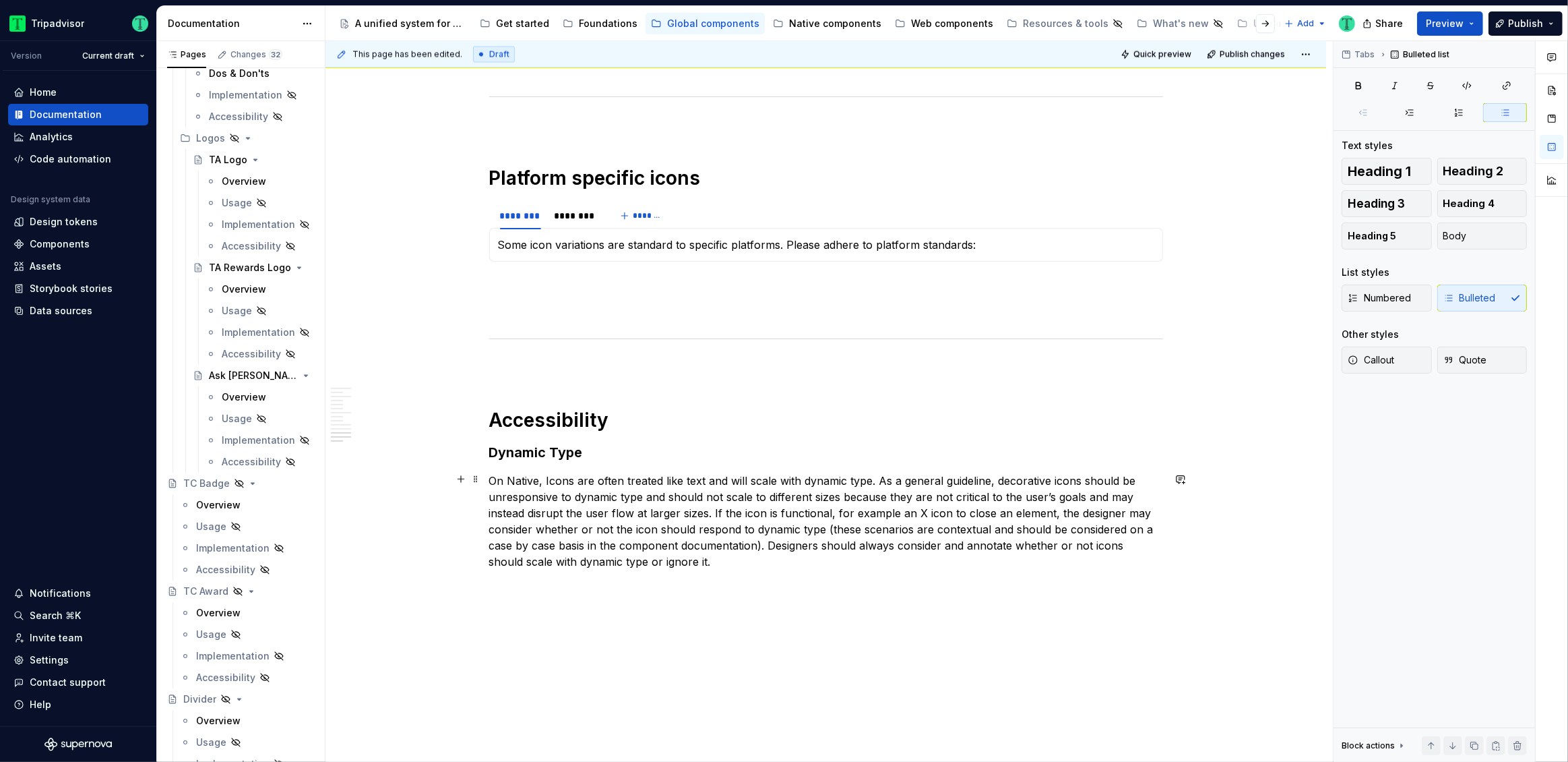
scroll to position [2896, 0]
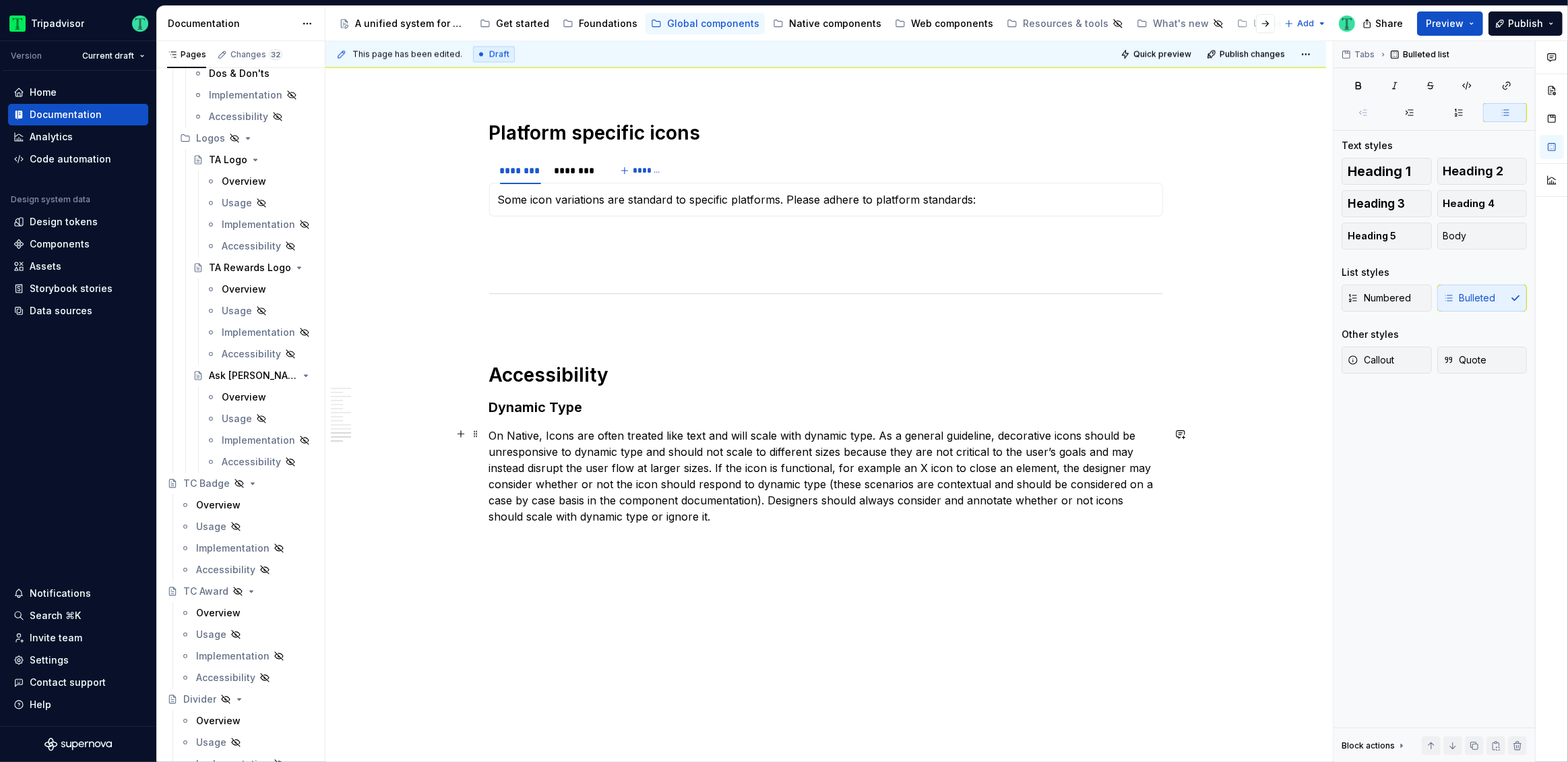
click at [550, 436] on p "On Native, Icons are often treated like text and will scale with dynamic type. …" at bounding box center [826, 475] width 674 height 97
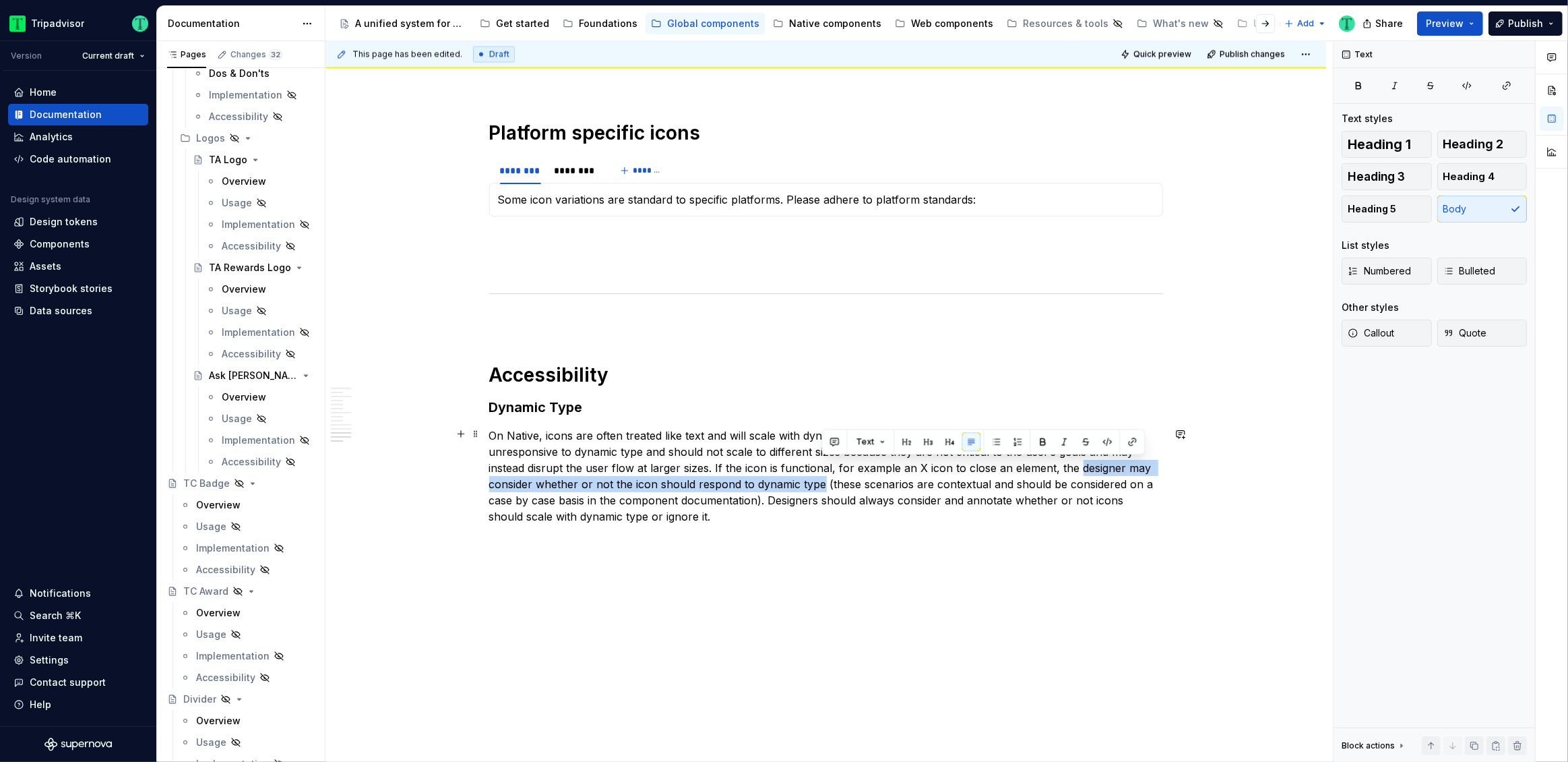
drag, startPoint x: 1075, startPoint y: 468, endPoint x: 821, endPoint y: 482, distance: 254.4
click at [821, 482] on p "On Native, icons are often treated like text and will scale with dynamic type. …" at bounding box center [826, 475] width 674 height 97
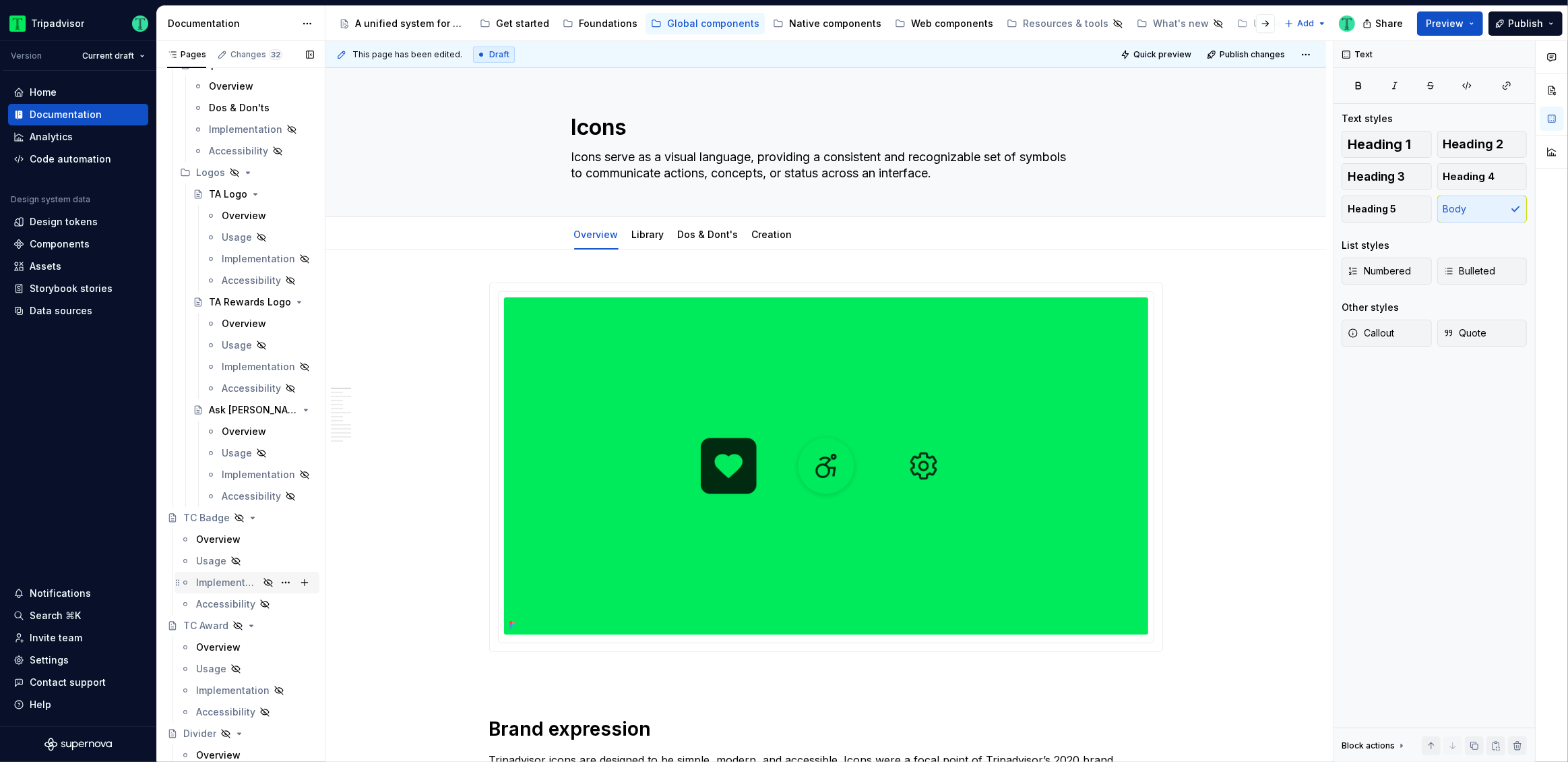
scroll to position [321, 0]
click at [911, 29] on div "Web components" at bounding box center [952, 24] width 82 height 14
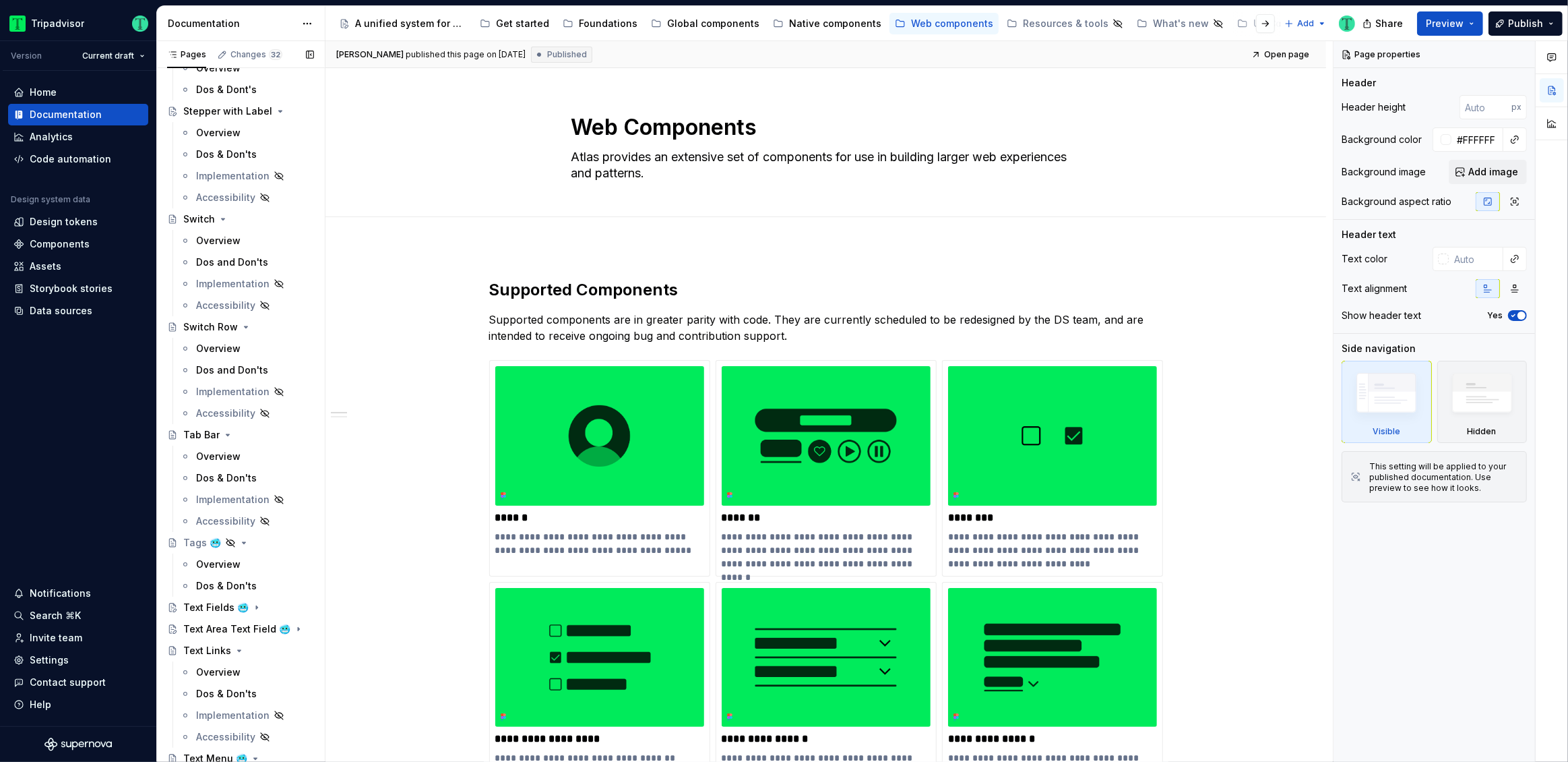
scroll to position [2979, 0]
click at [284, 533] on button "Page tree" at bounding box center [286, 539] width 19 height 19
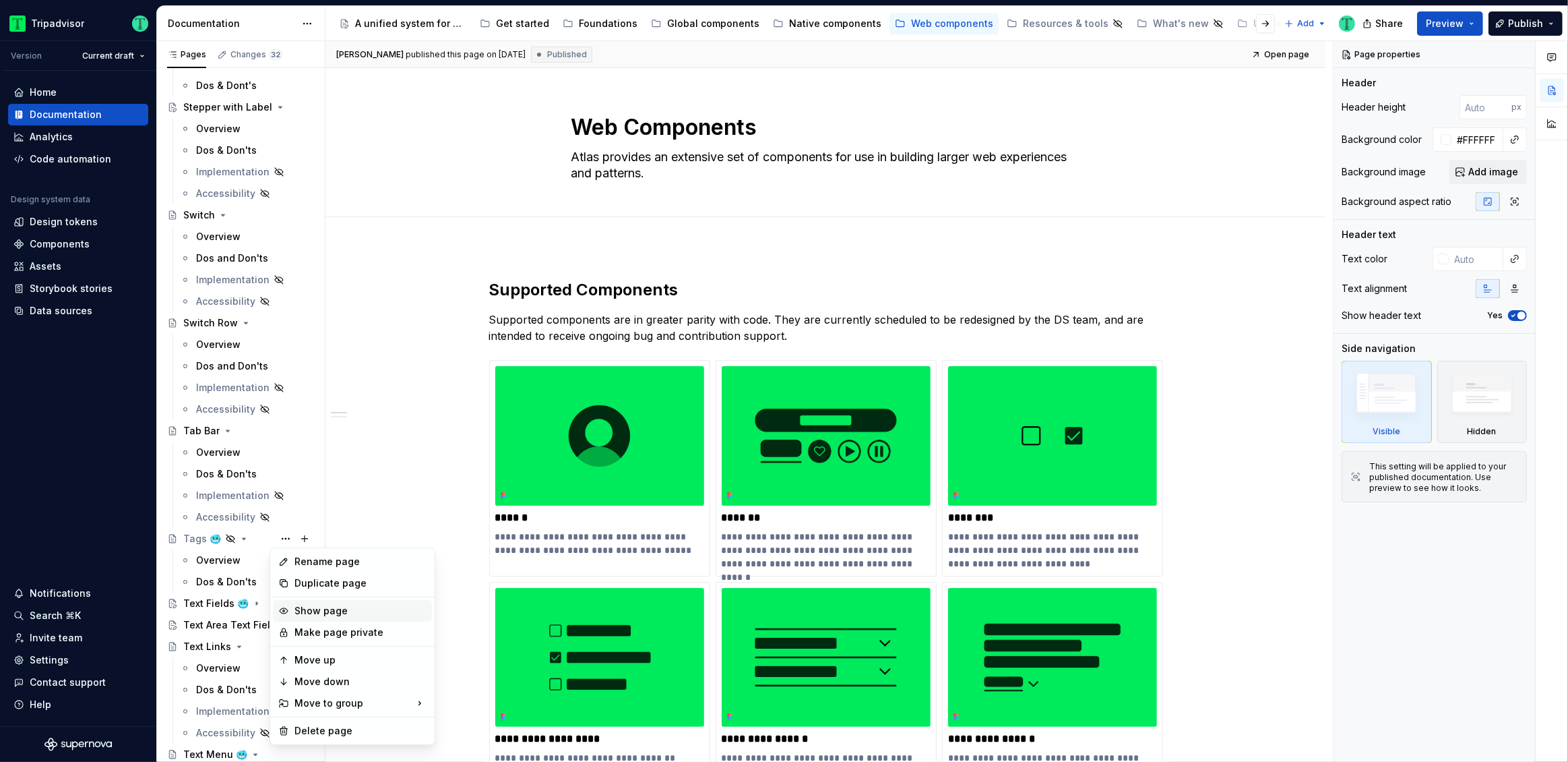
click at [301, 607] on div "Show page" at bounding box center [360, 611] width 132 height 14
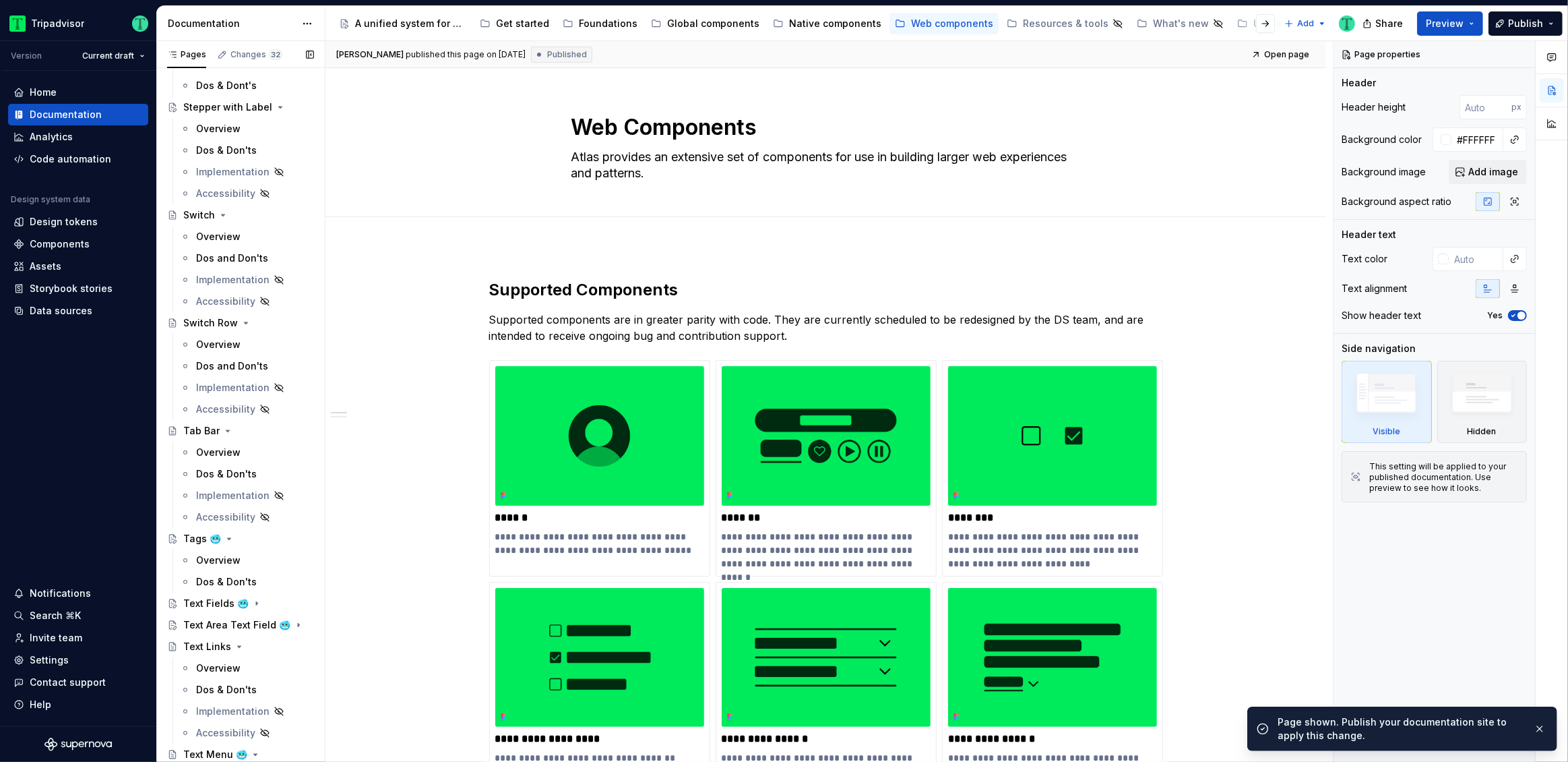
scroll to position [3324, 0]
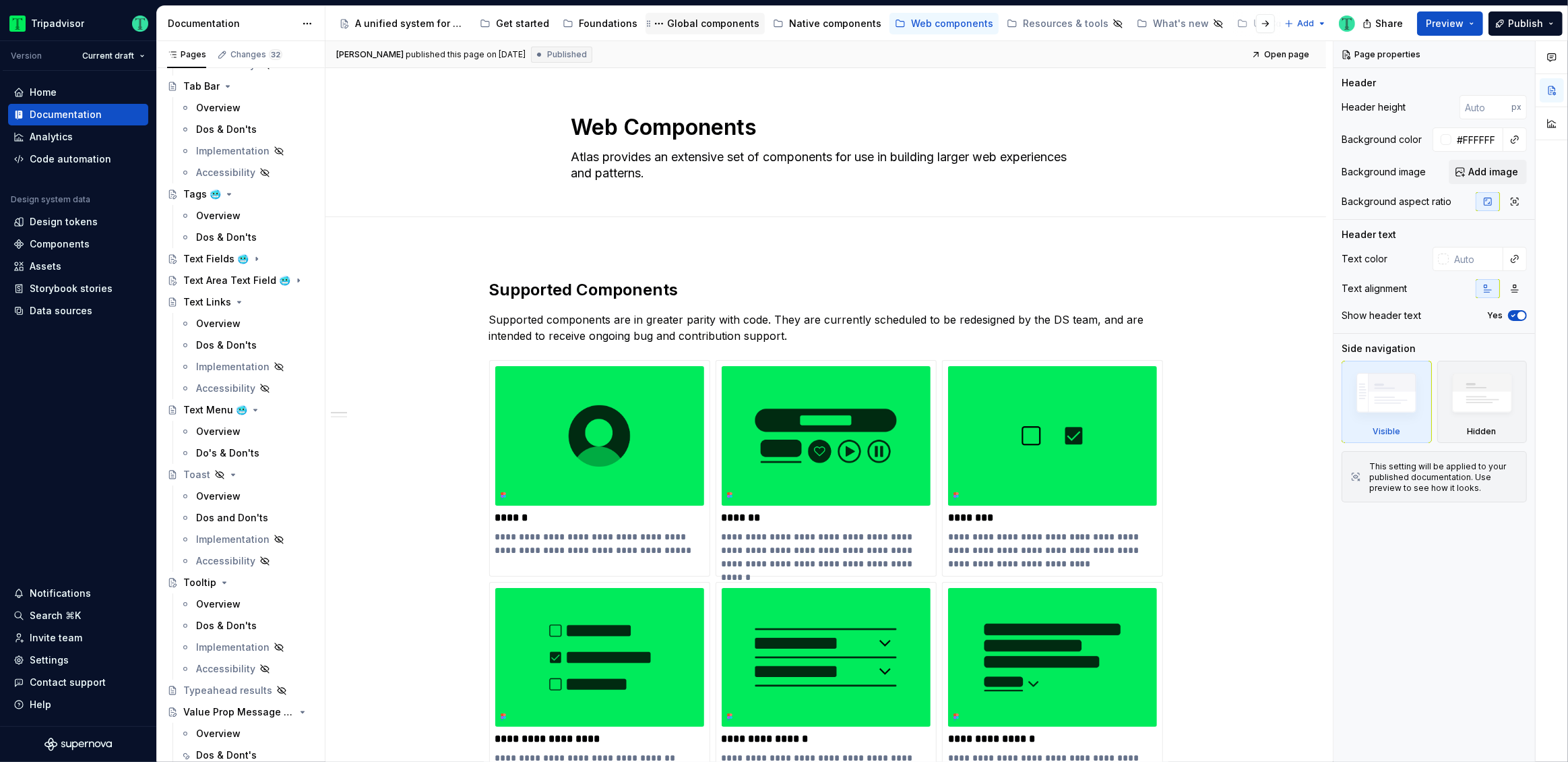
click at [689, 28] on div "Global components" at bounding box center [713, 24] width 92 height 14
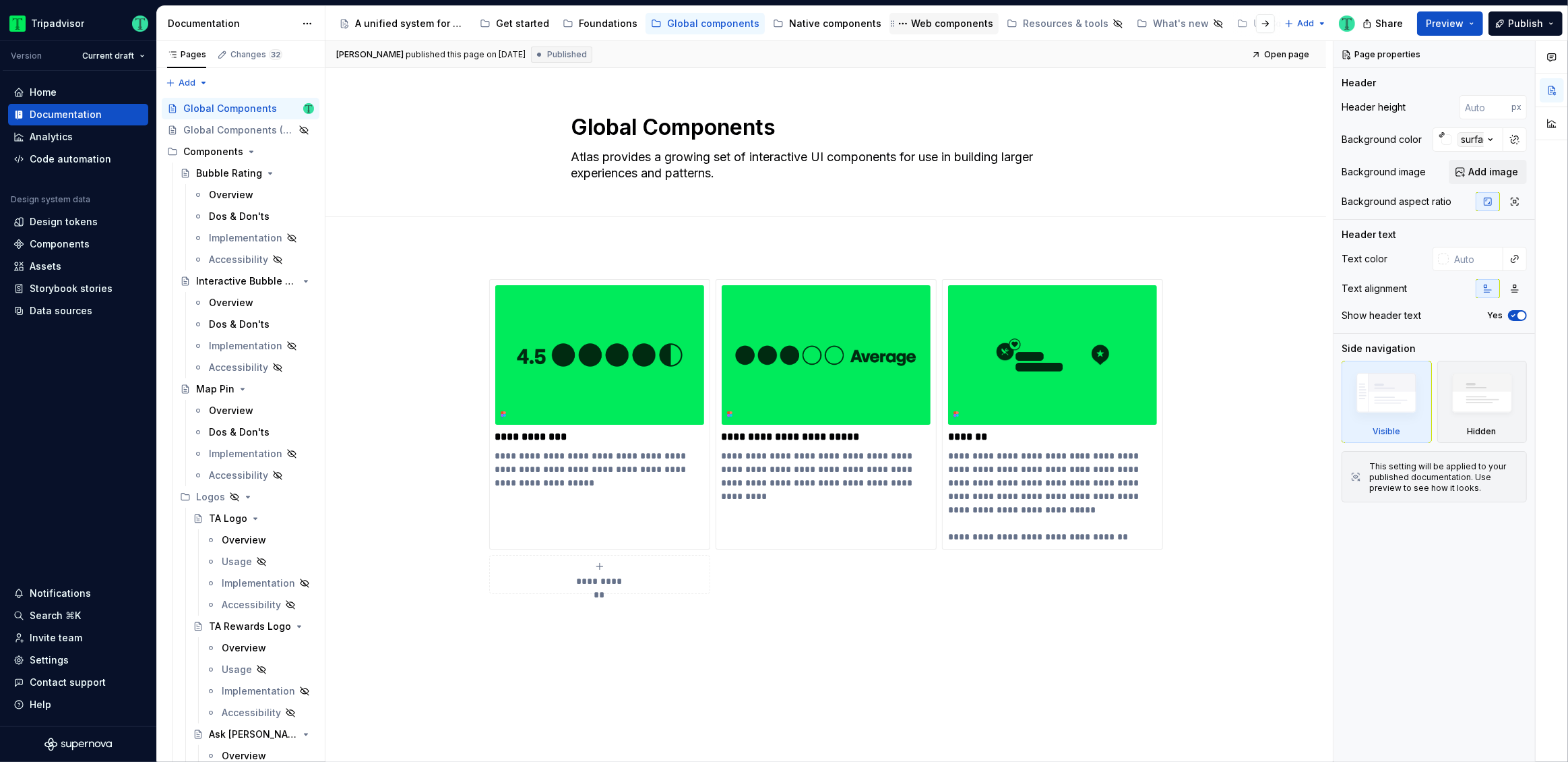
click at [919, 23] on div "Web components" at bounding box center [952, 24] width 82 height 14
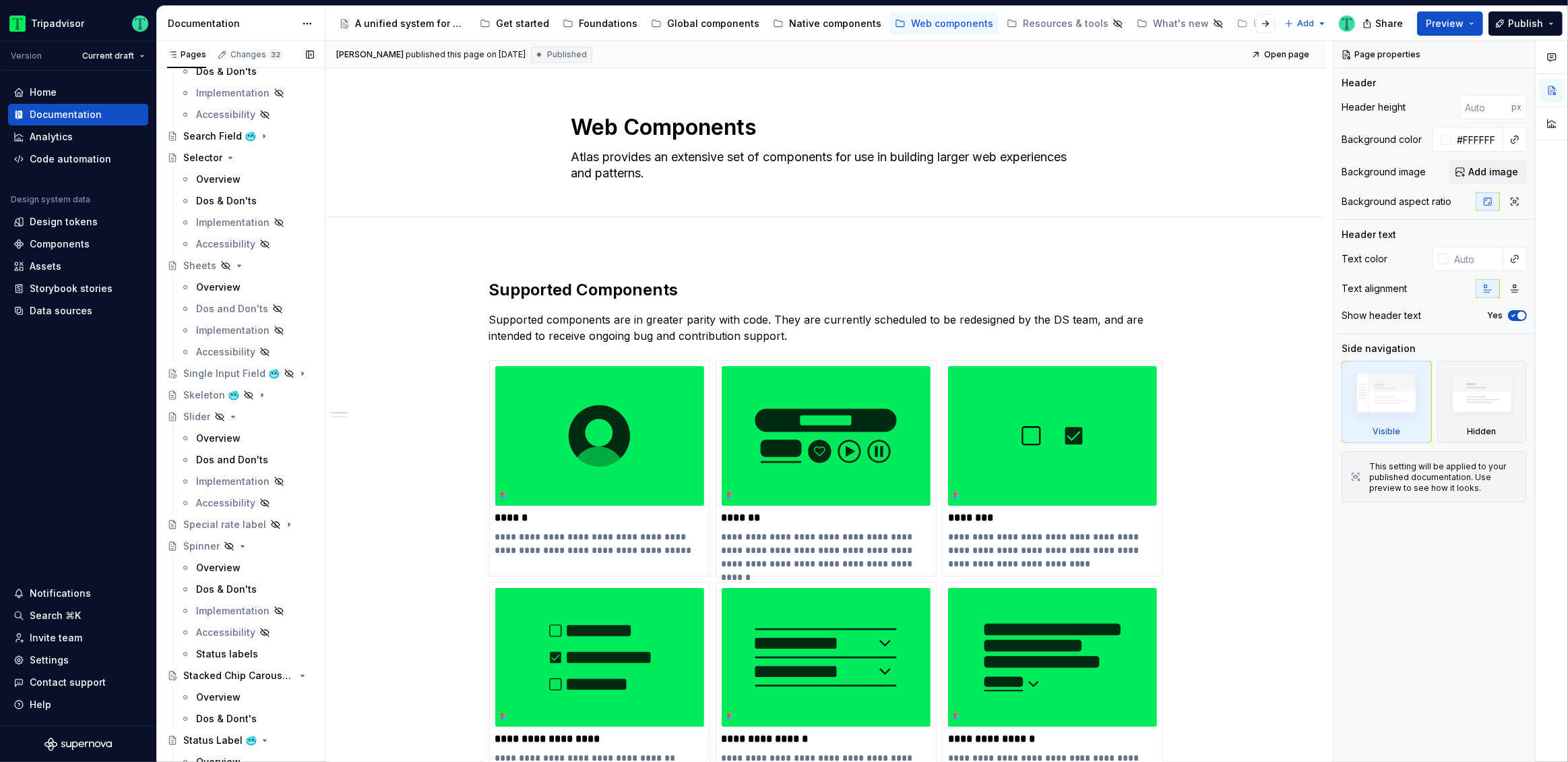
scroll to position [2291, 0]
click at [276, 539] on button "Page tree" at bounding box center [286, 536] width 19 height 19
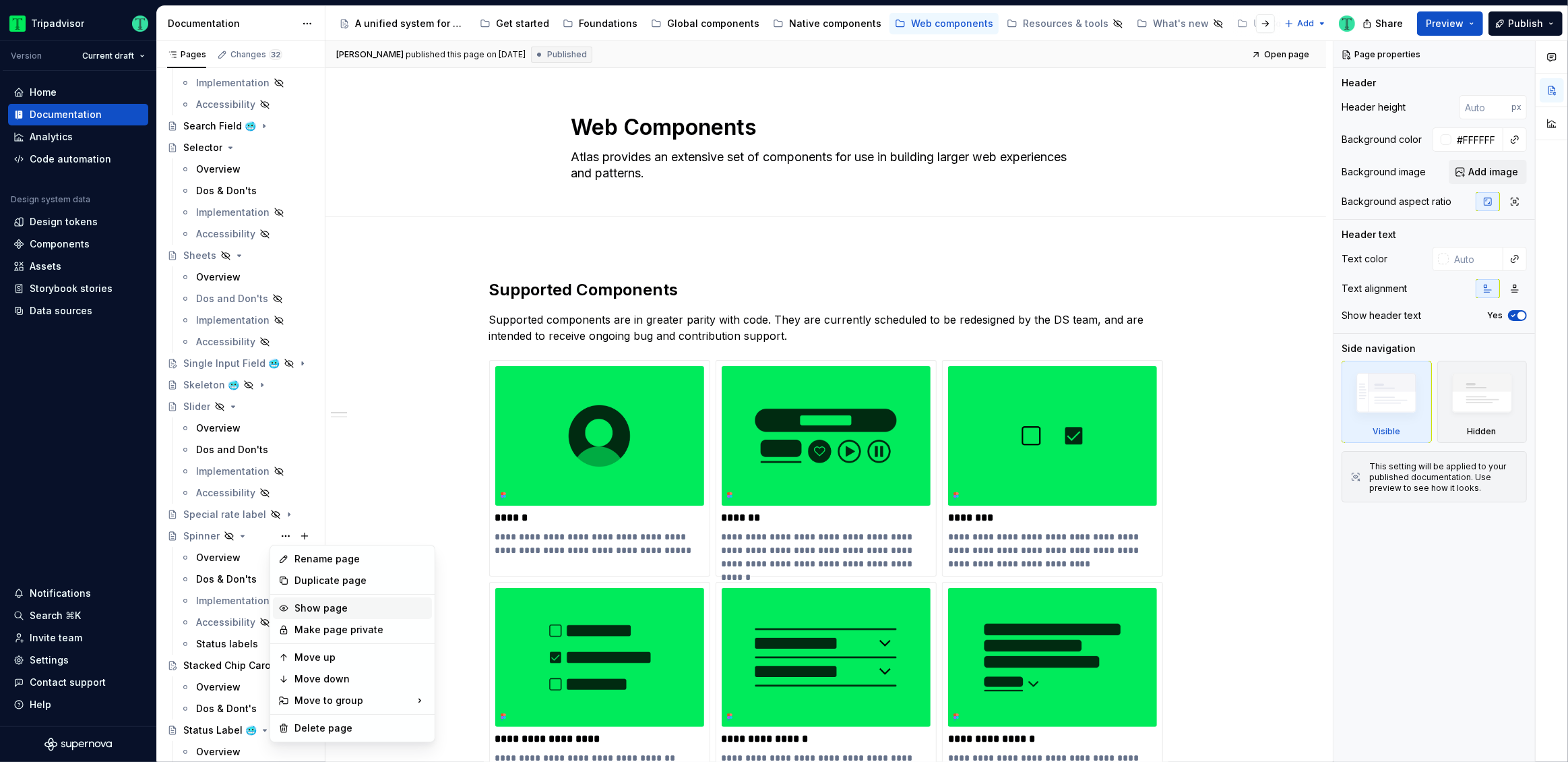
click at [311, 602] on div "Show page" at bounding box center [360, 608] width 132 height 14
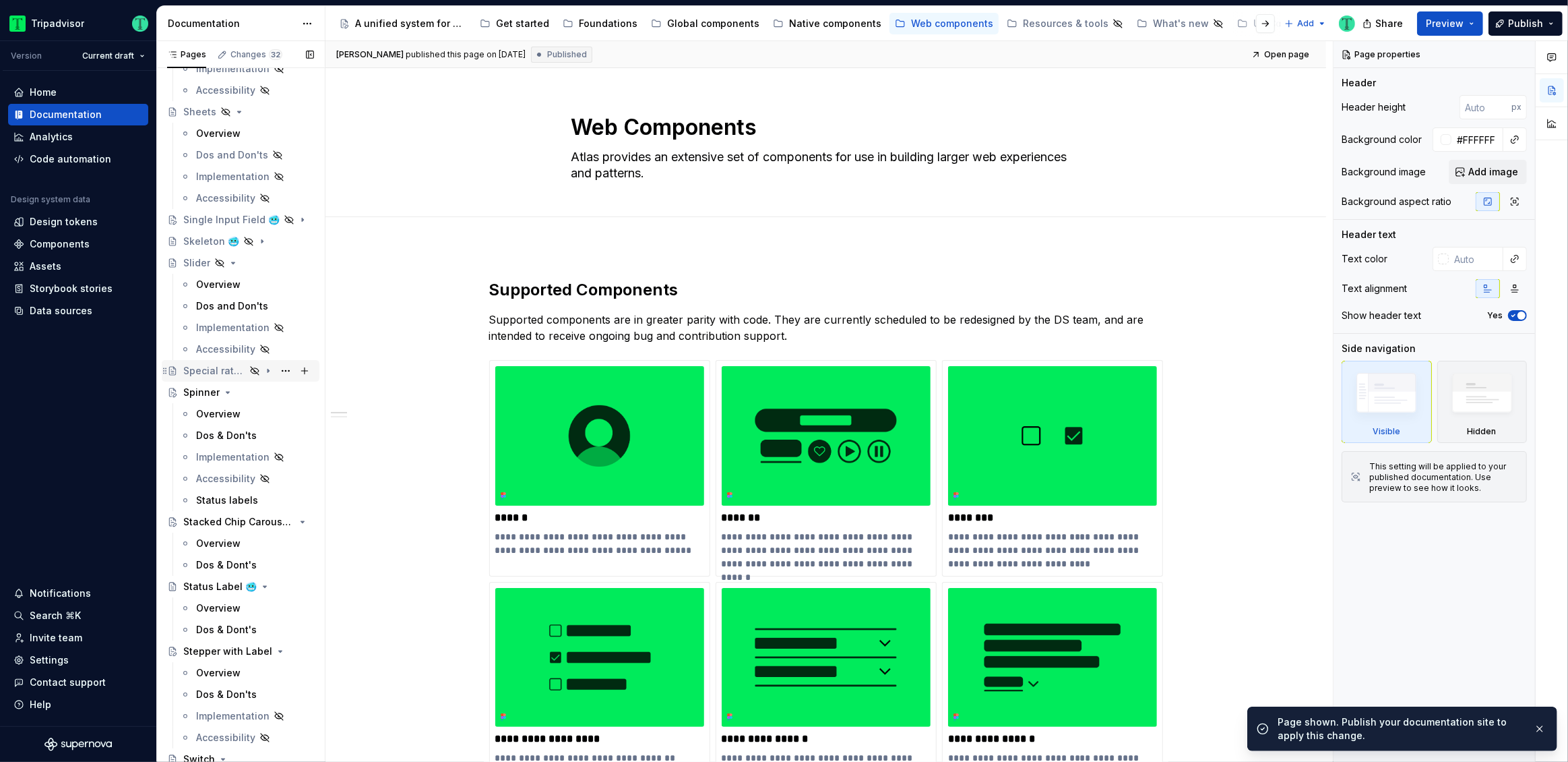
scroll to position [2434, 0]
click at [238, 495] on div "Status labels" at bounding box center [227, 501] width 62 height 14
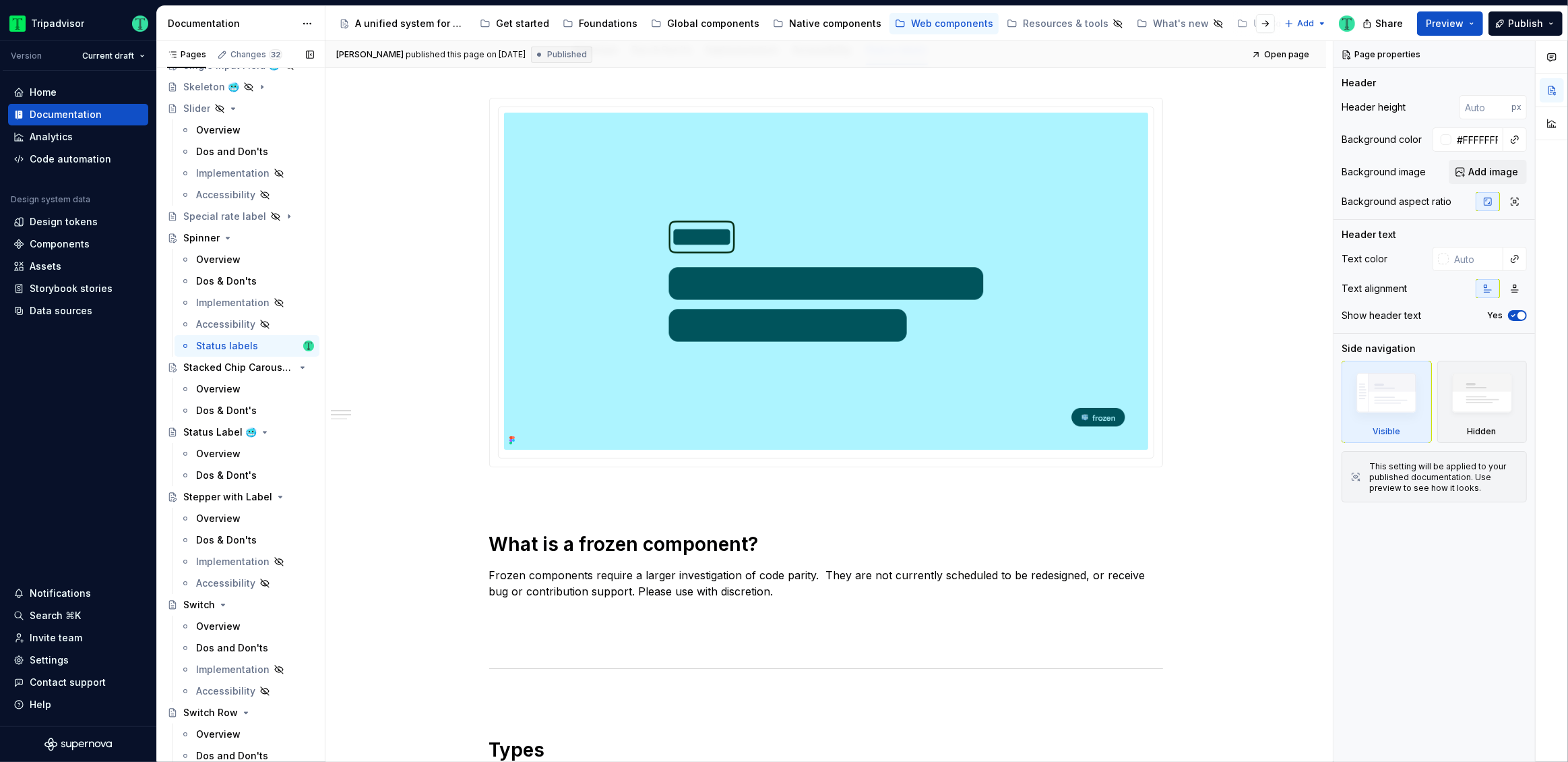
scroll to position [2532, 0]
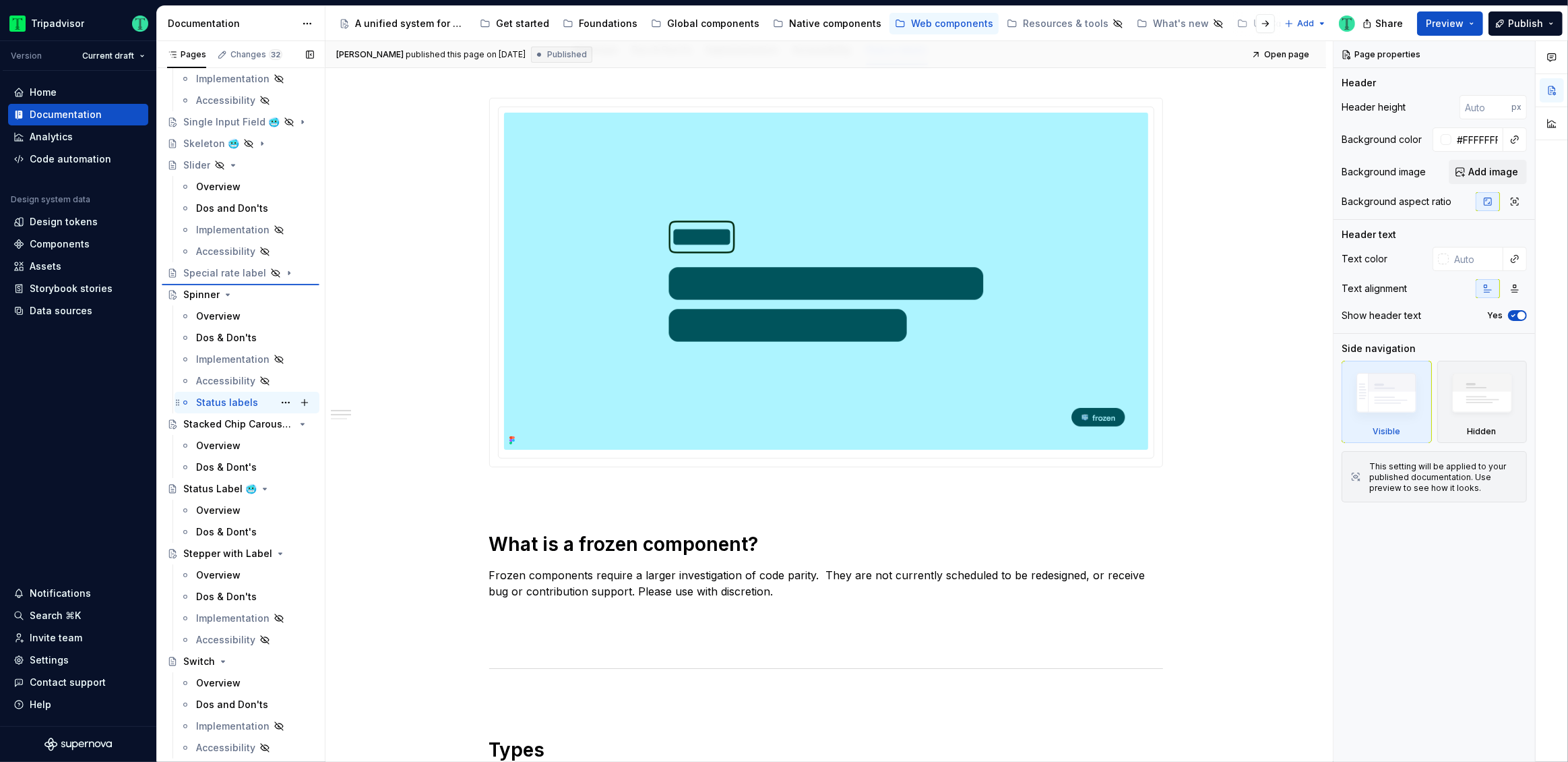
type textarea "*"
type textarea "Status labels"
type textarea "Status Labels communicate status, typical examples include: Important, Active, …"
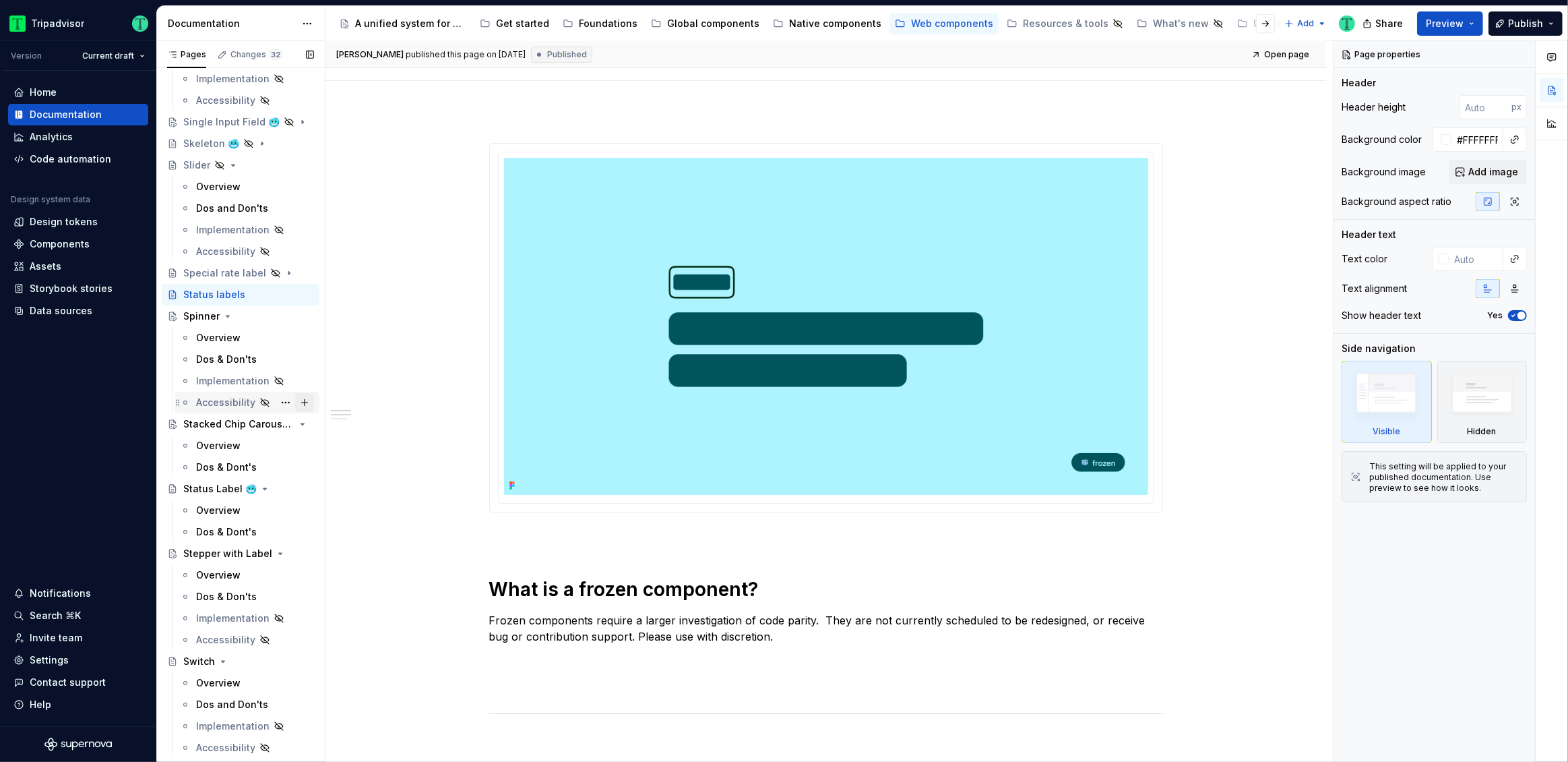
scroll to position [263, 0]
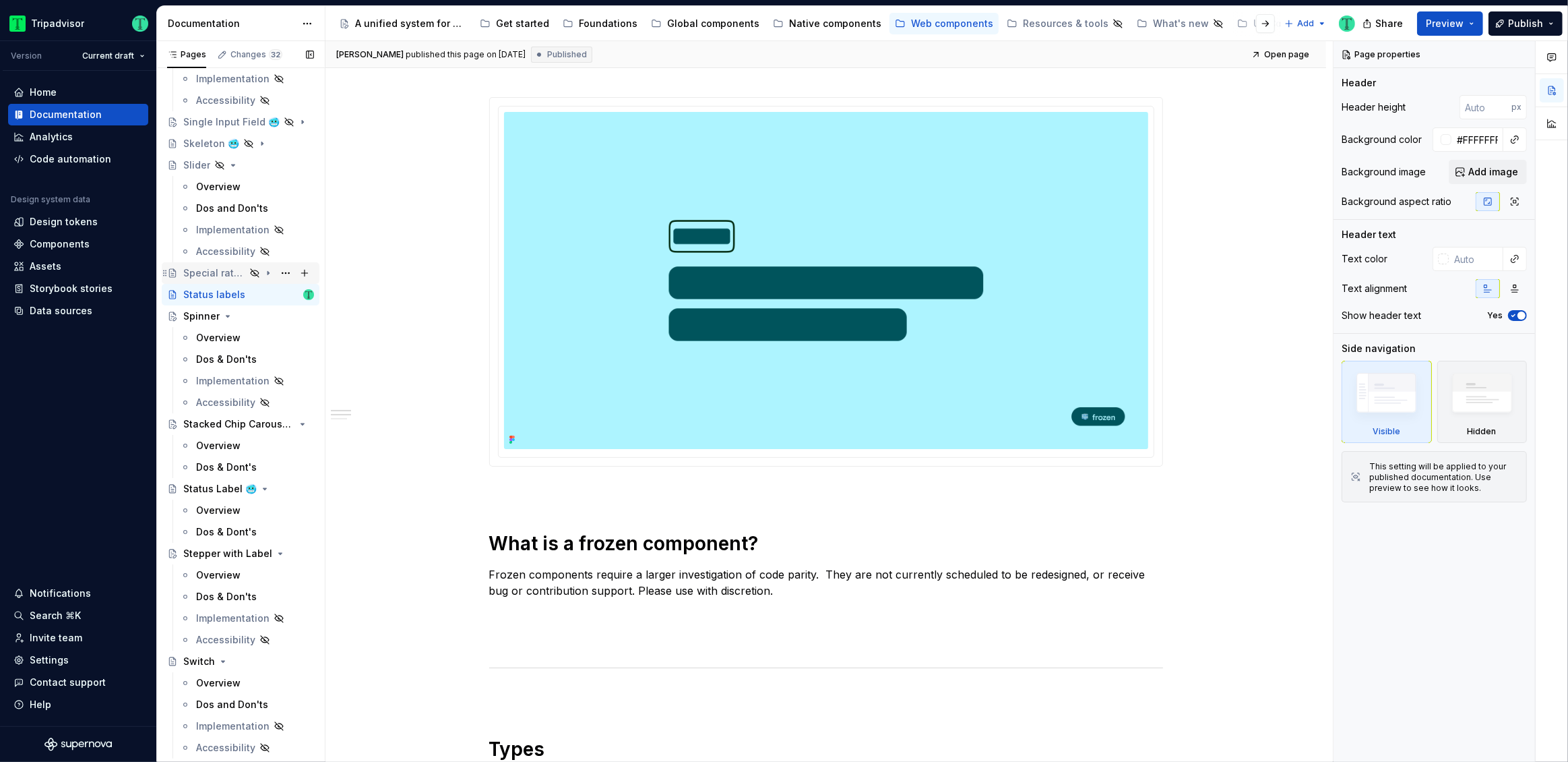
click at [231, 271] on div "Special rate label" at bounding box center [214, 273] width 62 height 14
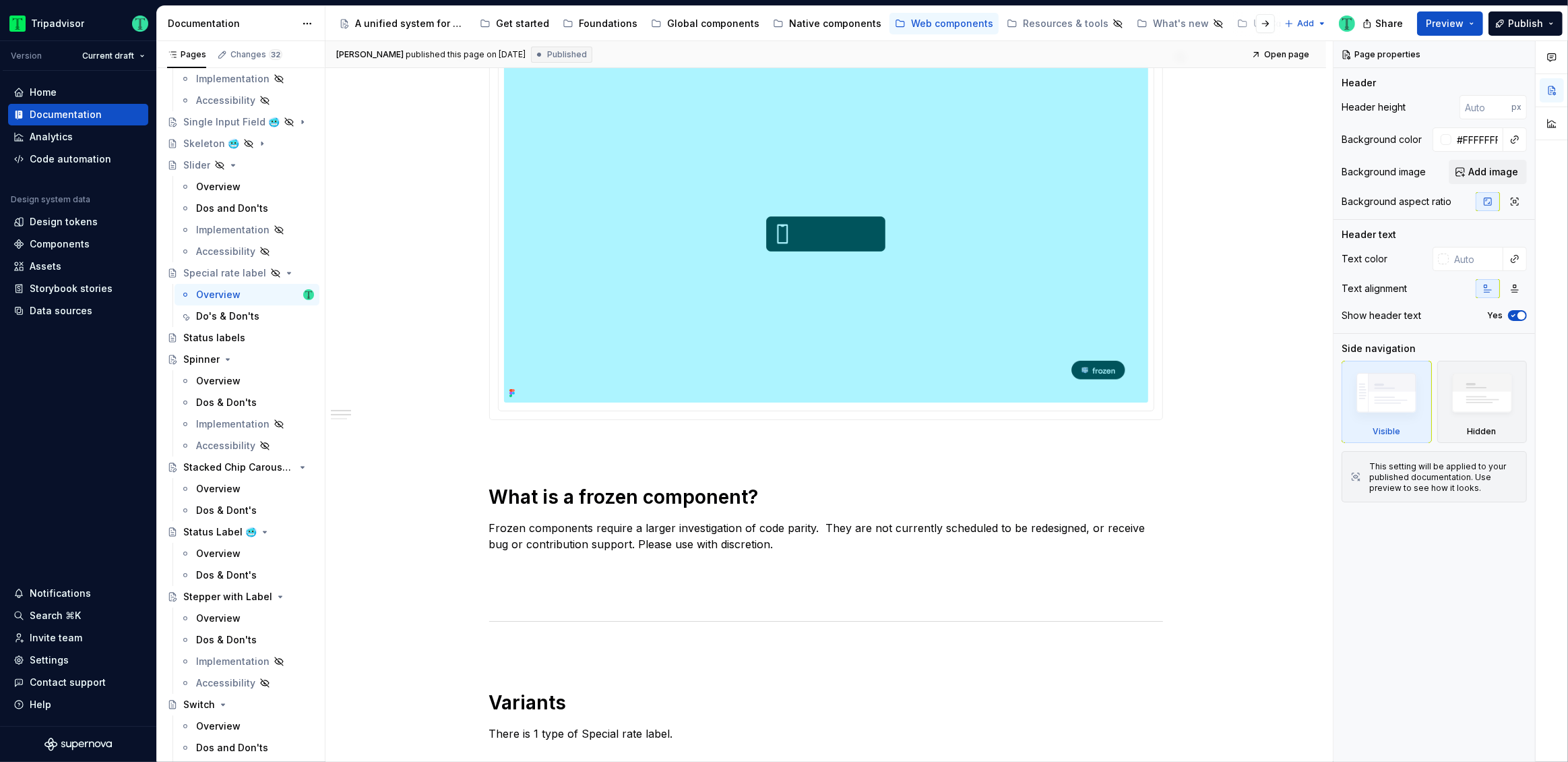
scroll to position [281, 0]
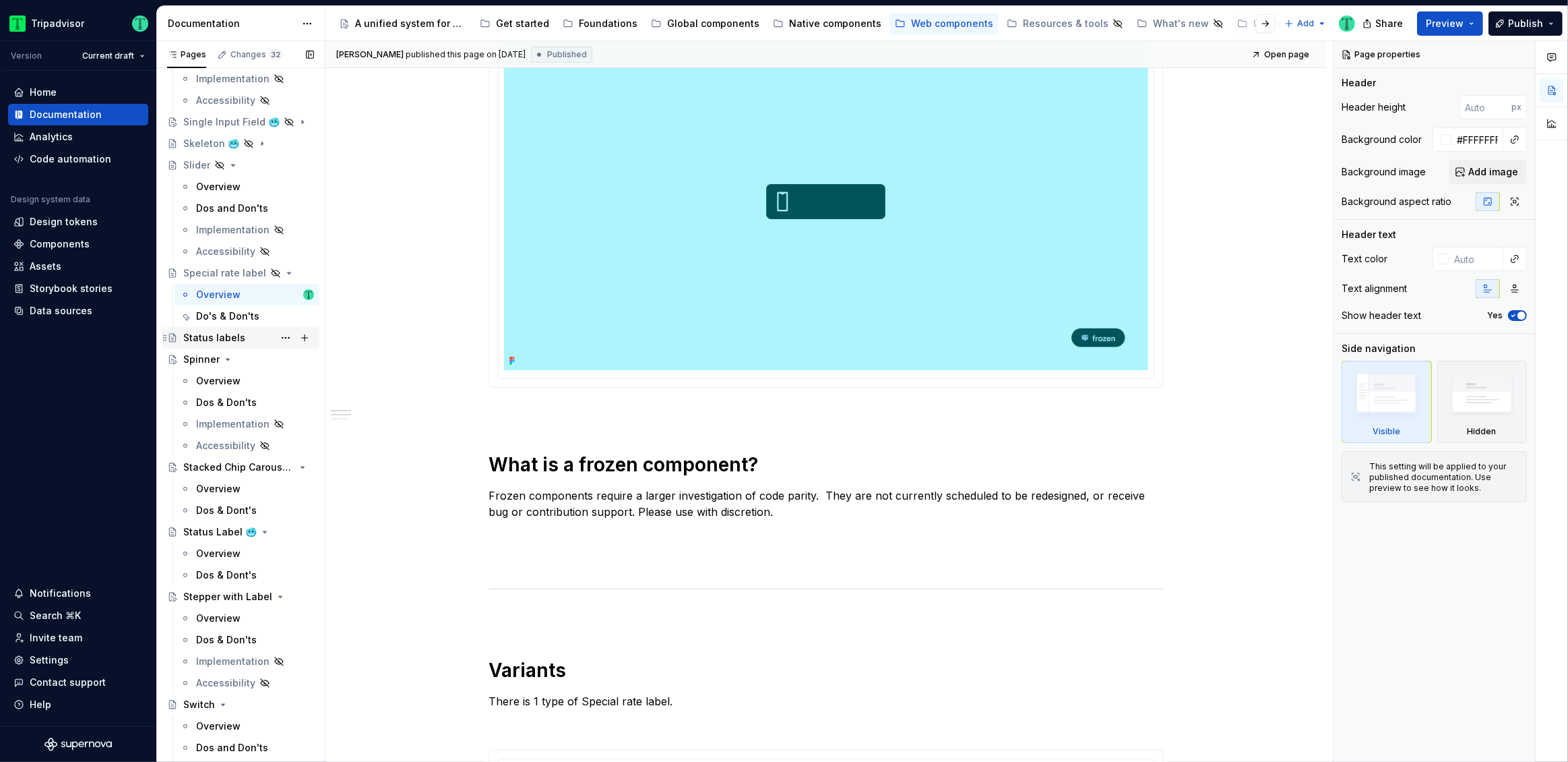
click at [231, 341] on div "Status labels" at bounding box center [214, 337] width 62 height 14
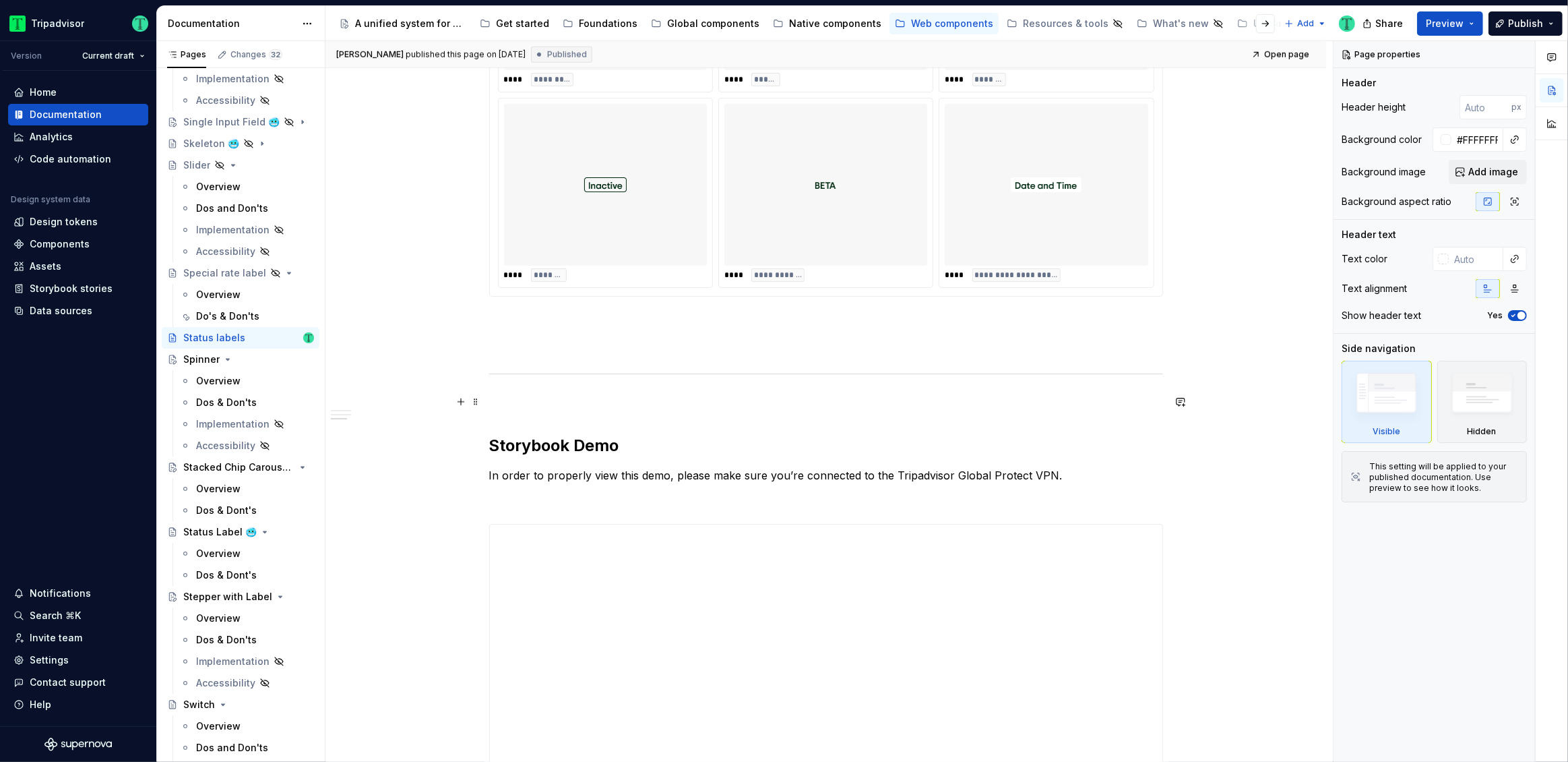
scroll to position [1236, 0]
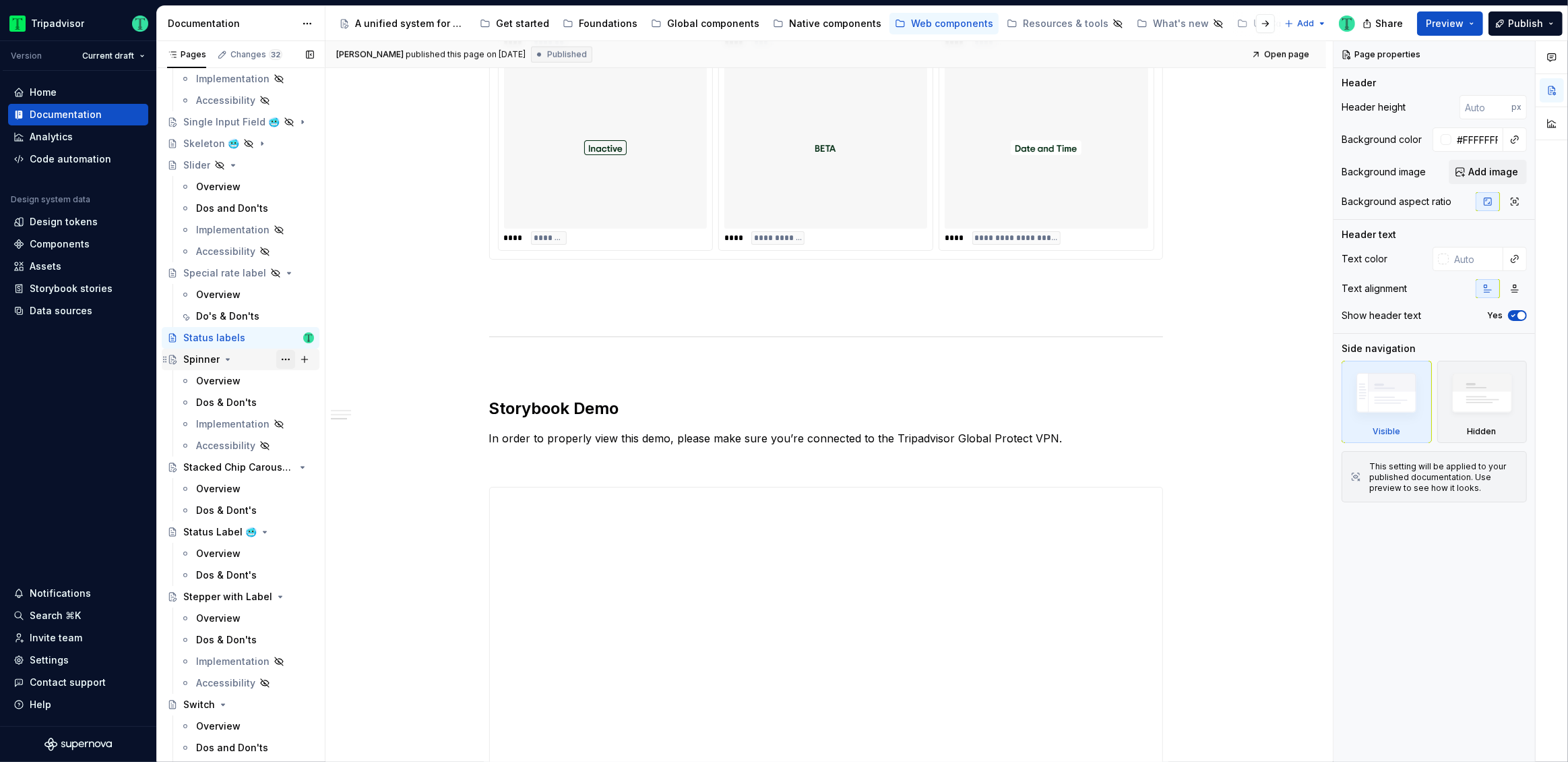
click at [279, 360] on button "Page tree" at bounding box center [286, 359] width 19 height 19
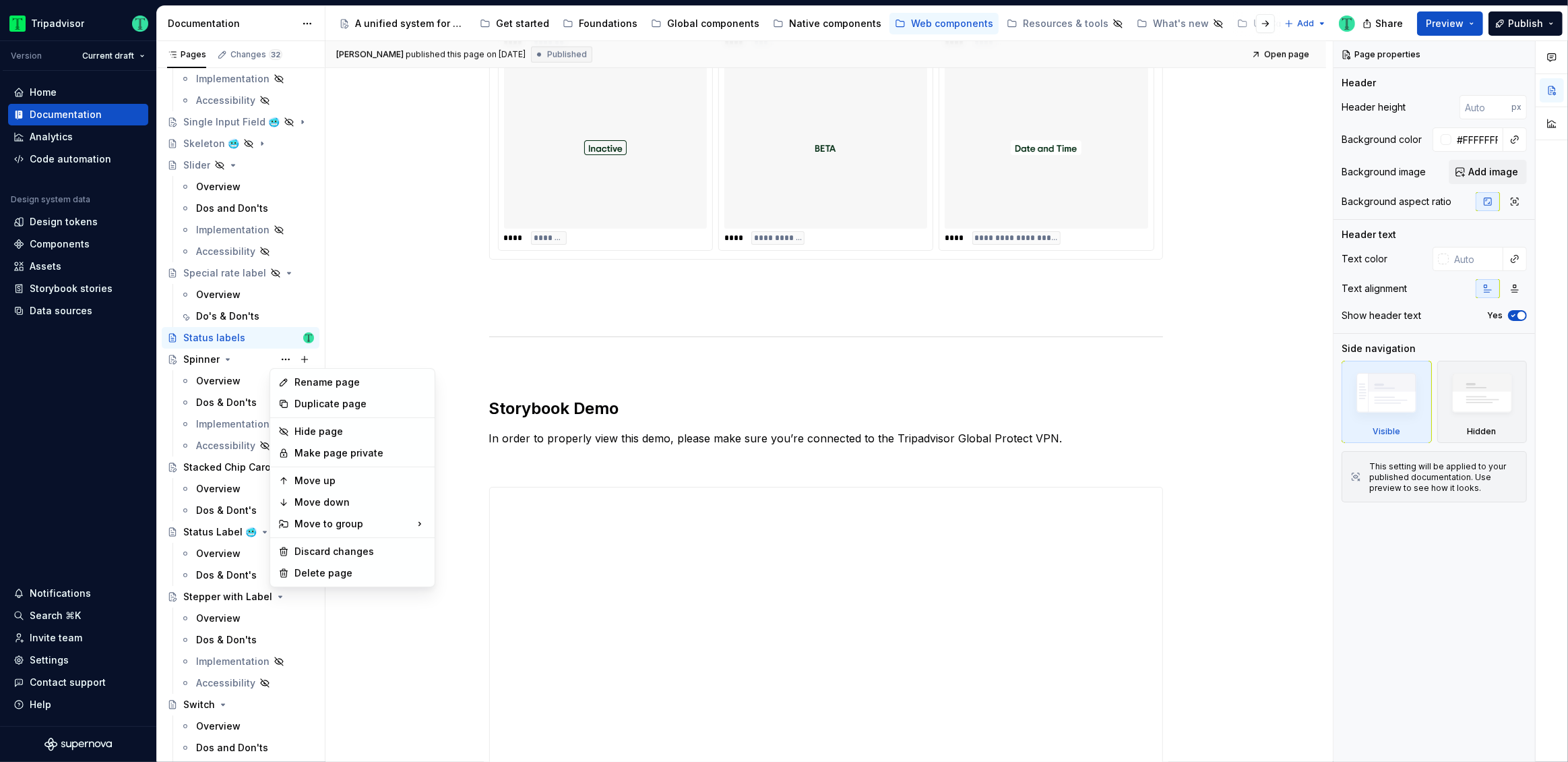
click at [413, 280] on html "Tripadvisor Version Current draft Home Documentation Analytics Code automation …" at bounding box center [784, 381] width 1568 height 762
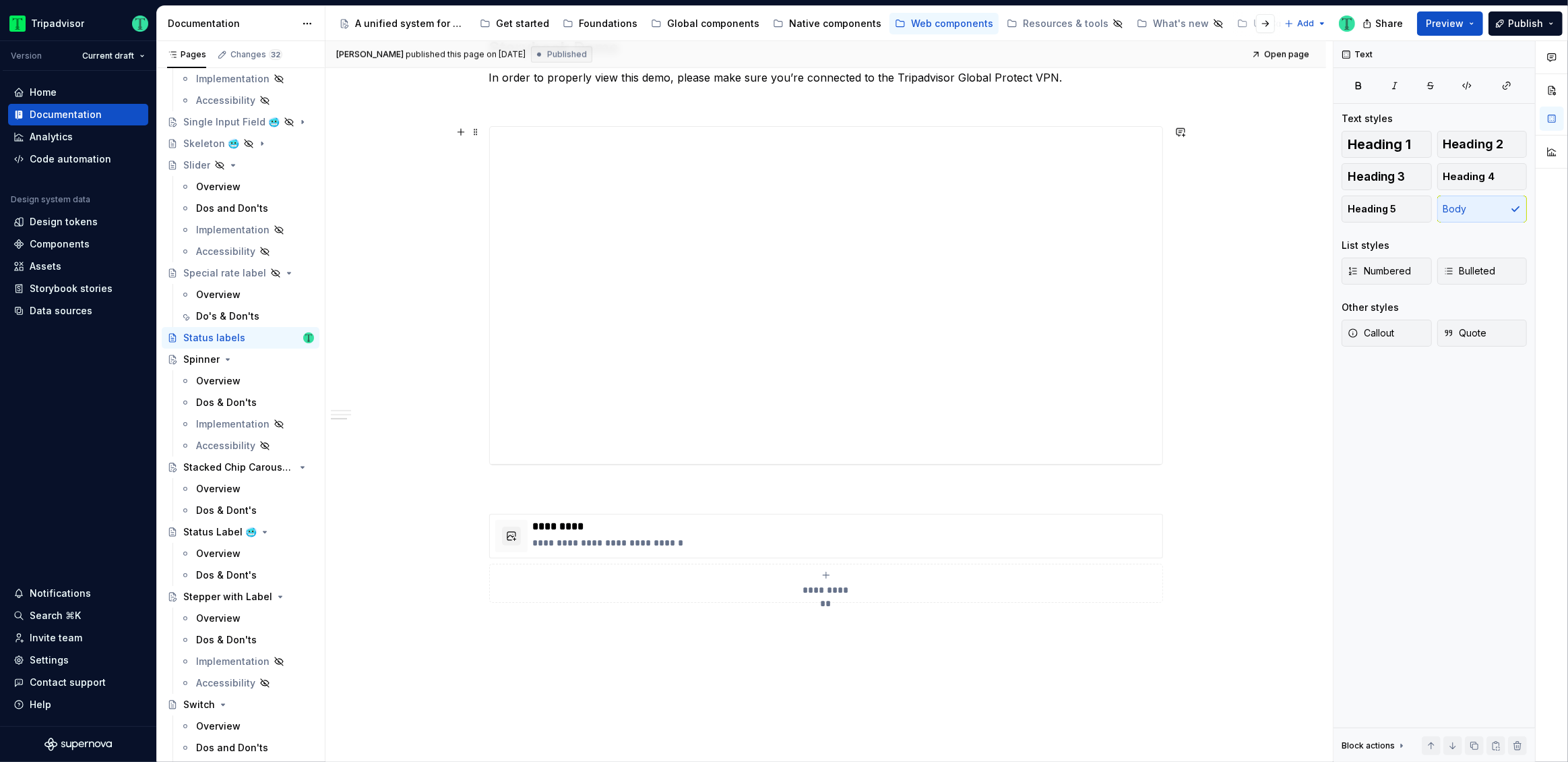
scroll to position [1760, 0]
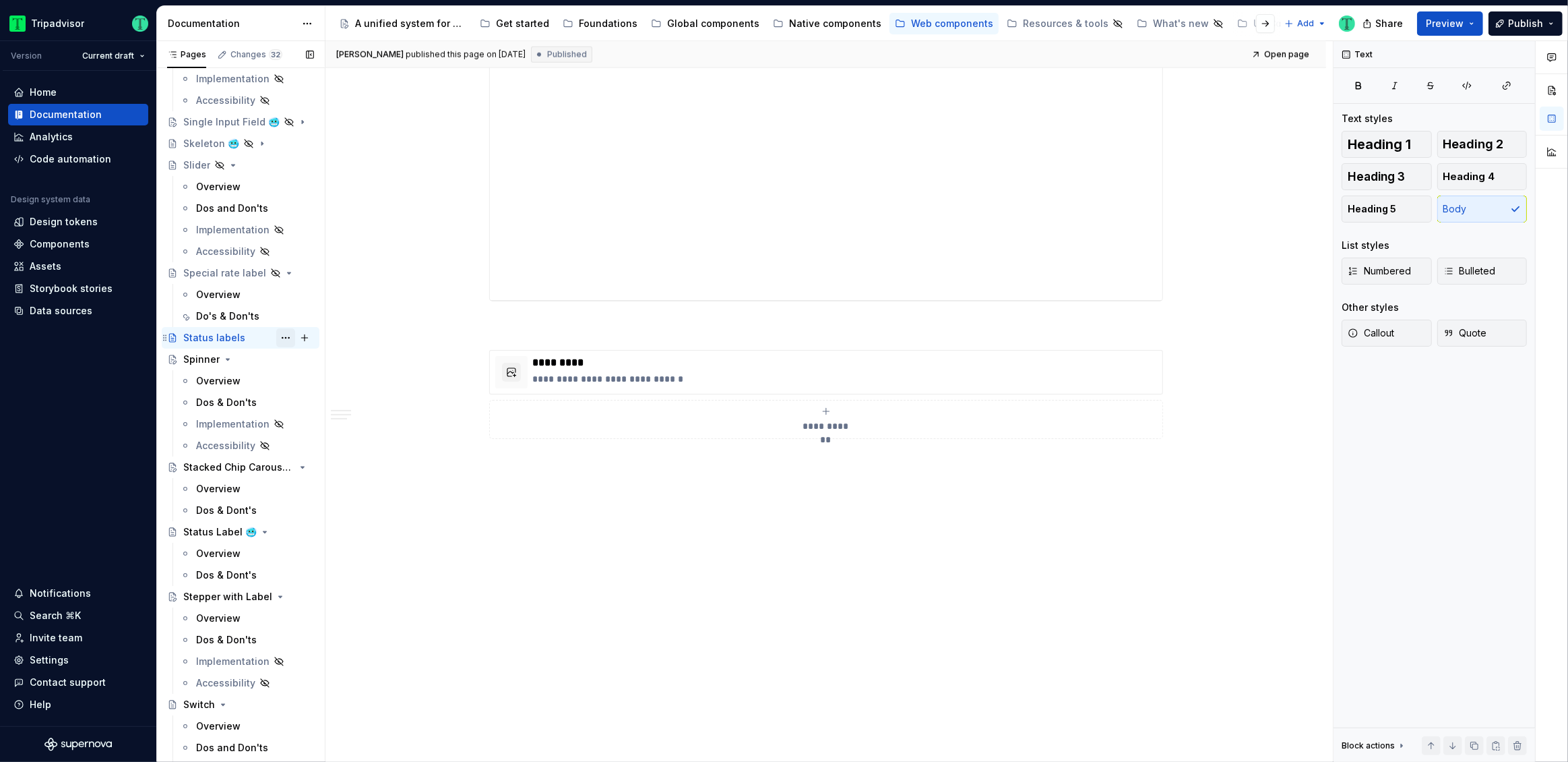
click at [277, 338] on button "Page tree" at bounding box center [286, 337] width 19 height 19
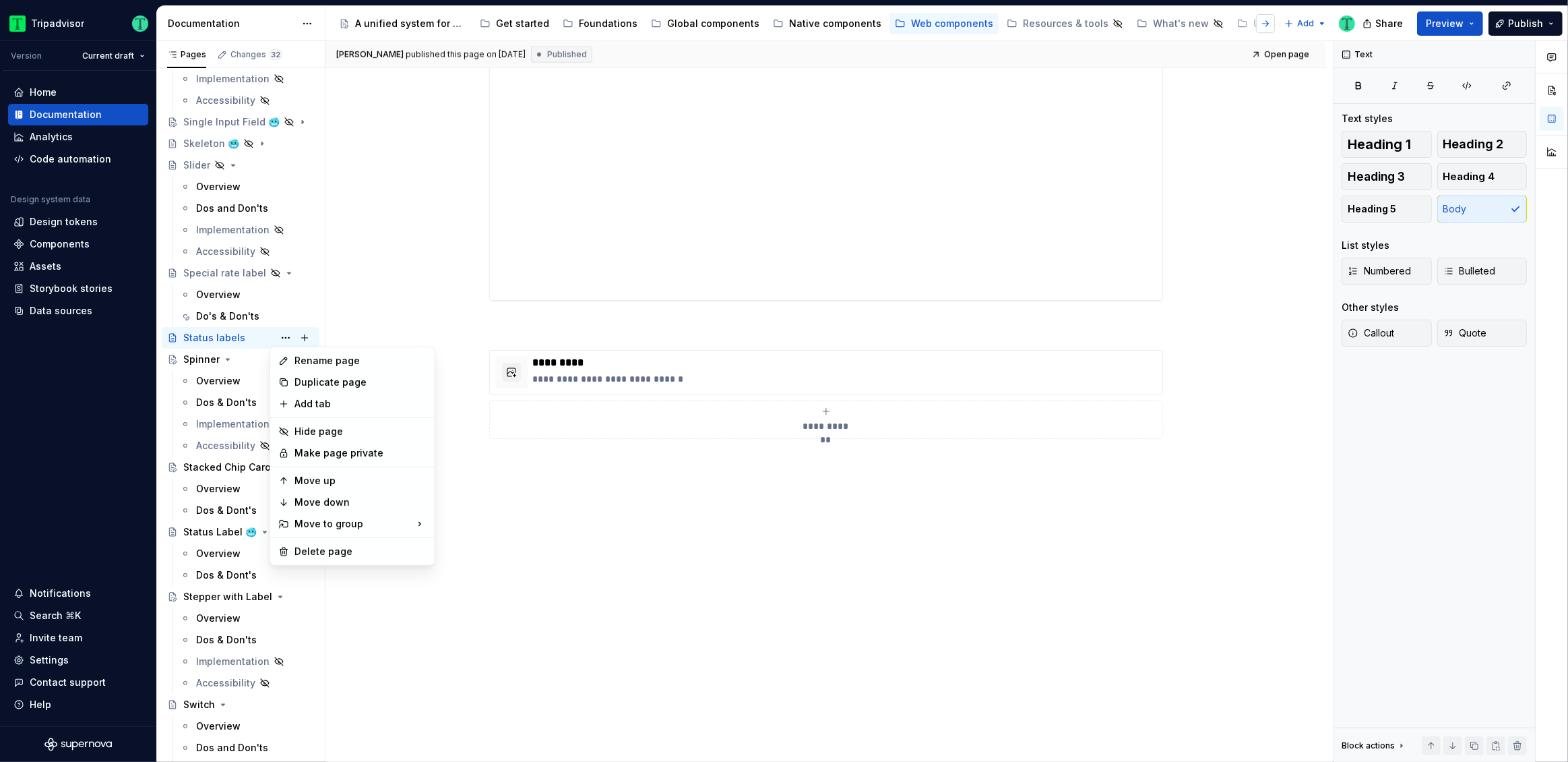
click at [1265, 25] on html "Tripadvisor Version Current draft Home Documentation Analytics Code automation …" at bounding box center [784, 381] width 1568 height 762
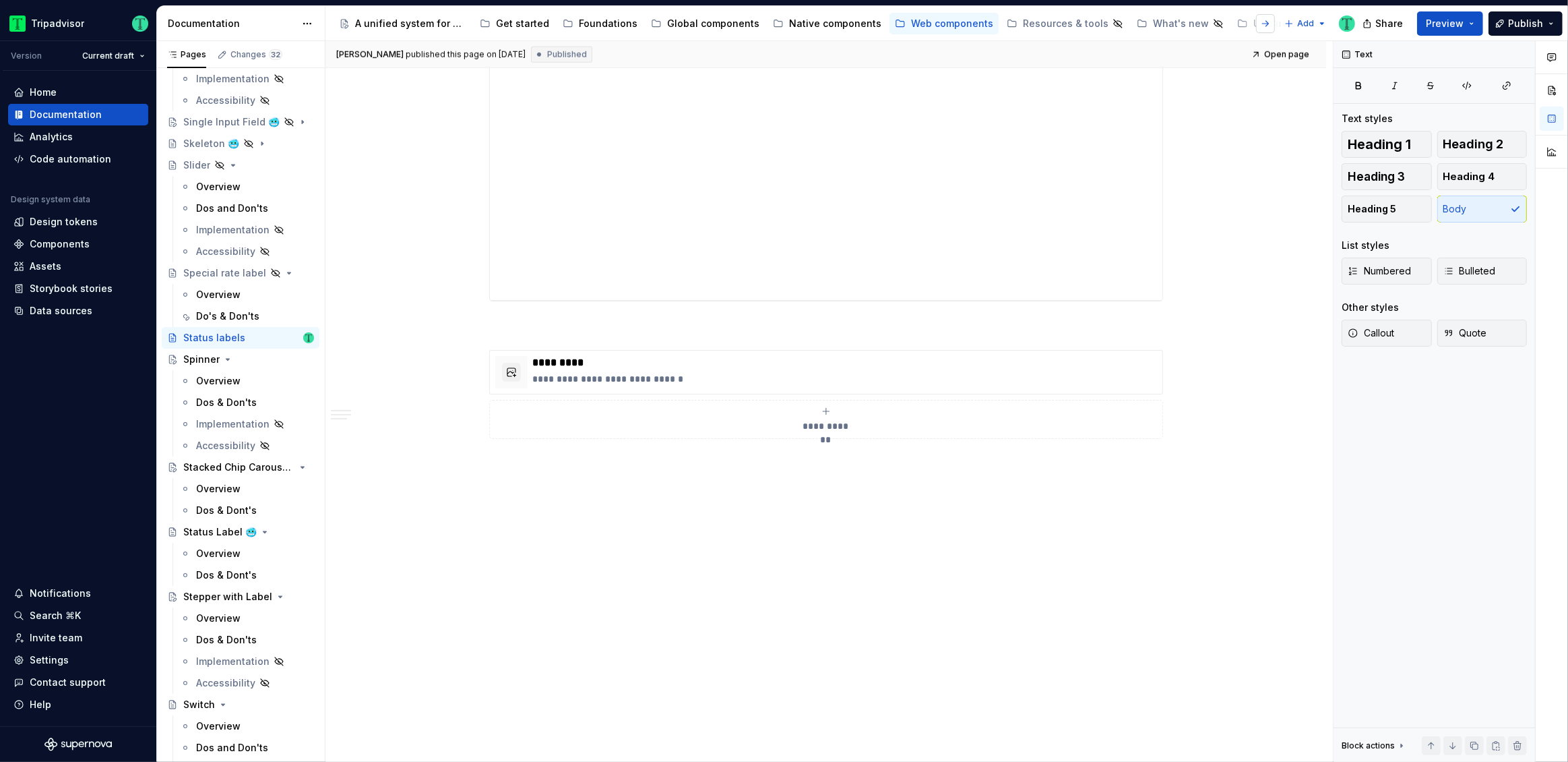
click at [1266, 25] on button "button" at bounding box center [1265, 24] width 19 height 19
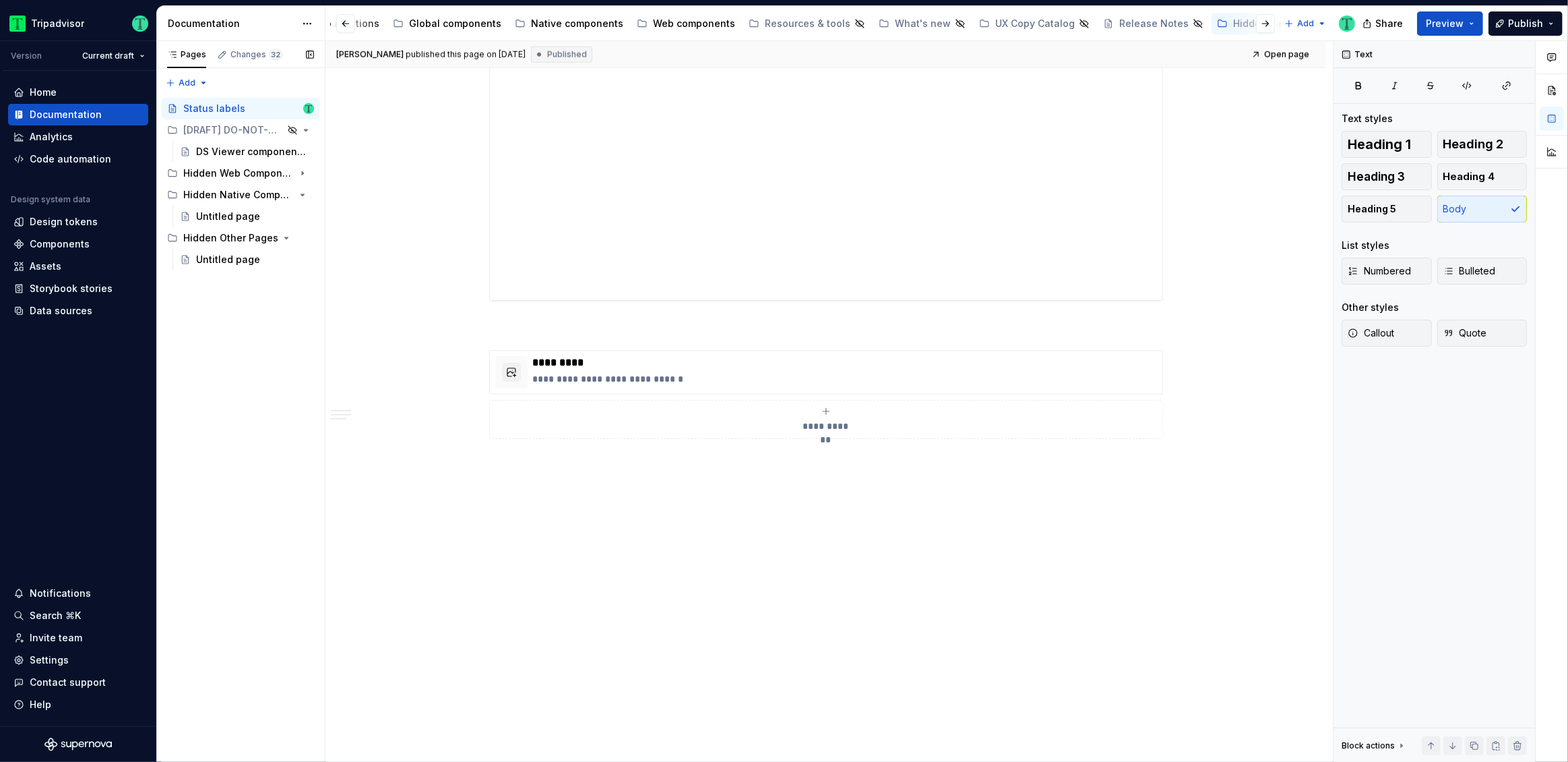
scroll to position [0, 0]
click at [258, 109] on div "Status labels" at bounding box center [249, 108] width 131 height 19
click at [205, 155] on div "Hidden Web Components Pages" at bounding box center [221, 151] width 77 height 14
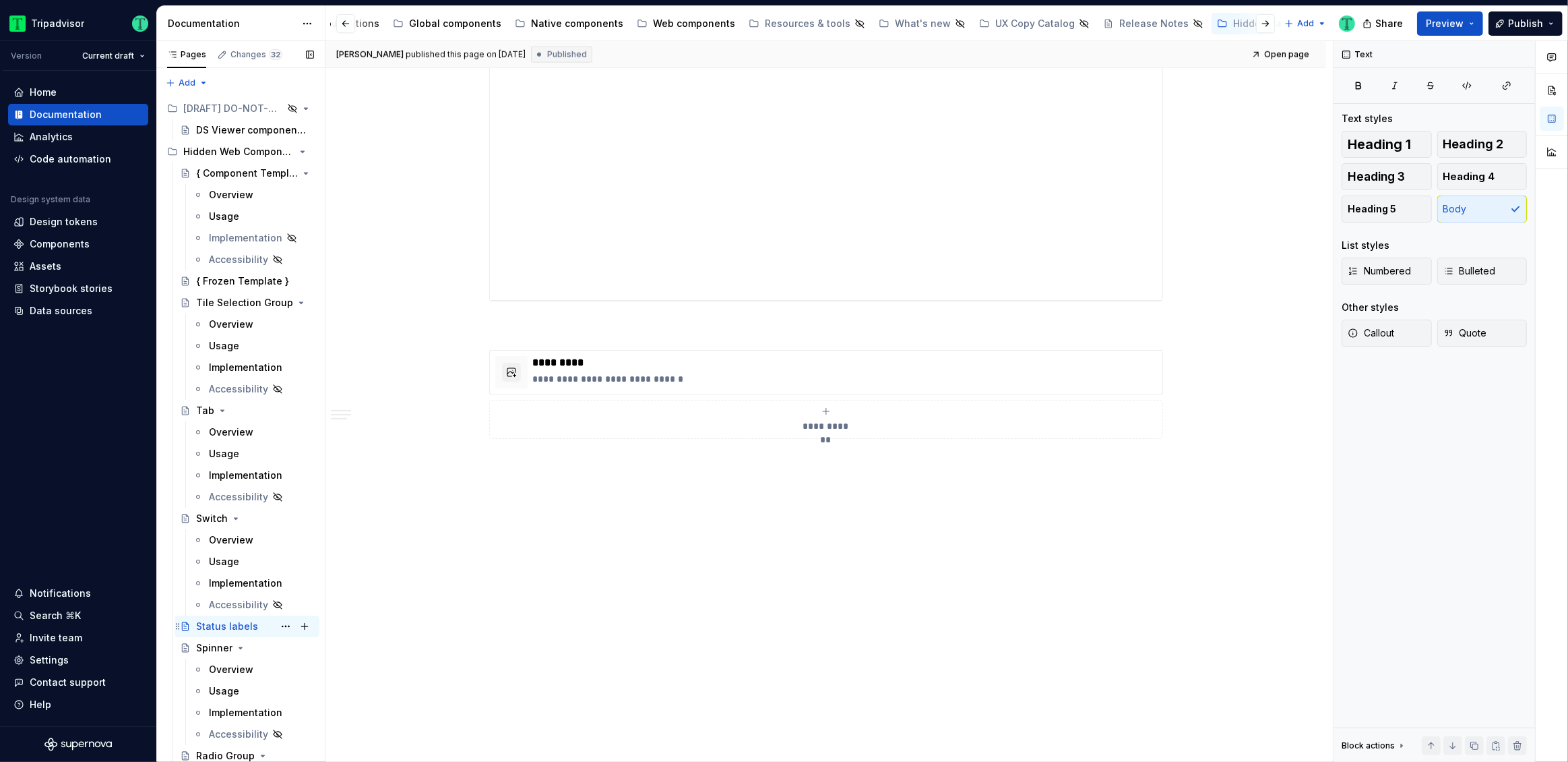
click at [248, 624] on div "Status labels" at bounding box center [227, 627] width 62 height 14
click at [222, 627] on div "Status labels" at bounding box center [227, 627] width 62 height 14
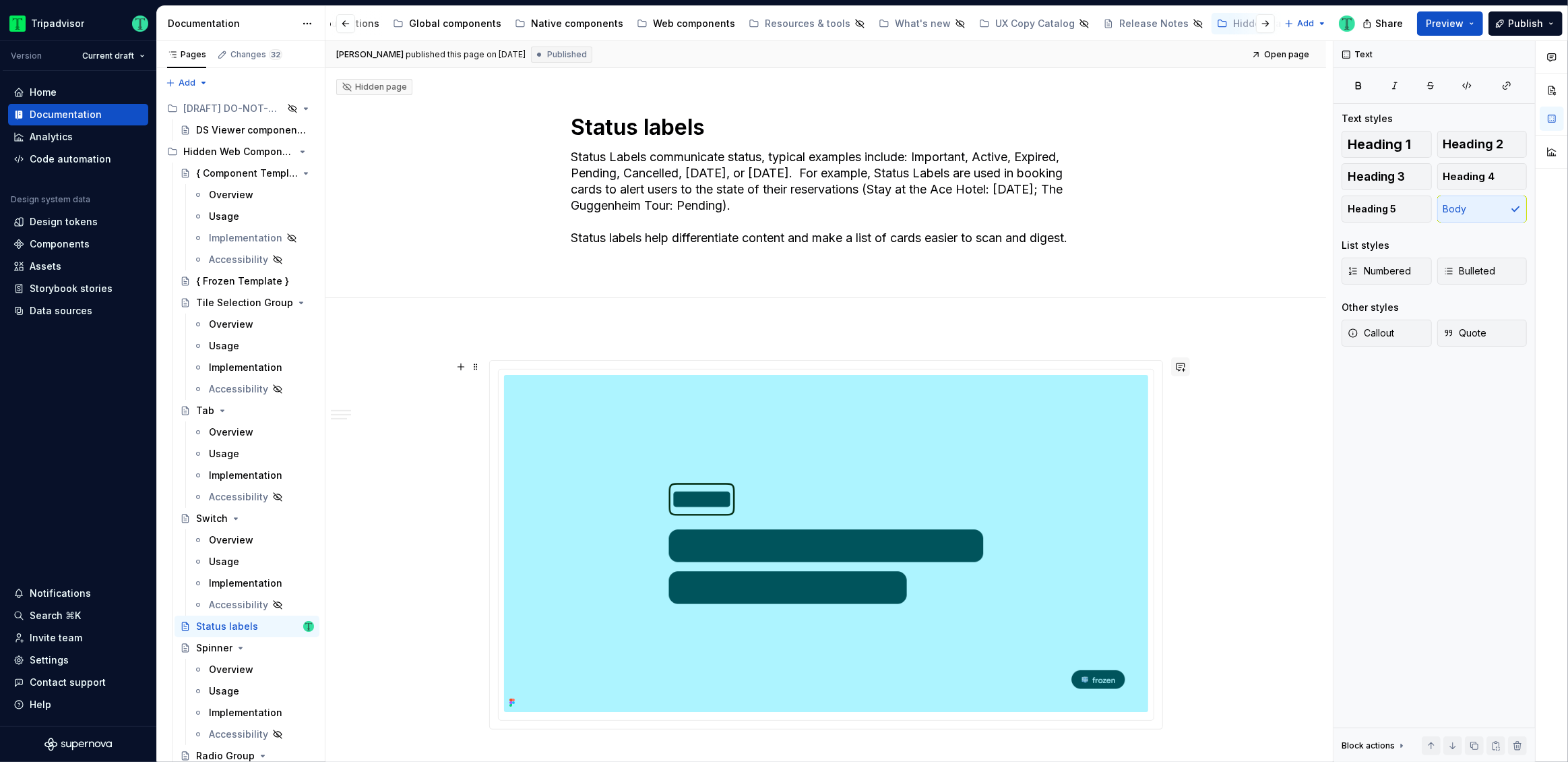
type textarea "*"
click at [1179, 369] on button "button" at bounding box center [1181, 367] width 19 height 19
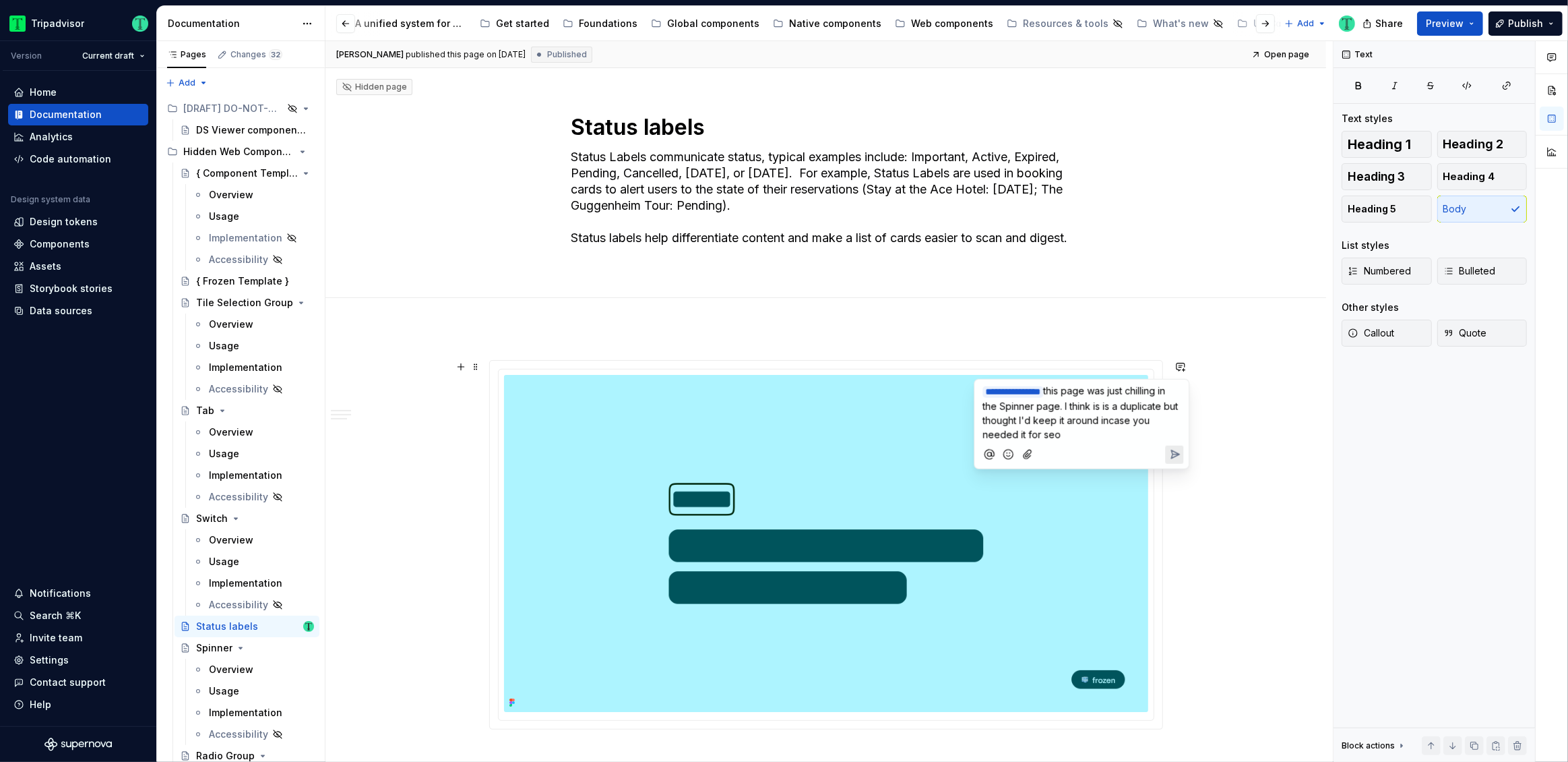
scroll to position [0, 258]
click at [1169, 461] on icon "Send" at bounding box center [1175, 454] width 14 height 14
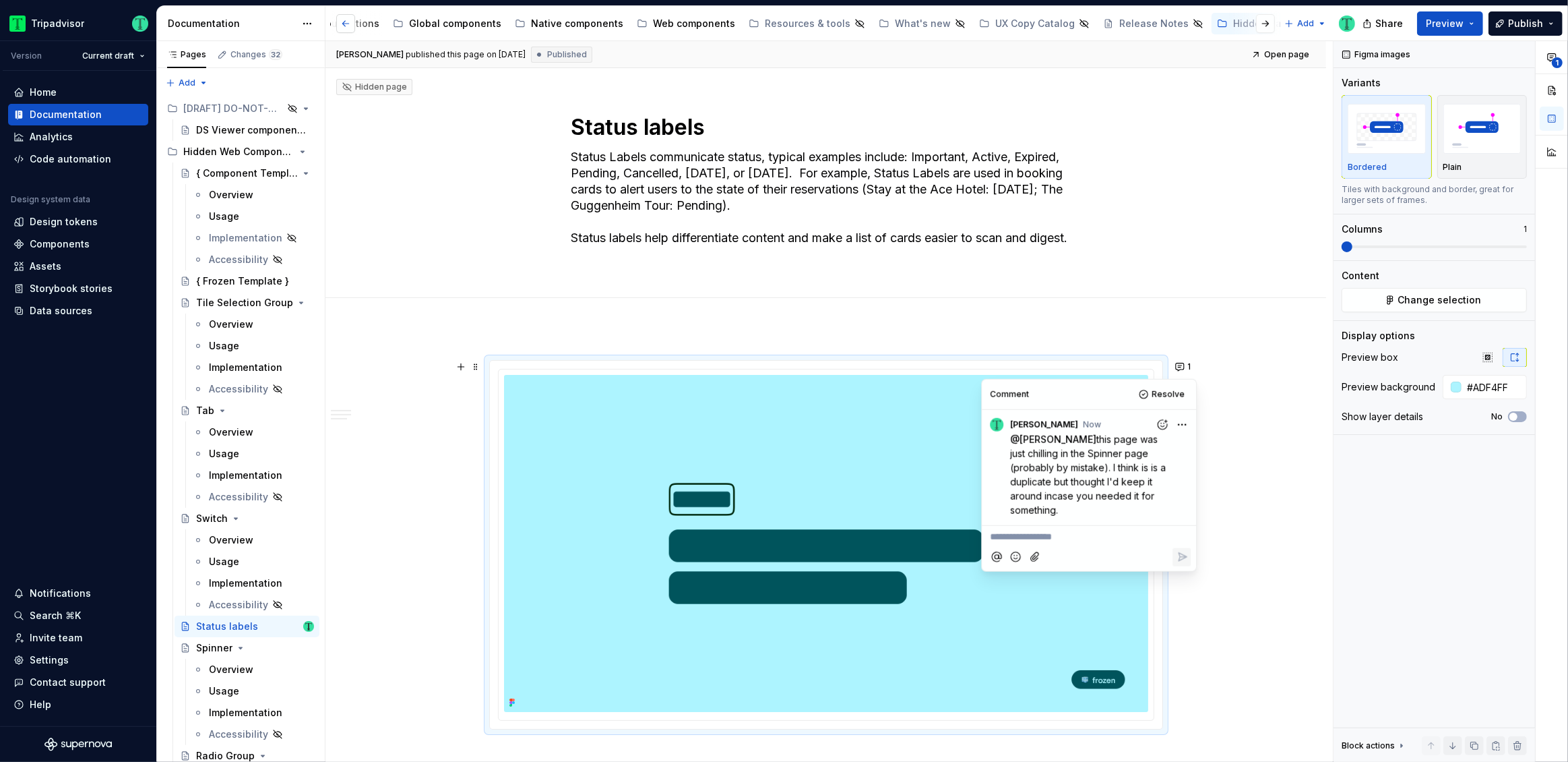
click at [344, 22] on button "button" at bounding box center [346, 24] width 19 height 19
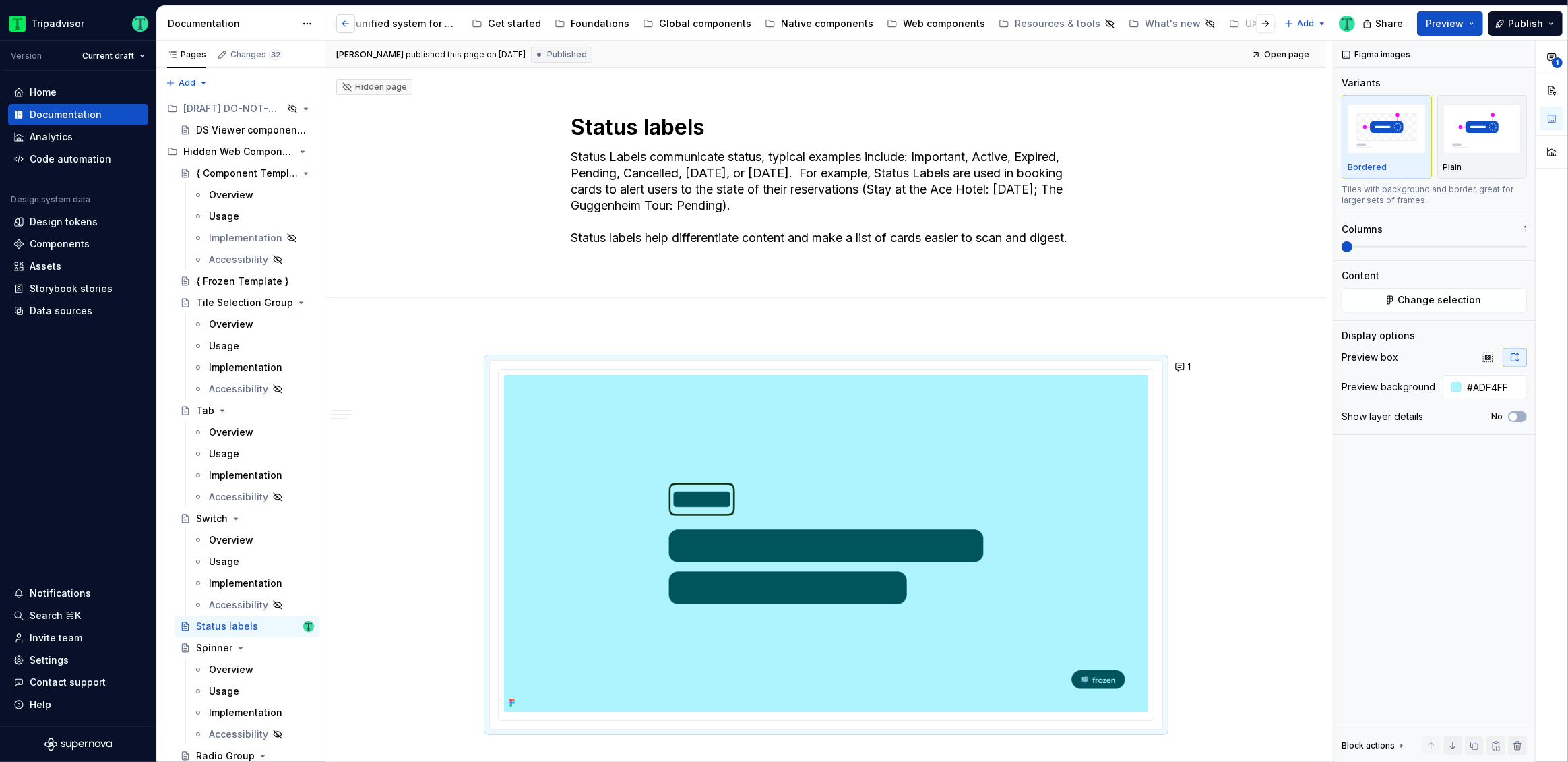
scroll to position [0, 0]
click at [0, 0] on button "Page tree" at bounding box center [0, 0] width 0 height 0
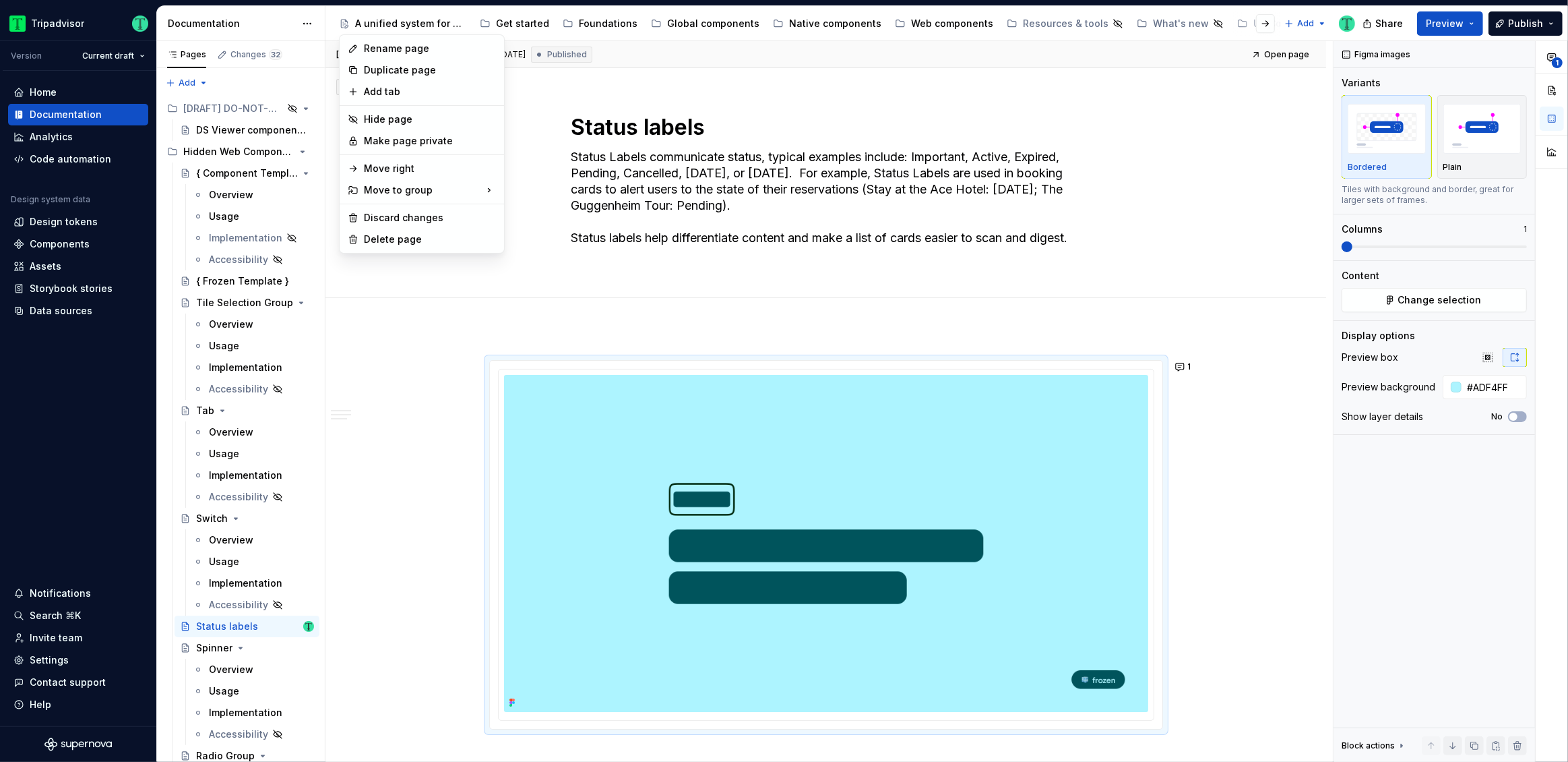
click at [912, 22] on html "Tripadvisor Version Current draft Home Documentation Analytics Code automation …" at bounding box center [784, 381] width 1568 height 762
click at [912, 22] on div "Web components" at bounding box center [952, 24] width 82 height 14
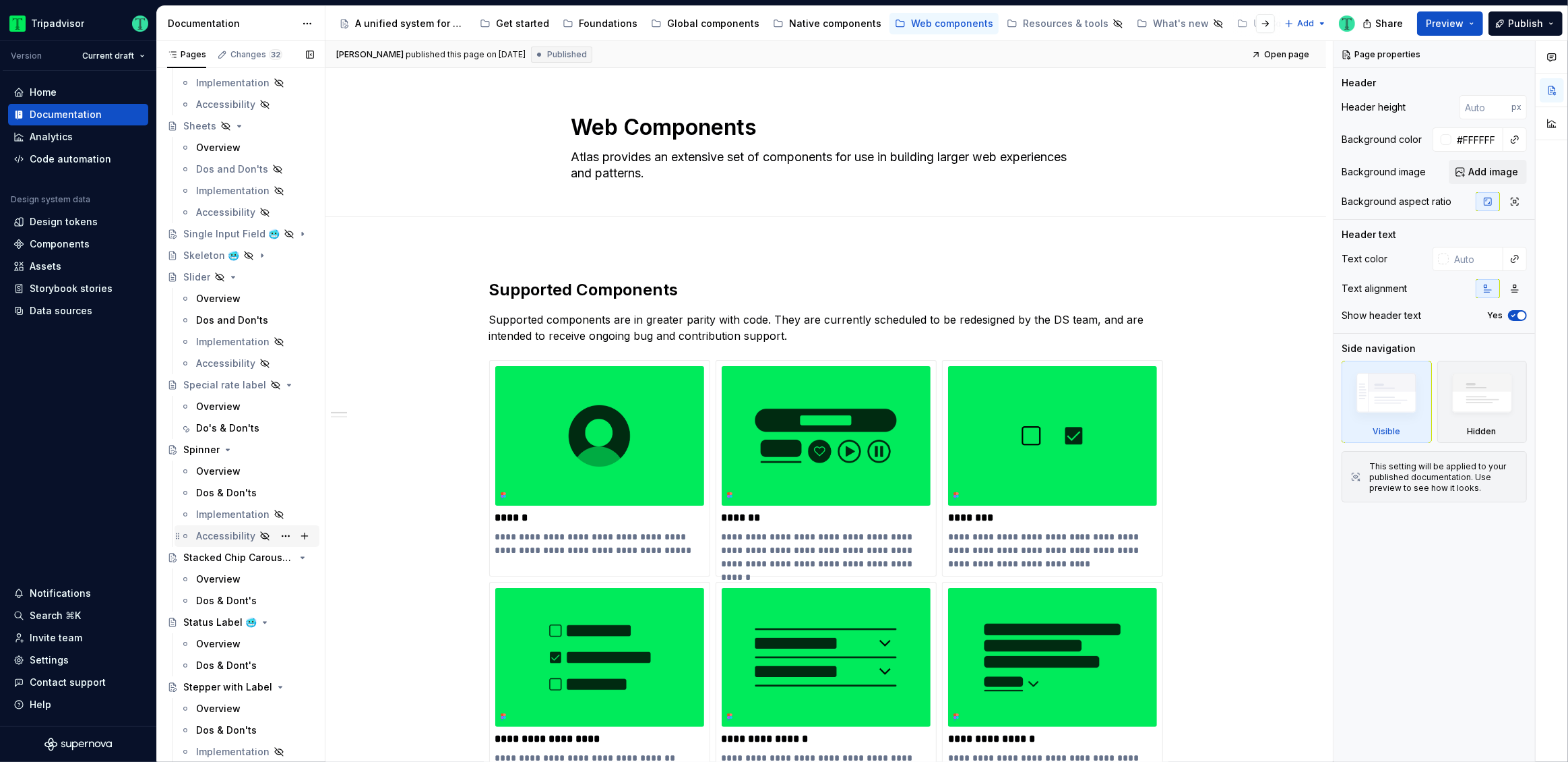
scroll to position [2419, 0]
type textarea "*"
